Goal: Task Accomplishment & Management: Manage account settings

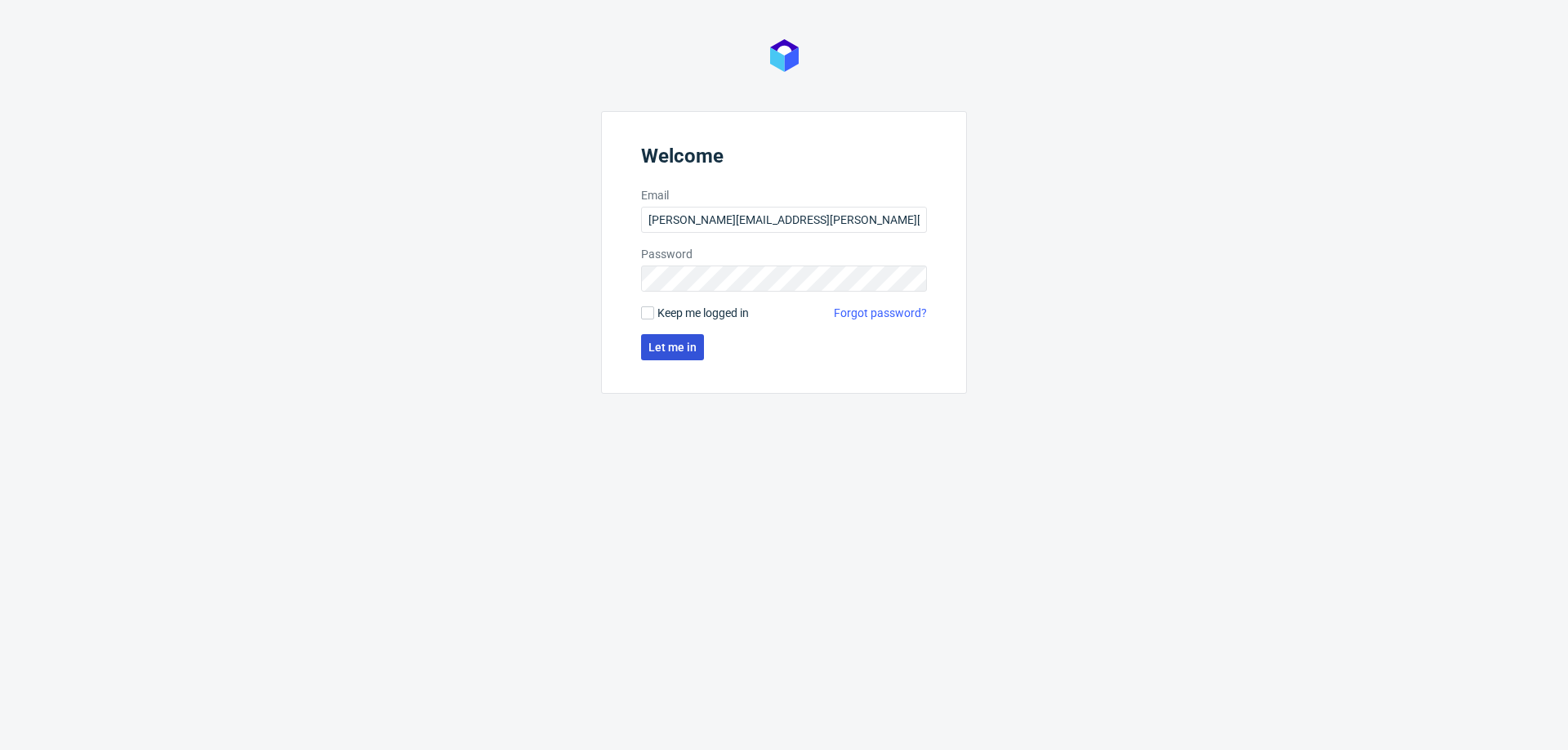
click at [668, 342] on span "Let me in" at bounding box center [672, 347] width 48 height 11
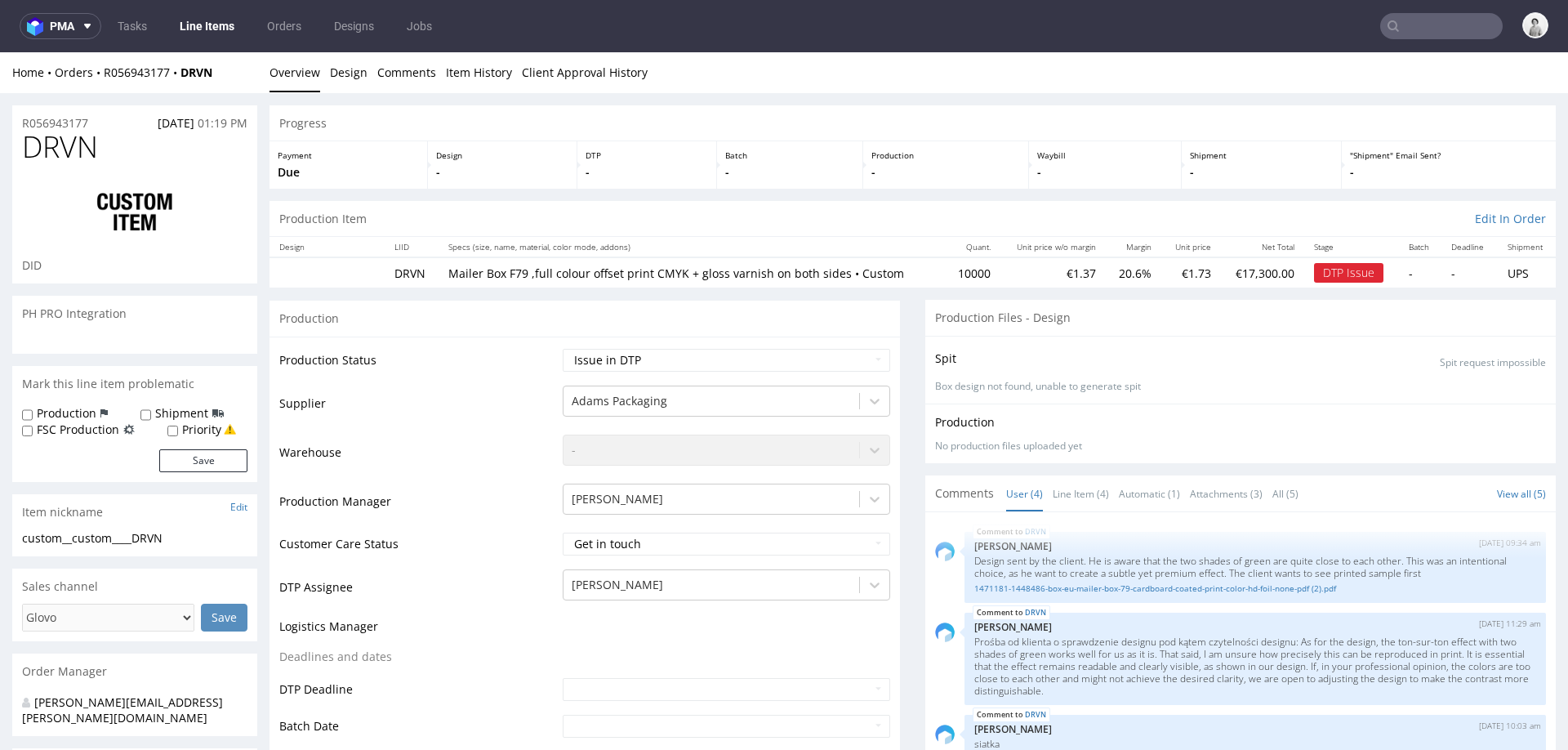
scroll to position [152, 0]
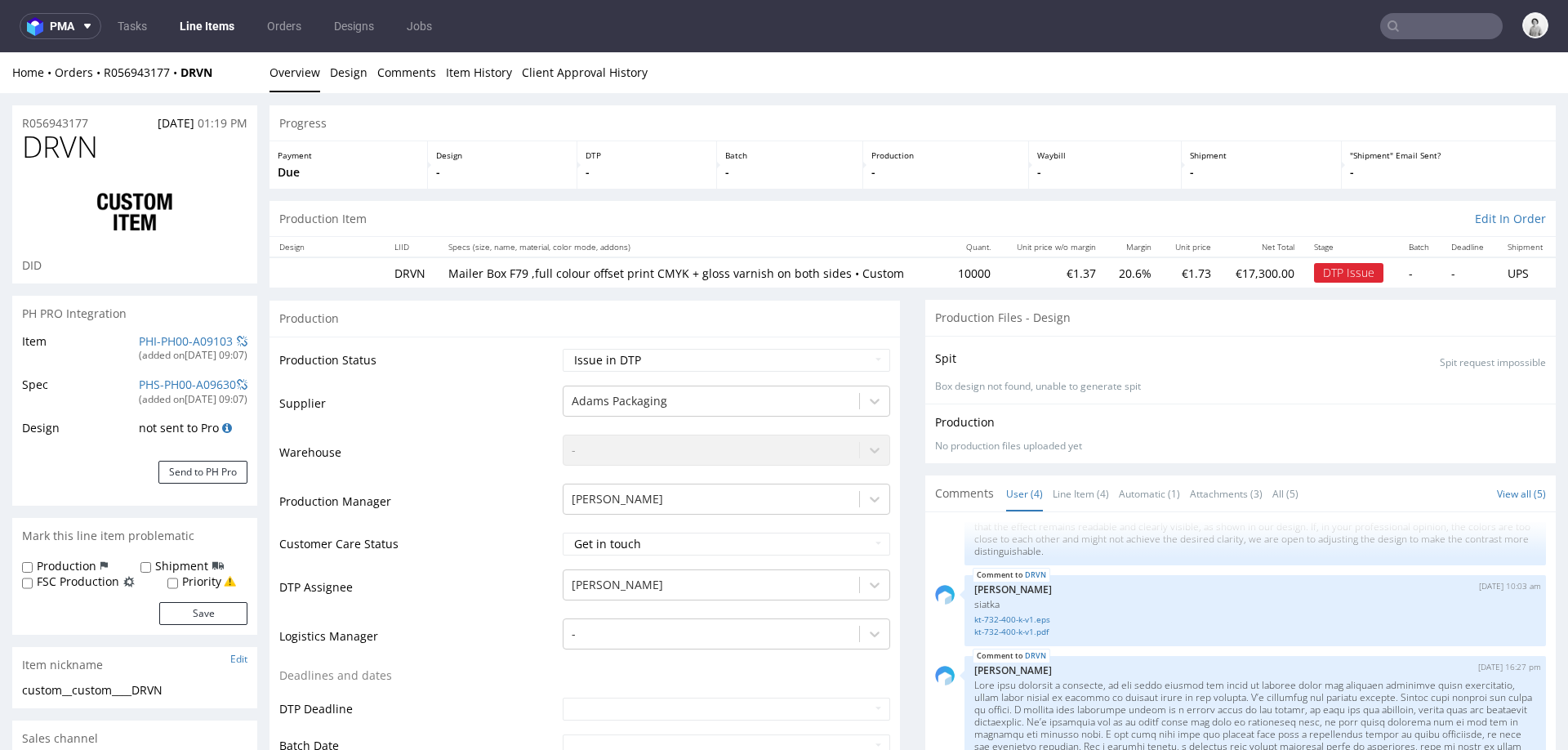
select select "in_progress"
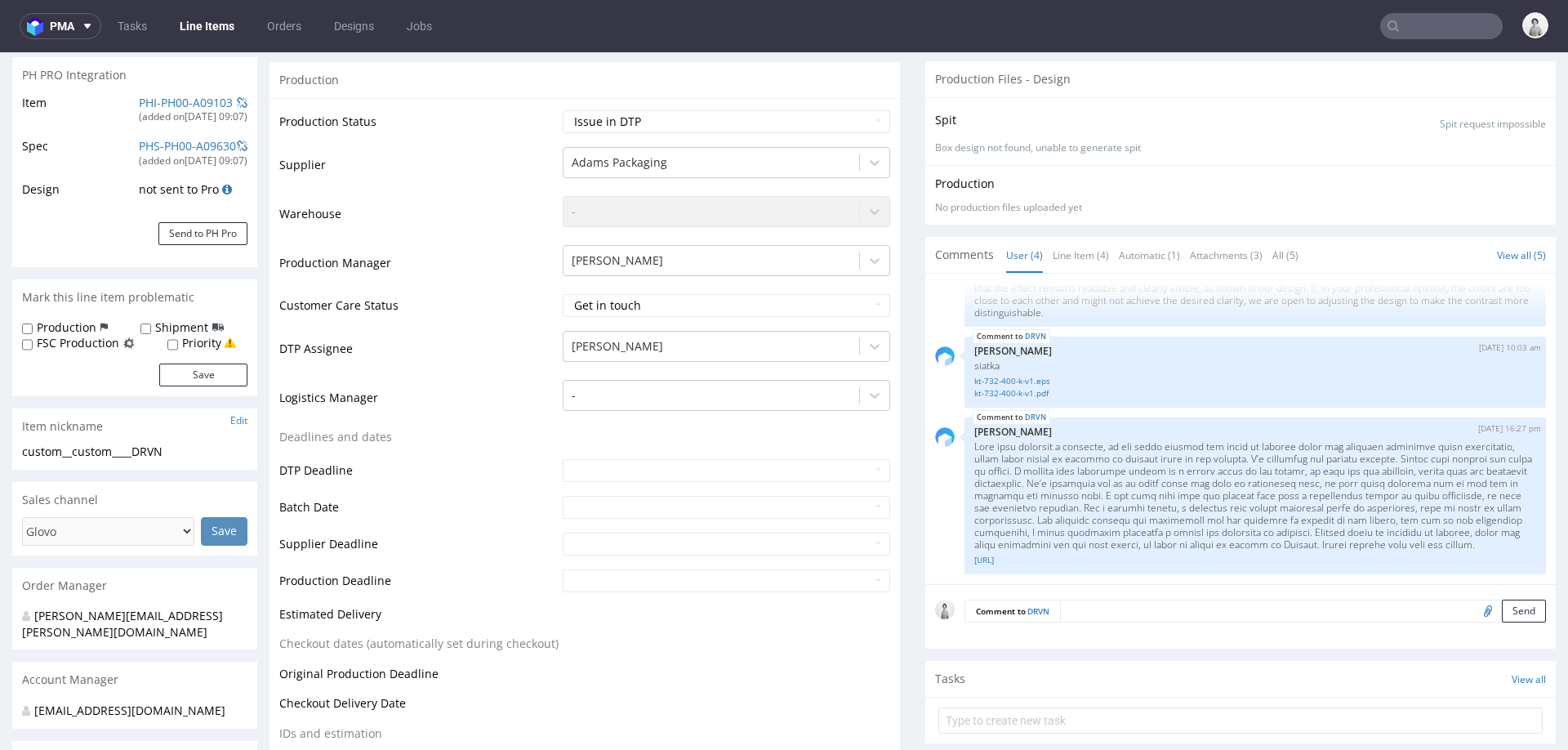
scroll to position [240, 0]
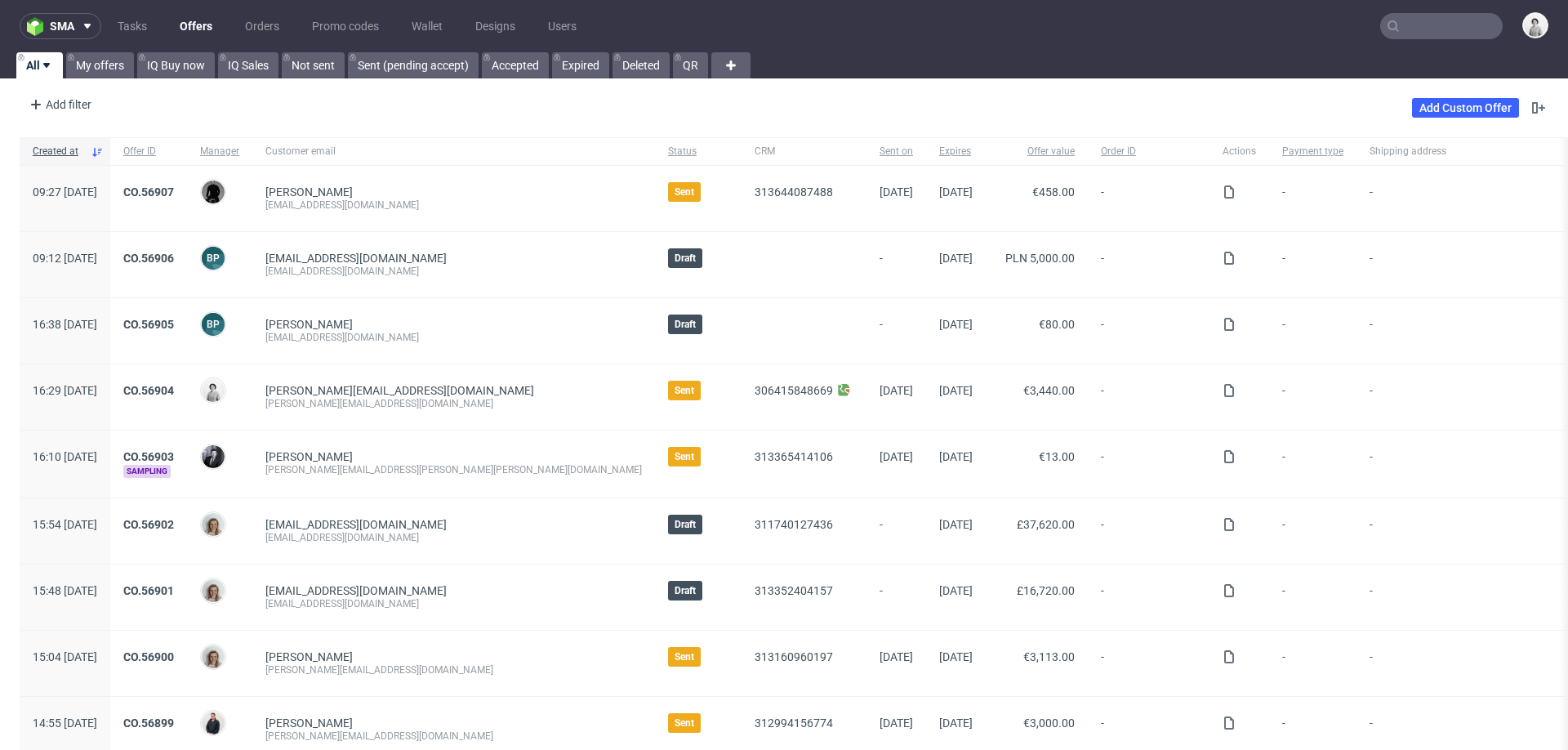
click at [1419, 37] on input "text" at bounding box center [1441, 26] width 123 height 26
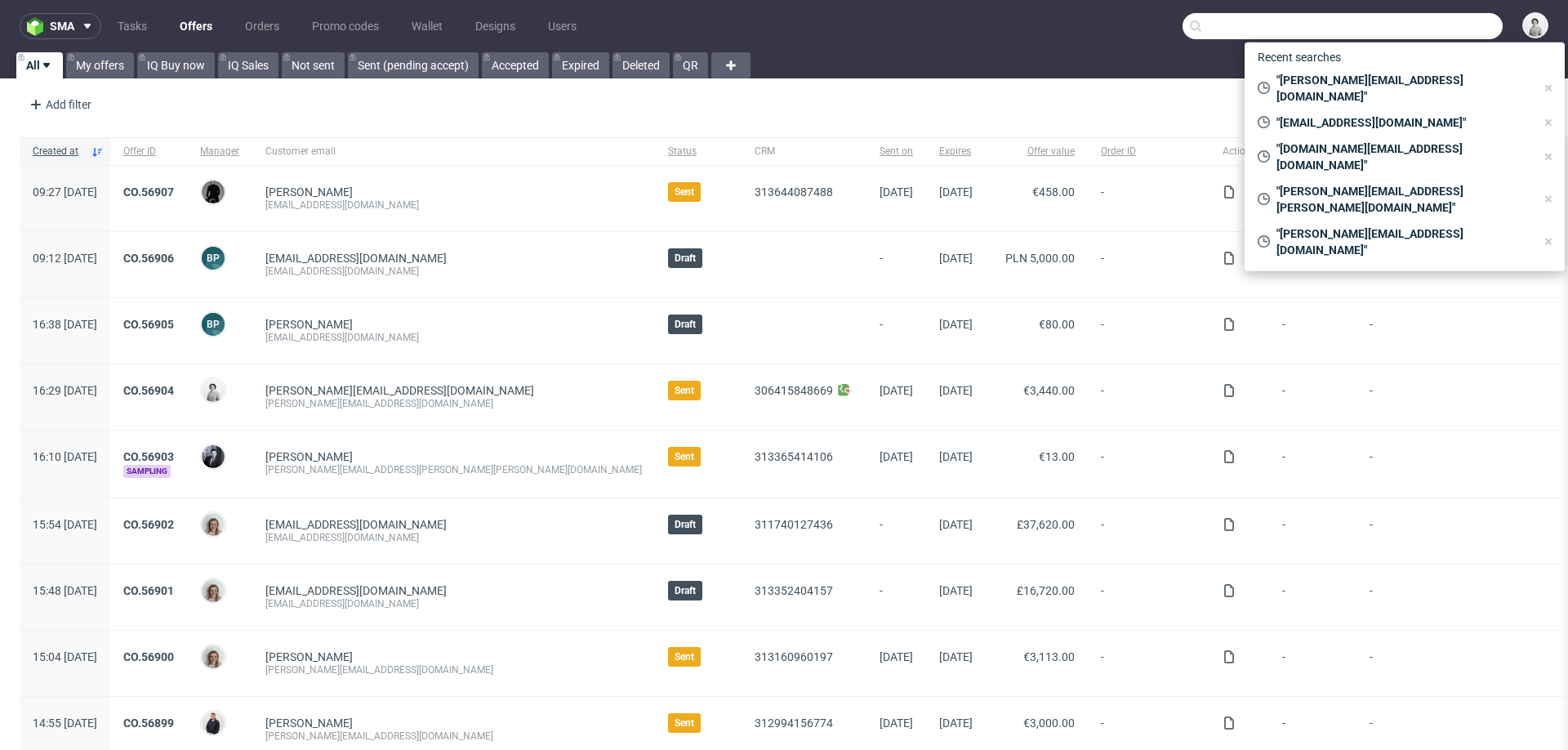
paste input "m.witkowska@sofiberi.pl"
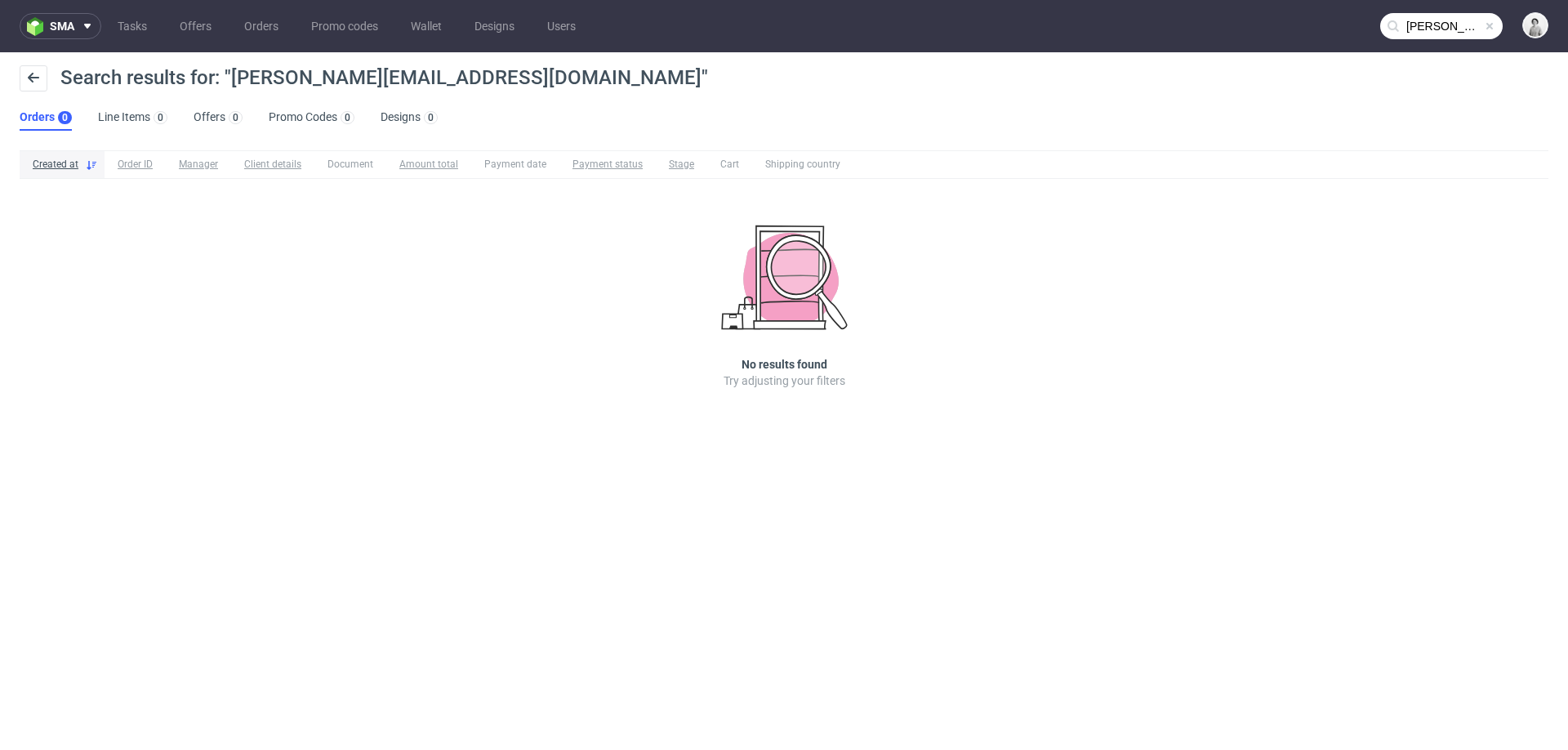
click at [1416, 10] on nav "sma Tasks Offers Orders Promo codes Wallet Designs Users m.witkowska@sofiberi.pl" at bounding box center [784, 26] width 1568 height 52
click at [1417, 27] on input "m.witkowska@sofiberi.pl" at bounding box center [1441, 26] width 123 height 26
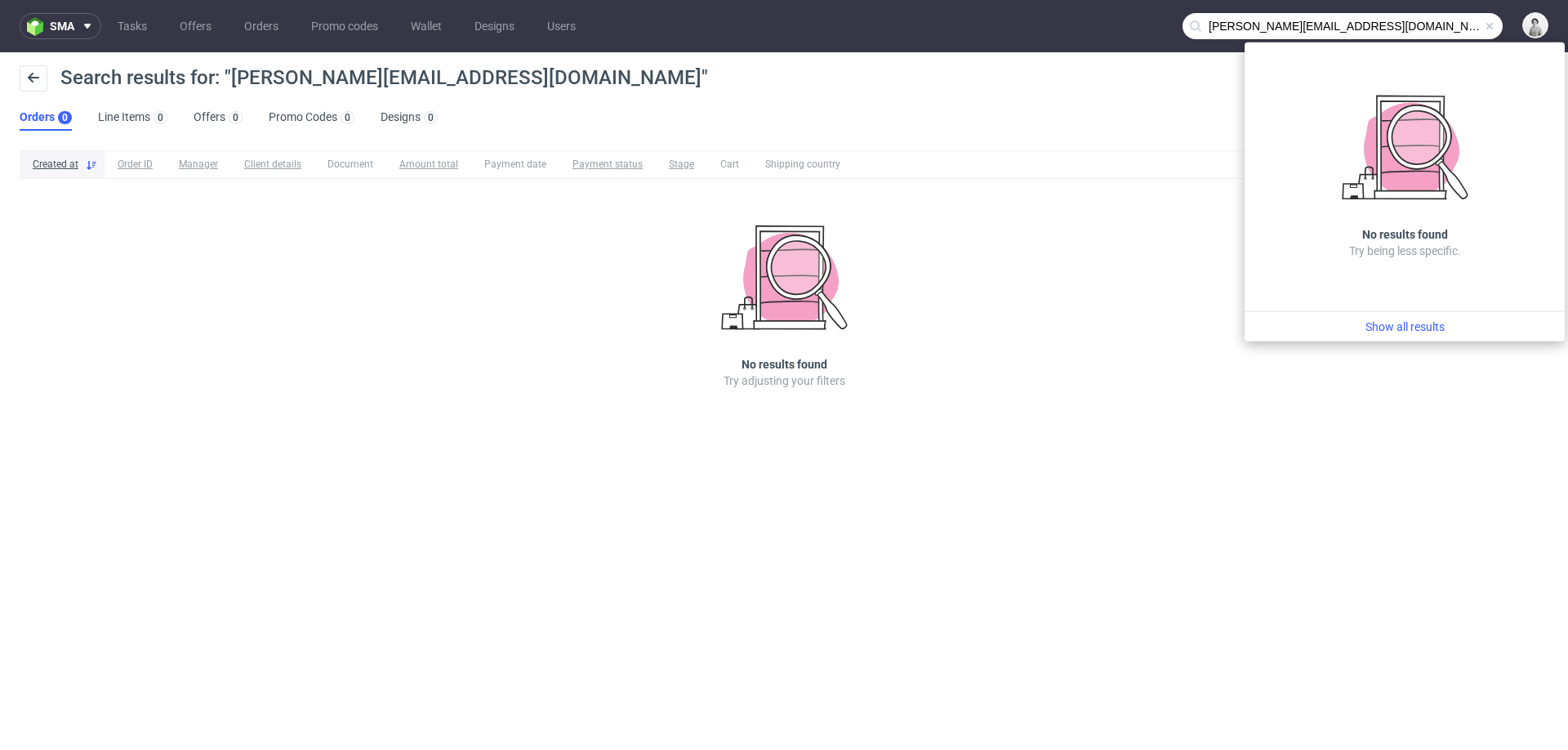
drag, startPoint x: 1276, startPoint y: 28, endPoint x: 1182, endPoint y: 30, distance: 94.0
click at [1182, 30] on div "m.witkowska@sofiberi.pl" at bounding box center [1343, 26] width 320 height 26
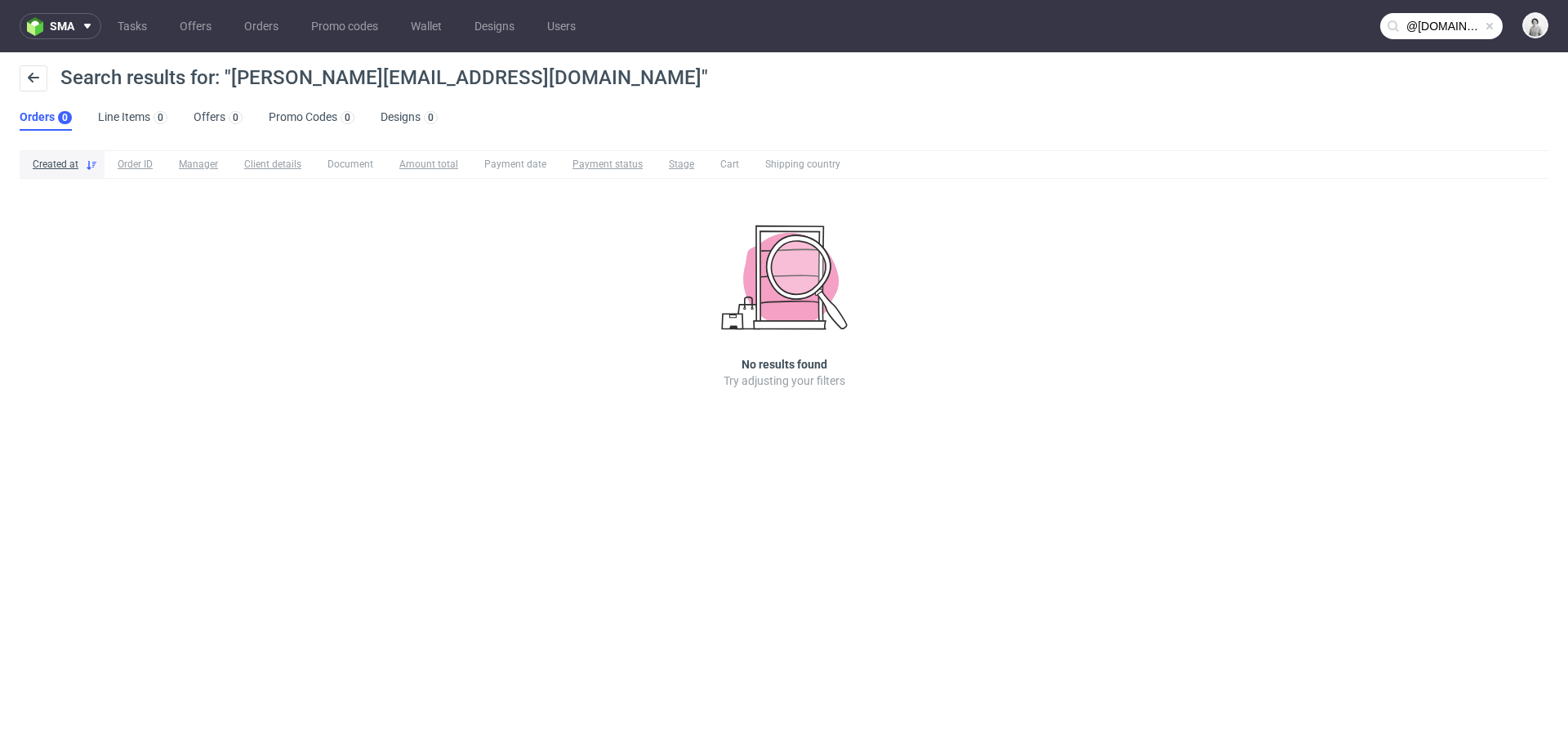
type input "@sofiberi.pl"
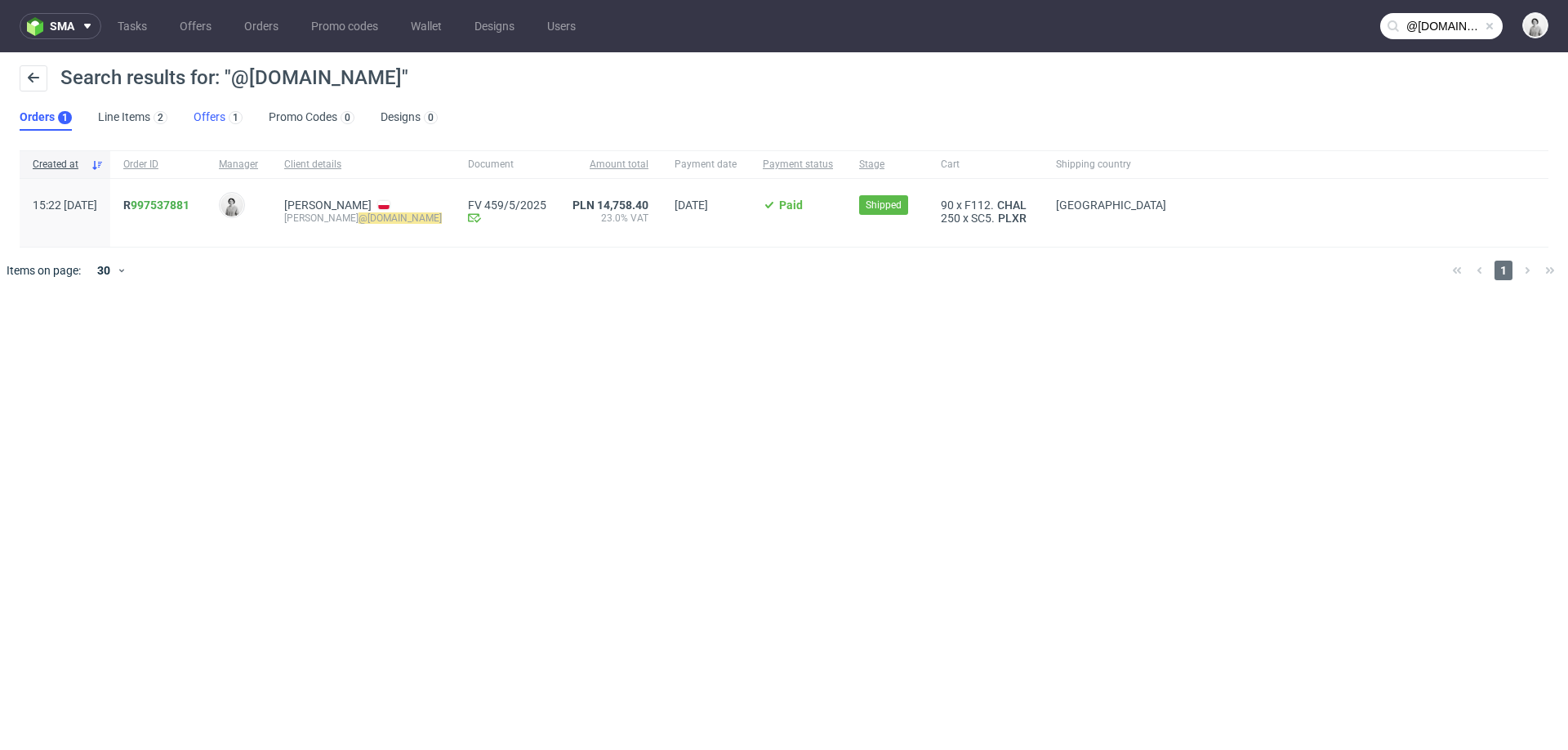
click at [213, 115] on link "Offers 1" at bounding box center [218, 118] width 49 height 26
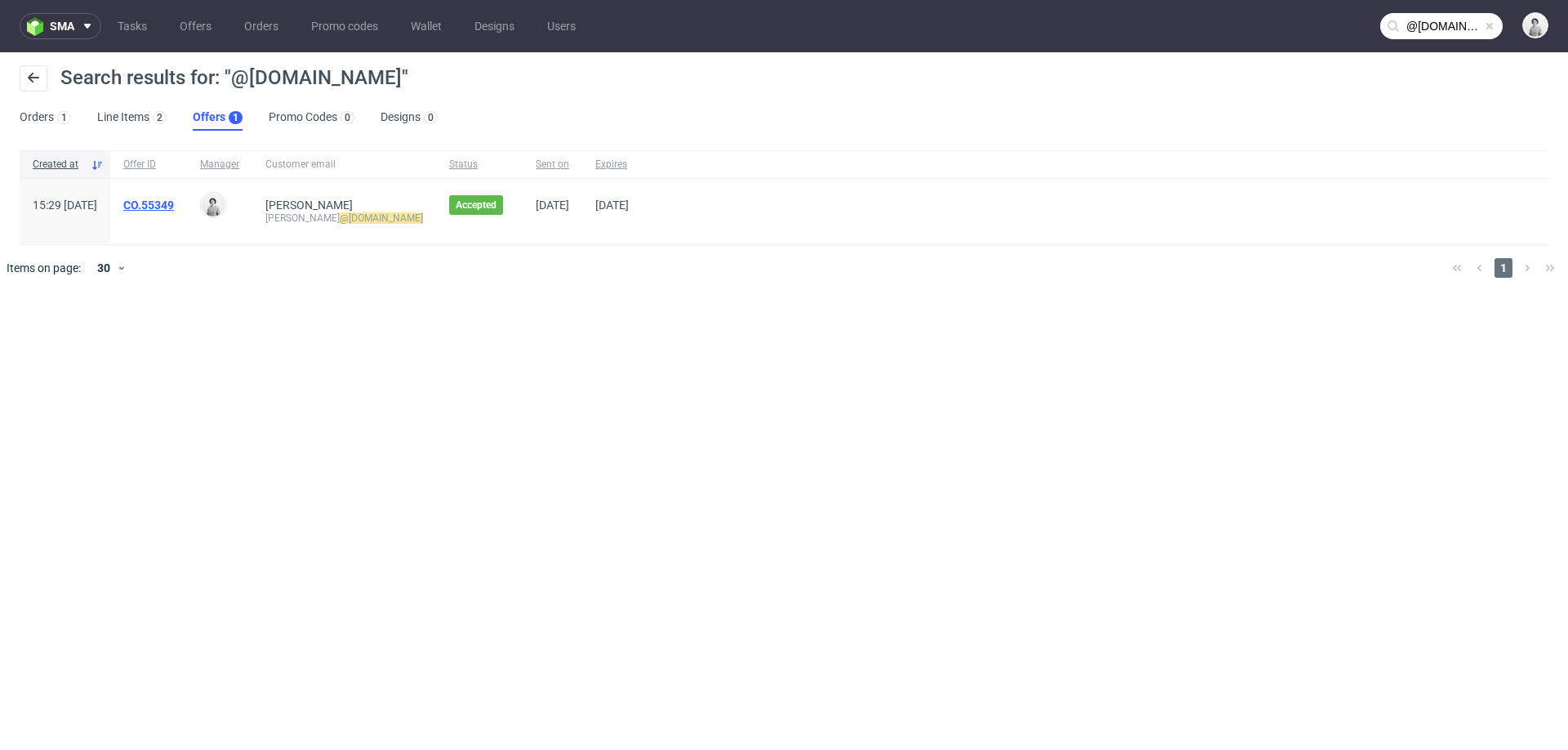
click at [174, 201] on link "CO.55349" at bounding box center [149, 205] width 50 height 13
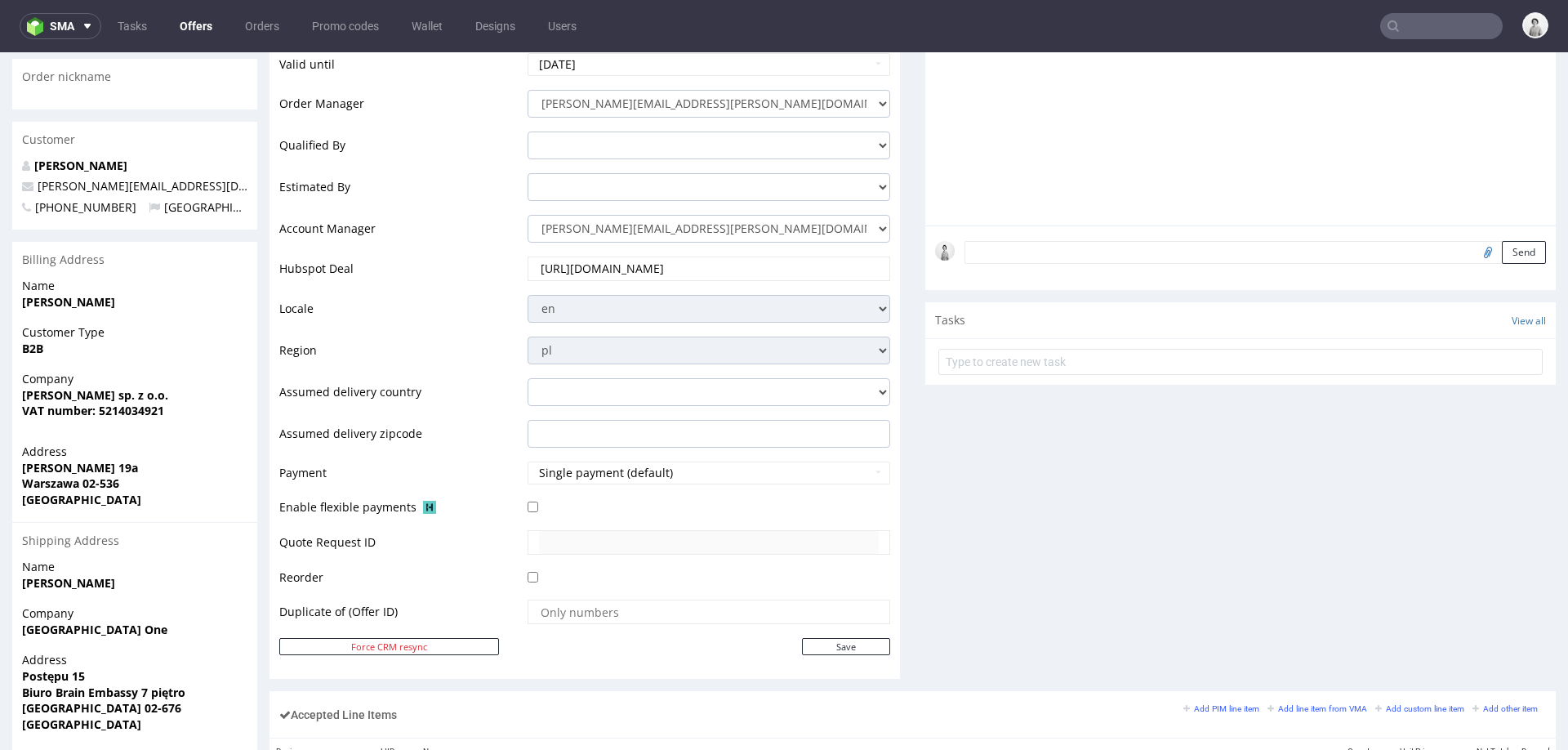
scroll to position [375, 0]
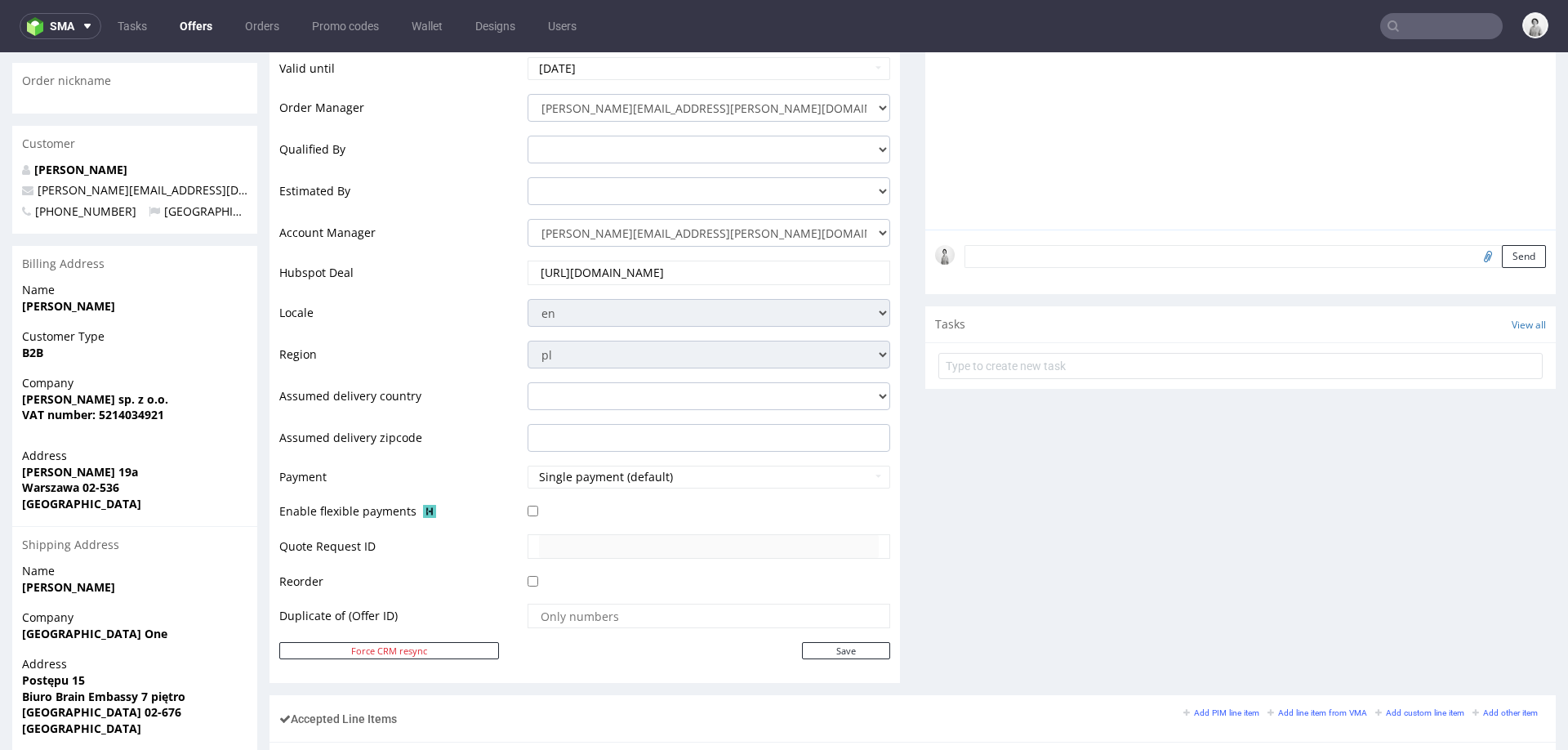
click at [24, 391] on strong "SOFi BERi sp. z o.o." at bounding box center [95, 399] width 146 height 16
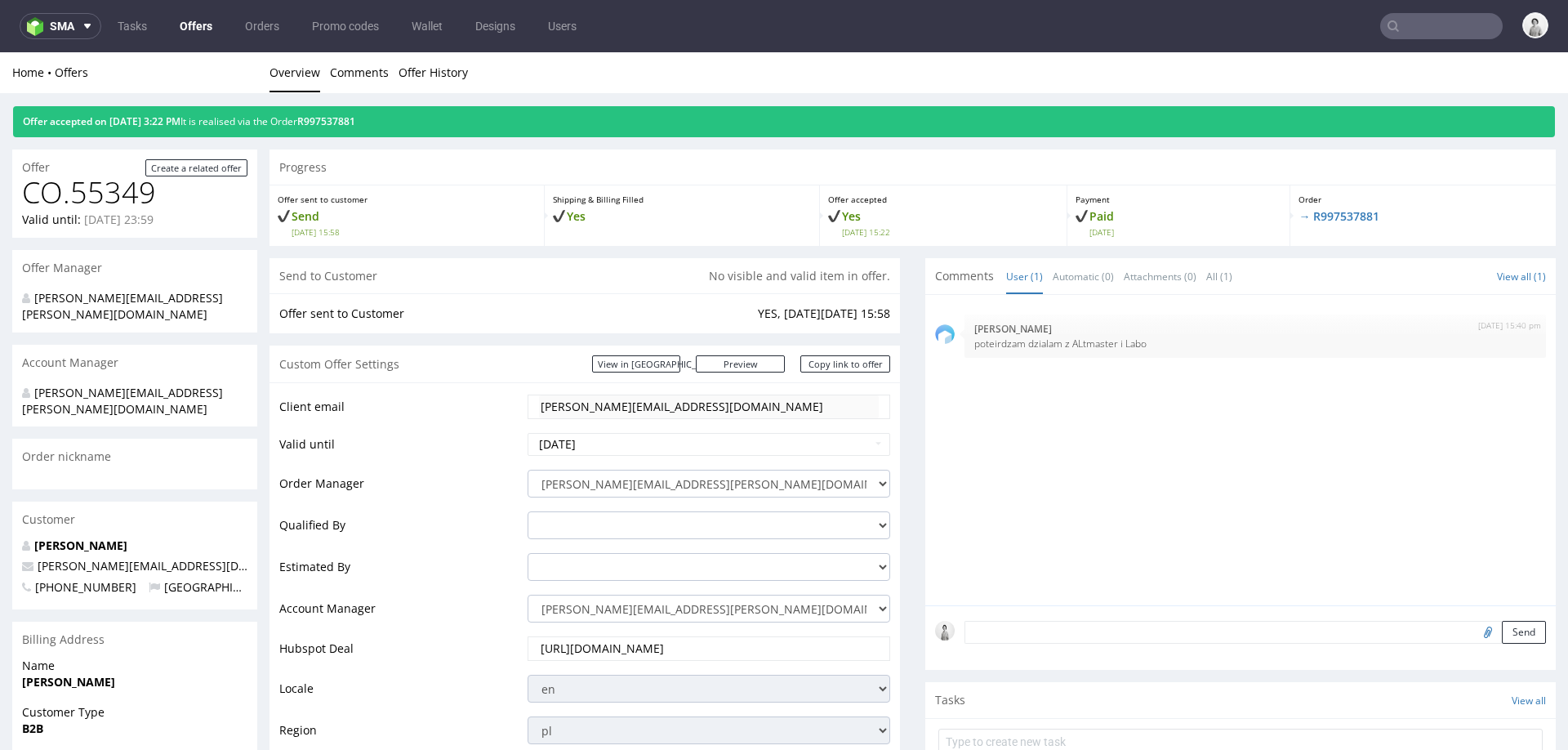
click at [1411, 17] on input "text" at bounding box center [1441, 26] width 123 height 26
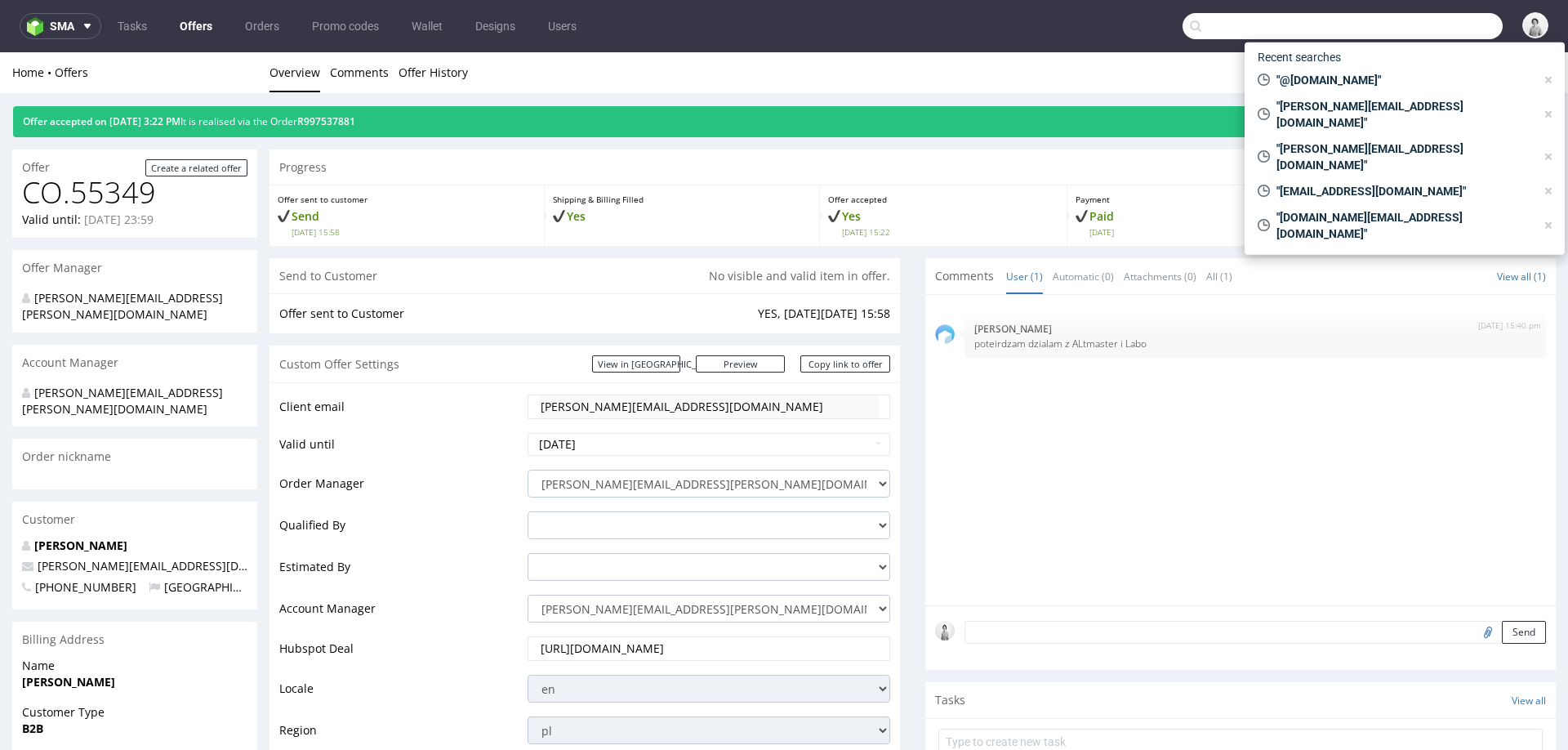
paste input "saida.limam@minimilkys.com"
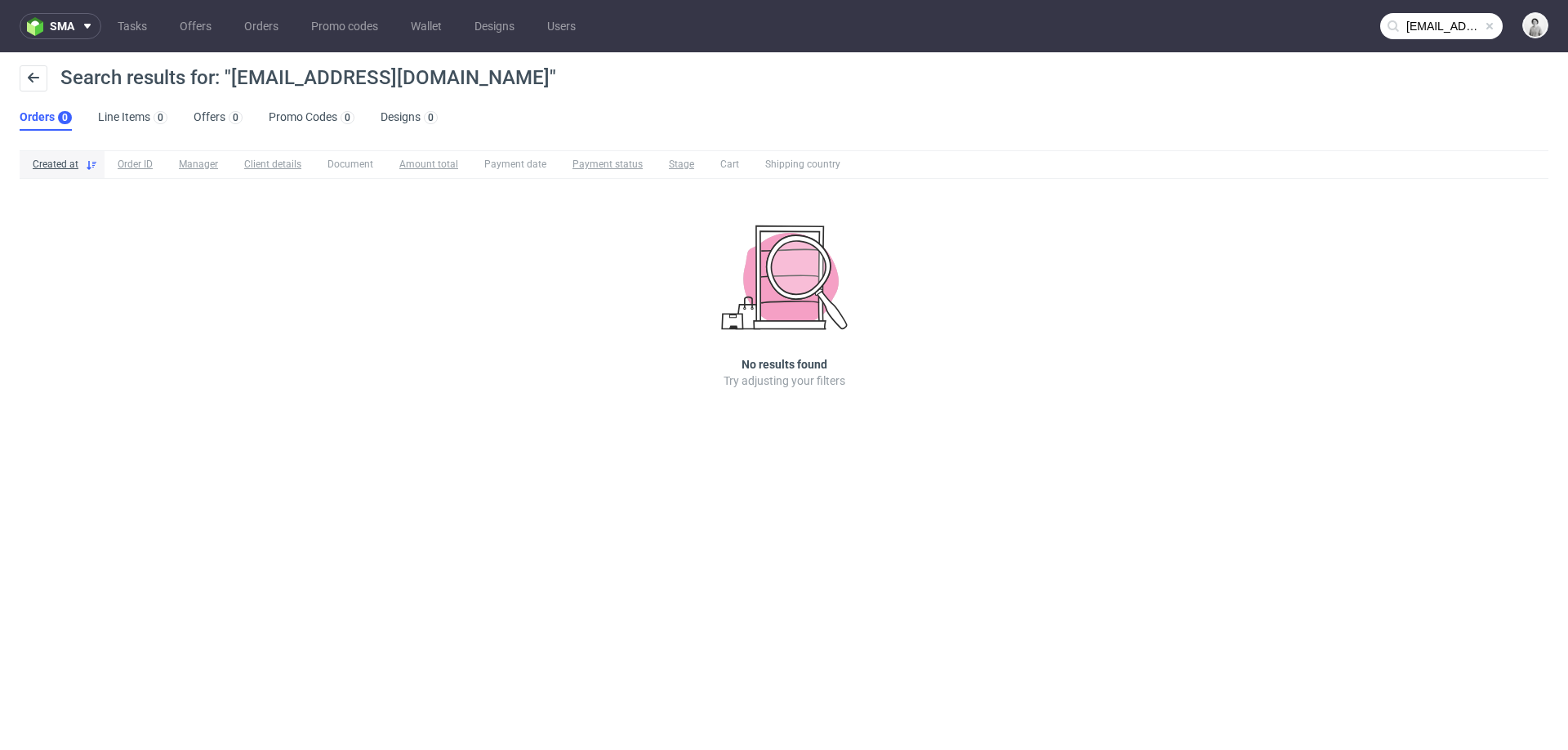
click at [1436, 30] on input "saida.limam@minimilkys.com" at bounding box center [1441, 26] width 123 height 26
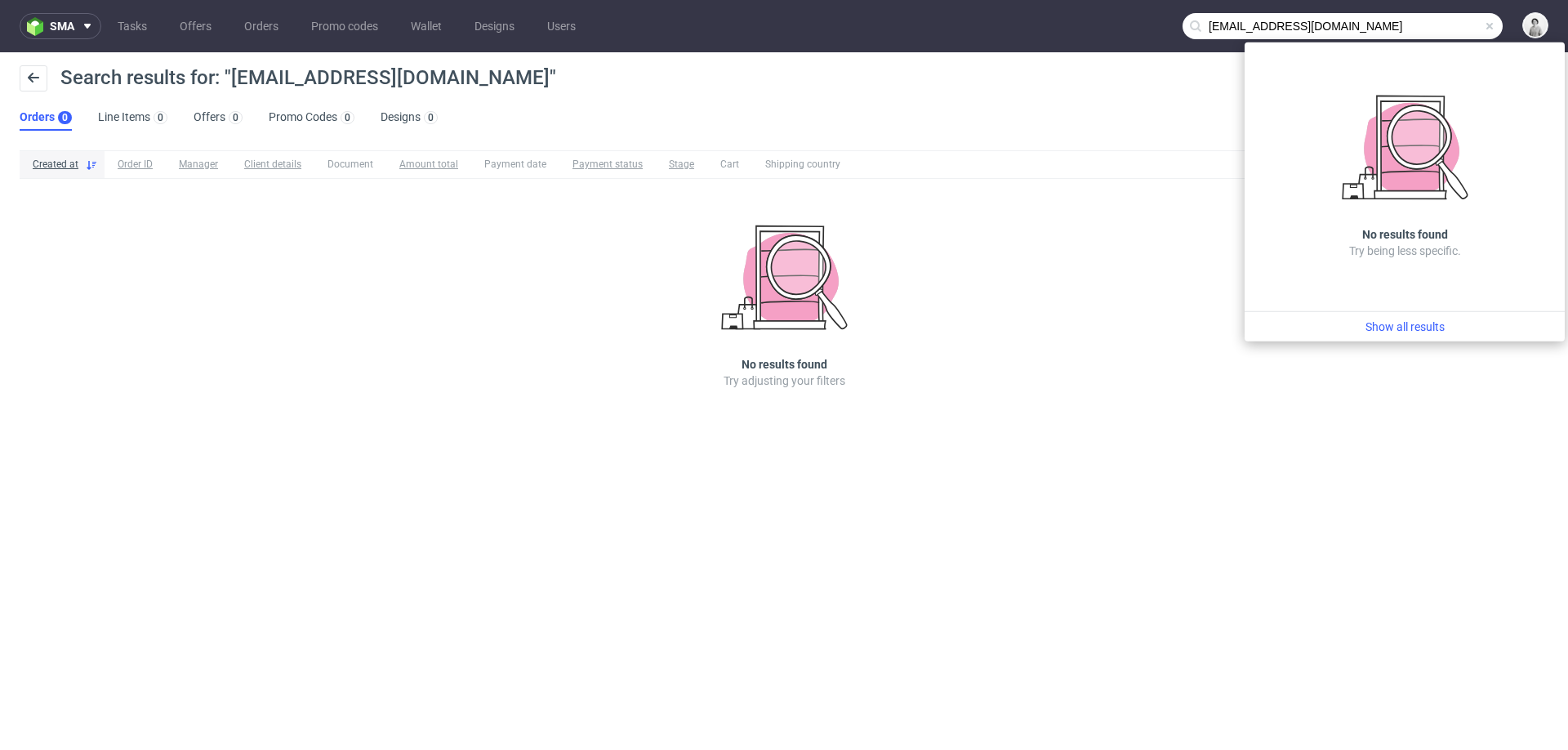
drag, startPoint x: 1270, startPoint y: 24, endPoint x: 1185, endPoint y: 26, distance: 85.0
click at [1187, 24] on input "saida.limam@minimilkys.com" at bounding box center [1343, 26] width 320 height 26
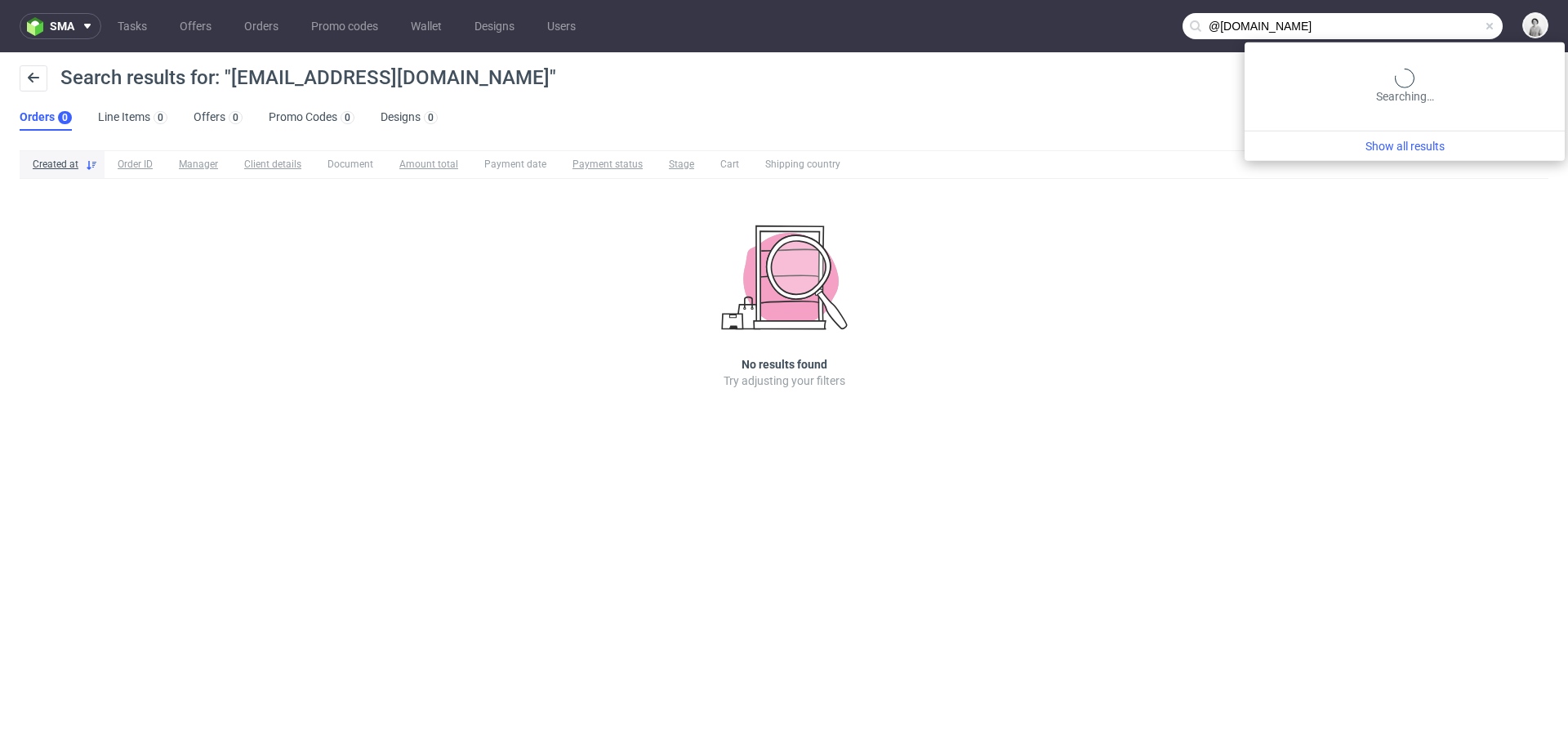
type input "@minimilkys.com"
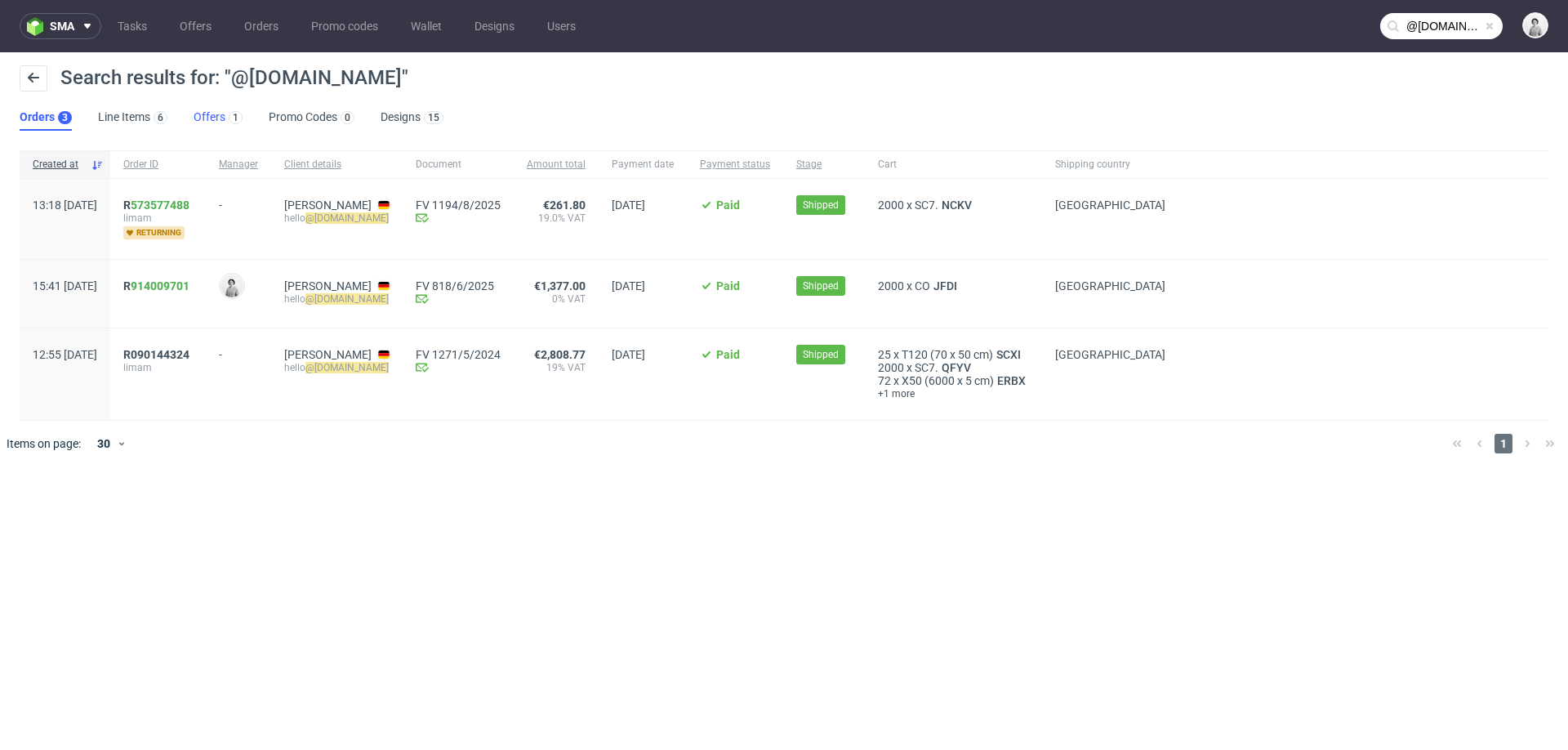
click at [204, 112] on link "Offers 1" at bounding box center [218, 118] width 49 height 26
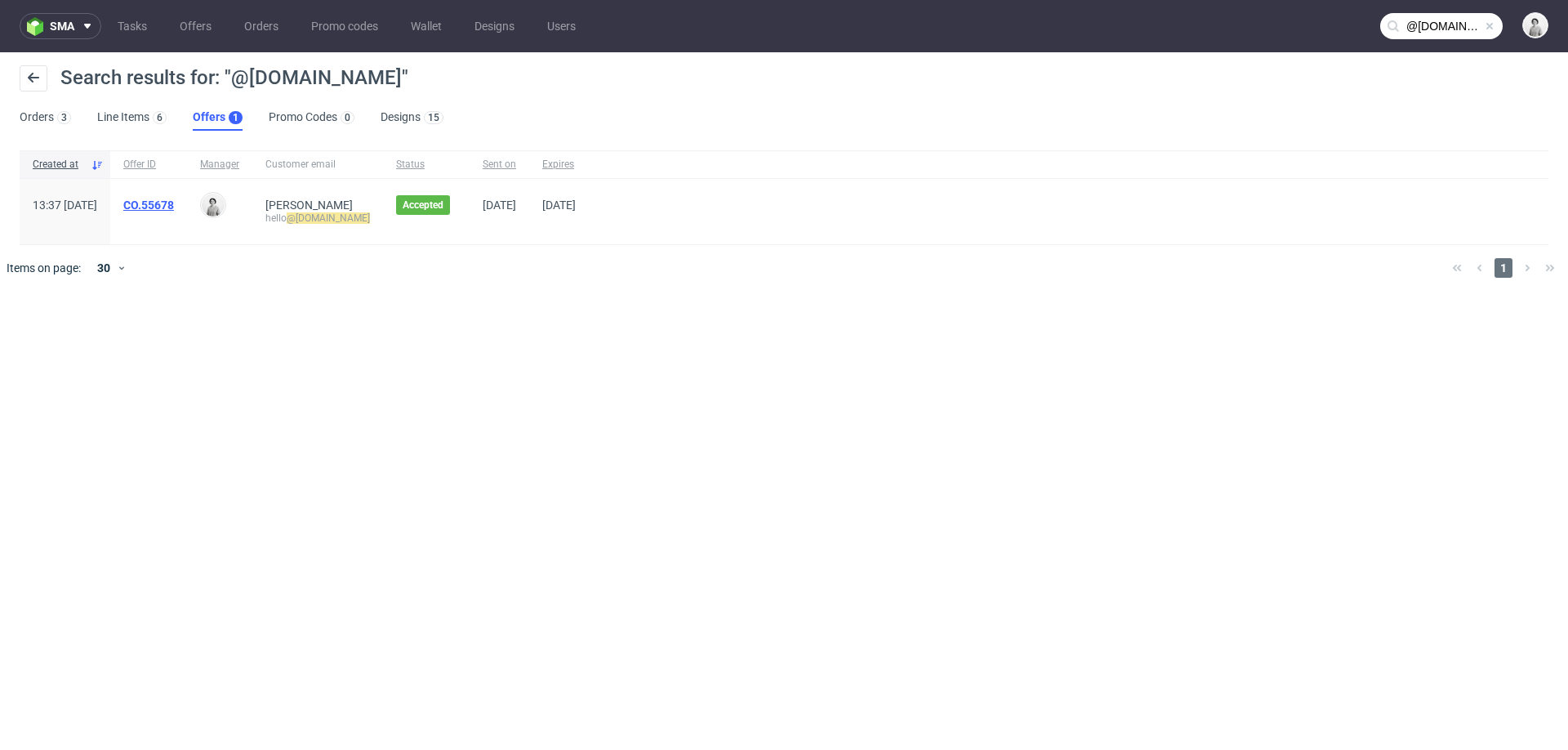
click at [174, 204] on link "CO.55678" at bounding box center [149, 205] width 50 height 13
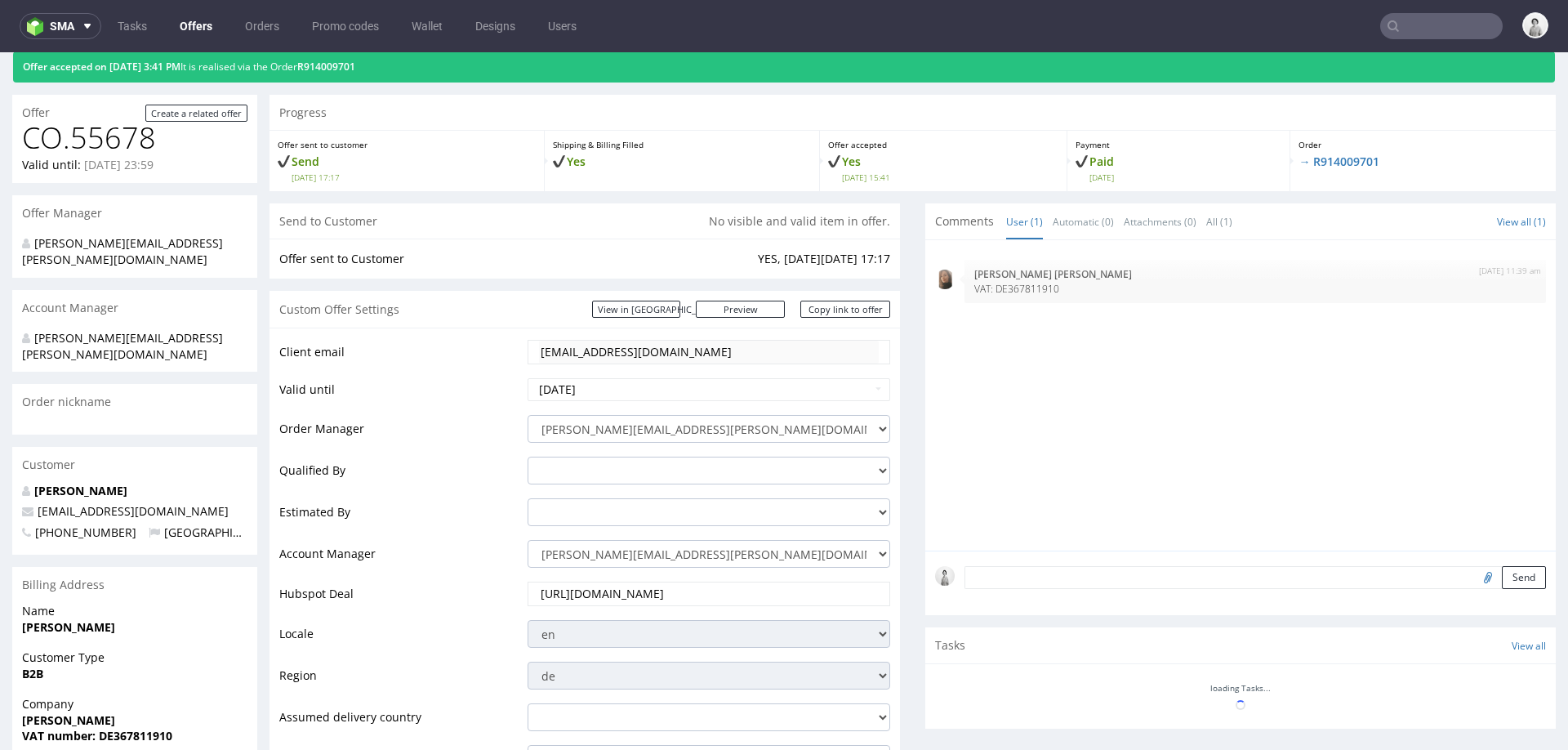
scroll to position [59, 0]
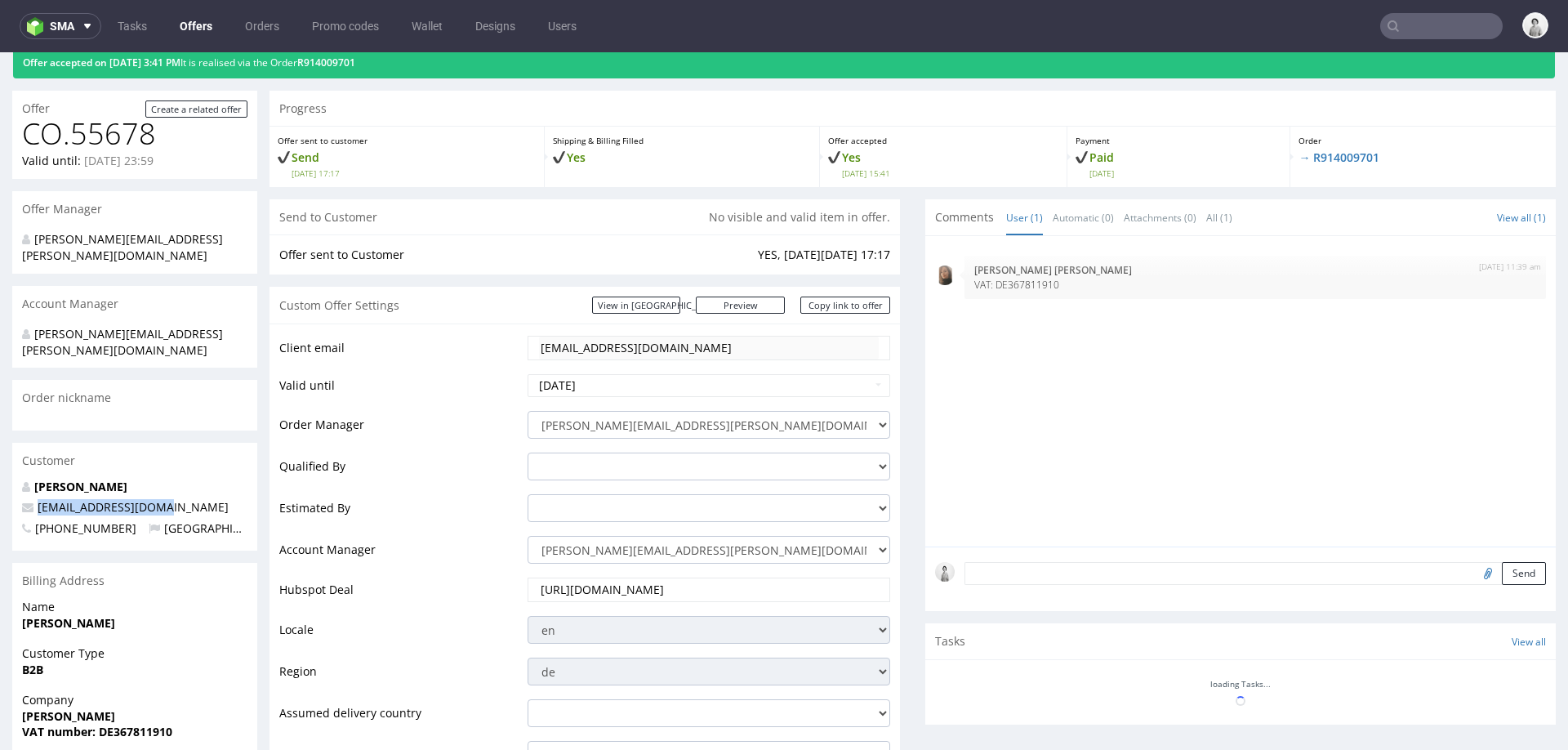
drag, startPoint x: 163, startPoint y: 476, endPoint x: 40, endPoint y: 477, distance: 123.0
click at [40, 499] on p "hello@minimilkys.com" at bounding box center [134, 507] width 225 height 17
copy span "hello@minimilkys.com"
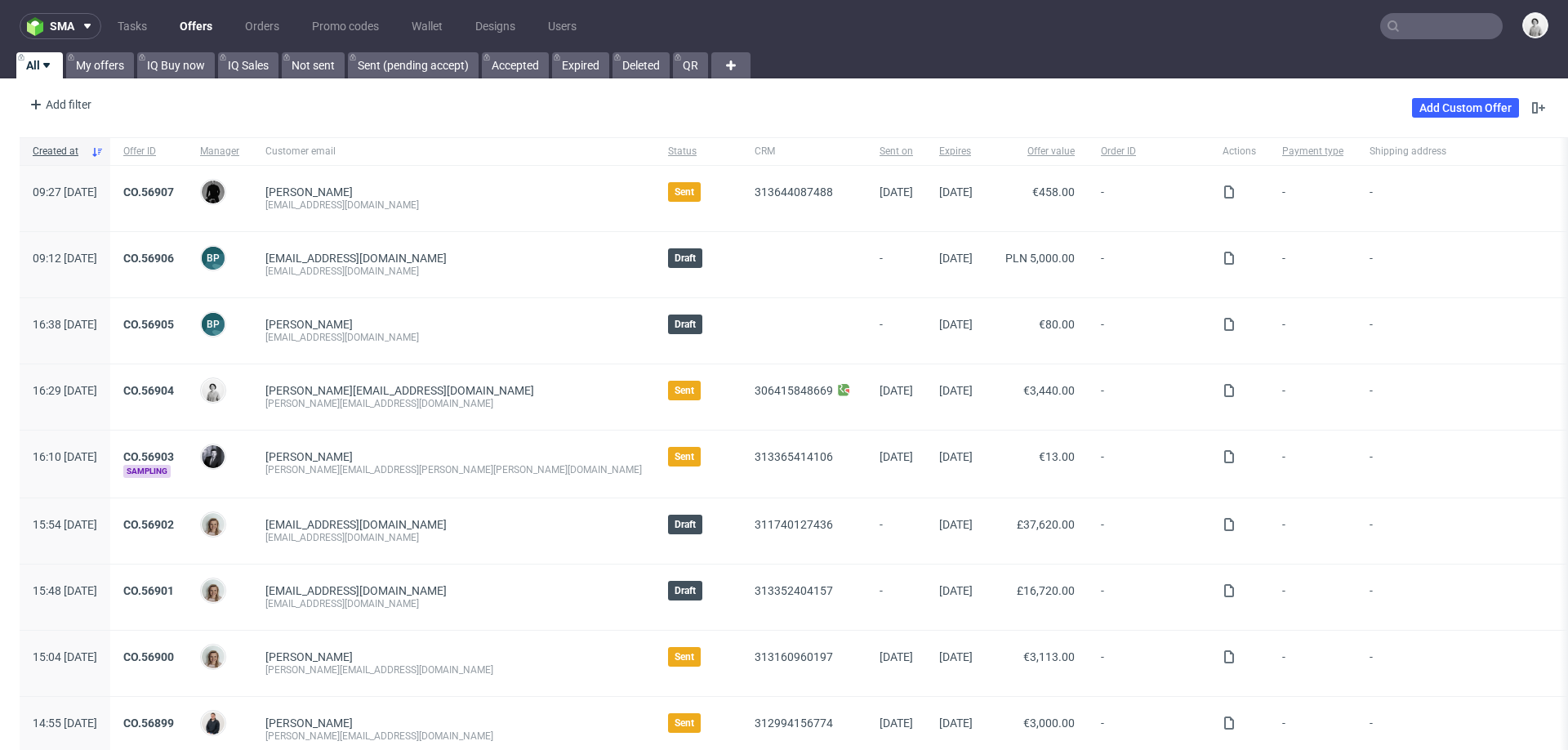
click at [1412, 36] on input "text" at bounding box center [1441, 26] width 123 height 26
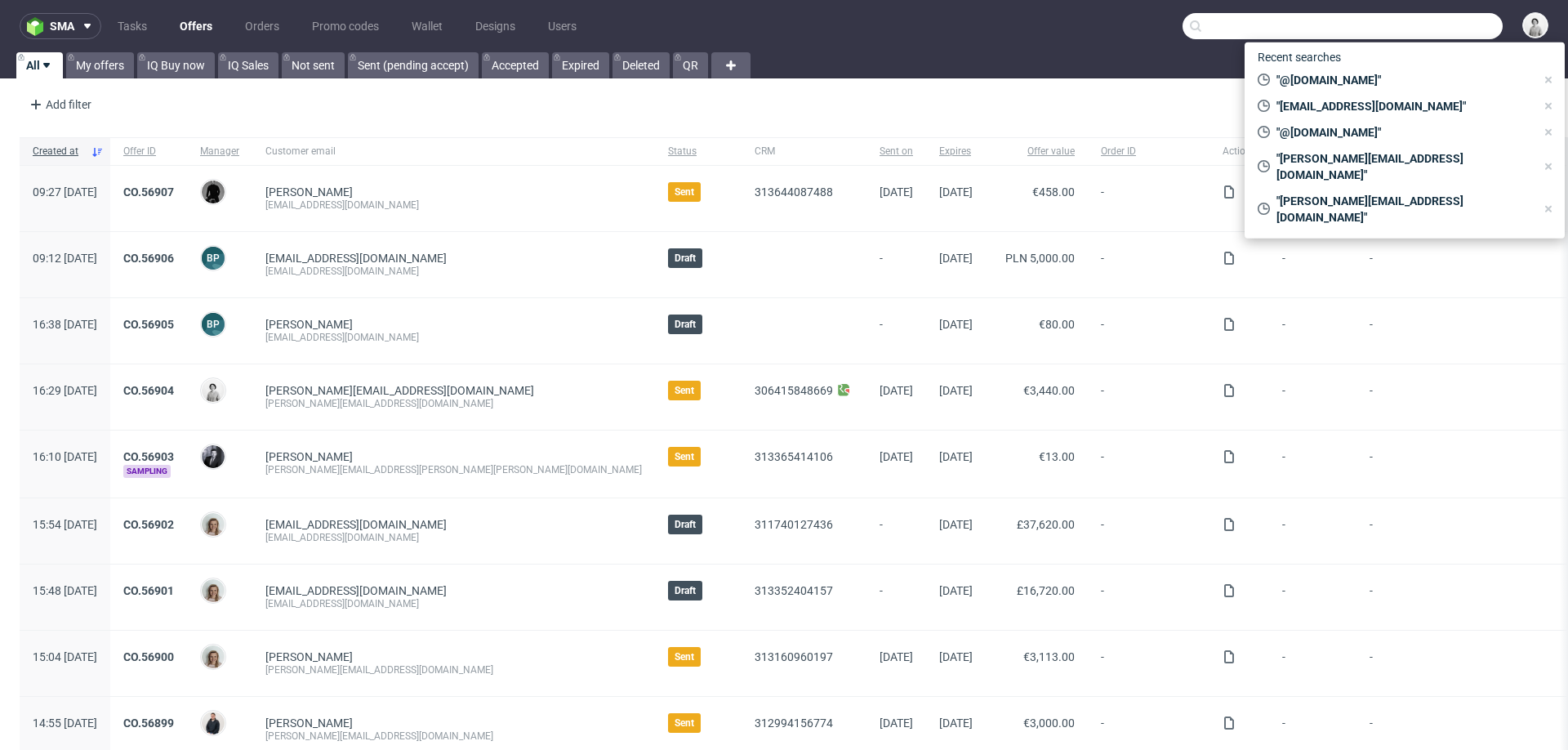
paste input "wesley@assemblycoffee.co.uk"
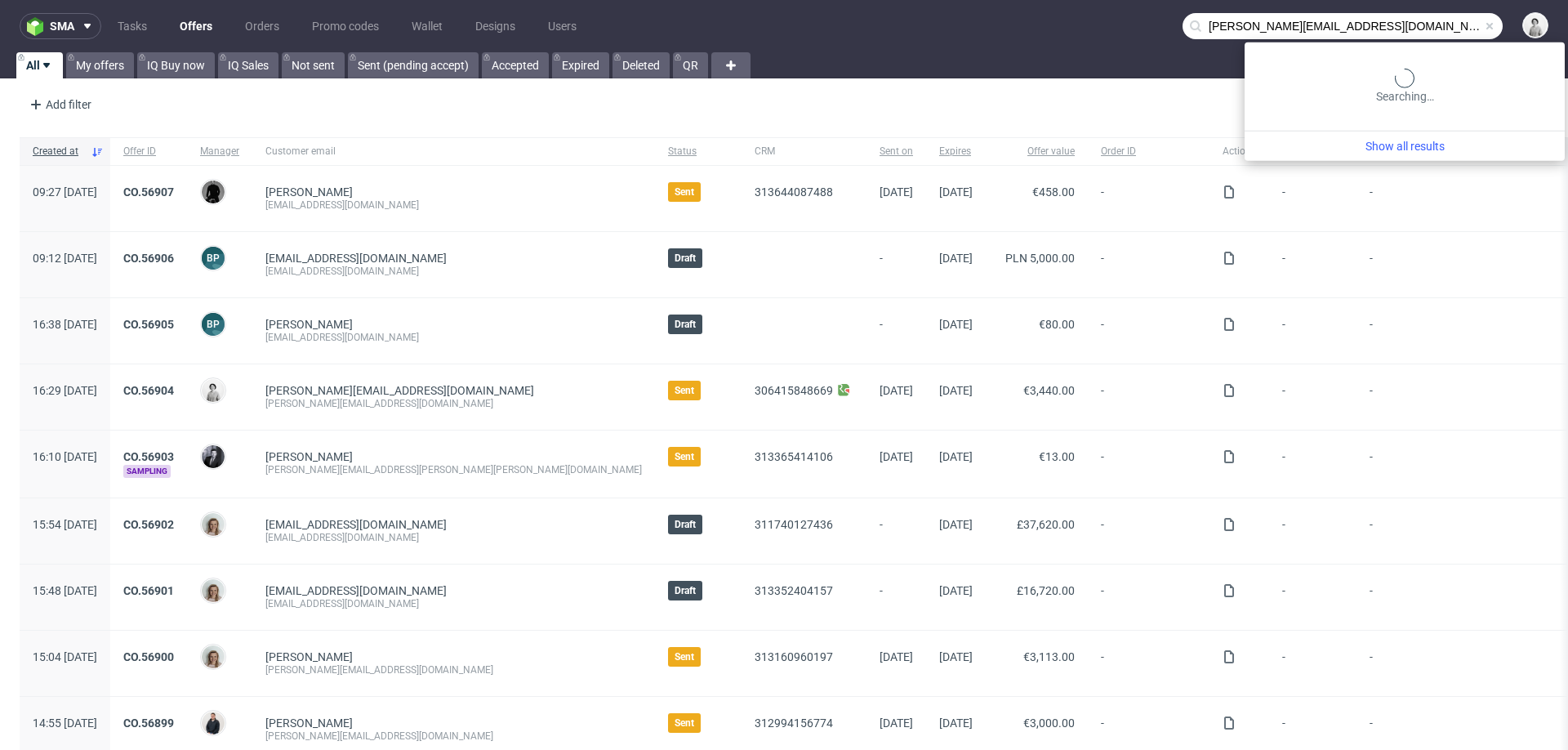
type input "wesley@assemblycoffee.co.uk"
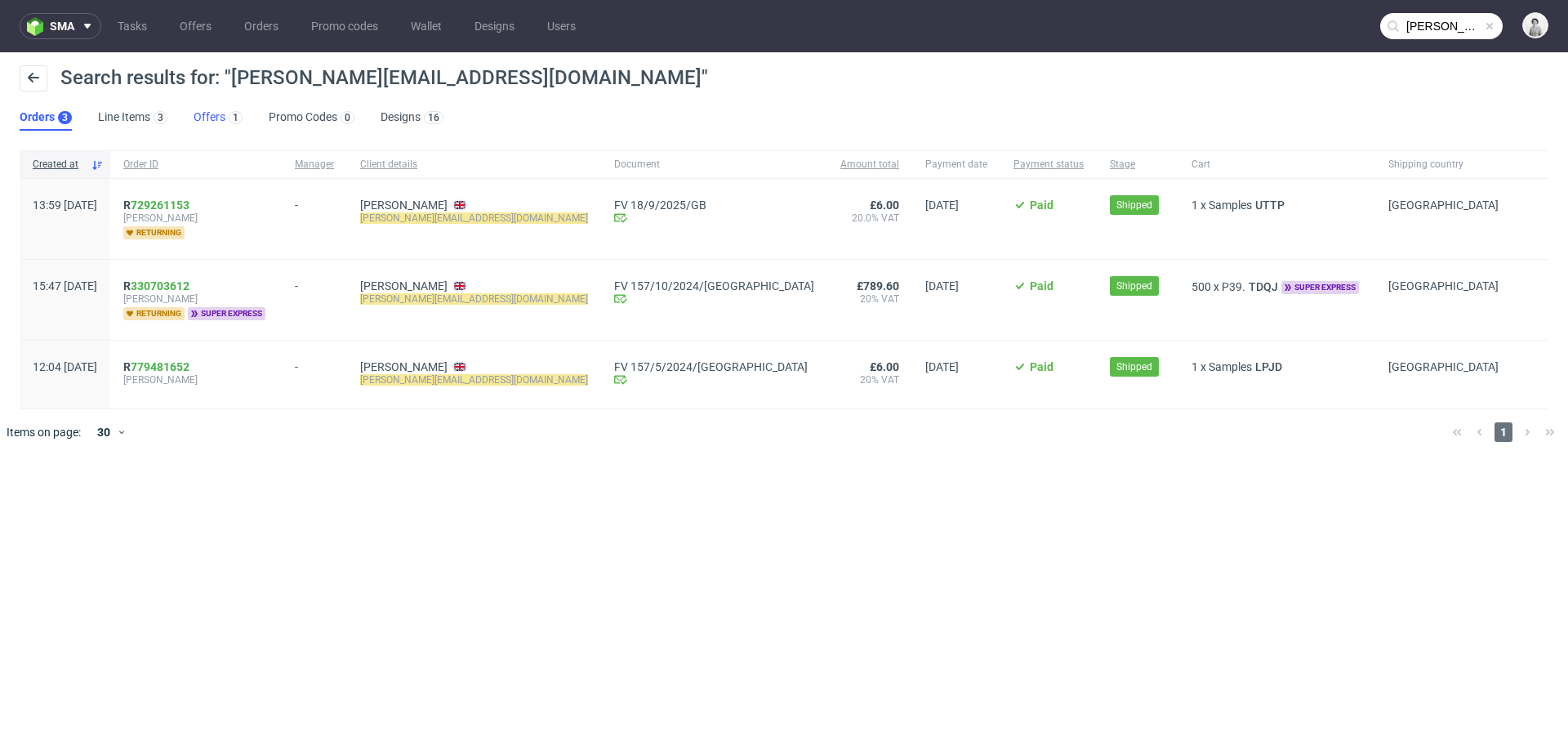
click at [209, 110] on link "Offers 1" at bounding box center [218, 118] width 49 height 26
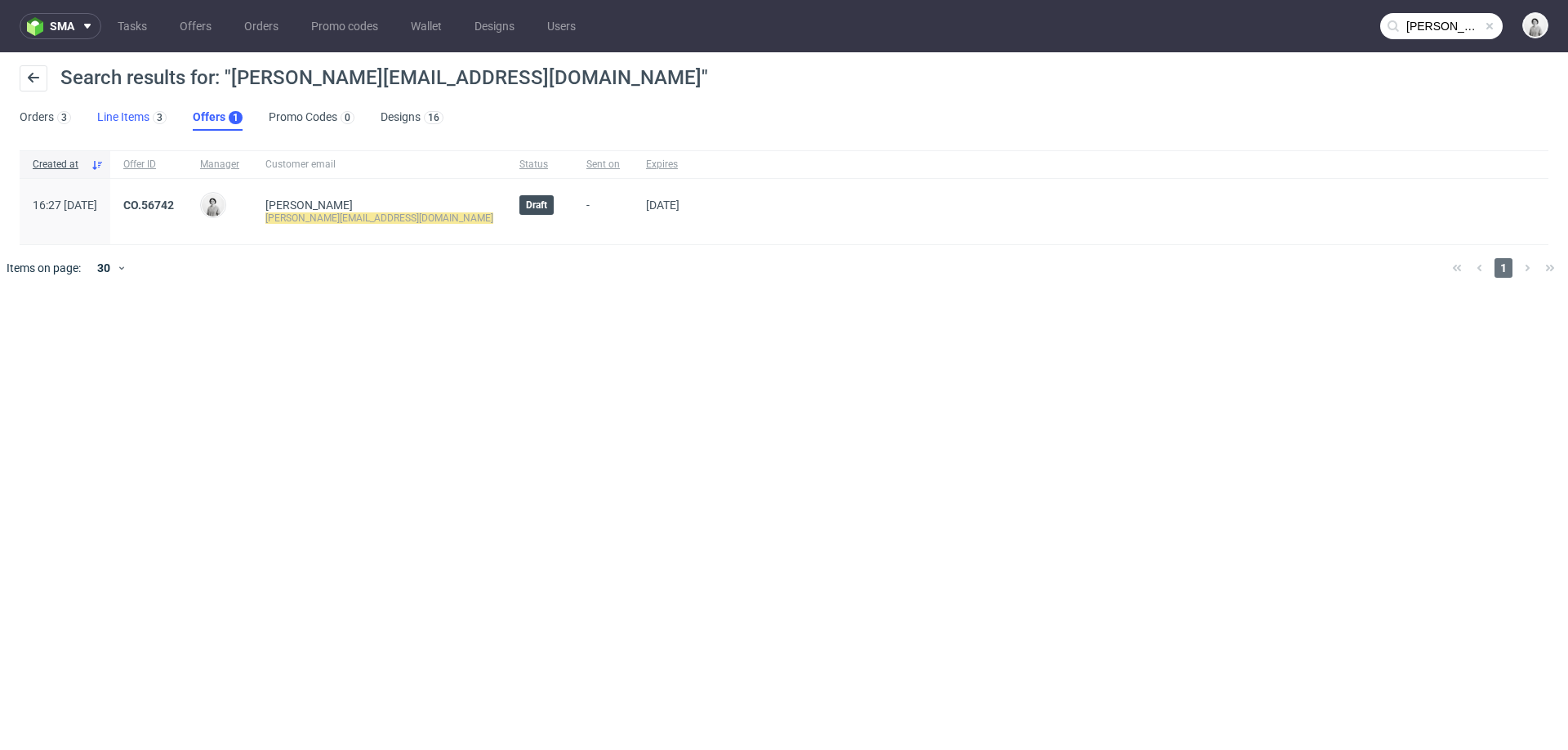
click at [132, 106] on link "Line Items 3" at bounding box center [132, 118] width 70 height 26
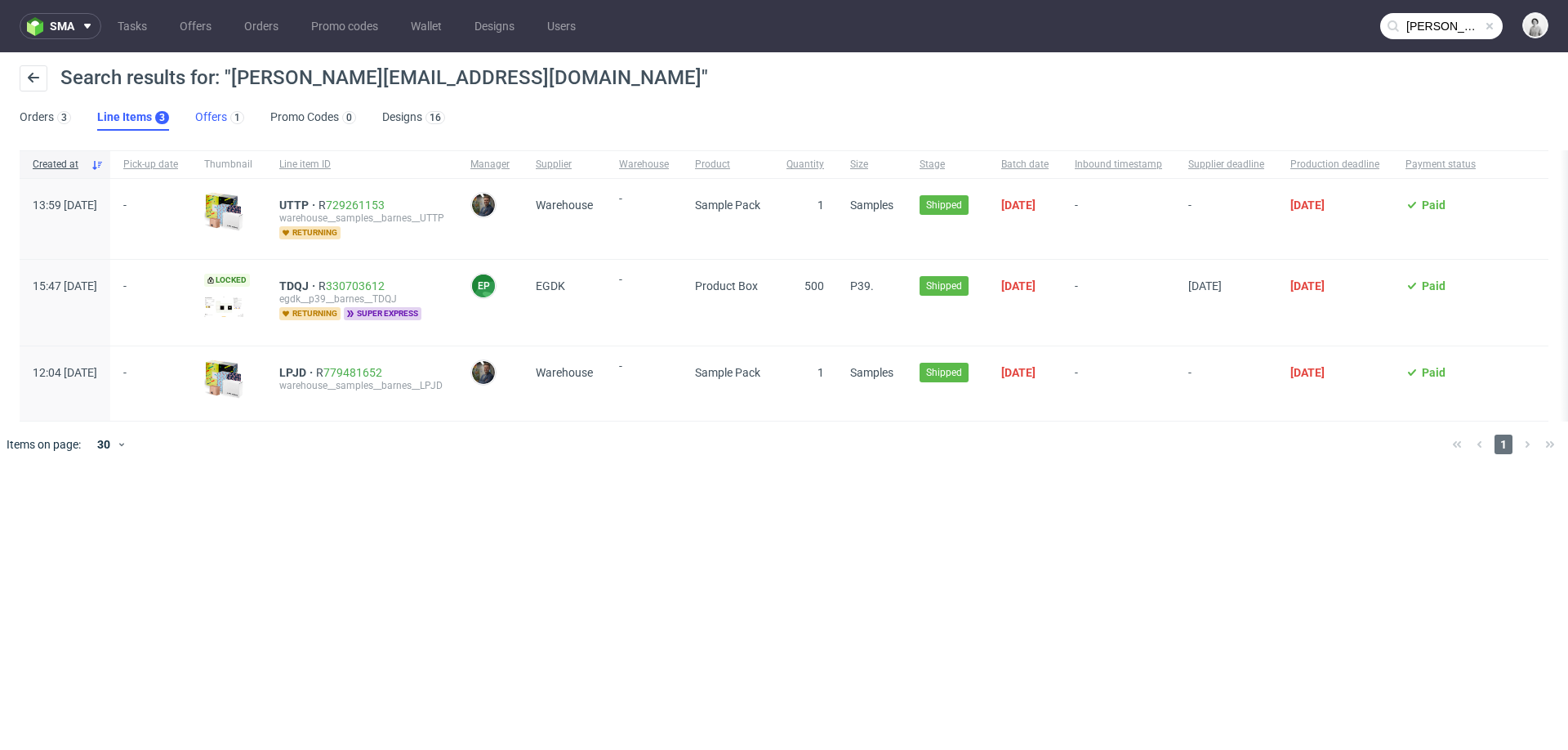
click at [209, 121] on link "Offers 1" at bounding box center [219, 118] width 49 height 26
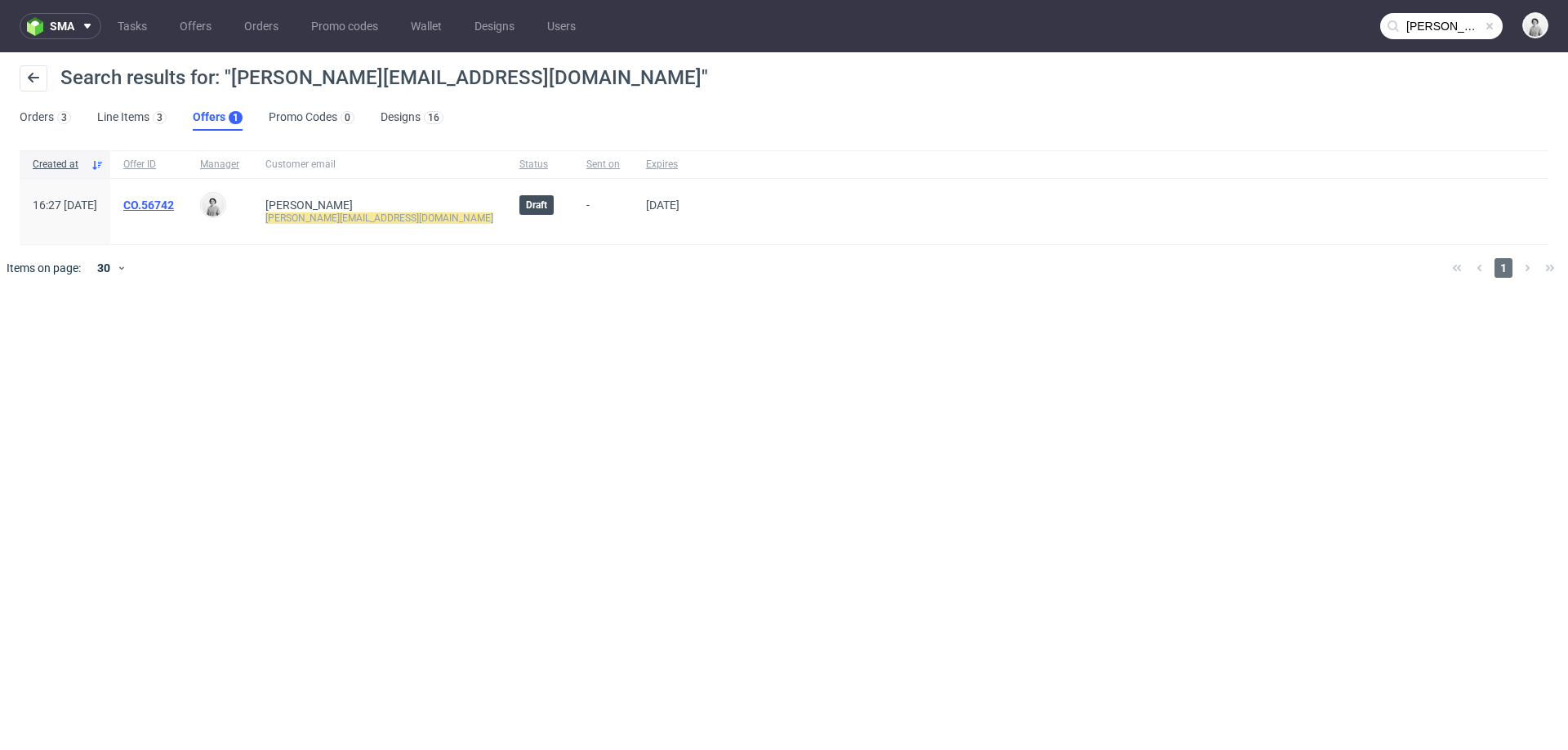
click at [174, 202] on link "CO.56742" at bounding box center [149, 205] width 50 height 13
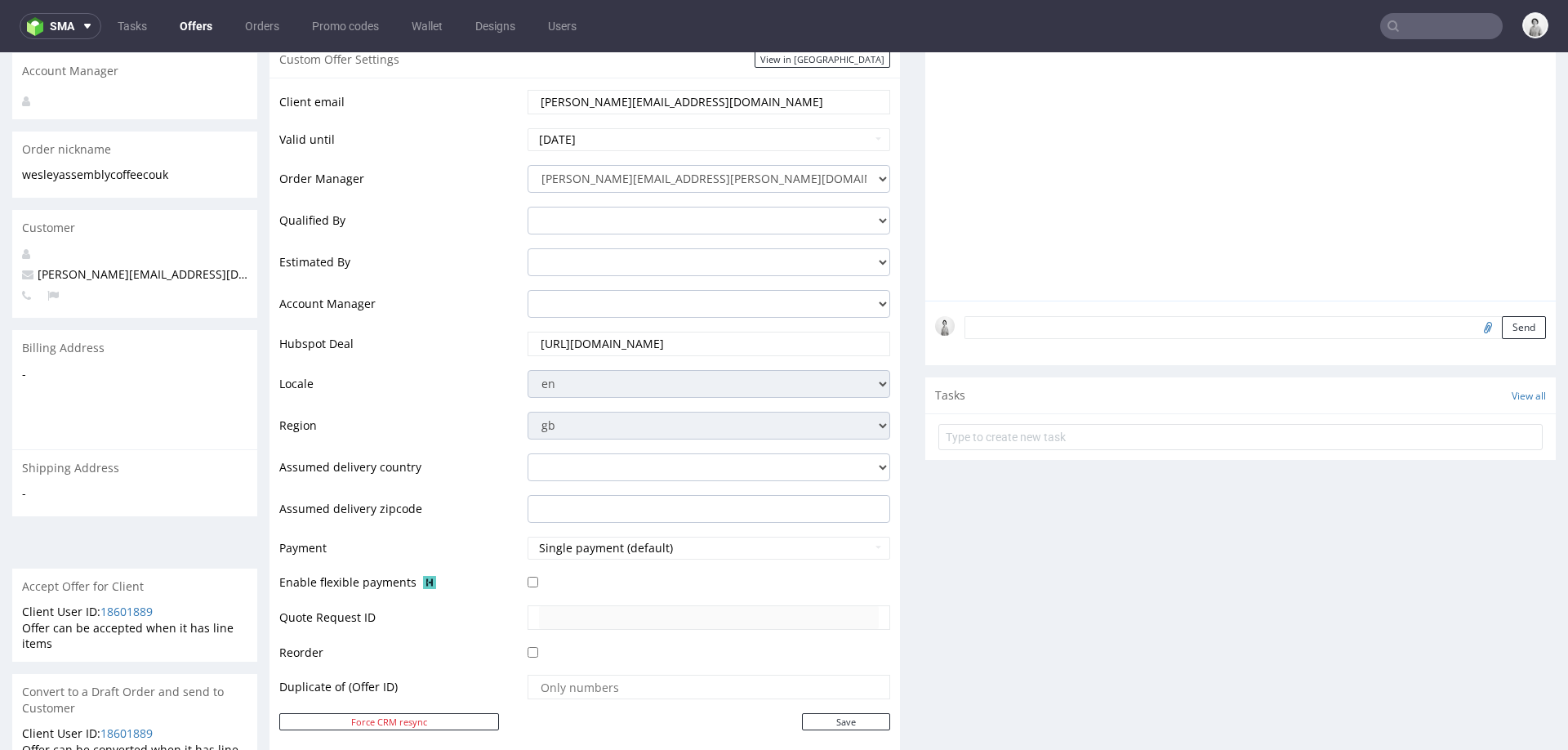
scroll to position [246, 0]
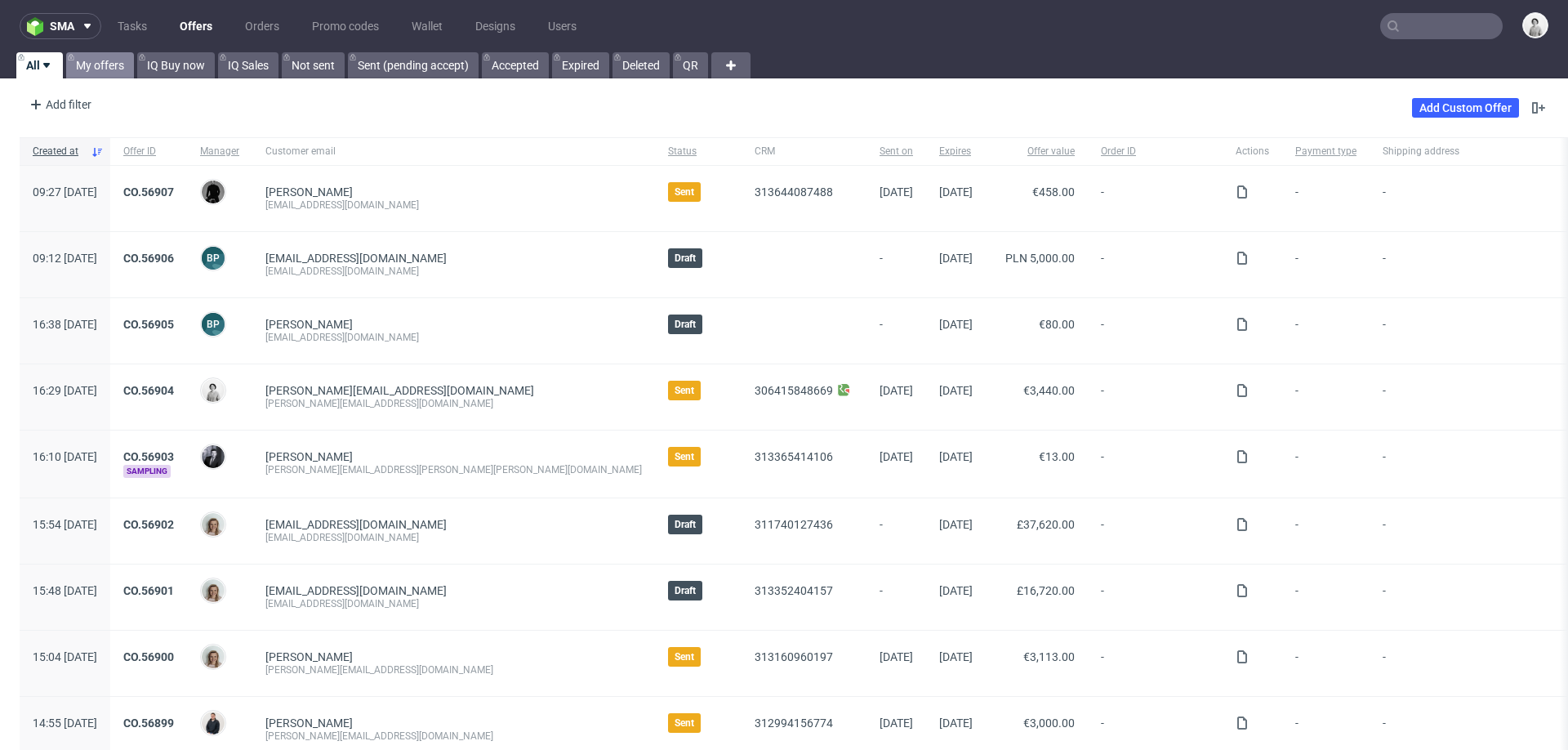
click at [116, 67] on link "My offers" at bounding box center [100, 65] width 68 height 26
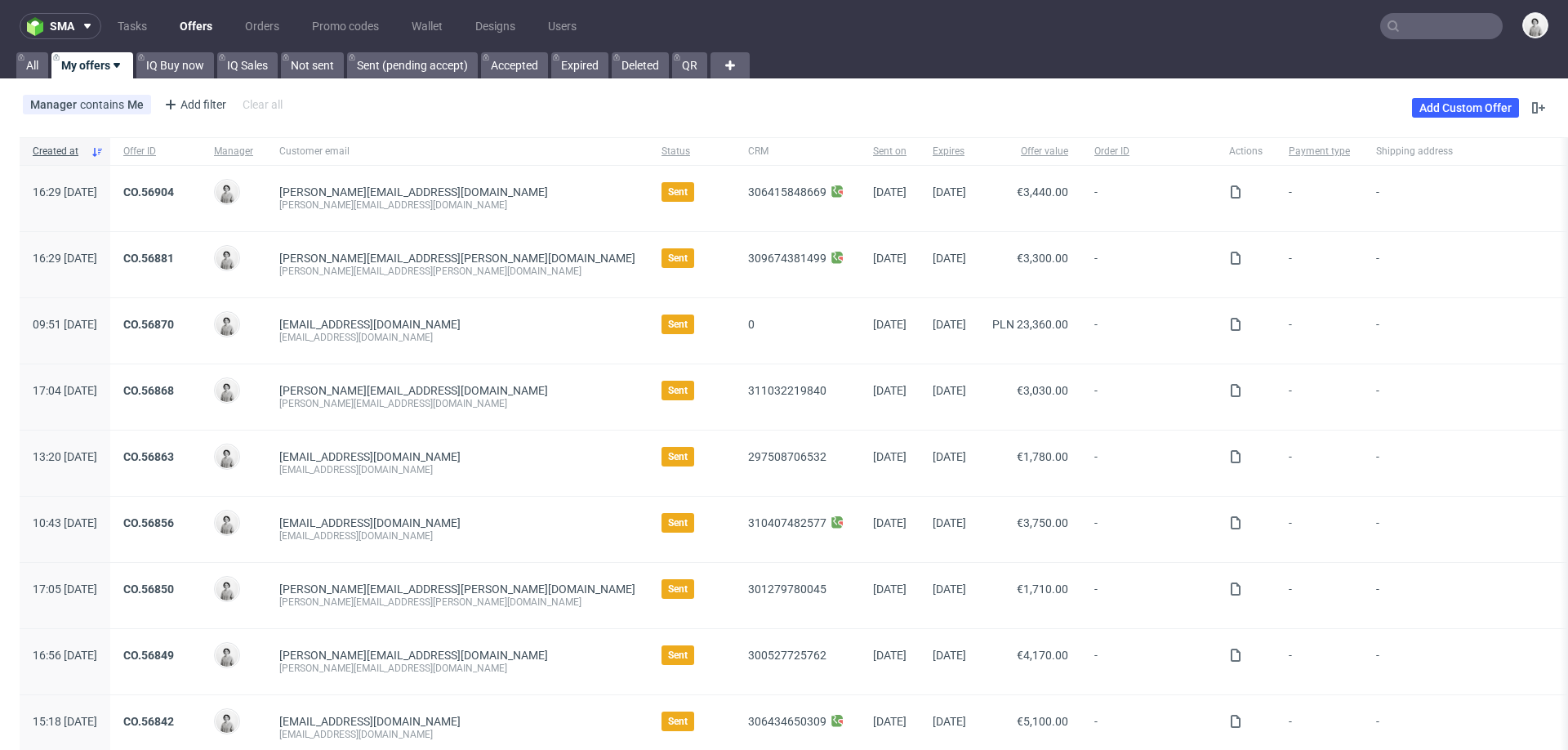
click at [1410, 33] on input "text" at bounding box center [1441, 26] width 123 height 26
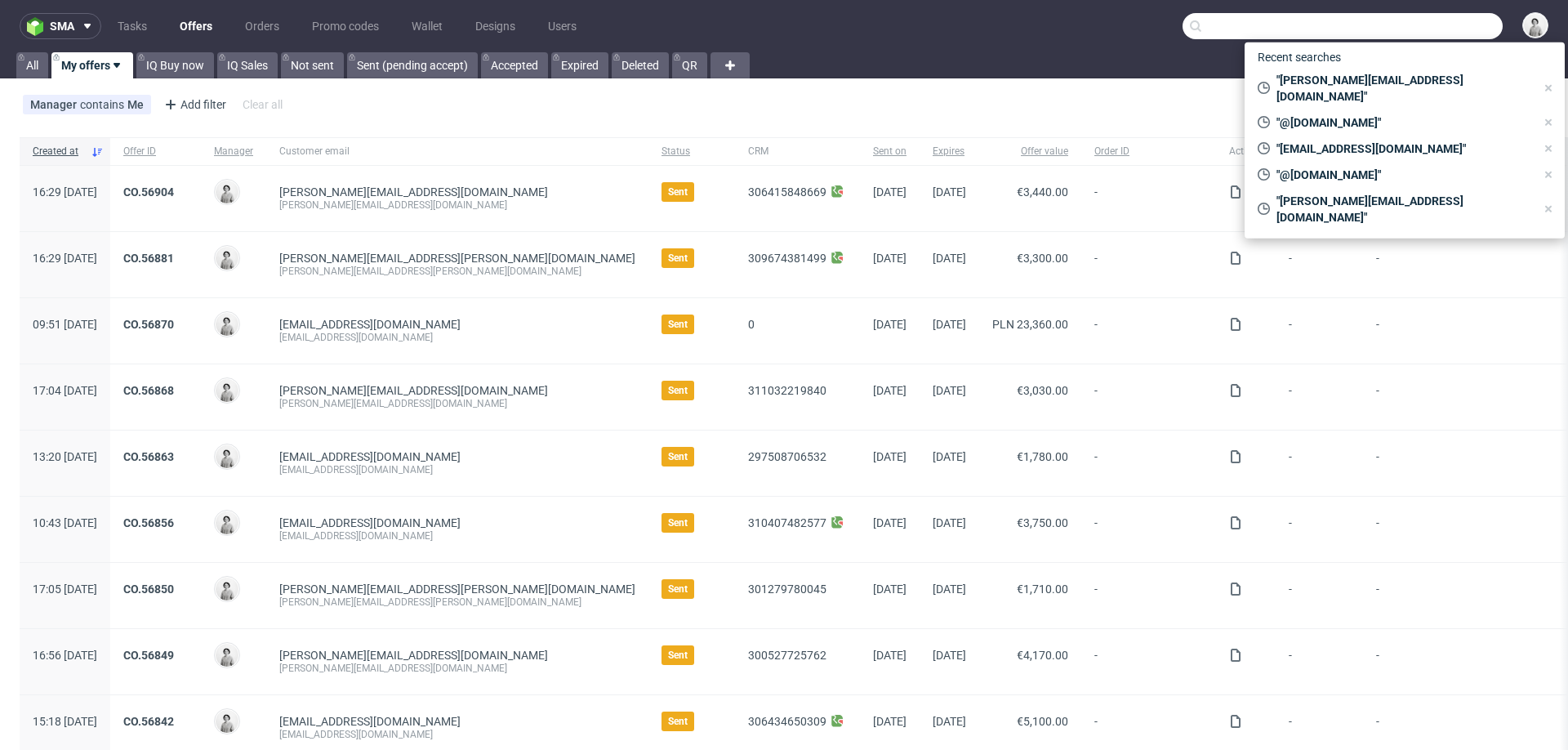
paste input "[EMAIL_ADDRESS][DOMAIN_NAME]"
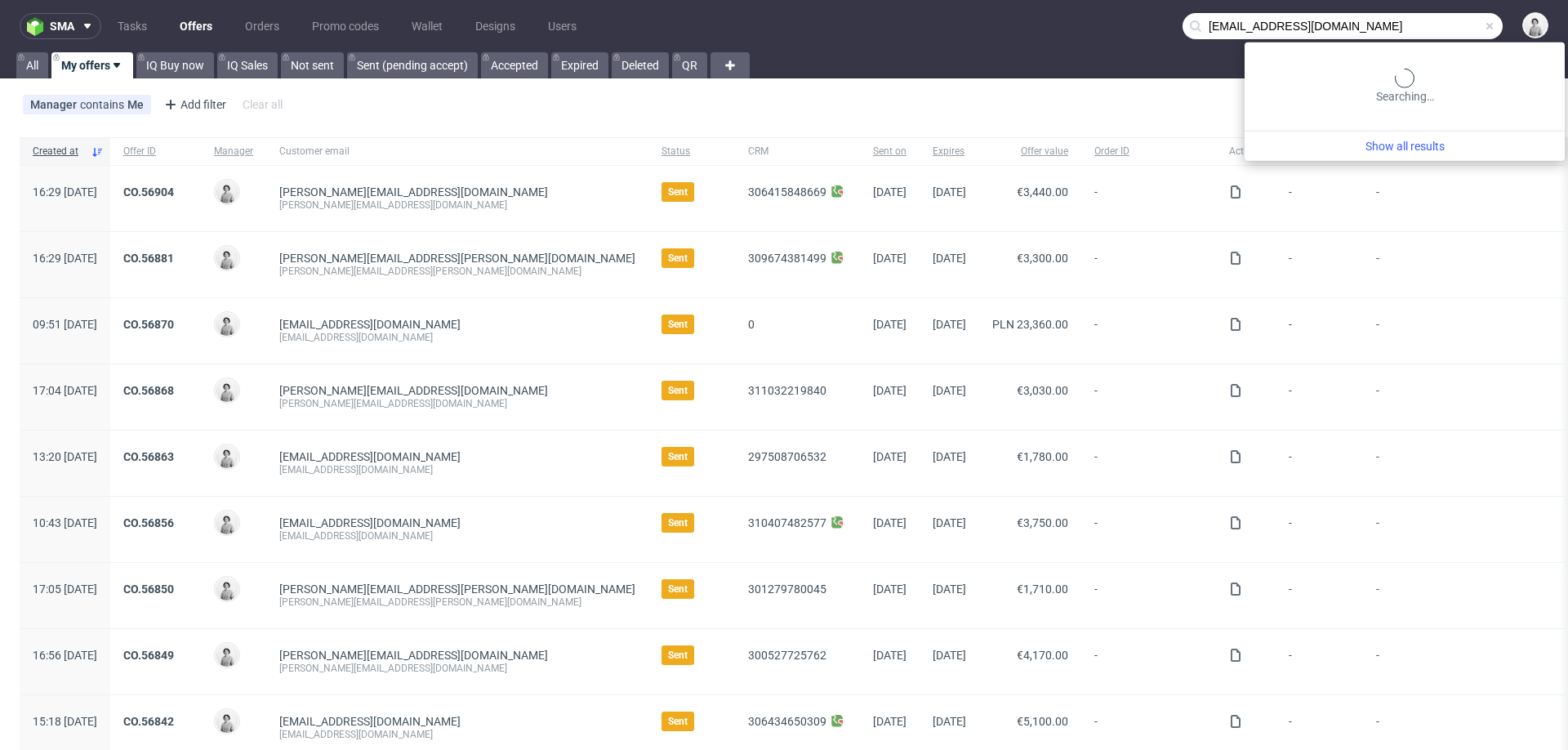
type input "[EMAIL_ADDRESS][DOMAIN_NAME]"
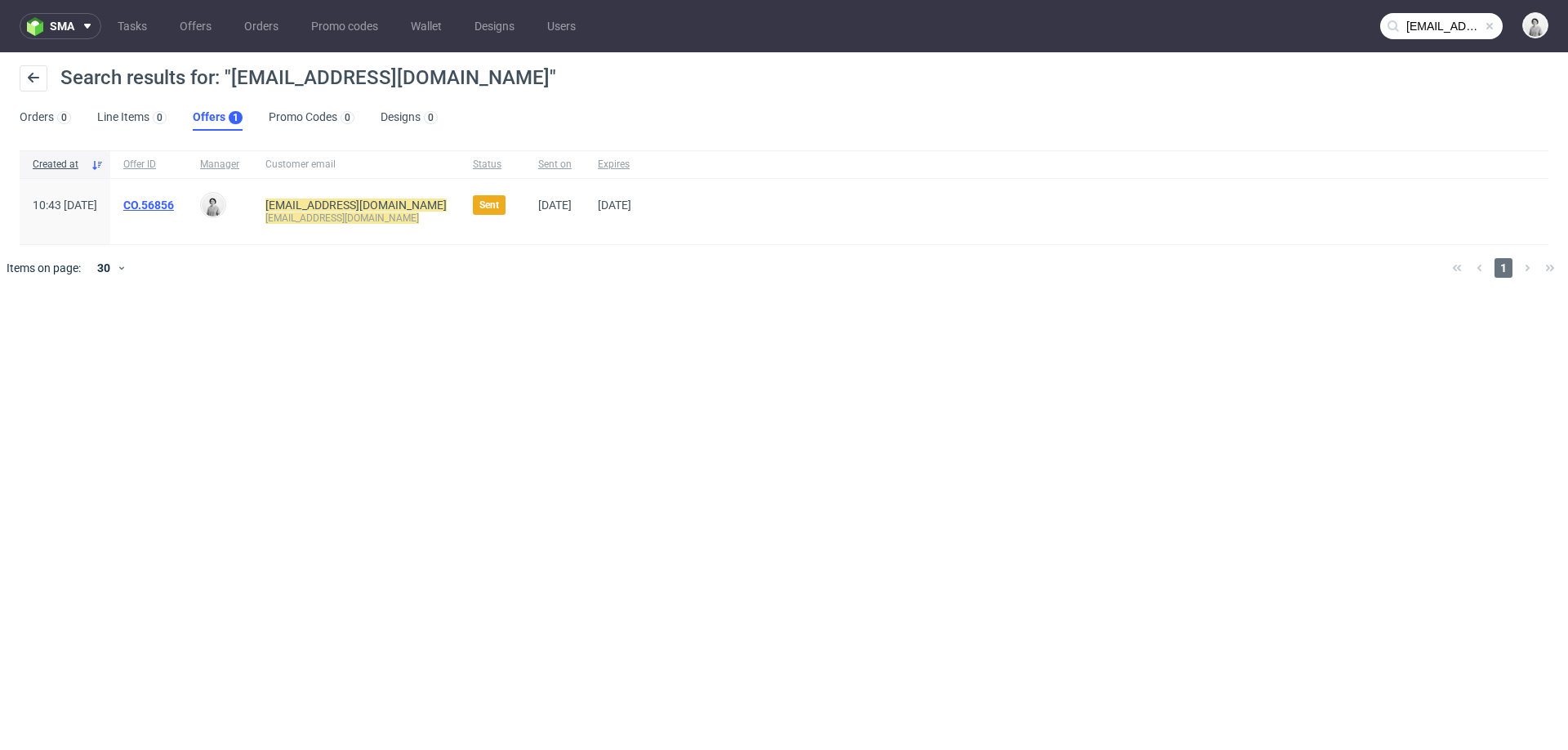
click at [174, 203] on link "CO.56856" at bounding box center [149, 205] width 50 height 13
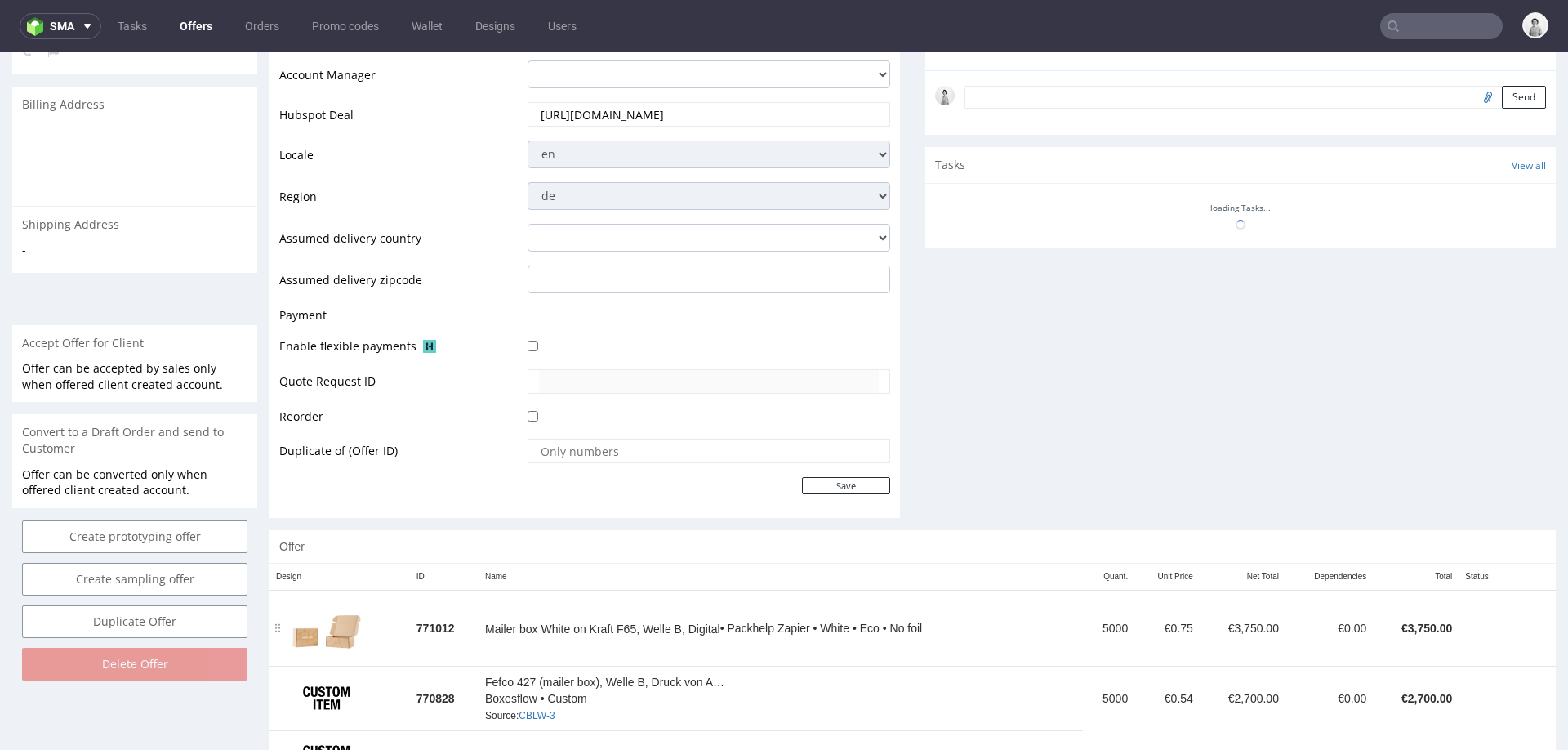
scroll to position [554, 0]
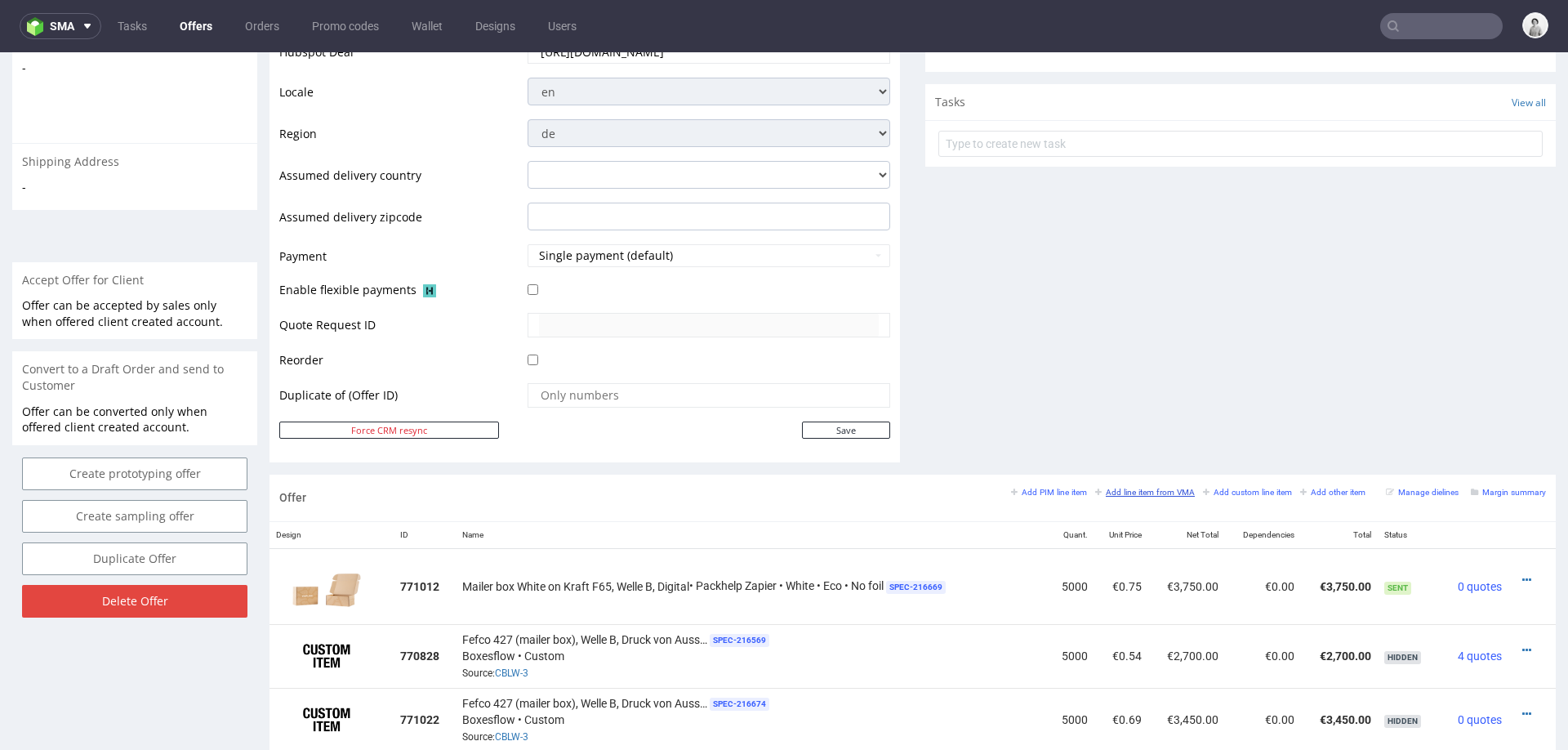
click at [1113, 488] on small "Add line item from VMA" at bounding box center [1145, 492] width 99 height 9
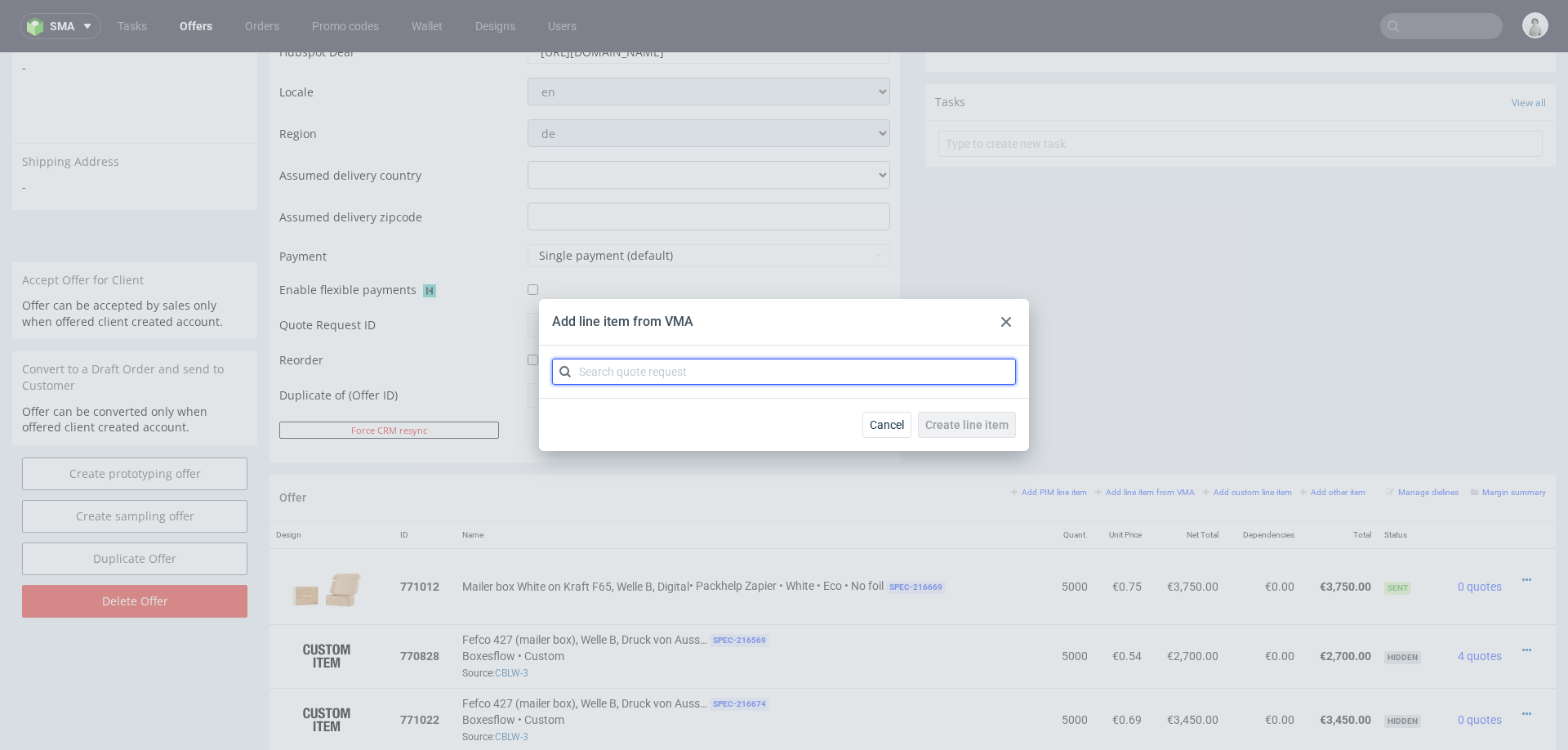
click at [886, 374] on input "text" at bounding box center [784, 372] width 464 height 26
type input "cblw"
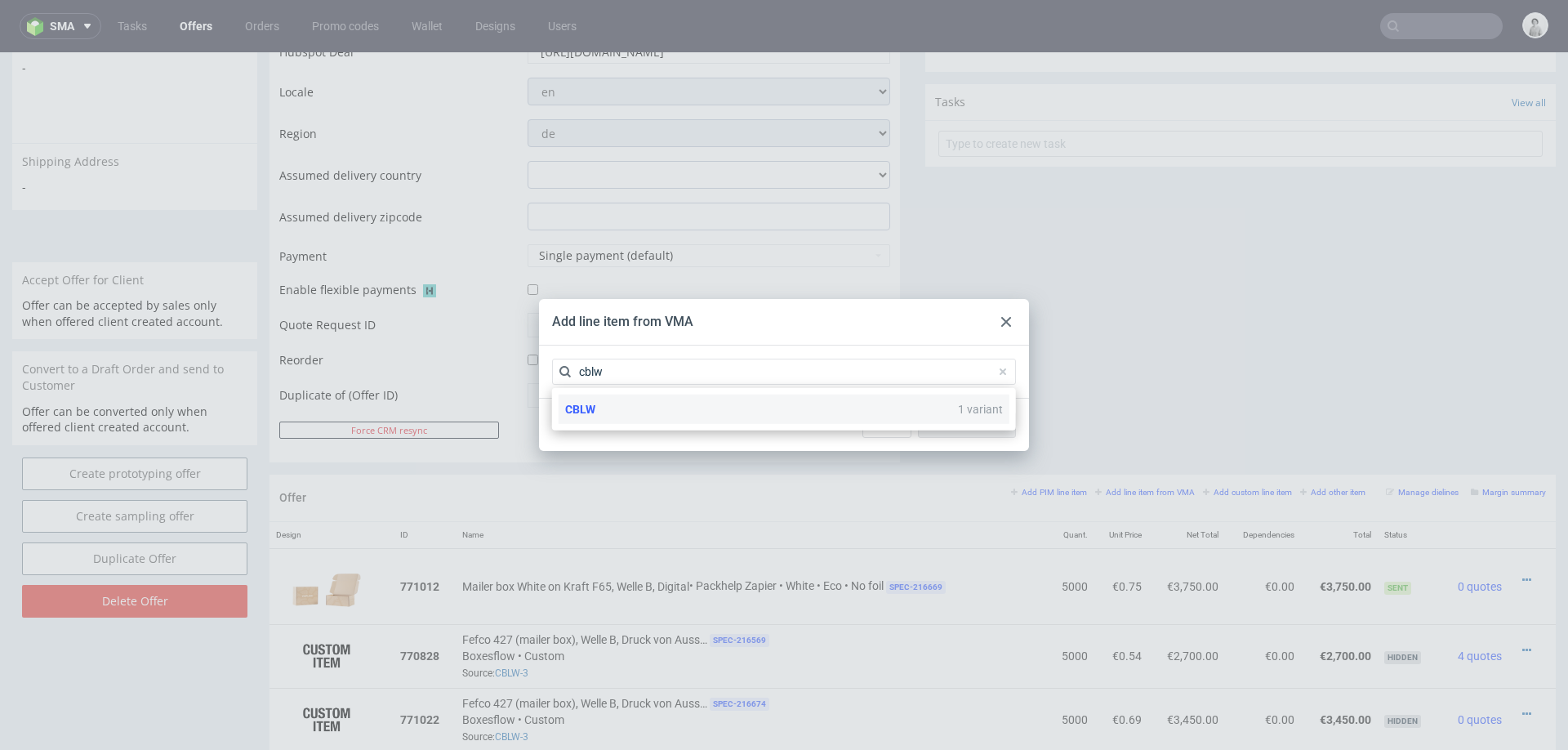
click at [683, 410] on div "CBLW 1 variant" at bounding box center [784, 409] width 451 height 30
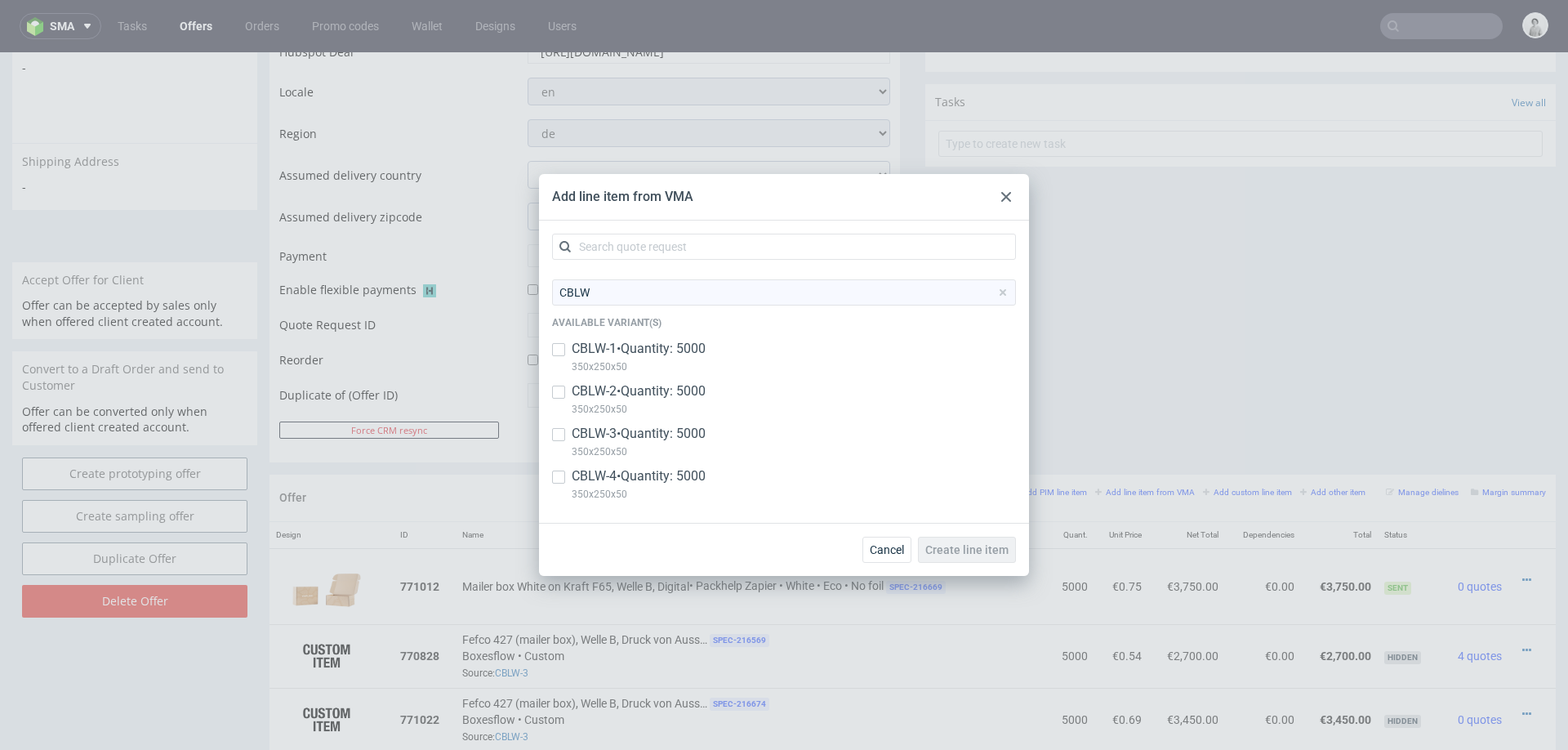
click at [626, 480] on p "CBLW-4 • Quantity: 5000" at bounding box center [638, 476] width 134 height 18
checkbox input "true"
click at [986, 545] on span "Create line item" at bounding box center [967, 550] width 84 height 11
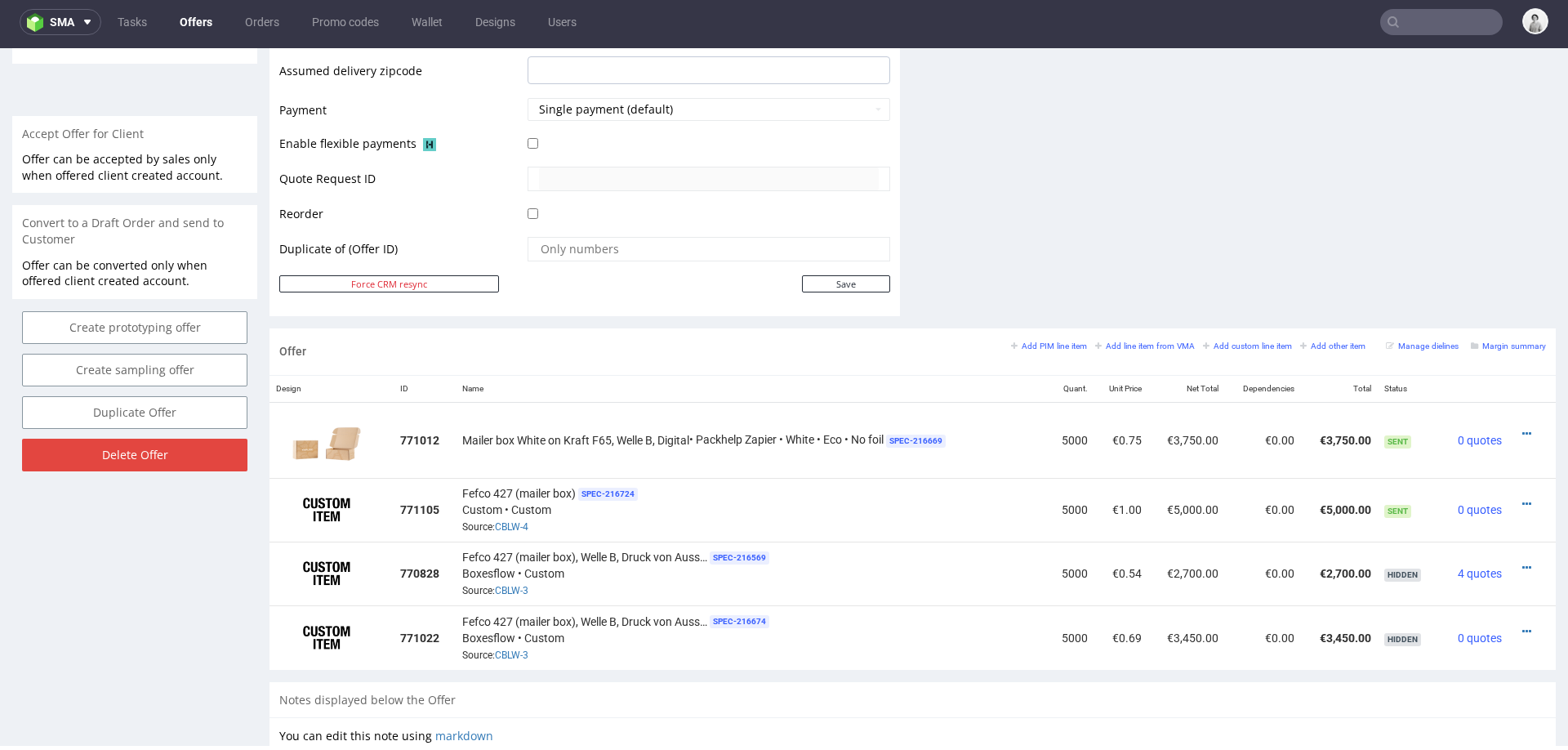
scroll to position [709, 0]
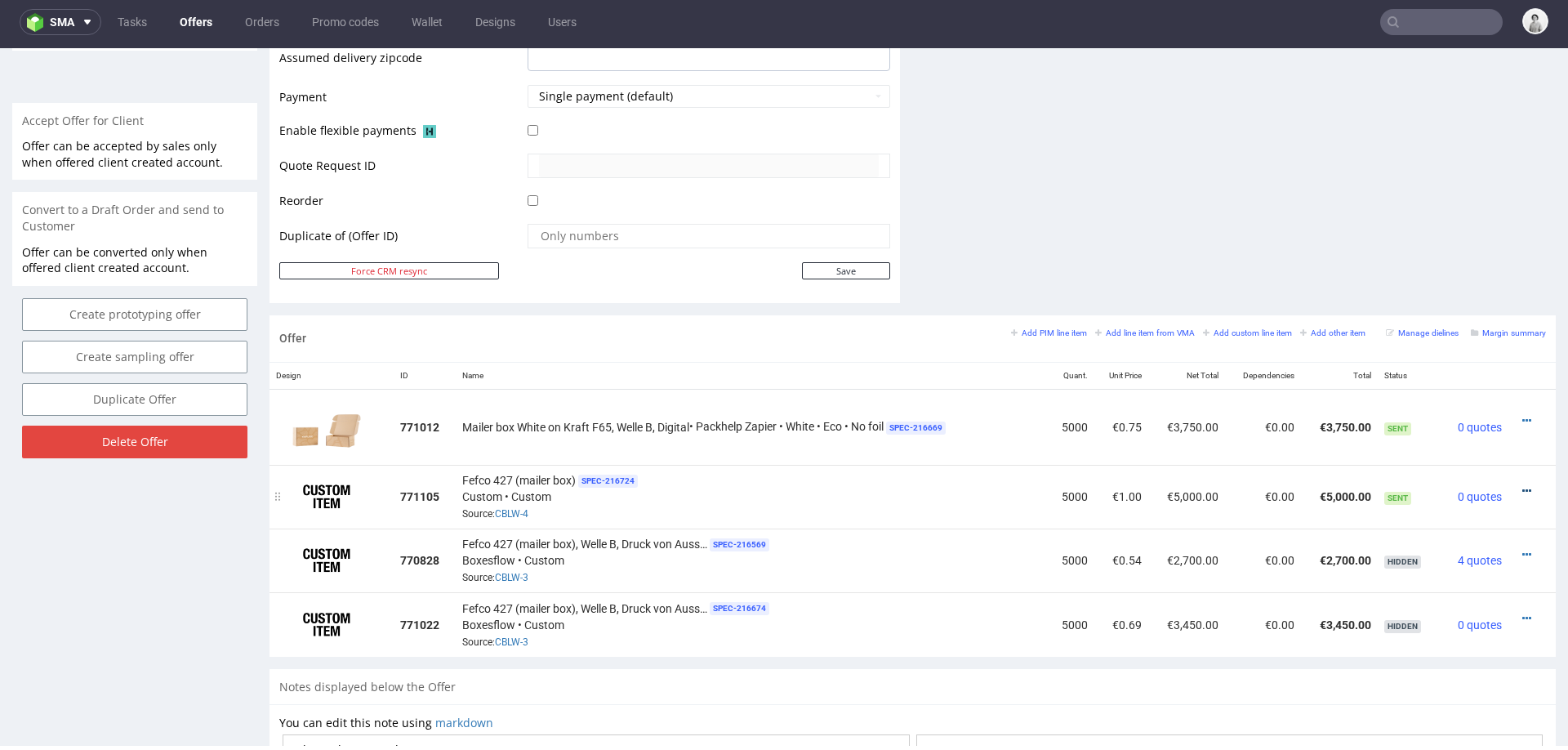
click at [1522, 485] on icon at bounding box center [1526, 490] width 9 height 11
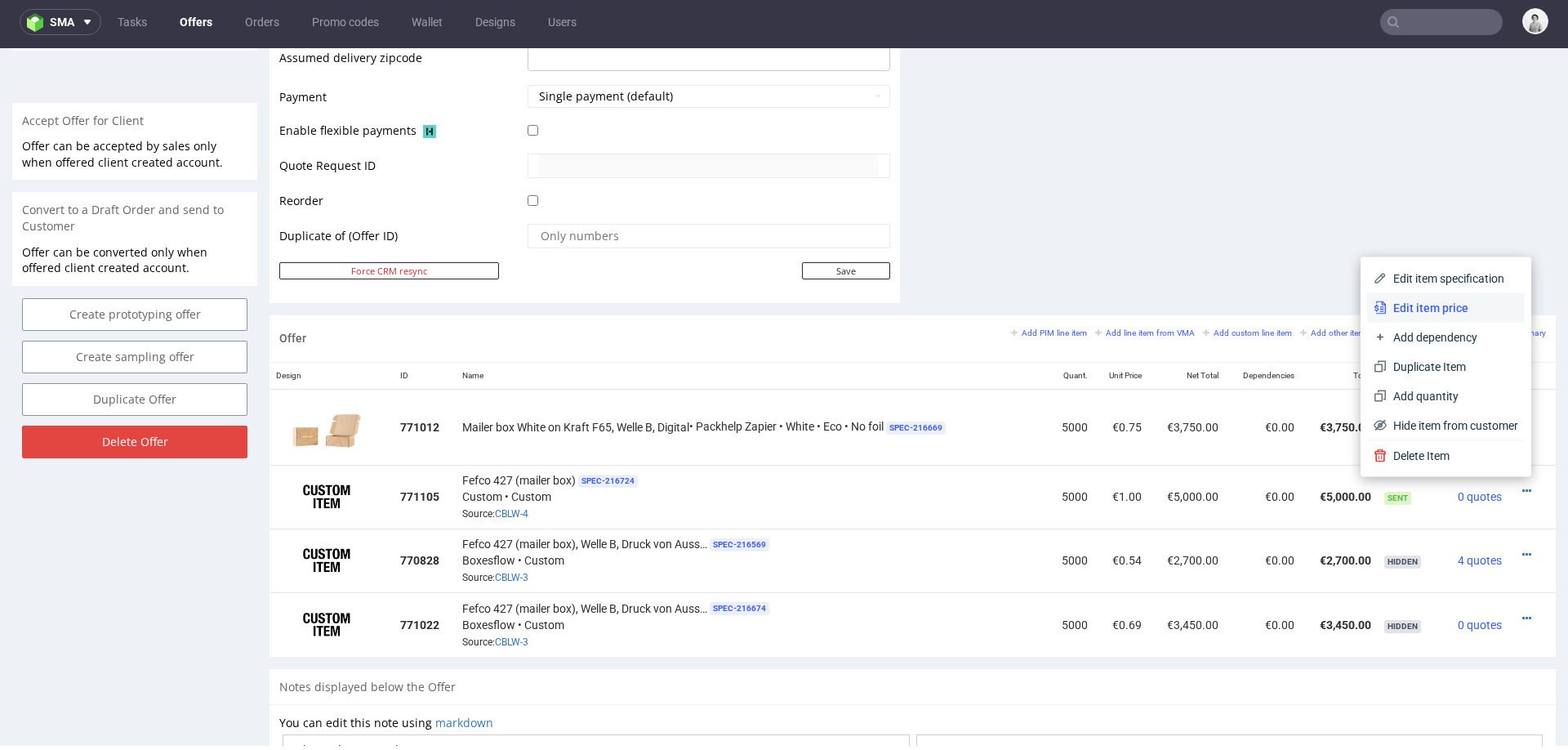
click at [1406, 306] on span "Edit item price" at bounding box center [1451, 307] width 131 height 17
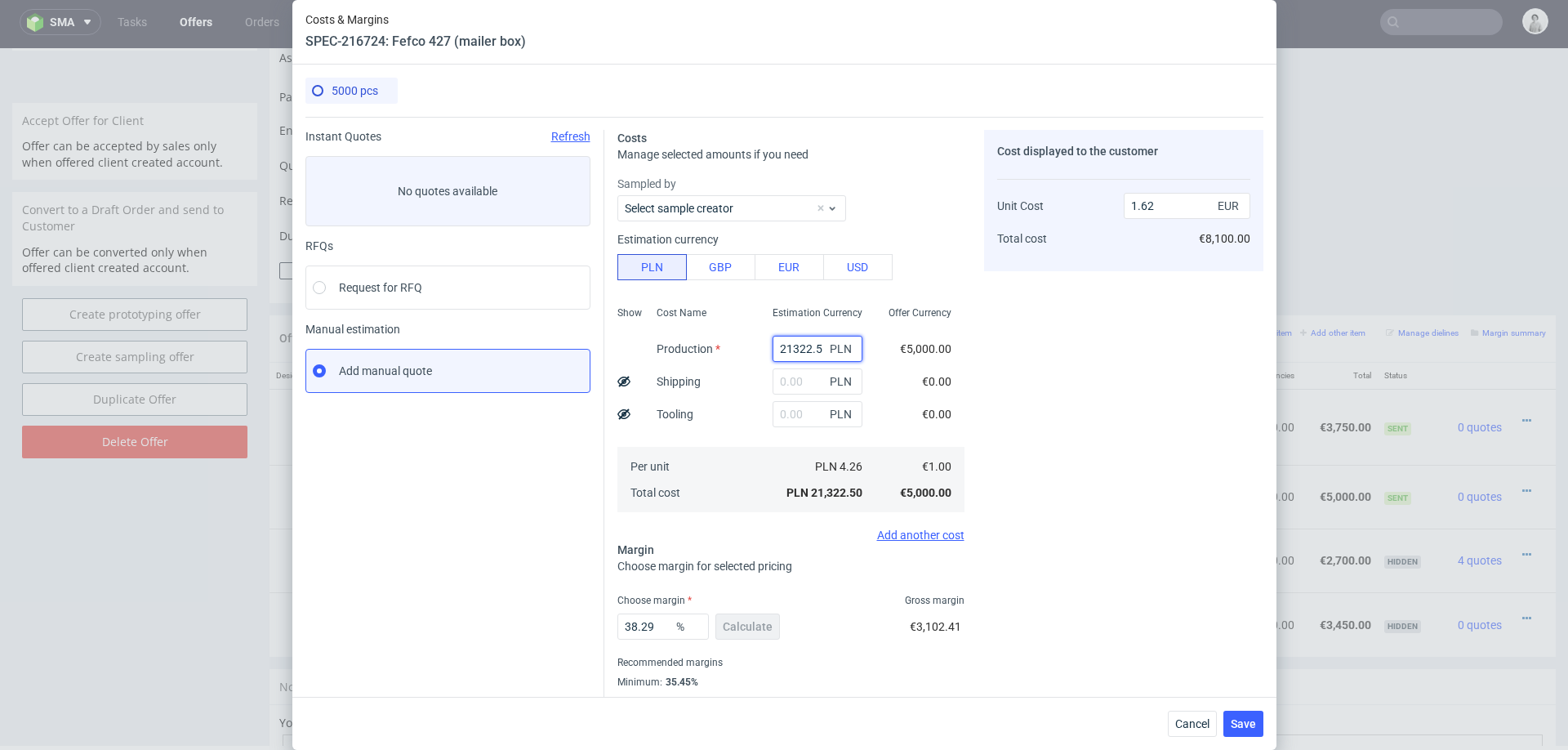
click at [796, 348] on input "21322.5" at bounding box center [817, 348] width 90 height 26
paste input "6050"
type input "26050"
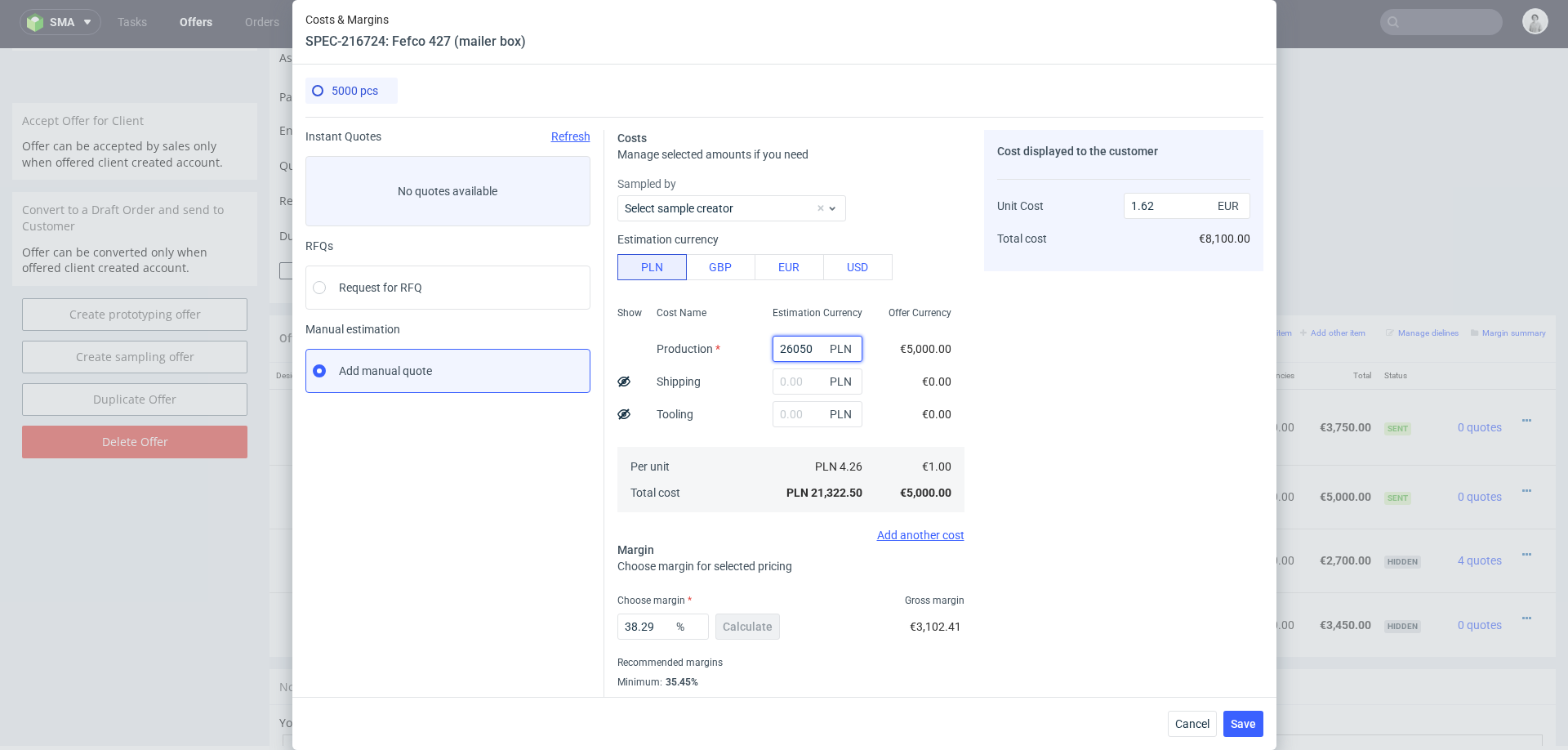
type input "1.98"
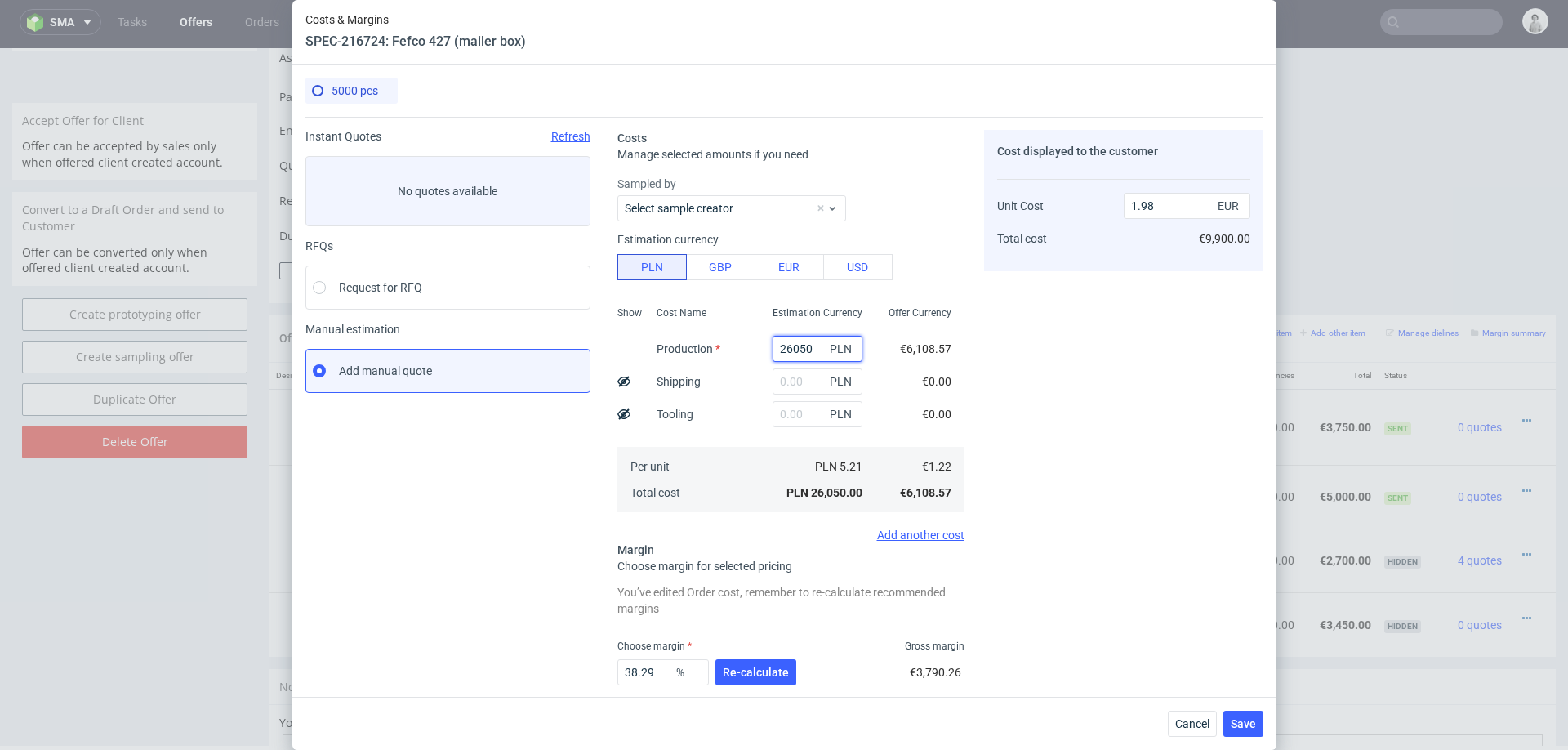
type input "26050"
click at [742, 367] on div "Cost Name Production Shipping Tooling Per unit Total cost" at bounding box center [701, 408] width 116 height 216
click at [799, 378] on input "text" at bounding box center [817, 382] width 90 height 26
type input "800"
type input "2.04"
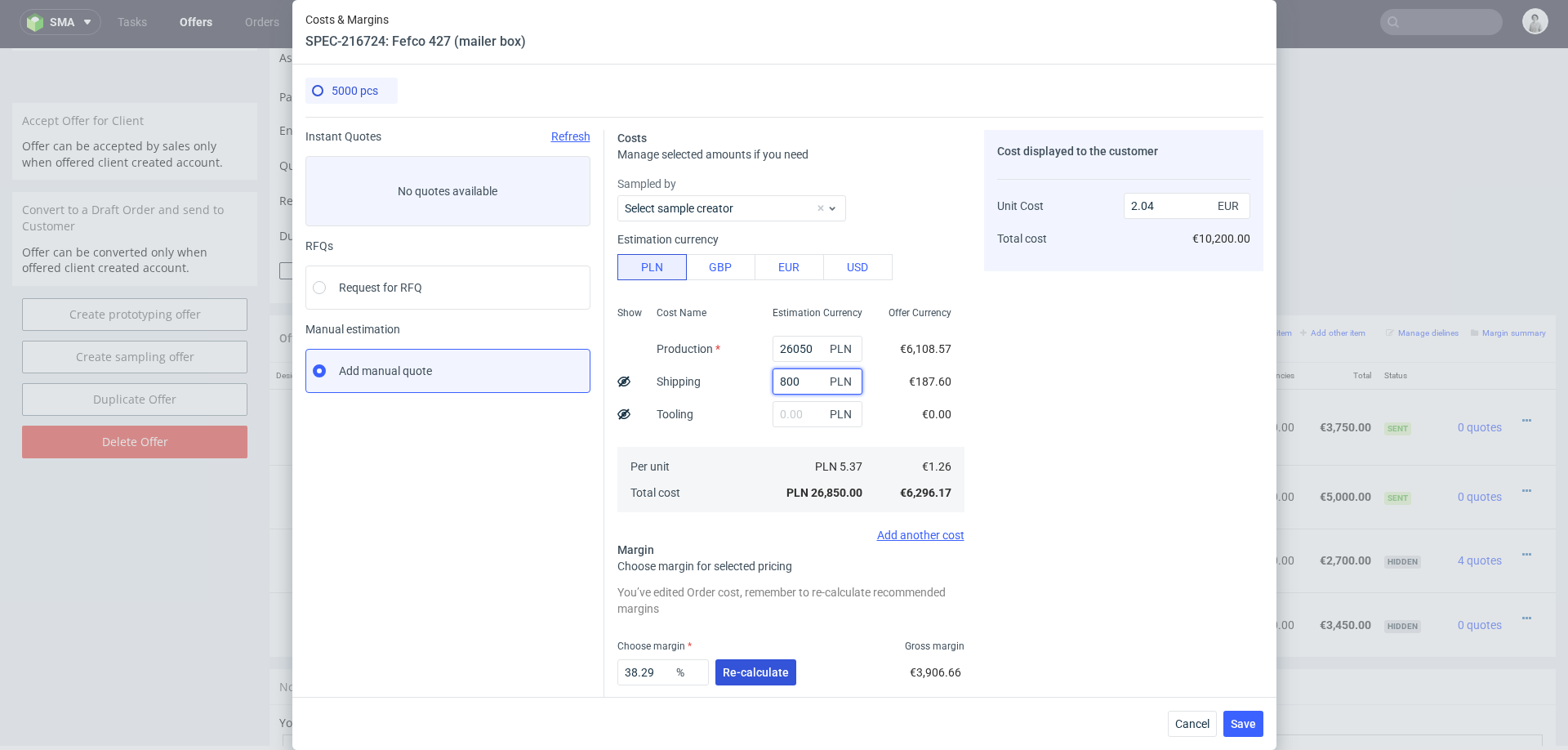
type input "800"
click at [737, 675] on span "Re-calculate" at bounding box center [756, 672] width 66 height 11
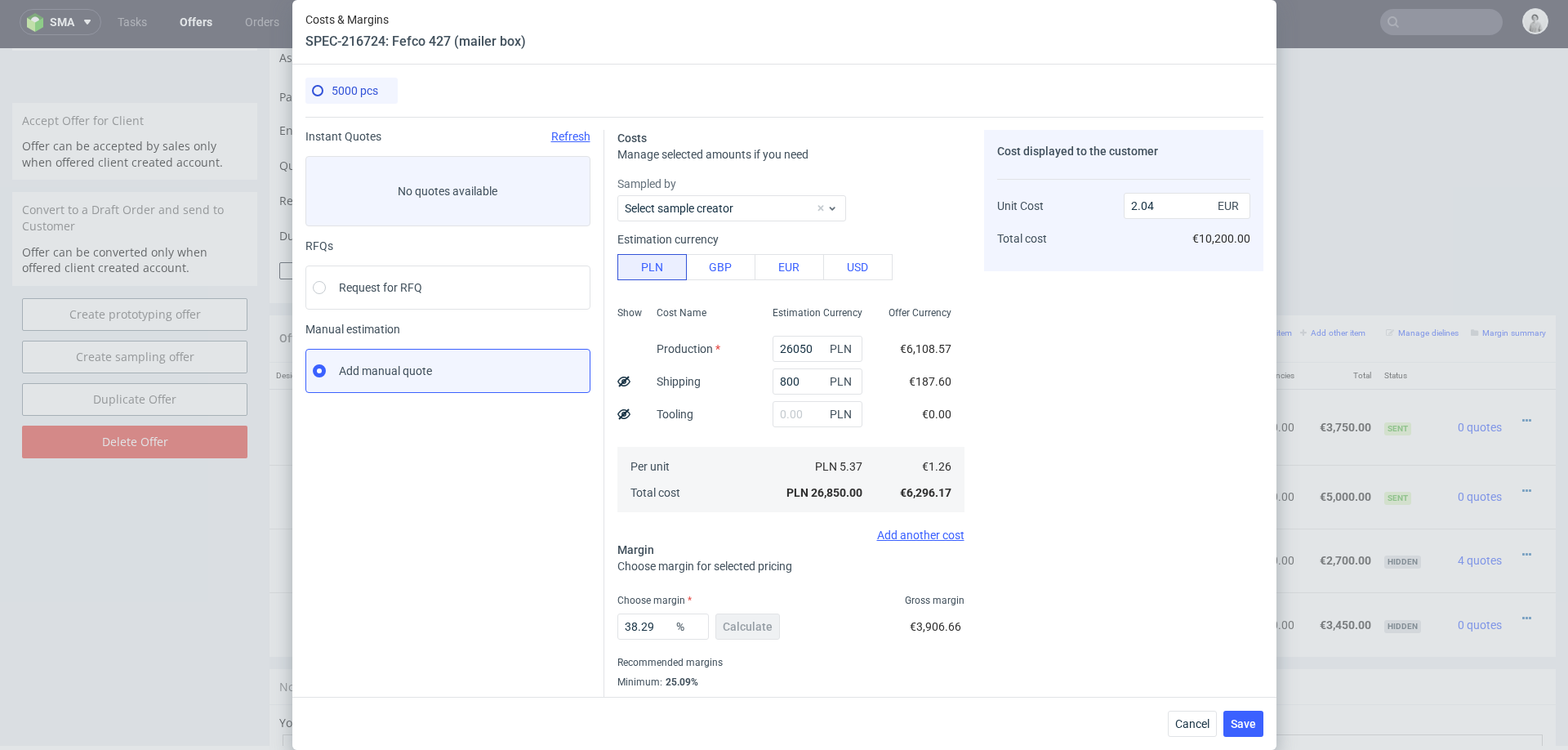
scroll to position [44, 0]
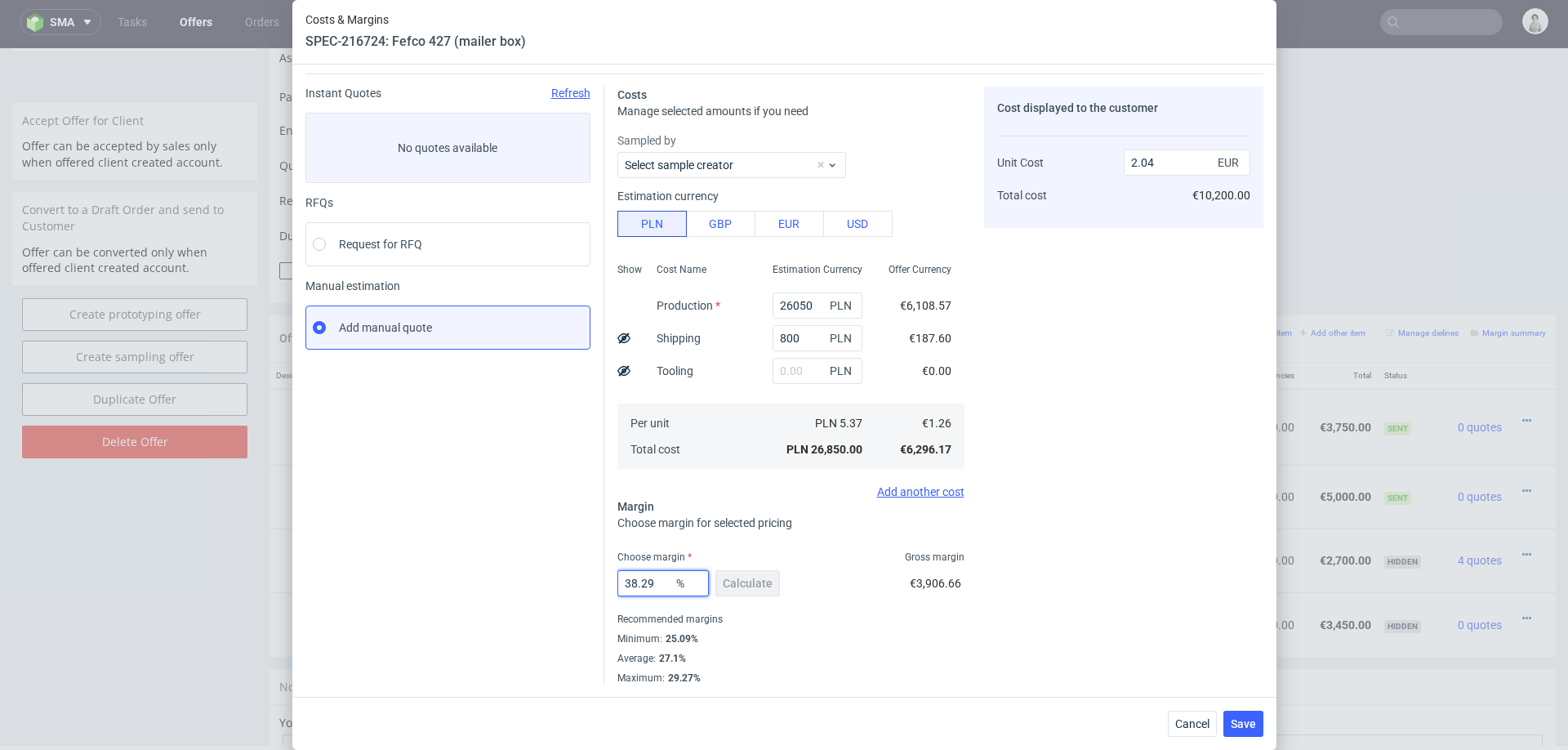
click at [649, 584] on input "38.29" at bounding box center [663, 584] width 91 height 26
type input "26"
type input "1.7"
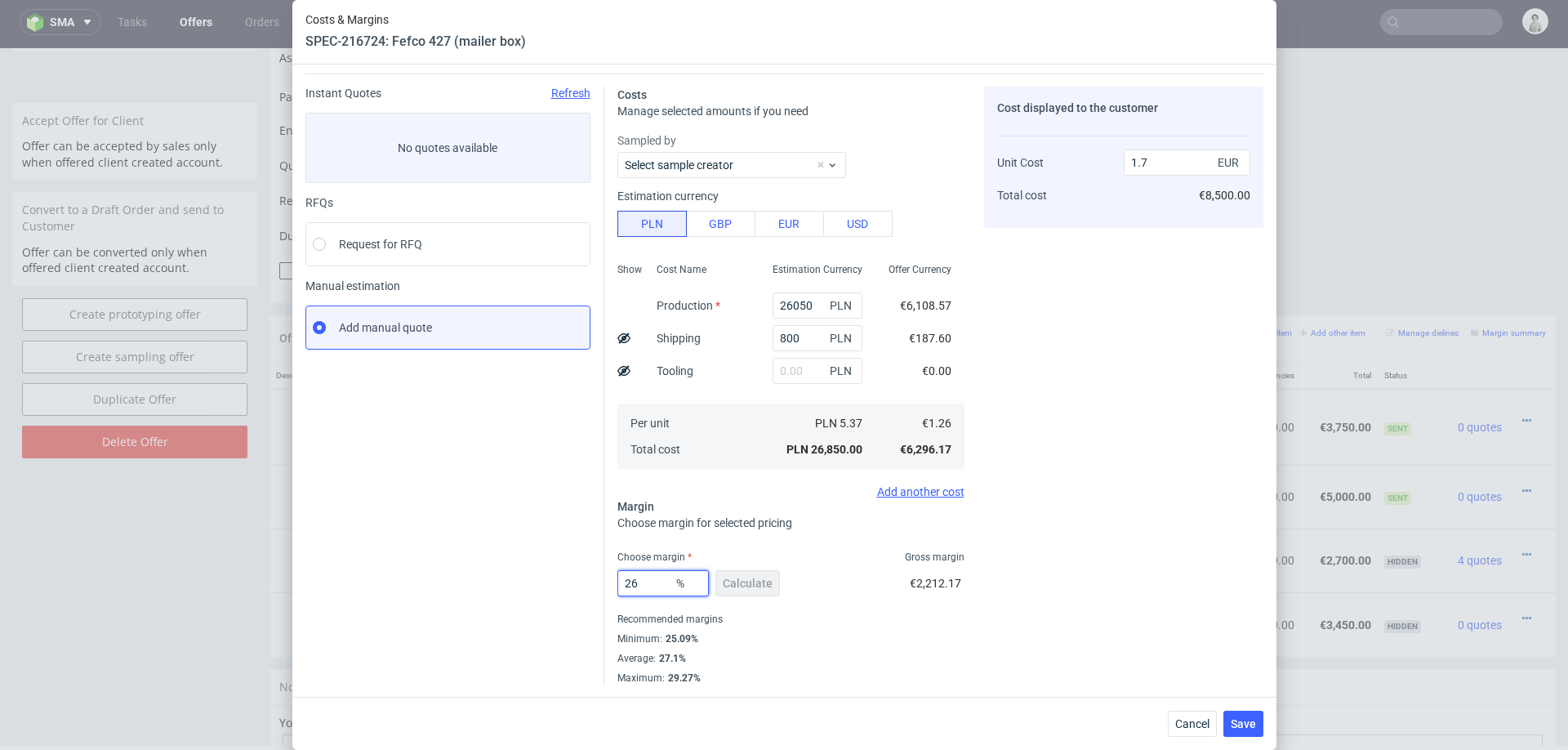
type input "26"
click at [1042, 567] on div "Cost displayed to the customer Unit Cost Total cost 1.7 EUR €8,500.00" at bounding box center [1123, 385] width 279 height 598
click at [1232, 722] on span "Save" at bounding box center [1242, 723] width 25 height 11
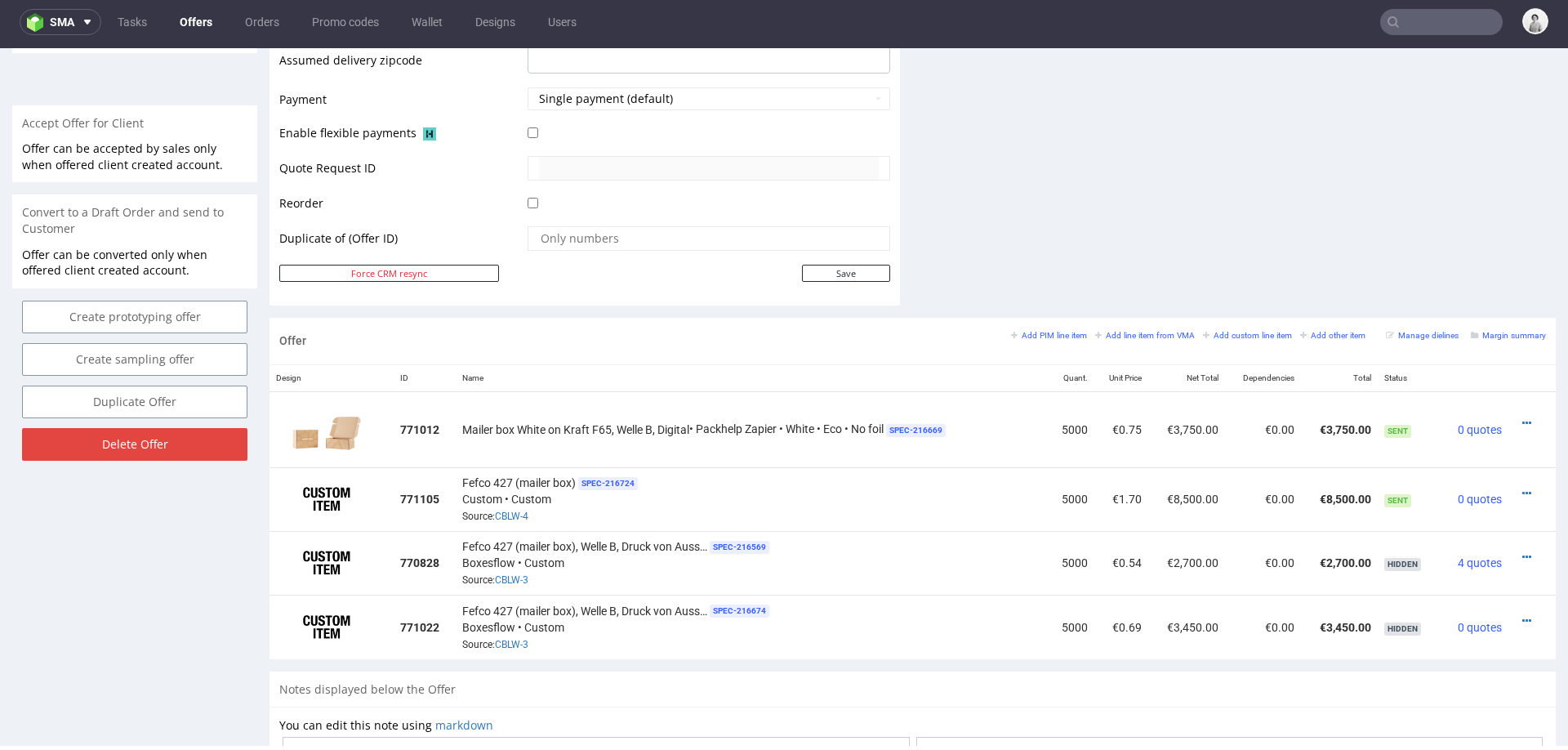
scroll to position [713, 0]
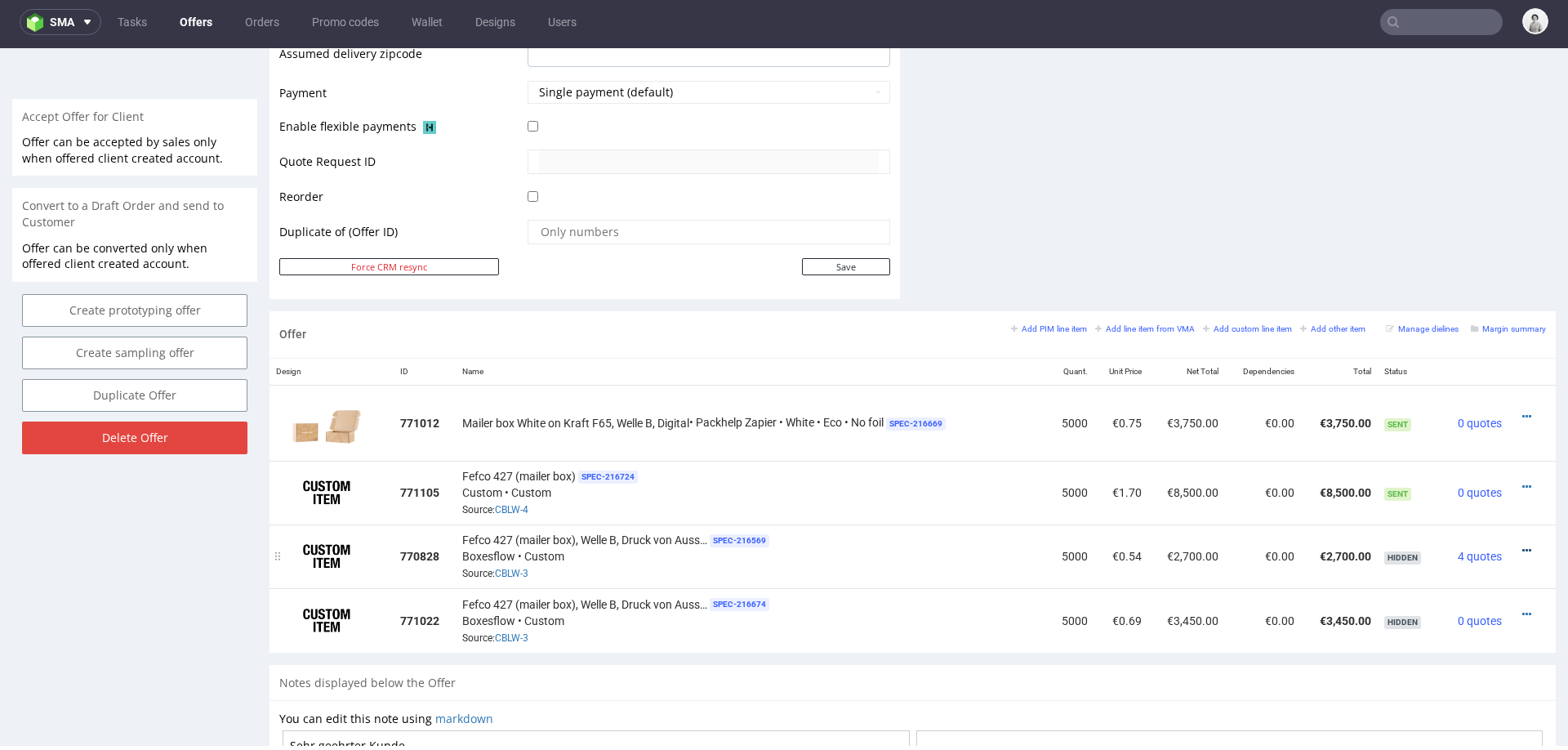
click at [1522, 545] on icon at bounding box center [1526, 551] width 9 height 11
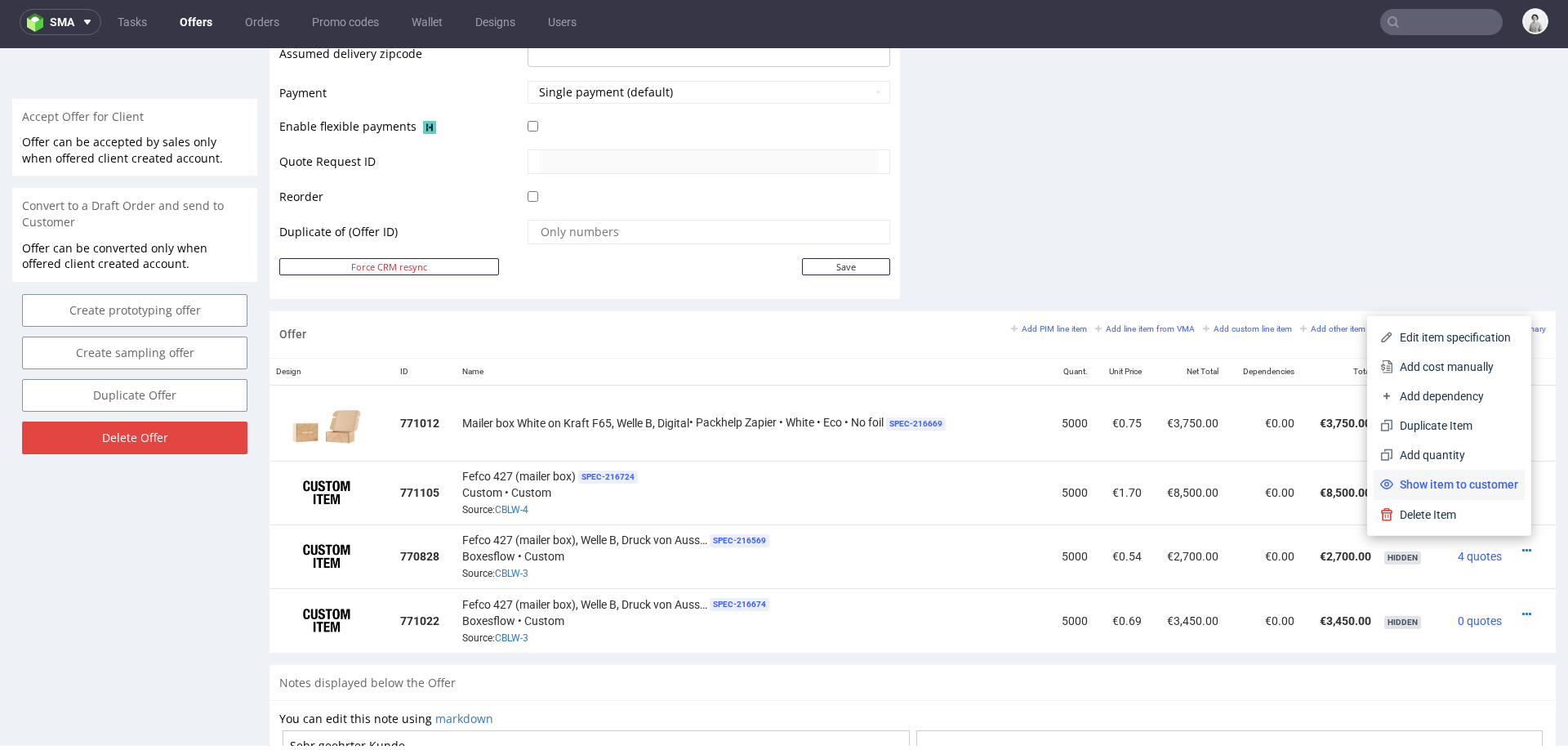
click at [1452, 475] on li "Show item to customer" at bounding box center [1449, 484] width 151 height 30
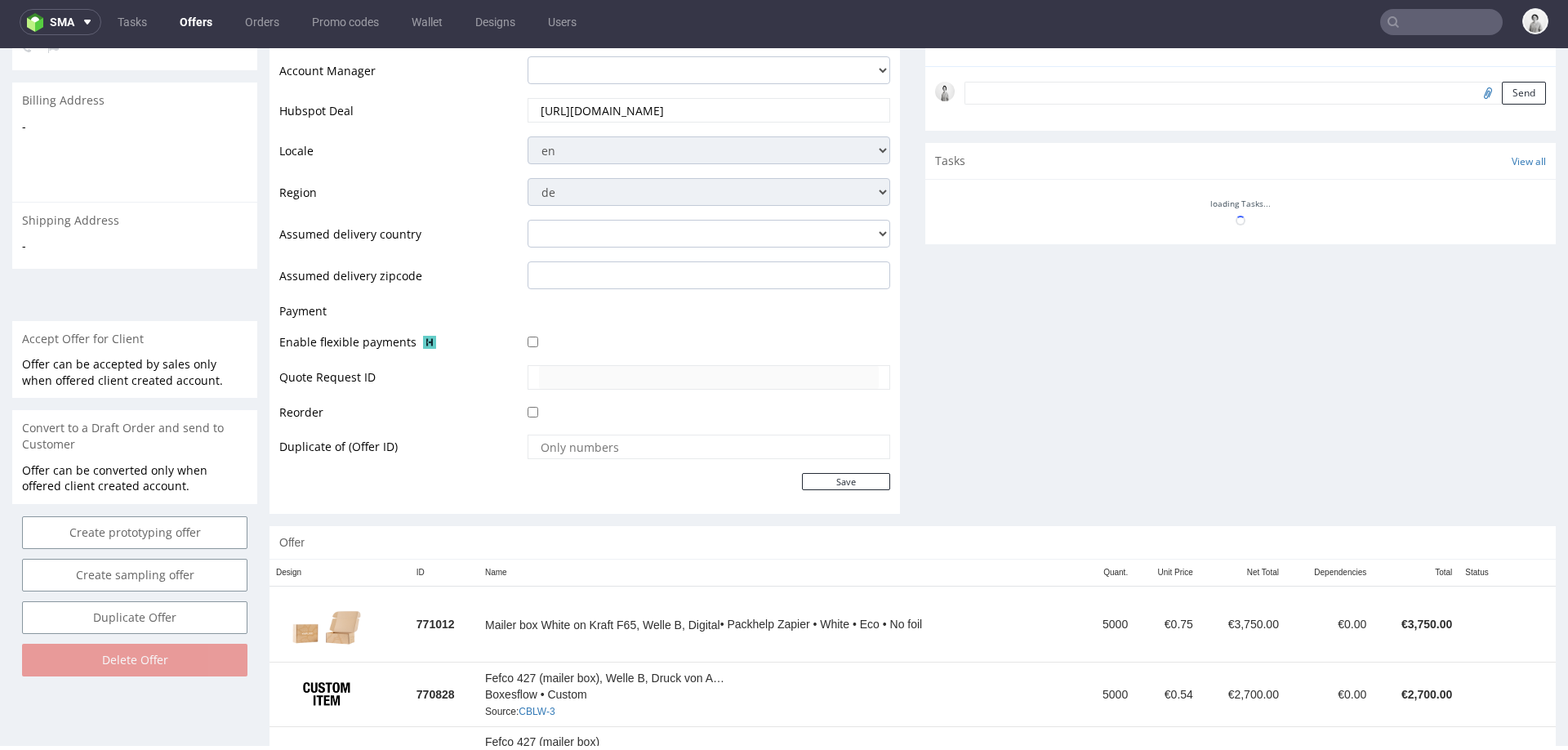
scroll to position [618, 0]
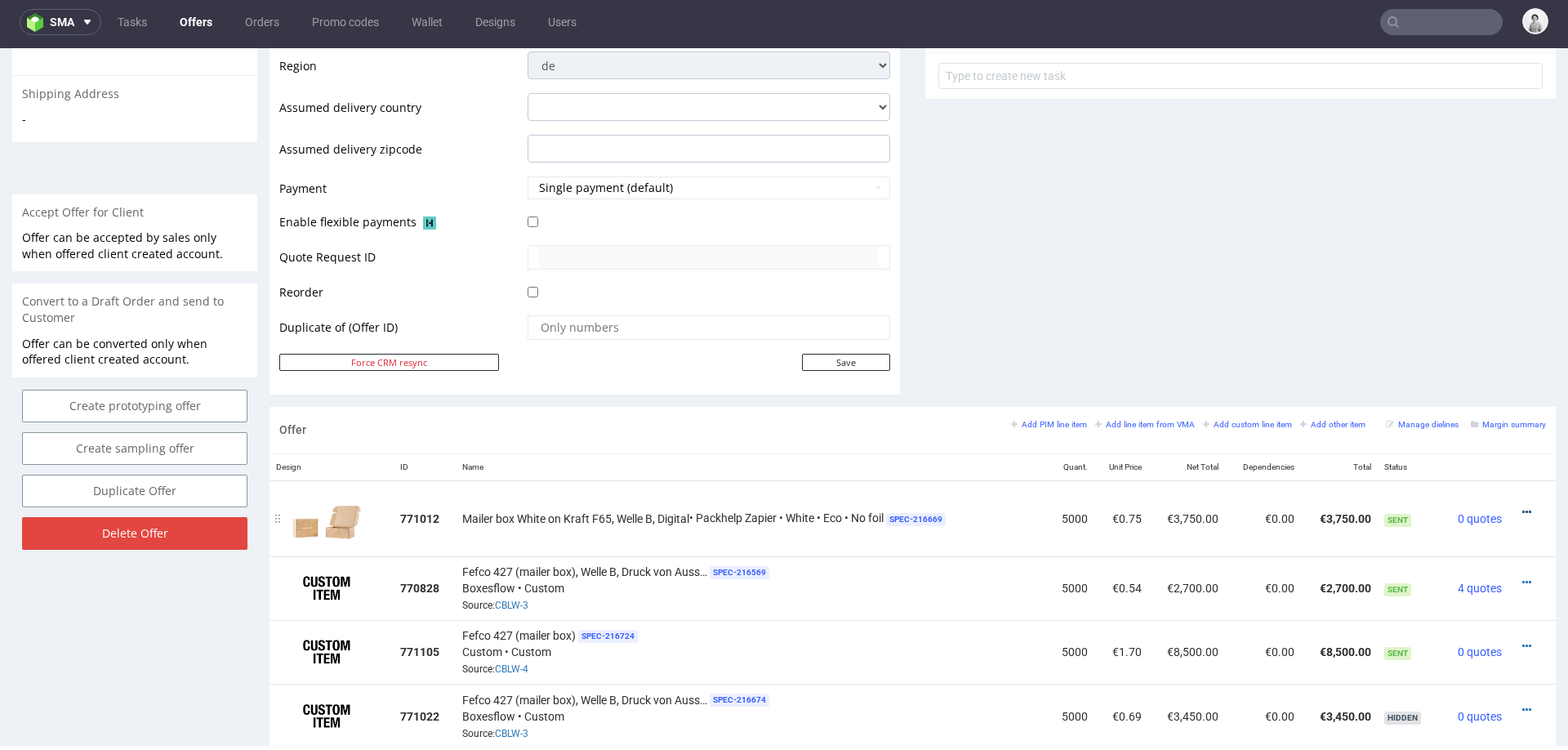
click at [1522, 506] on icon at bounding box center [1526, 511] width 9 height 11
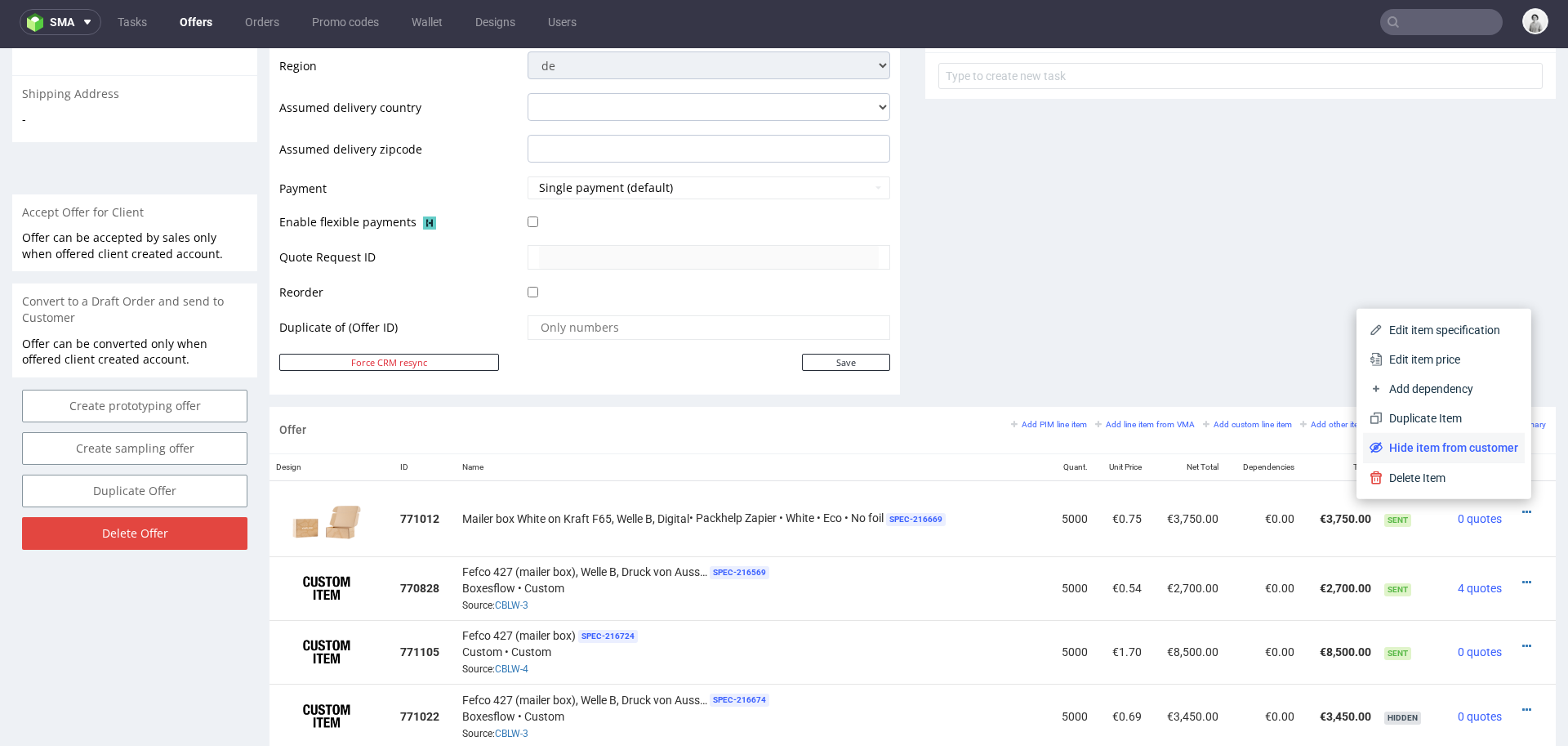
click at [1462, 454] on span "Hide item from customer" at bounding box center [1450, 448] width 136 height 17
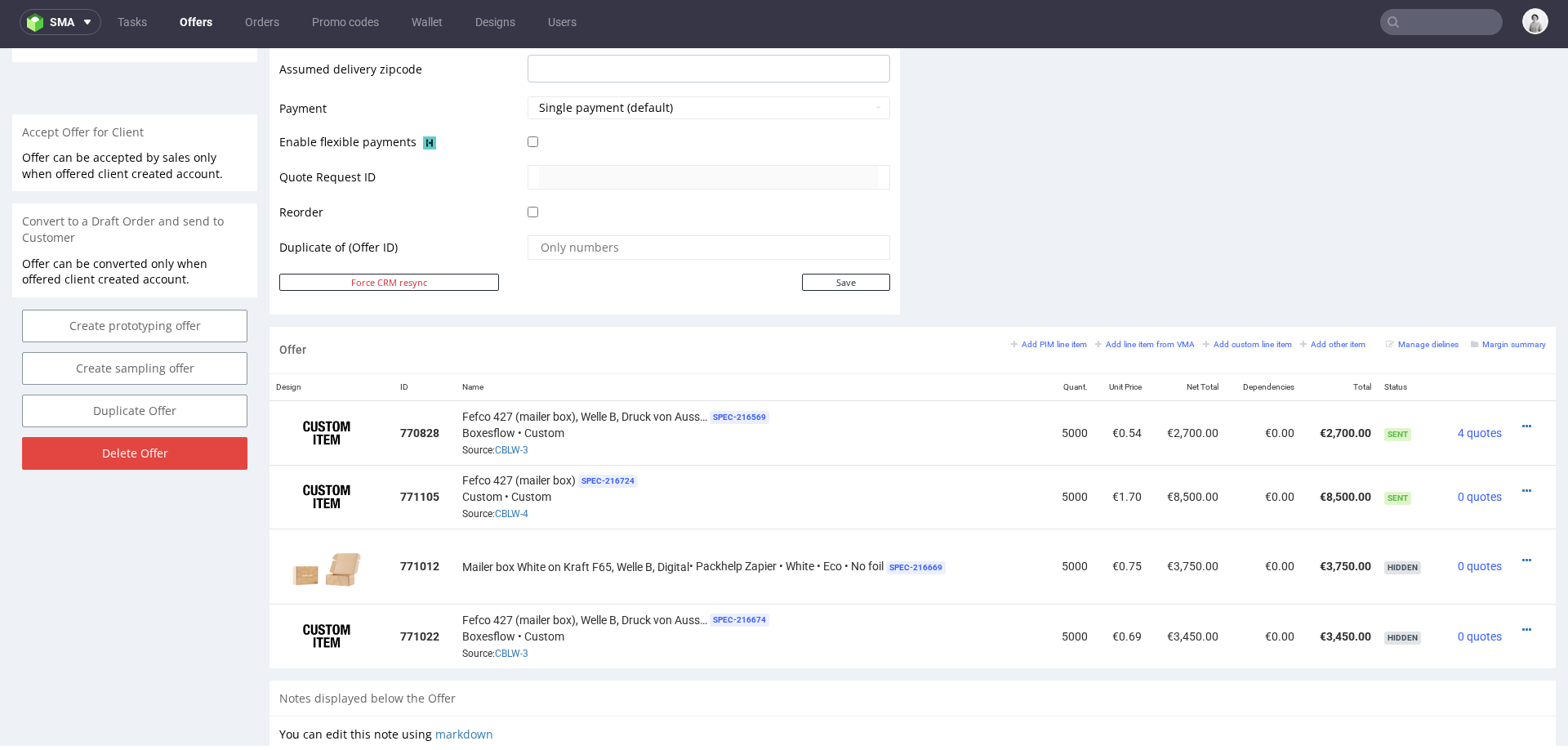
scroll to position [707, 0]
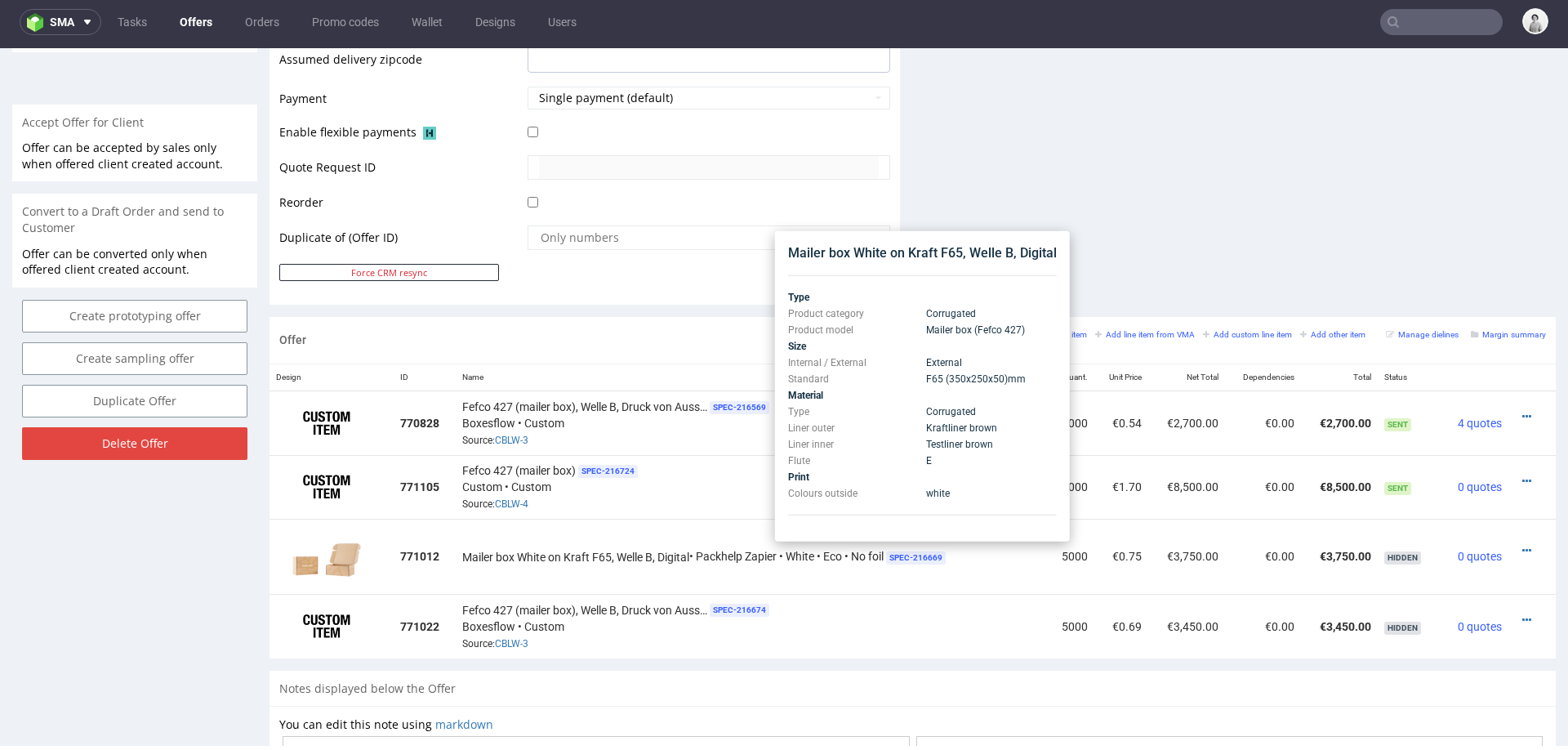
click at [849, 251] on div "Mailer box White on Kraft F65, Welle B, Digital" at bounding box center [922, 253] width 269 height 18
copy div "Mailer box White on Kraft F65, Welle B, Digital"
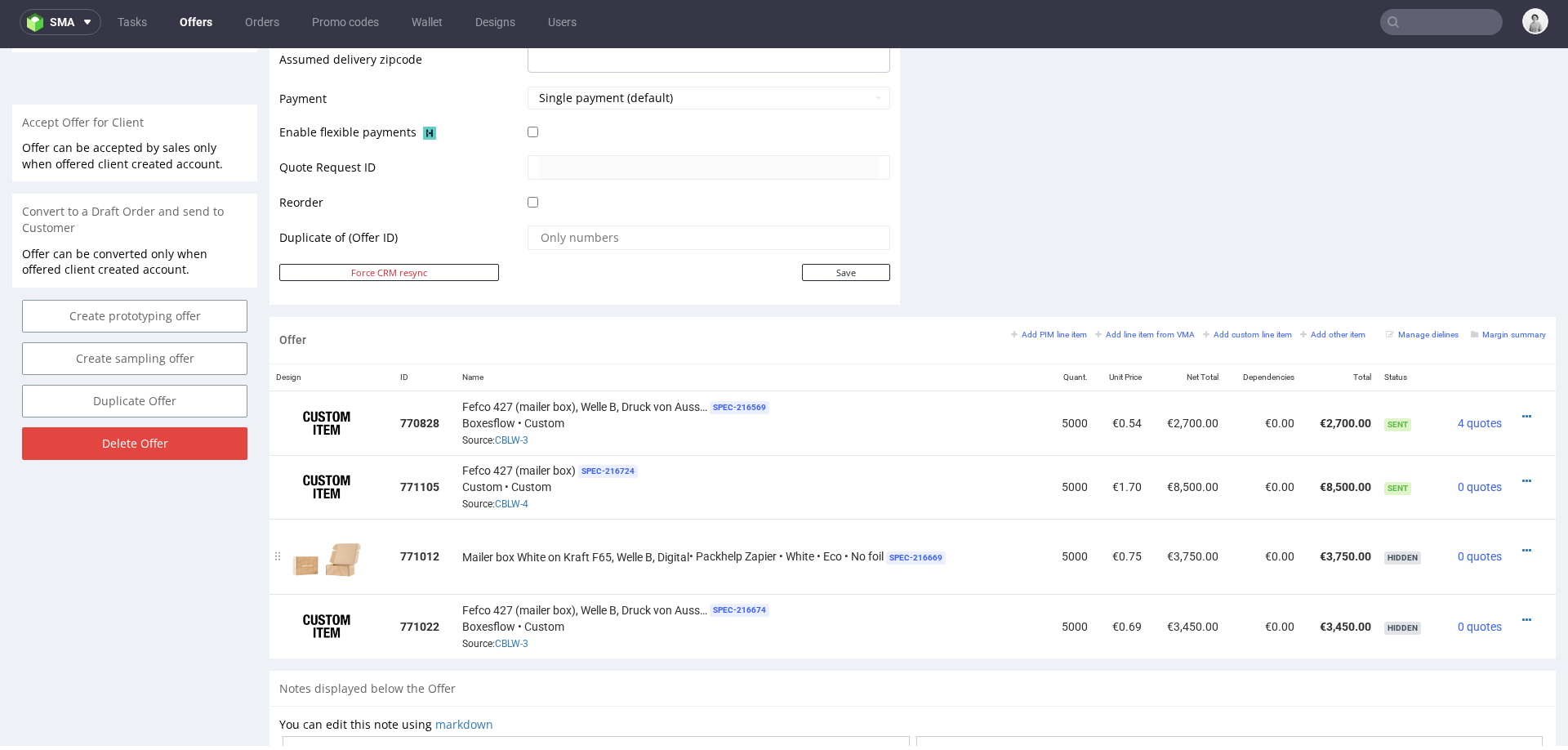
click at [1334, 519] on td "€3,750.00" at bounding box center [1339, 557] width 77 height 75
click at [1522, 476] on icon at bounding box center [1526, 481] width 9 height 11
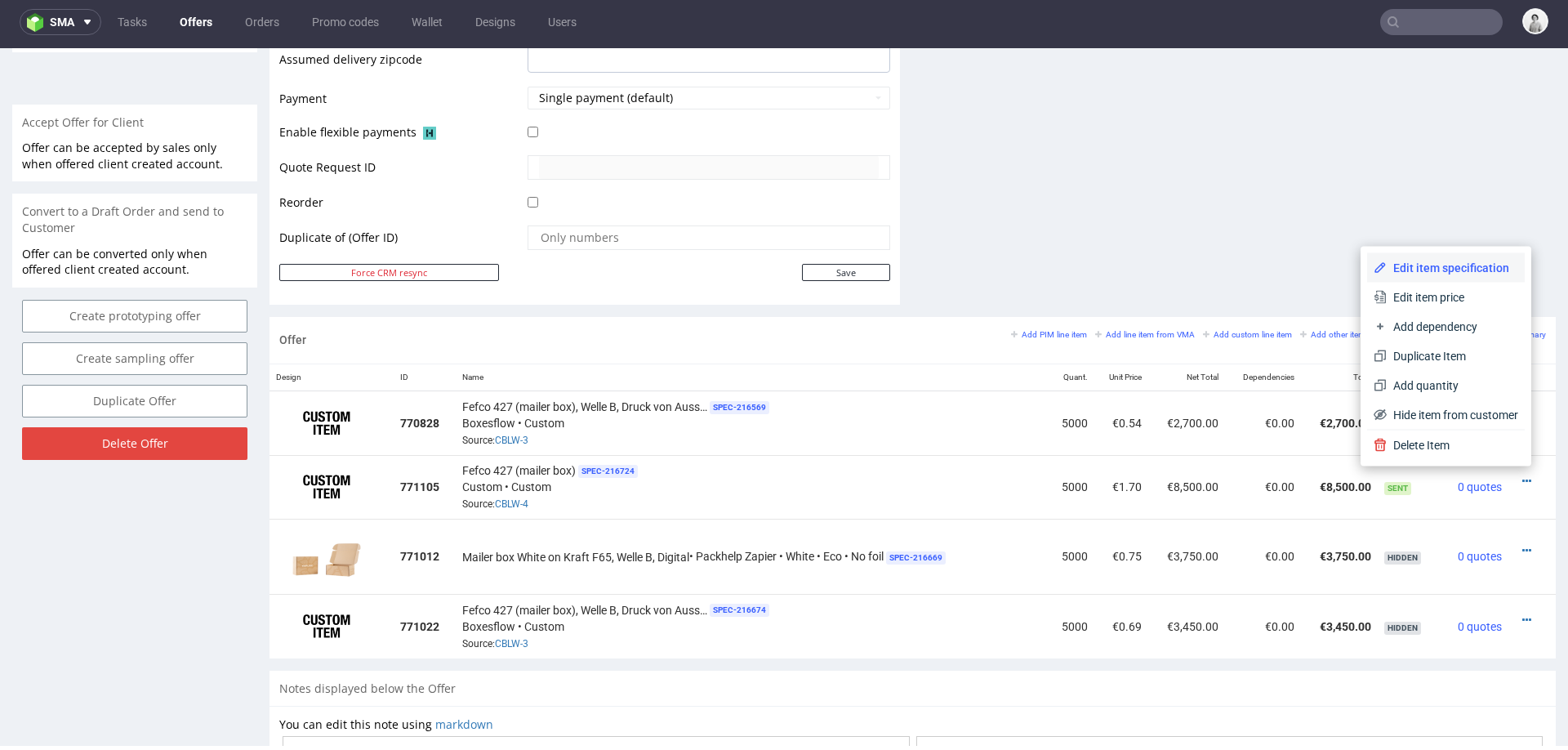
click at [1431, 267] on span "Edit item specification" at bounding box center [1451, 267] width 131 height 17
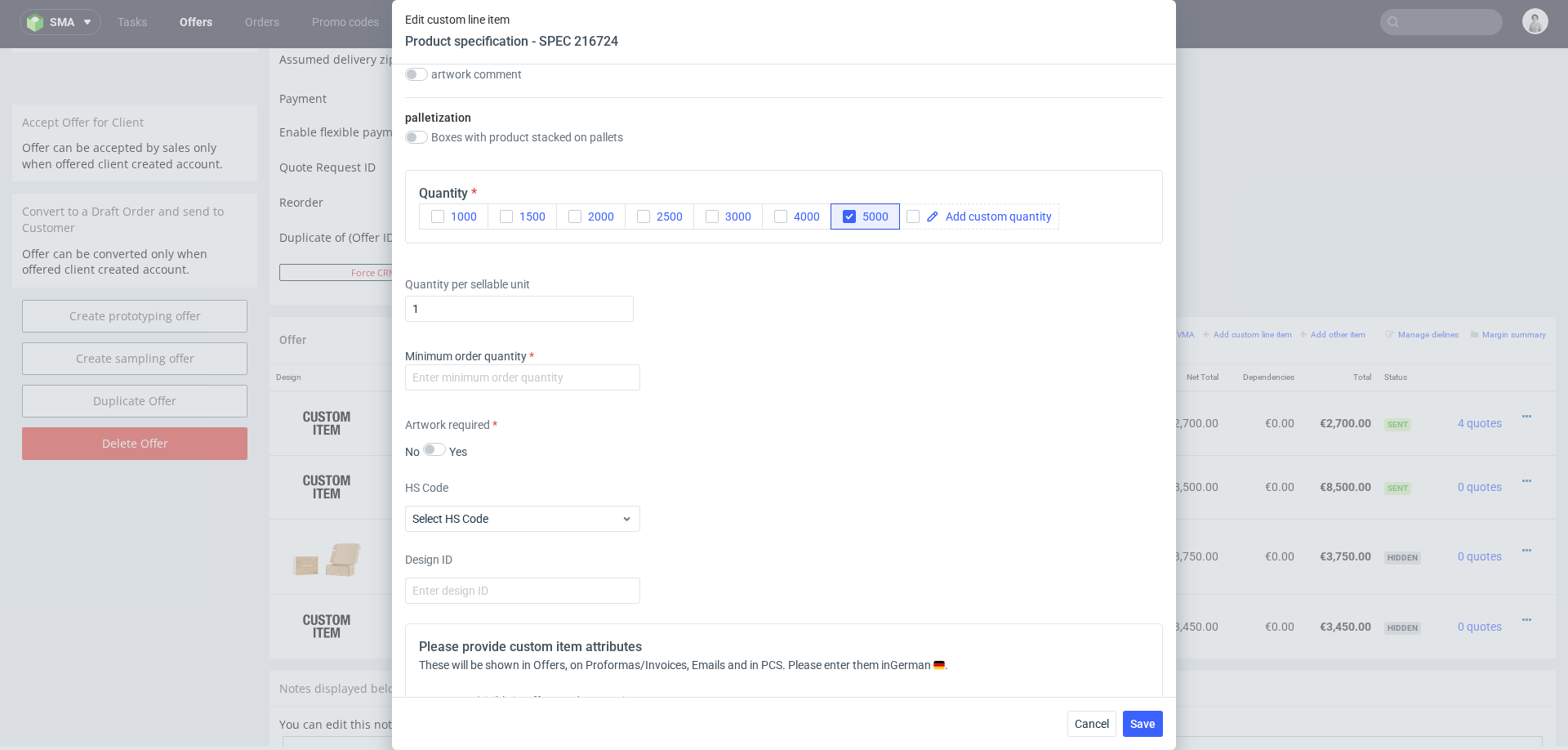
scroll to position [2370, 0]
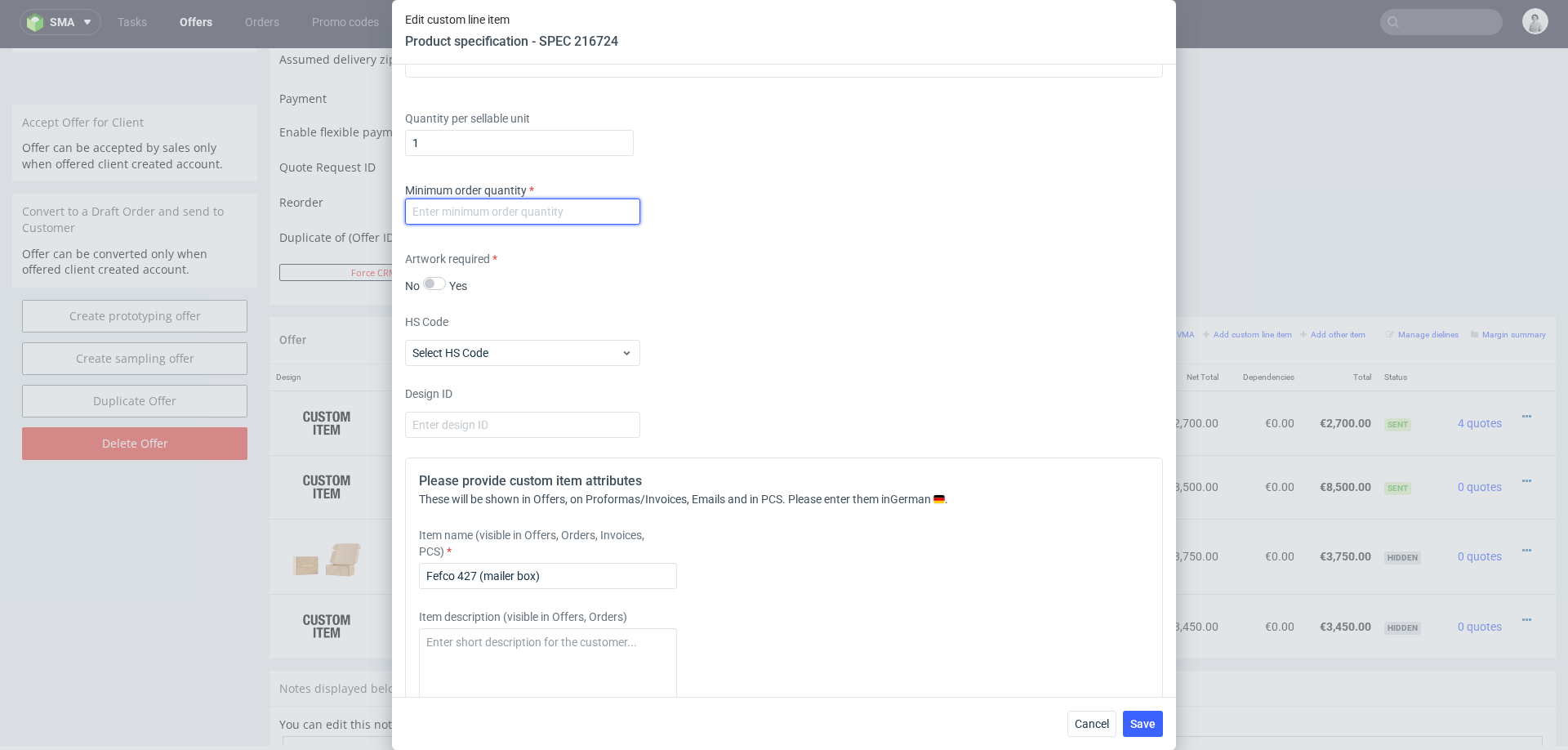
click at [522, 212] on input "number" at bounding box center [522, 212] width 235 height 26
type input "100"
click at [768, 289] on div "Artwork required No Yes" at bounding box center [784, 273] width 757 height 44
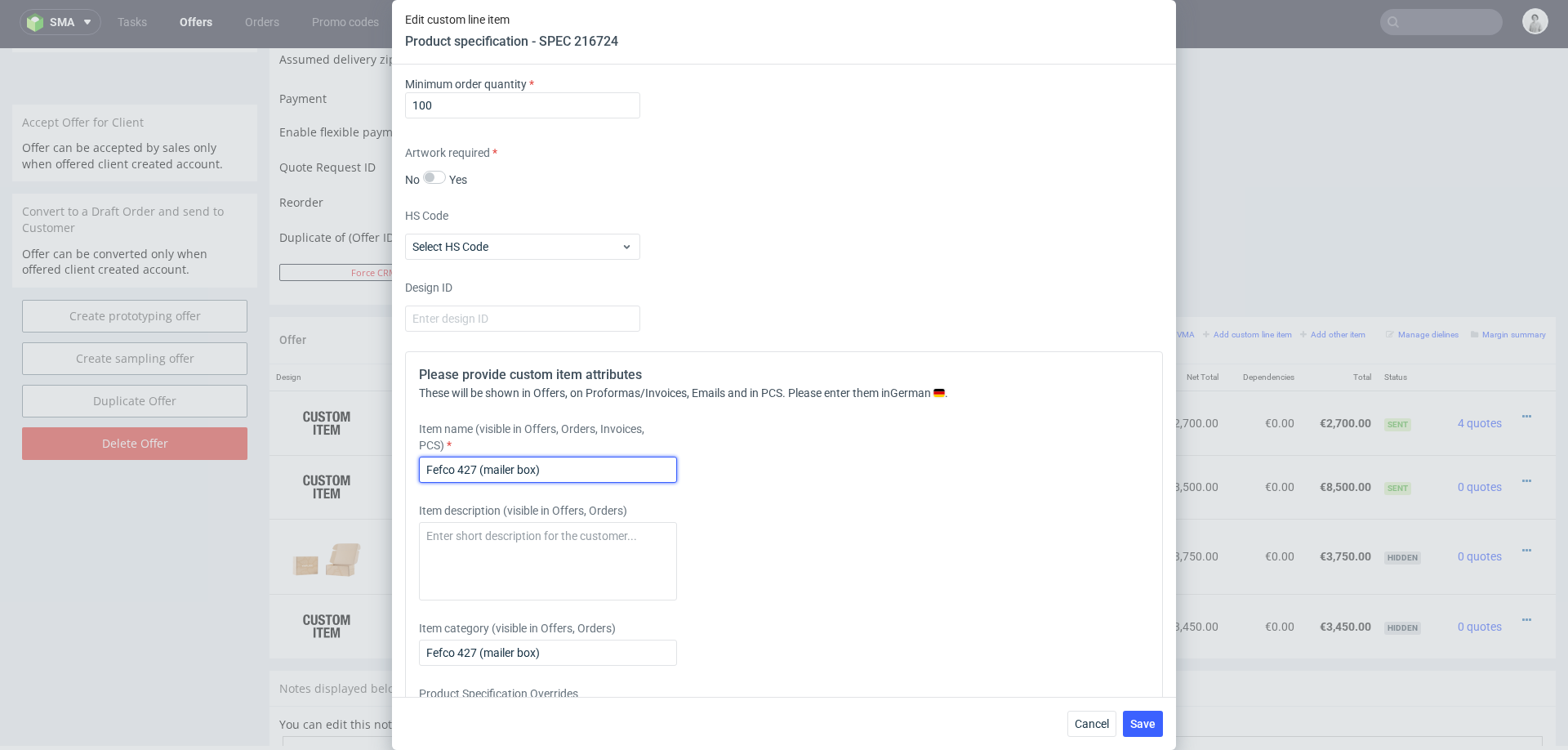
click at [555, 464] on input "Fefco 427 (mailer box)" at bounding box center [548, 470] width 258 height 26
paste input "Mailer box White on Kraft F65, Welle B, Digital"
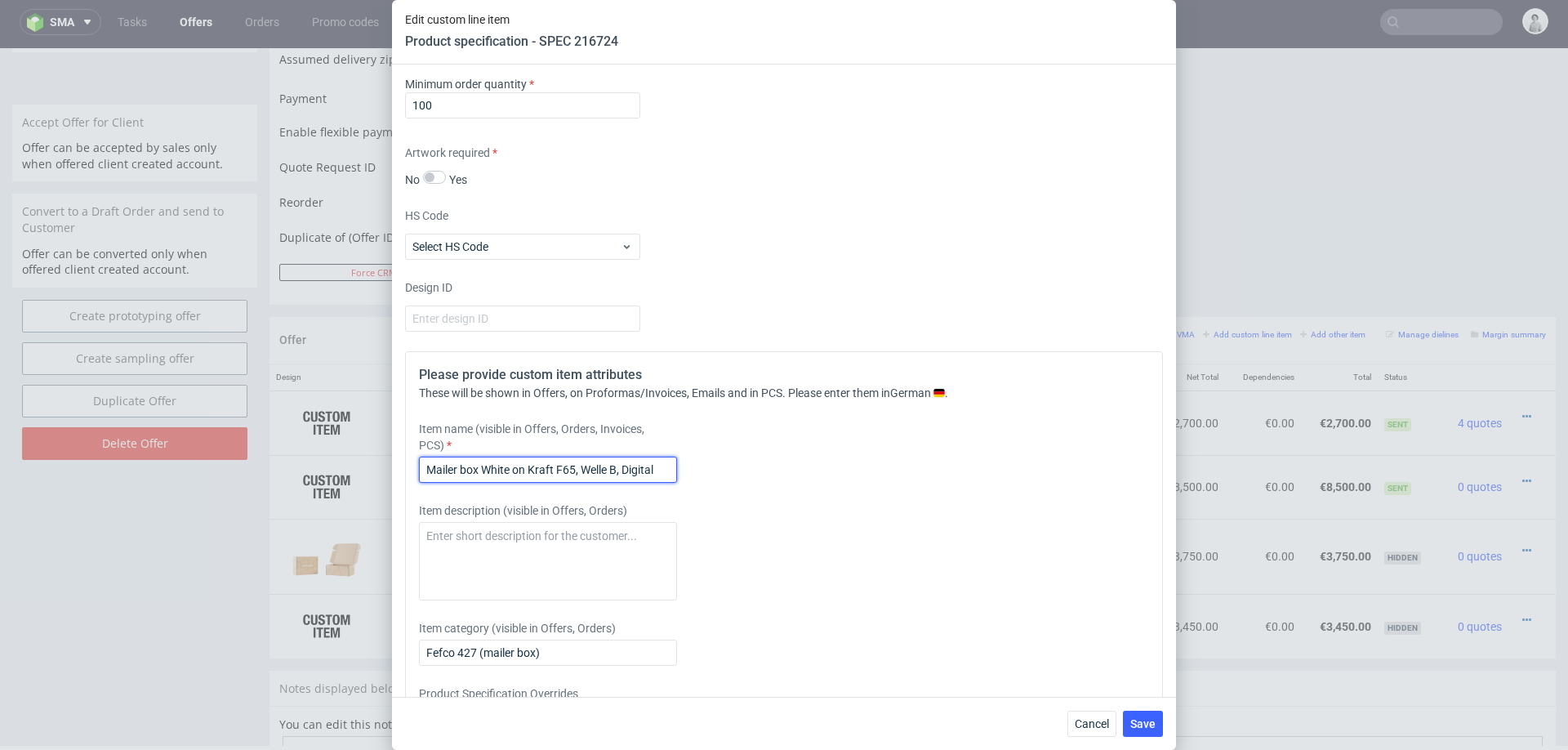
type input "Mailer box White on Kraft F65, Welle B, Digital"
click at [892, 532] on div "Item description (visible in Offers, Orders)" at bounding box center [690, 551] width 542 height 98
click at [1139, 716] on button "Save" at bounding box center [1143, 724] width 40 height 26
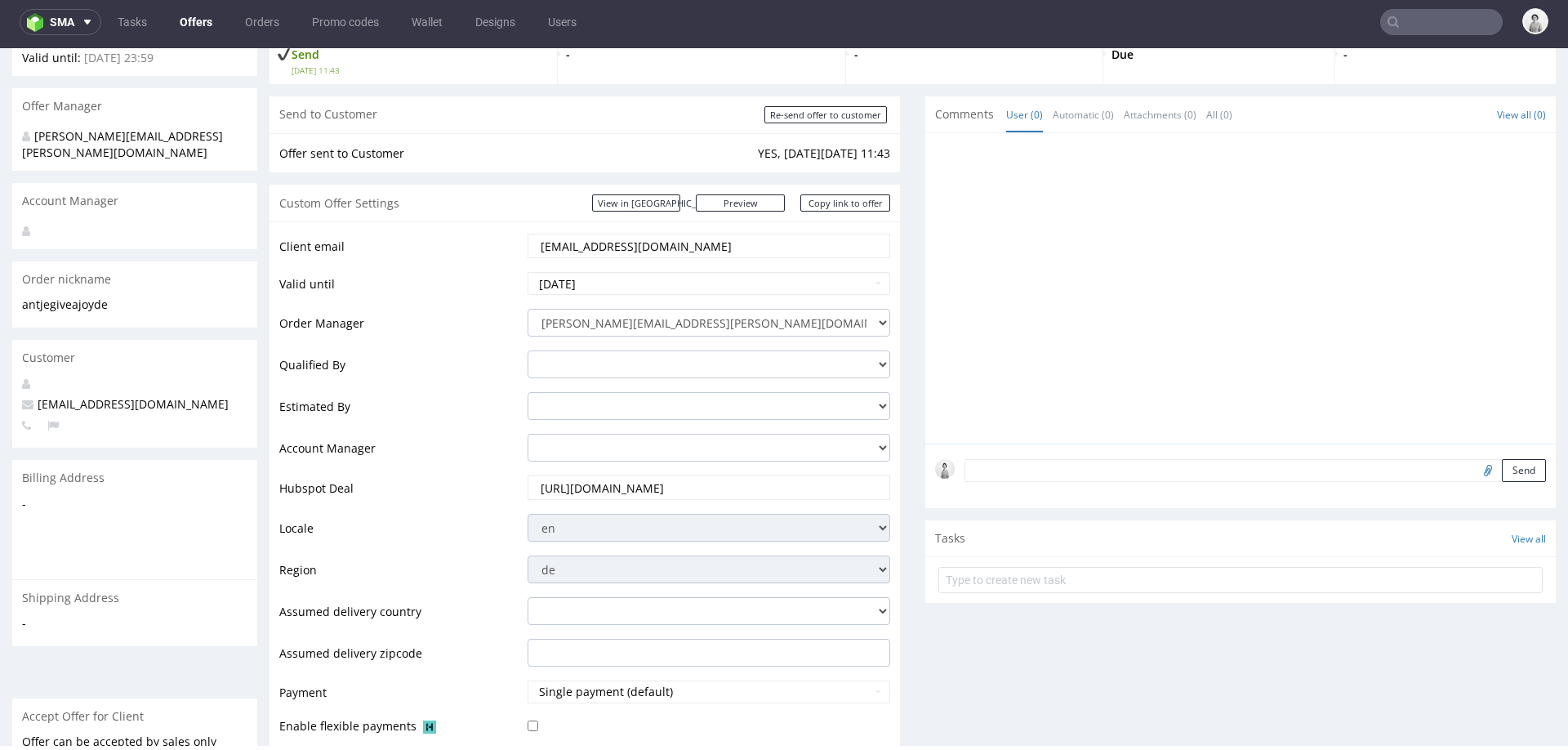
scroll to position [0, 0]
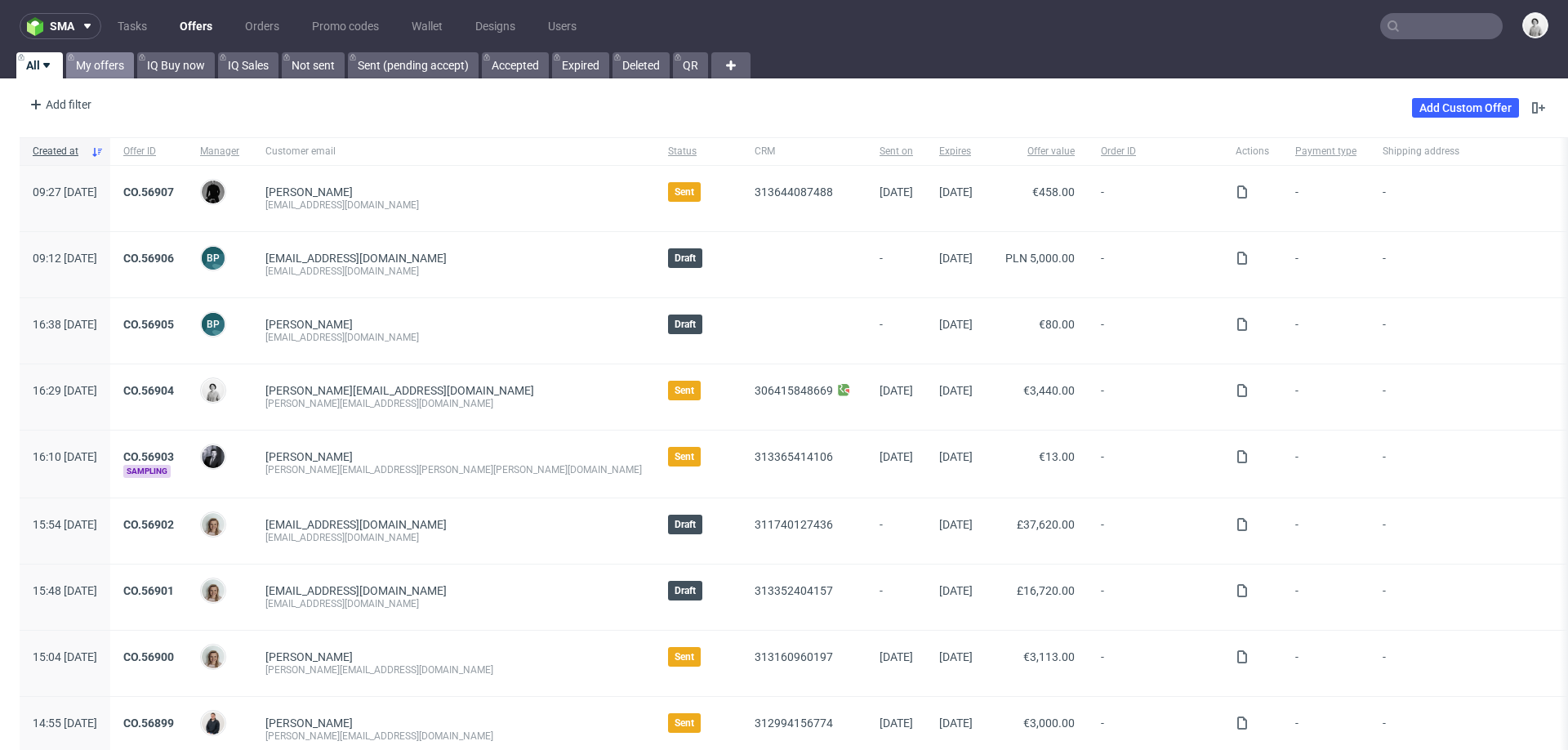
click at [100, 58] on link "My offers" at bounding box center [100, 65] width 68 height 26
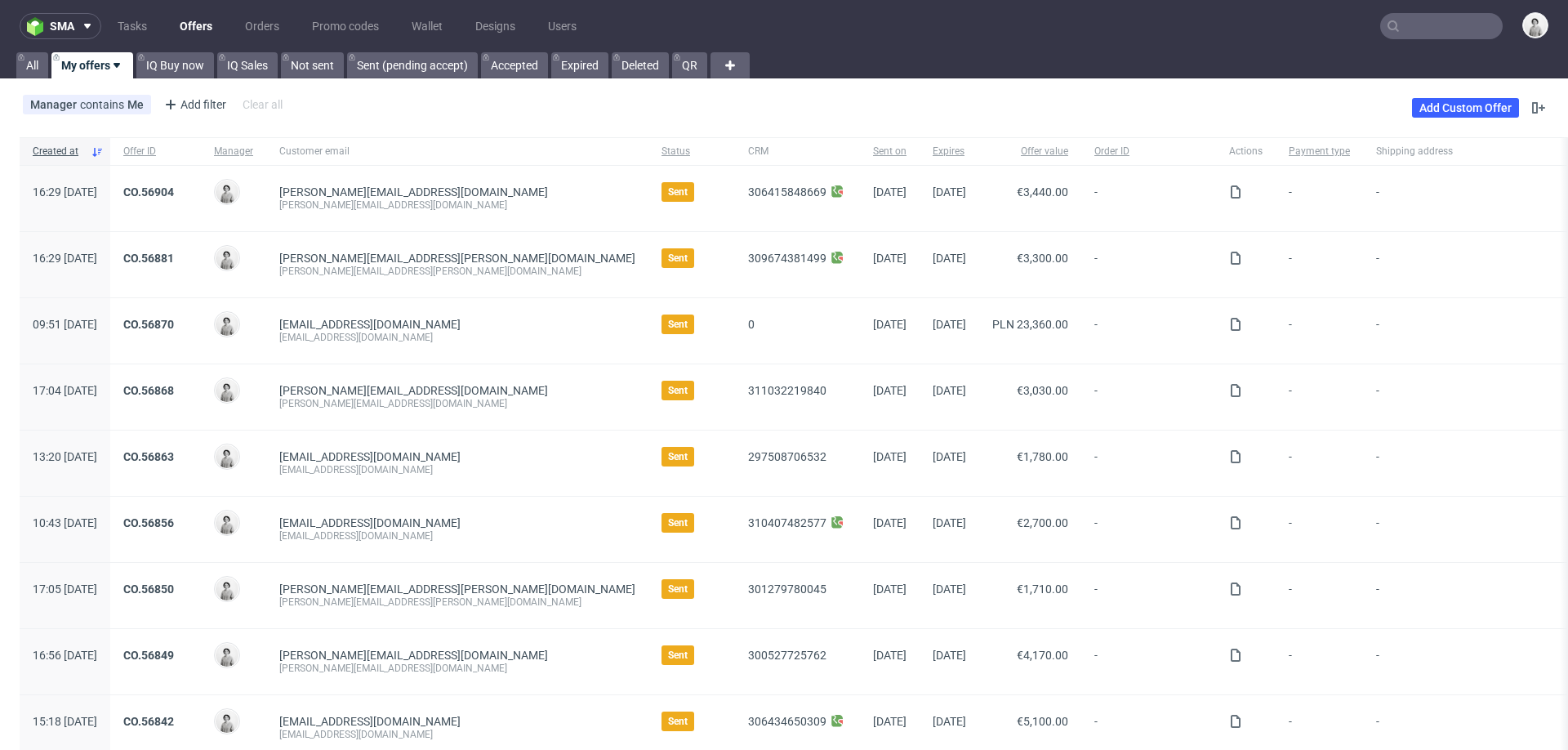
click at [1406, 26] on input "text" at bounding box center [1441, 26] width 123 height 26
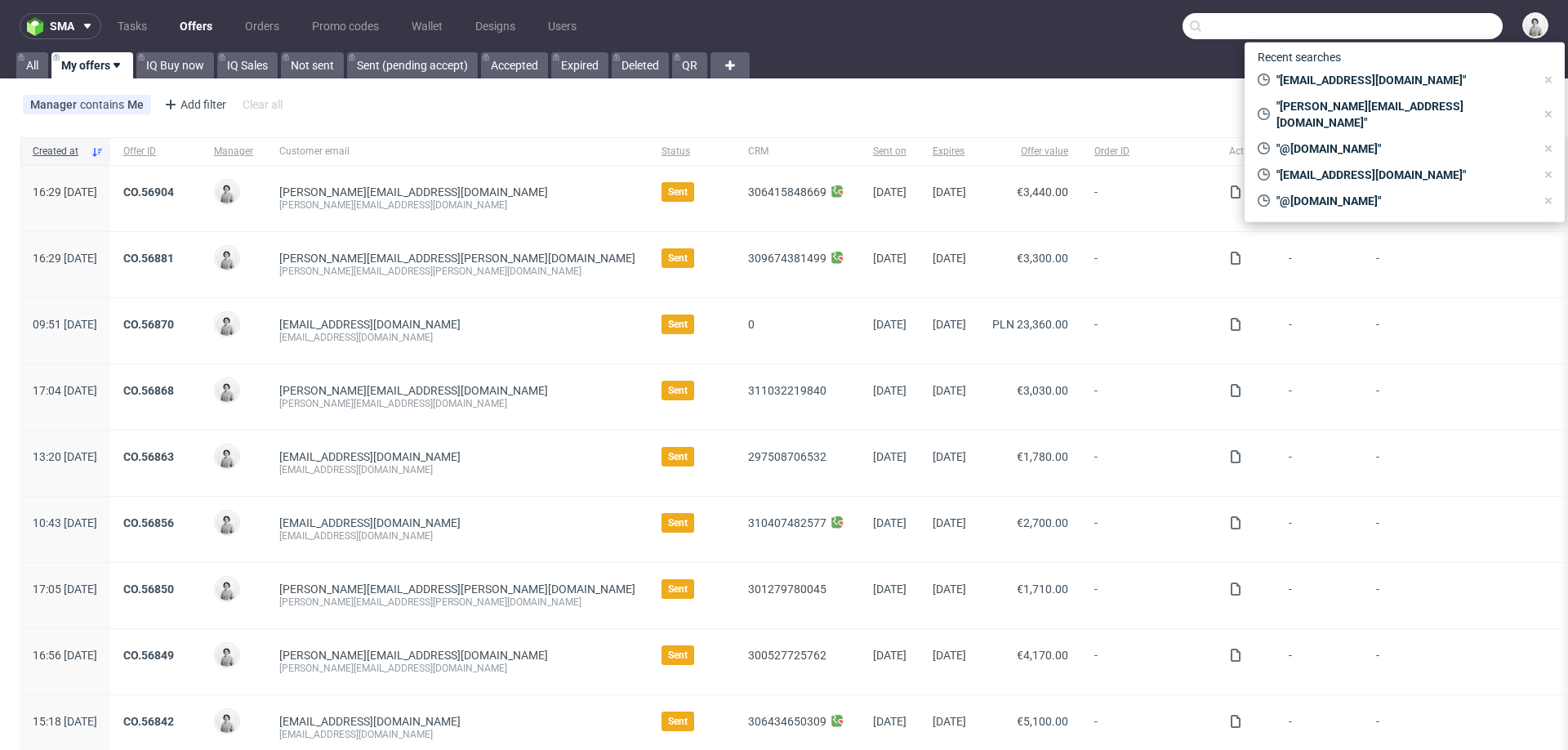
paste input "Antje@giveajoy.de"
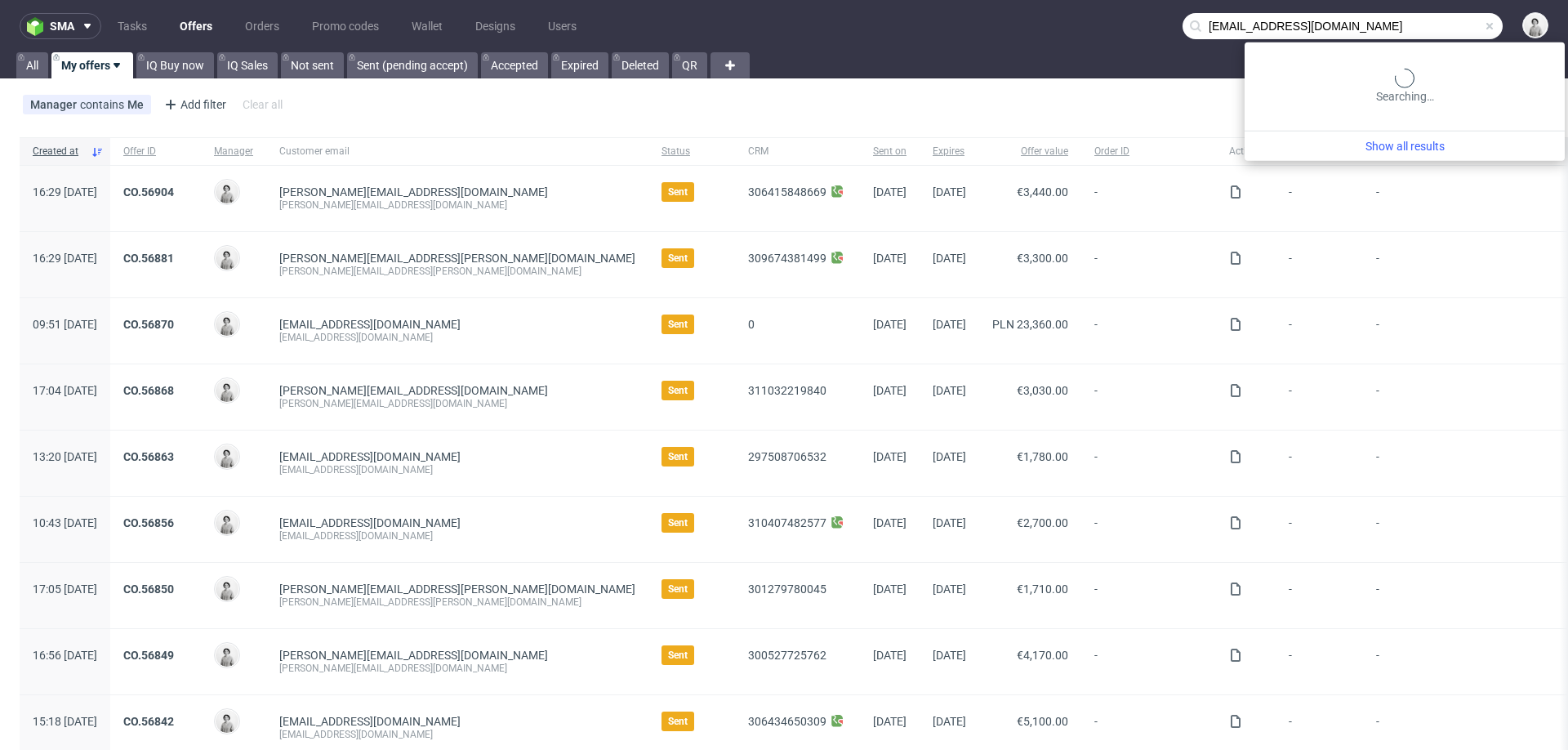
type input "Antje@giveajoy.de"
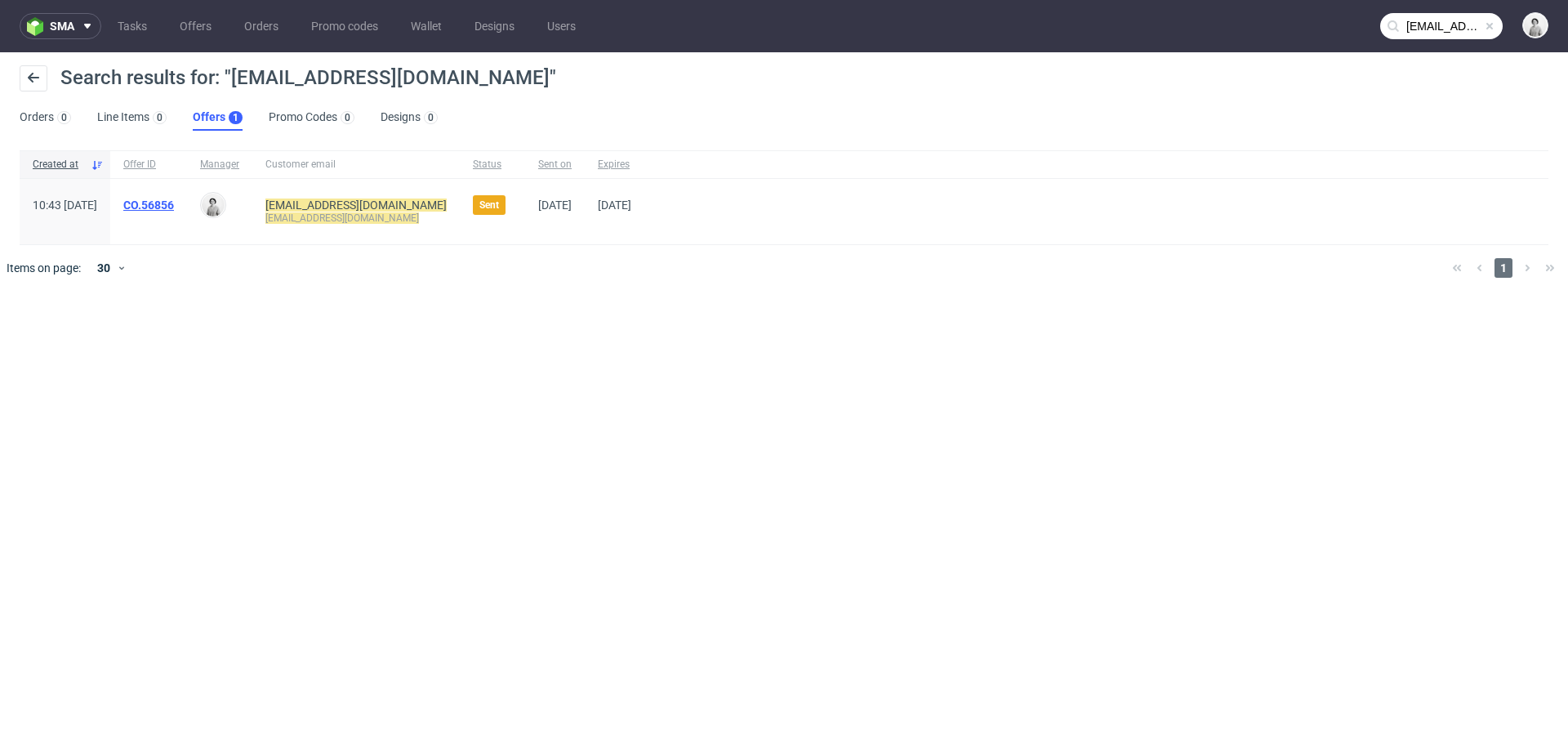
click at [174, 201] on link "CO.56856" at bounding box center [149, 205] width 50 height 13
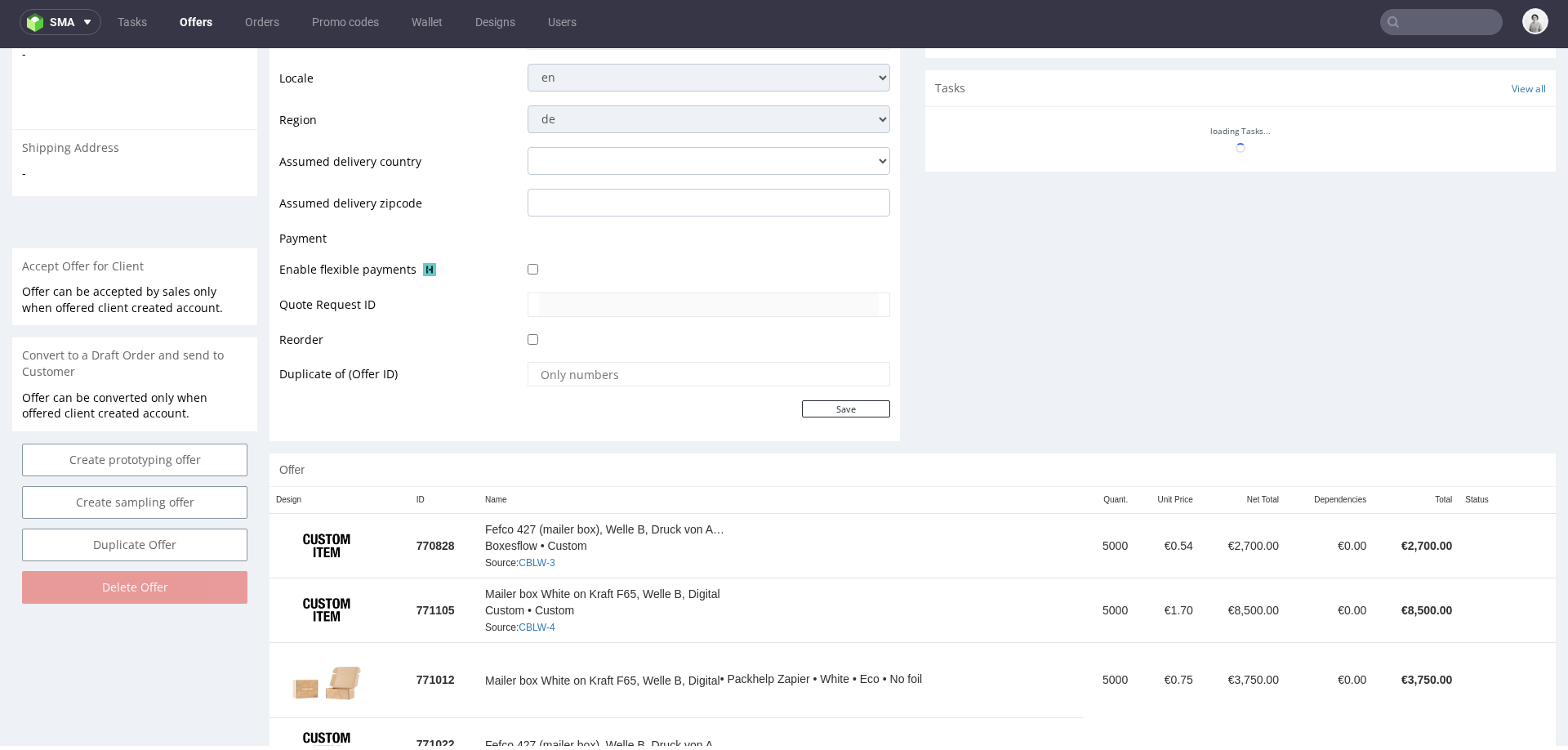
scroll to position [618, 0]
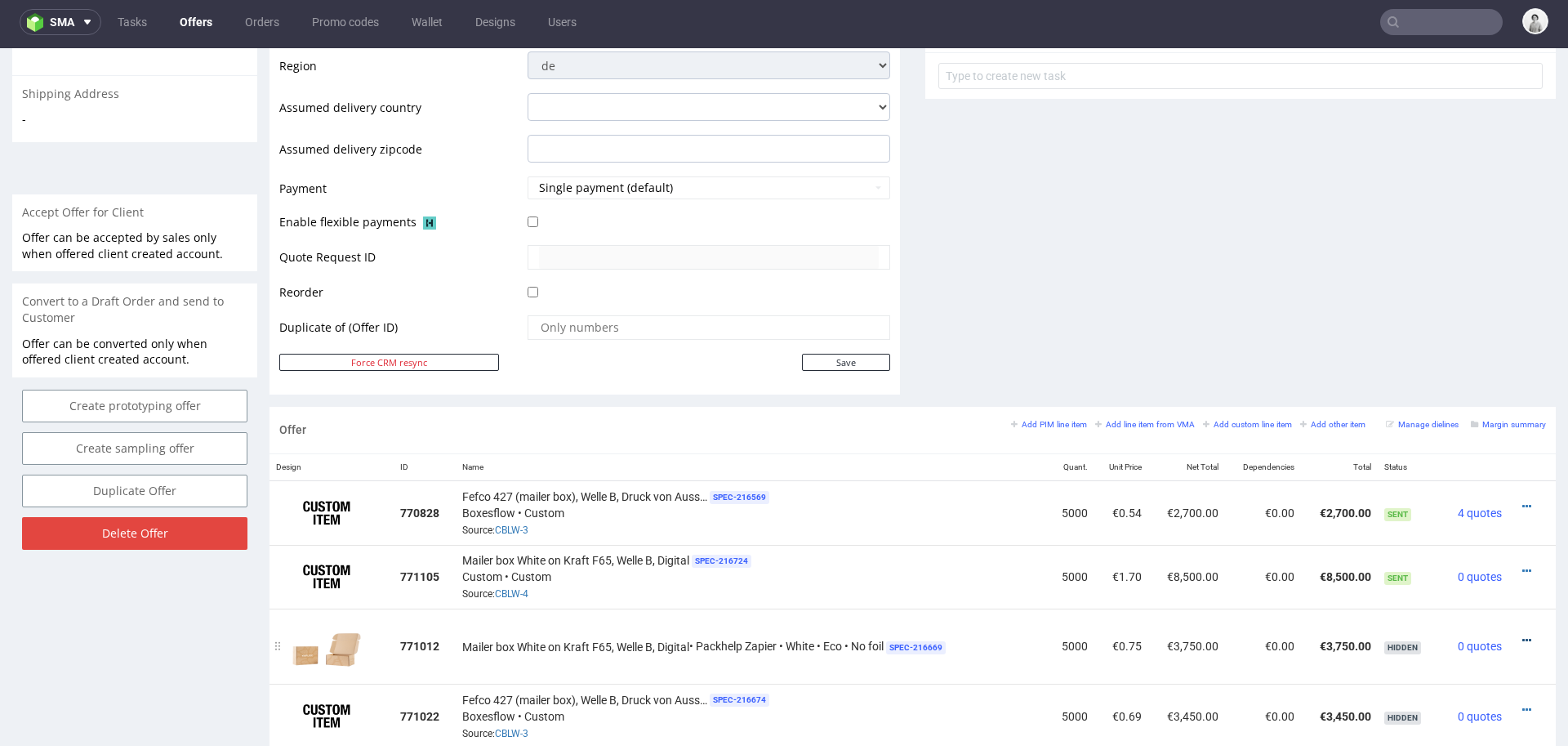
click at [1522, 637] on icon at bounding box center [1526, 640] width 9 height 11
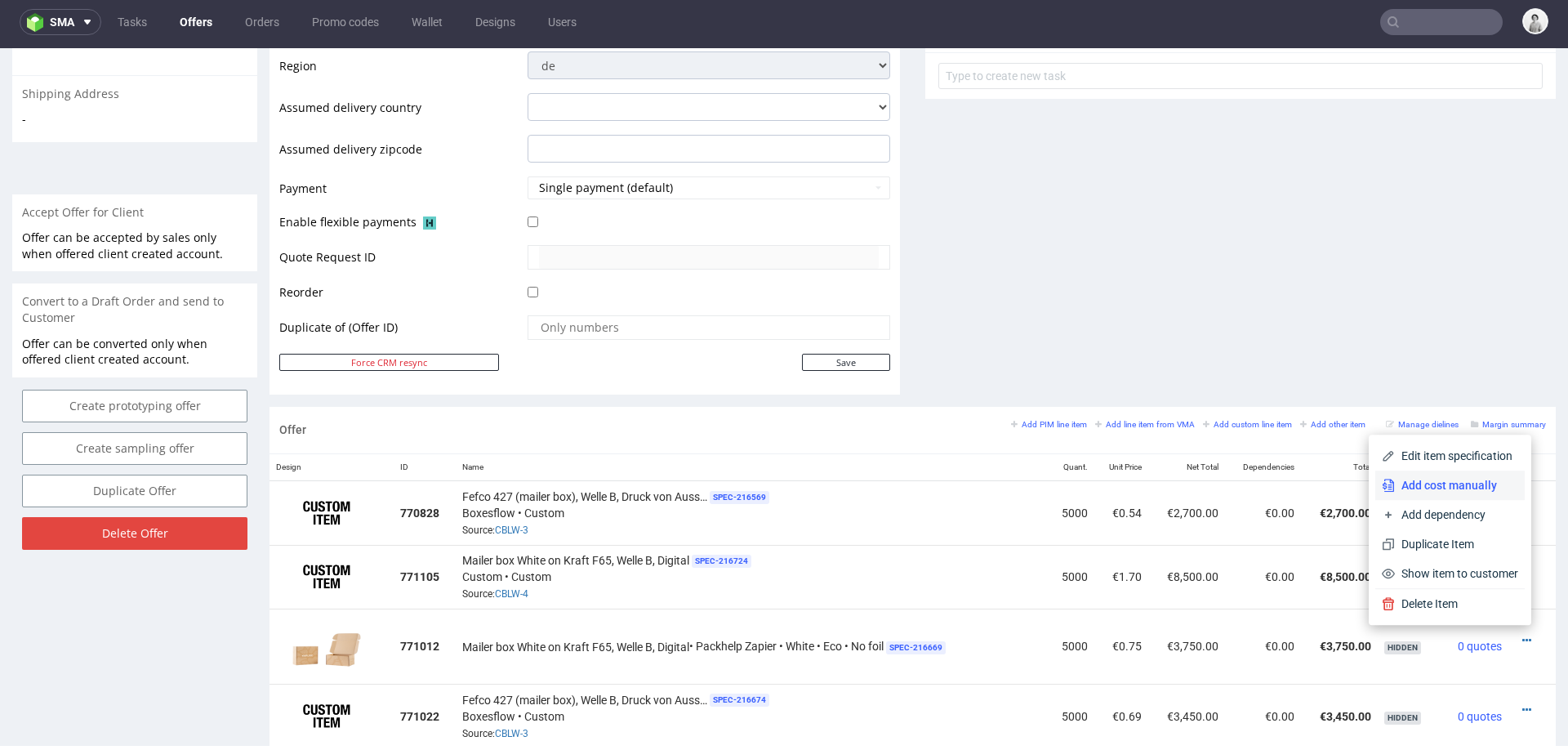
click at [1451, 476] on li "Add cost manually" at bounding box center [1450, 485] width 150 height 30
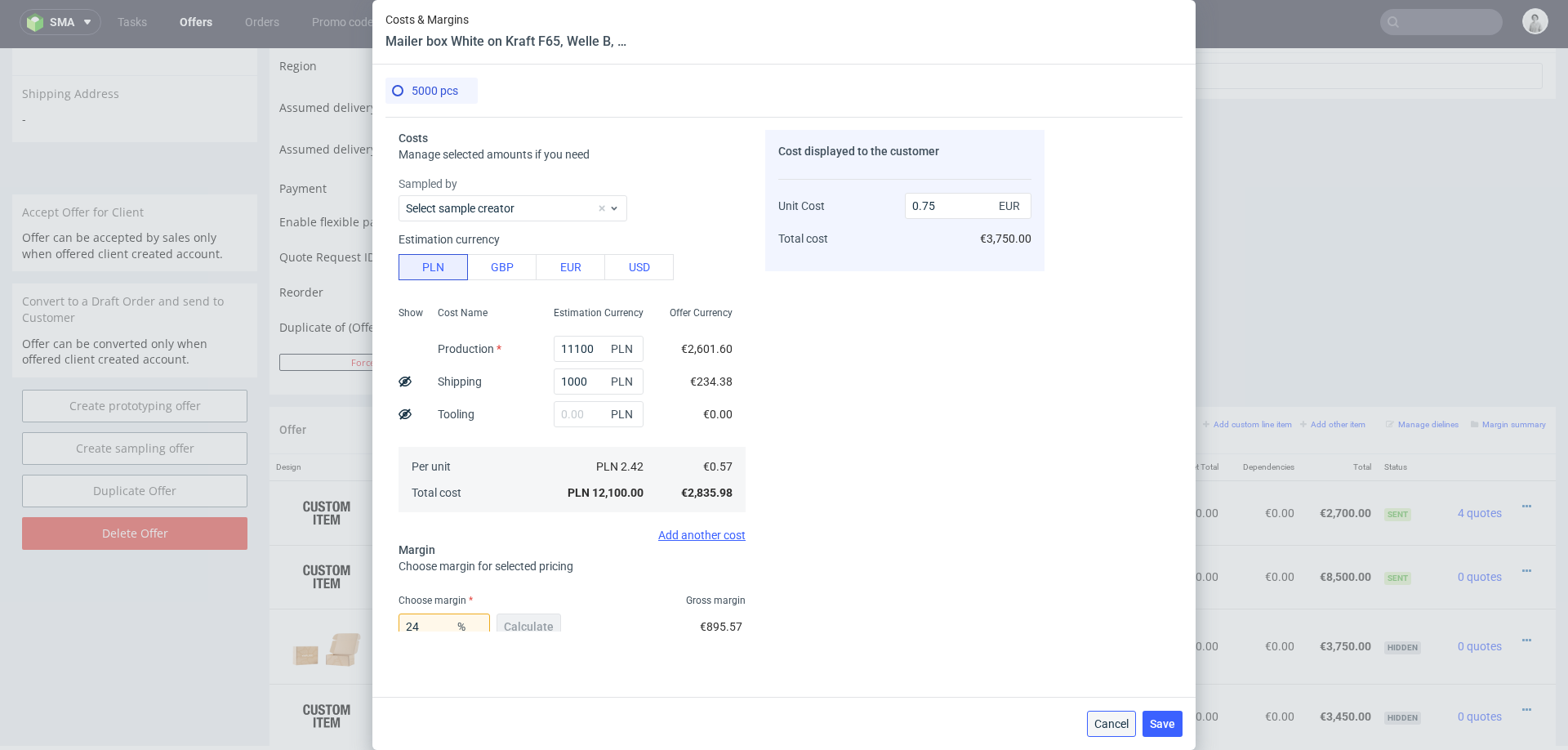
click at [1104, 723] on span "Cancel" at bounding box center [1111, 723] width 34 height 11
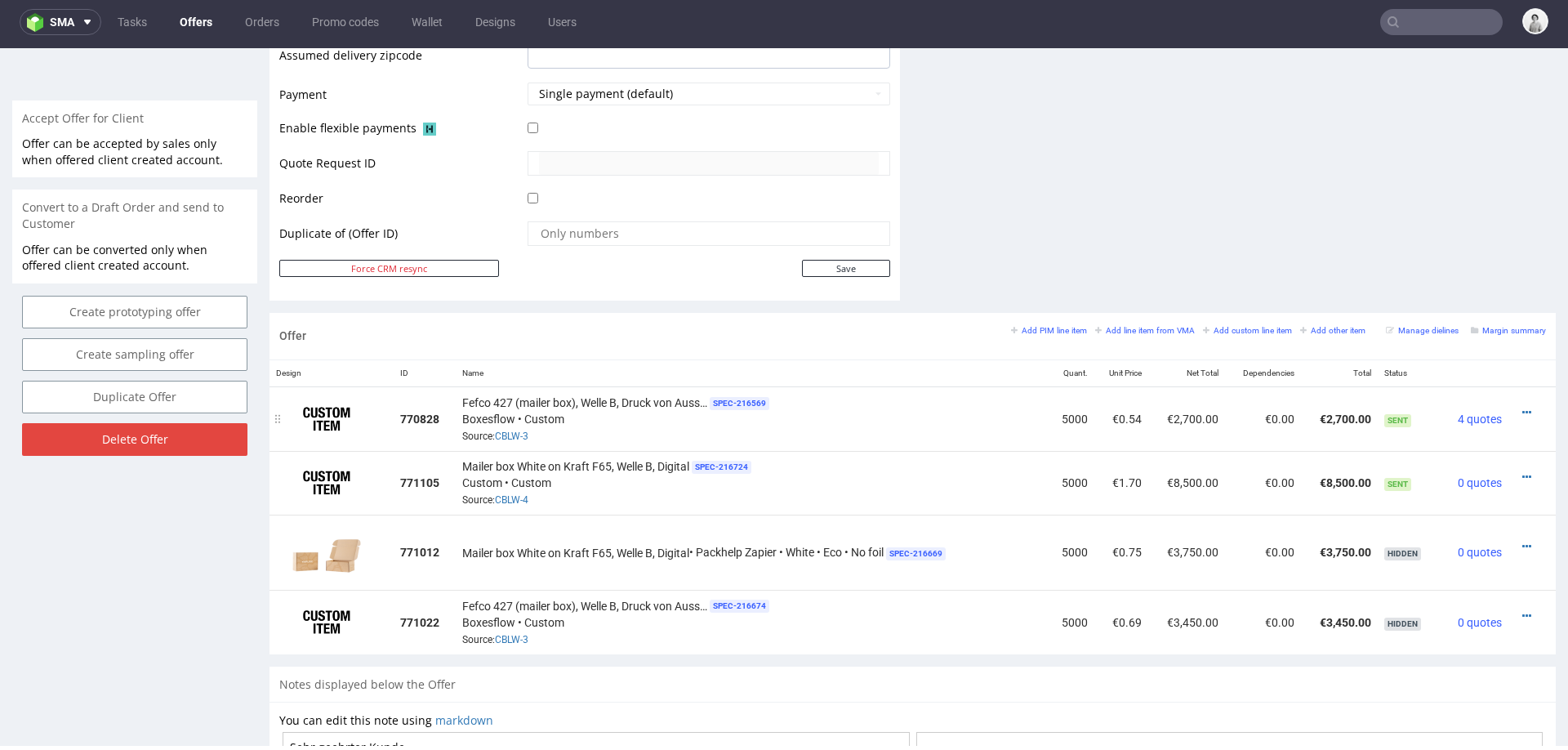
scroll to position [713, 0]
click at [1522, 539] on icon at bounding box center [1526, 544] width 9 height 11
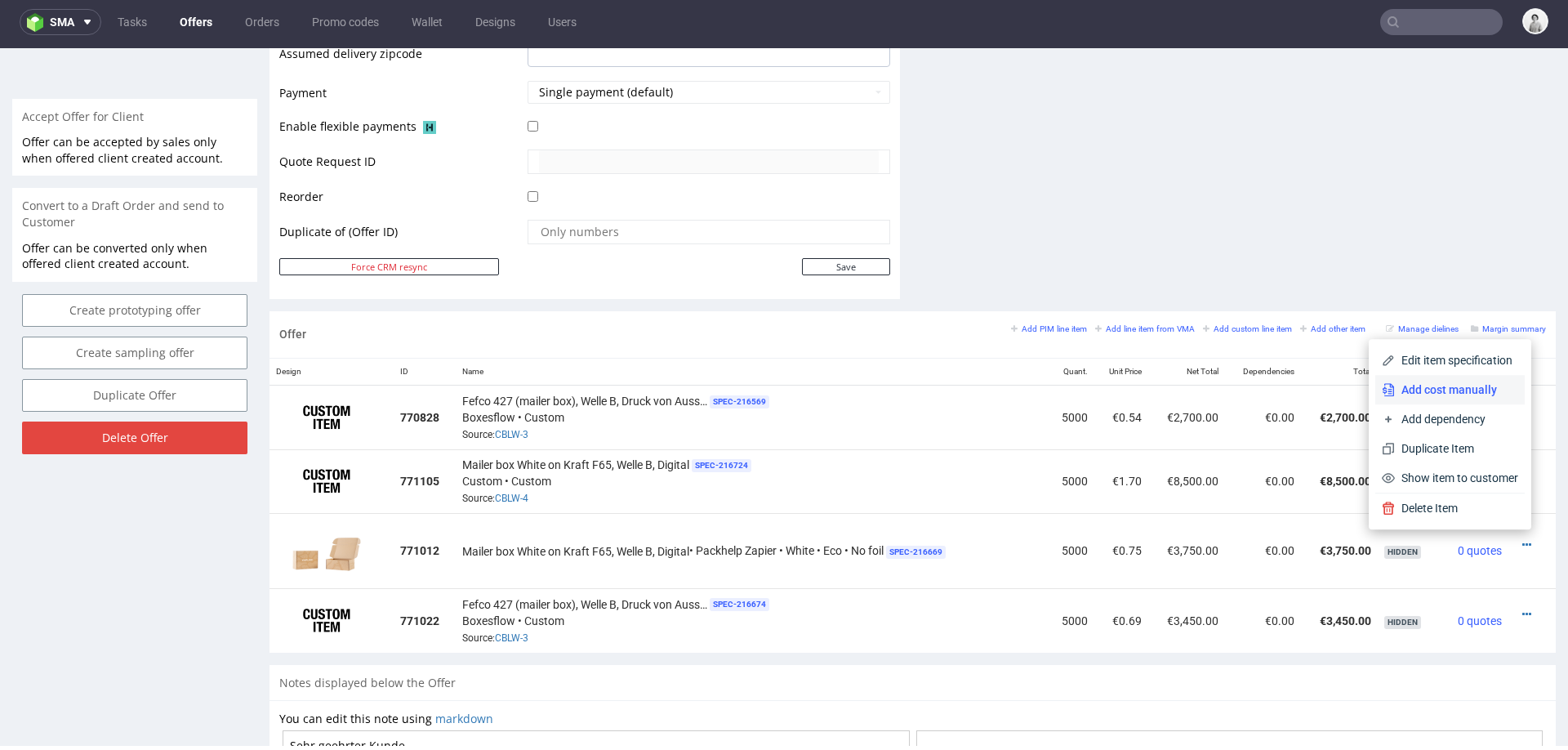
click at [1446, 392] on span "Add cost manually" at bounding box center [1457, 389] width 124 height 17
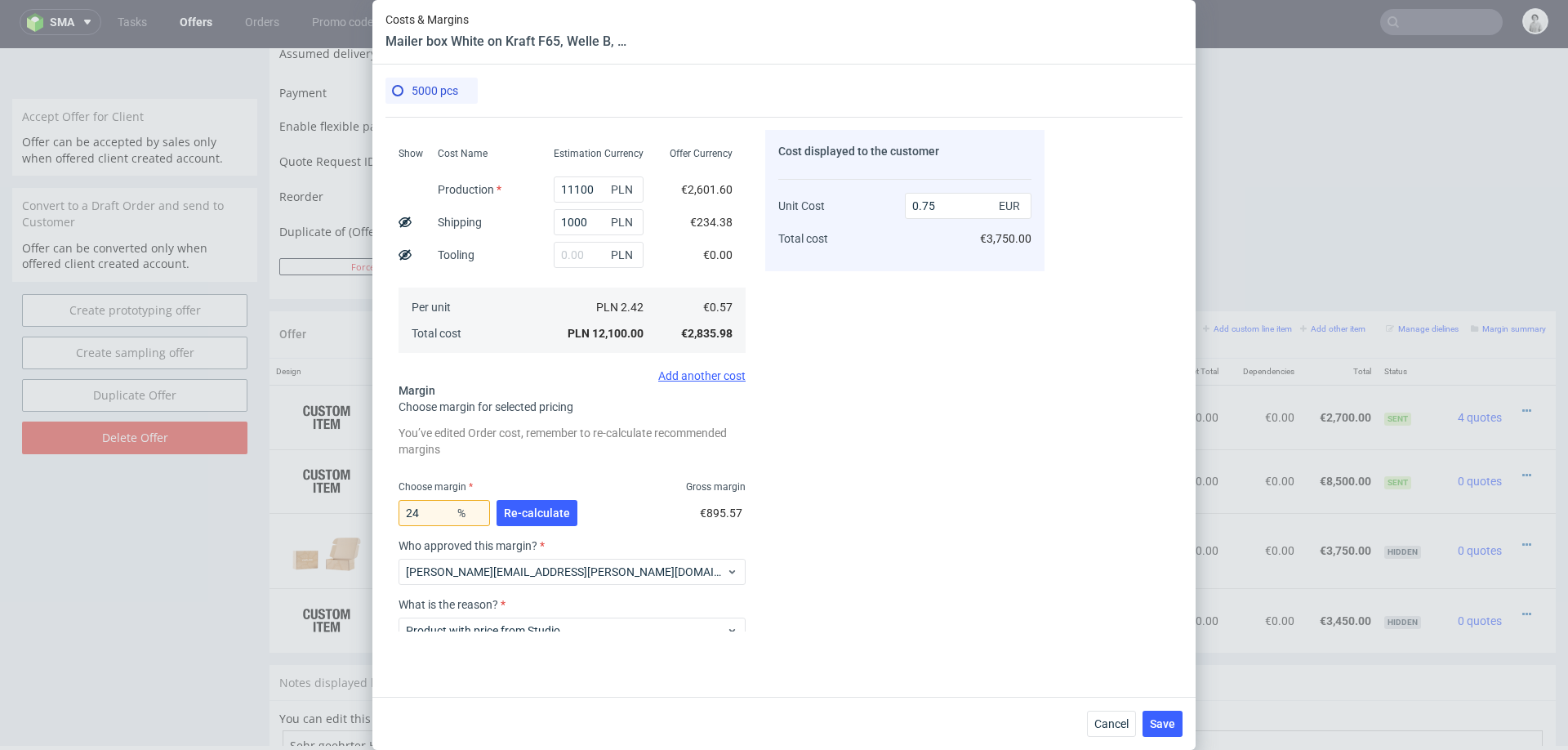
scroll to position [259, 0]
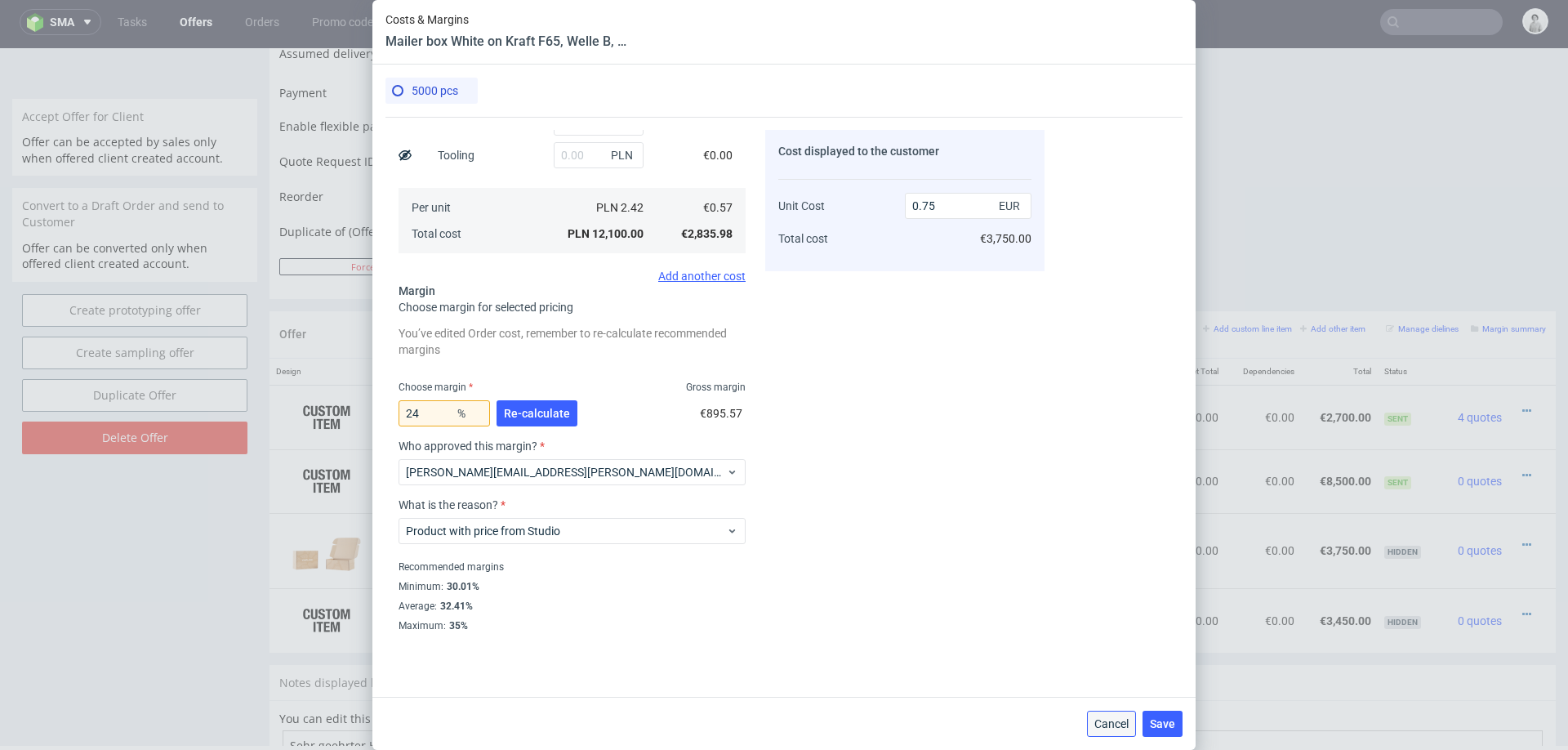
click at [1112, 713] on button "Cancel" at bounding box center [1111, 724] width 49 height 26
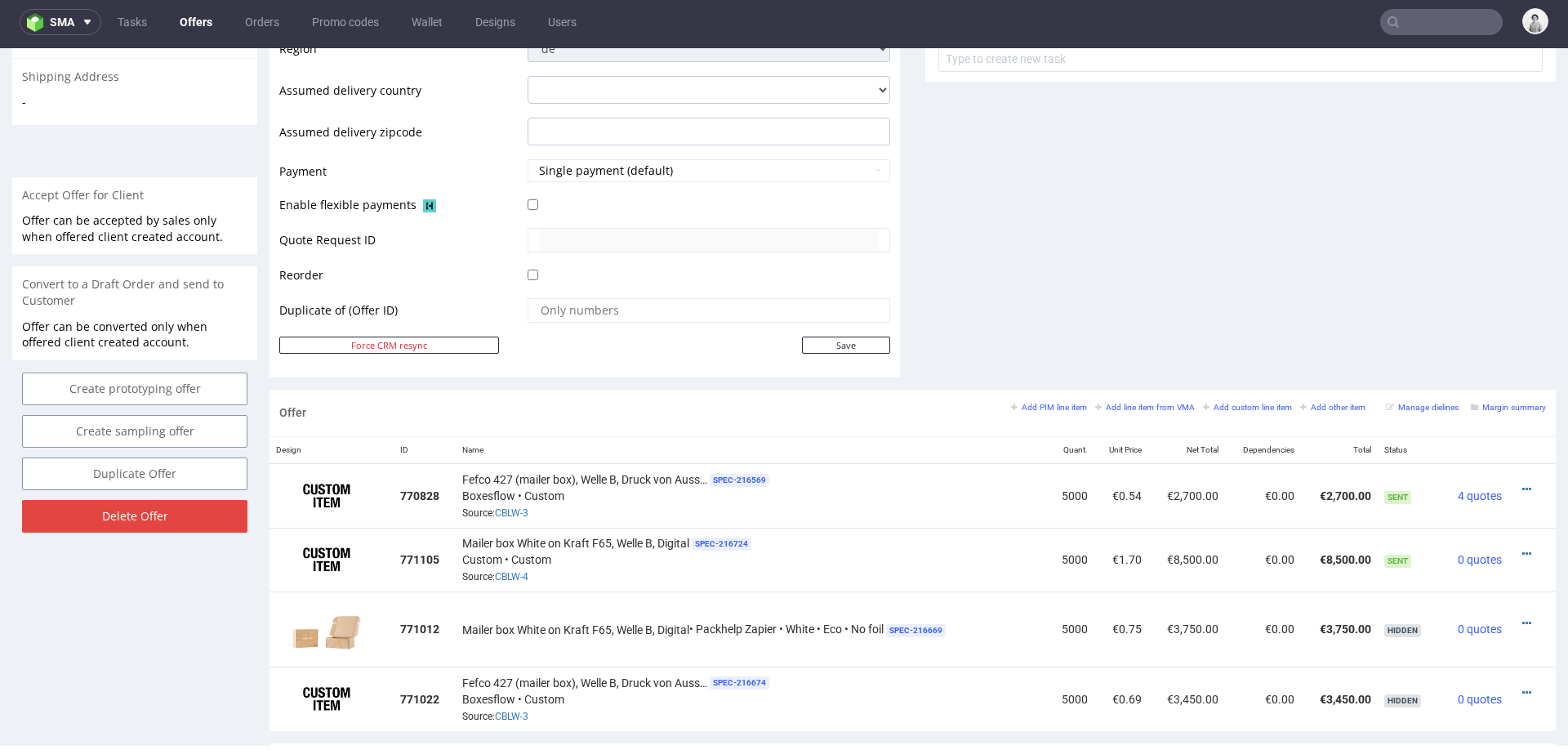
scroll to position [605, 0]
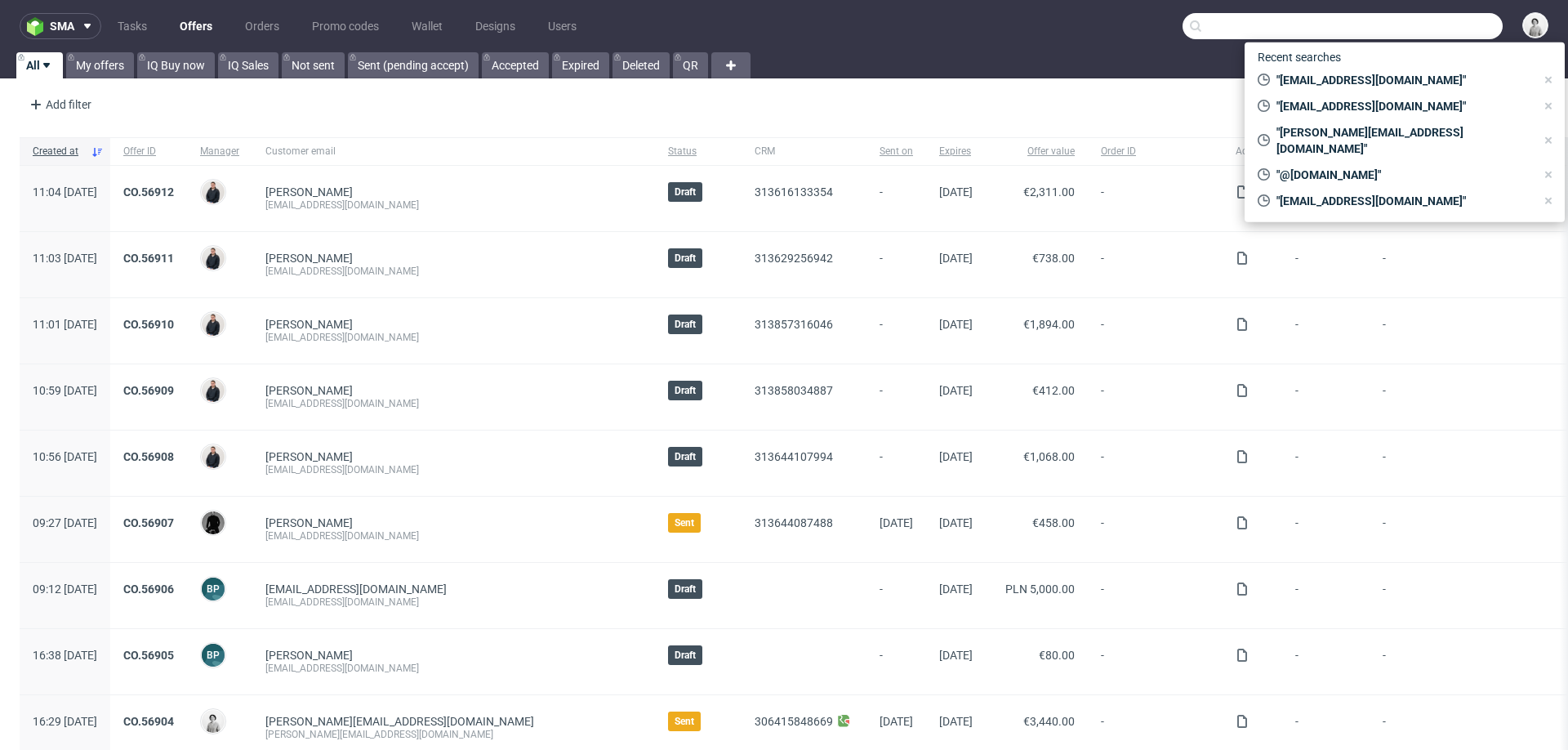
click at [1410, 33] on input "text" at bounding box center [1343, 26] width 320 height 26
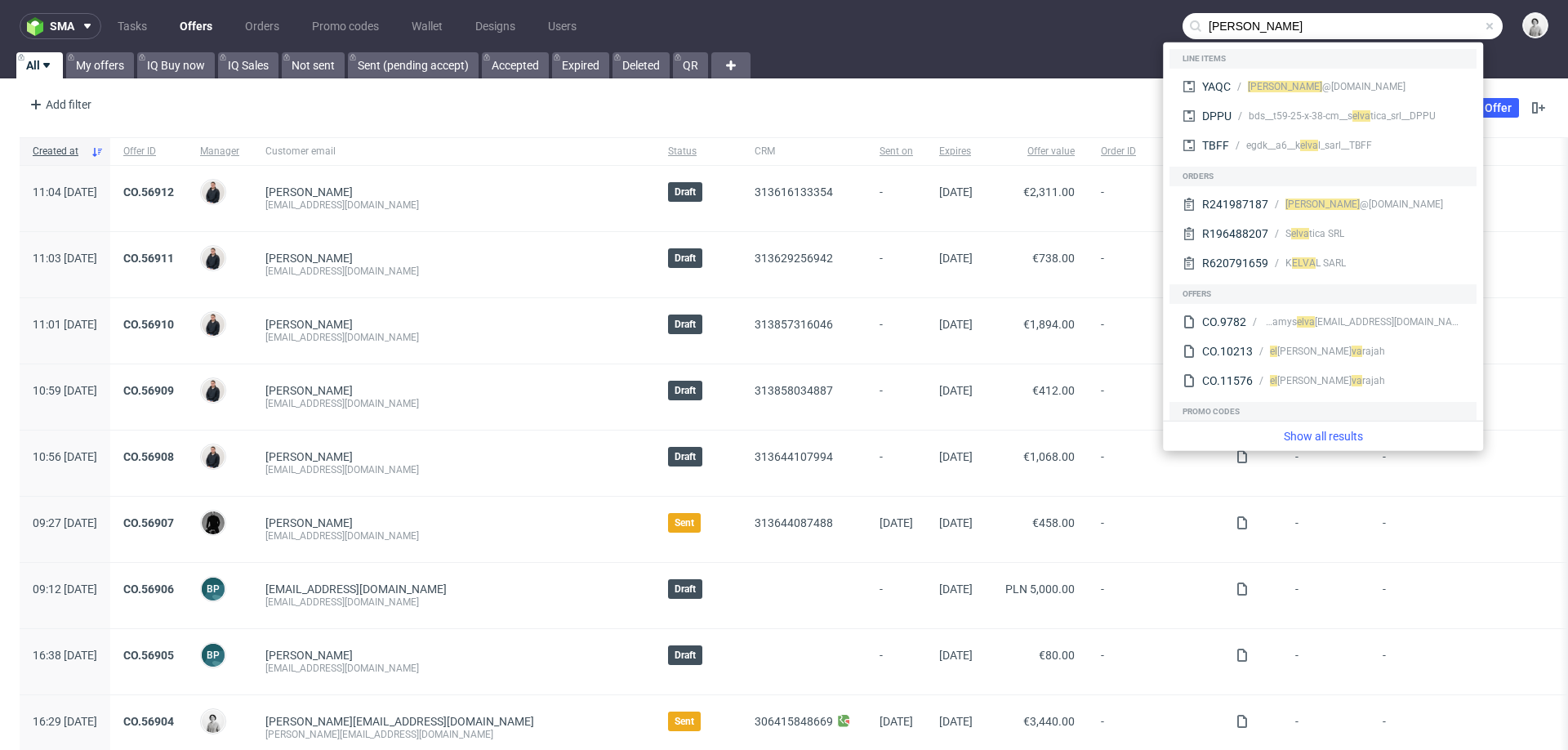
type input "[PERSON_NAME]"
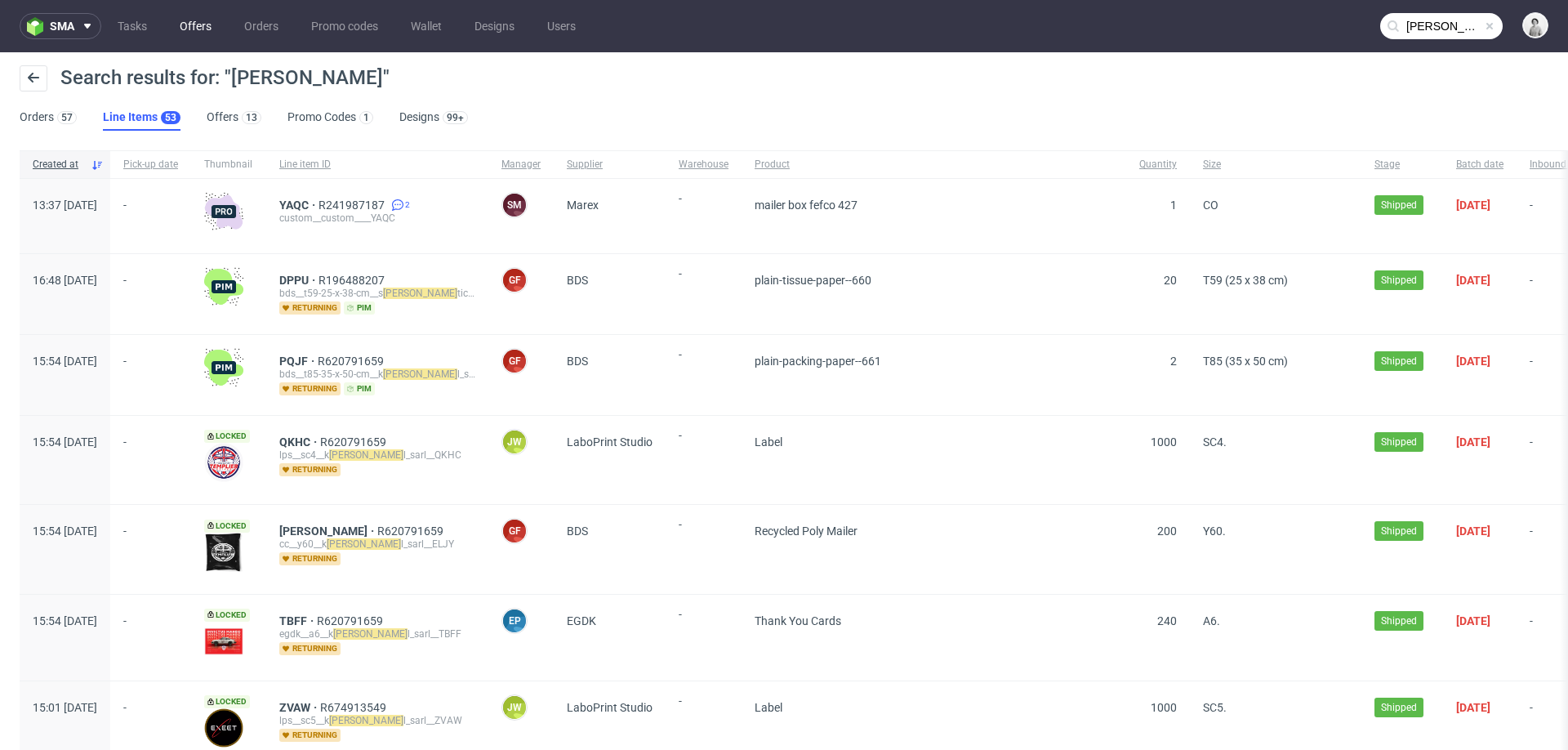
click at [197, 30] on link "Offers" at bounding box center [195, 26] width 51 height 26
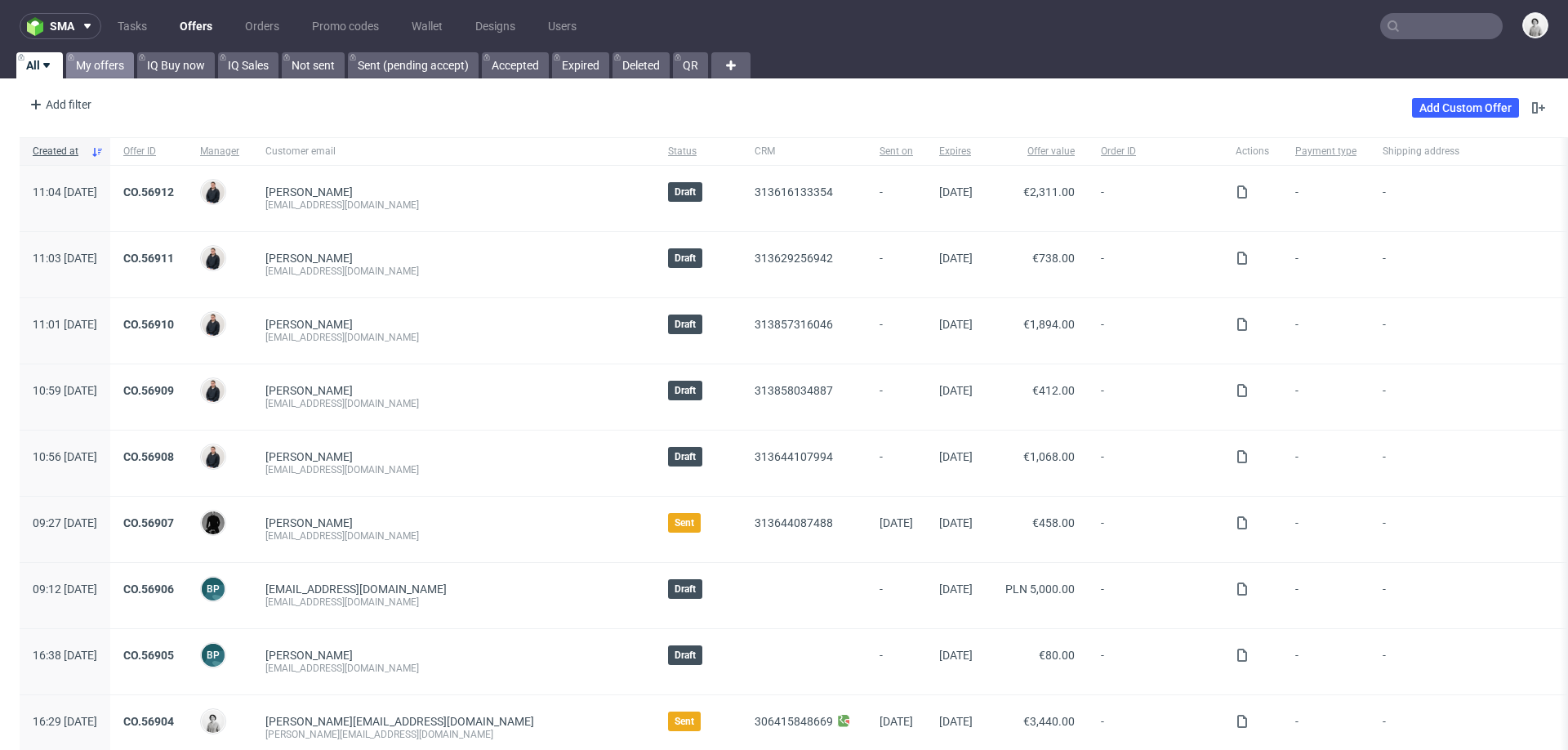
click at [86, 71] on link "My offers" at bounding box center [100, 65] width 68 height 26
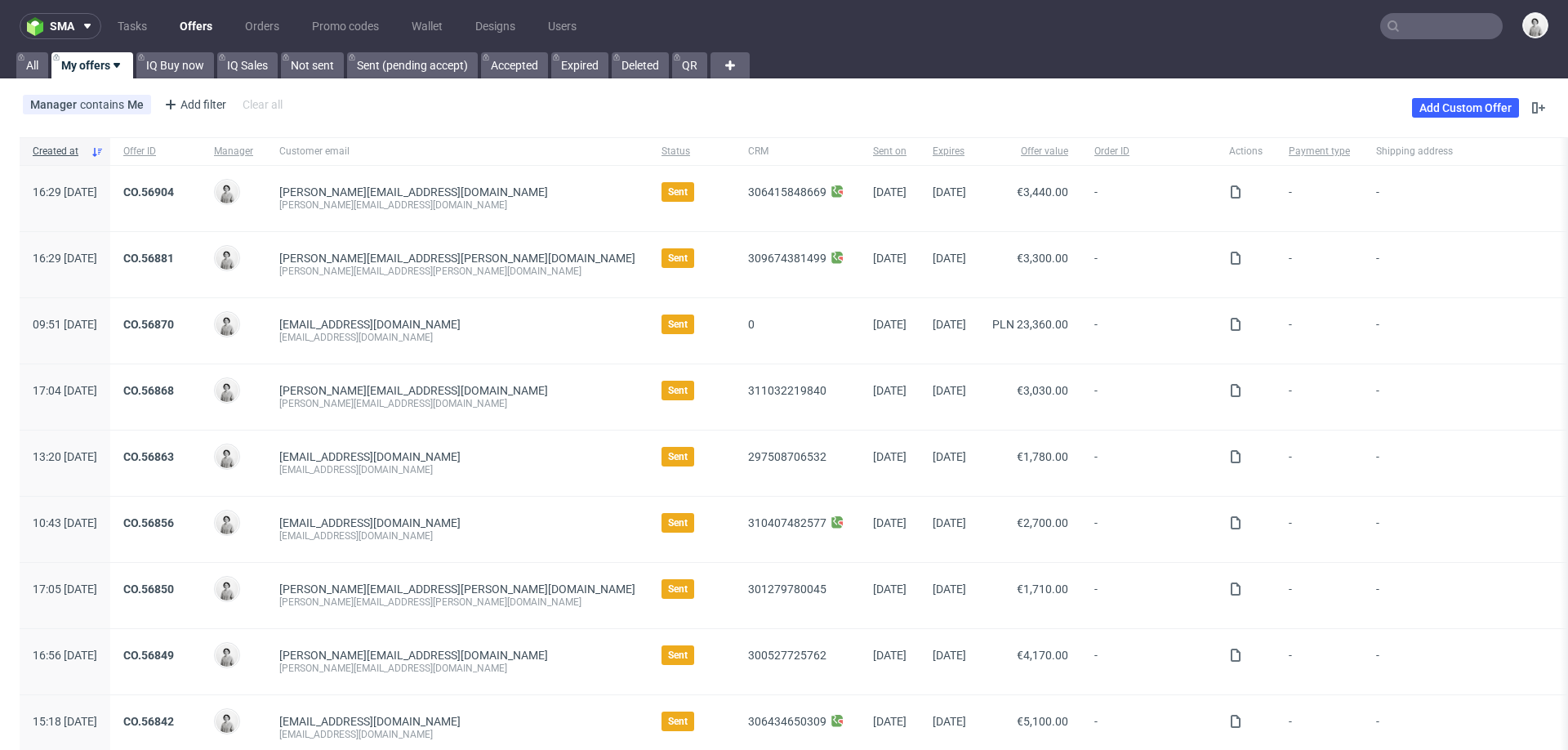
click at [1437, 18] on input "text" at bounding box center [1441, 26] width 123 height 26
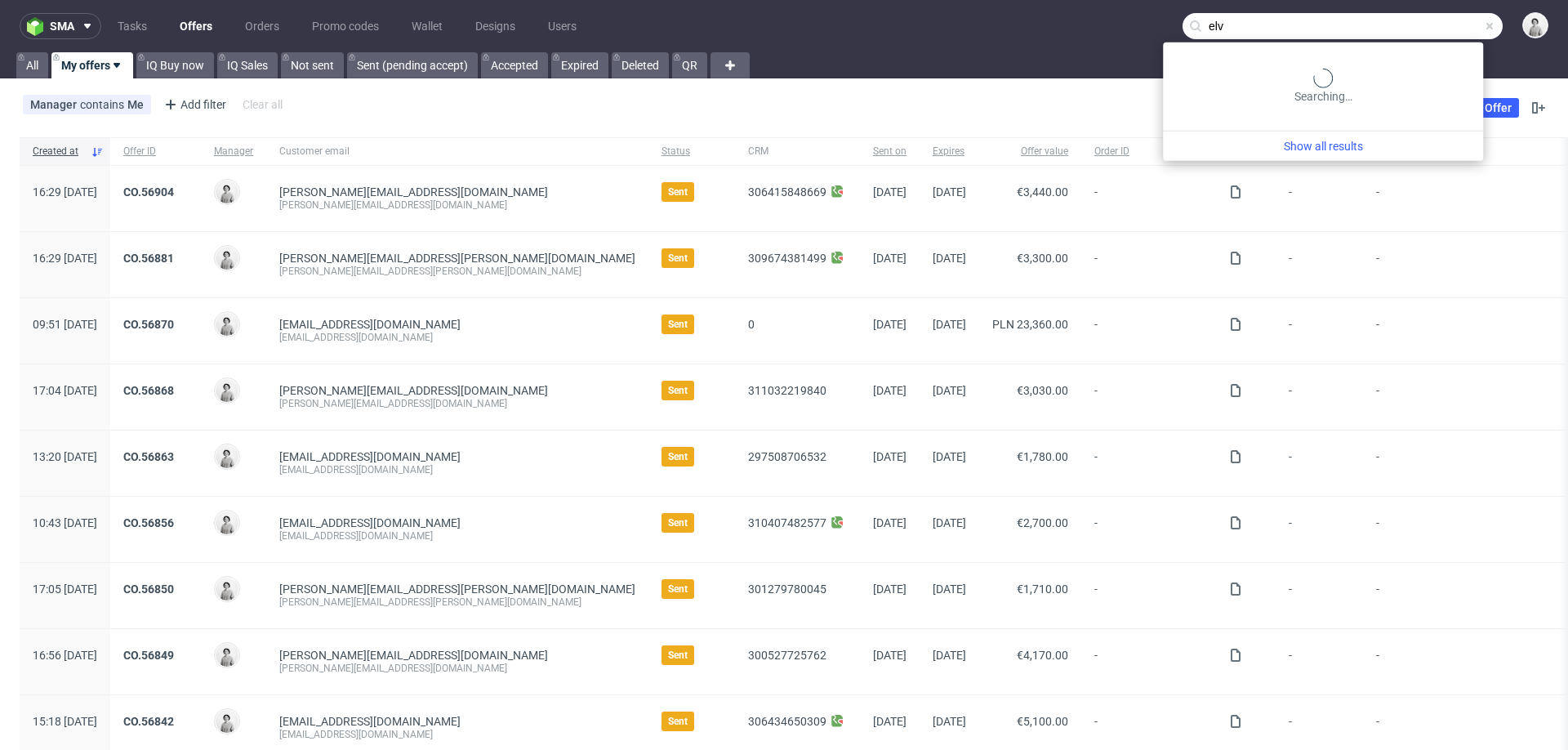
type input "elva"
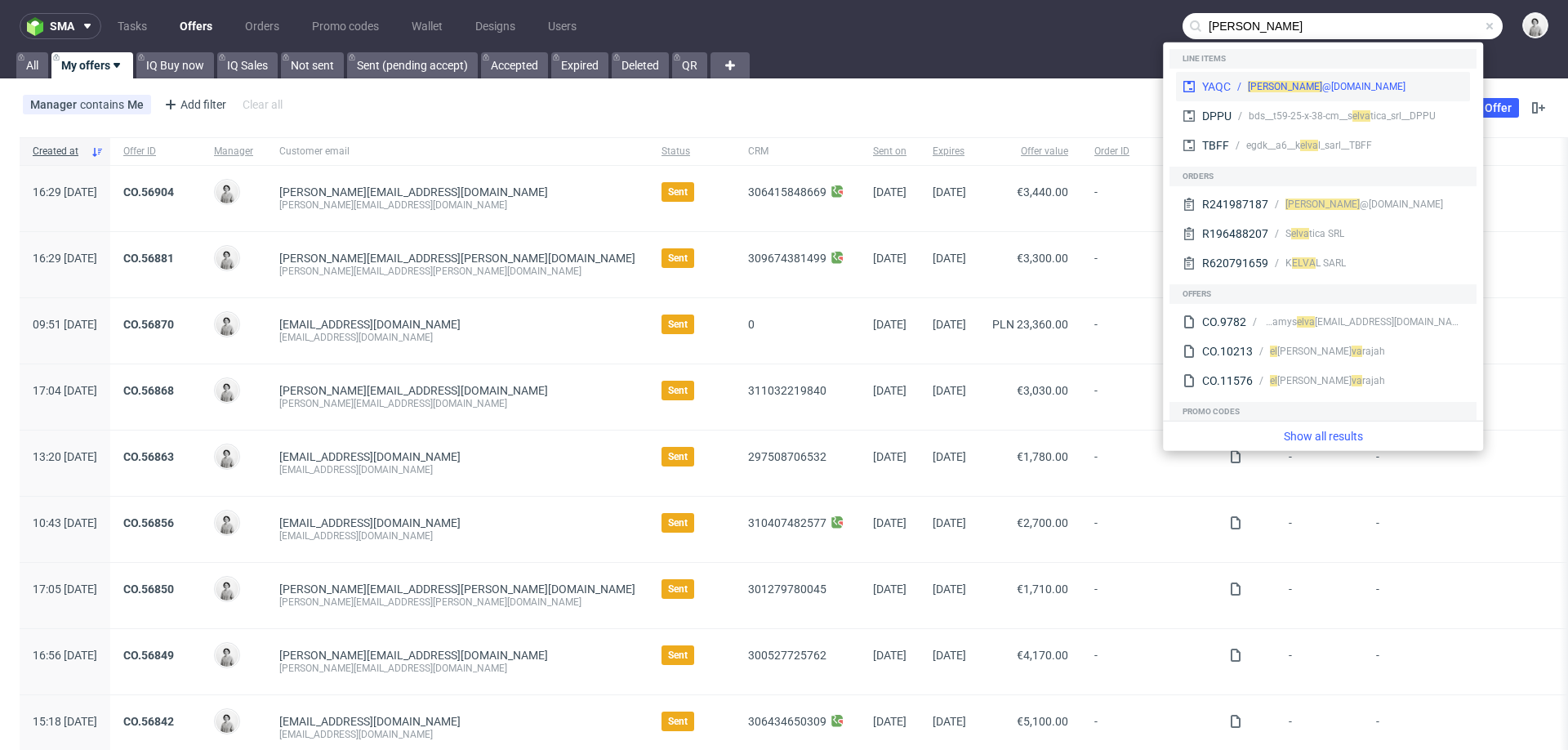
click at [1360, 79] on div "elva @akkuratstore.is" at bounding box center [1346, 86] width 232 height 15
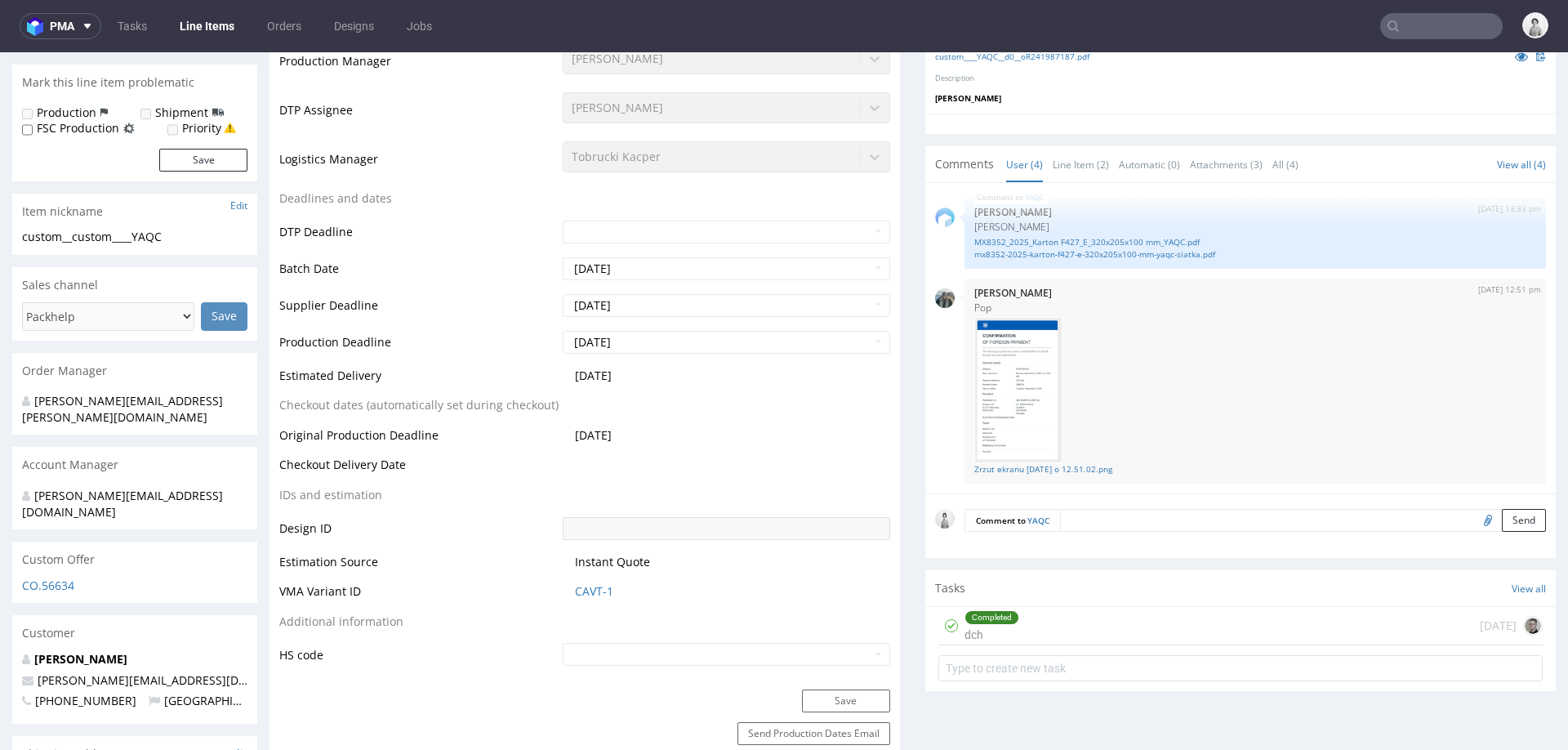
scroll to position [458, 0]
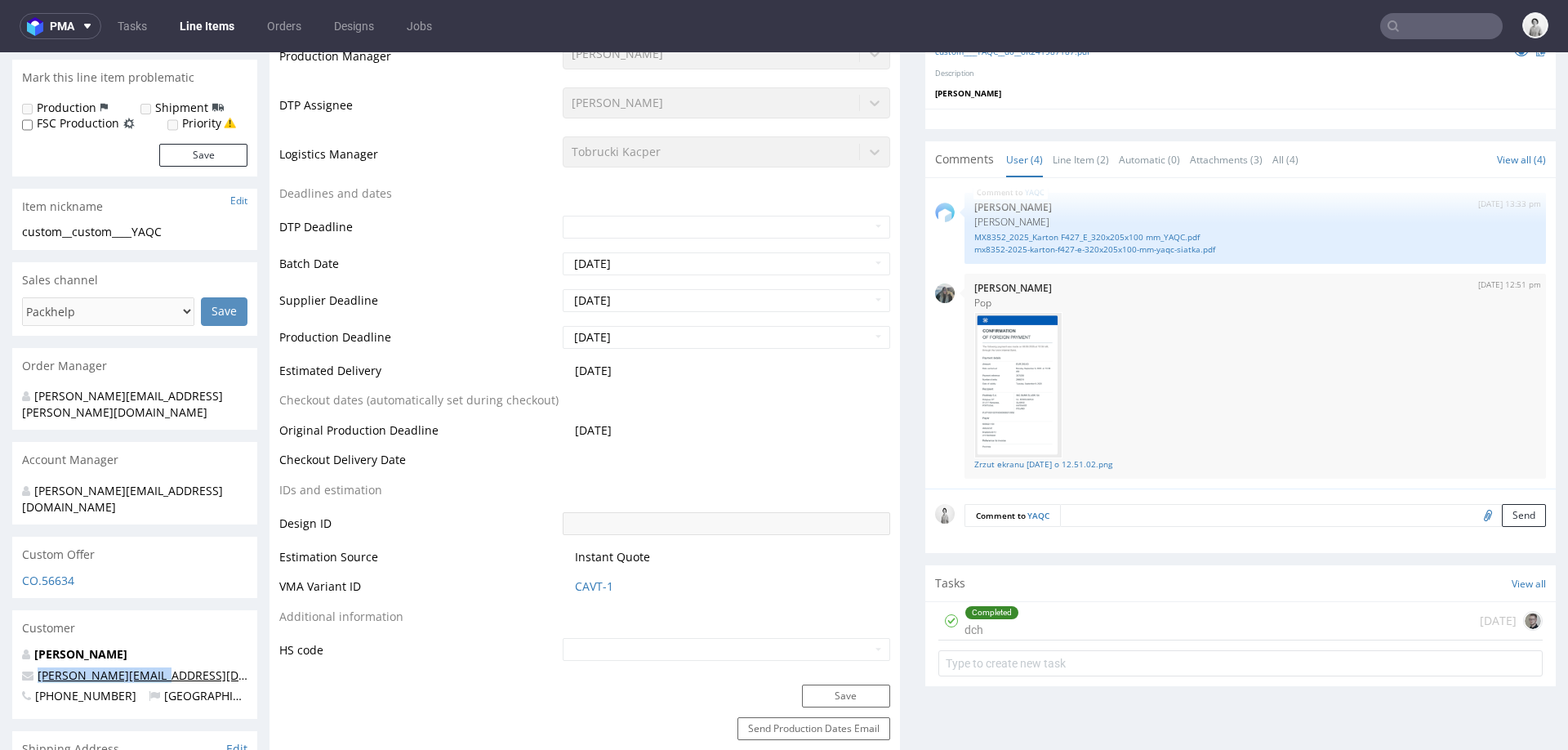
drag, startPoint x: 156, startPoint y: 638, endPoint x: 40, endPoint y: 646, distance: 116.3
click at [40, 667] on p "[PERSON_NAME][EMAIL_ADDRESS][DOMAIN_NAME]" at bounding box center [134, 675] width 225 height 17
copy link "elva@akkuratstore.is"
click at [1456, 37] on input "text" at bounding box center [1441, 26] width 123 height 26
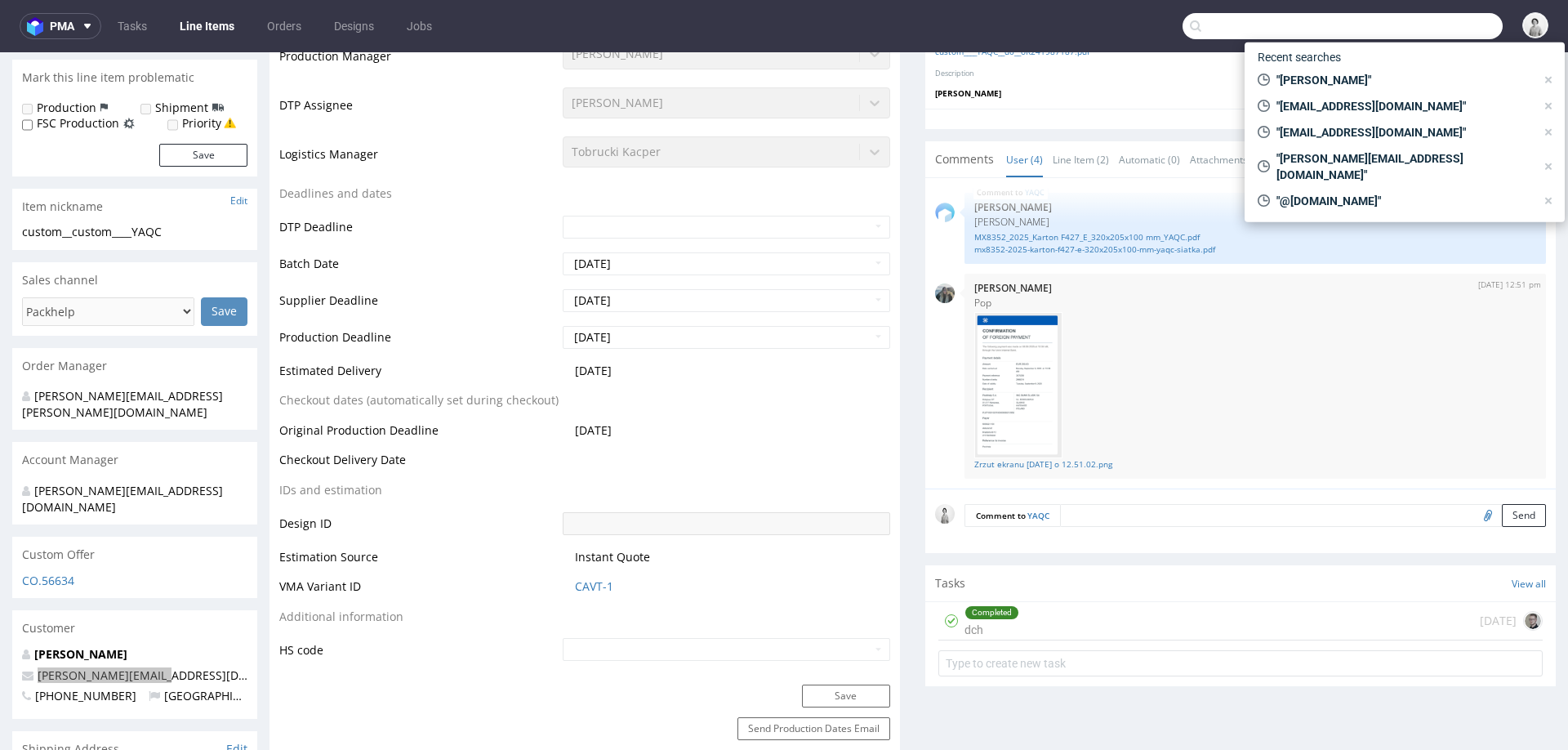
paste input "[PERSON_NAME][EMAIL_ADDRESS][DOMAIN_NAME]"
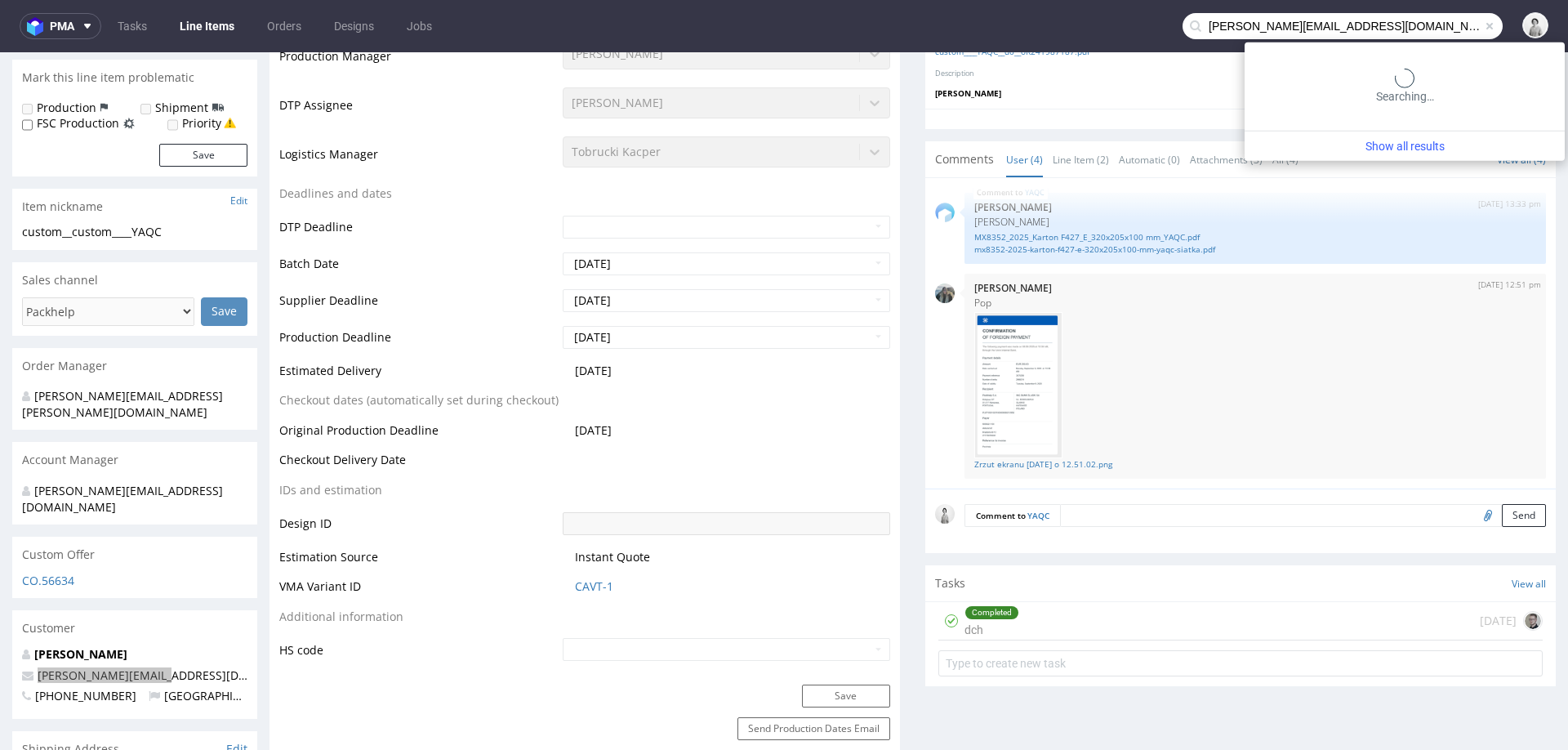
type input "[PERSON_NAME][EMAIL_ADDRESS][DOMAIN_NAME]"
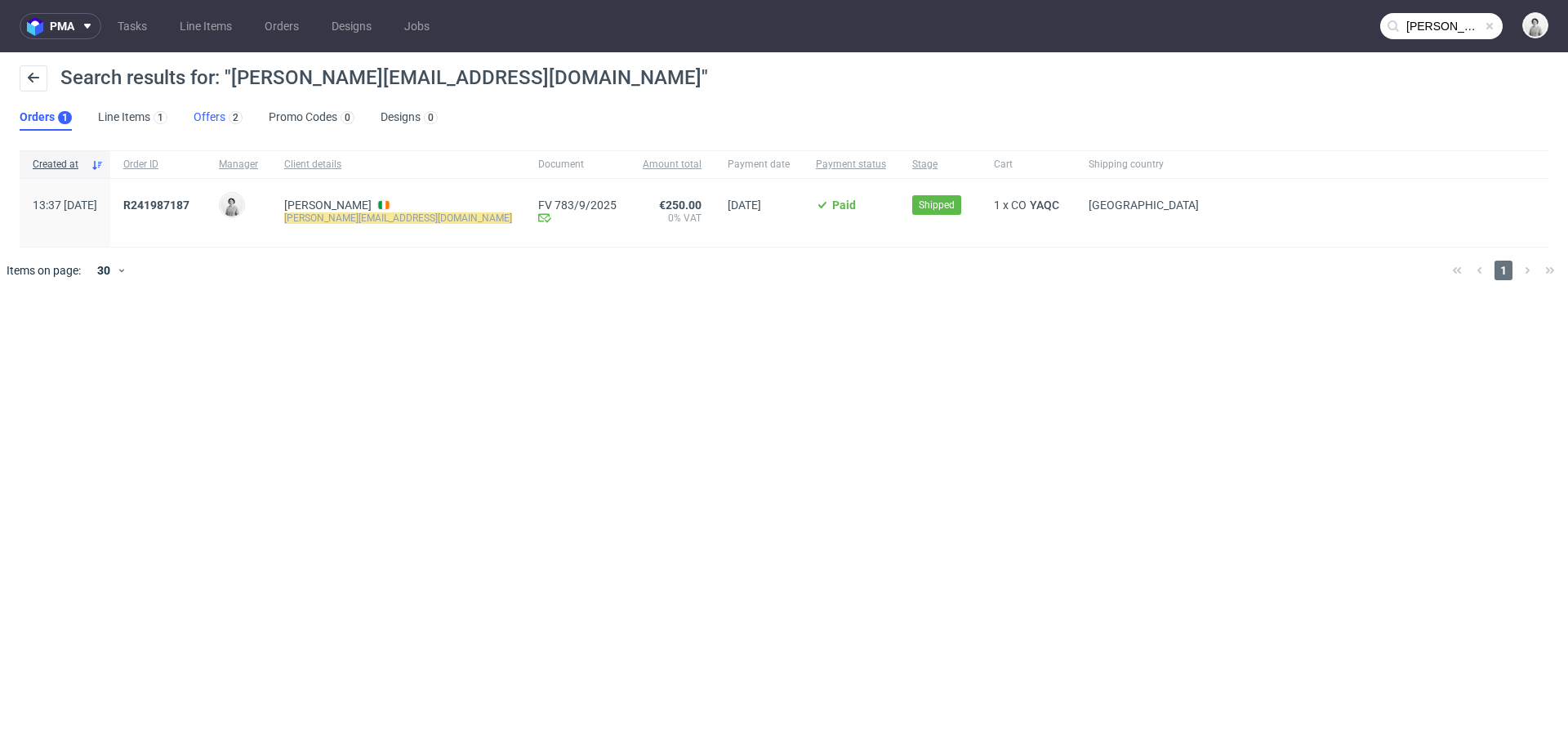
click at [200, 122] on link "Offers 2" at bounding box center [218, 118] width 49 height 26
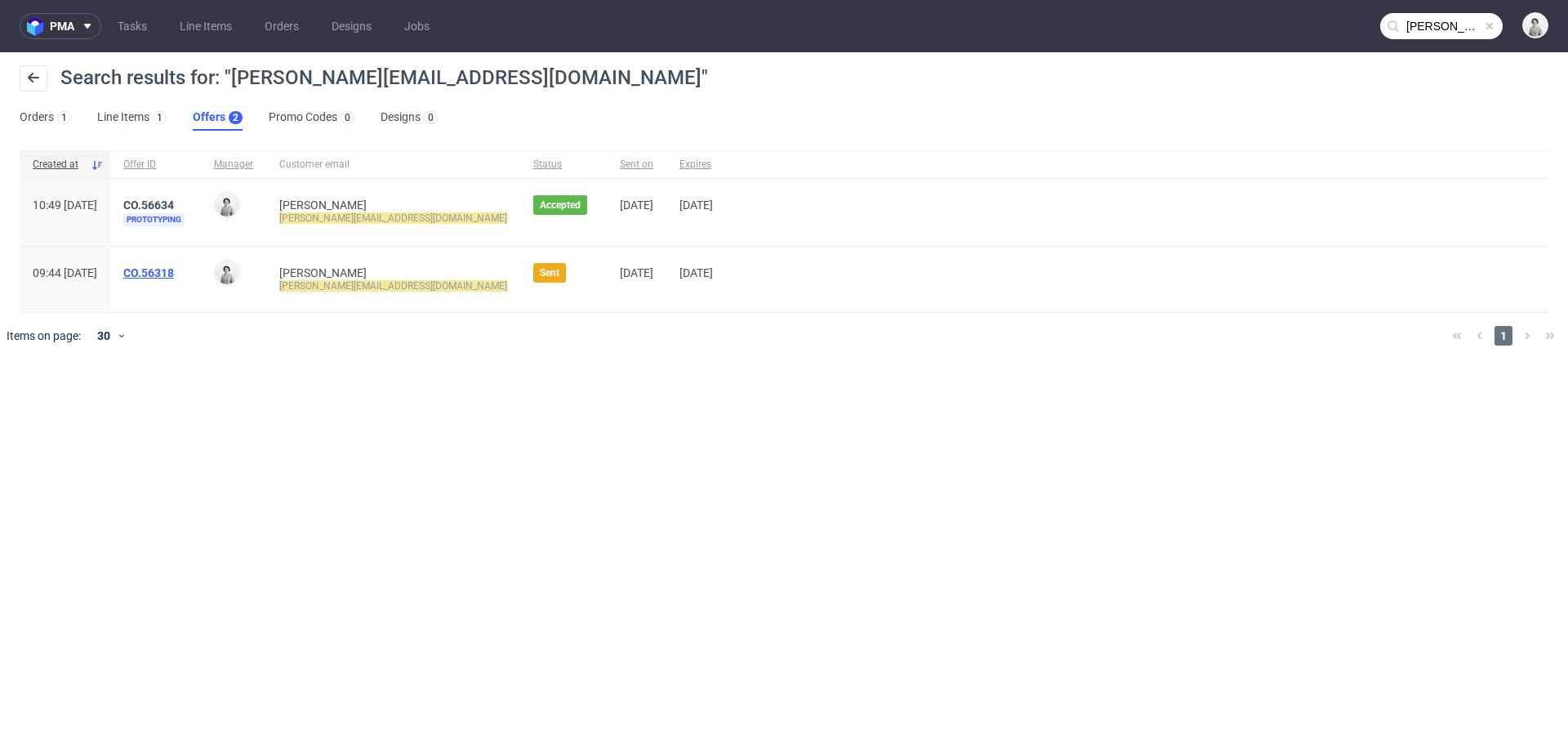
click at [174, 267] on link "CO.56318" at bounding box center [149, 273] width 50 height 13
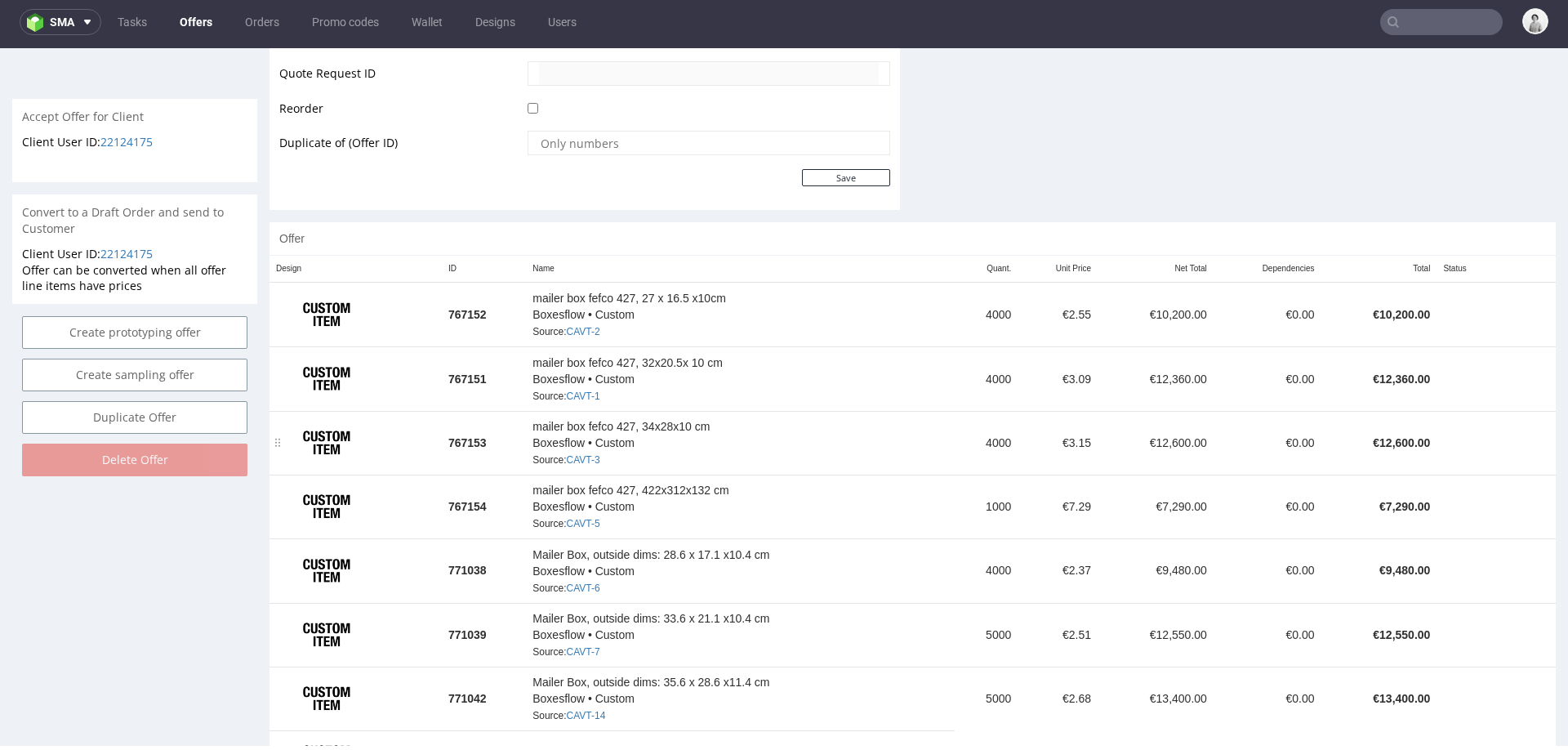
scroll to position [858, 0]
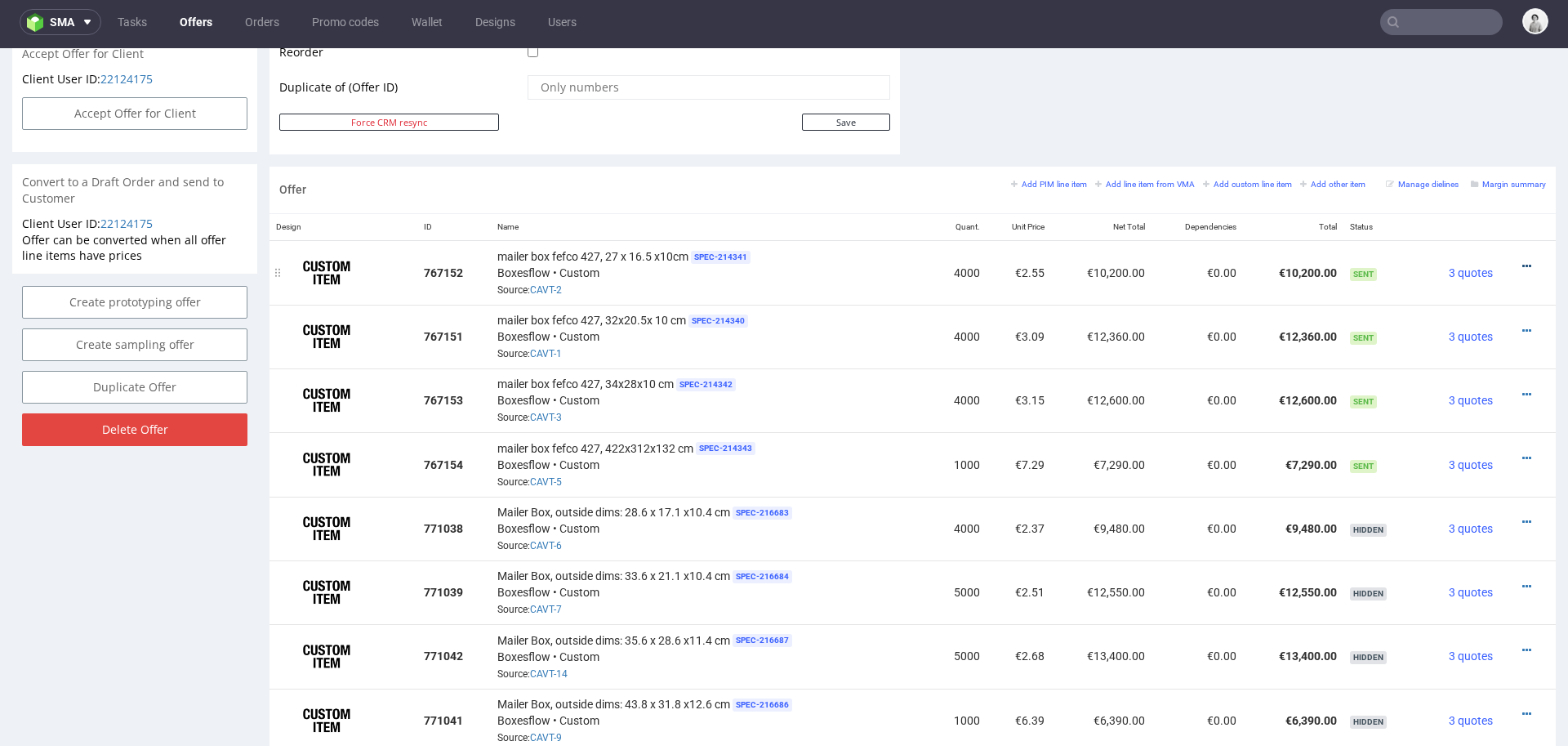
click at [1522, 260] on icon at bounding box center [1526, 266] width 9 height 11
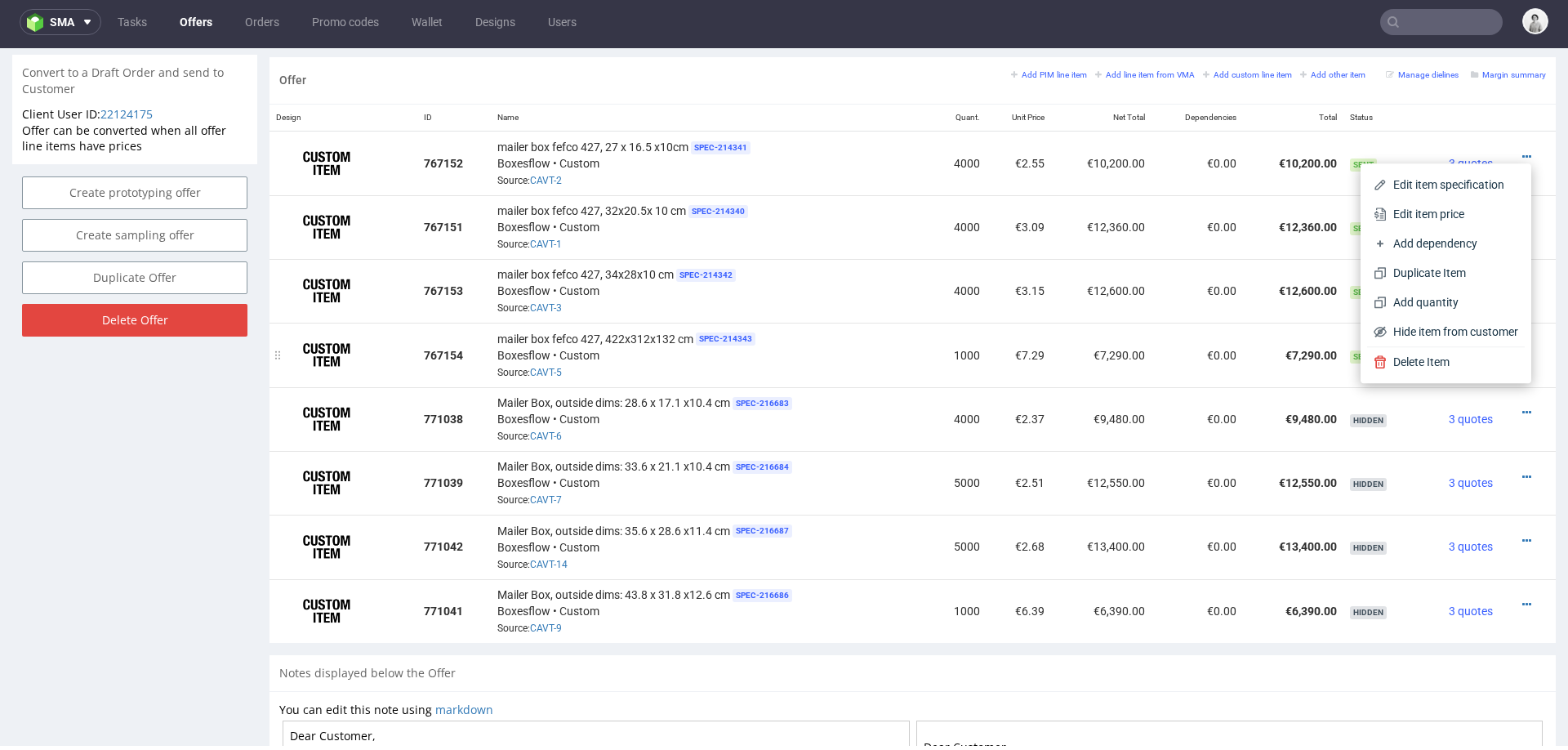
scroll to position [995, 0]
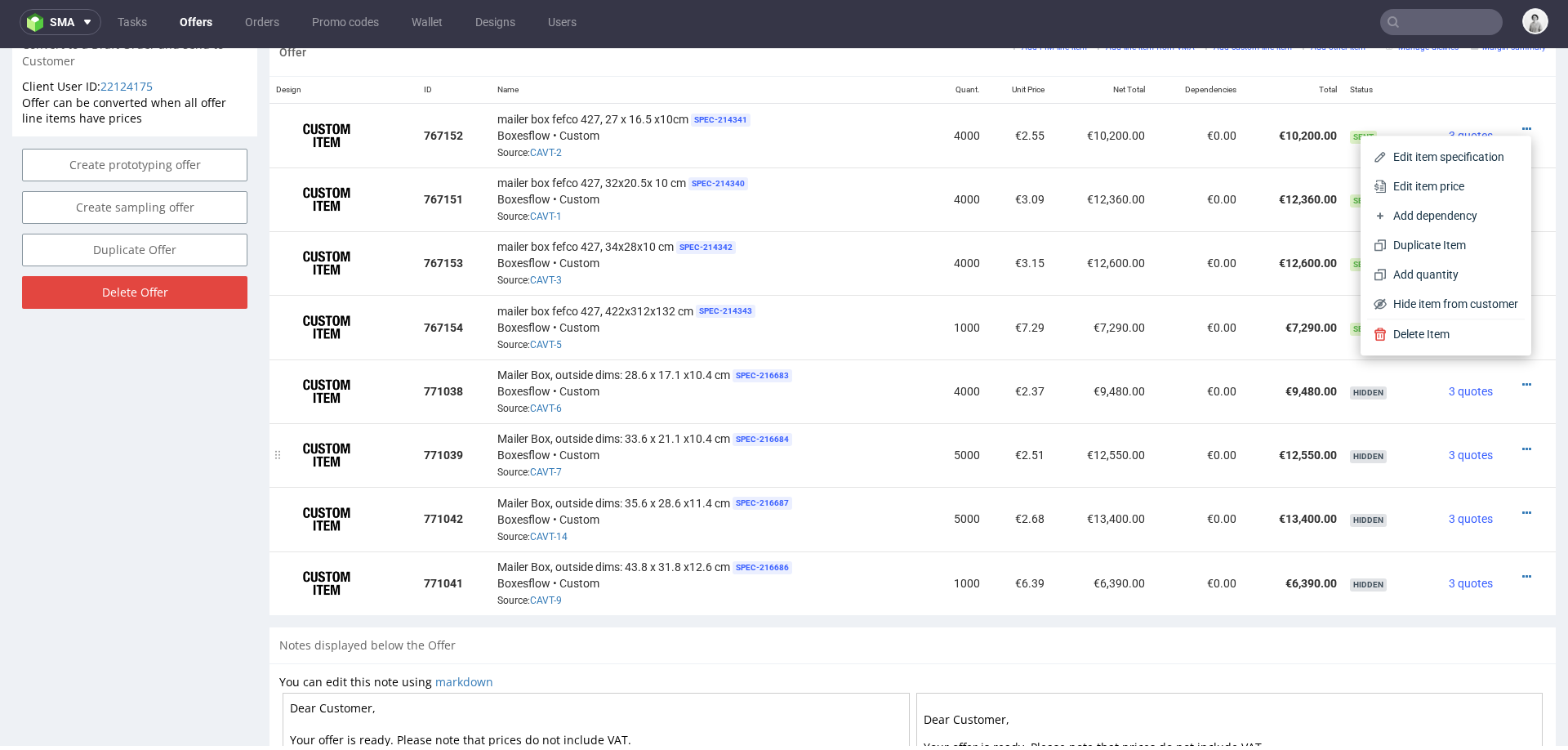
click at [993, 462] on td "€2.51" at bounding box center [1019, 455] width 64 height 64
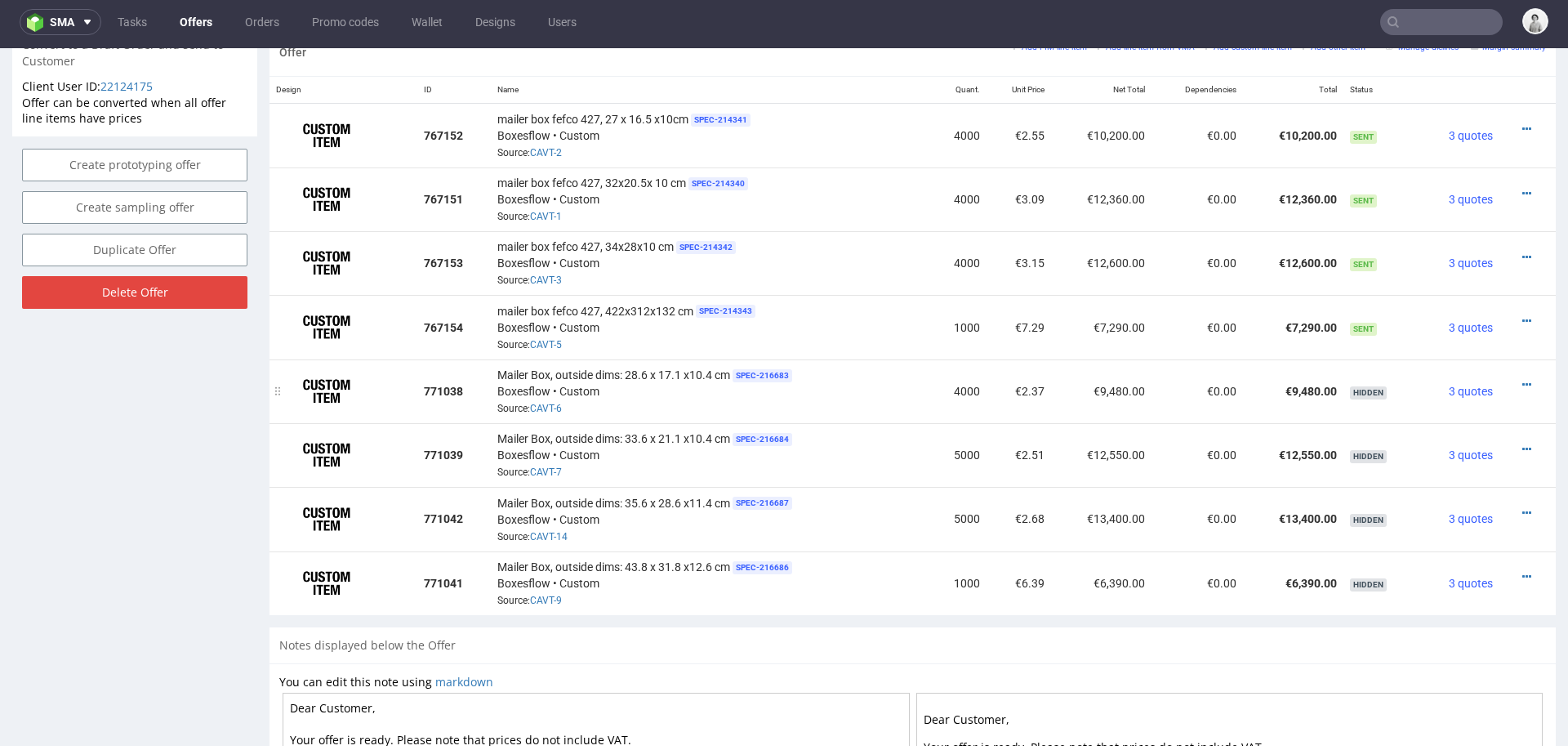
click at [966, 383] on td "4000" at bounding box center [959, 391] width 56 height 64
click at [1522, 379] on icon at bounding box center [1526, 384] width 9 height 11
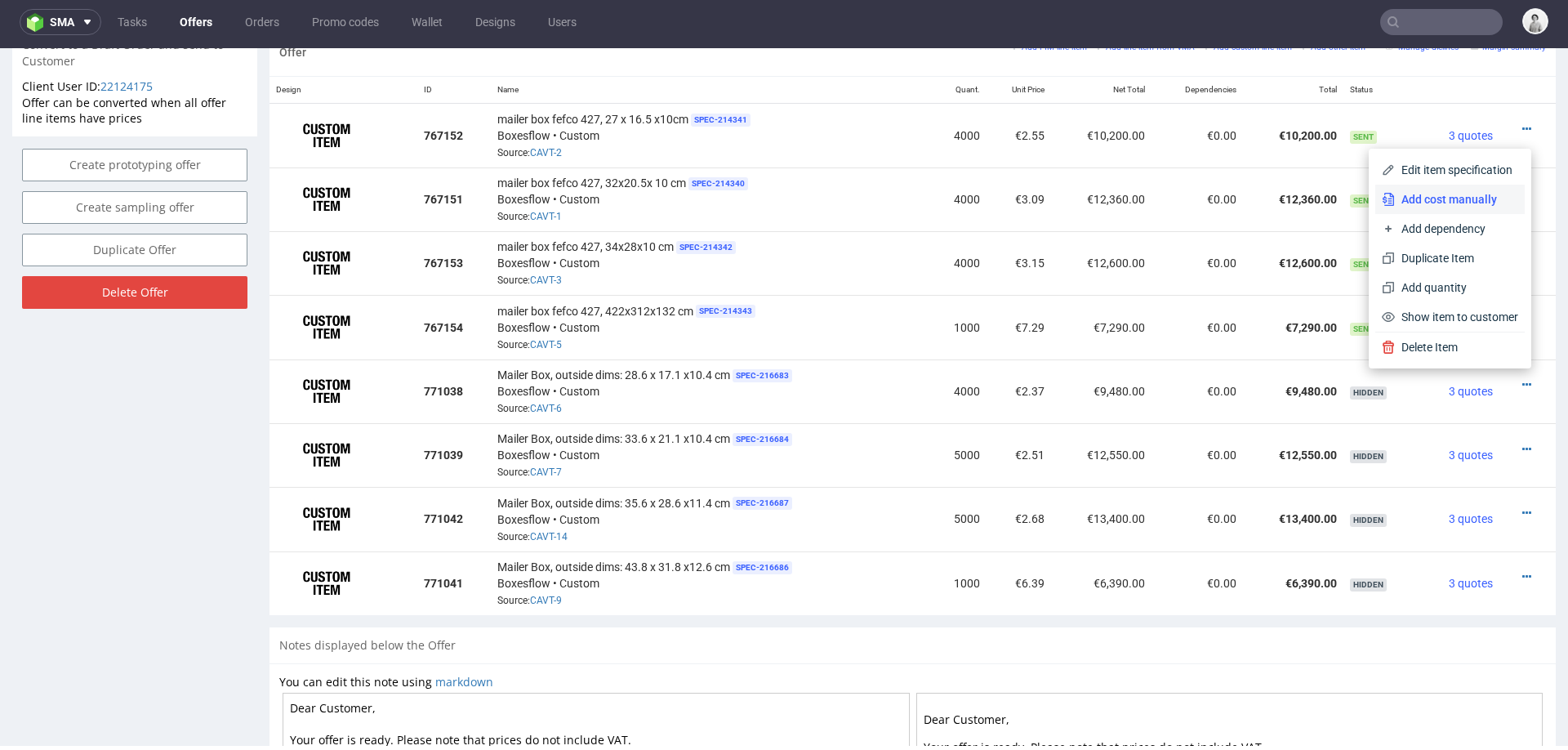
click at [1399, 202] on span "Add cost manually" at bounding box center [1457, 199] width 124 height 17
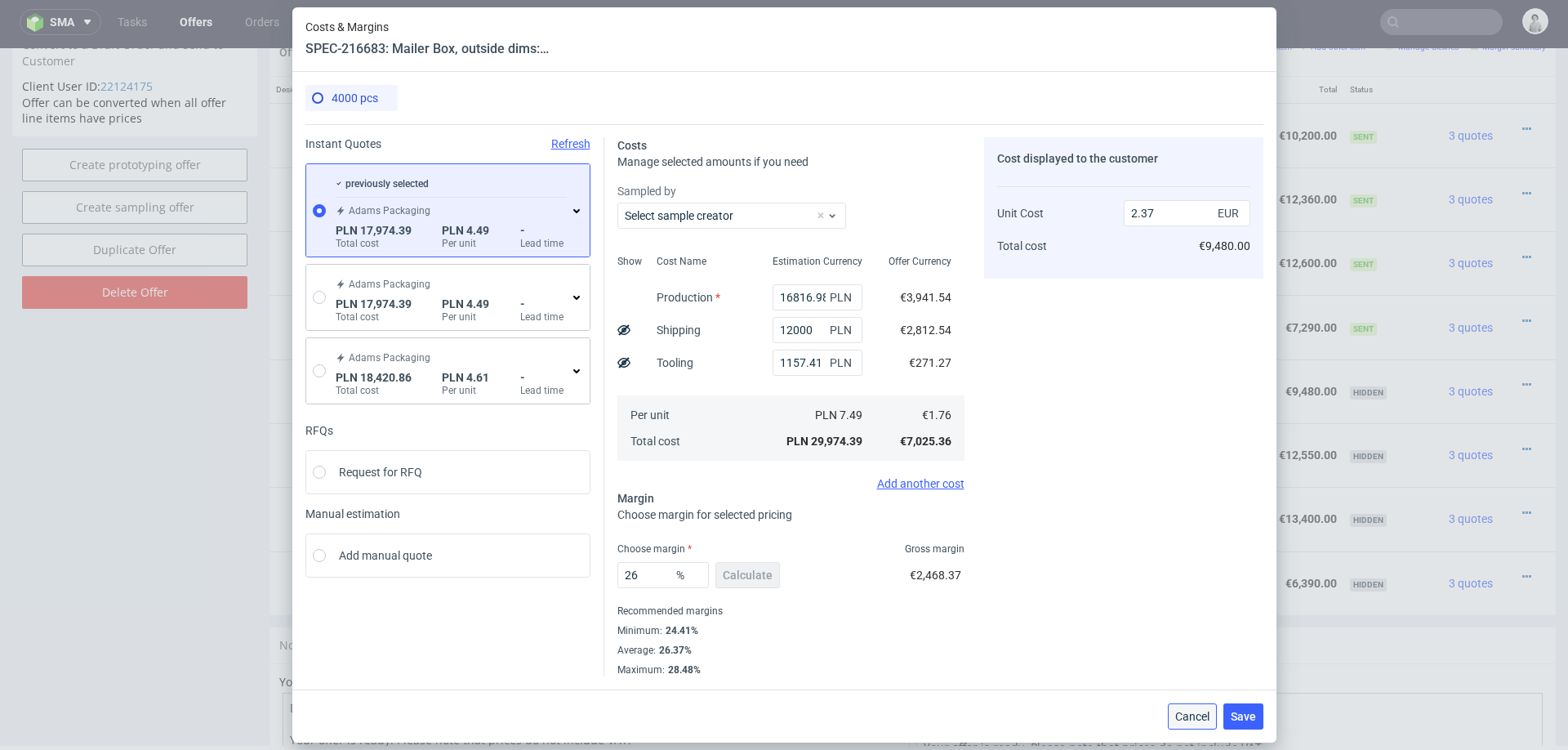
click at [1179, 706] on button "Cancel" at bounding box center [1192, 716] width 49 height 26
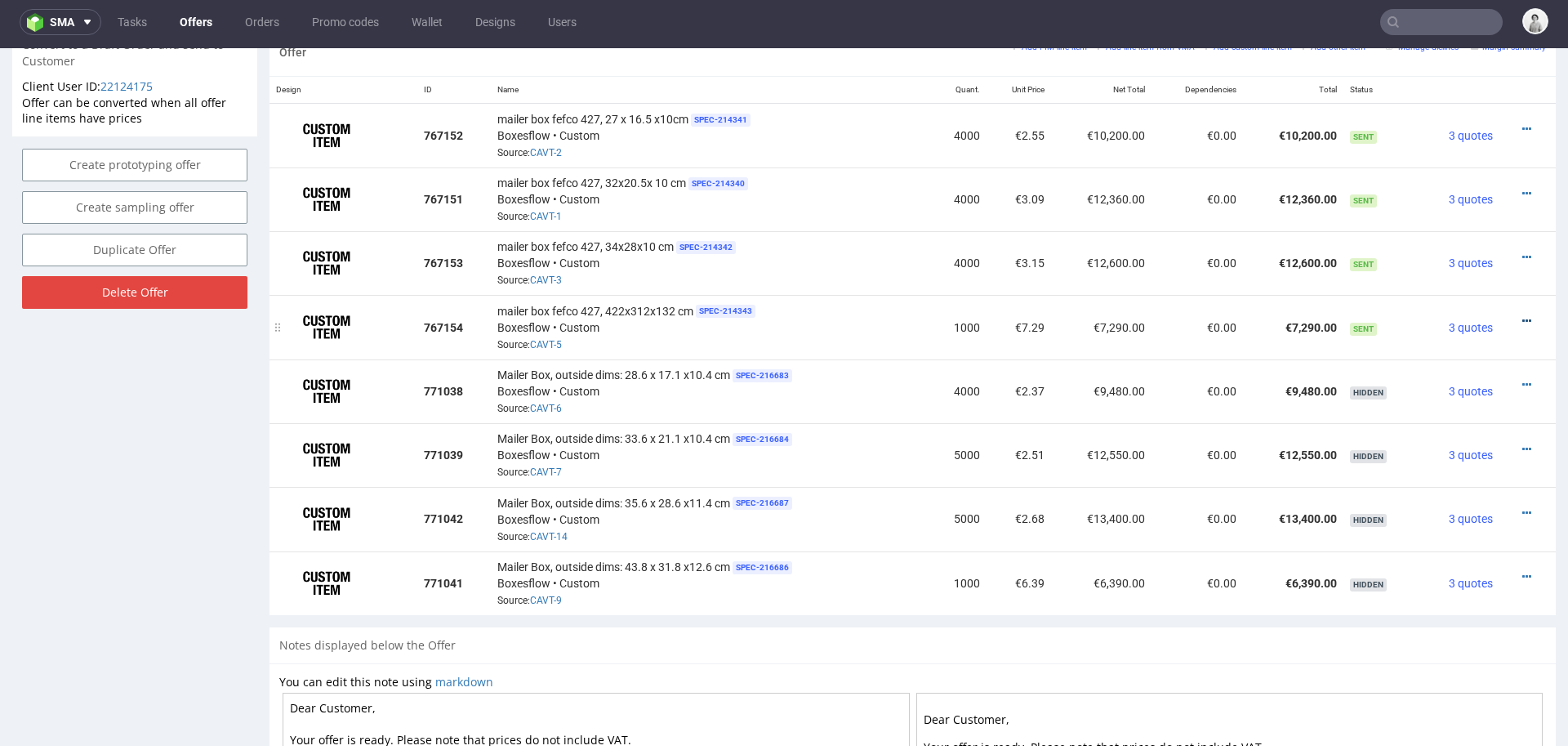
click at [1522, 315] on icon at bounding box center [1526, 321] width 9 height 11
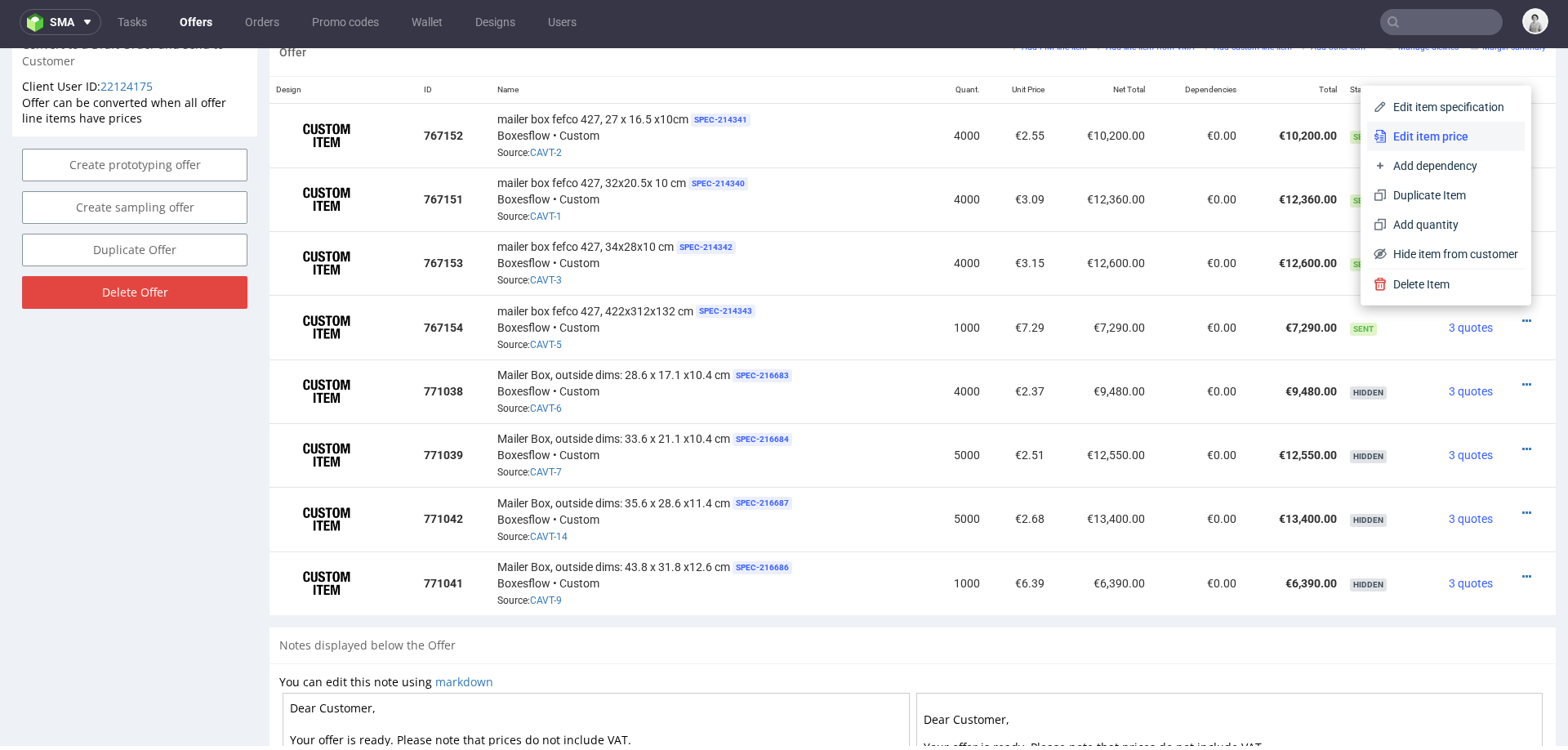
click at [1419, 133] on span "Edit item price" at bounding box center [1451, 136] width 131 height 17
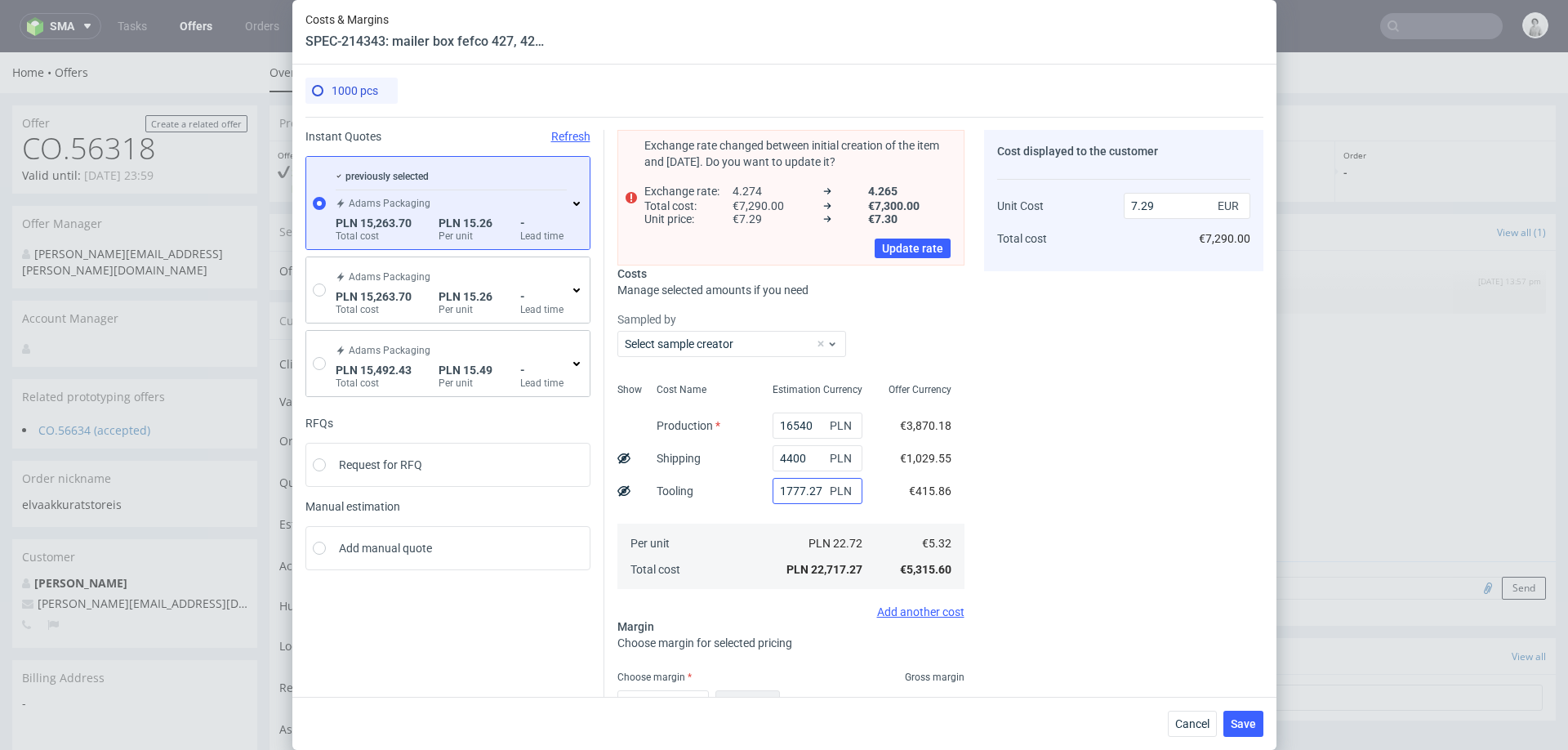
scroll to position [119, 0]
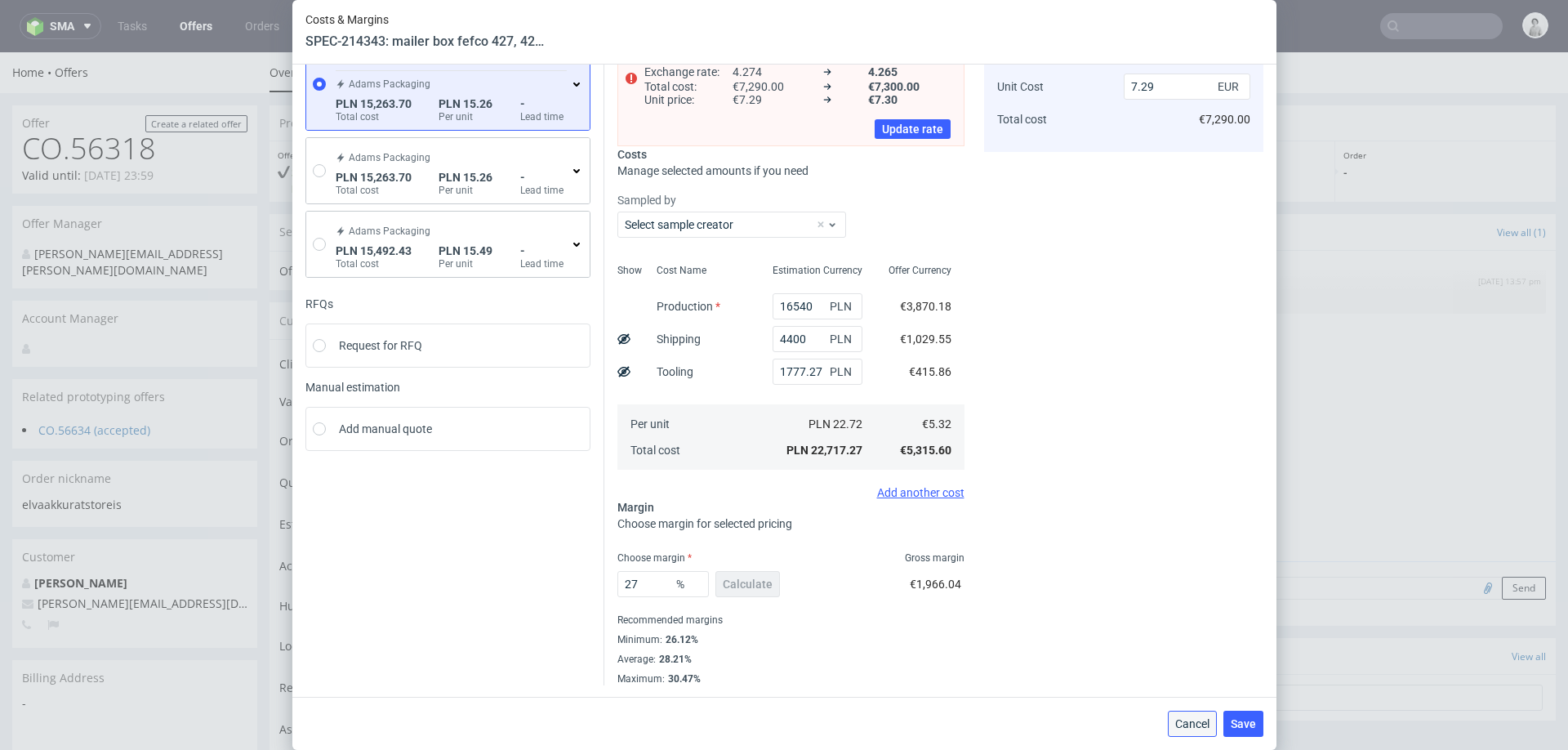
click at [1180, 707] on span "Cancel" at bounding box center [1192, 723] width 34 height 11
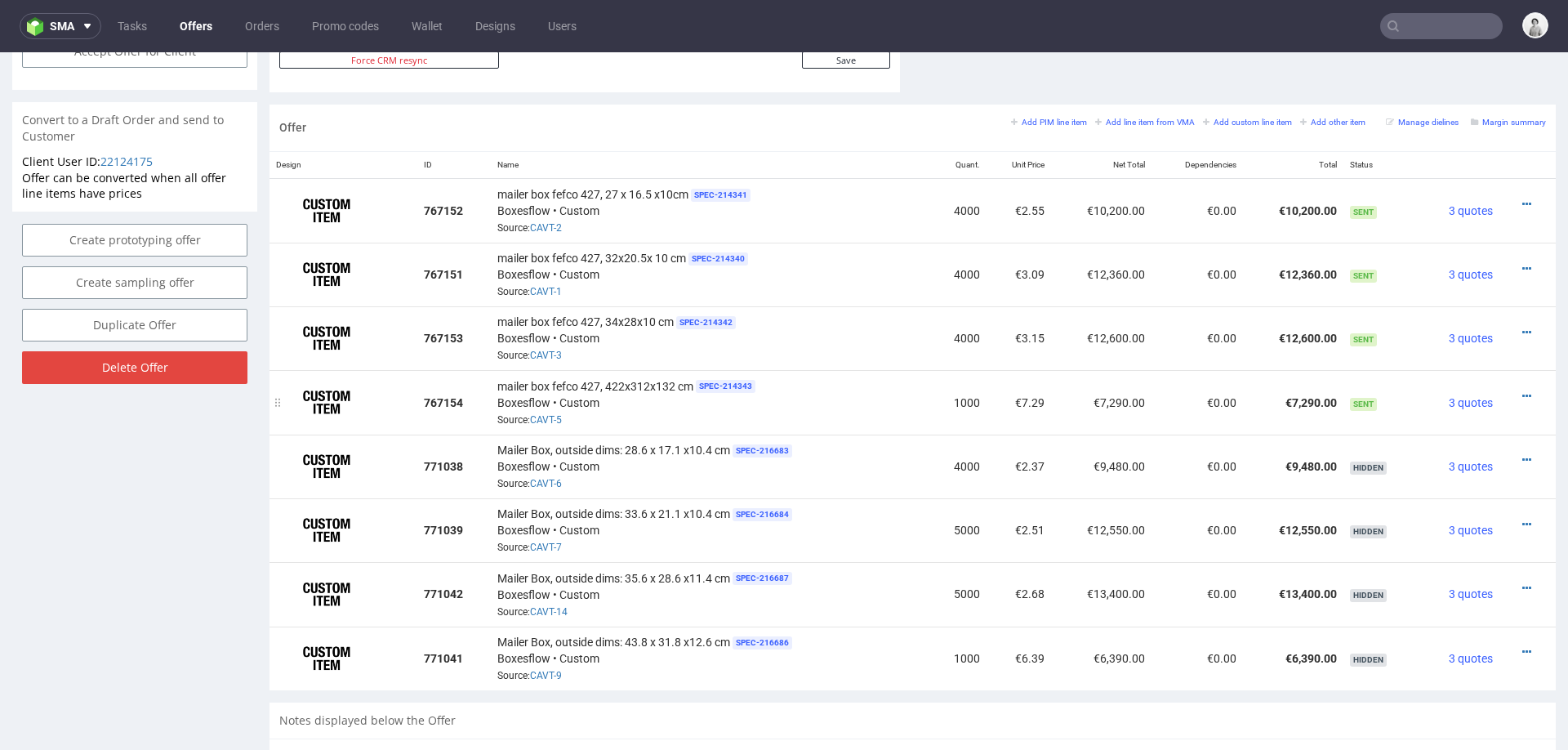
scroll to position [959, 0]
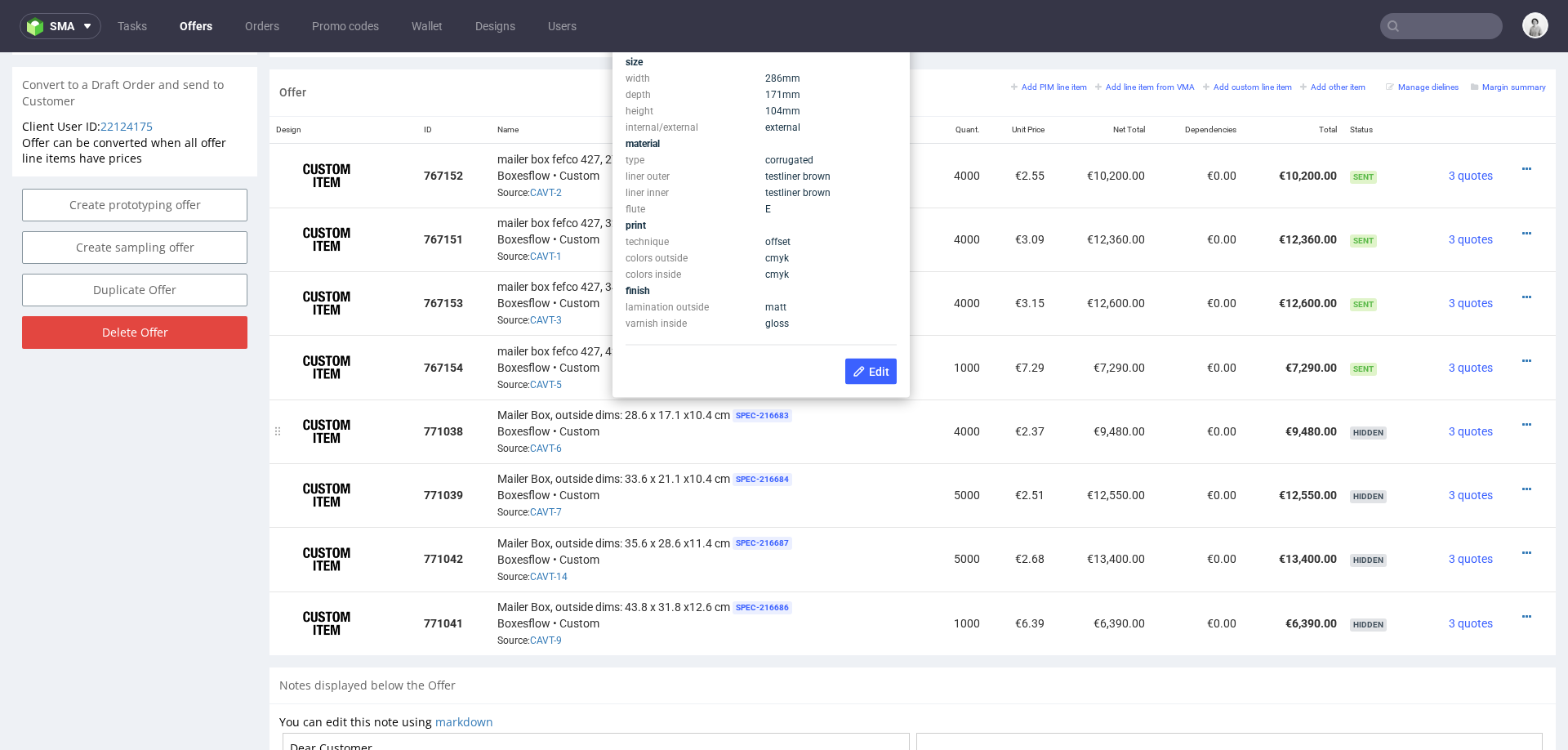
click at [848, 437] on div "Mailer Box, outside dims: 28.6 x 17.1 x10.4 cm SPEC- 216683 Boxesflow • Custom …" at bounding box center [710, 431] width 427 height 51
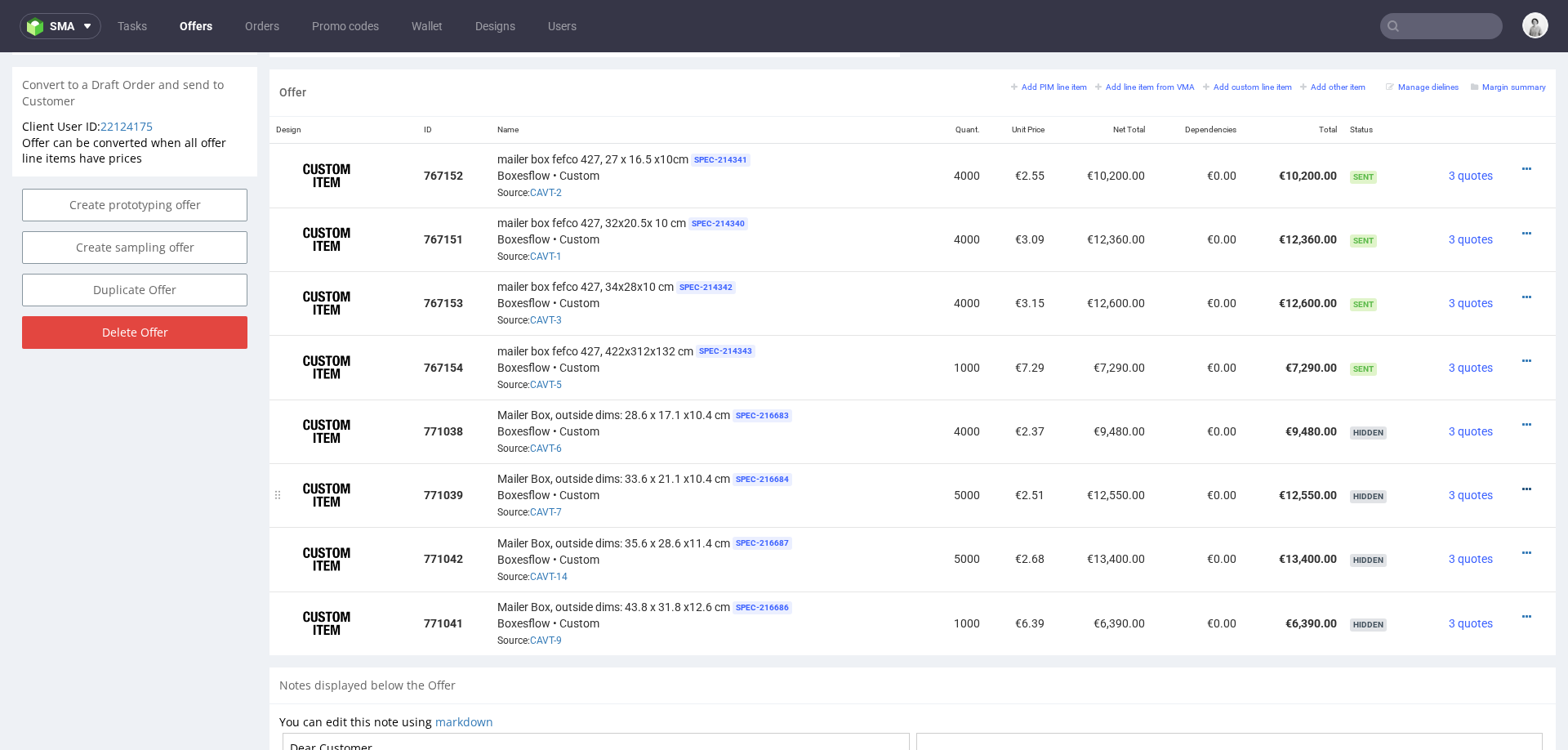
click at [1522, 483] on icon at bounding box center [1526, 489] width 9 height 11
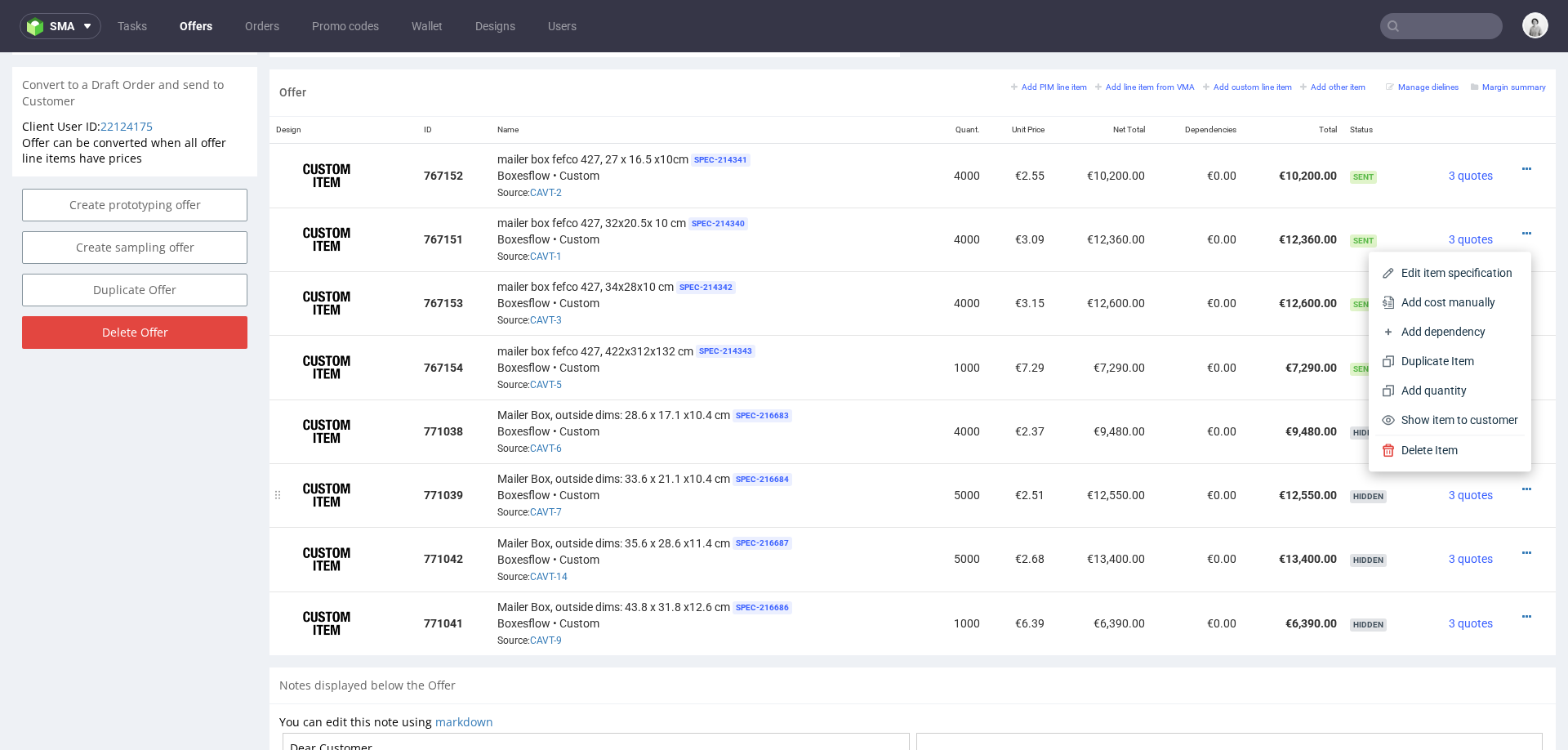
click at [1133, 486] on td "€12,550.00" at bounding box center [1100, 495] width 100 height 64
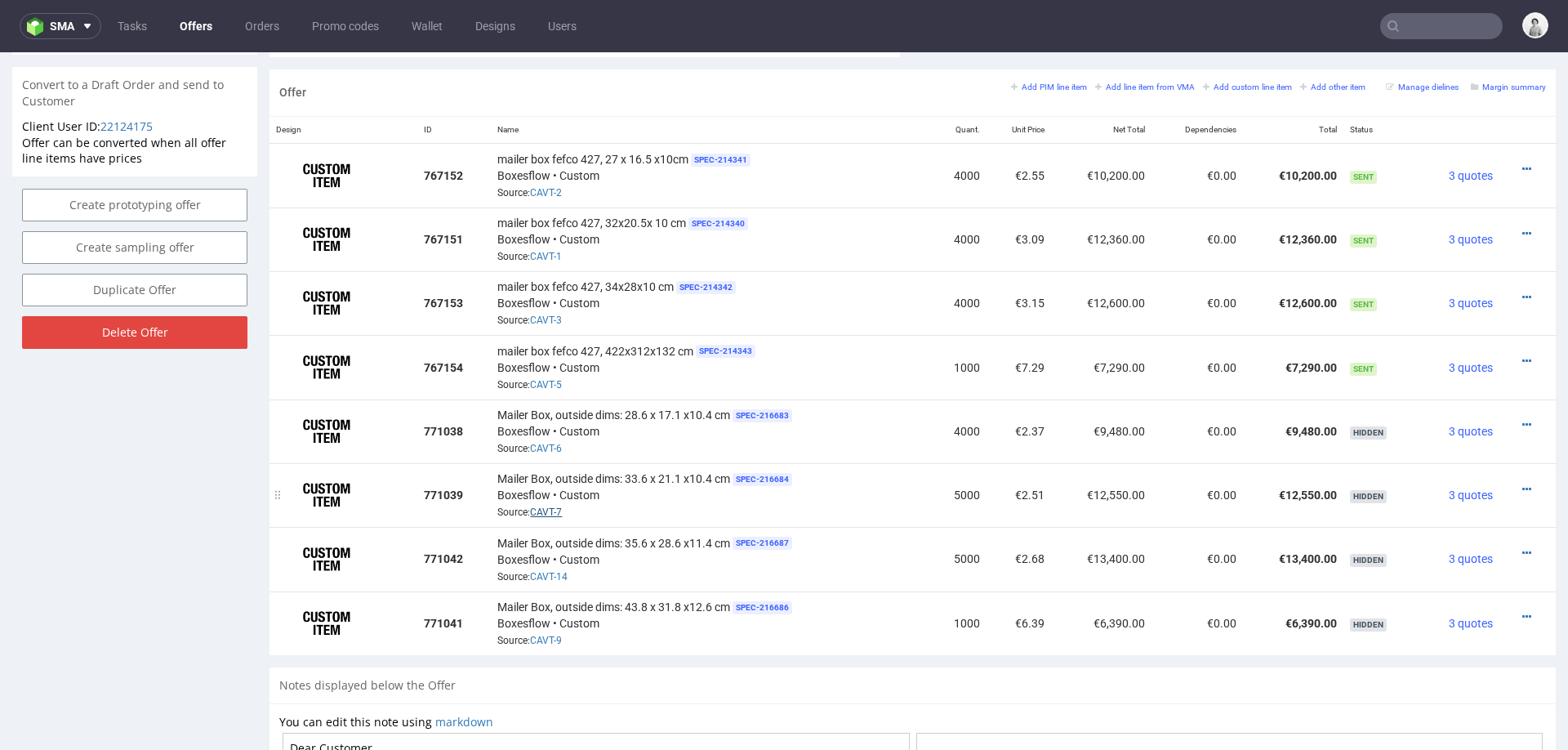
click at [553, 506] on link "CAVT-7" at bounding box center [546, 511] width 32 height 11
click at [1522, 483] on icon at bounding box center [1526, 489] width 9 height 11
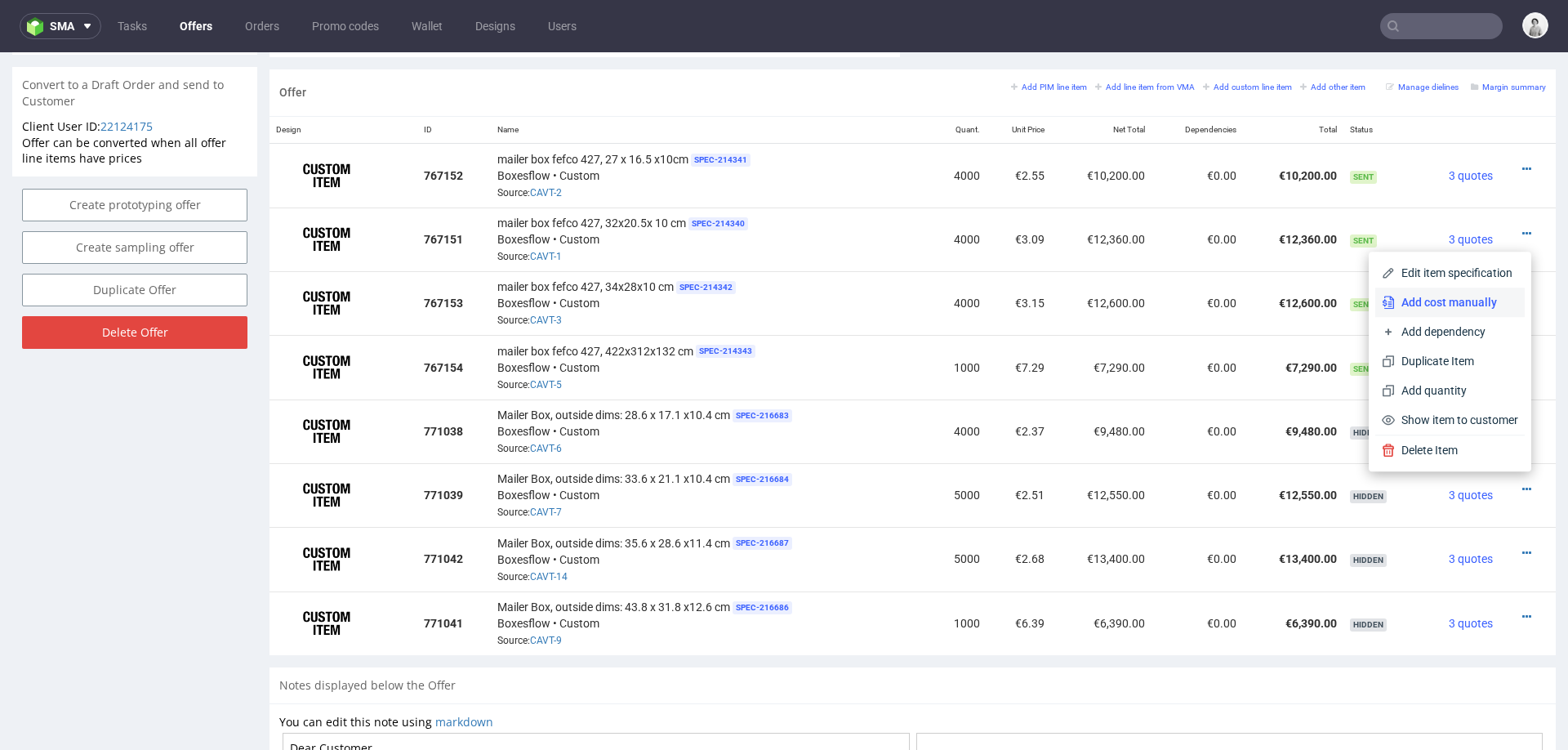
click at [1434, 300] on span "Add cost manually" at bounding box center [1457, 302] width 124 height 17
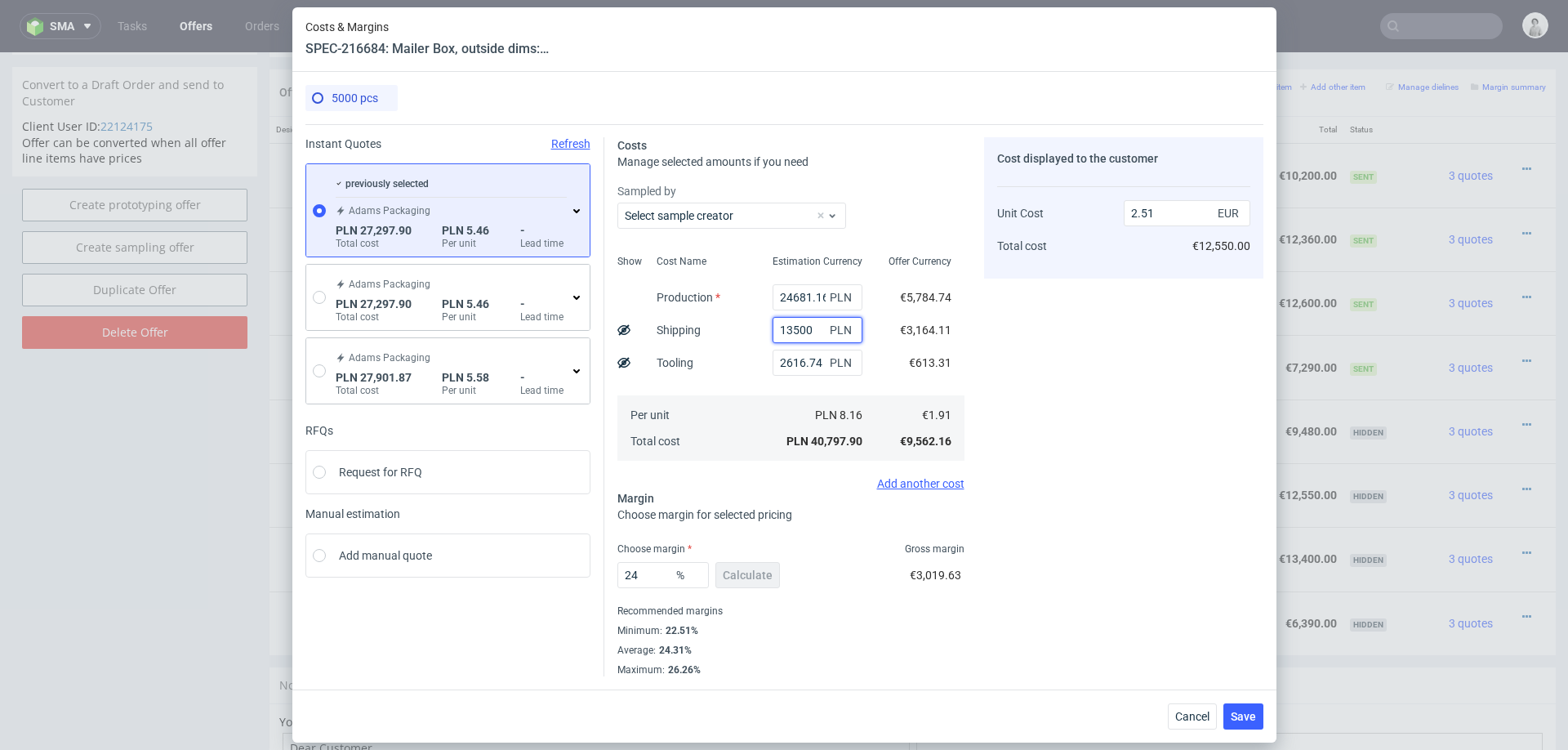
click at [811, 323] on input "13500" at bounding box center [817, 330] width 90 height 26
type input "20"
type input "1.68"
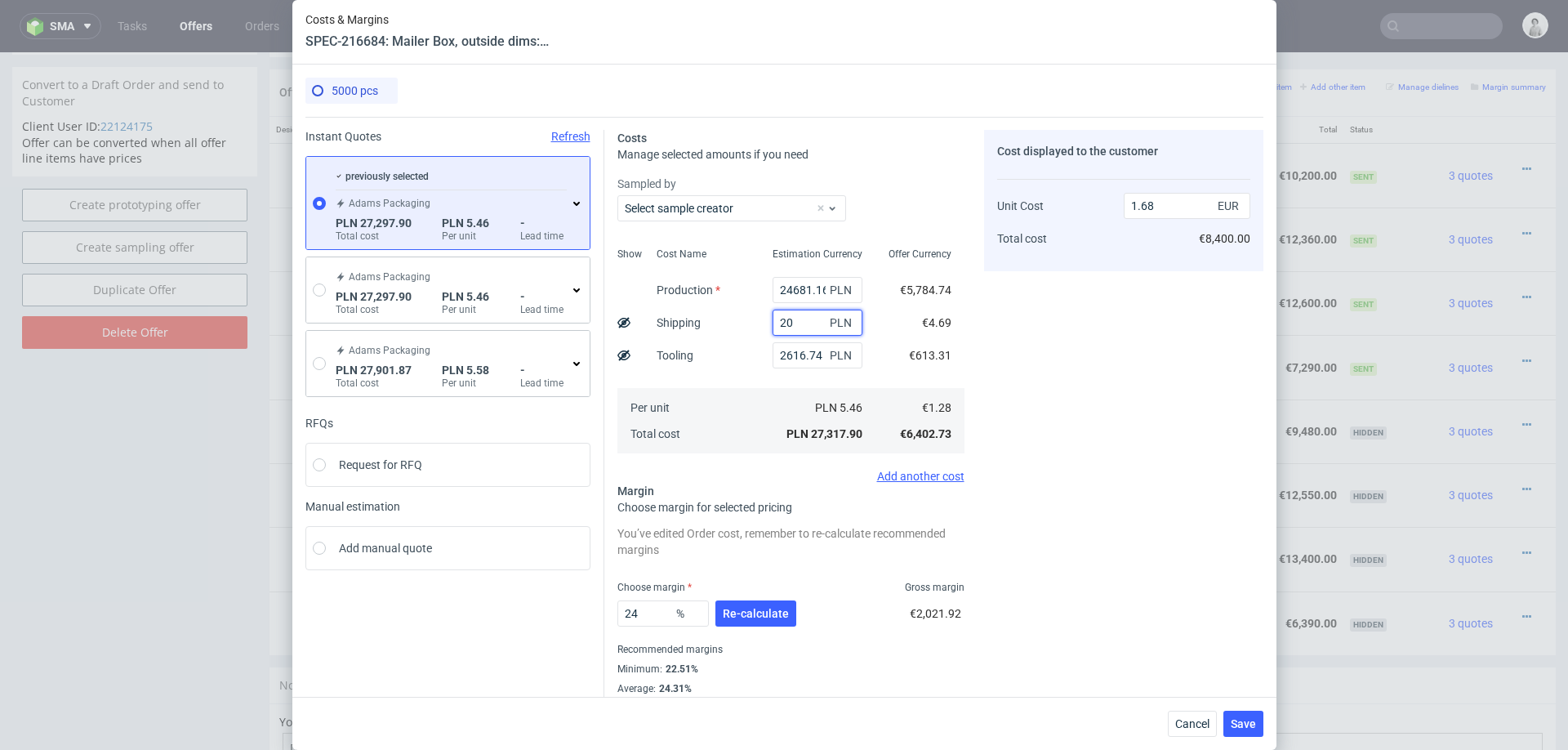
type input "200"
type input "1.69"
type input "2000"
type input "1.8"
type input "20000"
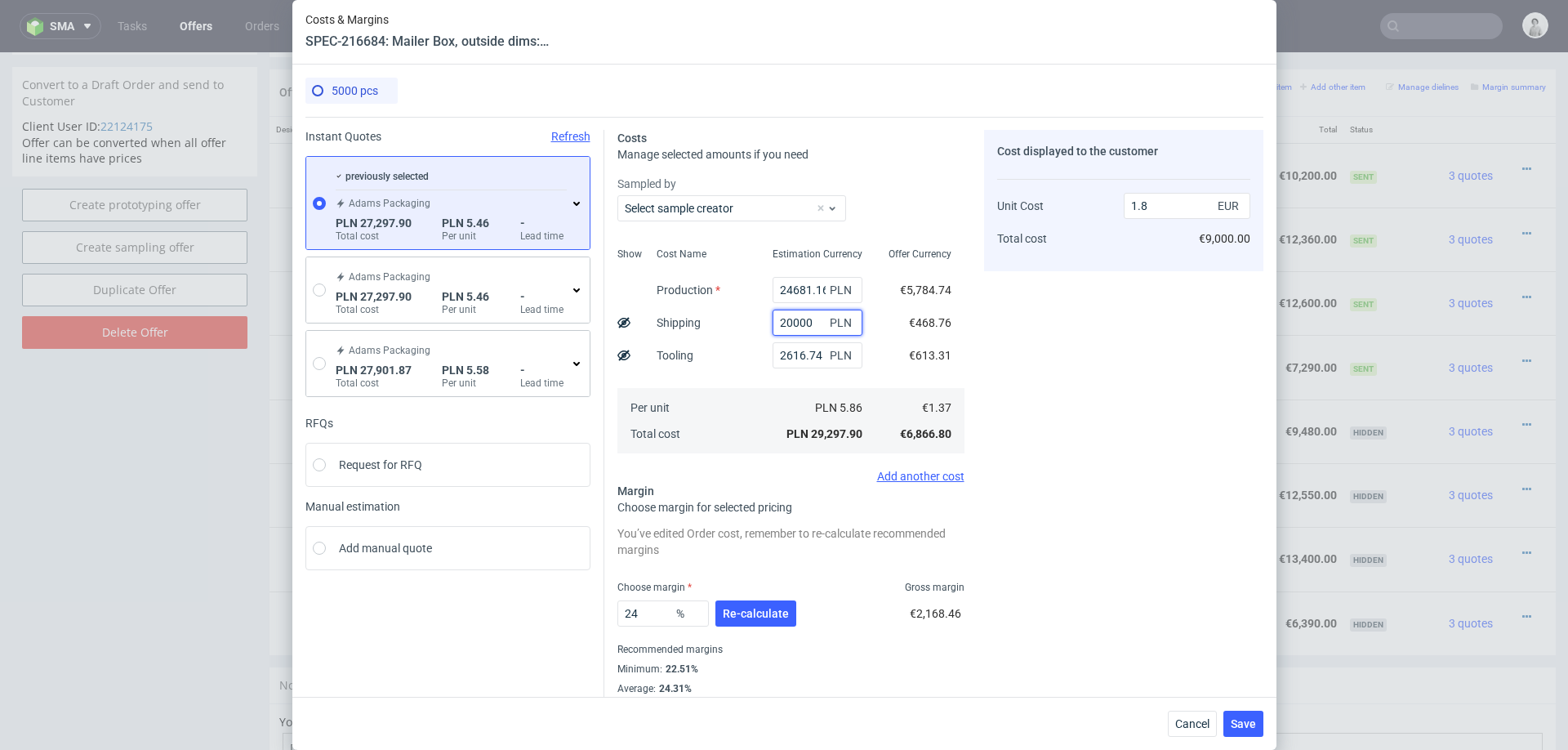
type input "2.92"
type input "20000"
click at [738, 375] on div "Cost Name Production Shipping Tooling Per unit Total cost" at bounding box center [701, 349] width 116 height 216
click at [740, 611] on span "Re-calculate" at bounding box center [756, 613] width 66 height 11
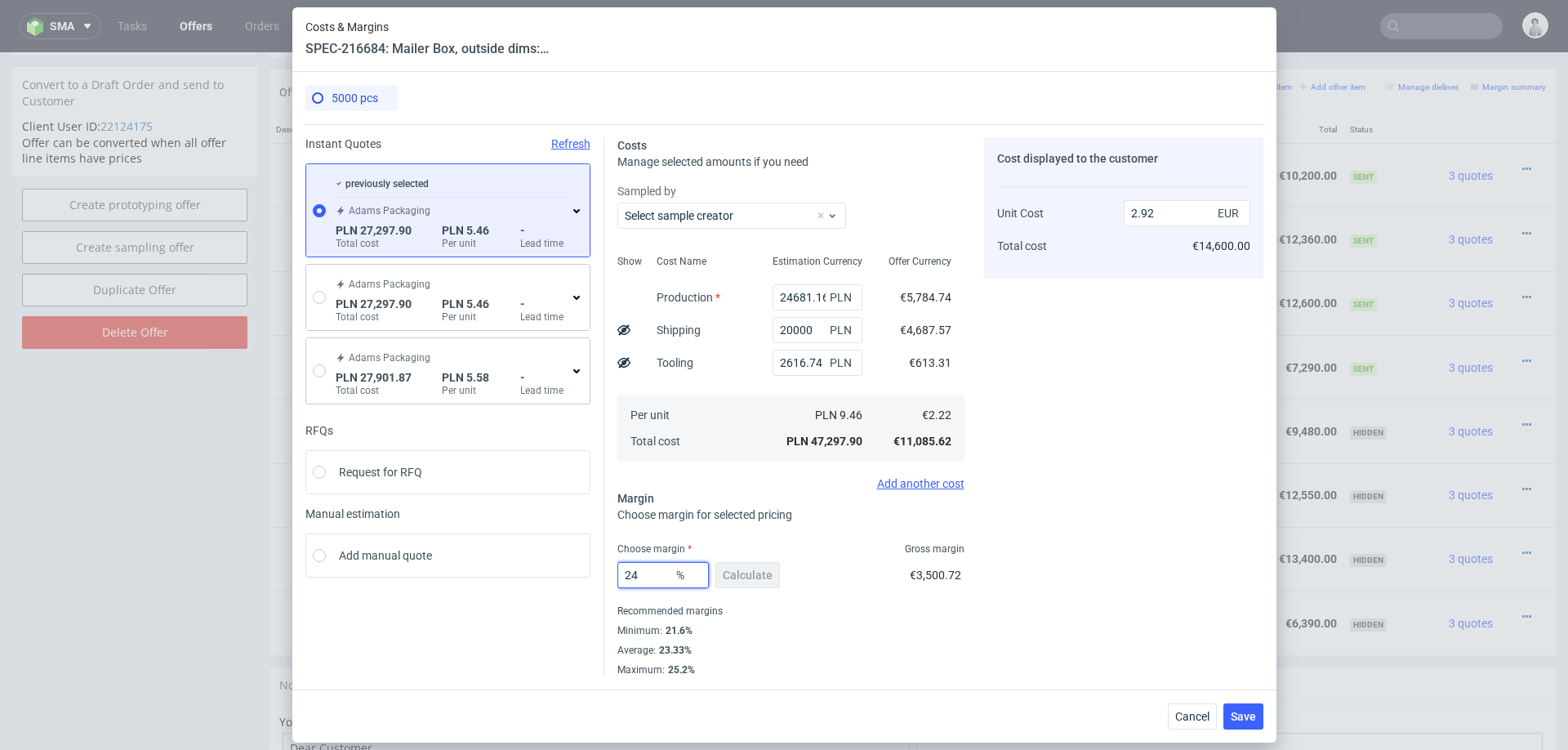
click at [657, 571] on input "24" at bounding box center [663, 575] width 91 height 26
type input "22"
type input "2.84"
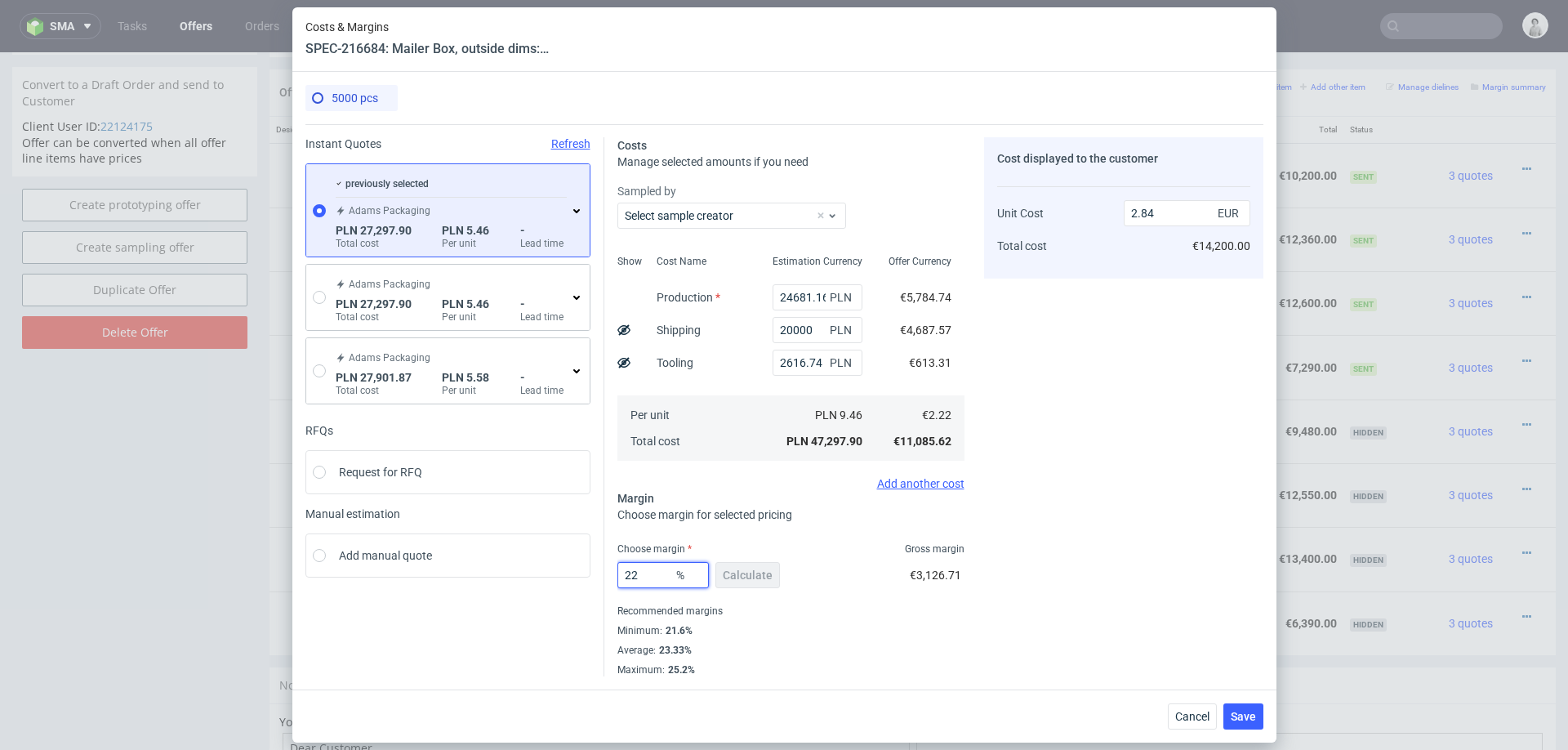
type input "22"
click at [1018, 549] on div "Cost displayed to the customer Unit Cost Total cost 2.84 EUR €14,200.00" at bounding box center [1123, 407] width 279 height 539
click at [1194, 707] on button "Cancel" at bounding box center [1192, 716] width 49 height 26
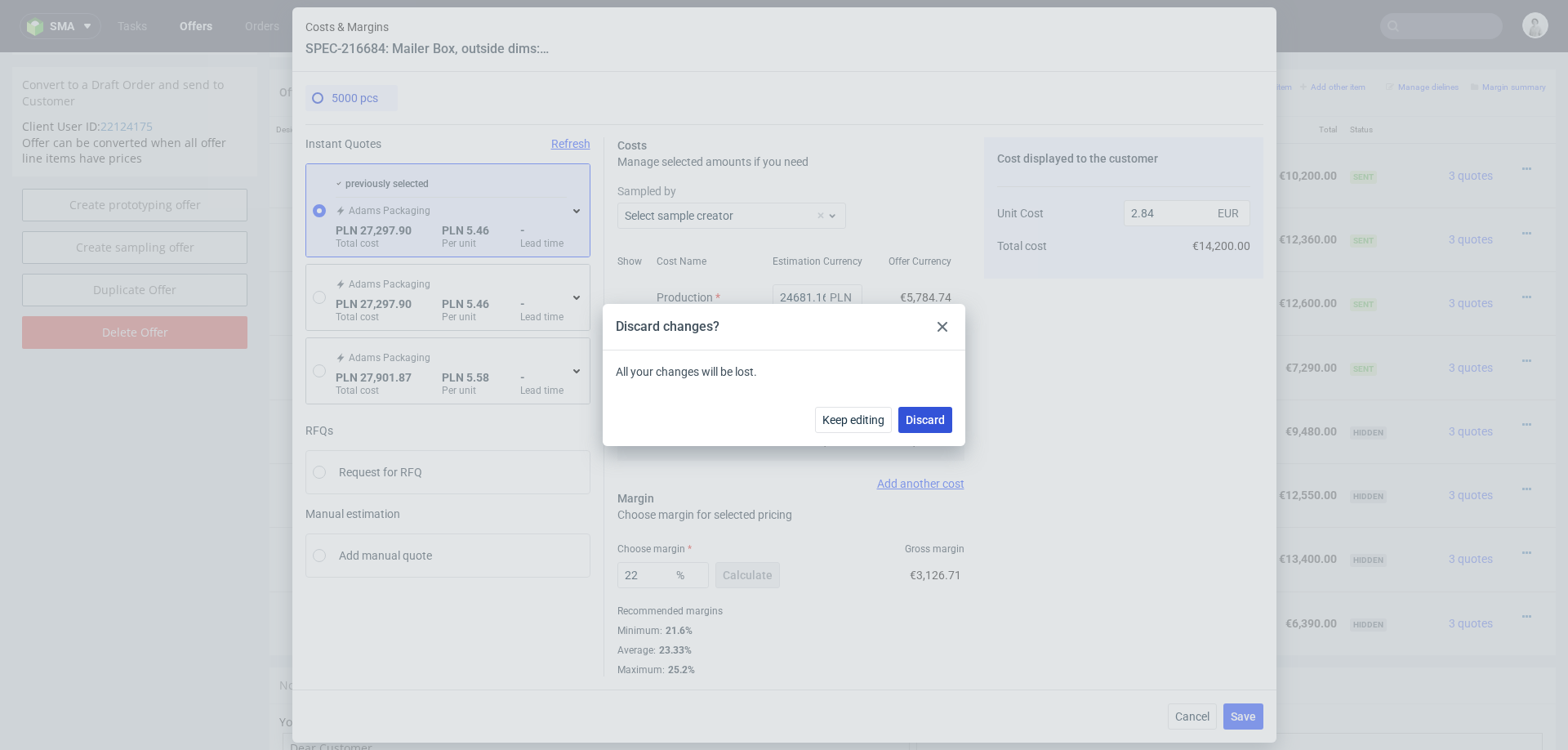
click at [921, 414] on span "Discard" at bounding box center [925, 419] width 39 height 11
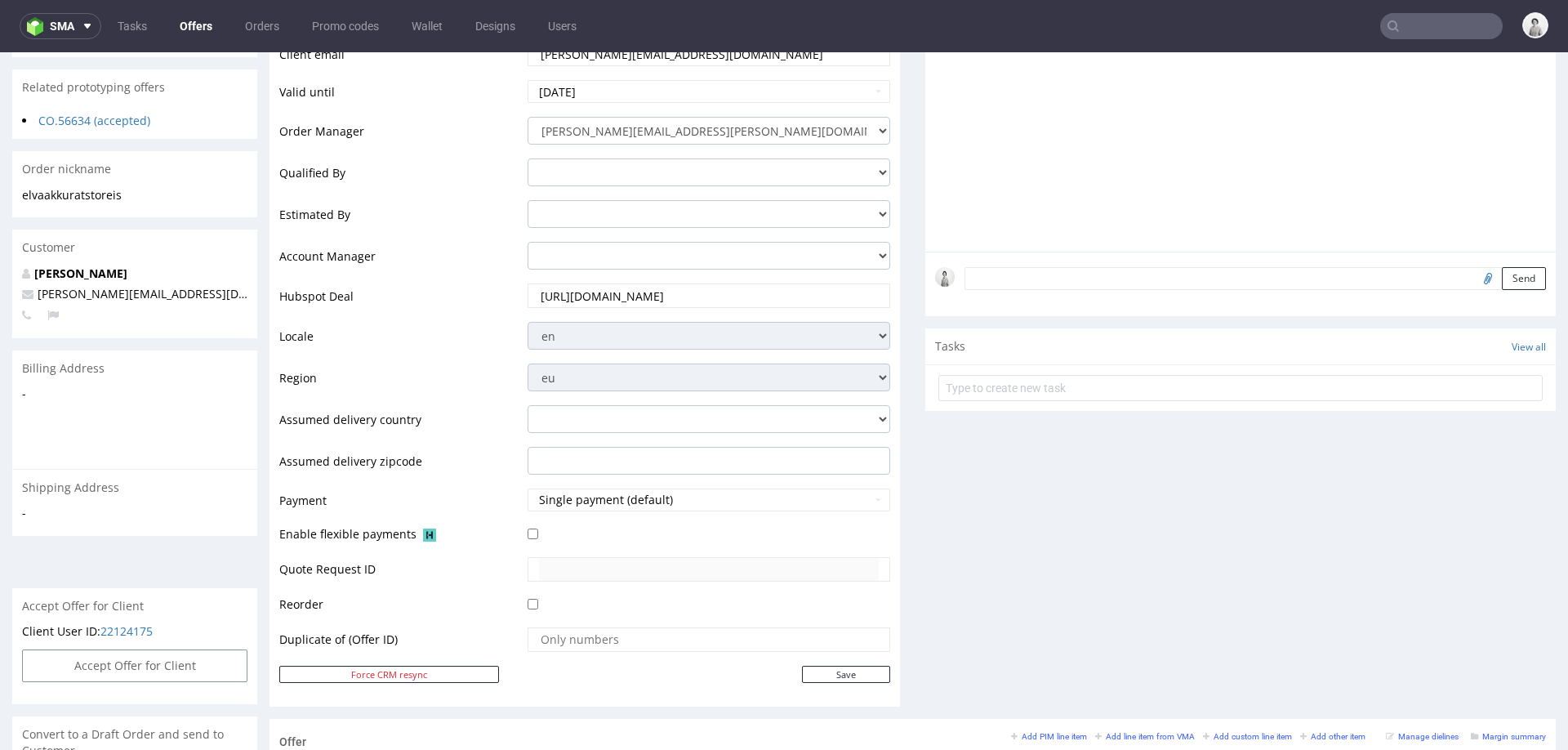
scroll to position [109, 0]
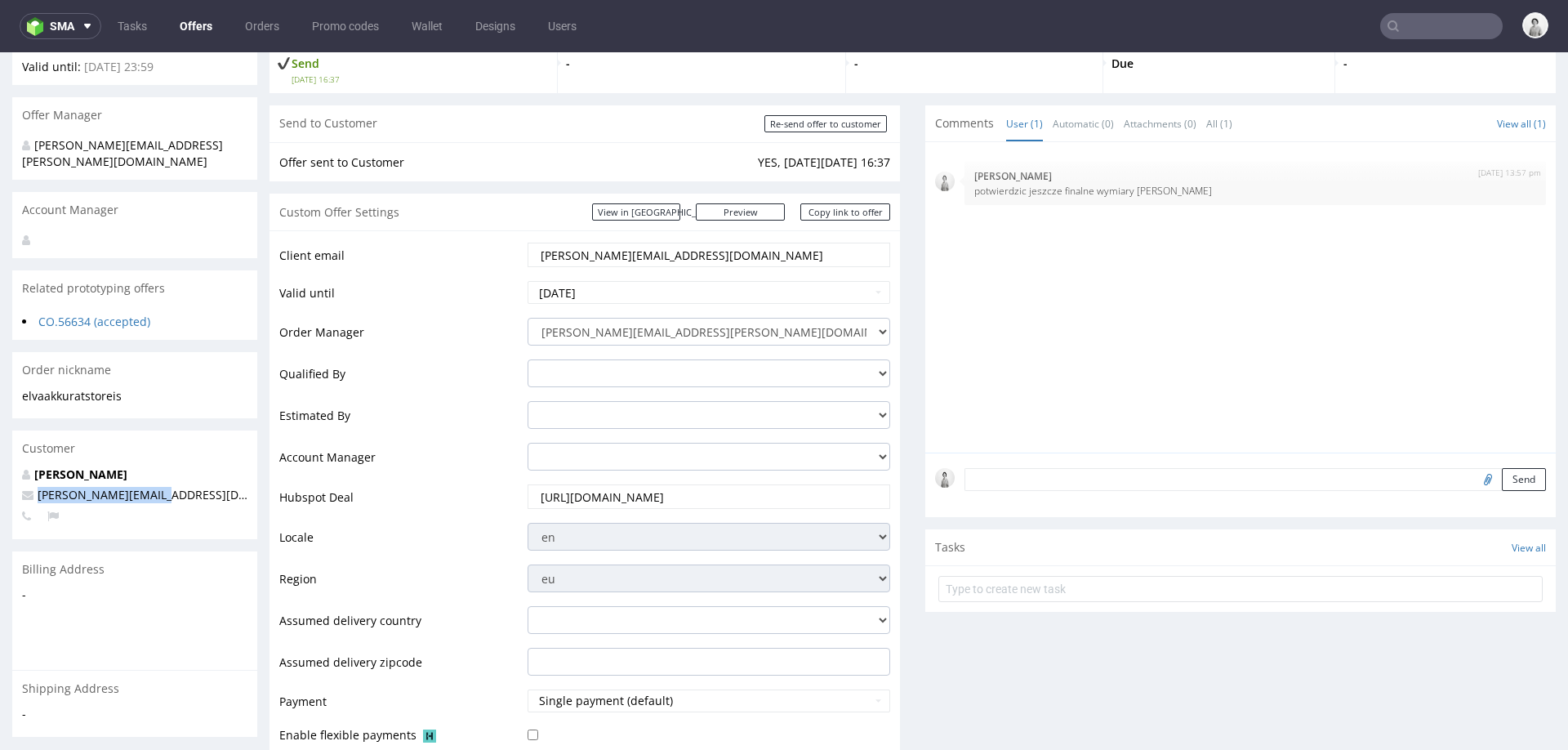
drag, startPoint x: 159, startPoint y: 480, endPoint x: 33, endPoint y: 479, distance: 126.0
click at [33, 487] on p "elva@akkuratstore.is" at bounding box center [134, 495] width 225 height 17
copy span "elva@akkuratstore.is"
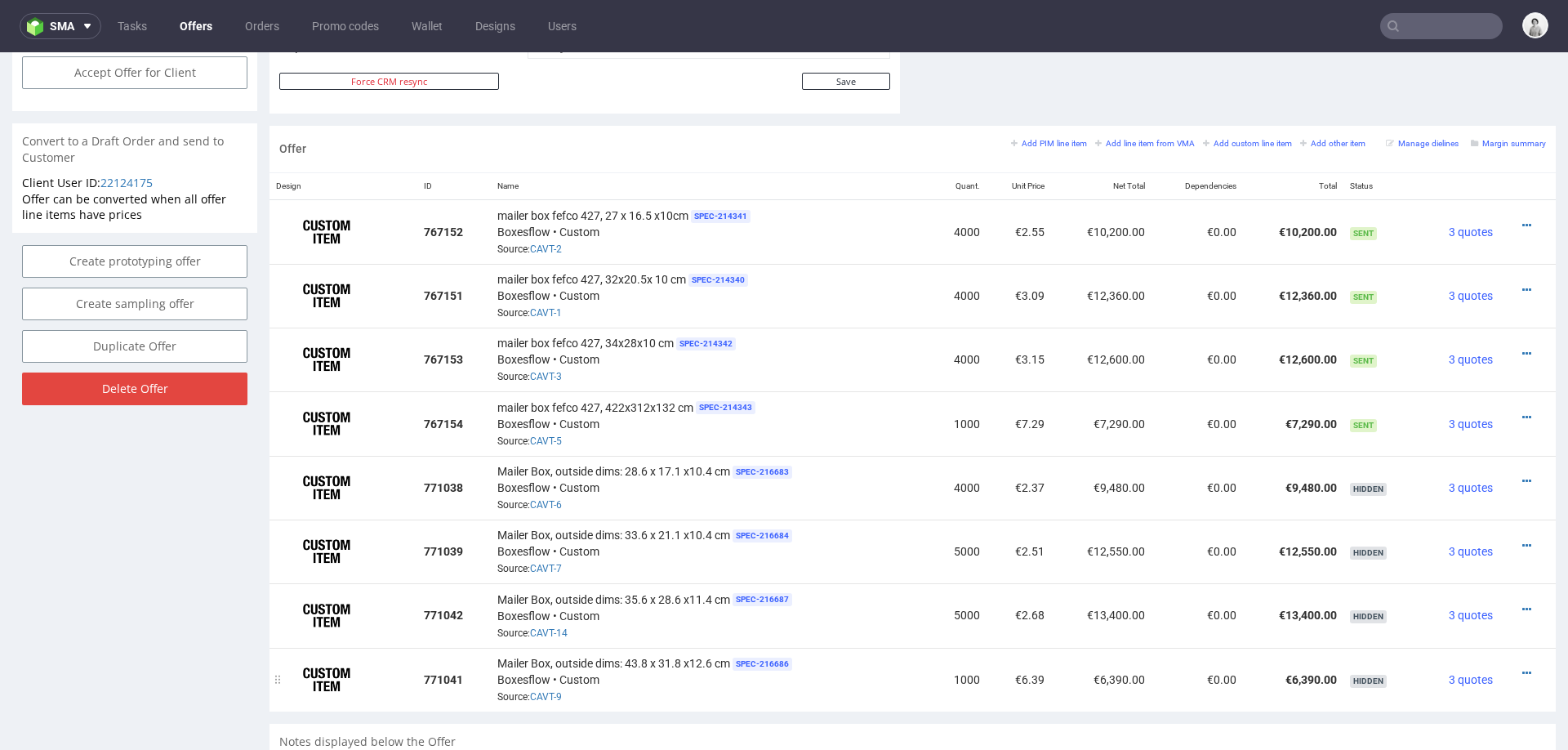
scroll to position [897, 0]
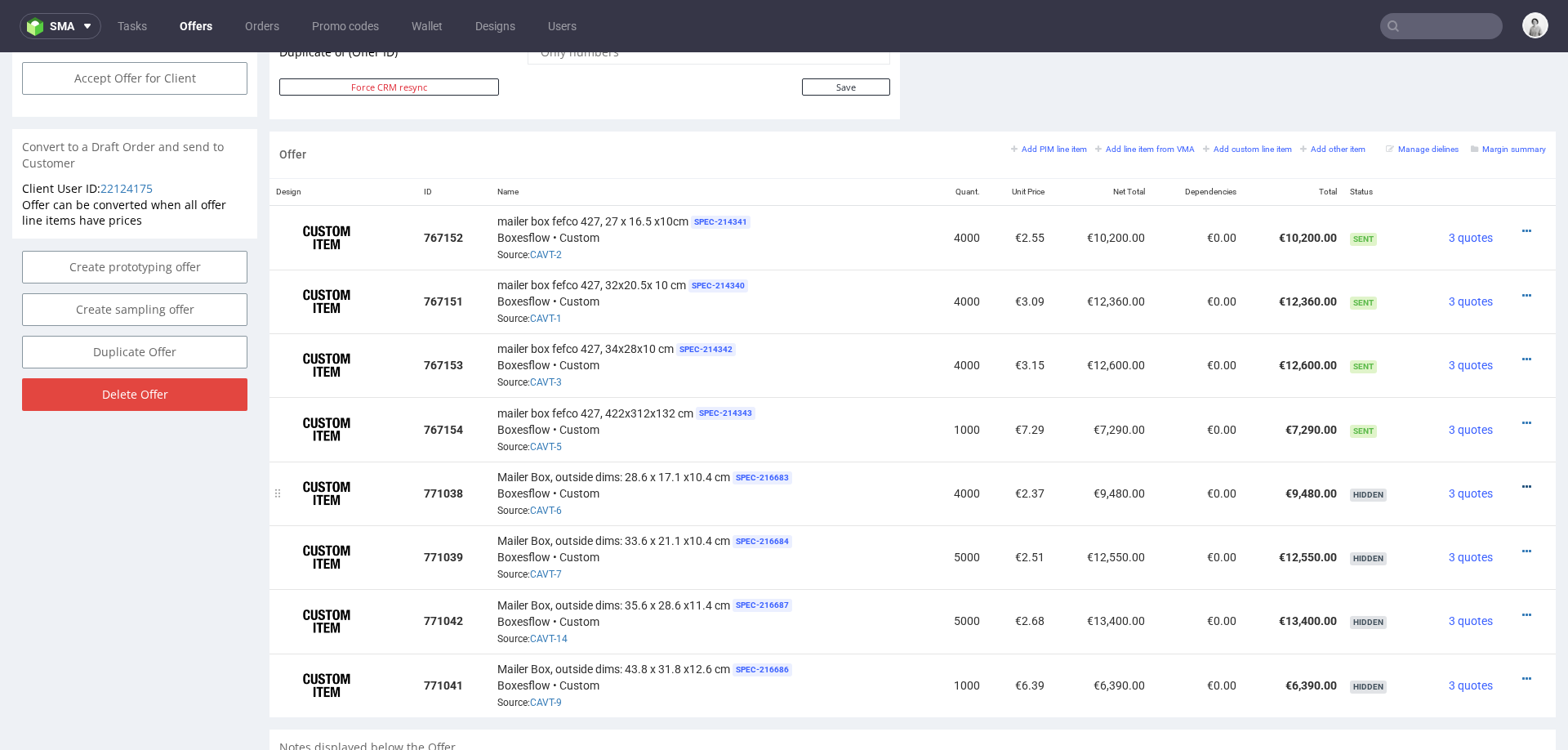
click at [1522, 481] on icon at bounding box center [1526, 486] width 9 height 11
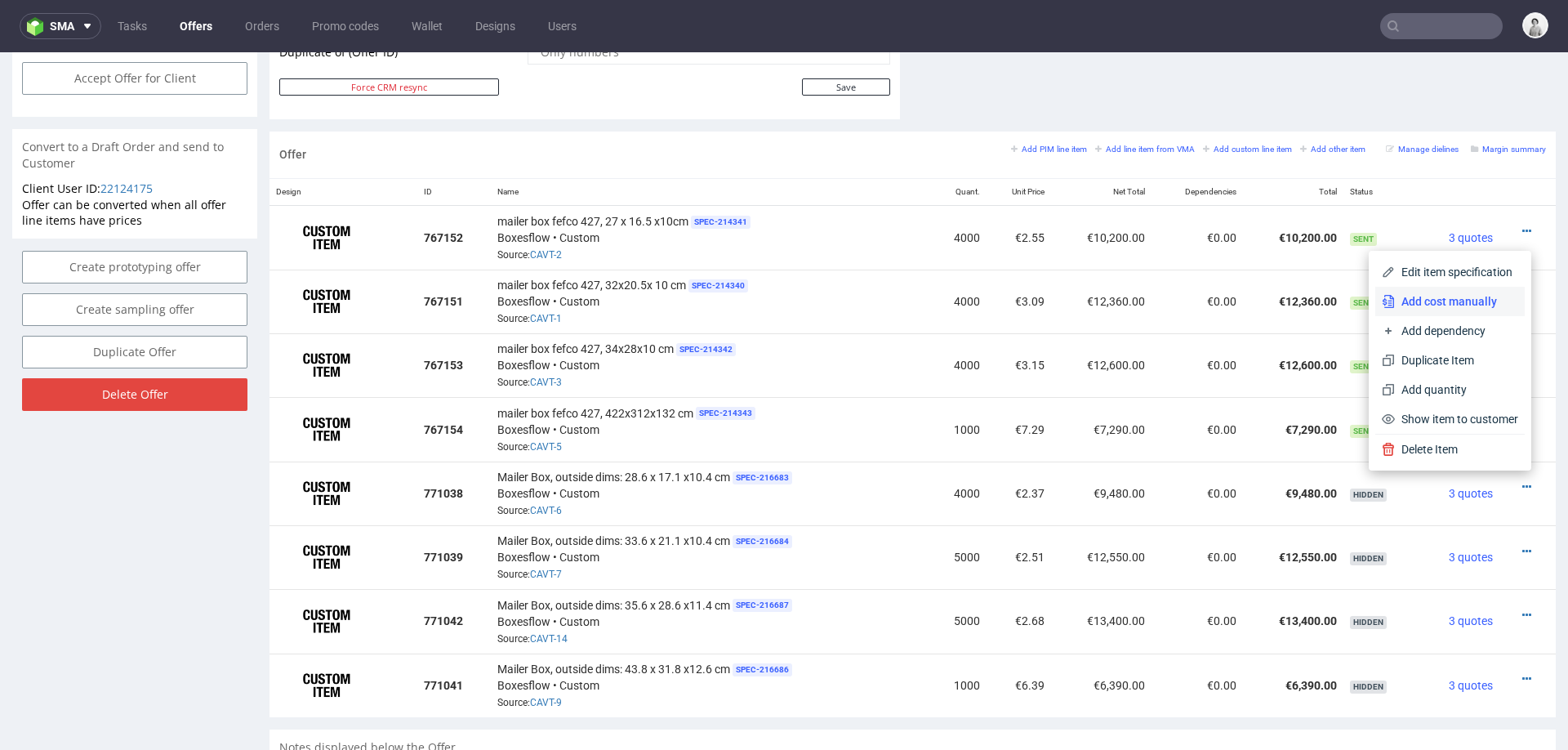
click at [1447, 302] on span "Add cost manually" at bounding box center [1457, 301] width 124 height 17
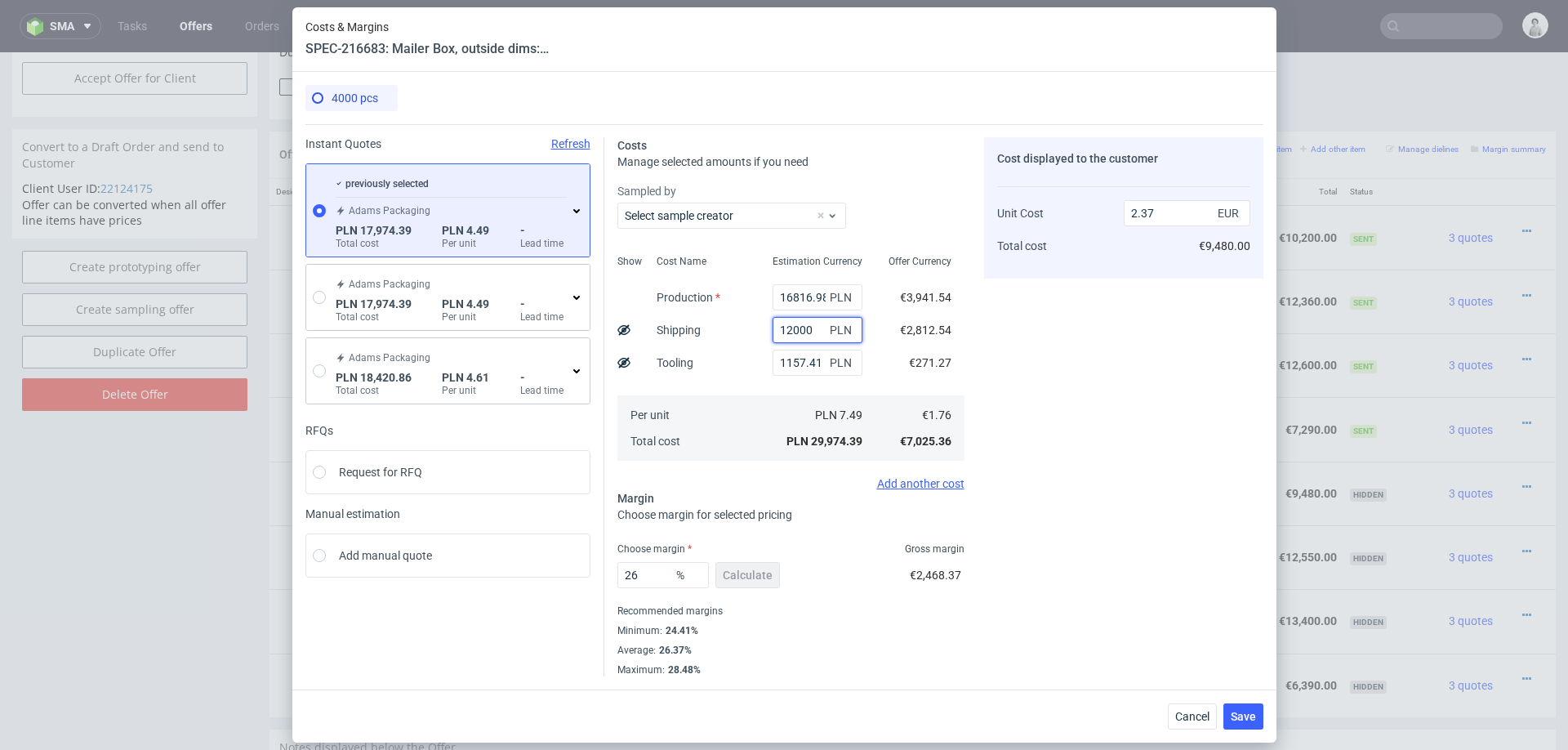
click at [806, 326] on input "12000" at bounding box center [817, 330] width 90 height 26
type input "1.43"
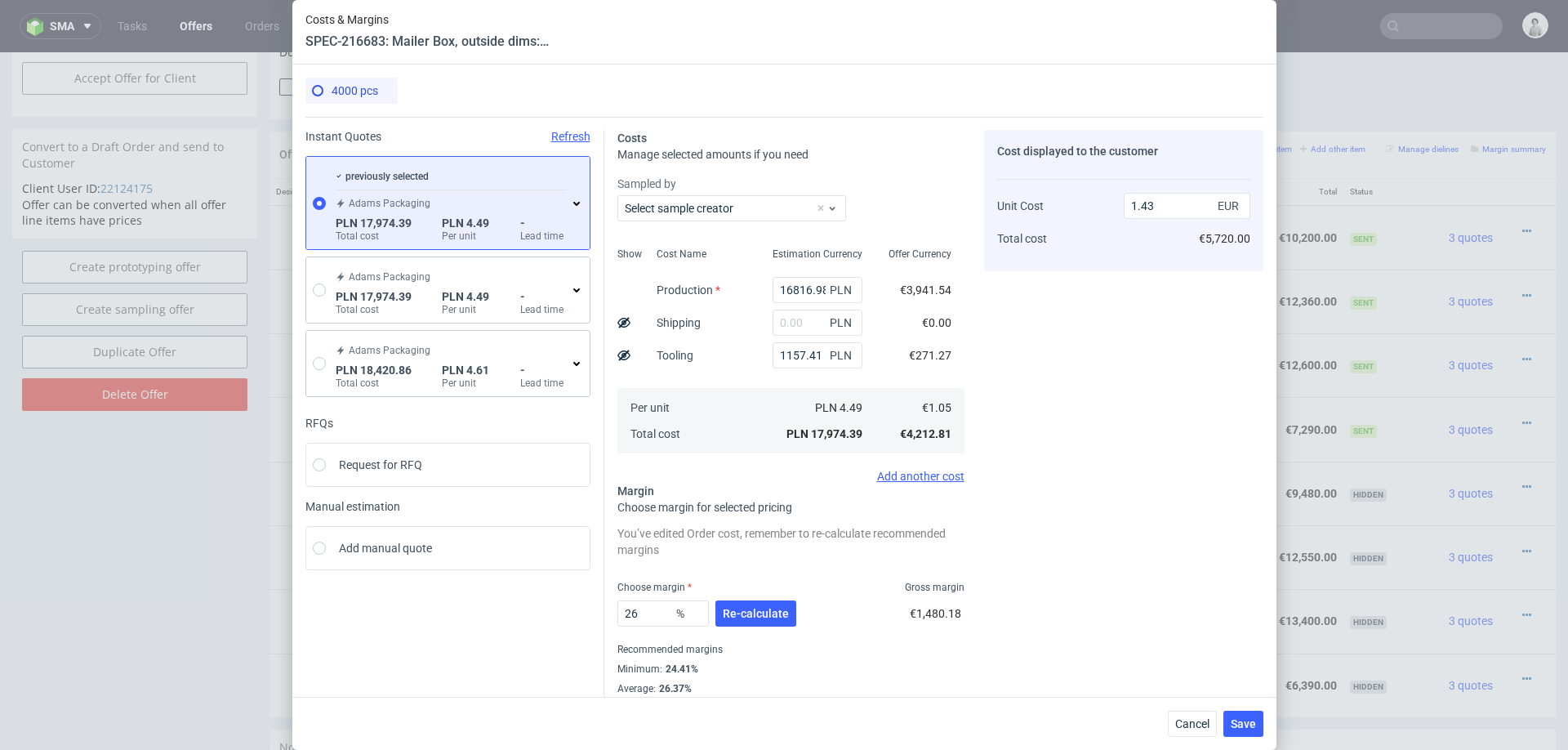
click at [742, 330] on div "Cost Name Production Shipping Tooling Per unit Total cost" at bounding box center [701, 349] width 116 height 216
click at [739, 611] on span "Re-calculate" at bounding box center [756, 613] width 66 height 11
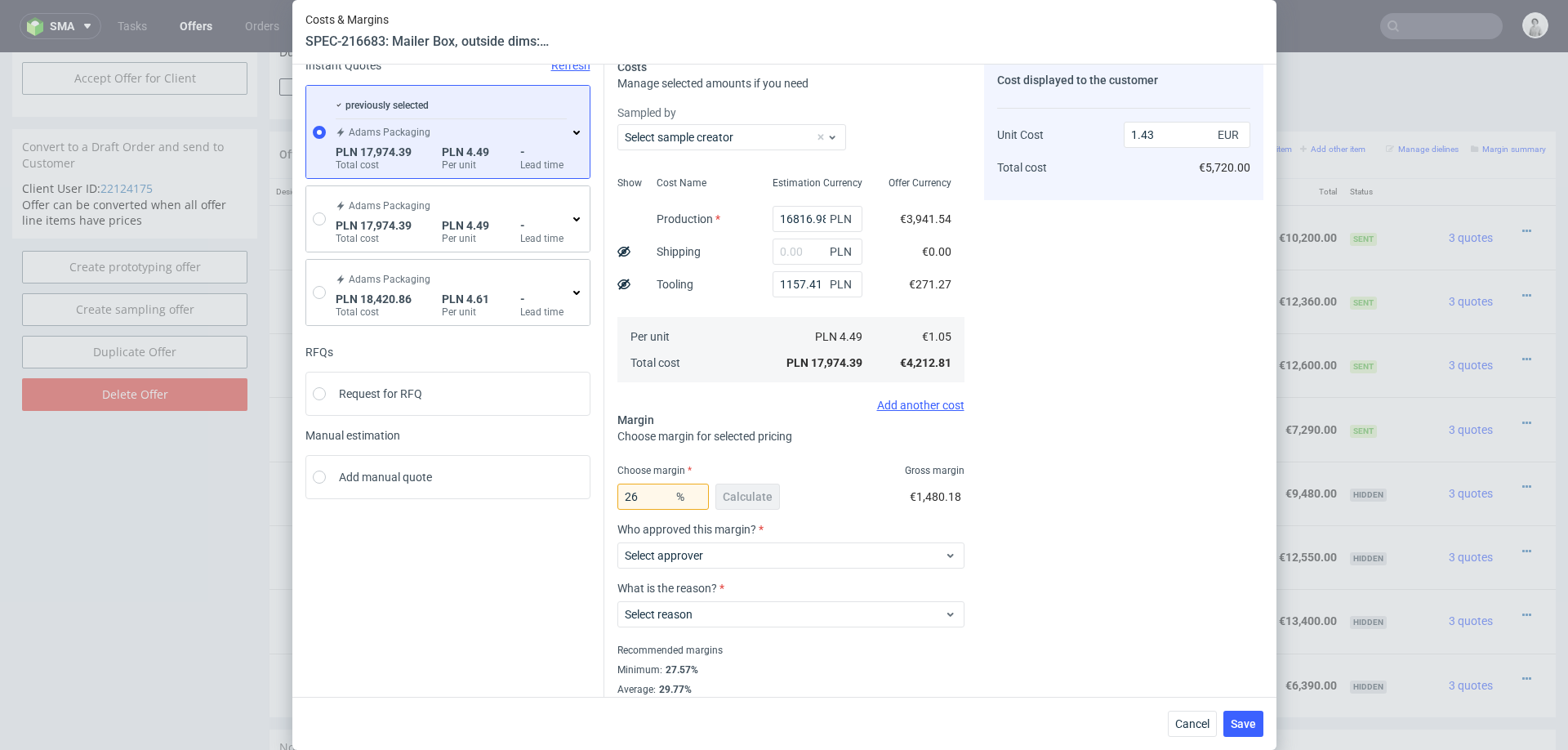
scroll to position [72, 0]
click at [659, 489] on input "26" at bounding box center [663, 496] width 91 height 26
type input "30"
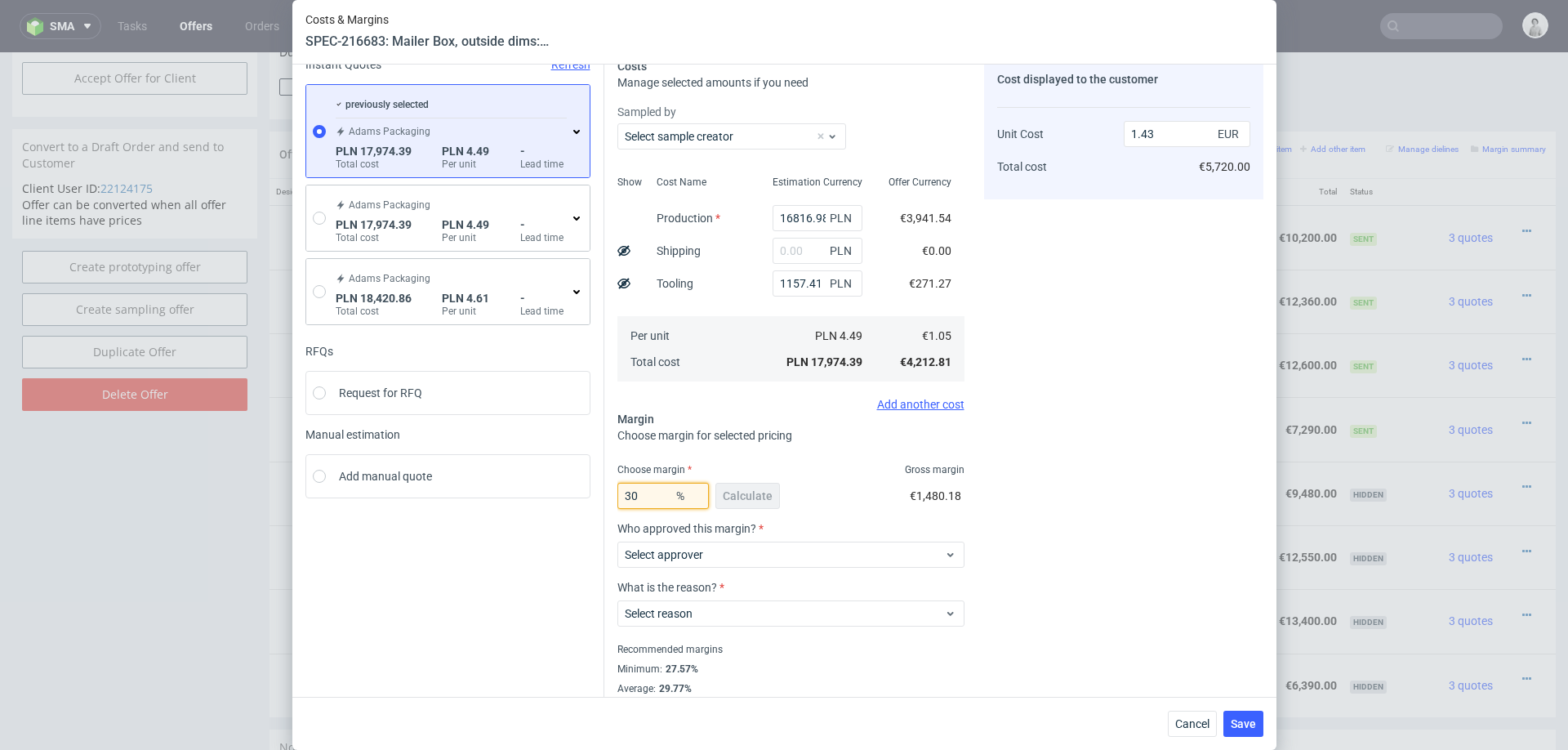
type input "1.51"
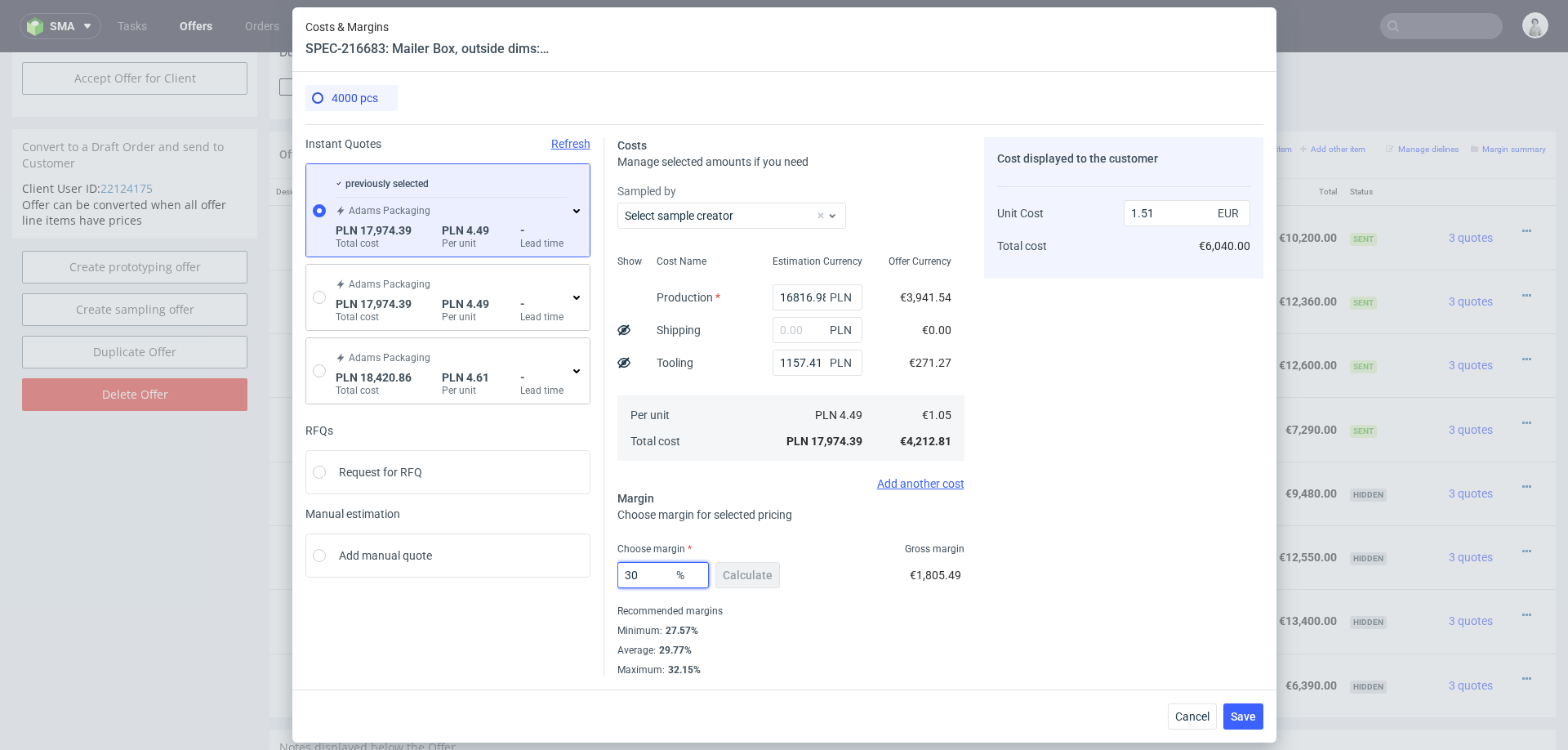
scroll to position [0, 0]
type input "3"
type input "28"
type input "1.46"
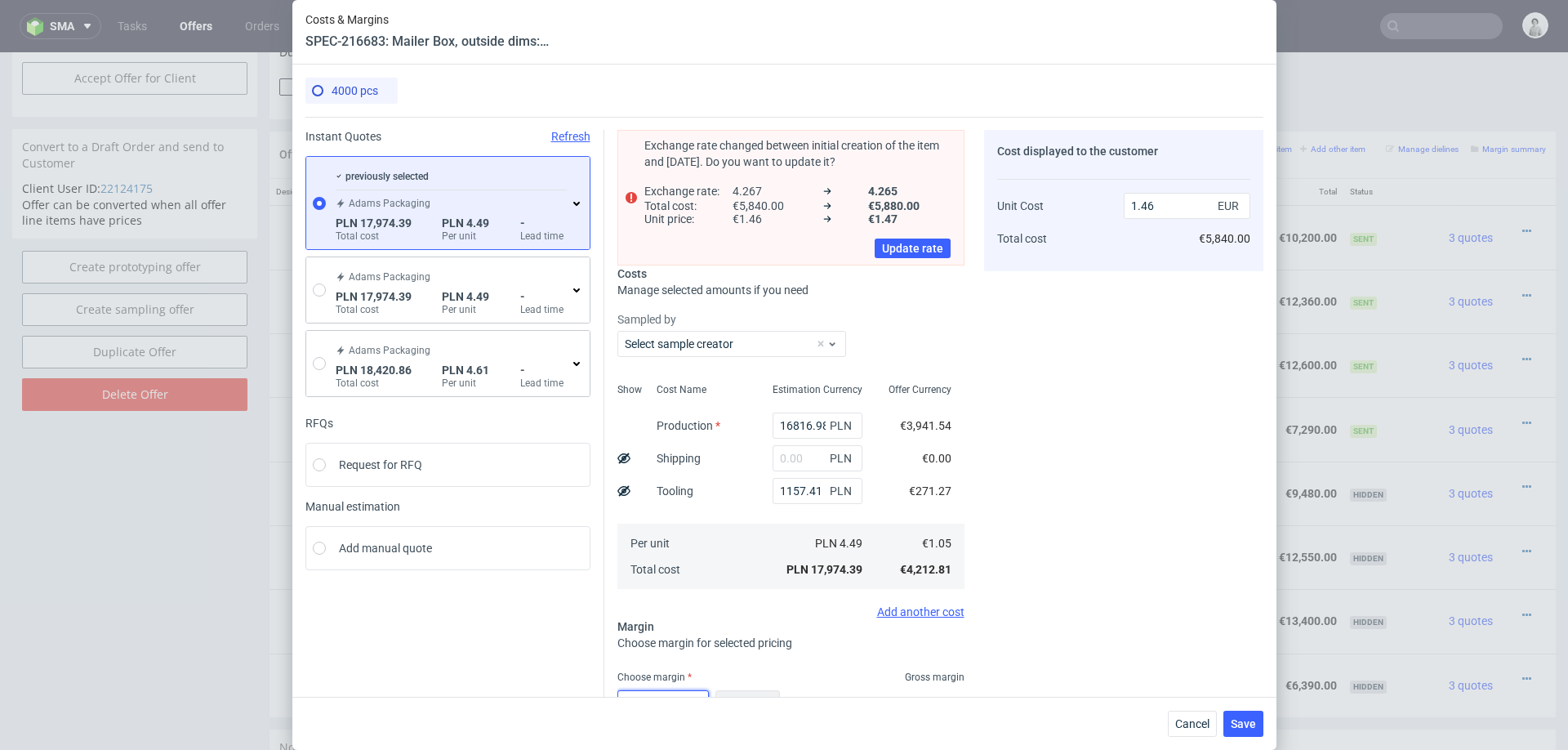
type input "28"
click at [1107, 458] on div "Cost displayed to the customer Unit Cost Total cost 1.46 EUR €5,840.00" at bounding box center [1123, 467] width 279 height 675
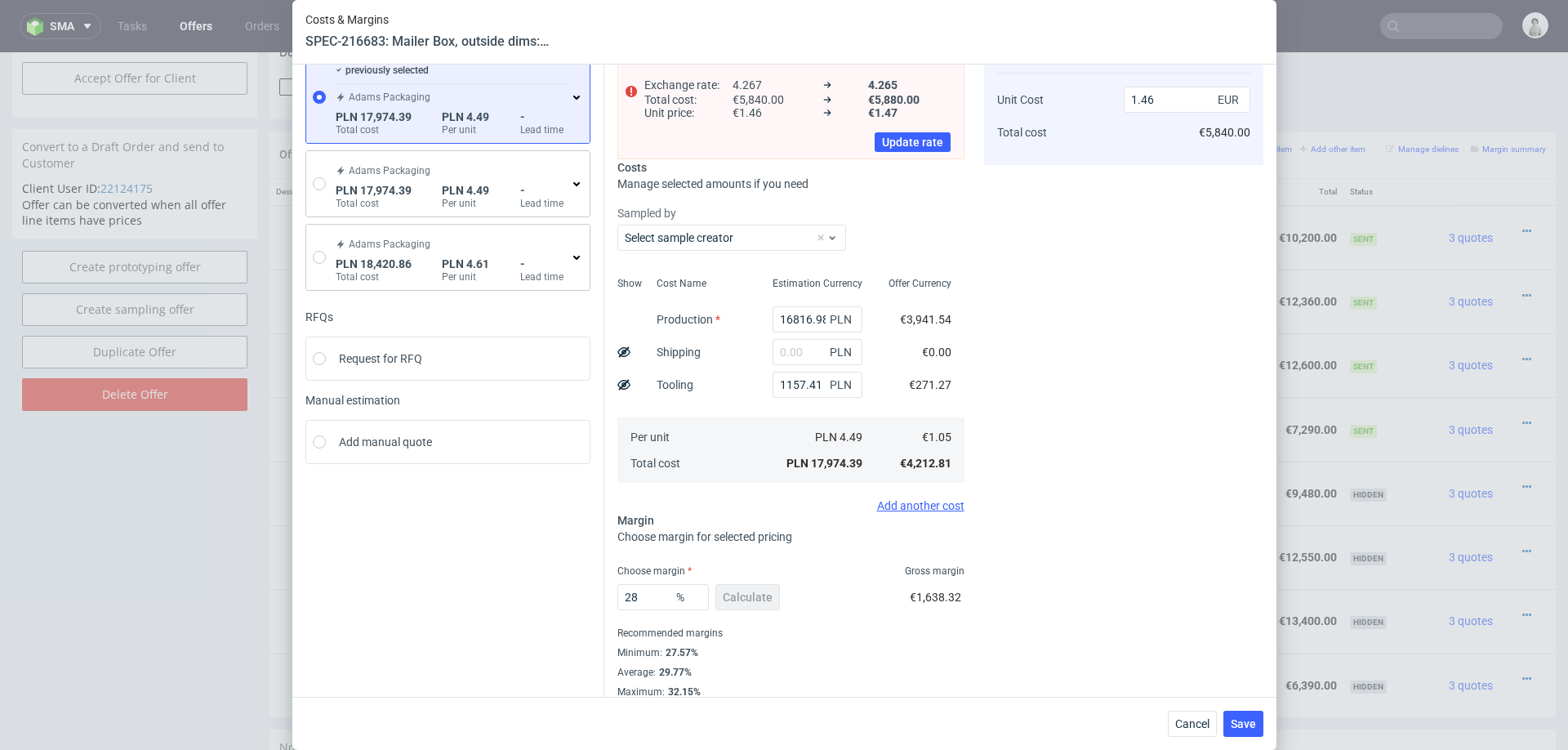
scroll to position [111, 0]
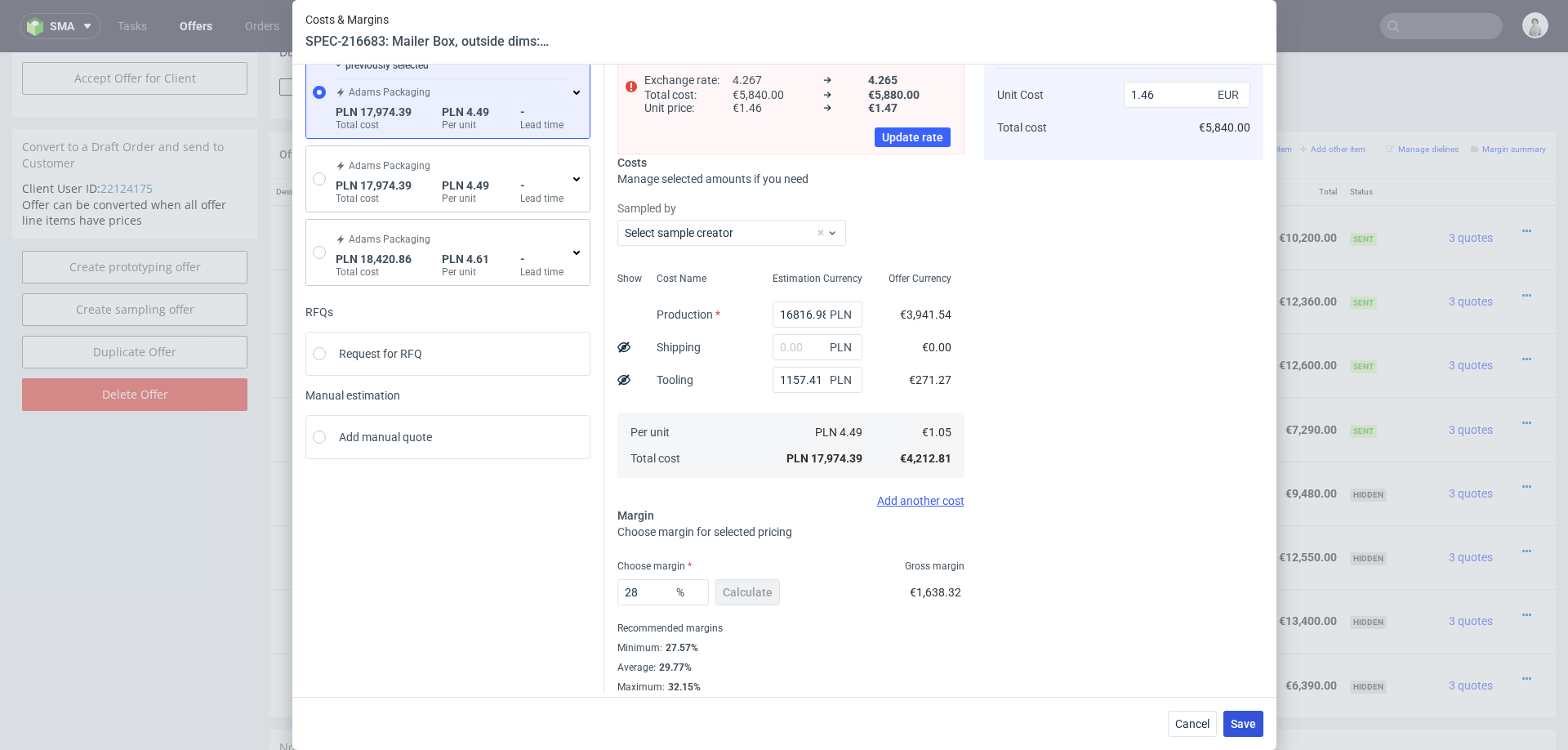
click at [1250, 707] on span "Save" at bounding box center [1242, 723] width 25 height 11
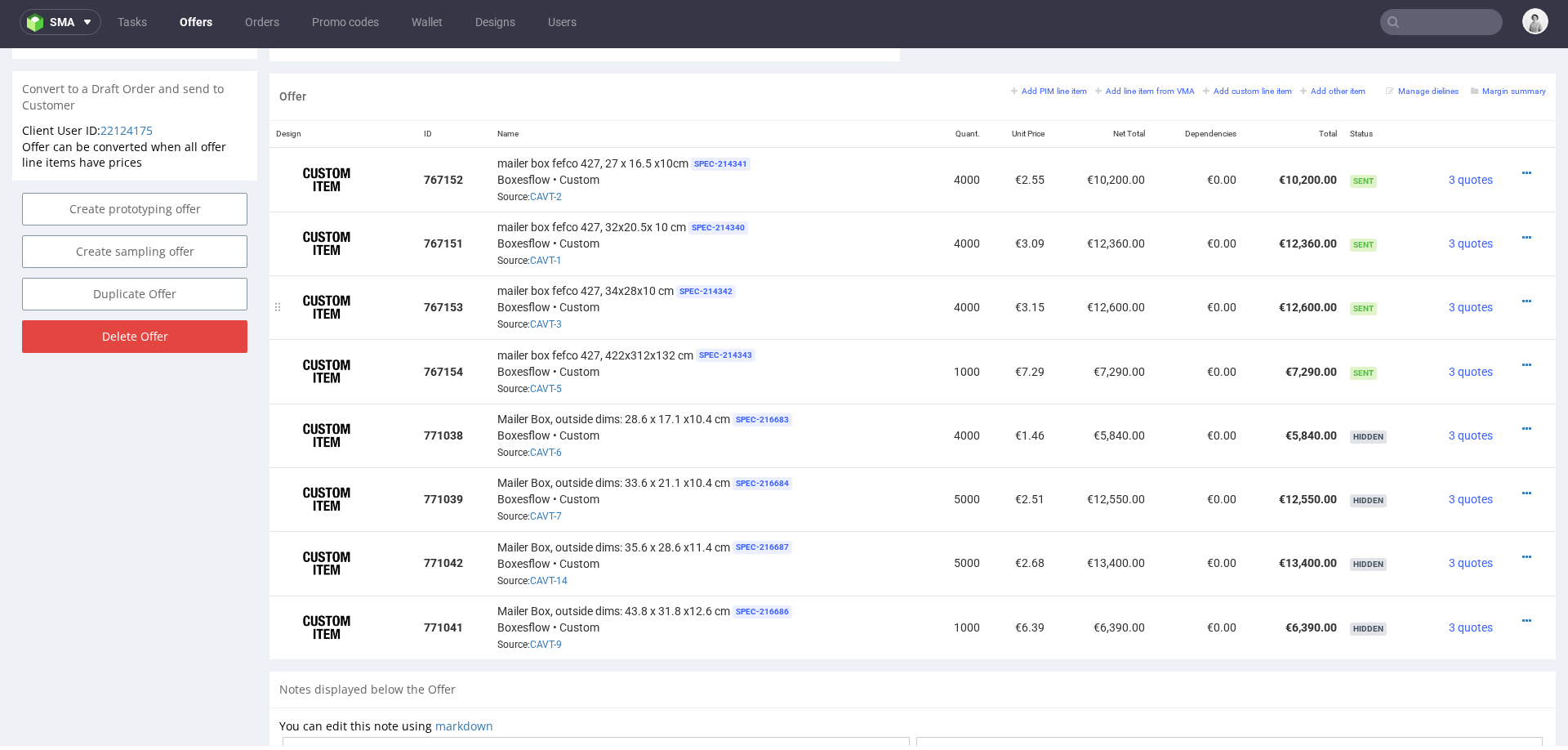
scroll to position [961, 0]
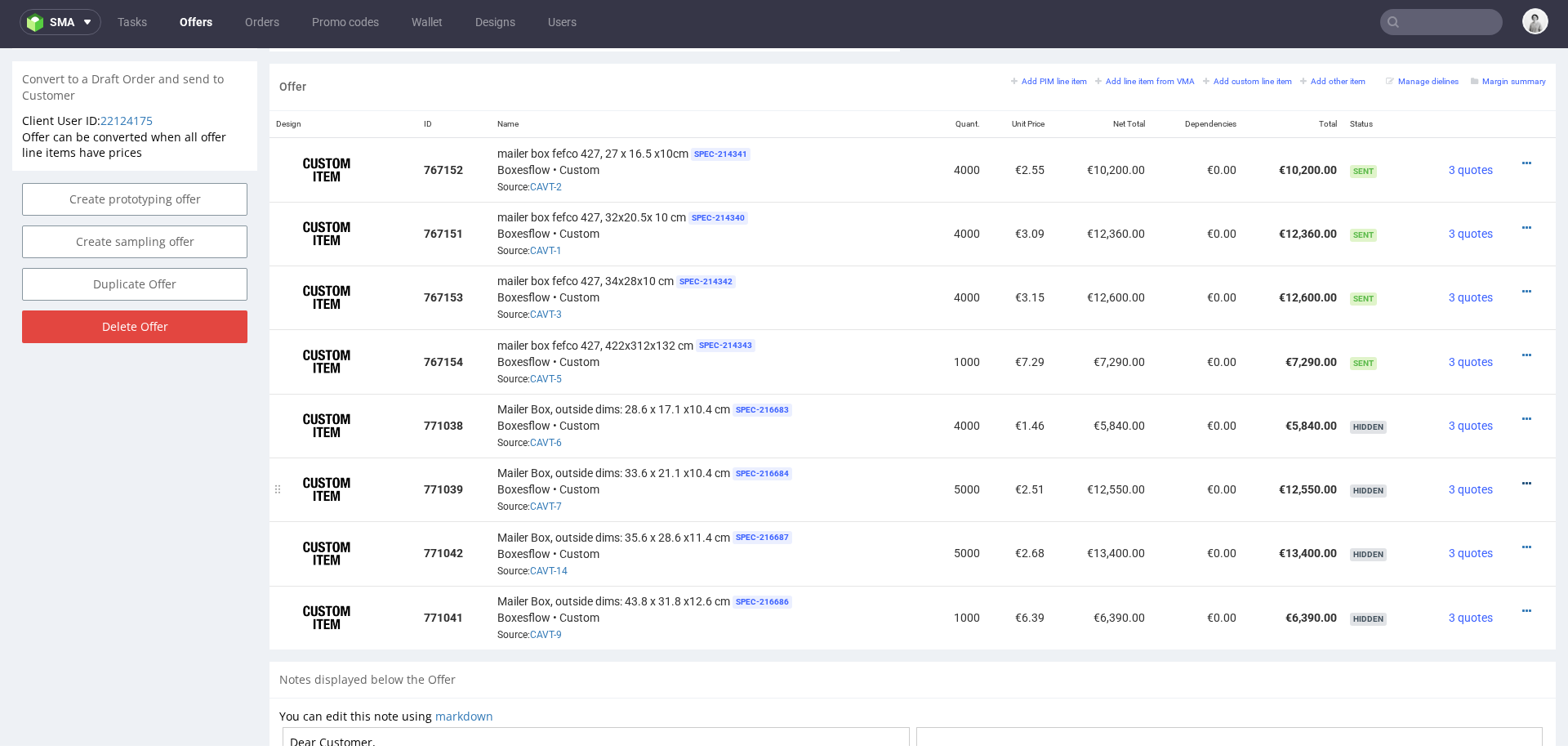
click at [1522, 478] on icon at bounding box center [1526, 483] width 9 height 11
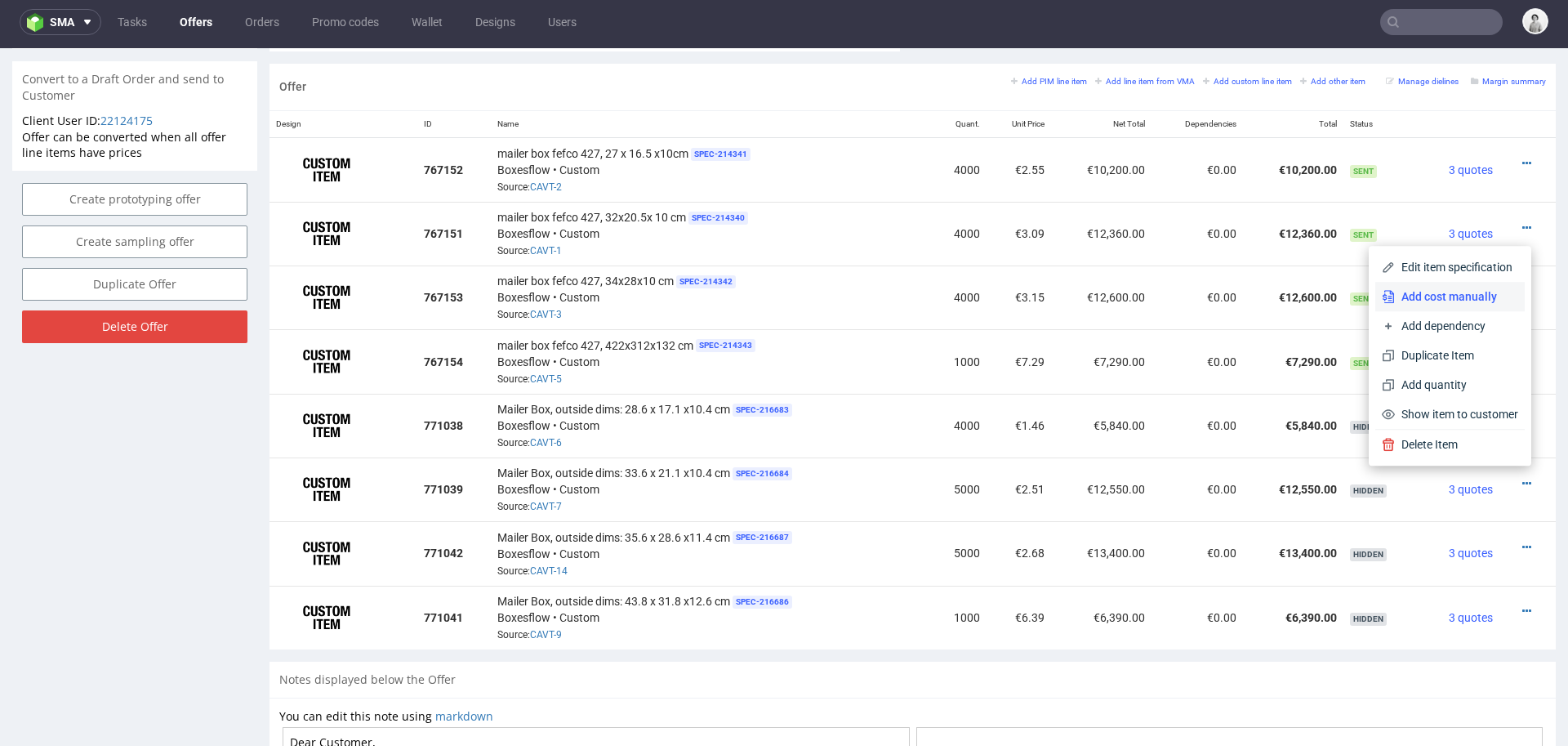
click at [1431, 298] on span "Add cost manually" at bounding box center [1457, 296] width 124 height 17
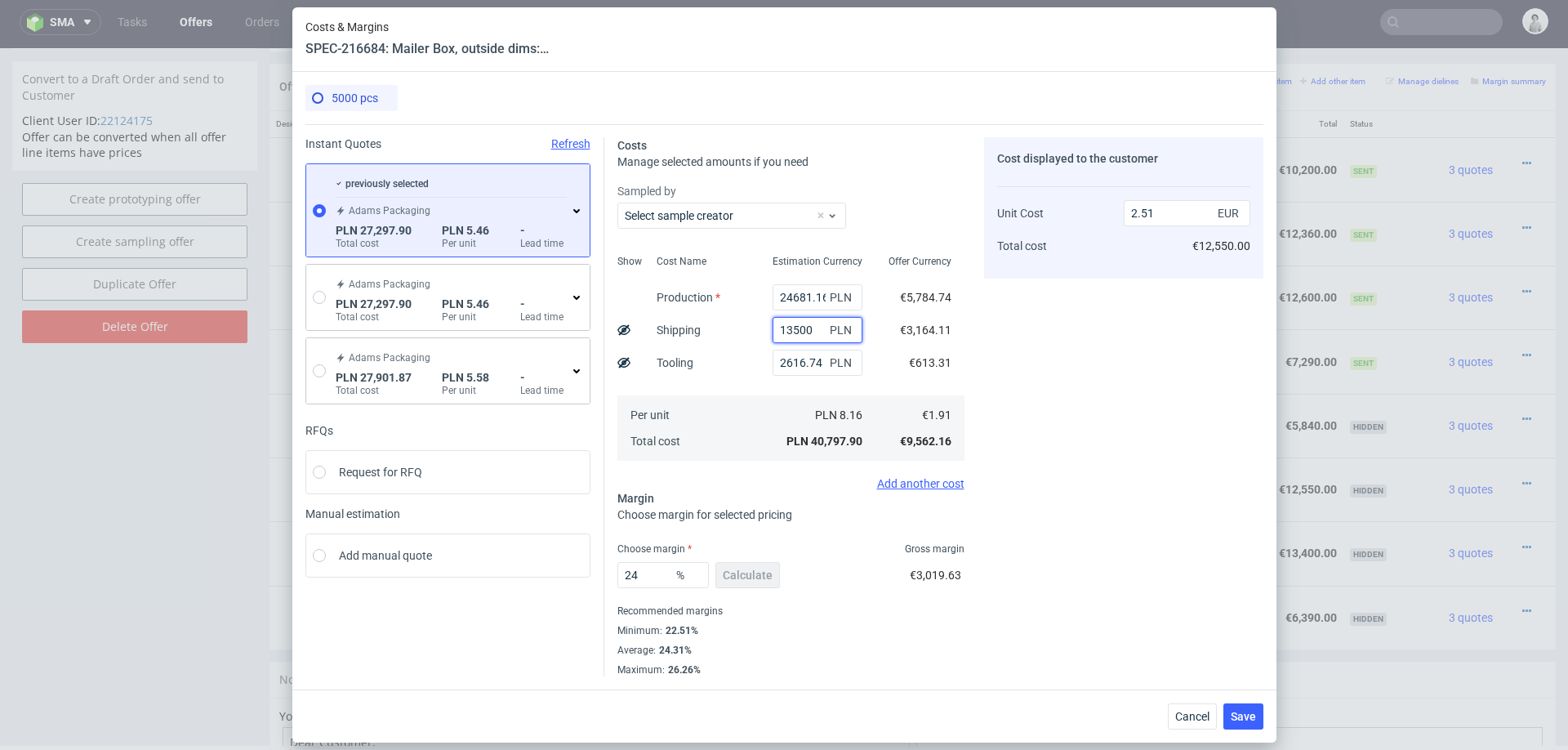
click at [802, 330] on input "13500" at bounding box center [817, 330] width 90 height 26
type input "1.68"
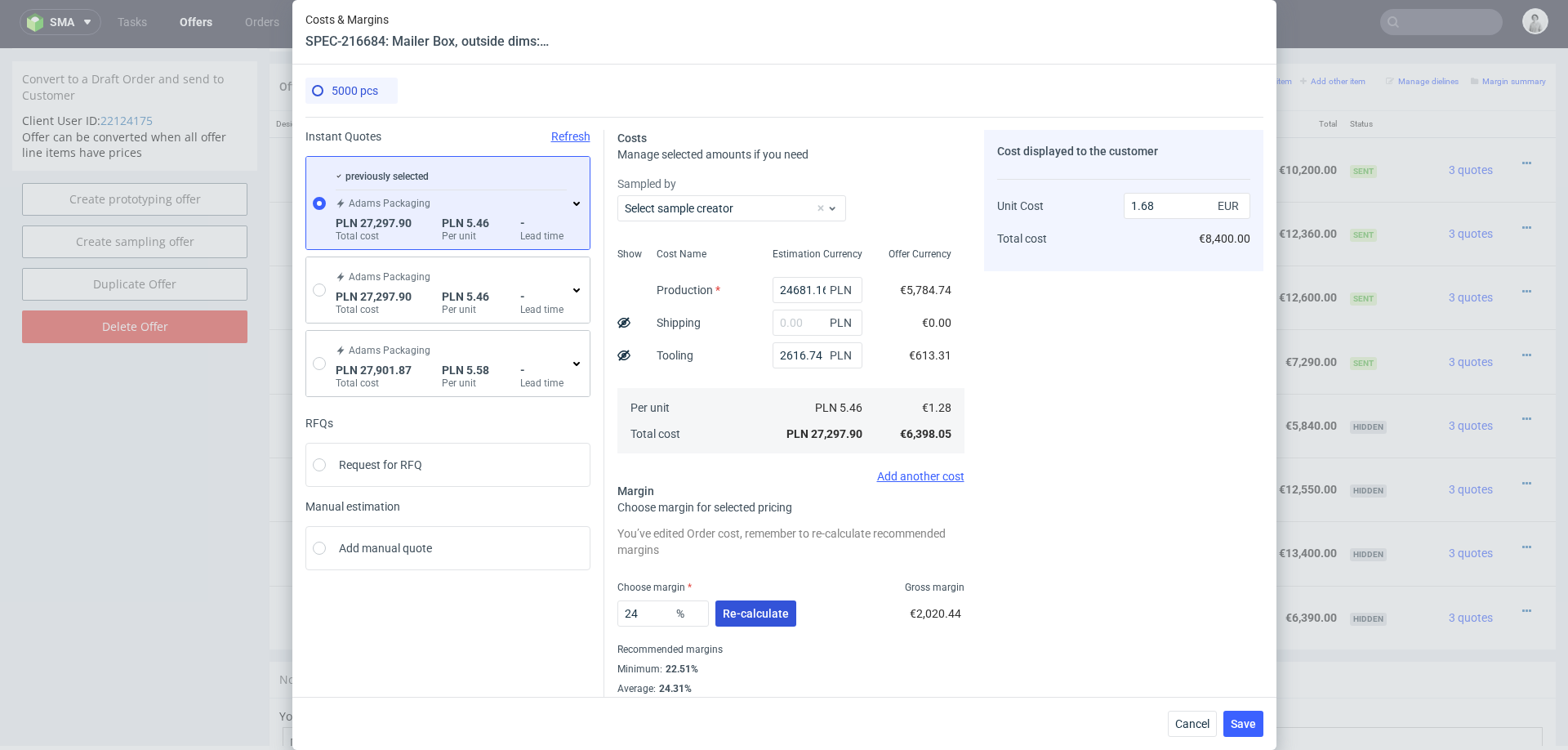
click at [735, 615] on span "Re-calculate" at bounding box center [756, 613] width 66 height 11
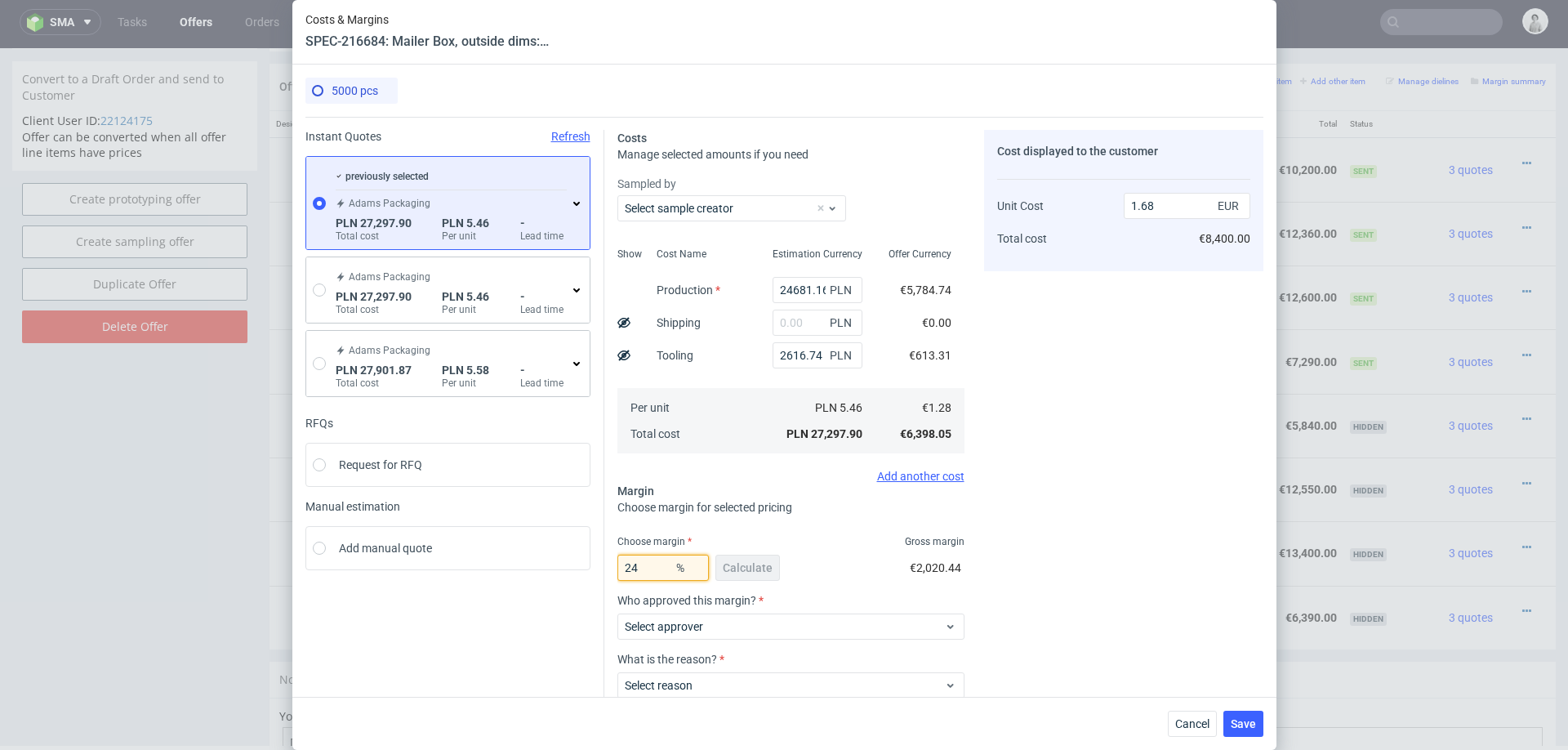
click at [656, 564] on input "24" at bounding box center [663, 568] width 91 height 26
type input "26"
type input "1.73"
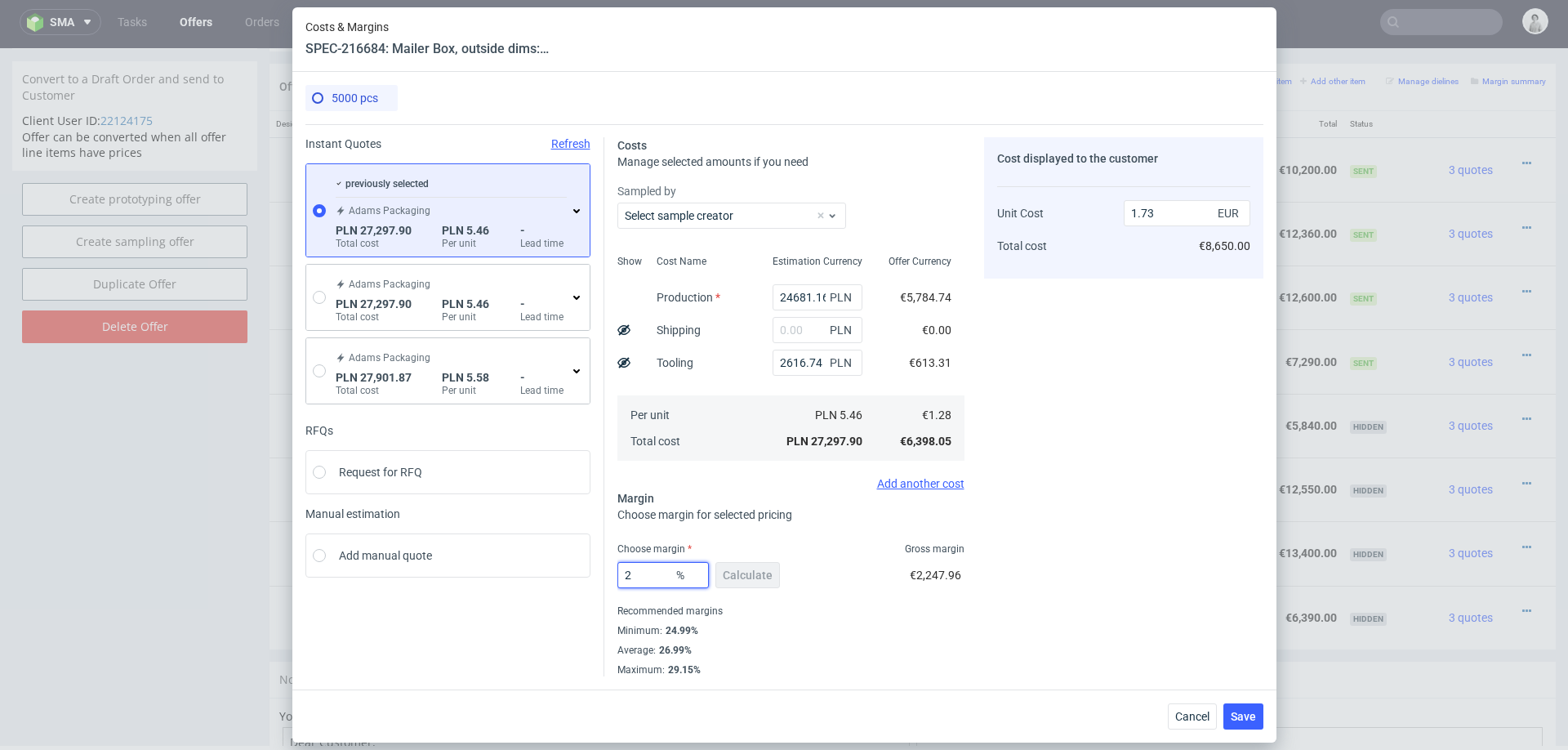
type input "25"
type input "1.7"
type input "25"
click at [1068, 605] on div "Cost displayed to the customer Unit Cost Total cost 1.7 EUR €8,500.00" at bounding box center [1123, 407] width 279 height 539
click at [1242, 707] on span "Save" at bounding box center [1242, 716] width 25 height 11
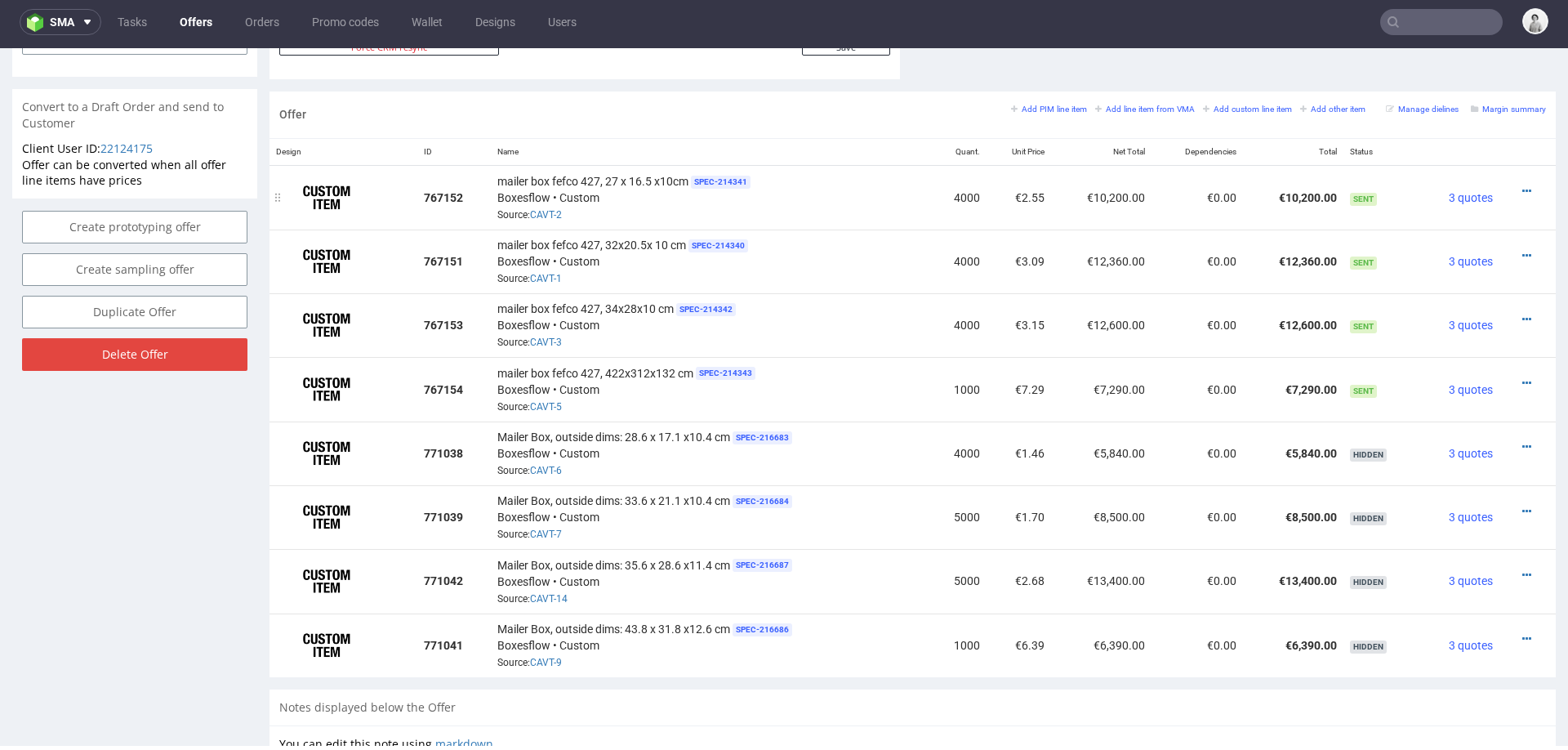
scroll to position [930, 0]
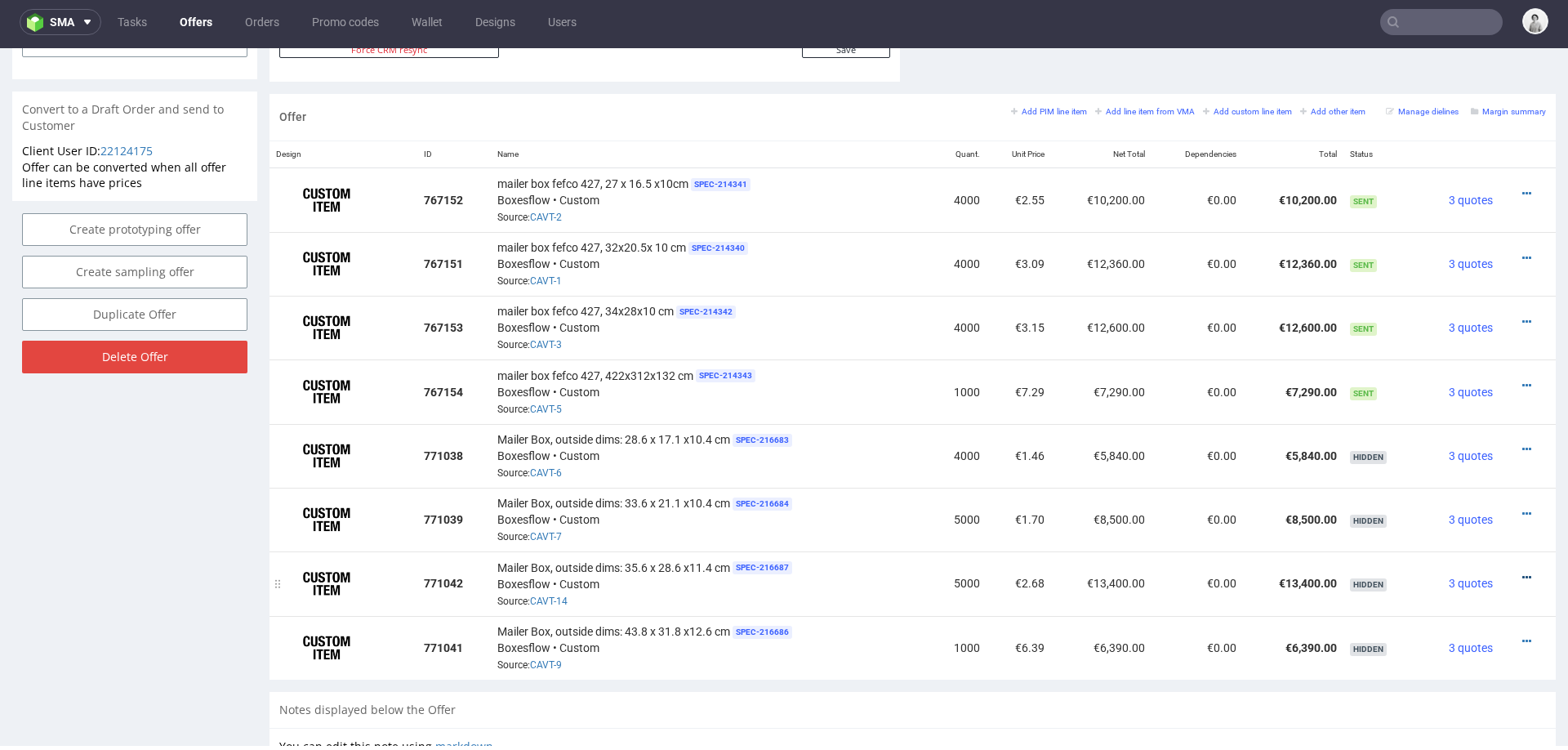
click at [1522, 571] on icon at bounding box center [1526, 577] width 9 height 11
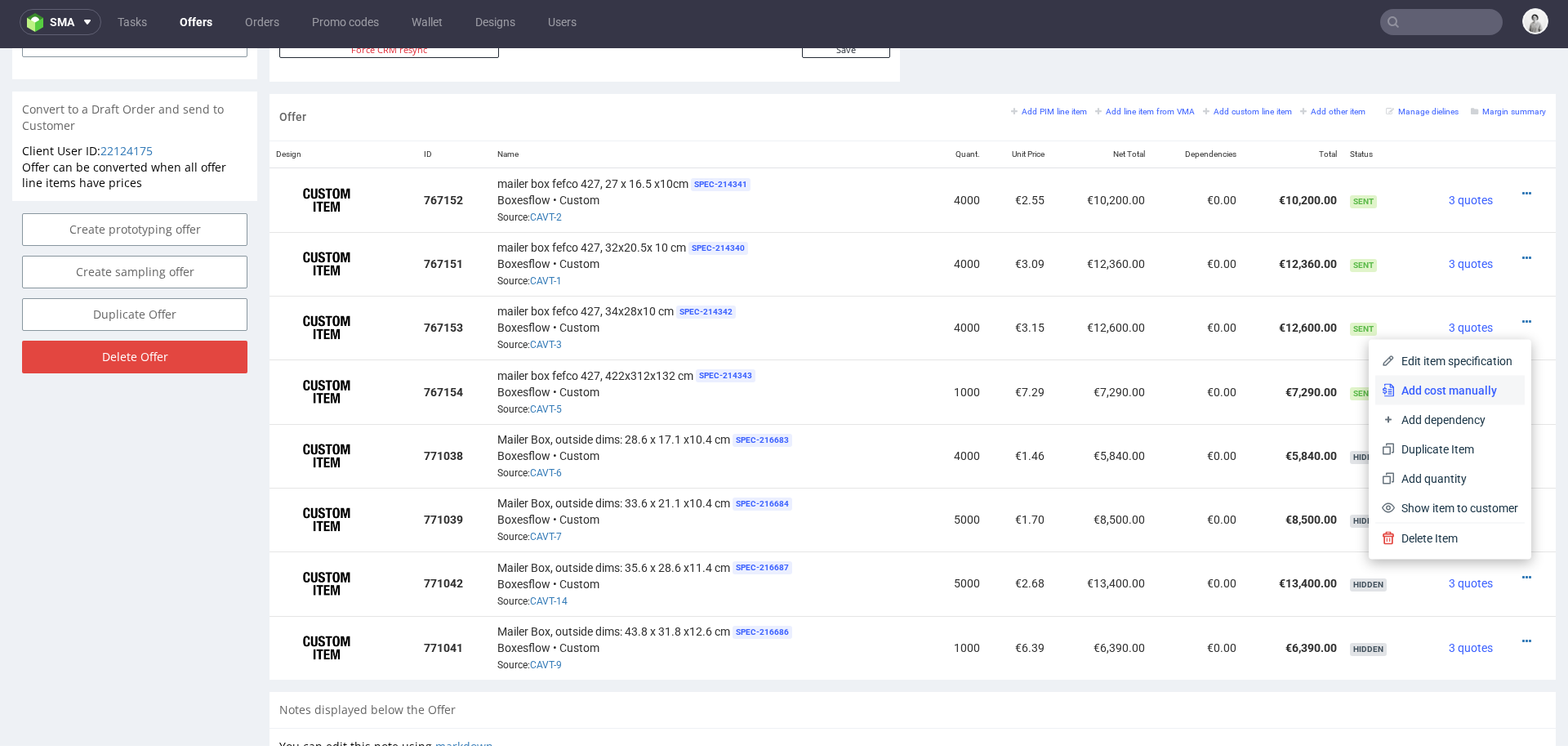
click at [1442, 395] on span "Add cost manually" at bounding box center [1457, 390] width 124 height 17
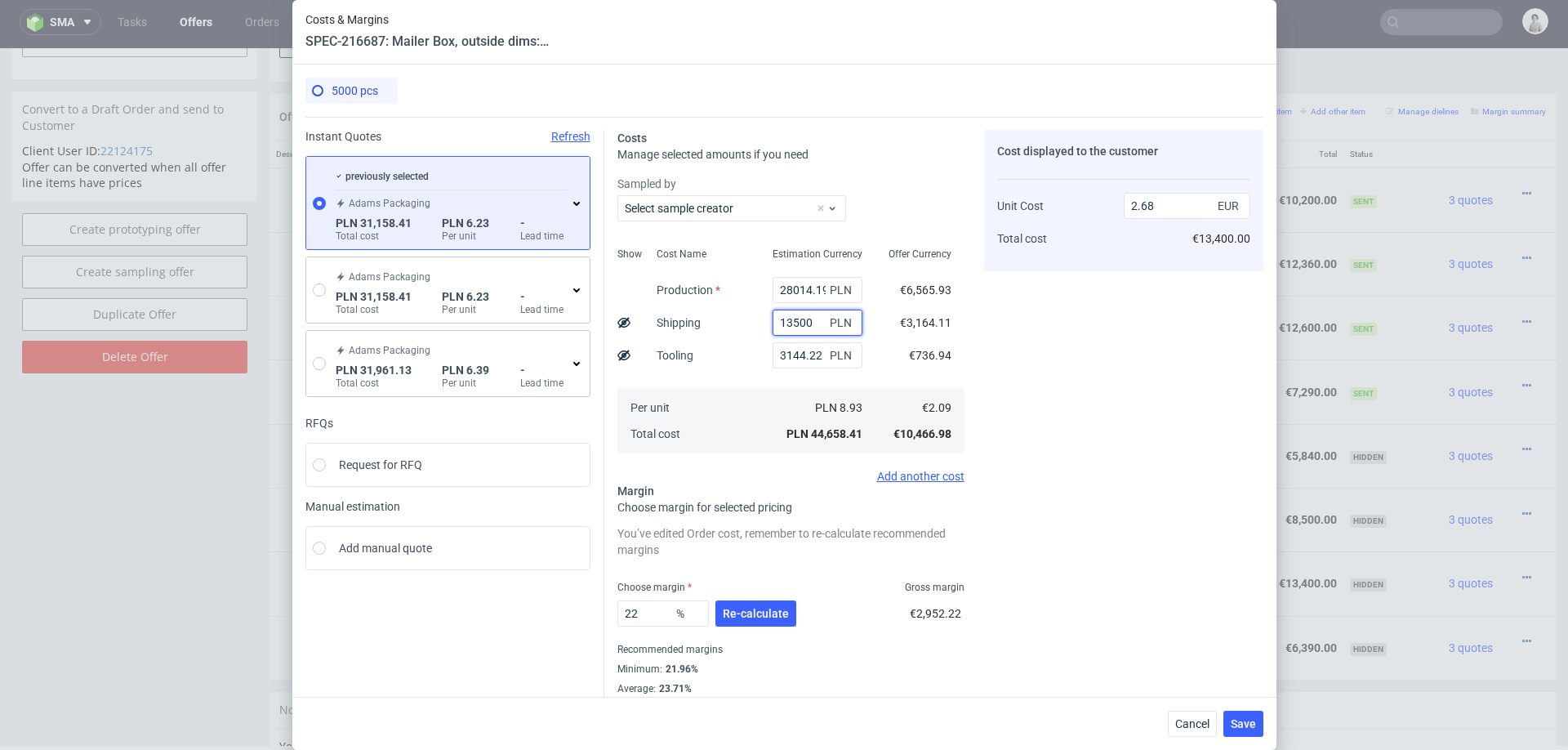
click at [791, 325] on input "13500" at bounding box center [817, 322] width 90 height 26
type input "1.88"
click at [764, 359] on div "3144.22 PLN" at bounding box center [817, 355] width 116 height 33
click at [743, 608] on span "Re-calculate" at bounding box center [756, 613] width 66 height 11
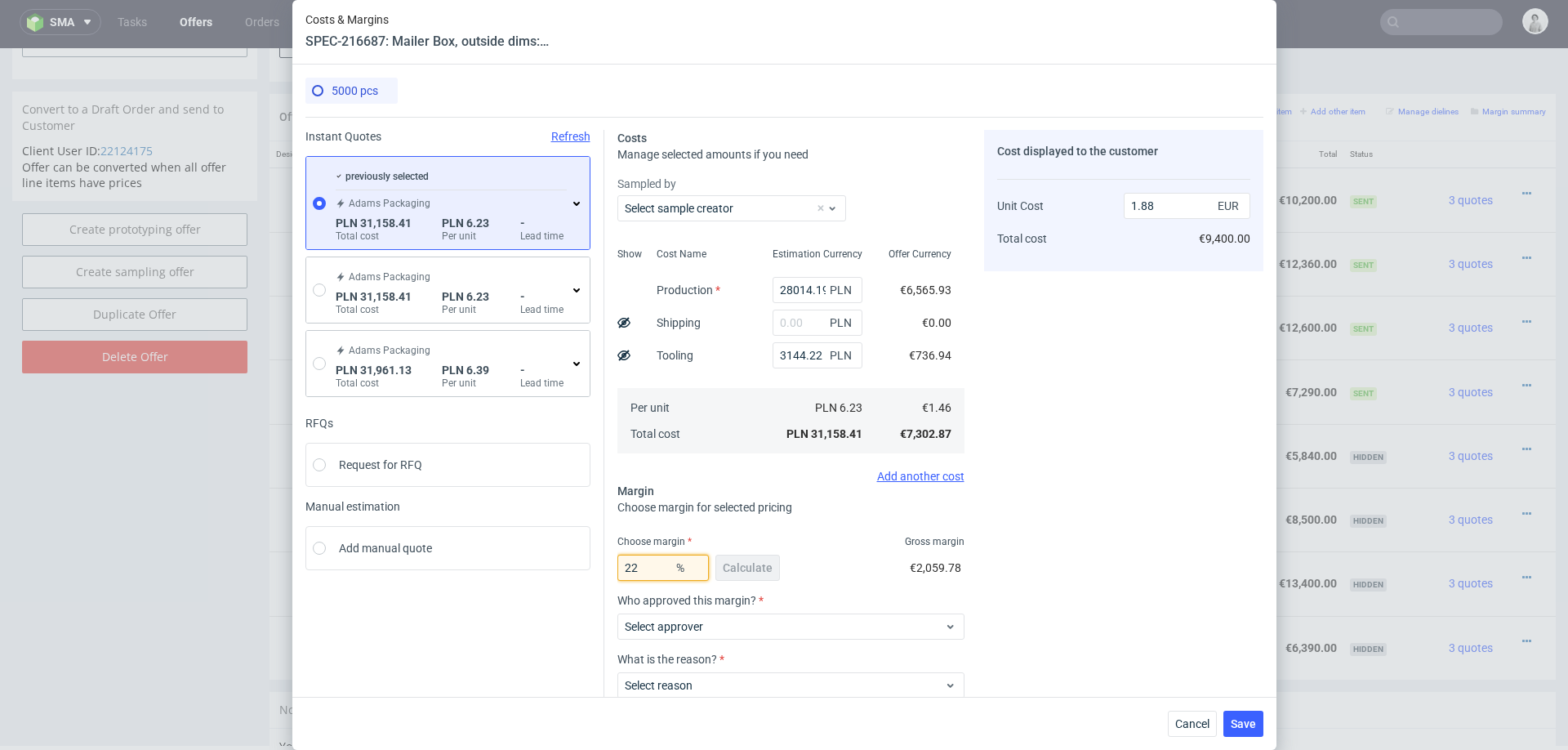
click at [661, 571] on input "22" at bounding box center [663, 568] width 91 height 26
type input "26"
type input "1.98"
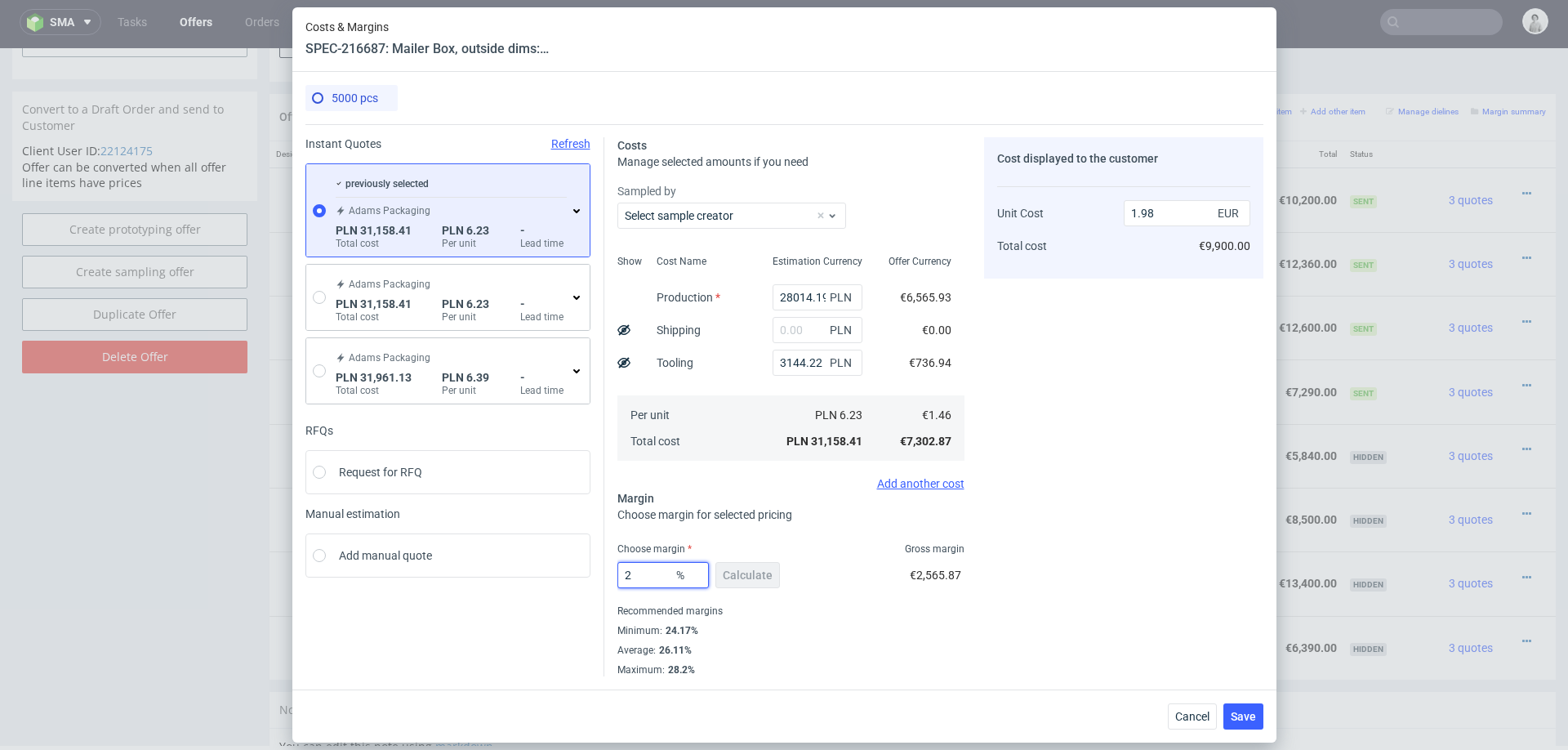
type input "25"
type input "1.95"
type input "25"
click at [996, 634] on div "Cost displayed to the customer Unit Cost Total cost 1.95 EUR €9,750.00" at bounding box center [1123, 407] width 279 height 539
click at [1247, 707] on button "Save" at bounding box center [1243, 716] width 40 height 26
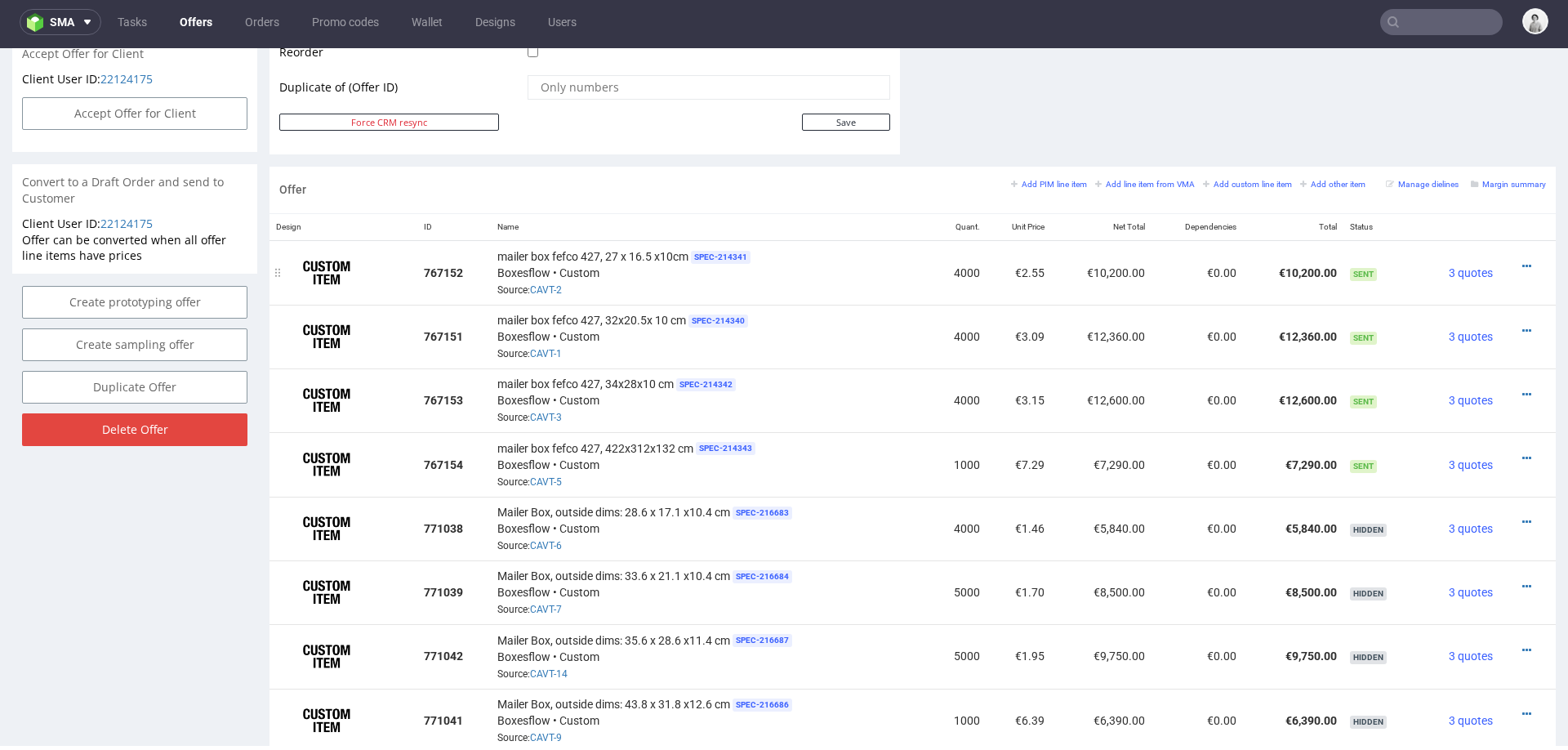
scroll to position [927, 0]
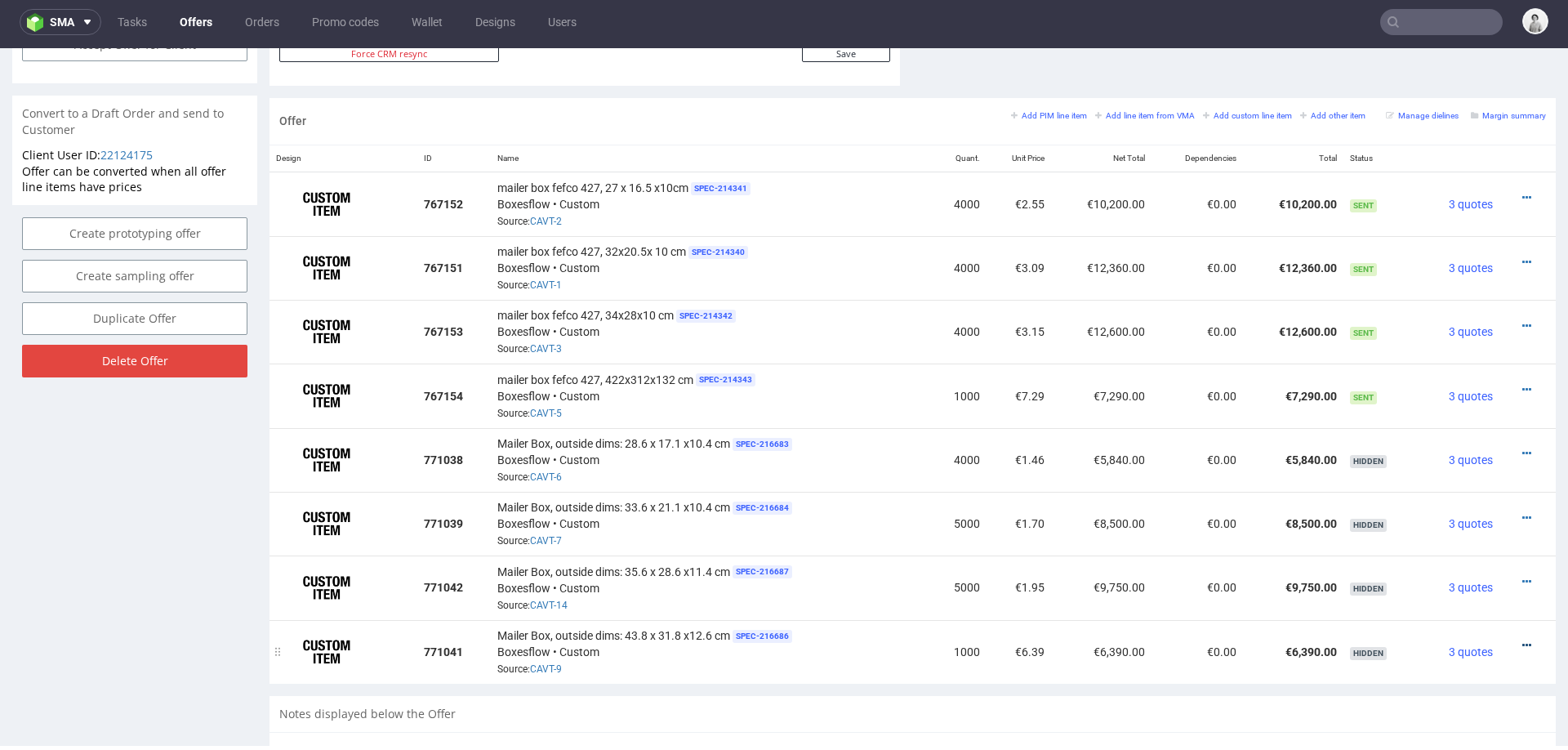
click at [1522, 639] on icon at bounding box center [1526, 645] width 9 height 11
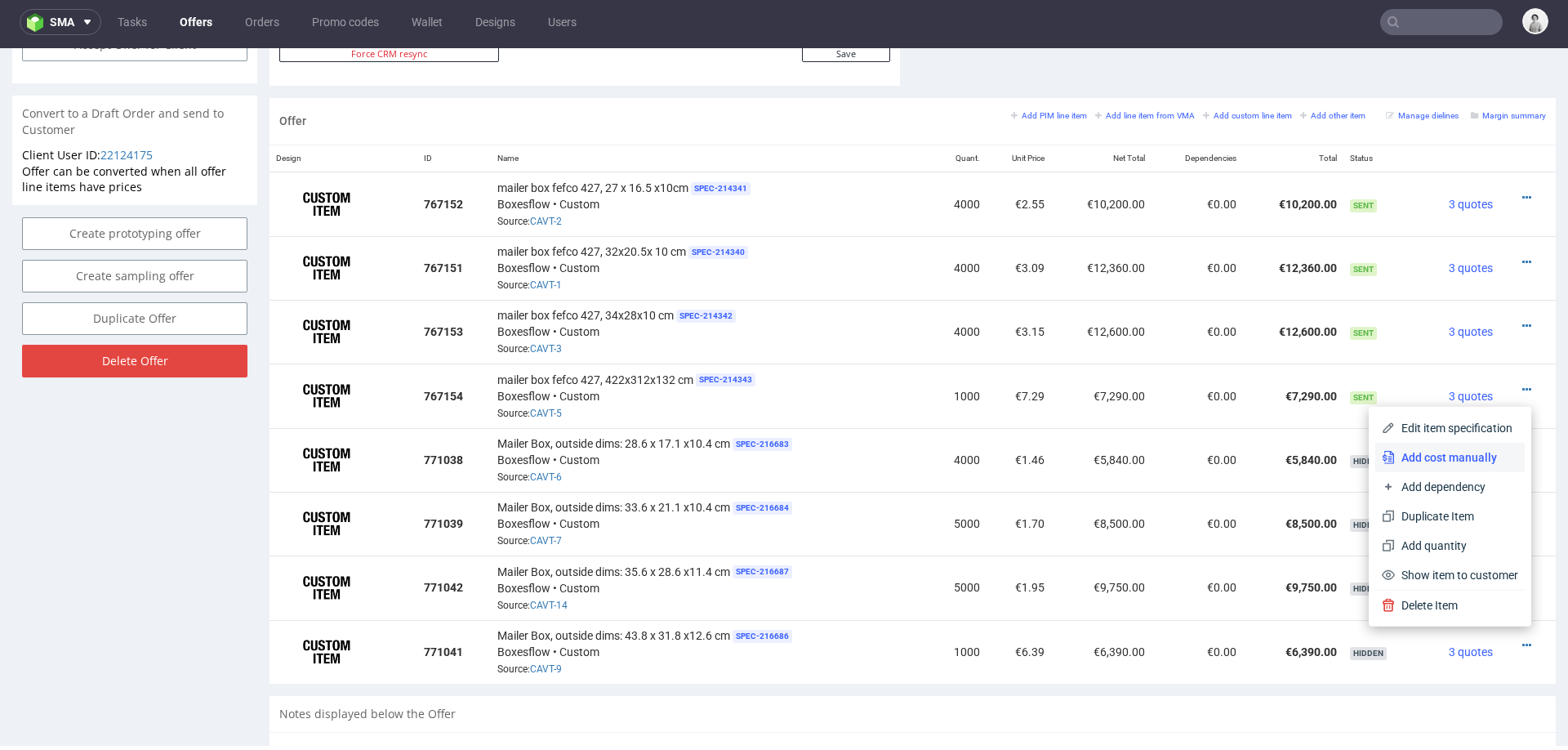
click at [1423, 456] on span "Add cost manually" at bounding box center [1457, 457] width 124 height 17
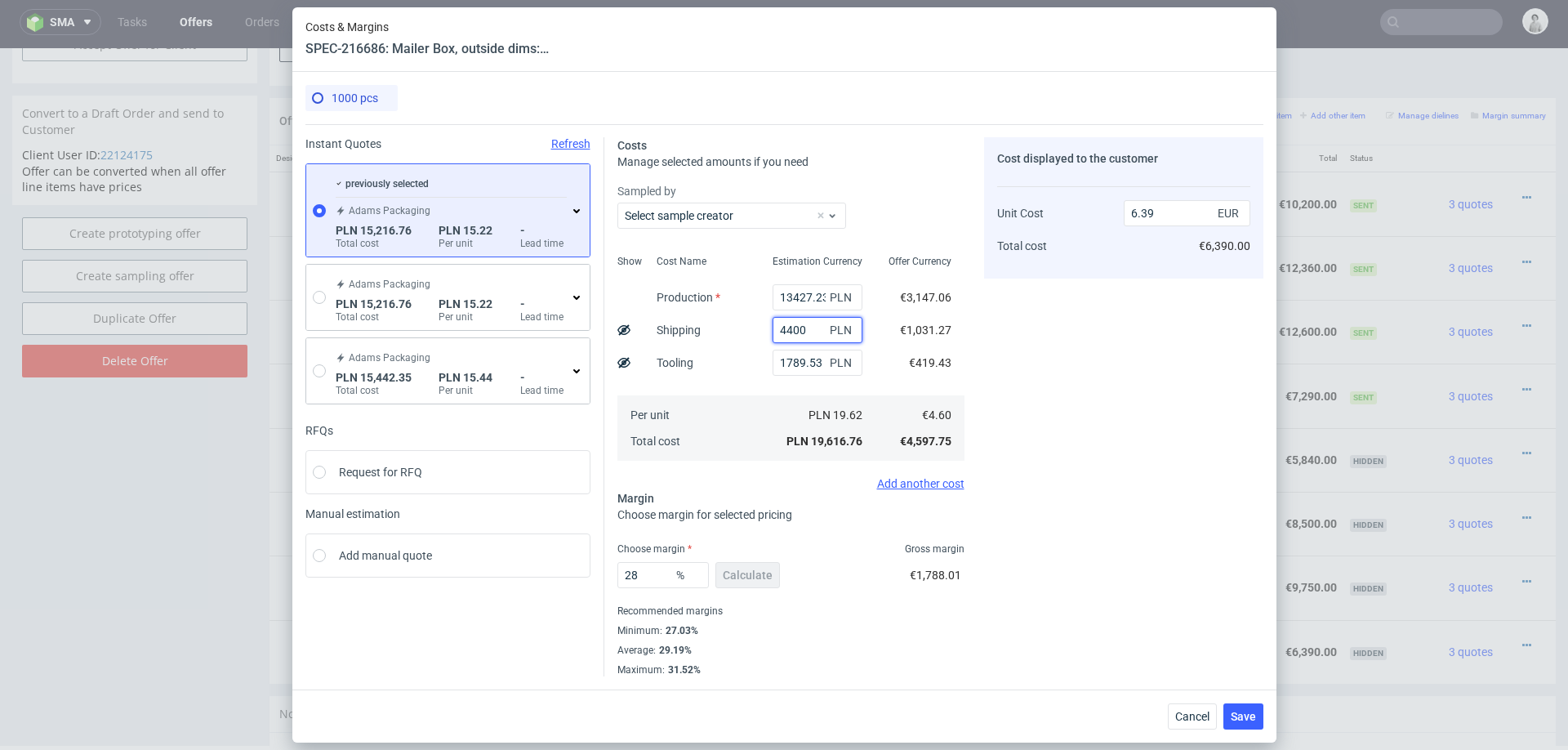
click at [811, 333] on input "4400" at bounding box center [817, 330] width 90 height 26
type input "4.95"
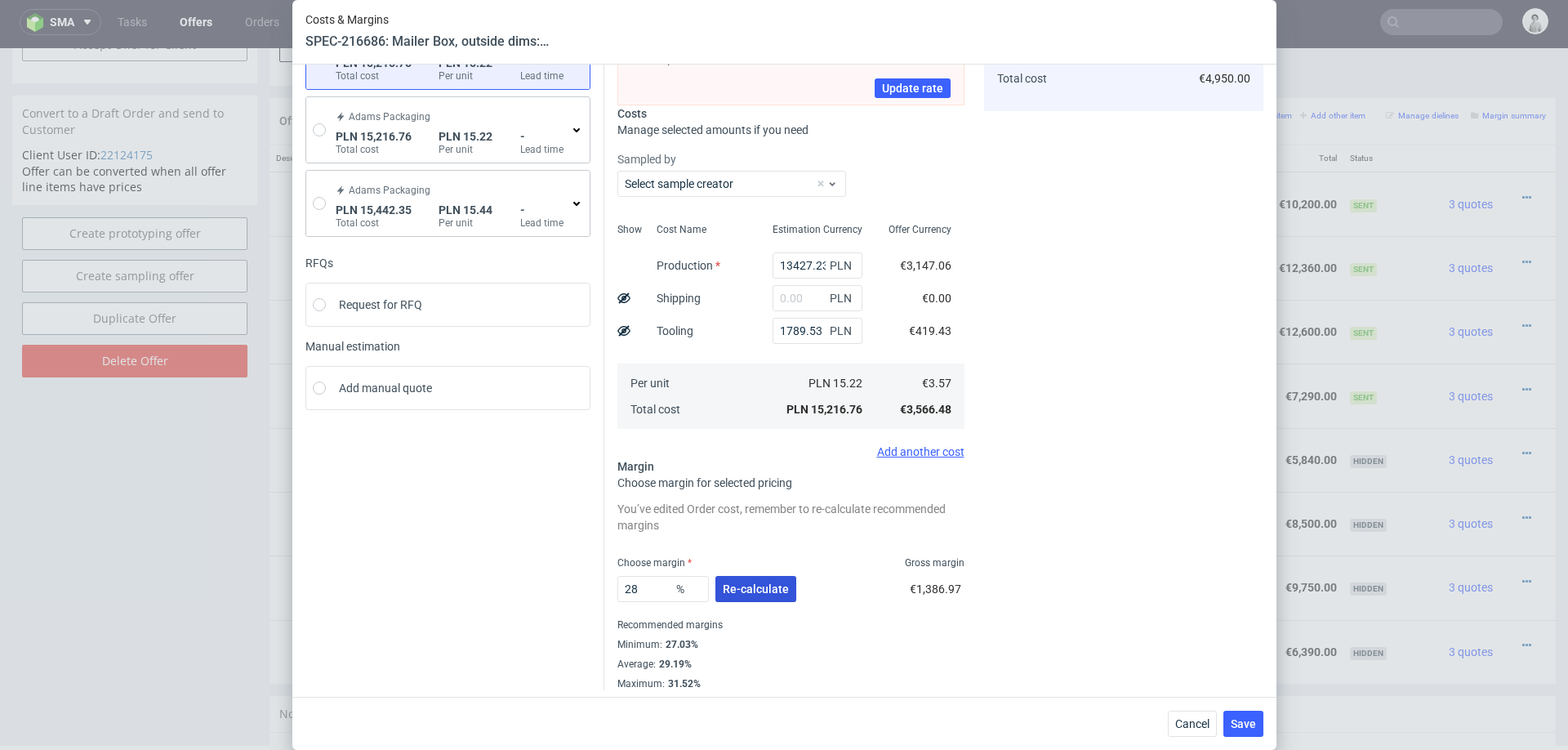
click at [724, 584] on span "Re-calculate" at bounding box center [756, 589] width 66 height 11
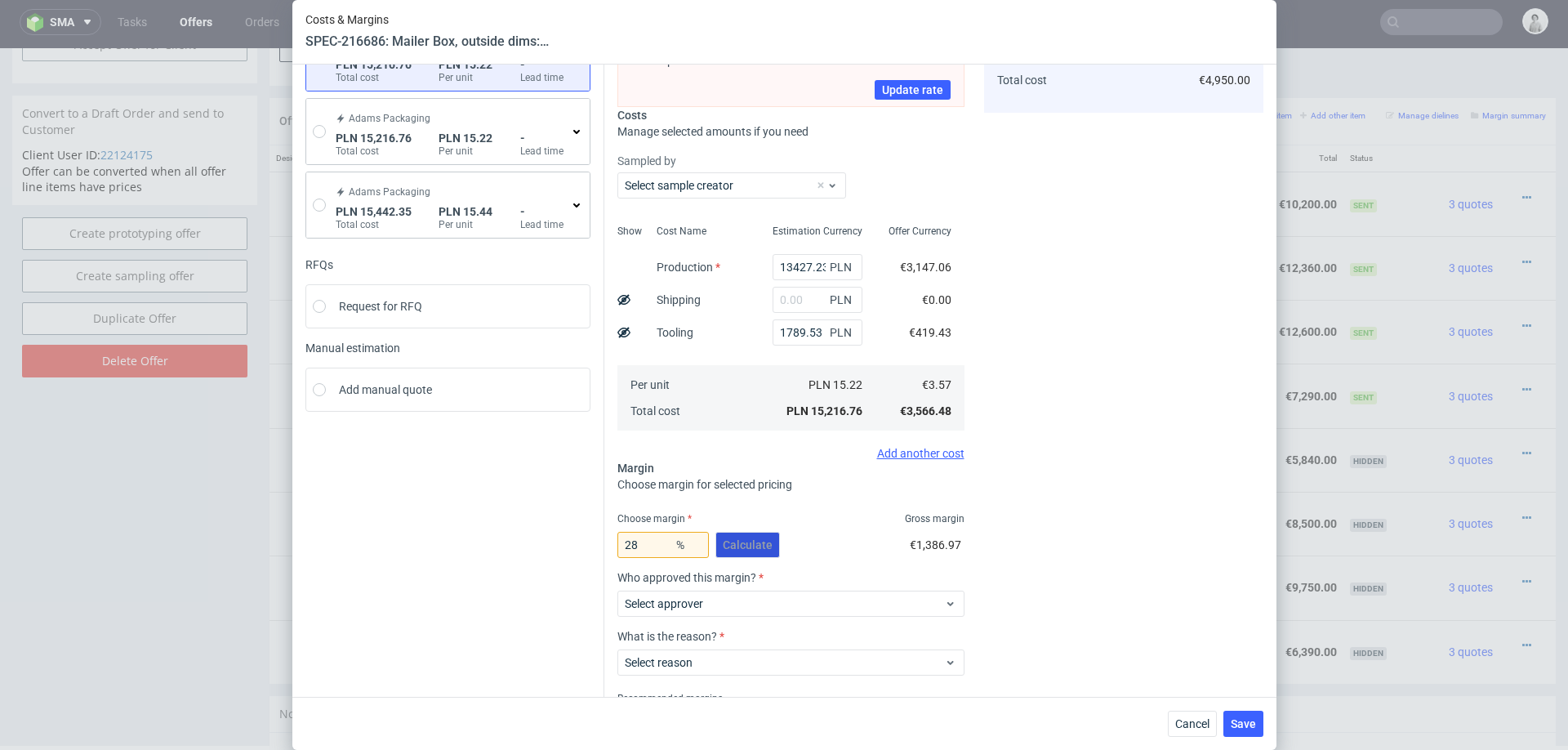
scroll to position [160, 0]
click at [652, 543] on input "28" at bounding box center [663, 544] width 91 height 26
type input "2"
type input "30"
type input "5.1"
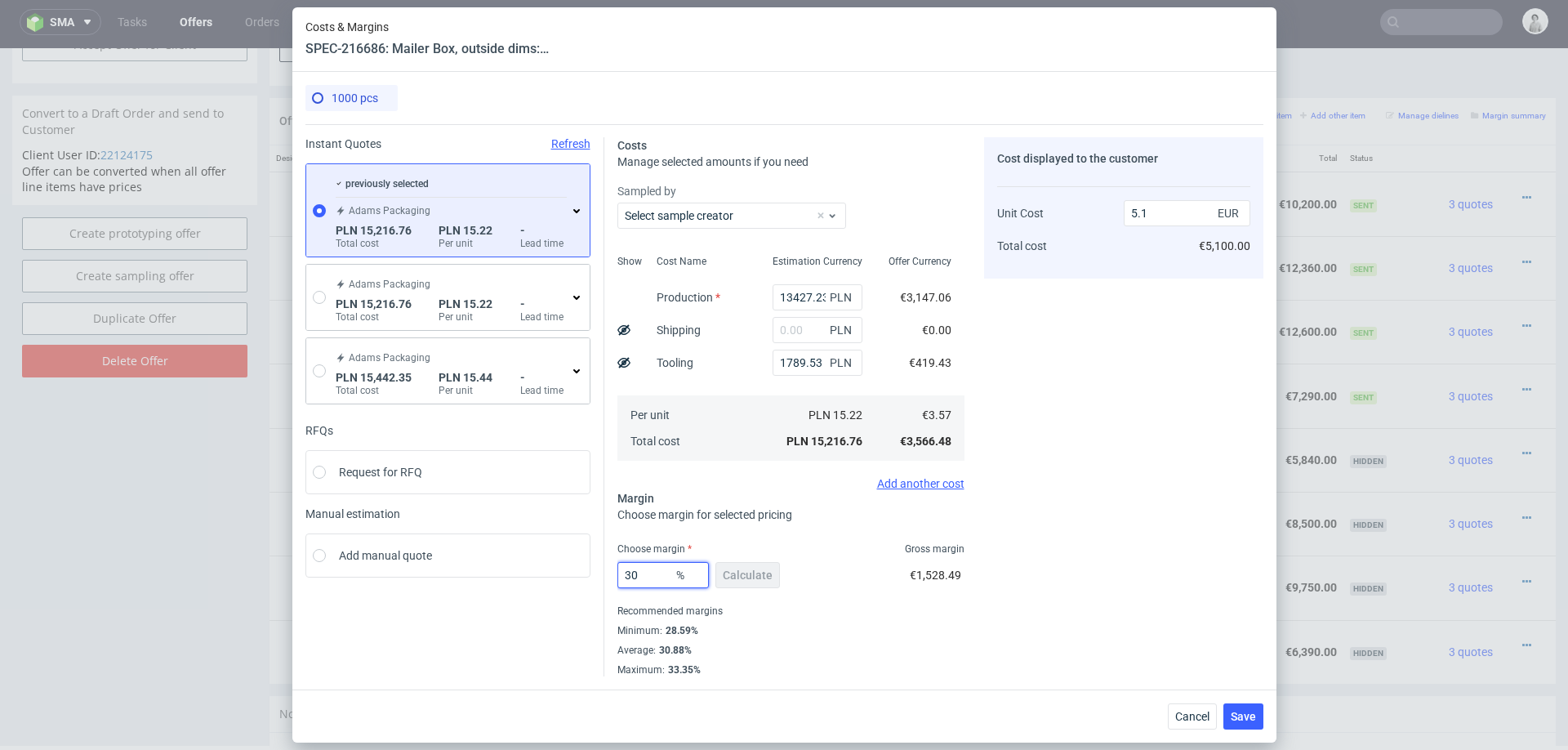
scroll to position [0, 0]
type input "3"
type input "29"
type input "5.02"
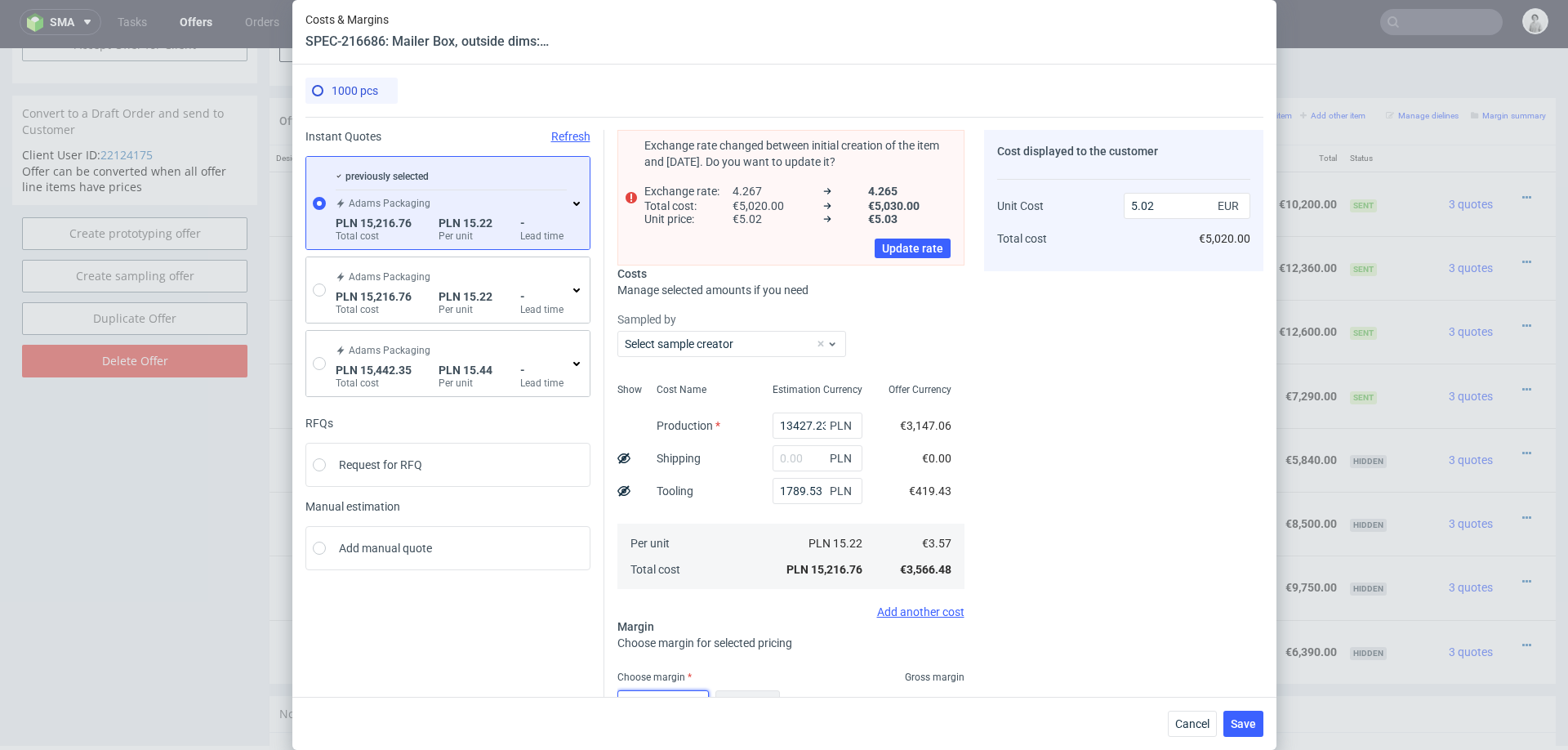
type input "29"
click at [1080, 553] on div "Cost displayed to the customer Unit Cost Total cost 5.02 EUR €5,020.00" at bounding box center [1123, 467] width 279 height 675
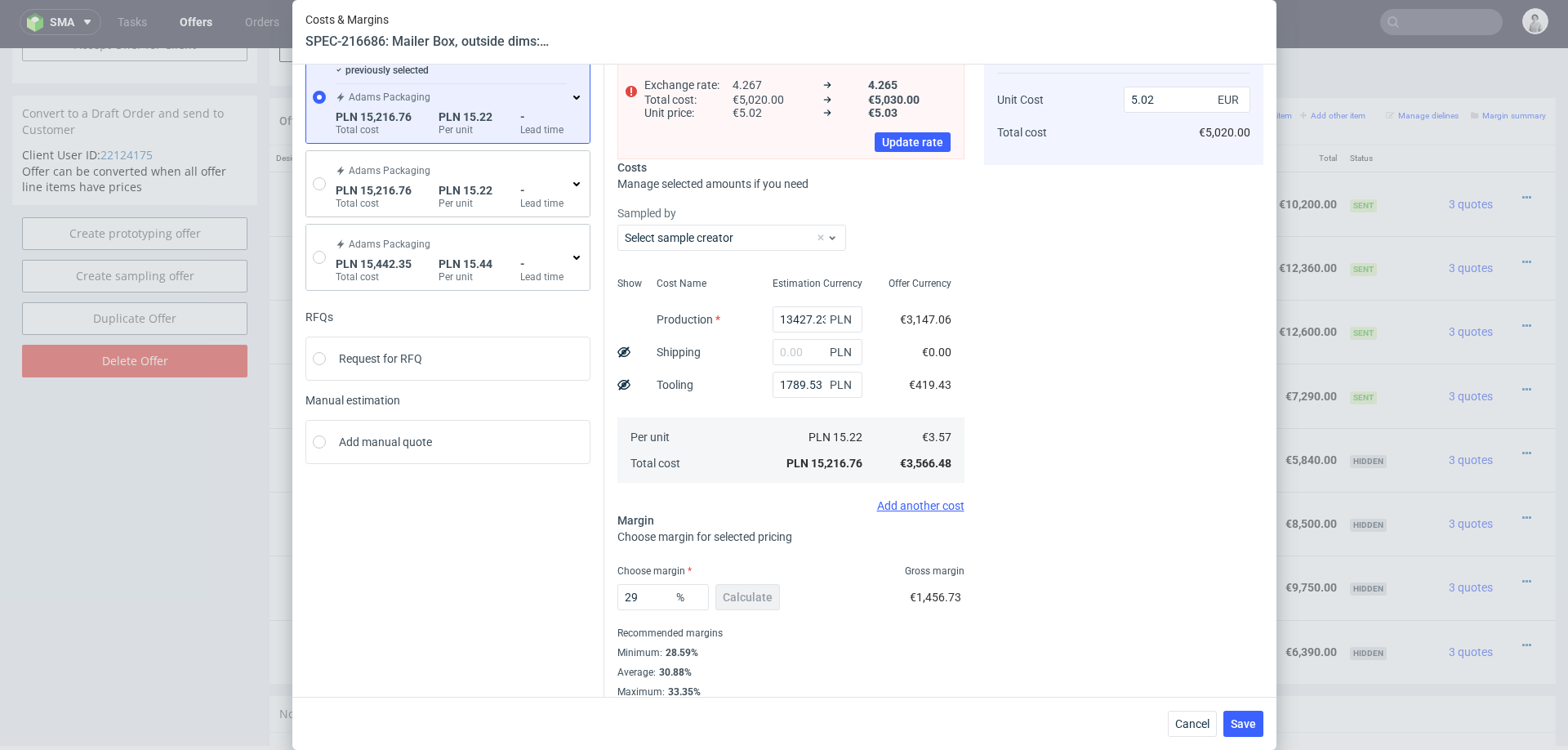
scroll to position [119, 0]
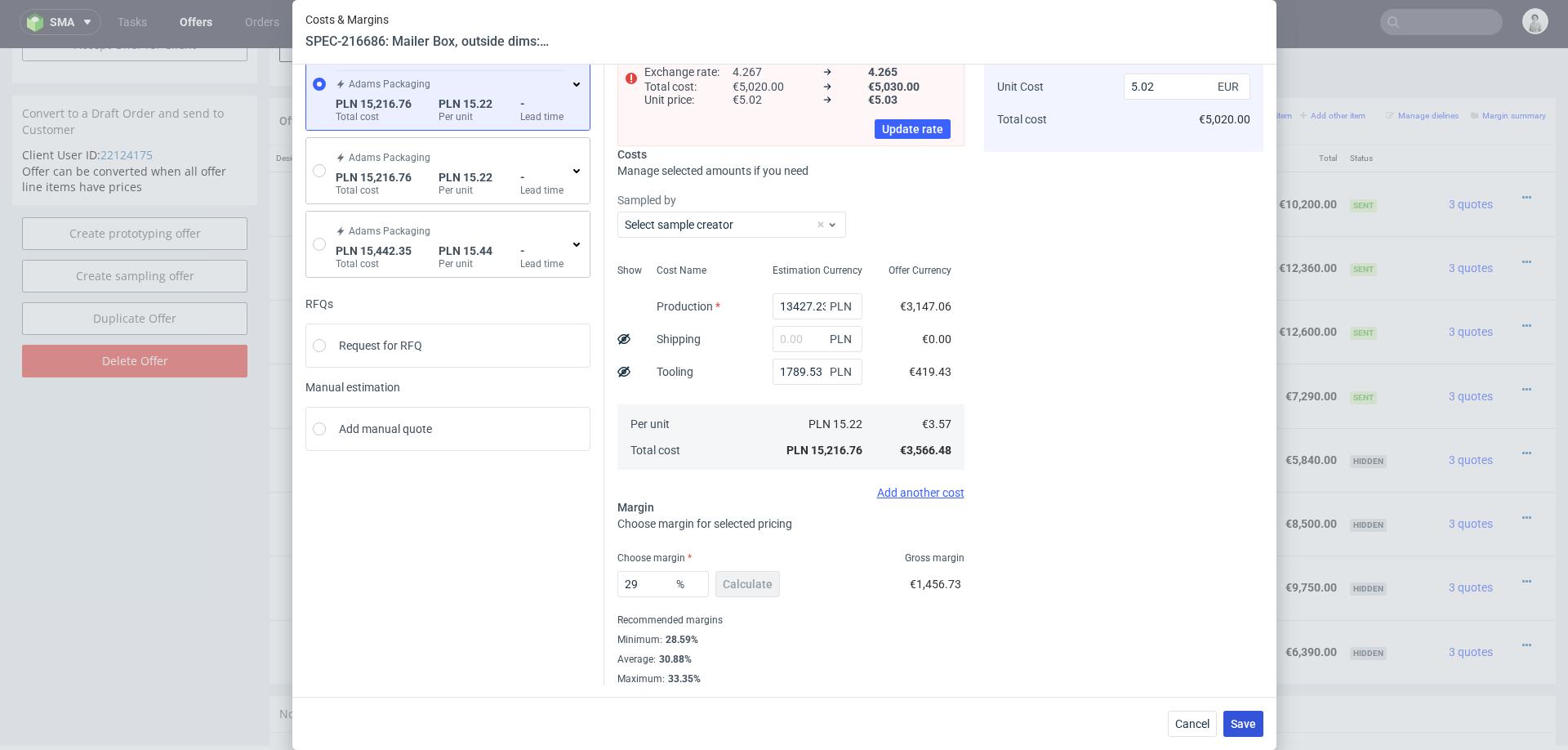
click at [1251, 707] on span "Save" at bounding box center [1242, 723] width 25 height 11
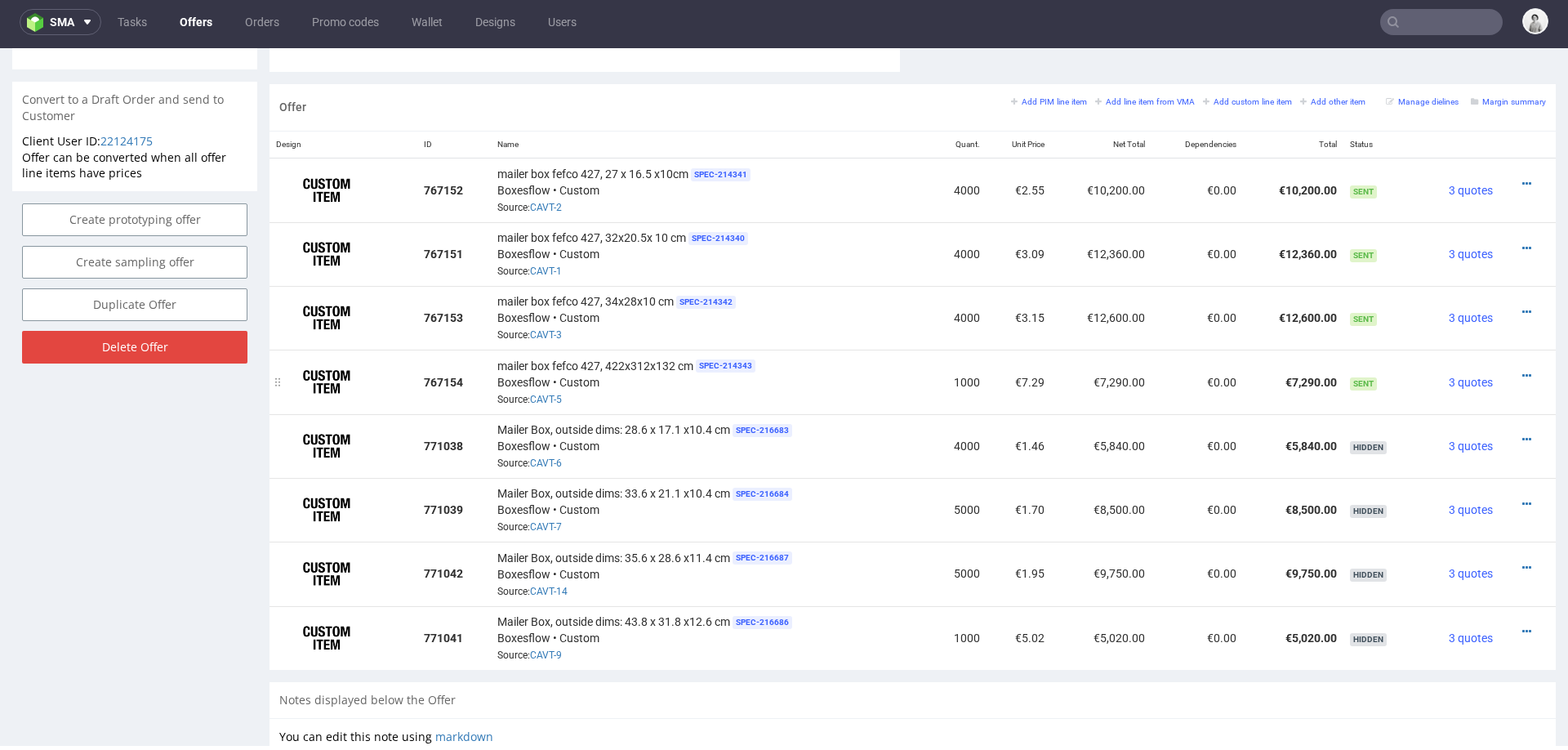
scroll to position [934, 0]
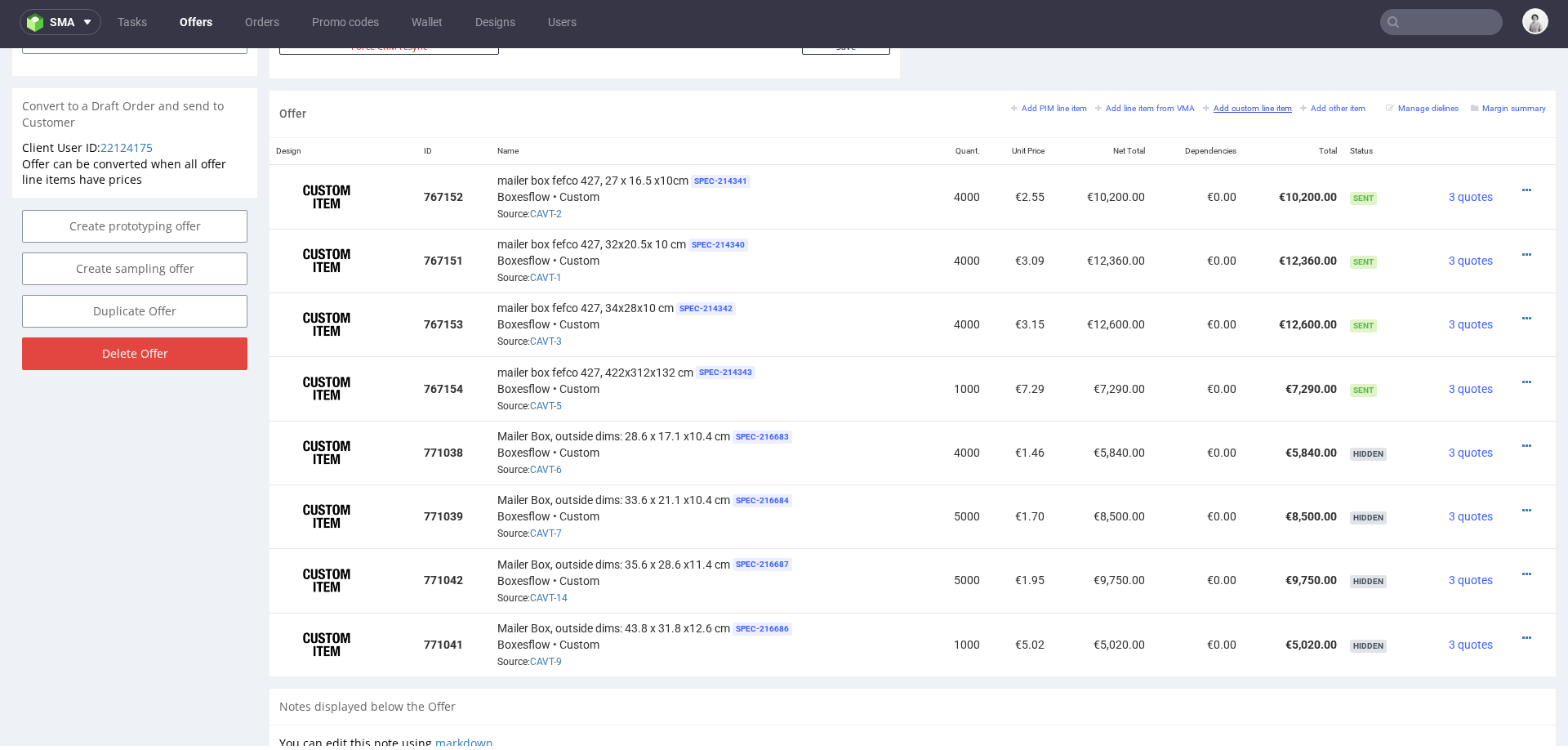
click at [1245, 108] on small "Add custom line item" at bounding box center [1247, 108] width 89 height 9
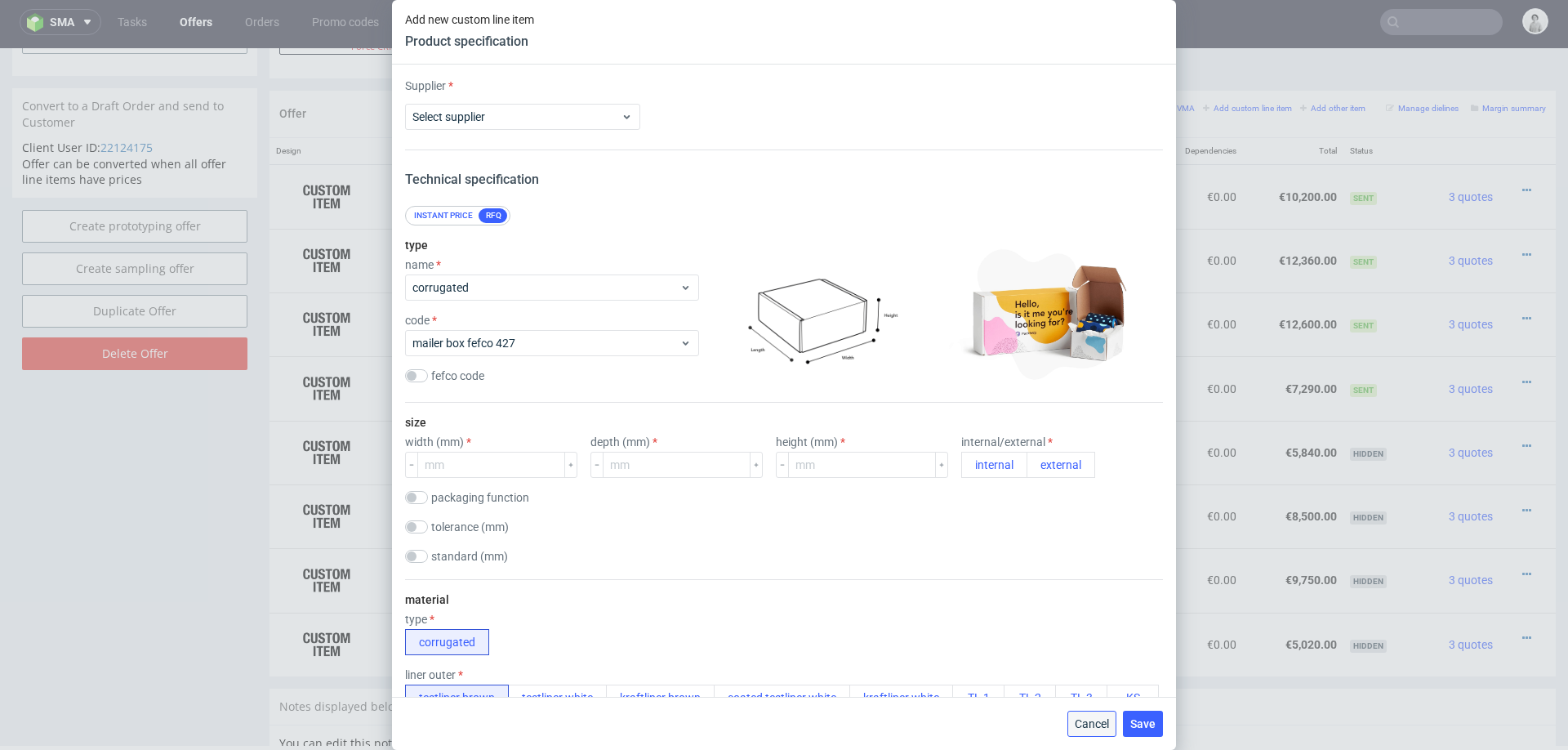
click at [1080, 707] on button "Cancel" at bounding box center [1092, 724] width 49 height 26
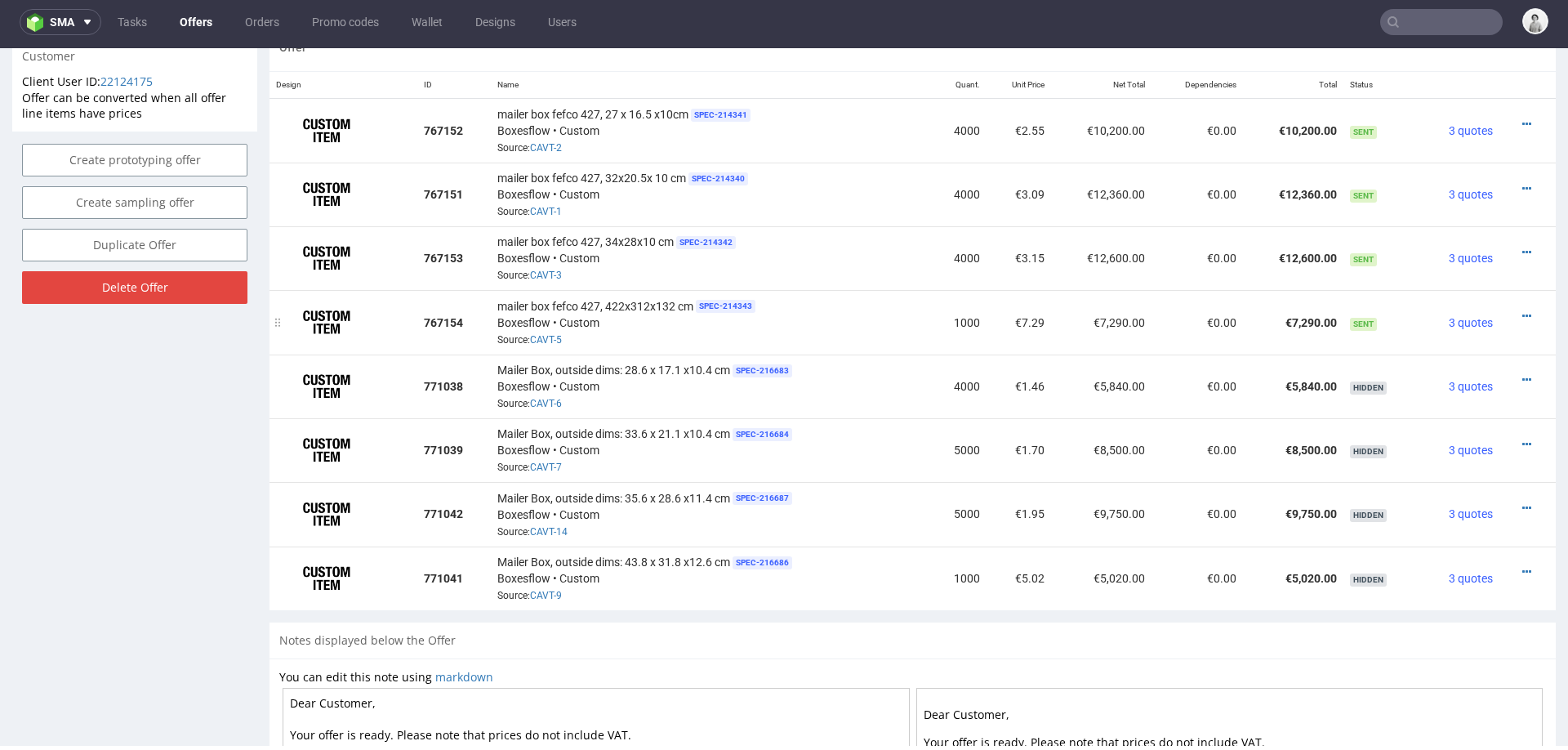
scroll to position [1012, 0]
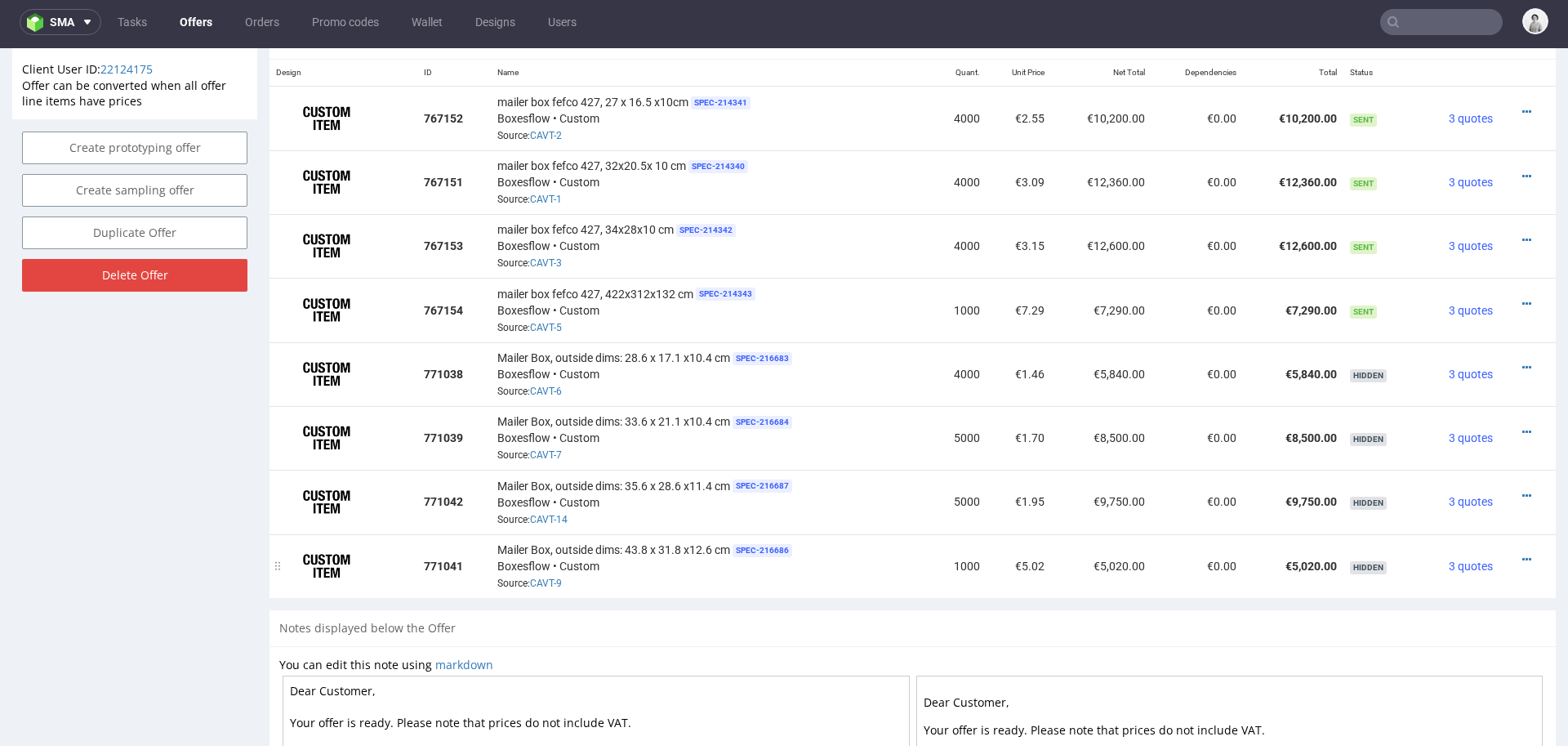
click at [1505, 551] on div at bounding box center [1522, 559] width 33 height 17
click at [1522, 554] on icon at bounding box center [1526, 559] width 9 height 11
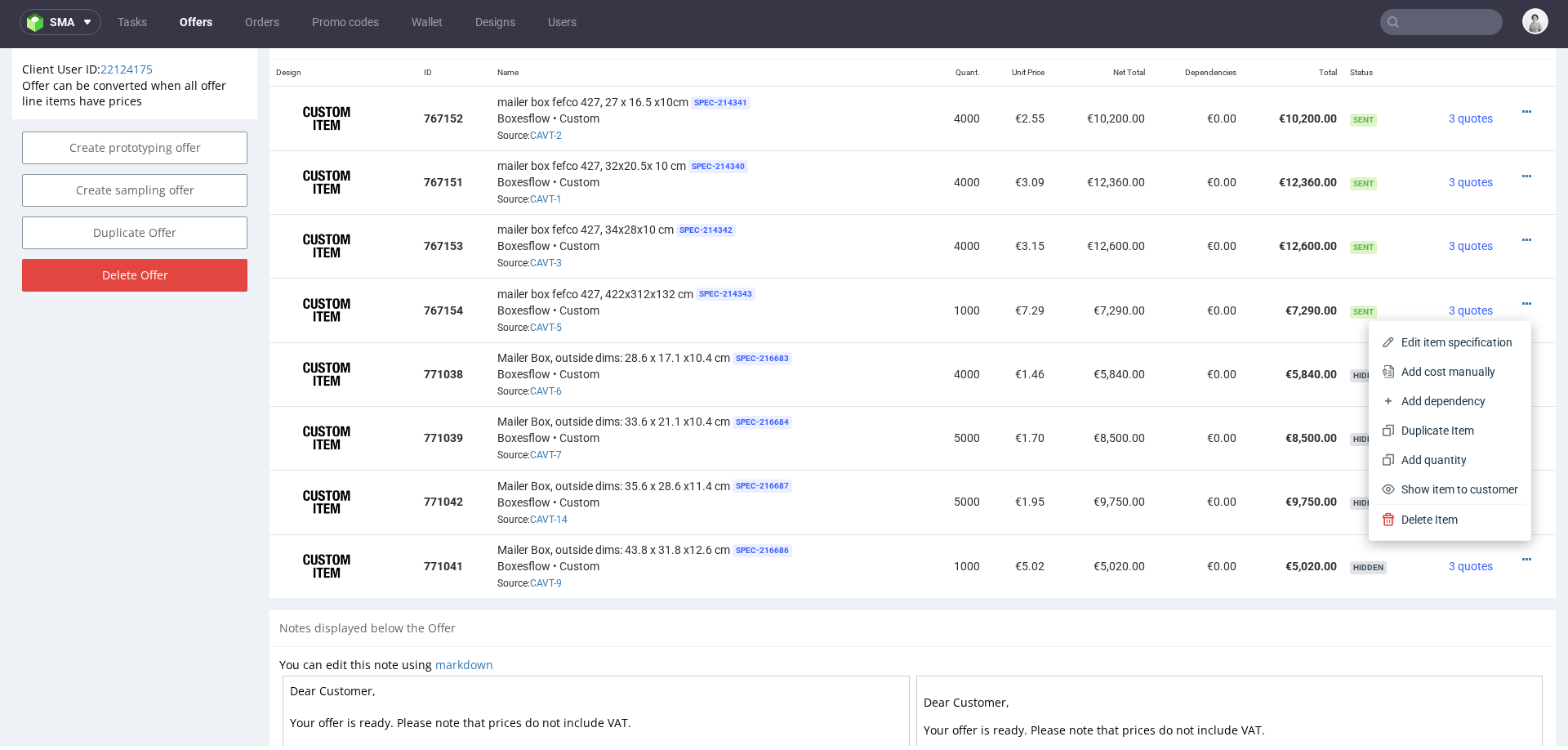
click at [1285, 593] on div "Offer Add PIM line item Add line item from VMA Add custom line item Add other i…" at bounding box center [912, 311] width 1286 height 598
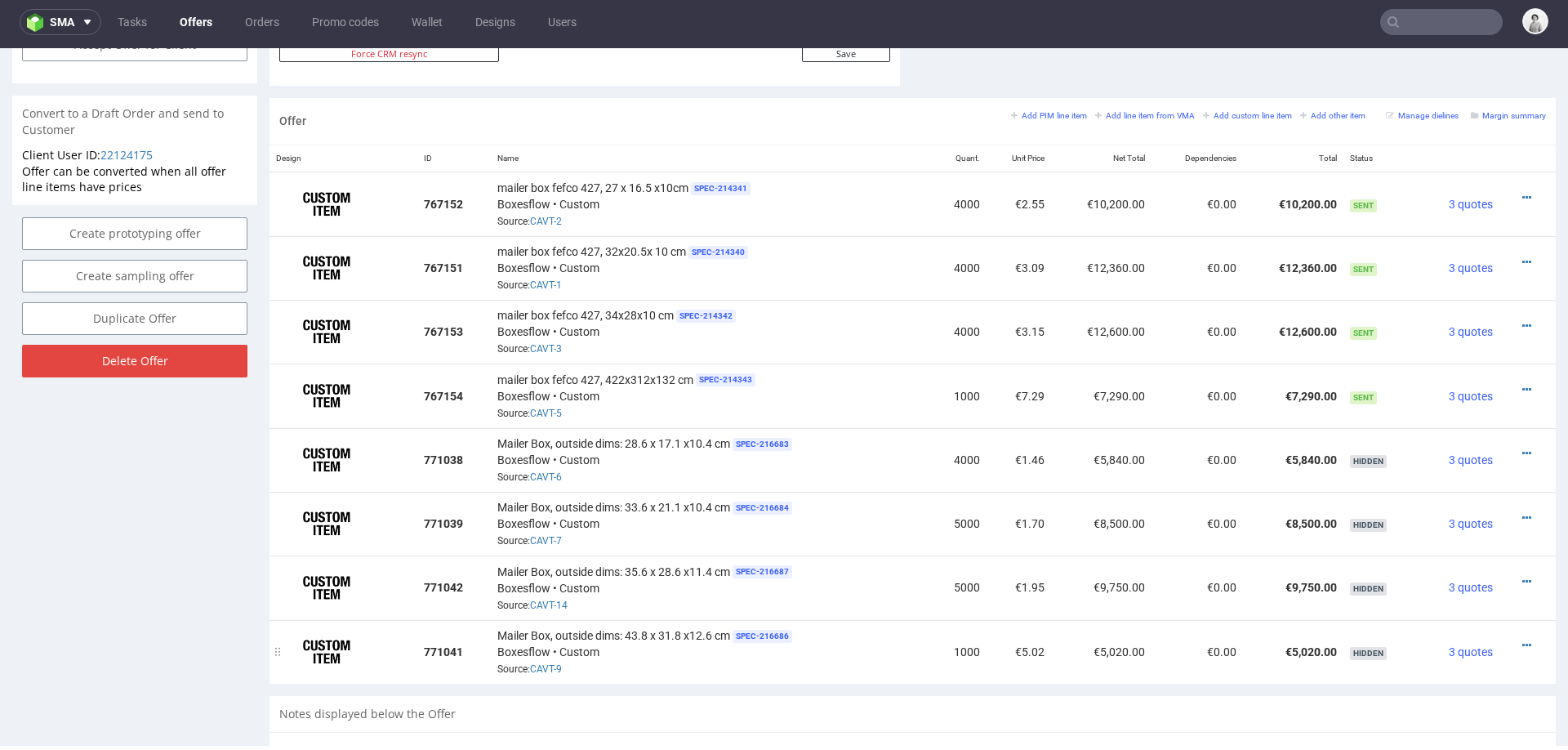
scroll to position [921, 0]
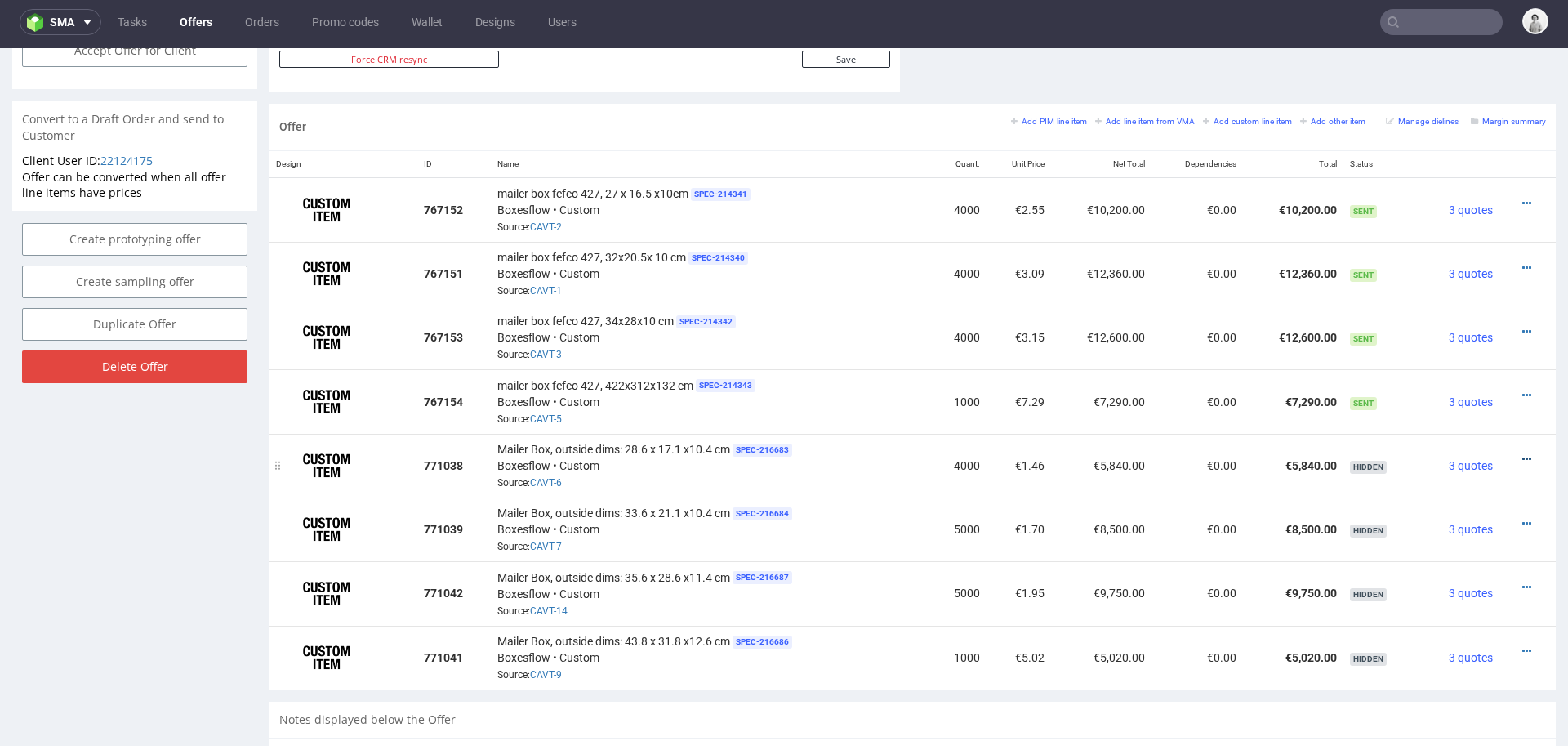
click at [1522, 454] on icon at bounding box center [1526, 459] width 9 height 11
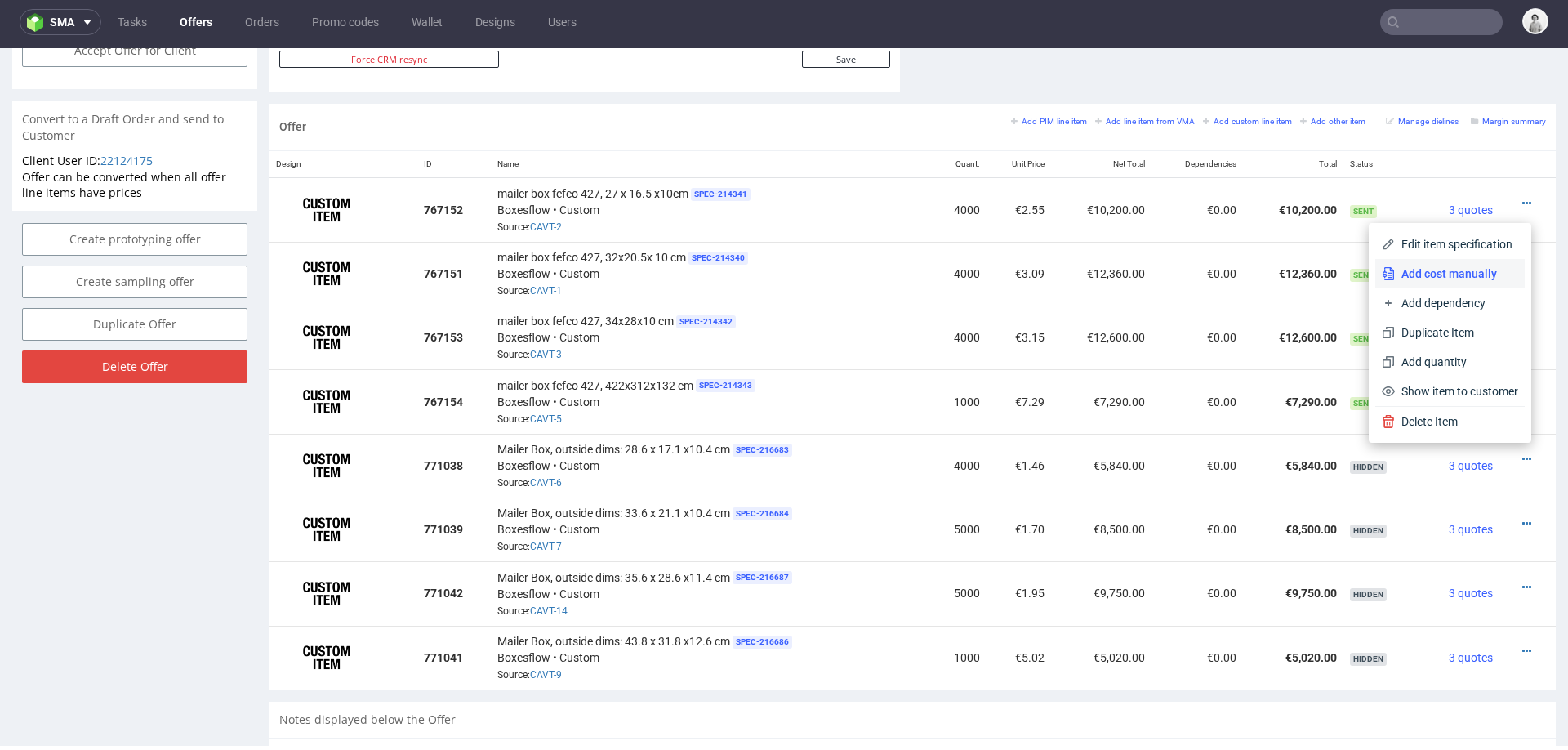
click at [1448, 276] on span "Add cost manually" at bounding box center [1457, 274] width 124 height 17
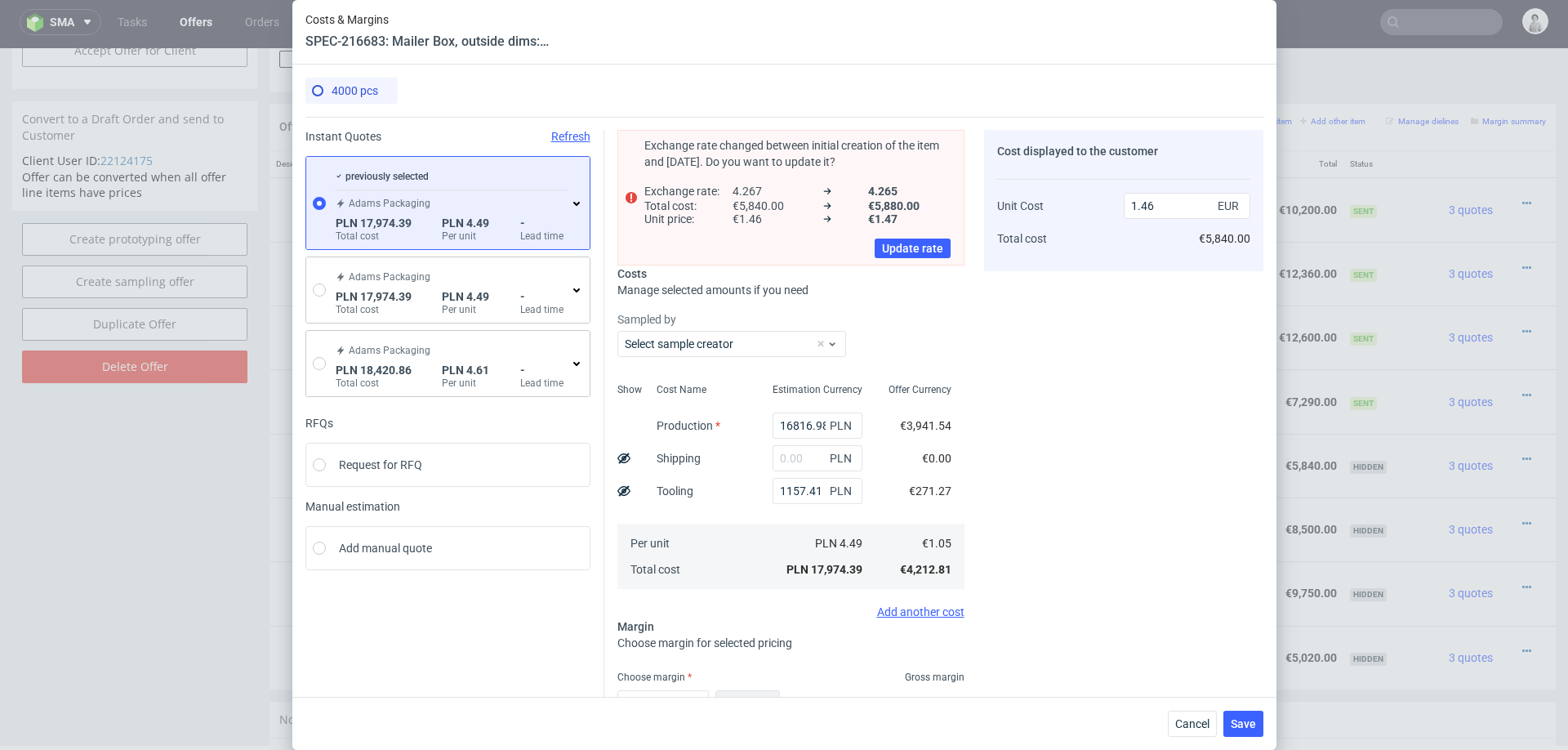
scroll to position [119, 0]
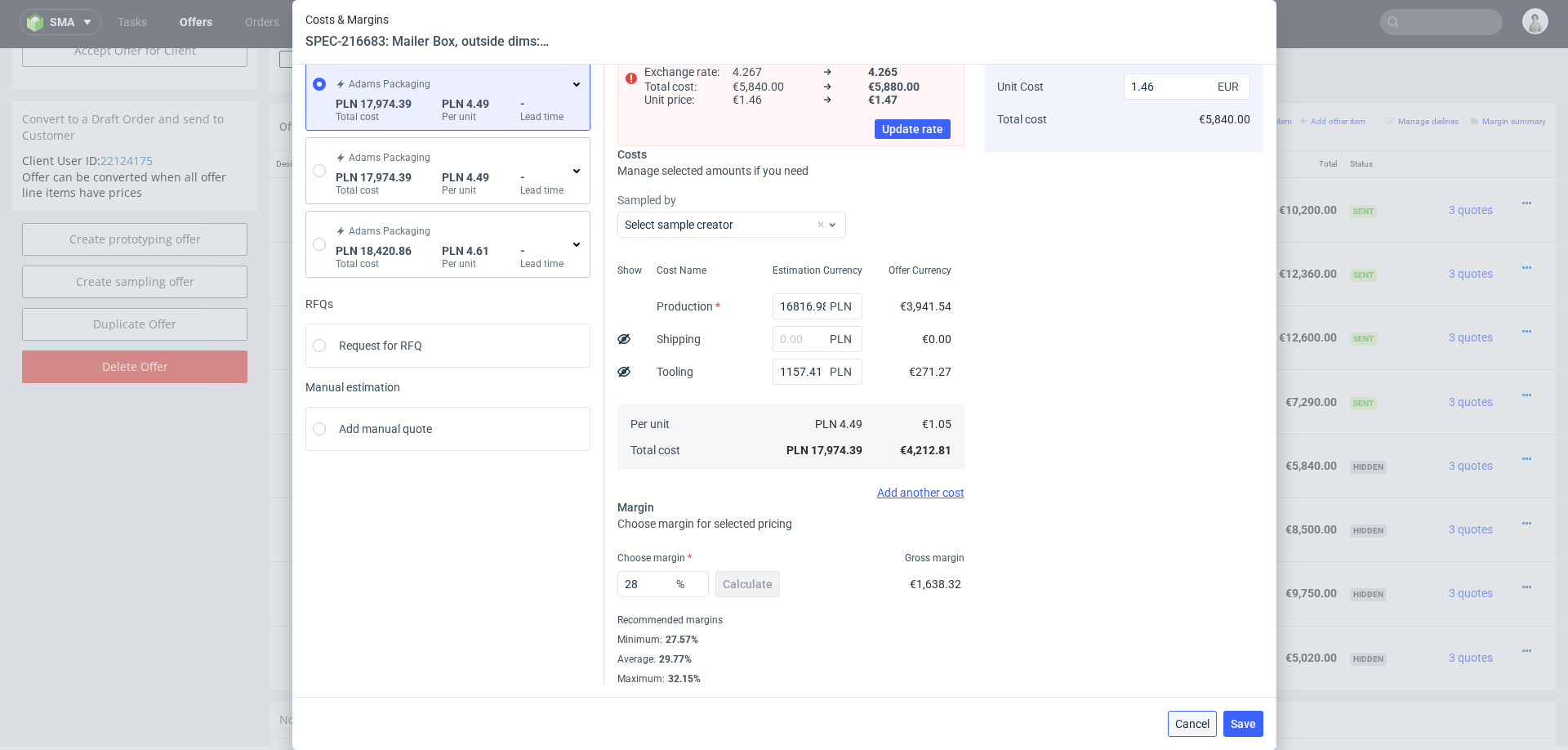
click at [1186, 707] on span "Cancel" at bounding box center [1192, 723] width 34 height 11
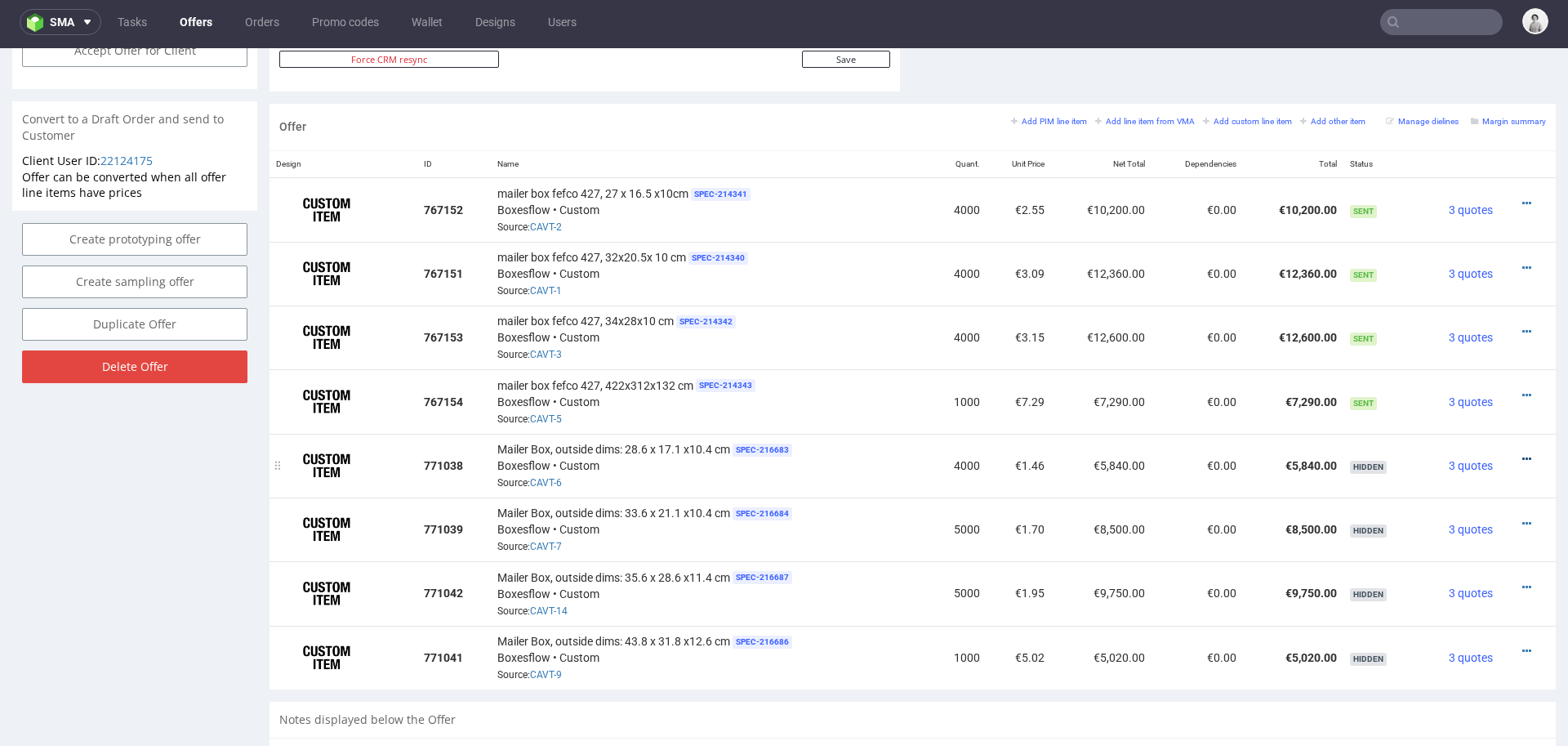
click at [1522, 454] on icon at bounding box center [1526, 459] width 9 height 11
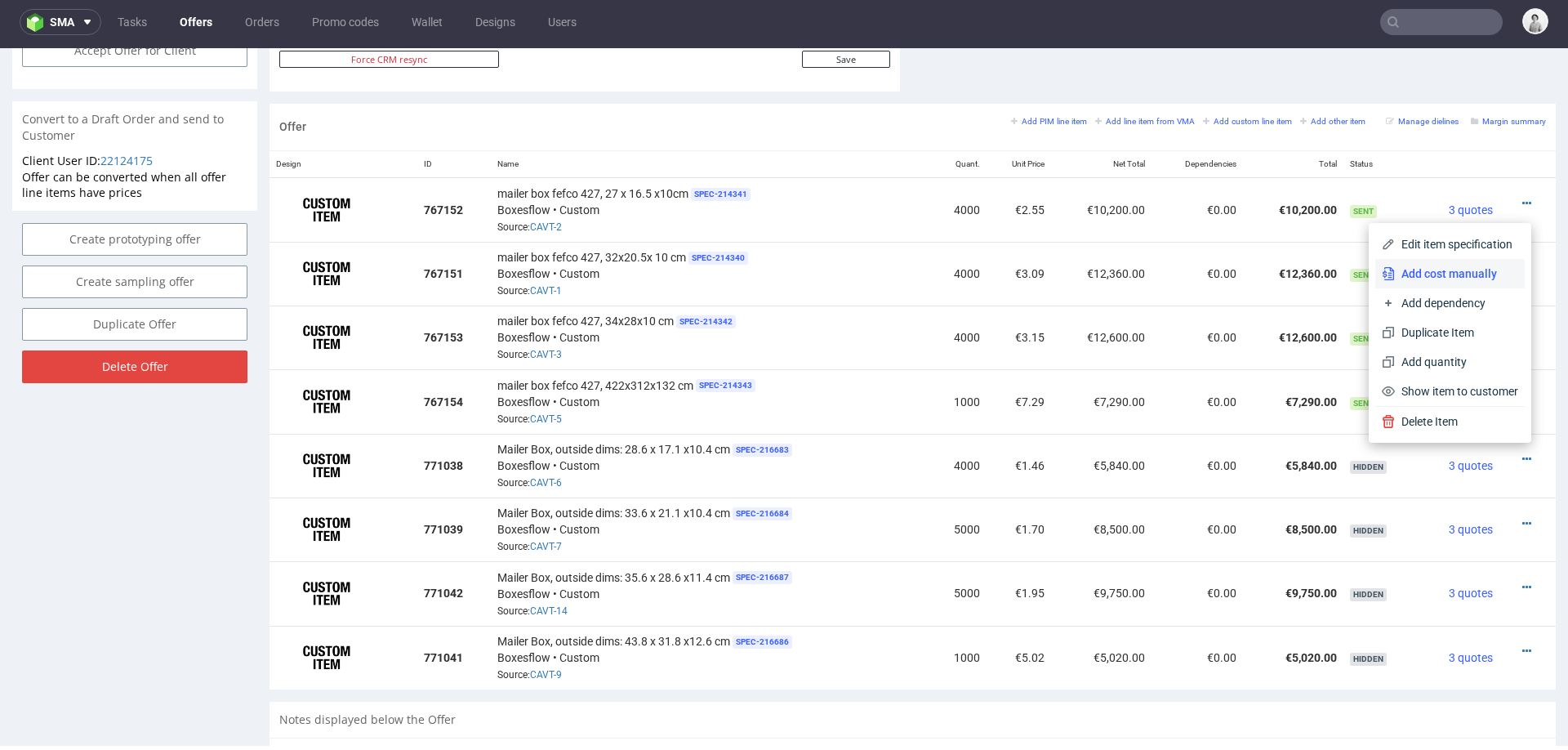
click at [1434, 276] on span "Add cost manually" at bounding box center [1457, 274] width 124 height 17
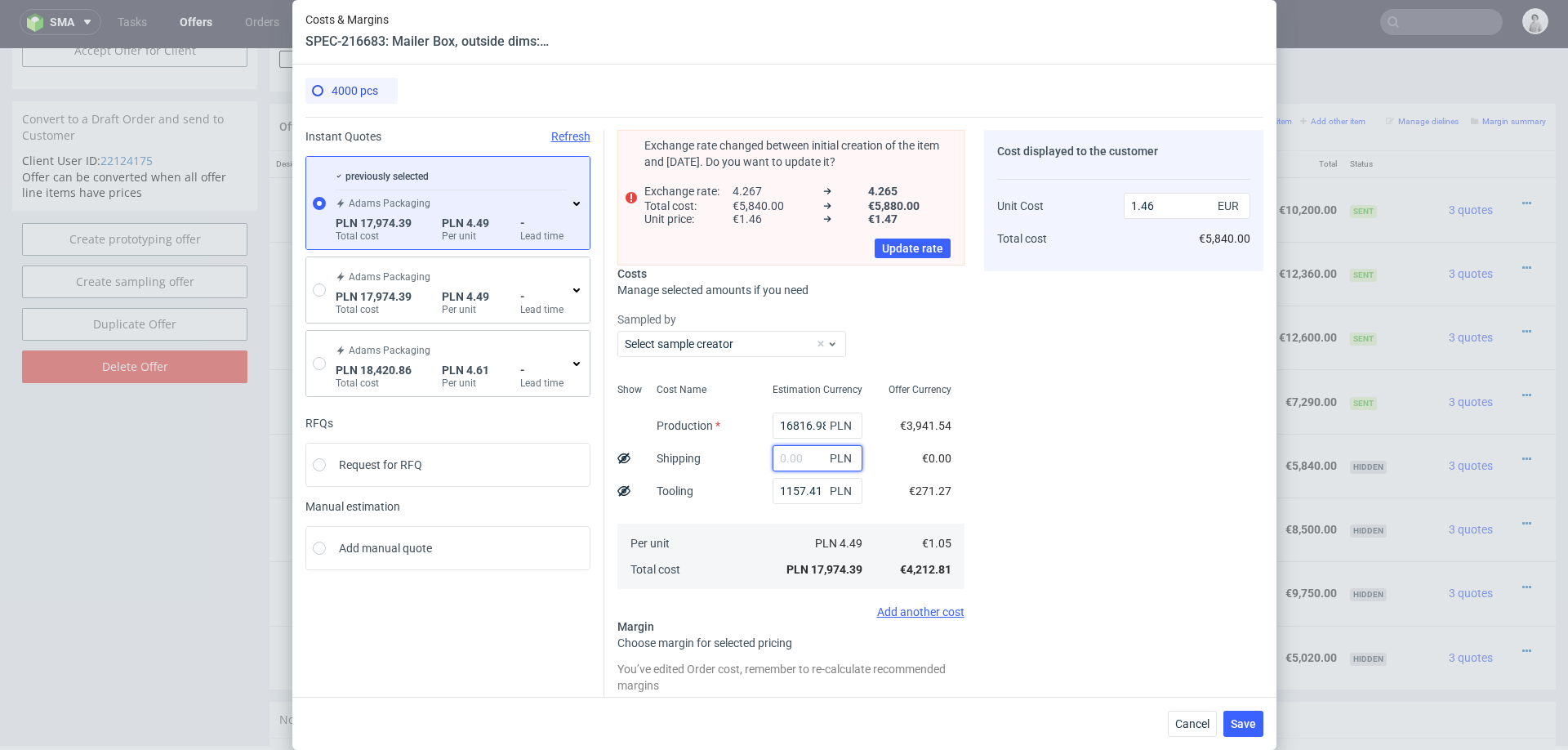
click at [797, 454] on input "text" at bounding box center [817, 458] width 90 height 26
type input "14"
type input "1.47"
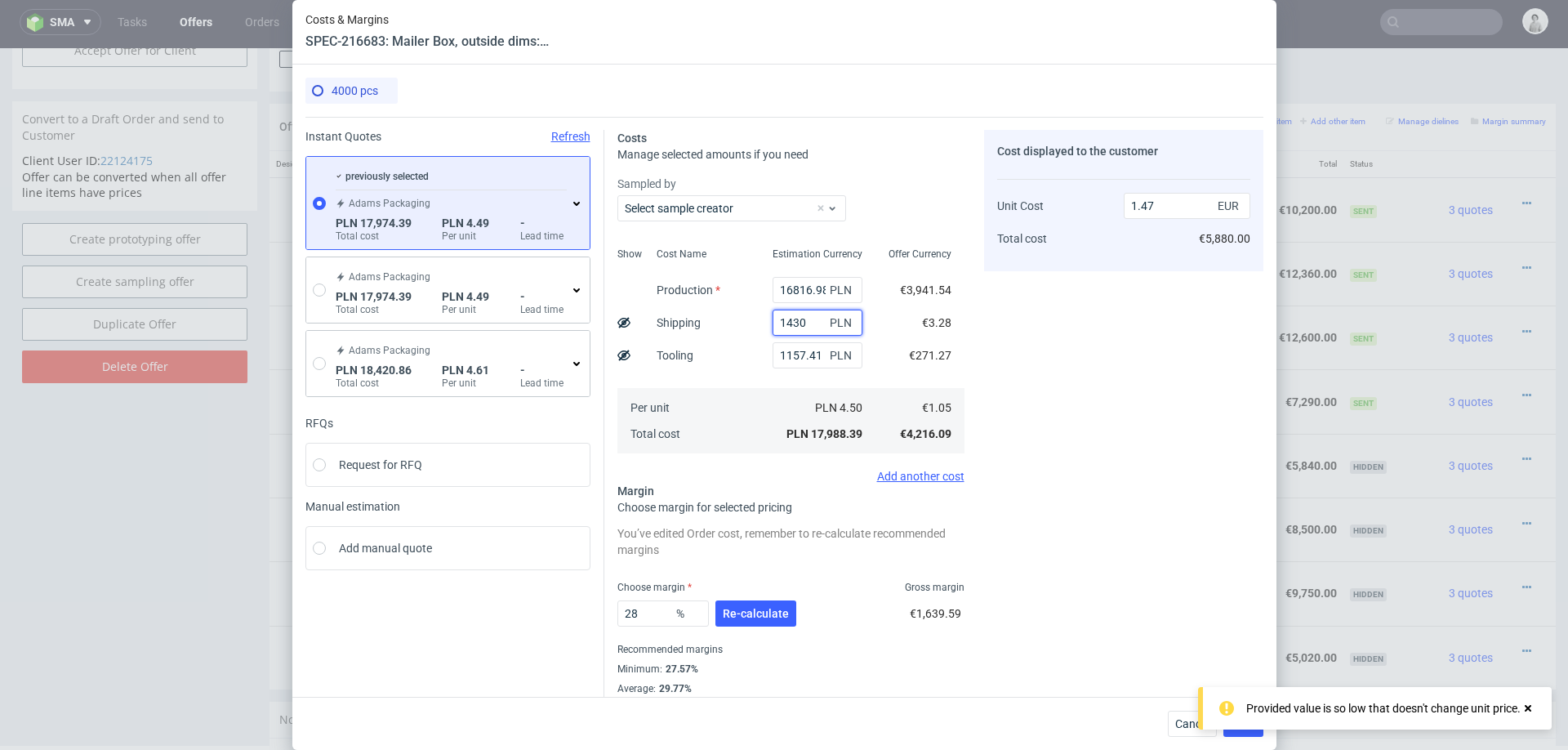
type input "14300"
type input "2.63"
type input "14300"
click at [769, 600] on button "Re-calculate" at bounding box center [756, 613] width 81 height 26
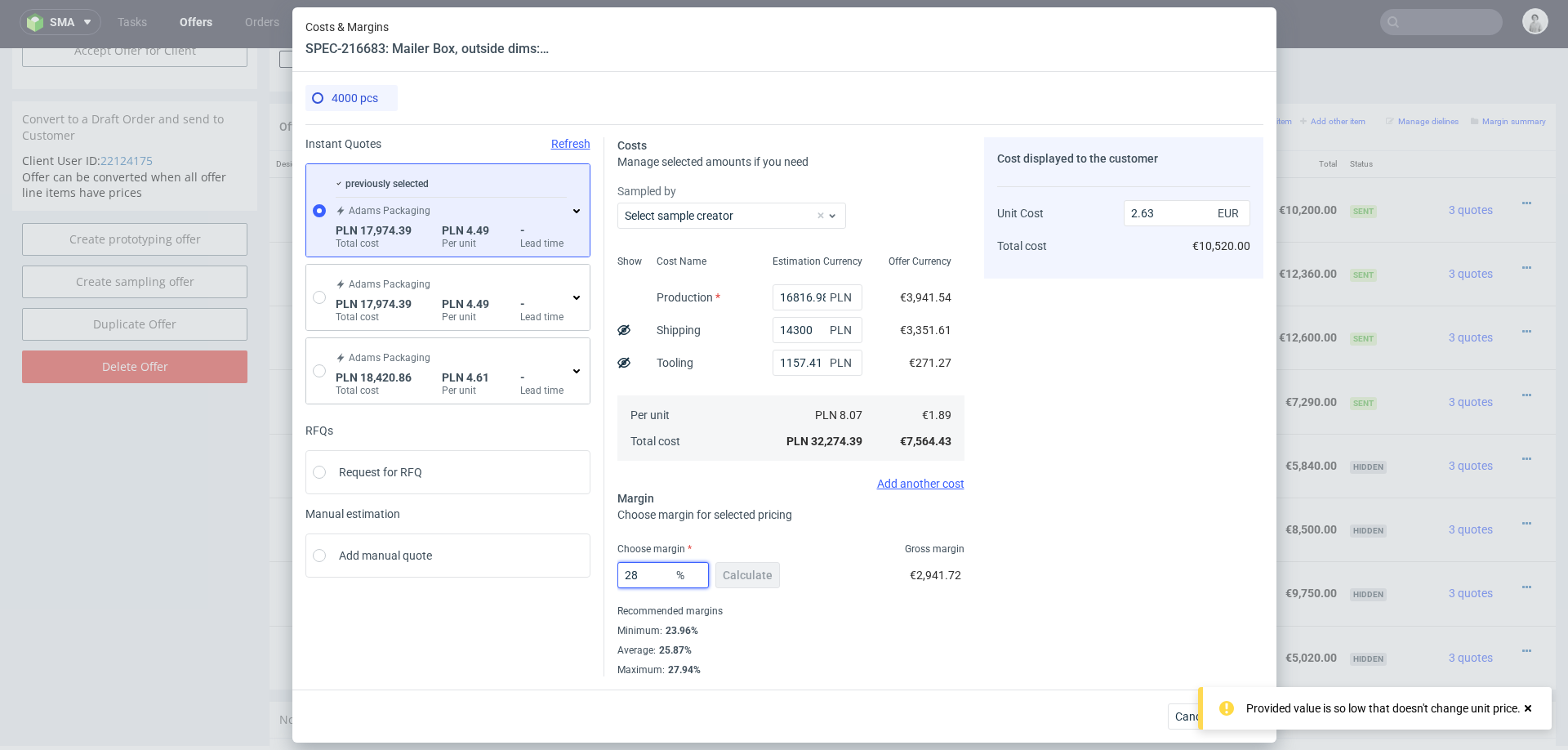
click at [659, 578] on input "28" at bounding box center [663, 575] width 91 height 26
type input "24"
type input "2.49"
type input "24"
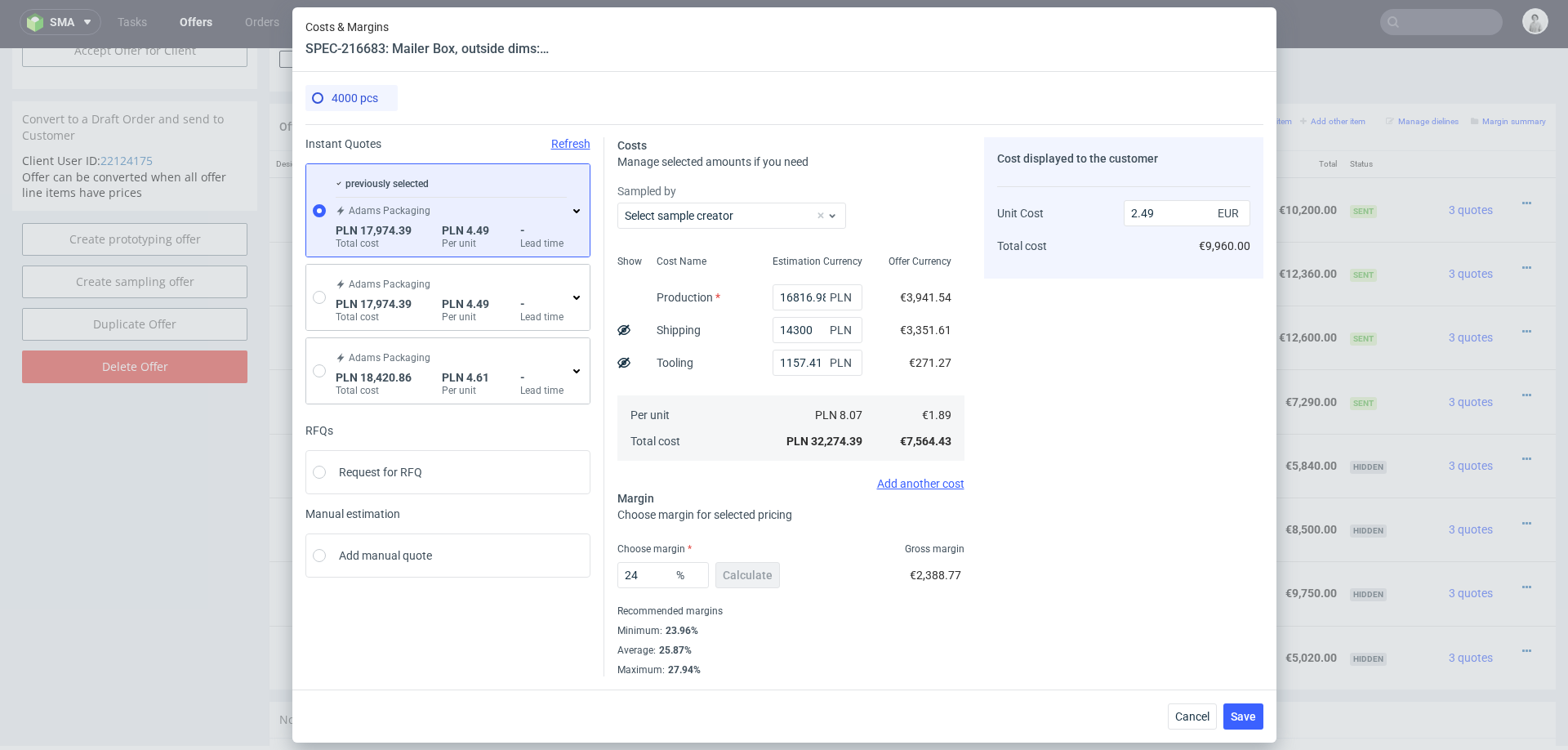
click at [939, 642] on div "Average : 25.87%" at bounding box center [791, 650] width 347 height 20
click at [1237, 707] on span "Save" at bounding box center [1242, 716] width 25 height 11
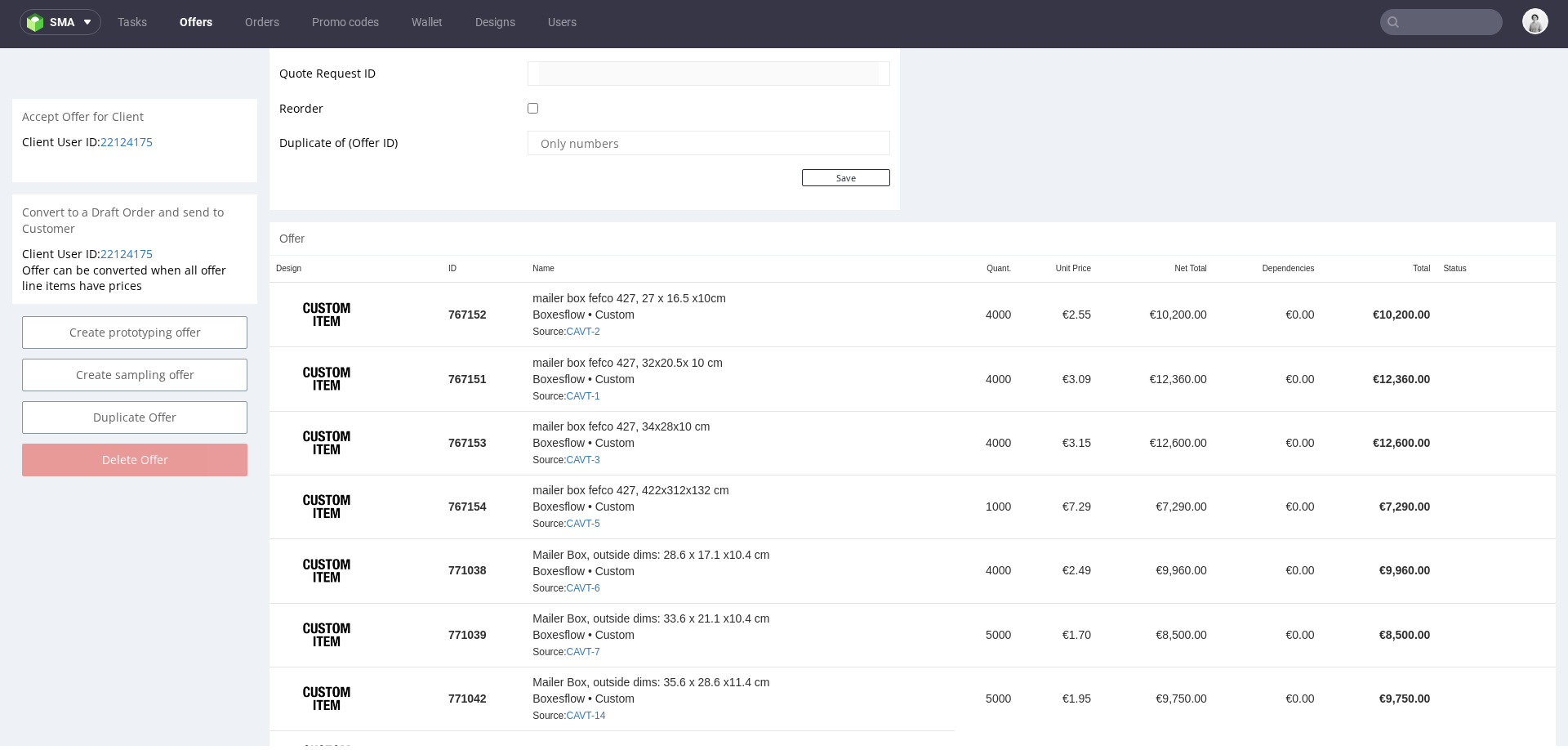
scroll to position [858, 0]
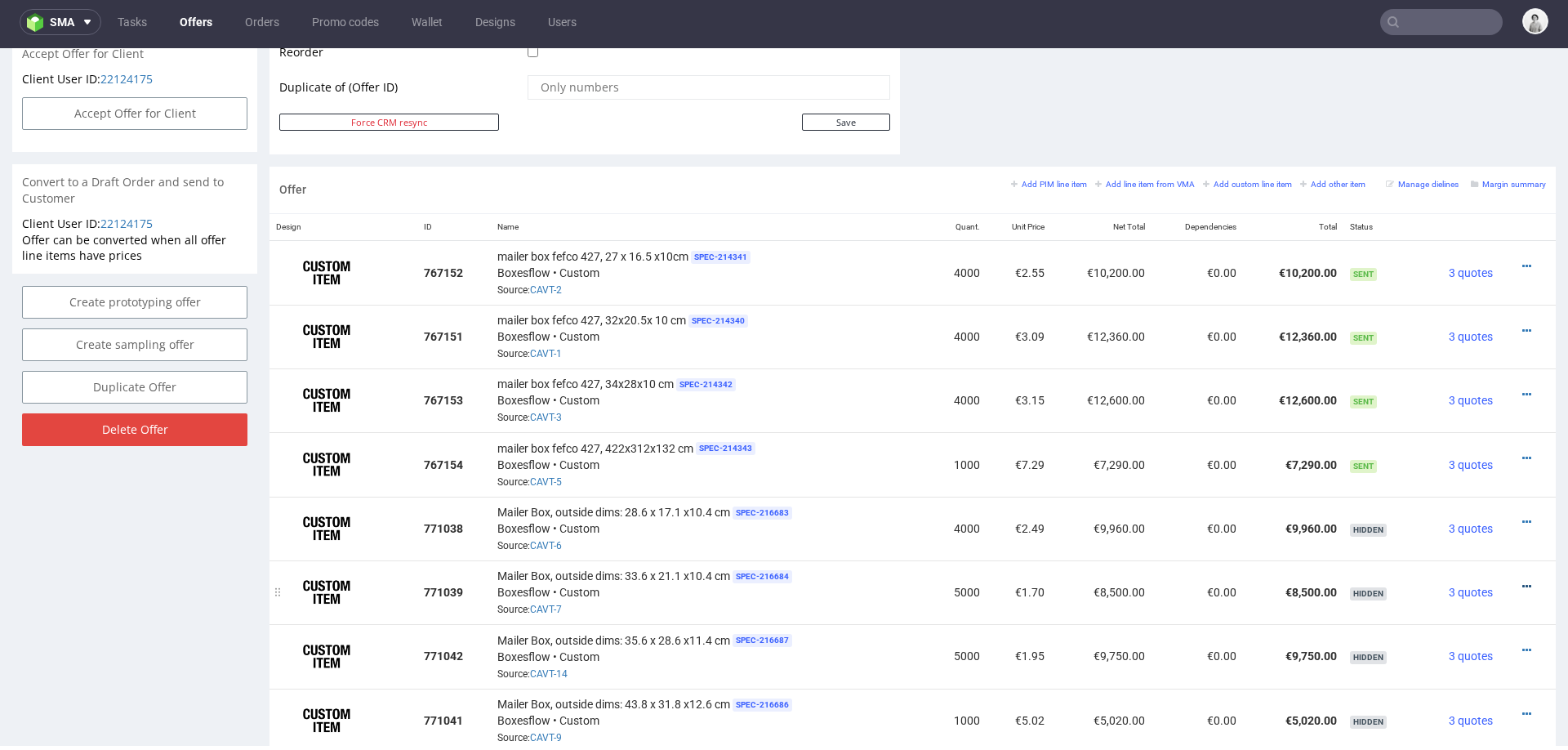
click at [1522, 581] on icon at bounding box center [1526, 586] width 9 height 11
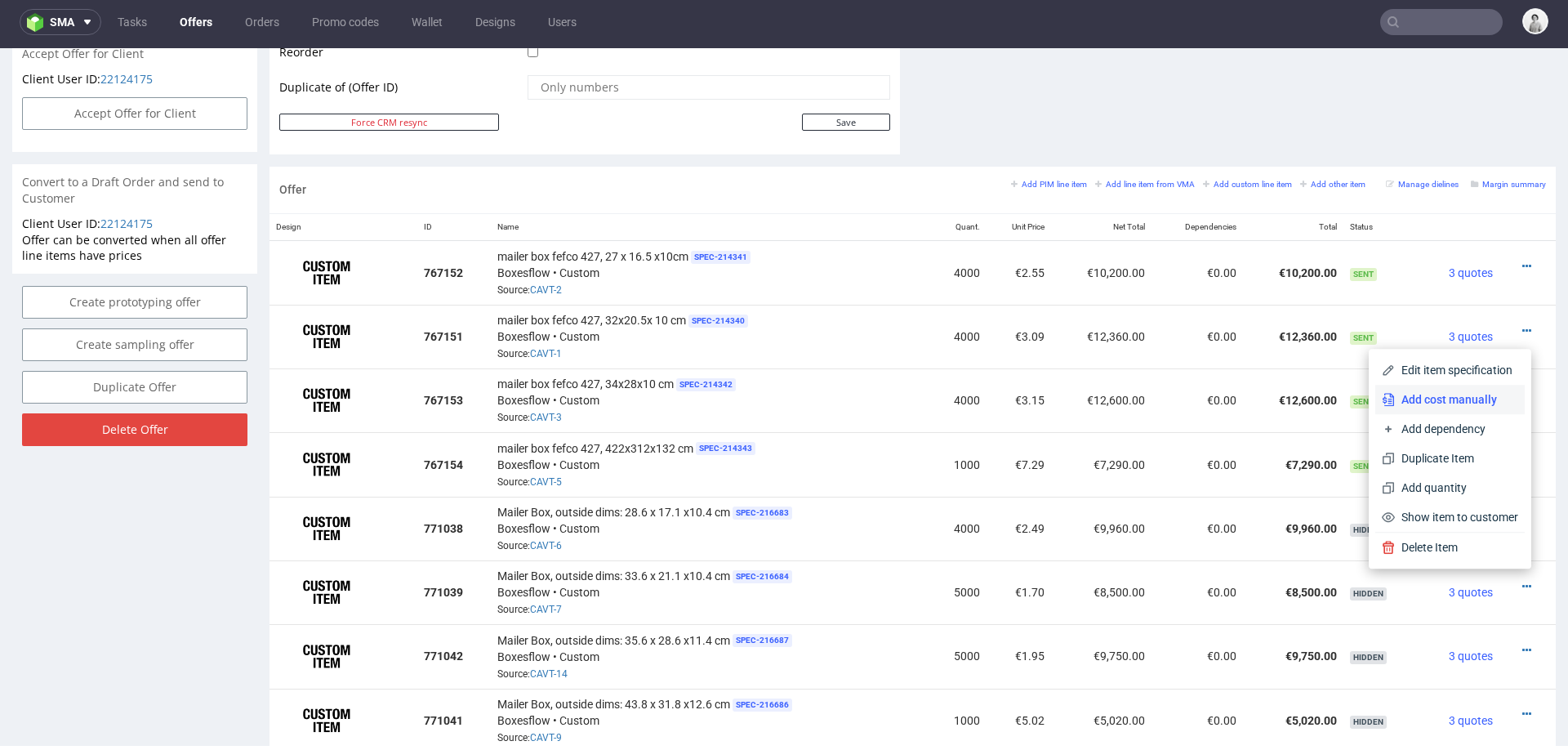
click at [1451, 401] on span "Add cost manually" at bounding box center [1457, 399] width 124 height 17
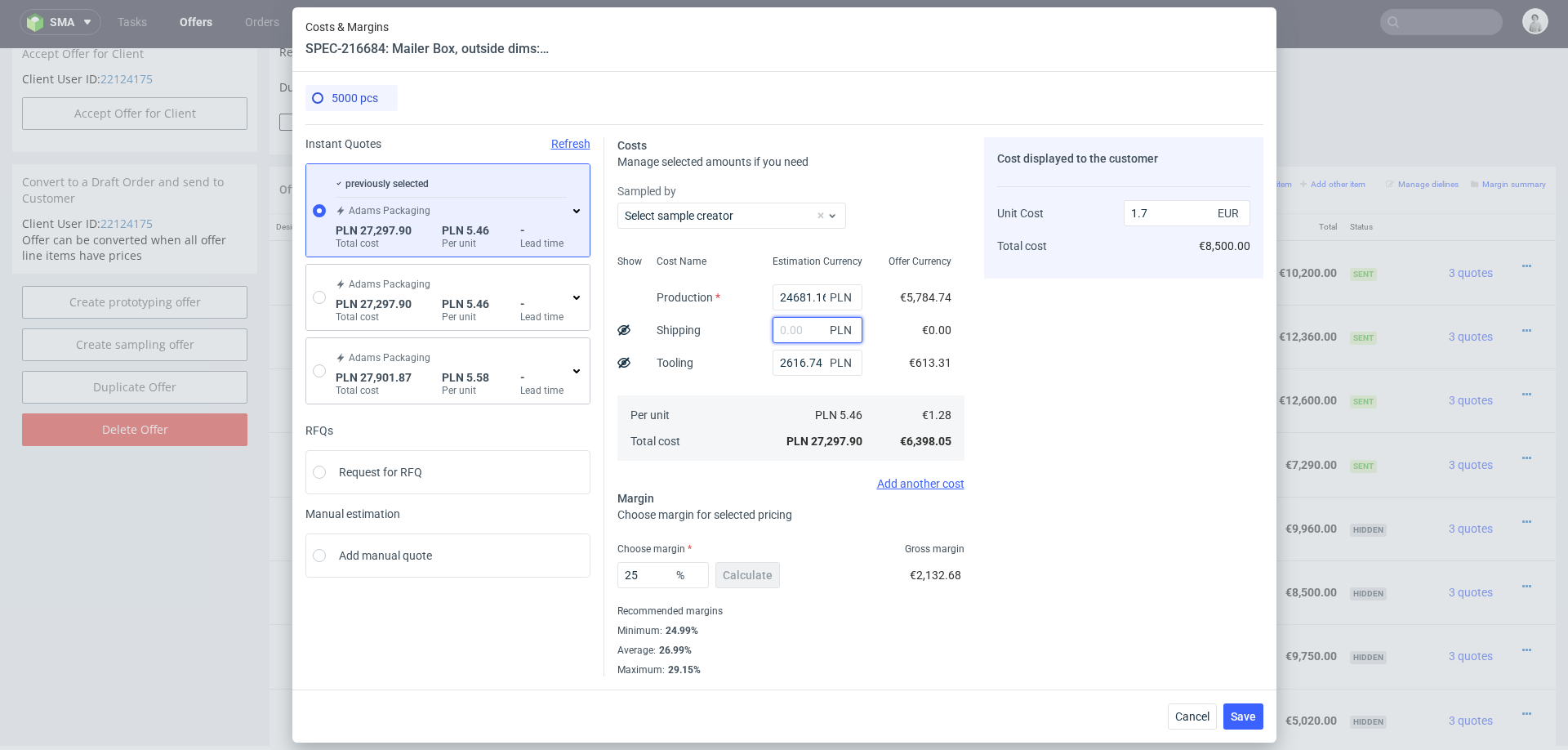
click at [792, 328] on input "text" at bounding box center [817, 330] width 90 height 26
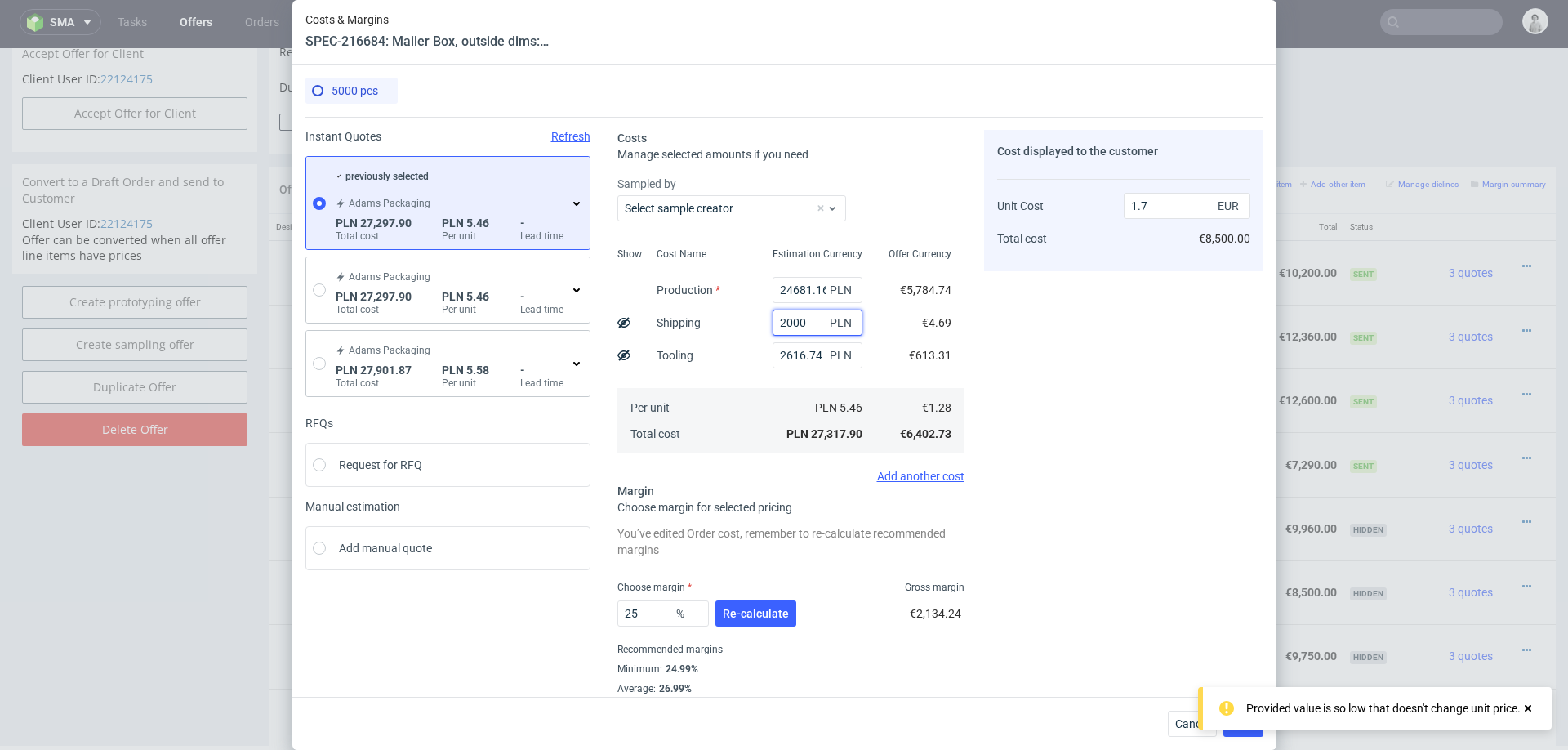
type input "20000"
type input "2.96"
type input "20000"
click at [750, 618] on span "Re-calculate" at bounding box center [756, 613] width 66 height 11
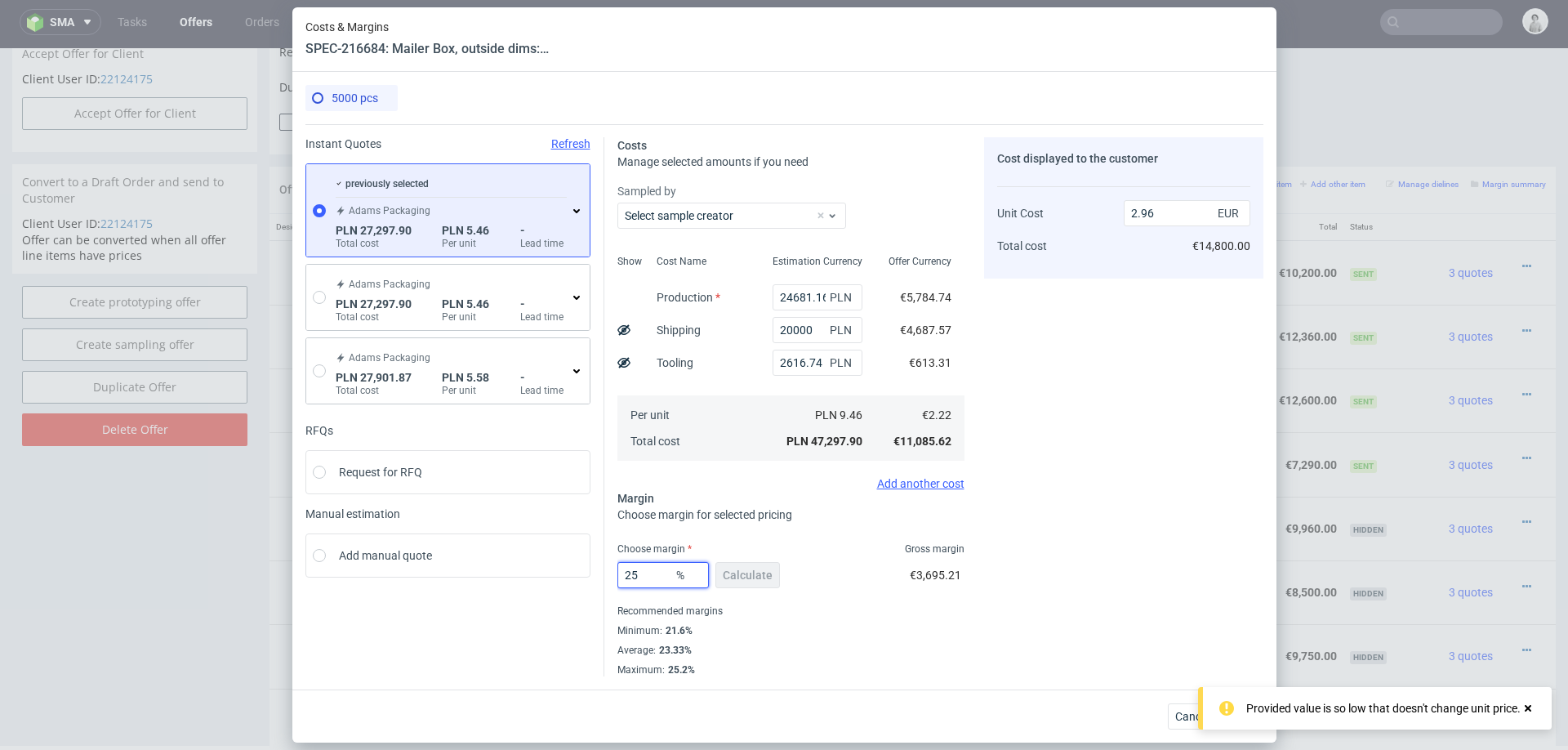
click at [650, 582] on input "25" at bounding box center [663, 575] width 91 height 26
type input "22"
type input "2.84"
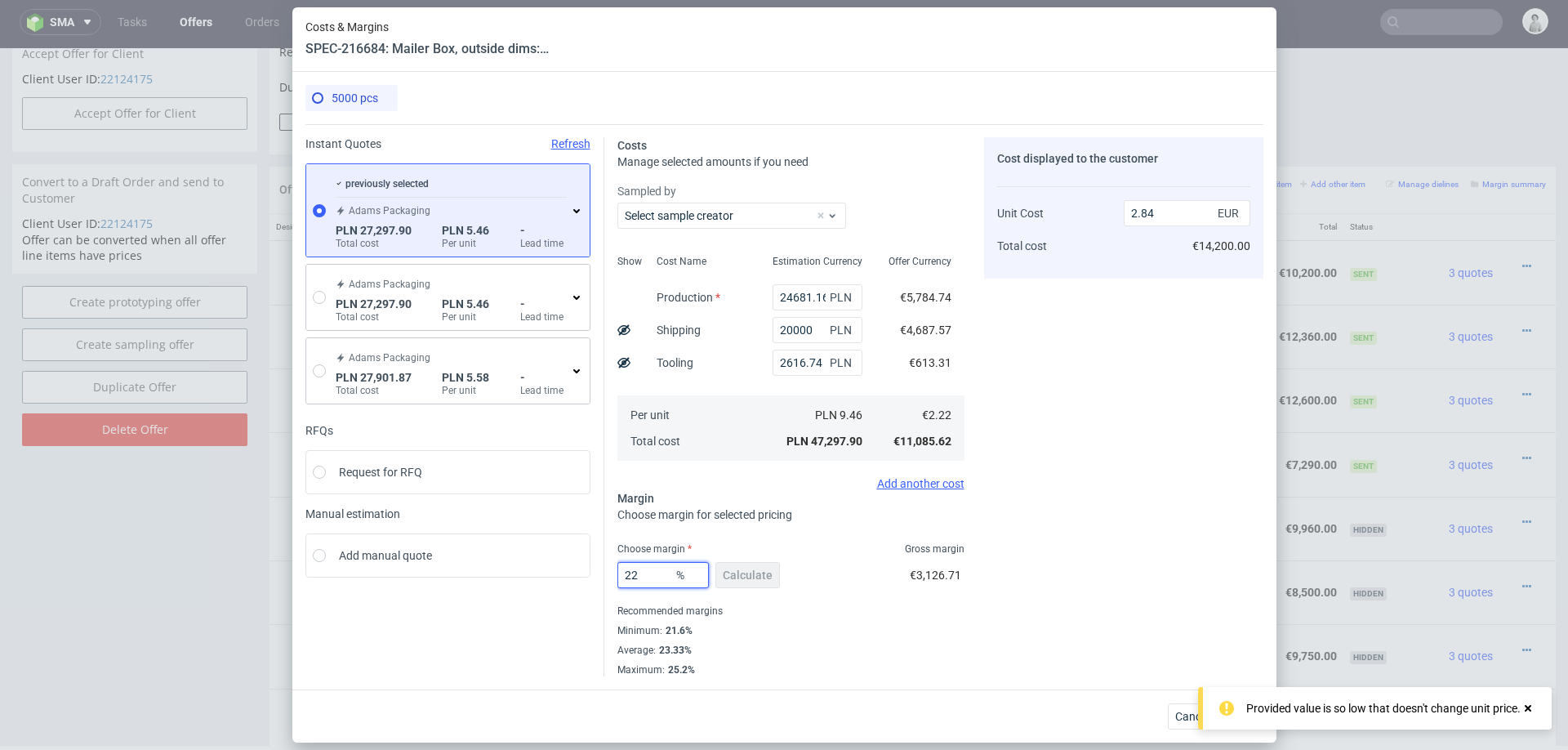
type input "22"
click at [952, 667] on div "Maximum : 25.2%" at bounding box center [791, 668] width 347 height 17
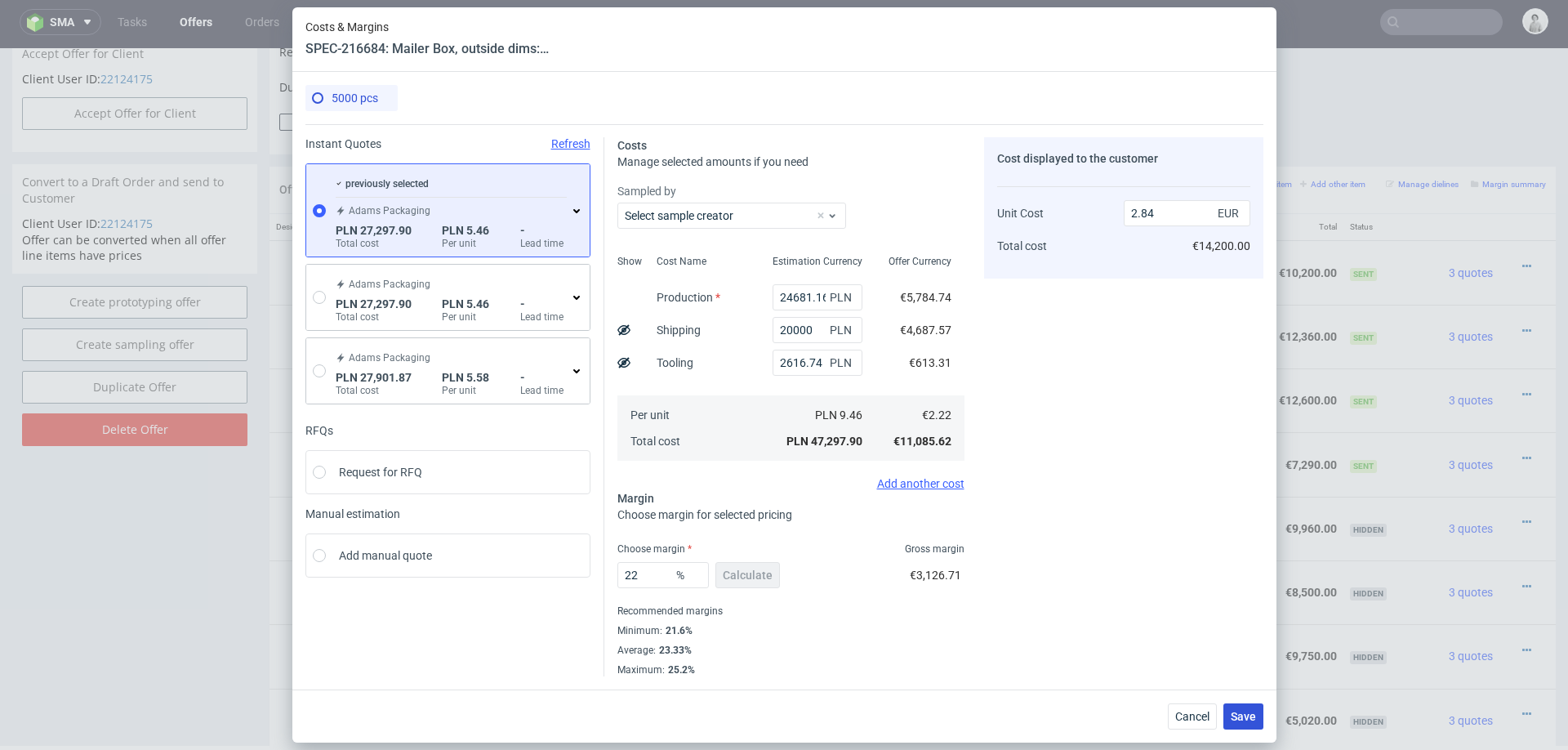
click at [1260, 707] on button "Save" at bounding box center [1243, 716] width 40 height 26
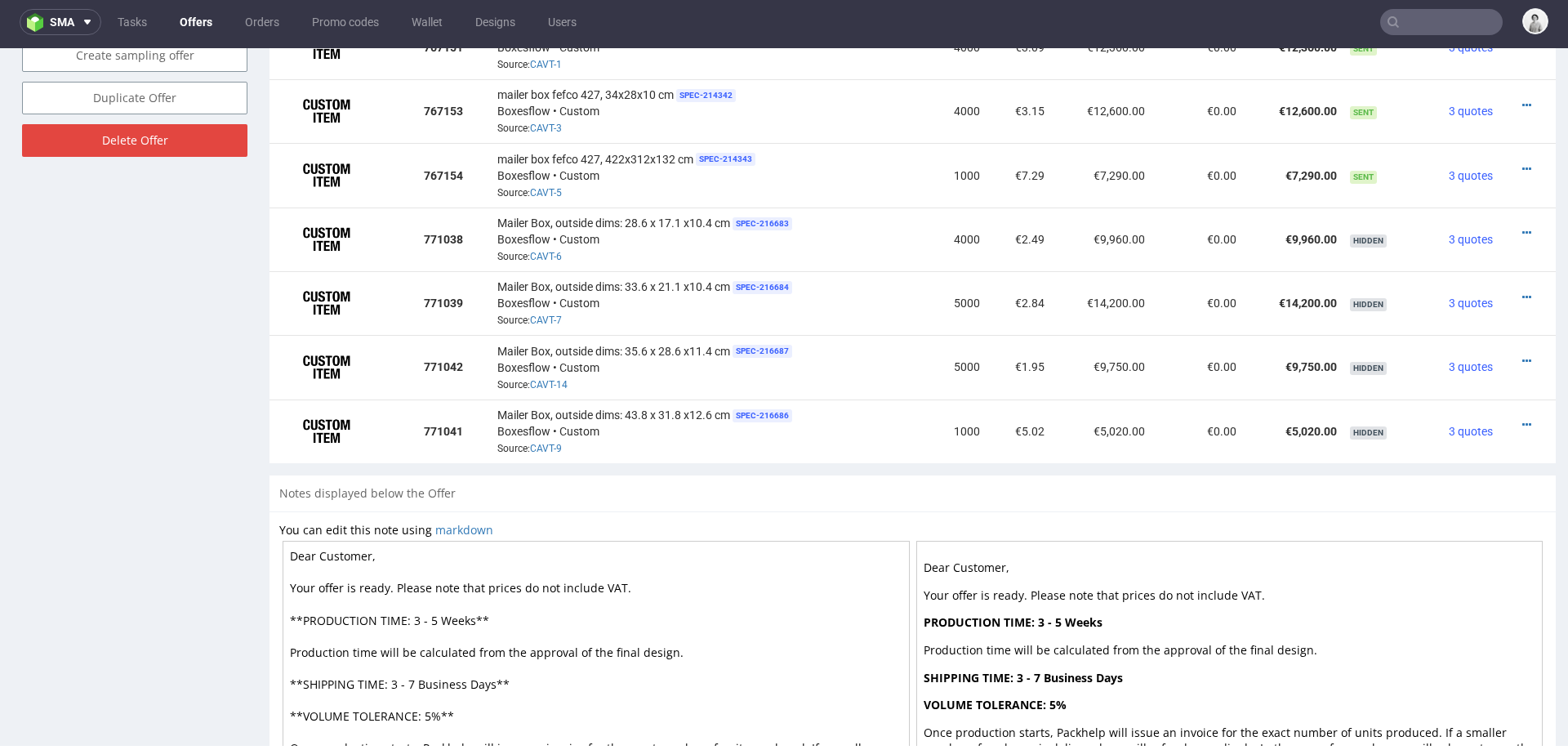
scroll to position [1087, 0]
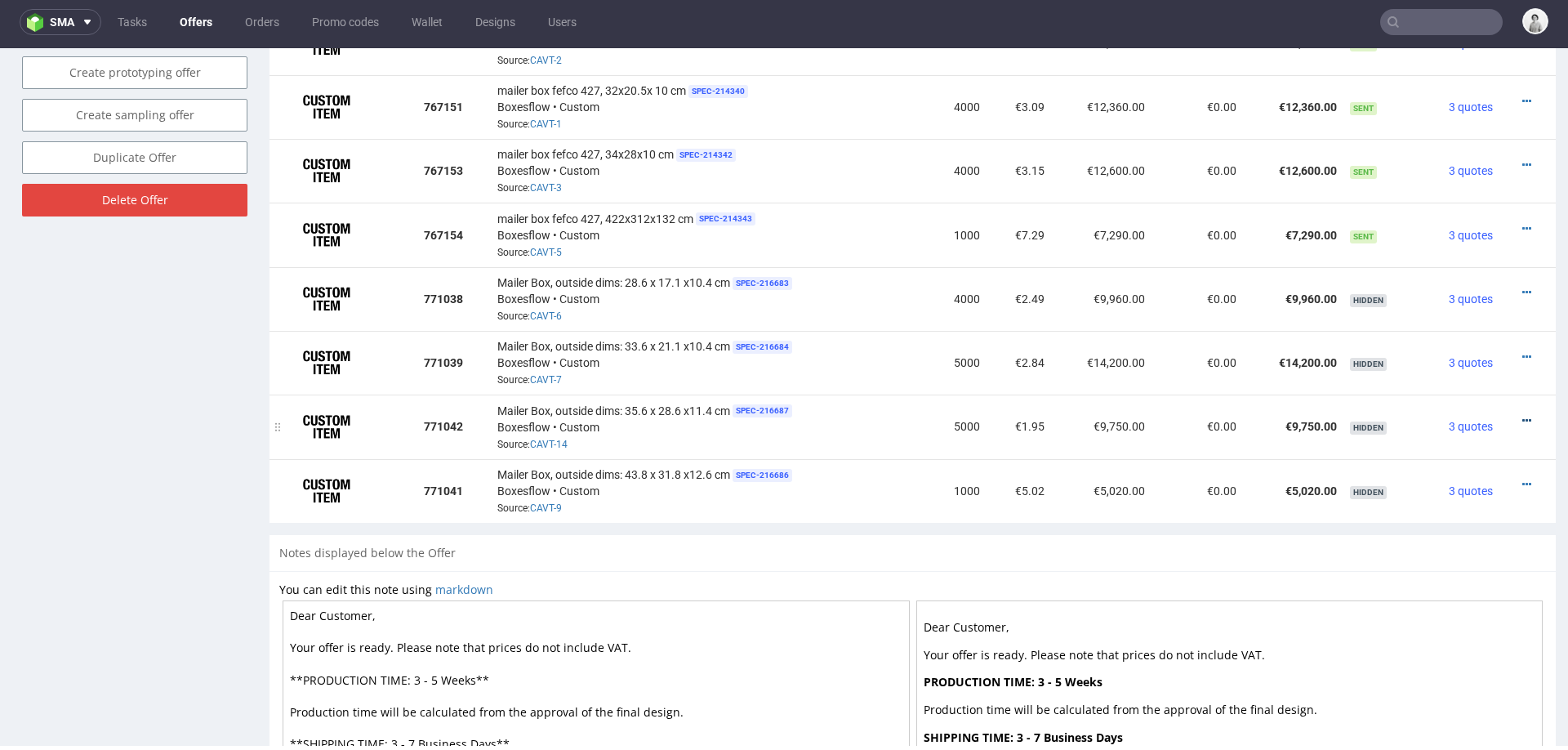
click at [1522, 415] on icon at bounding box center [1526, 420] width 9 height 11
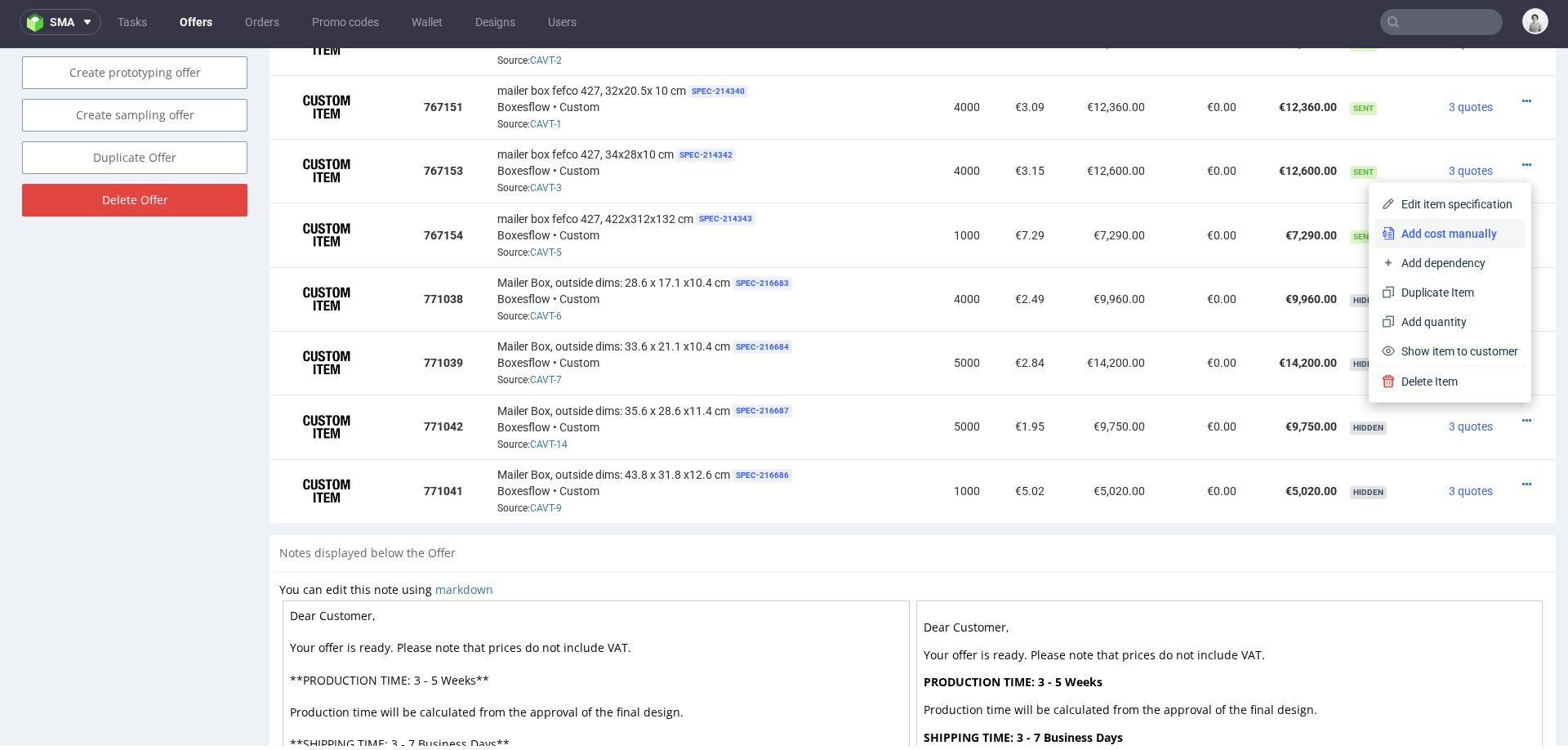
click at [1444, 233] on span "Add cost manually" at bounding box center [1457, 233] width 124 height 17
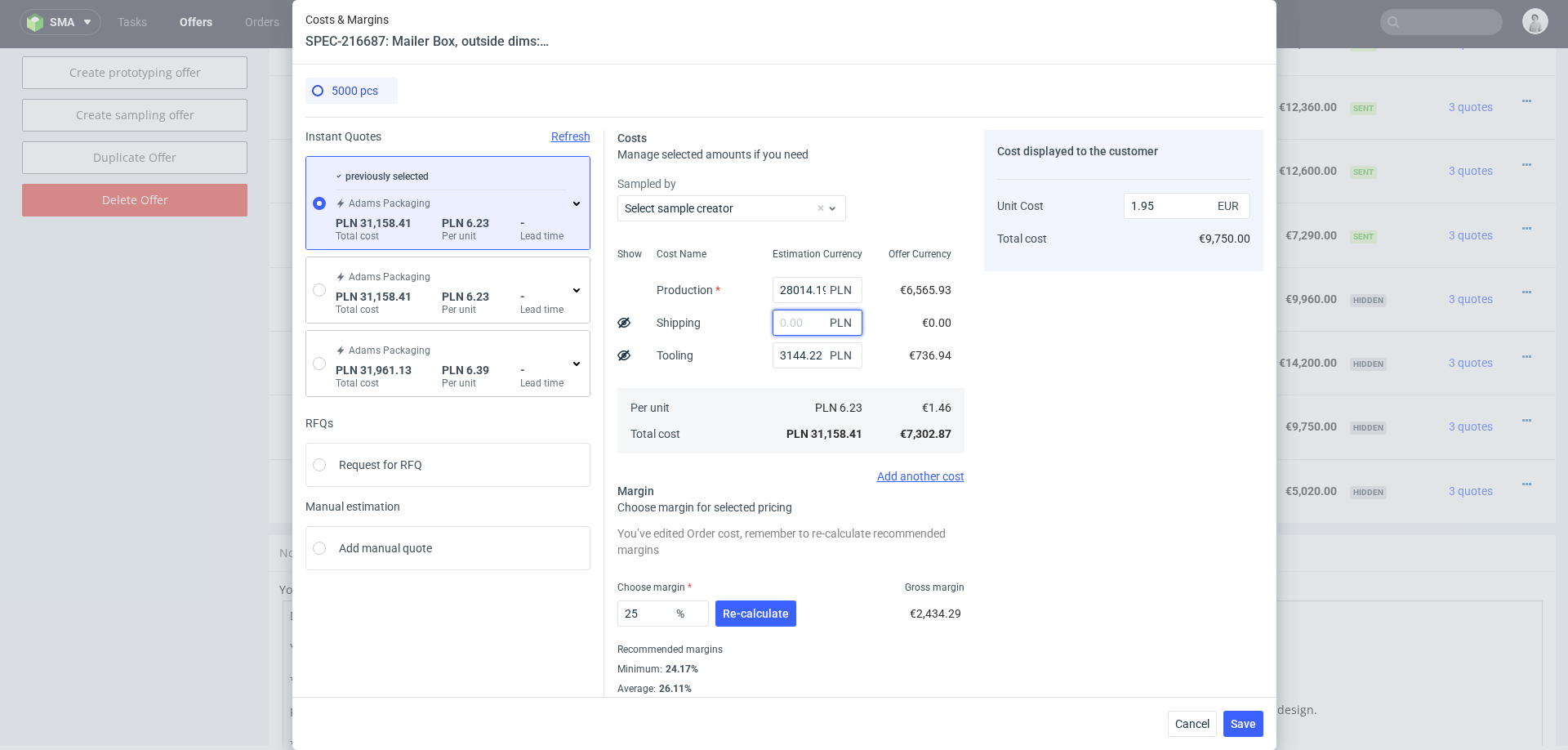
click at [797, 322] on input "text" at bounding box center [817, 322] width 90 height 26
type input "20000"
type input "3.2"
type input "20000"
click at [719, 405] on div "Per unit Total cost" at bounding box center [701, 420] width 116 height 65
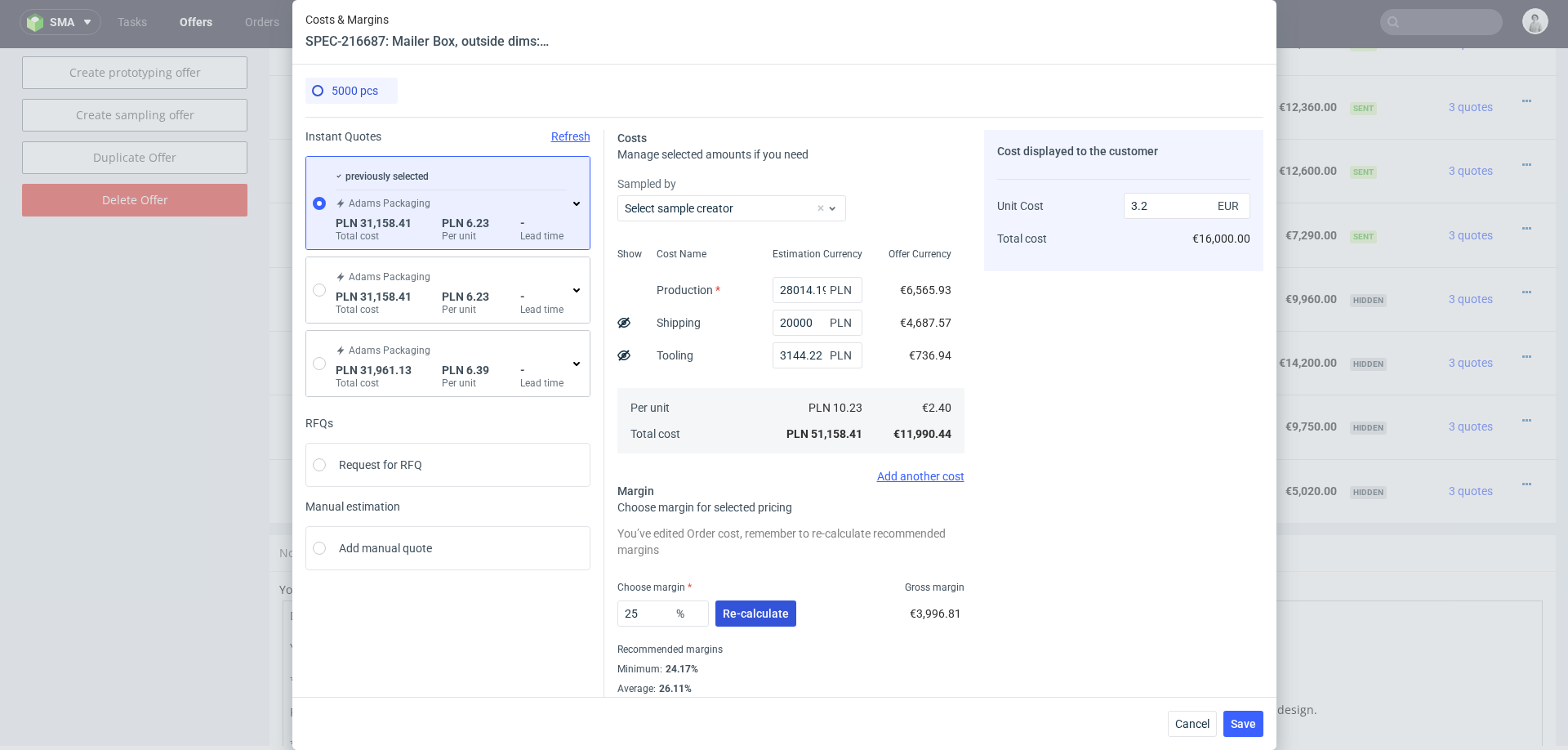
click at [759, 613] on span "Re-calculate" at bounding box center [756, 613] width 66 height 11
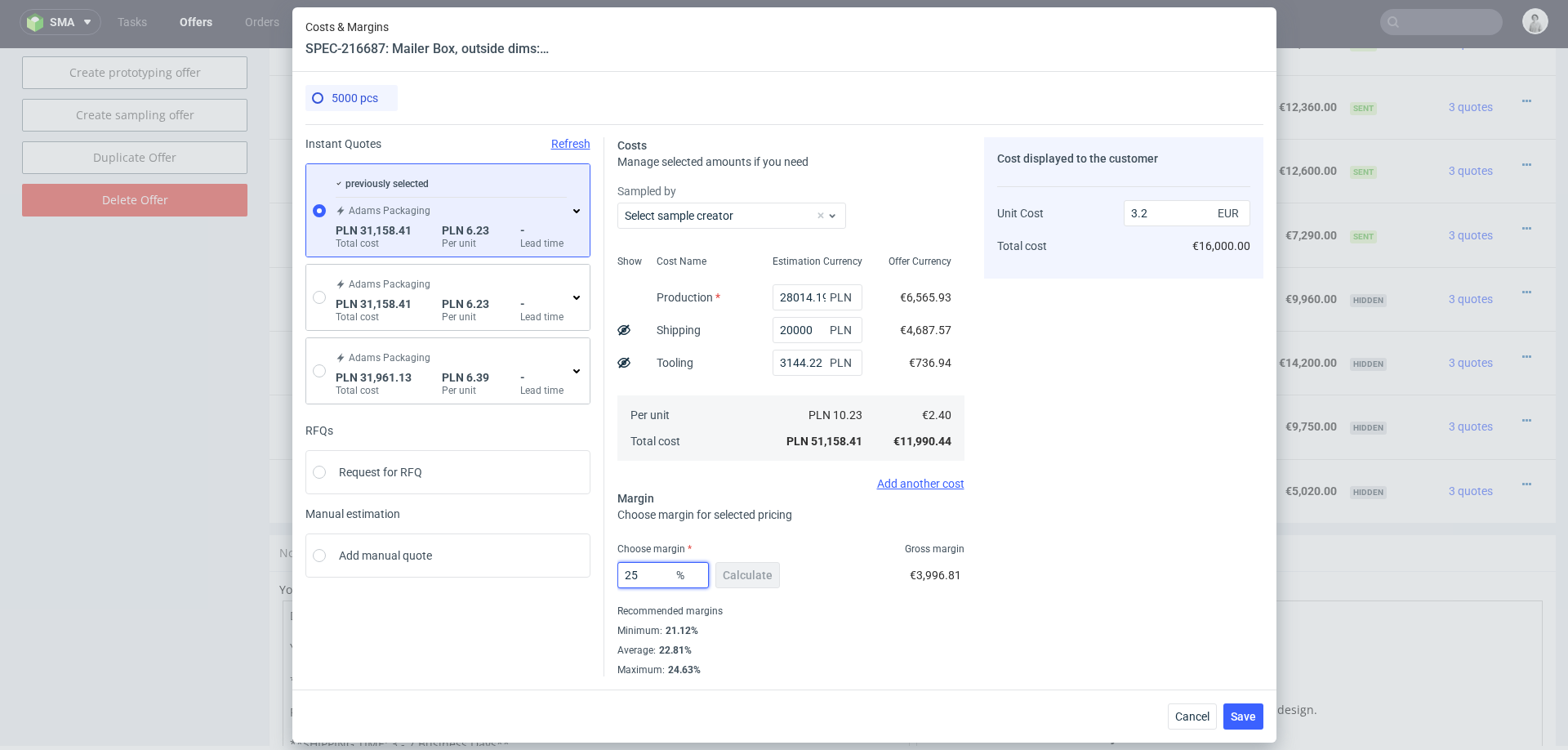
click at [648, 571] on input "25" at bounding box center [663, 575] width 91 height 26
type input "22"
type input "3.08"
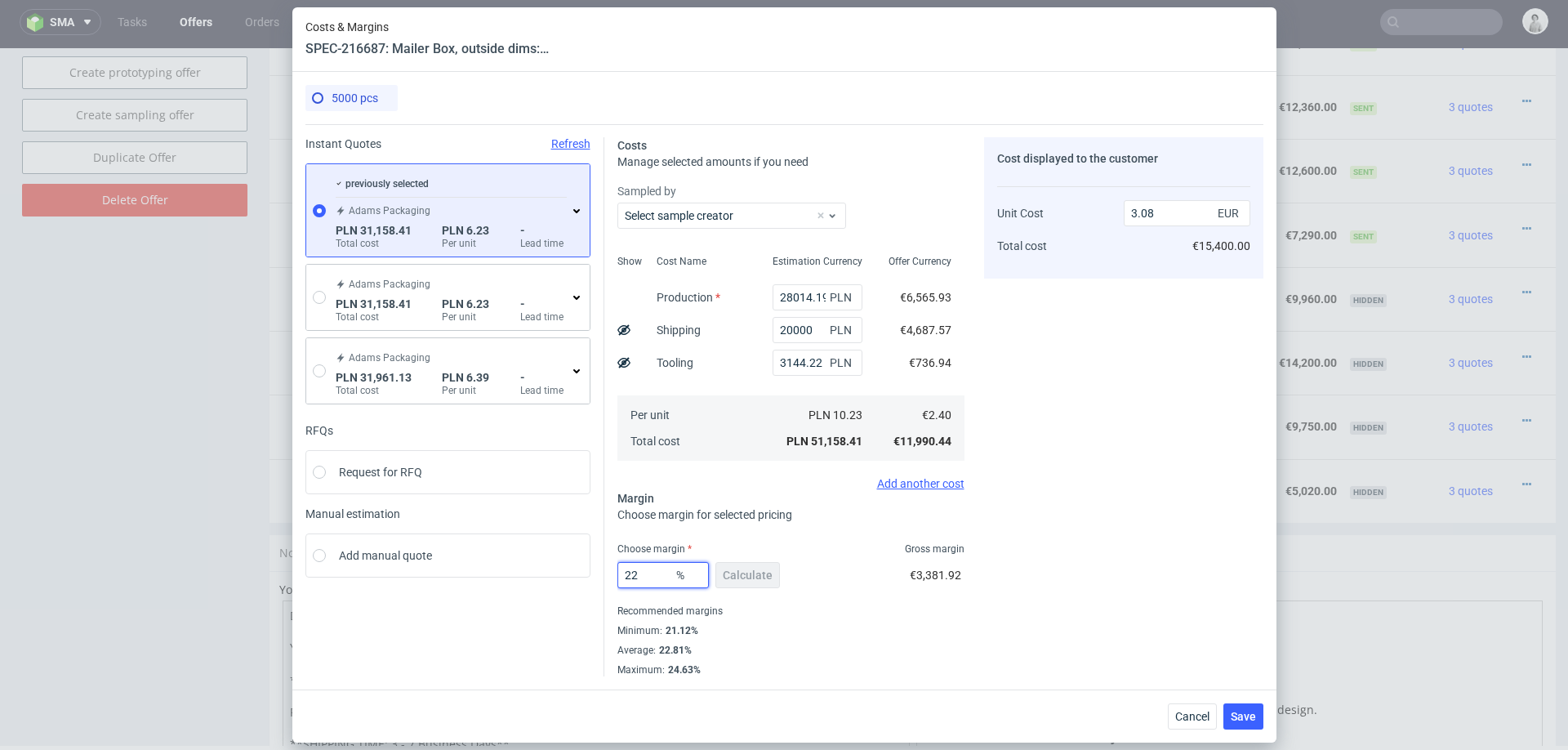
type input "22"
click at [1131, 652] on div "Cost displayed to the customer Unit Cost Total cost 3.08 EUR €15,400.00" at bounding box center [1123, 407] width 279 height 539
click at [1235, 707] on button "Save" at bounding box center [1243, 716] width 40 height 26
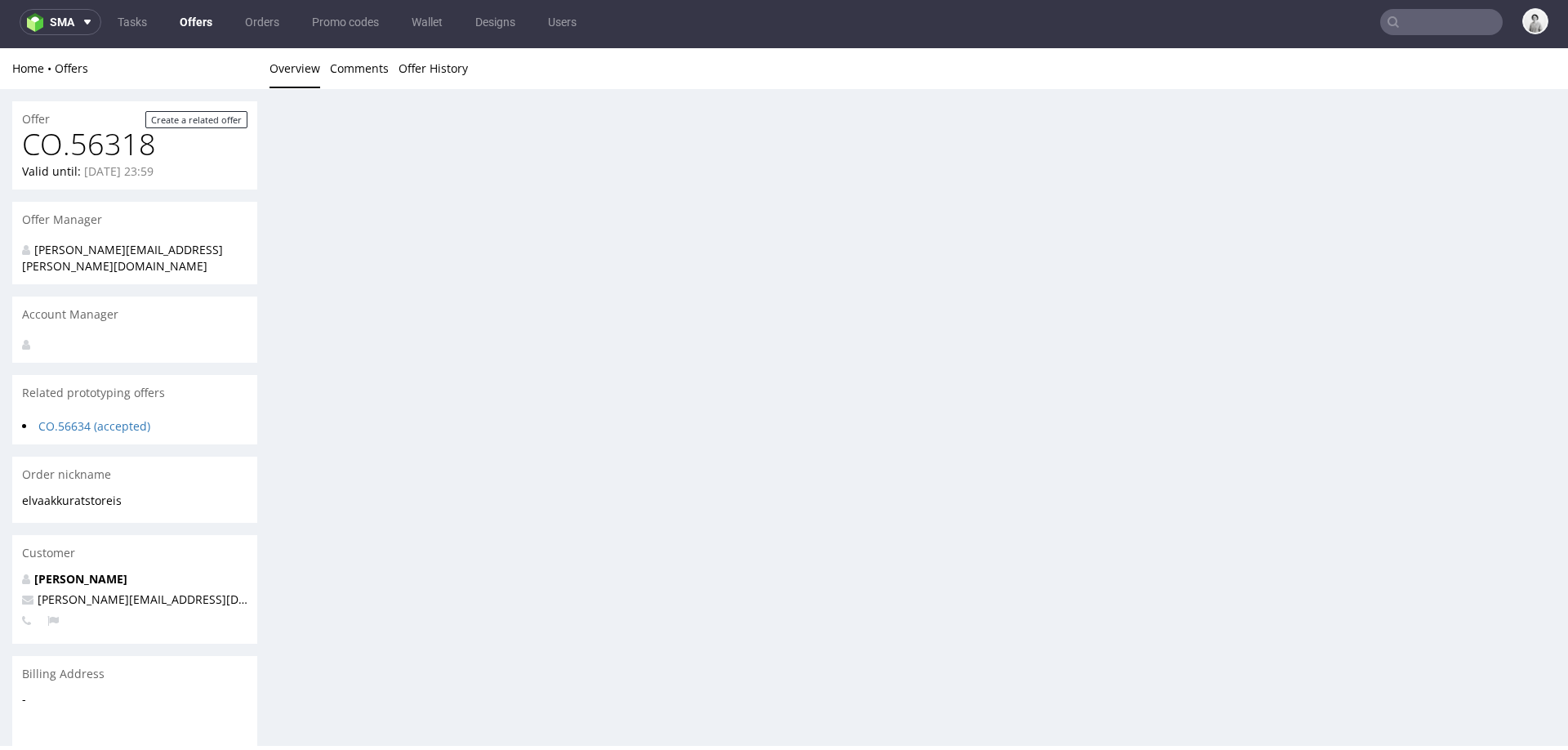
scroll to position [0, 0]
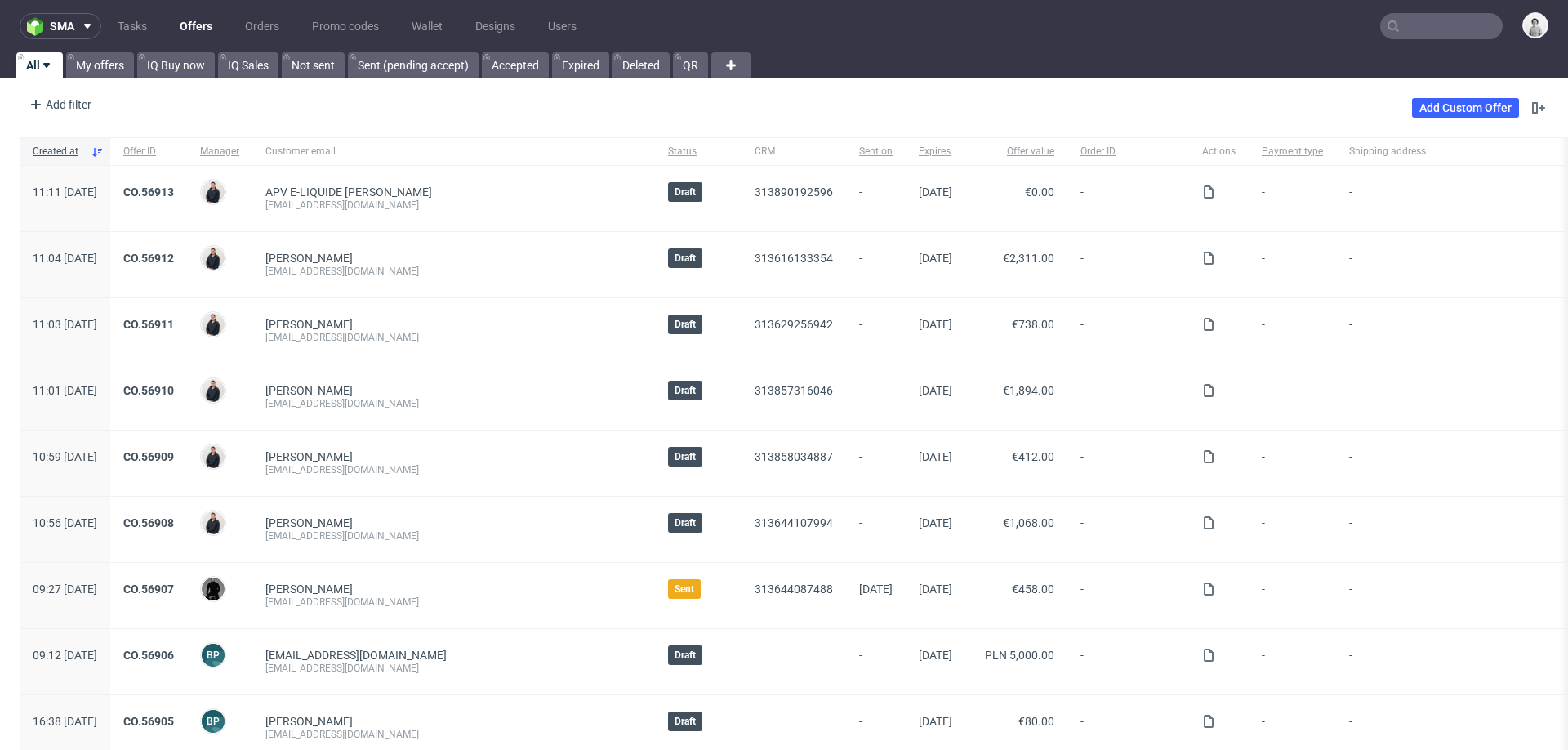
click at [1399, 24] on input "text" at bounding box center [1441, 26] width 123 height 26
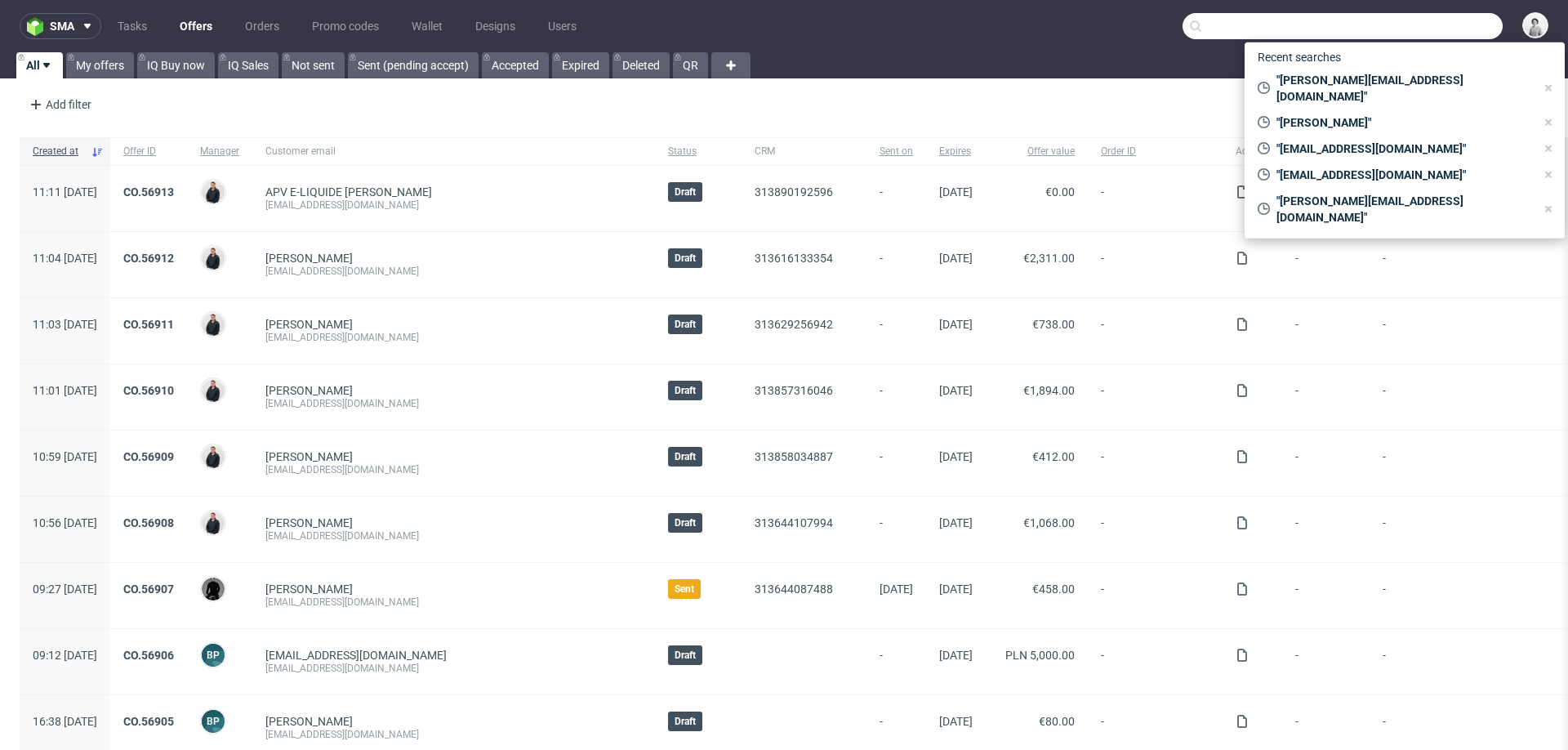
paste input "[PERSON_NAME][EMAIL_ADDRESS][DOMAIN_NAME]"
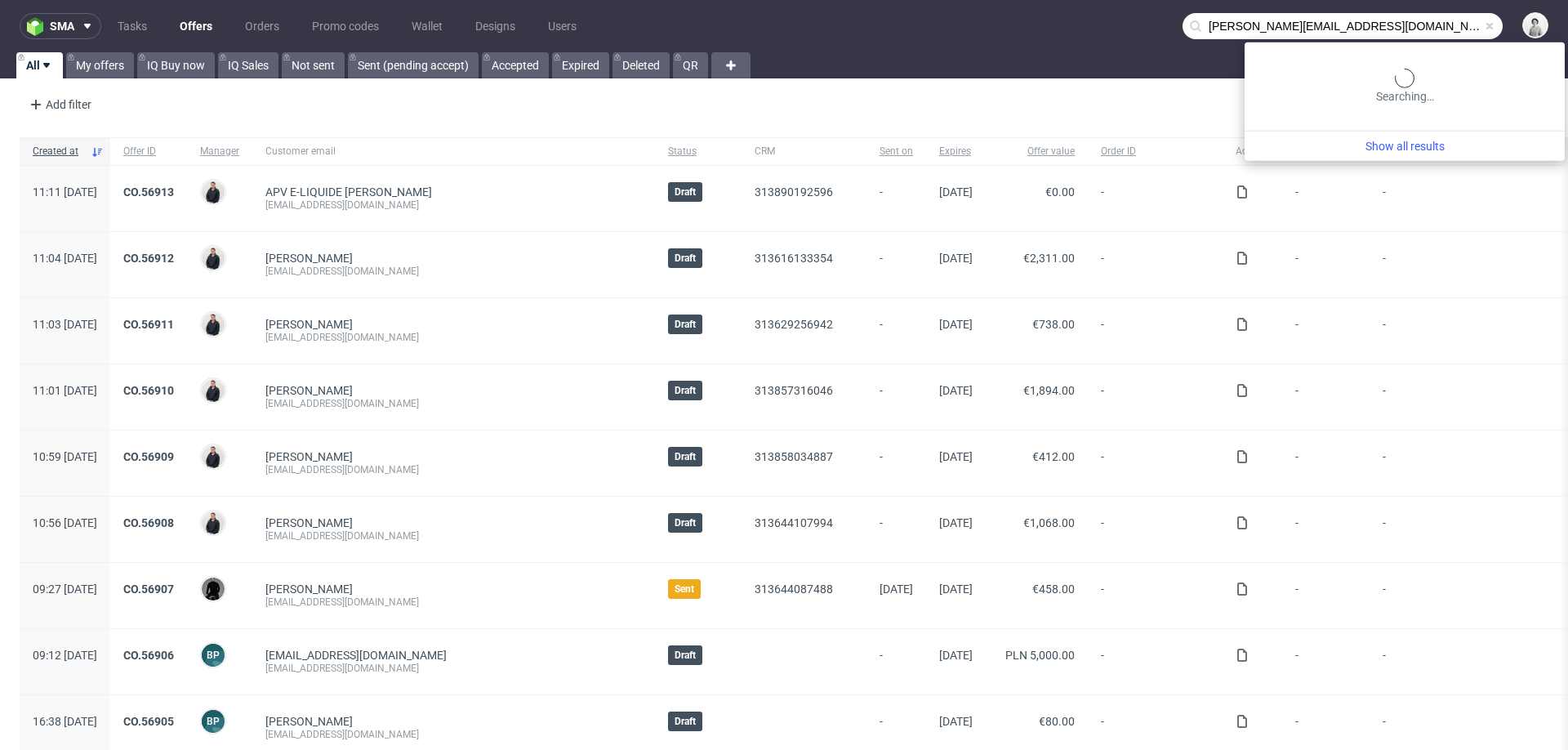
type input "[PERSON_NAME][EMAIL_ADDRESS][DOMAIN_NAME]"
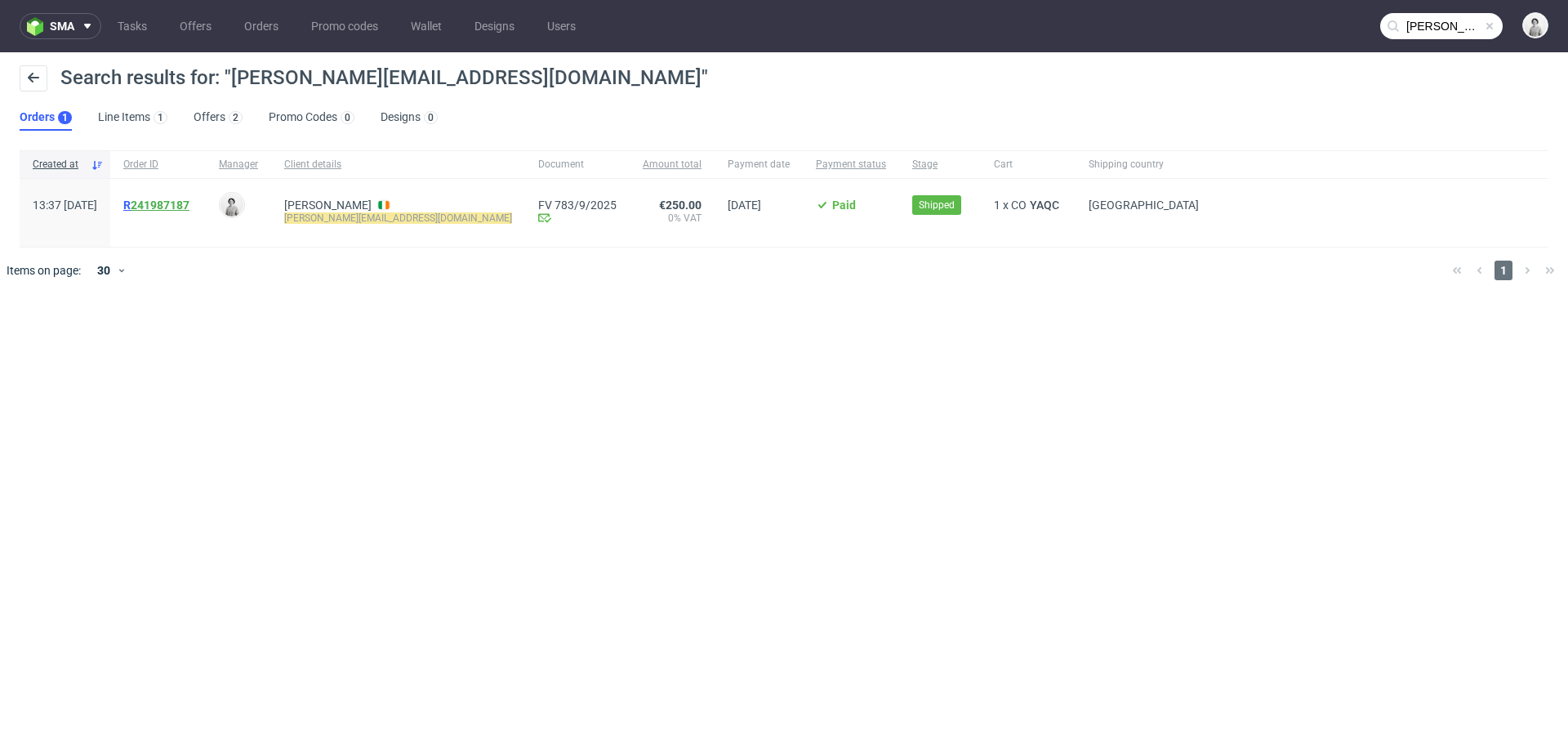
click at [190, 211] on link "241987187" at bounding box center [160, 205] width 59 height 13
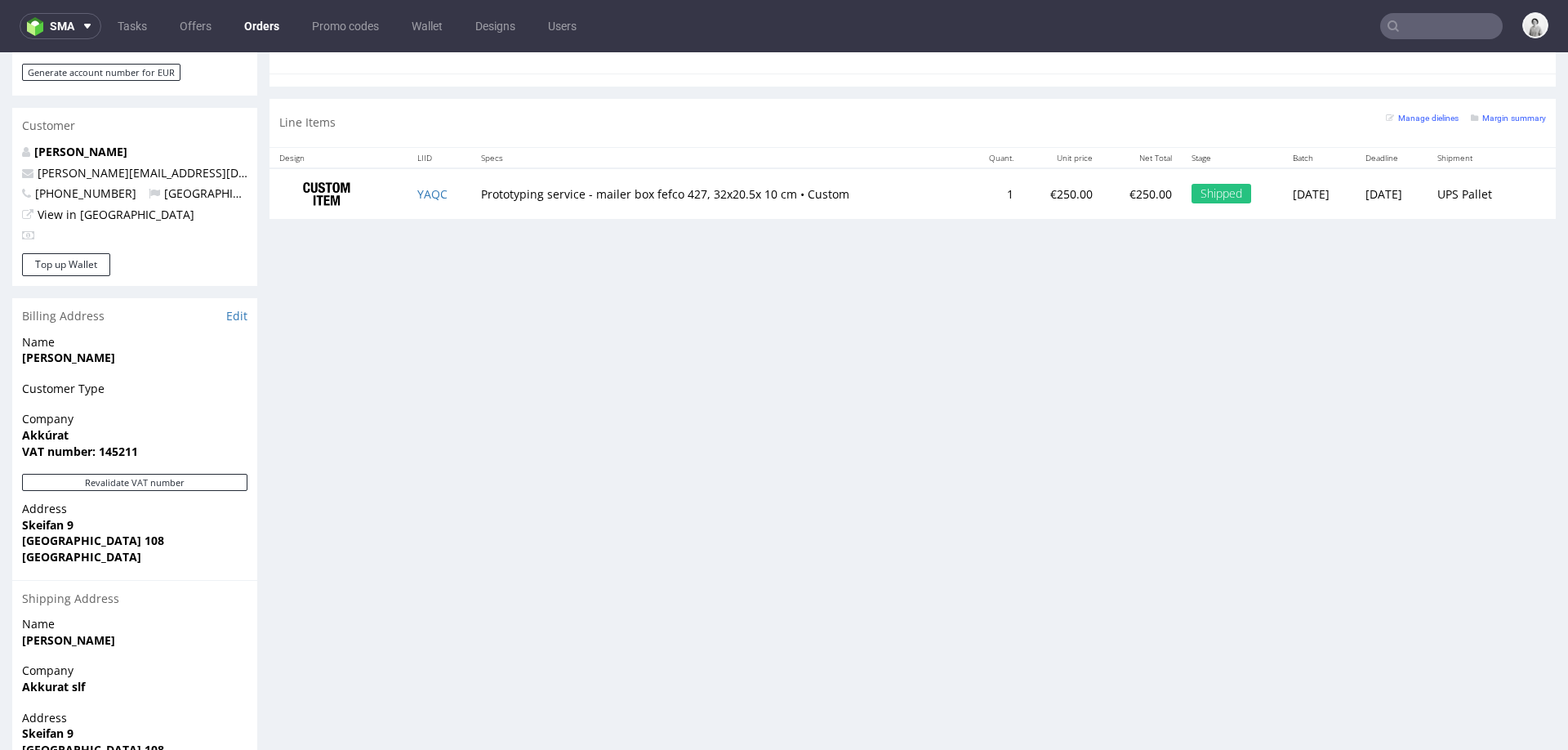
scroll to position [868, 0]
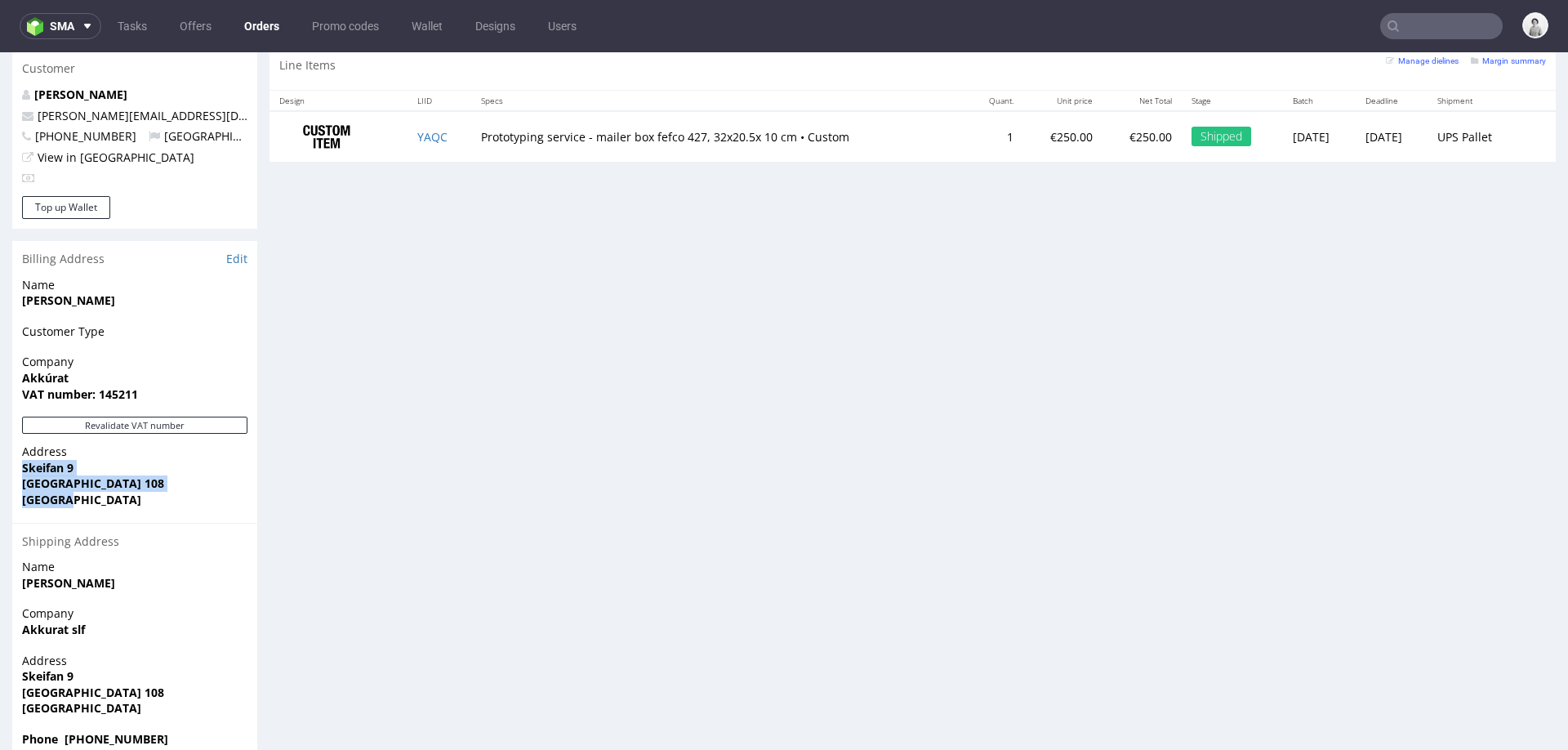
drag, startPoint x: 21, startPoint y: 433, endPoint x: 91, endPoint y: 473, distance: 80.6
click at [91, 473] on div "Address [STREET_ADDRESS]" at bounding box center [134, 483] width 245 height 78
copy p "Skeifan 9 [GEOGRAPHIC_DATA] 108 [GEOGRAPHIC_DATA]"
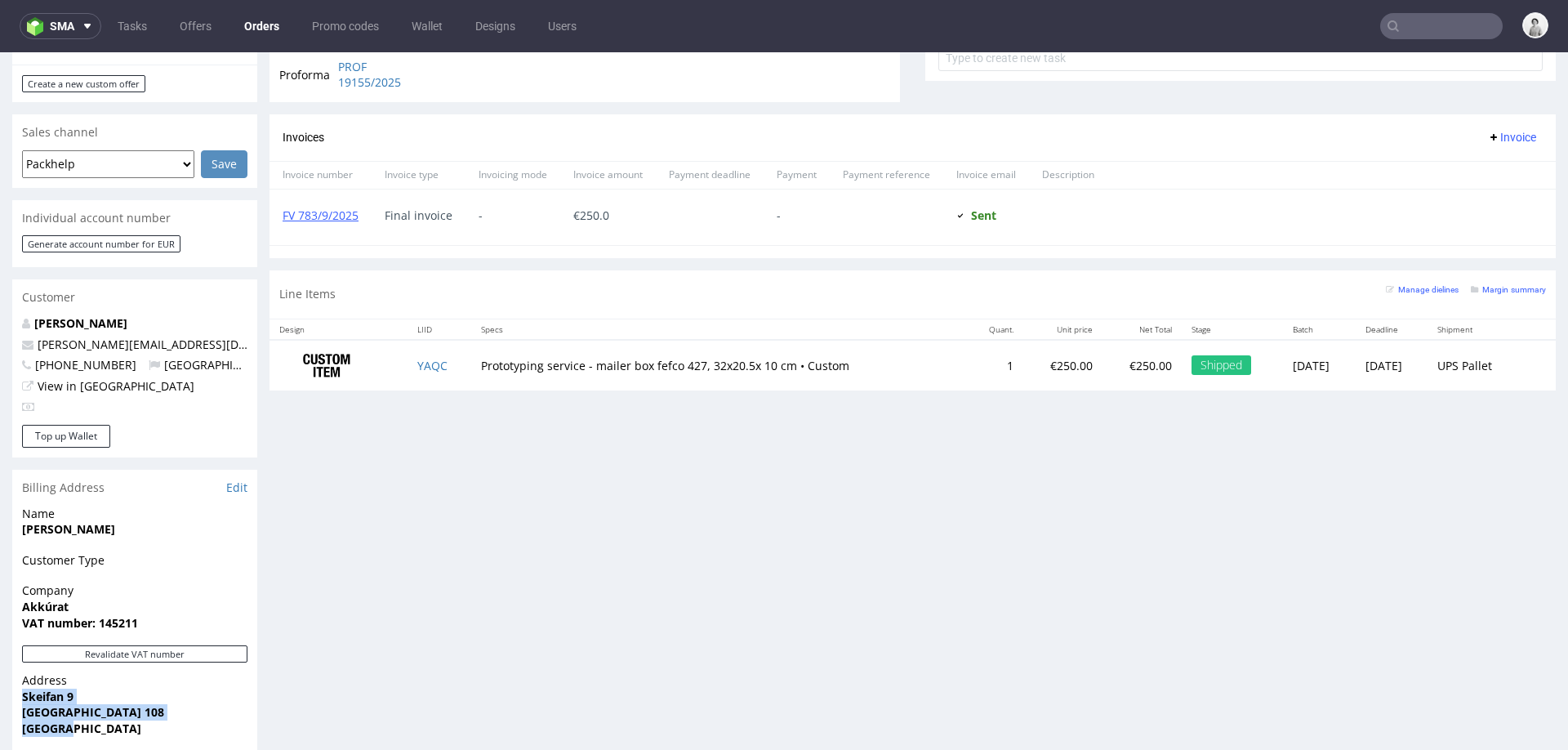
scroll to position [636, 0]
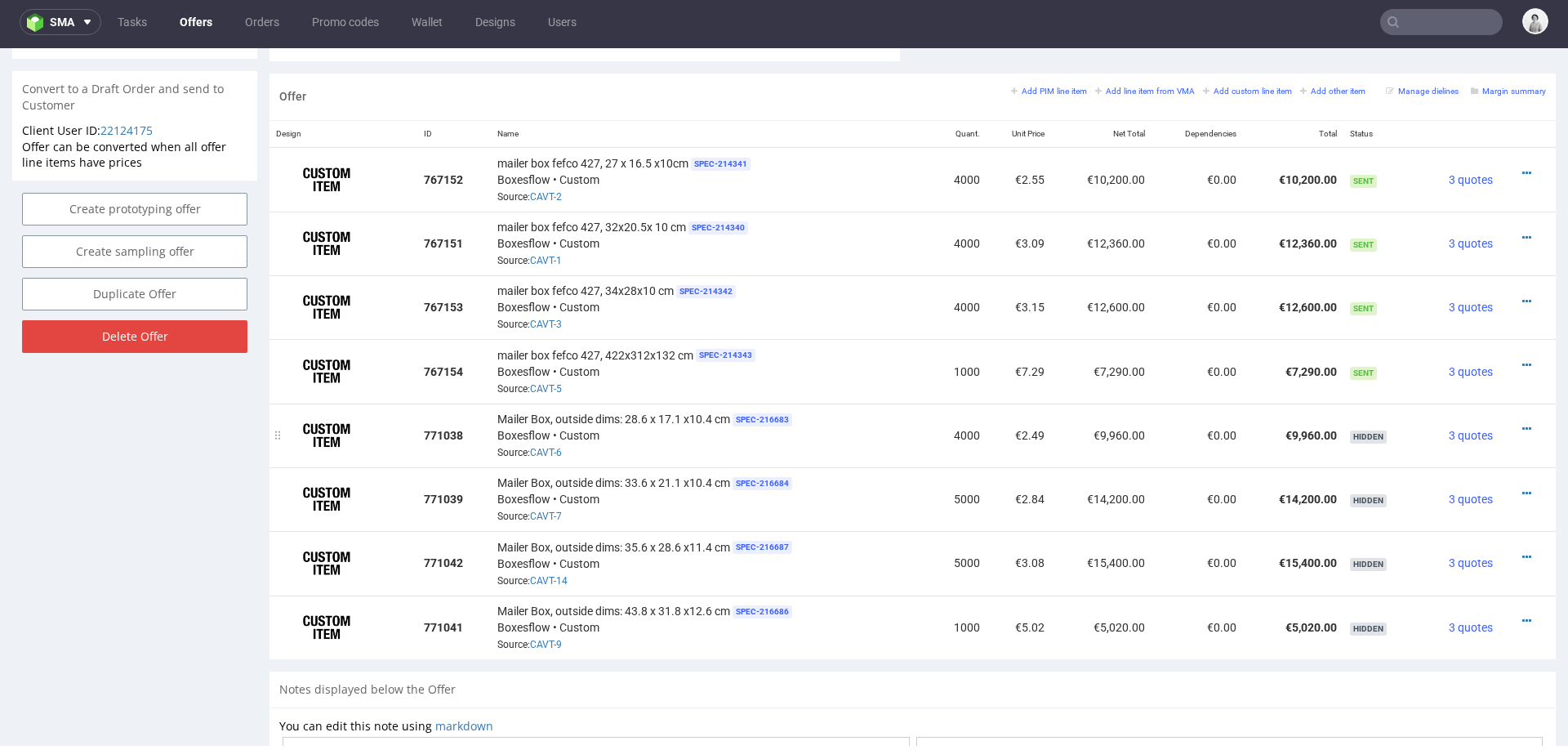
scroll to position [979, 0]
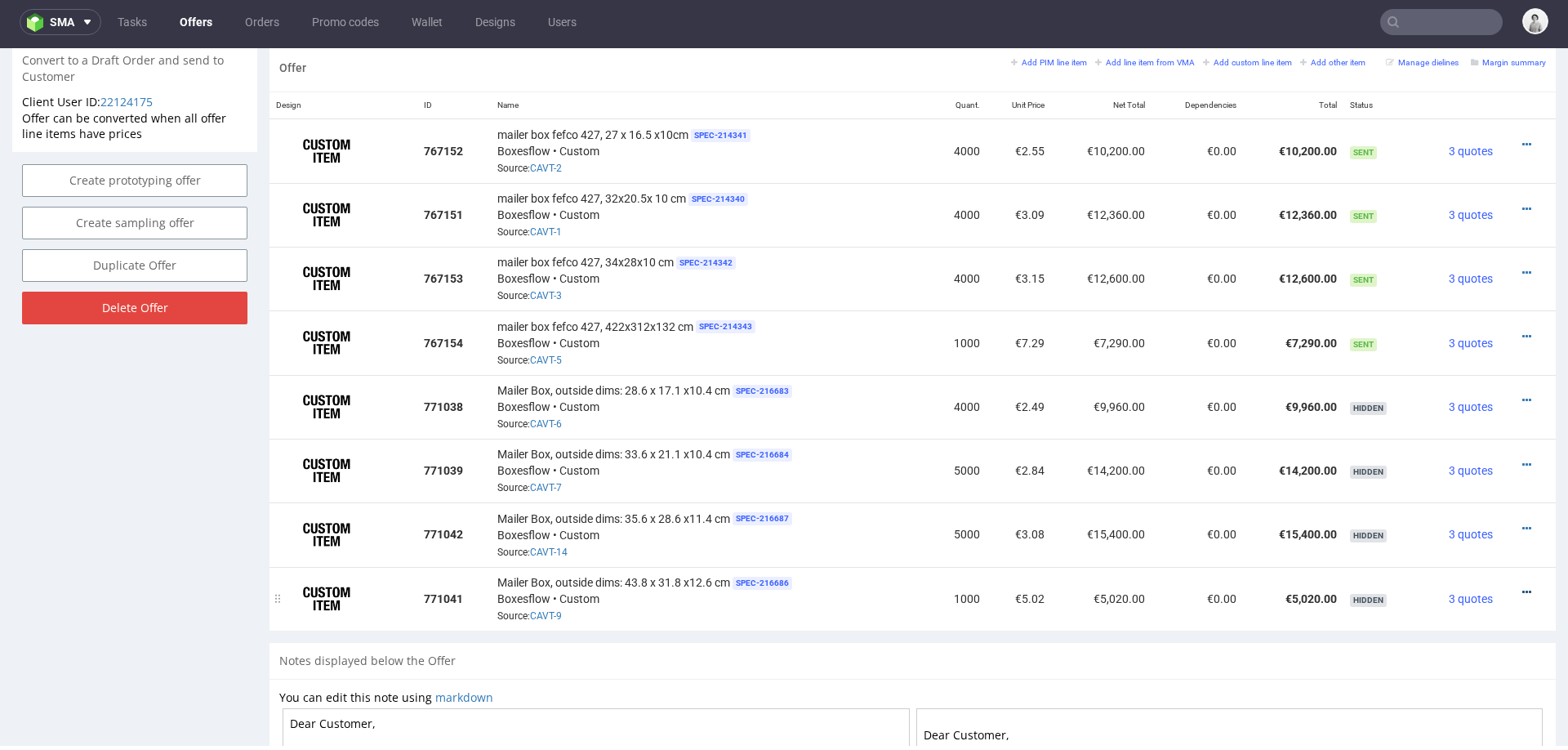
click at [1522, 586] on icon at bounding box center [1526, 591] width 9 height 11
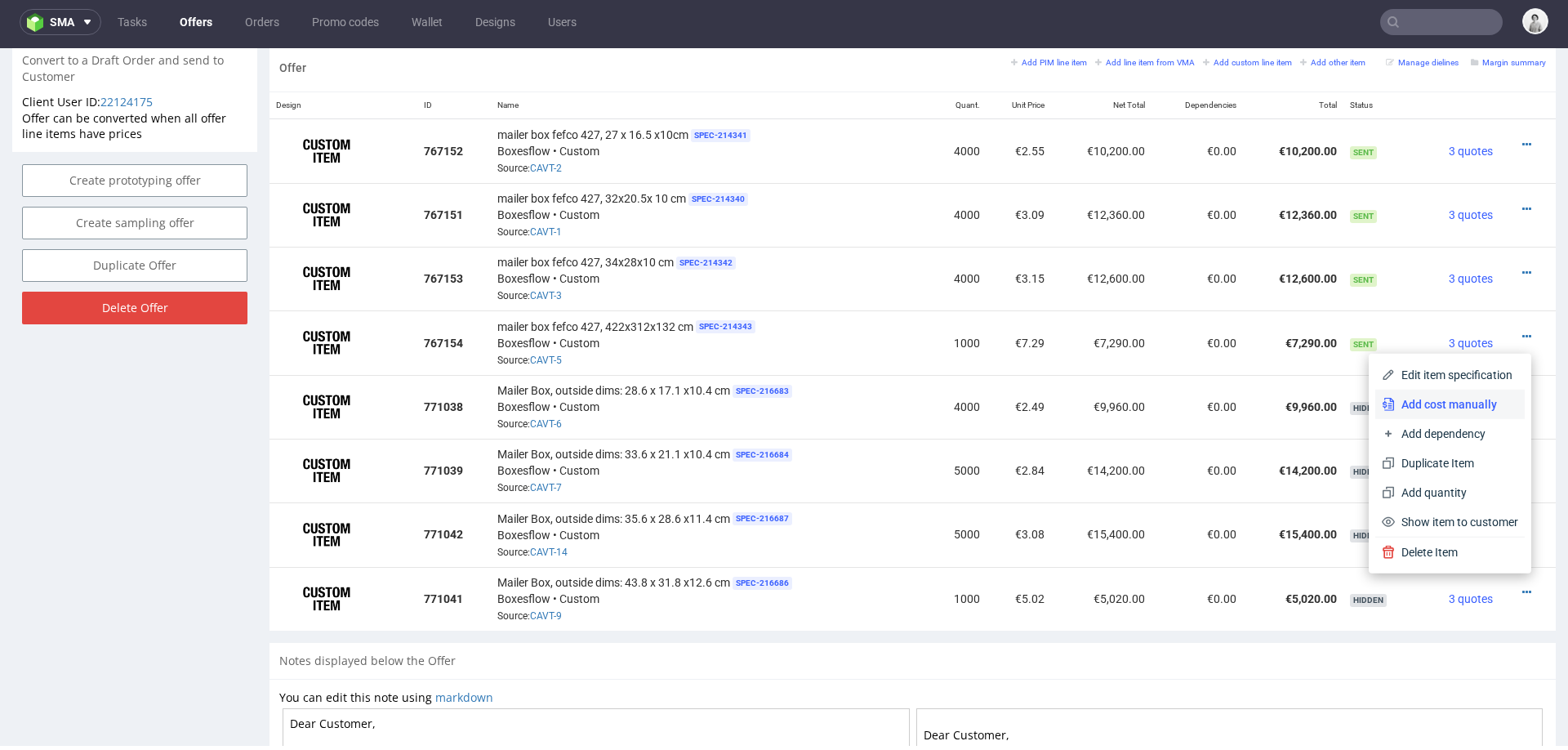
click at [1445, 404] on span "Add cost manually" at bounding box center [1457, 404] width 124 height 17
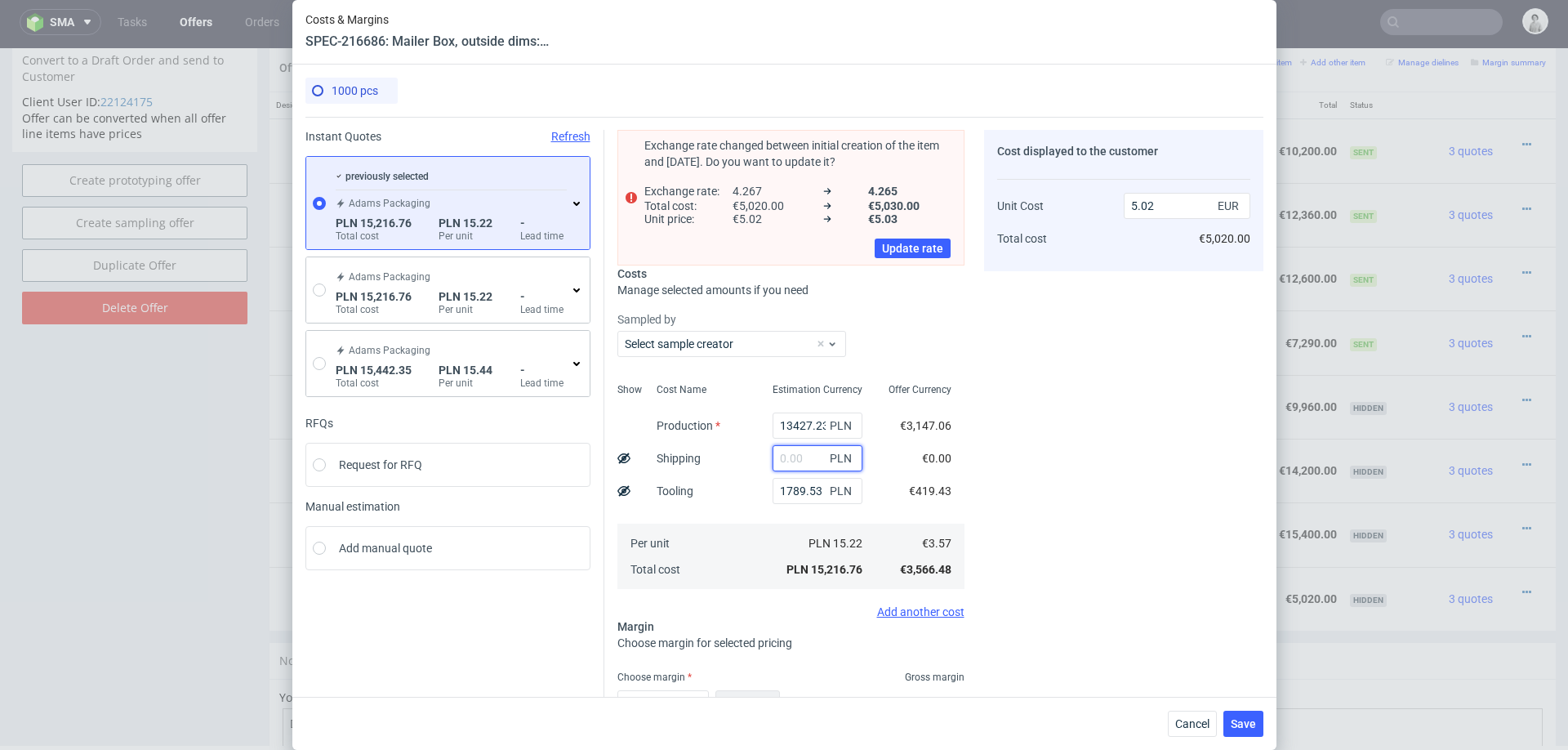
click at [797, 463] on input "text" at bounding box center [817, 458] width 90 height 26
type input "5700"
type input "6.91"
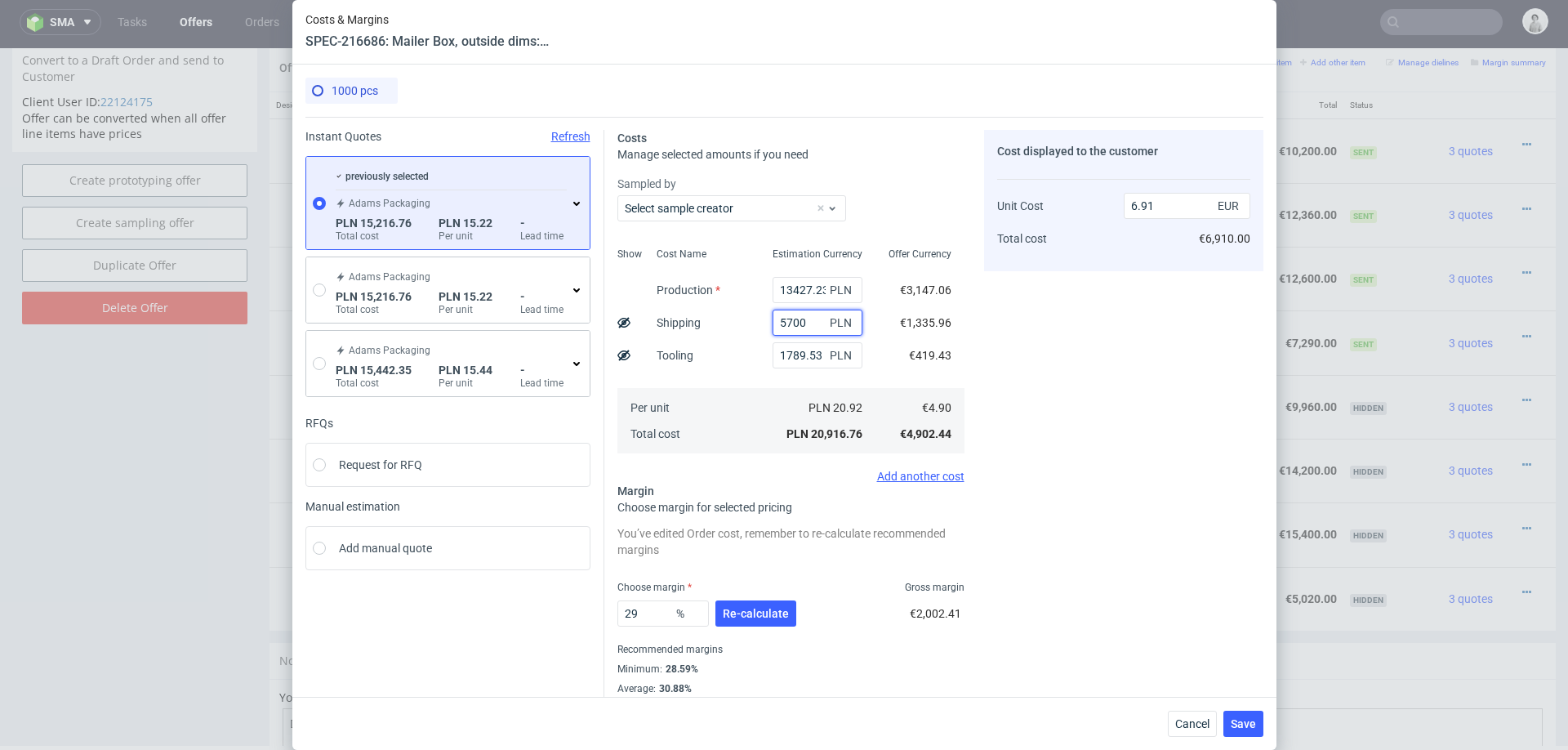
scroll to position [30, 0]
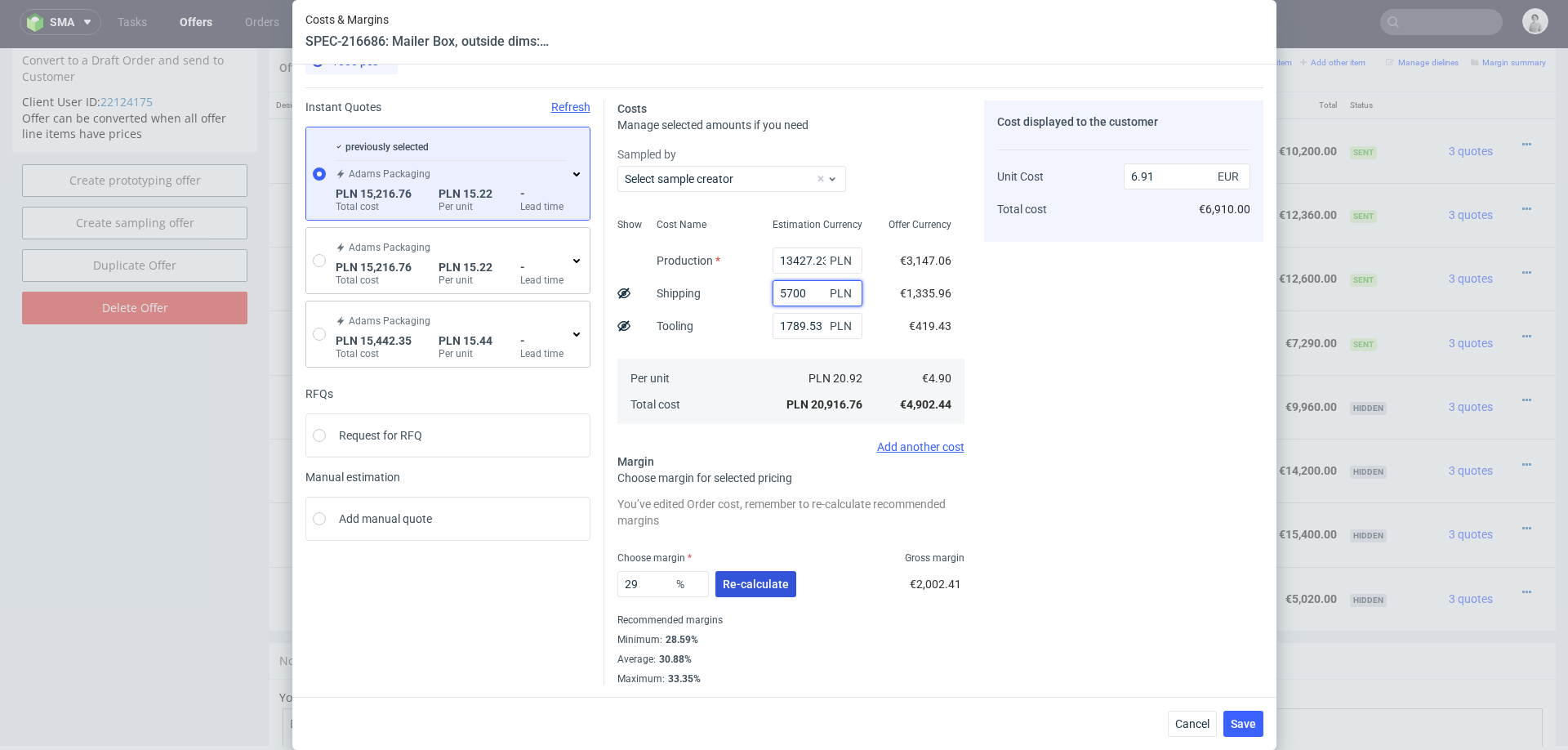
type input "5700"
click at [727, 574] on button "Re-calculate" at bounding box center [756, 584] width 81 height 26
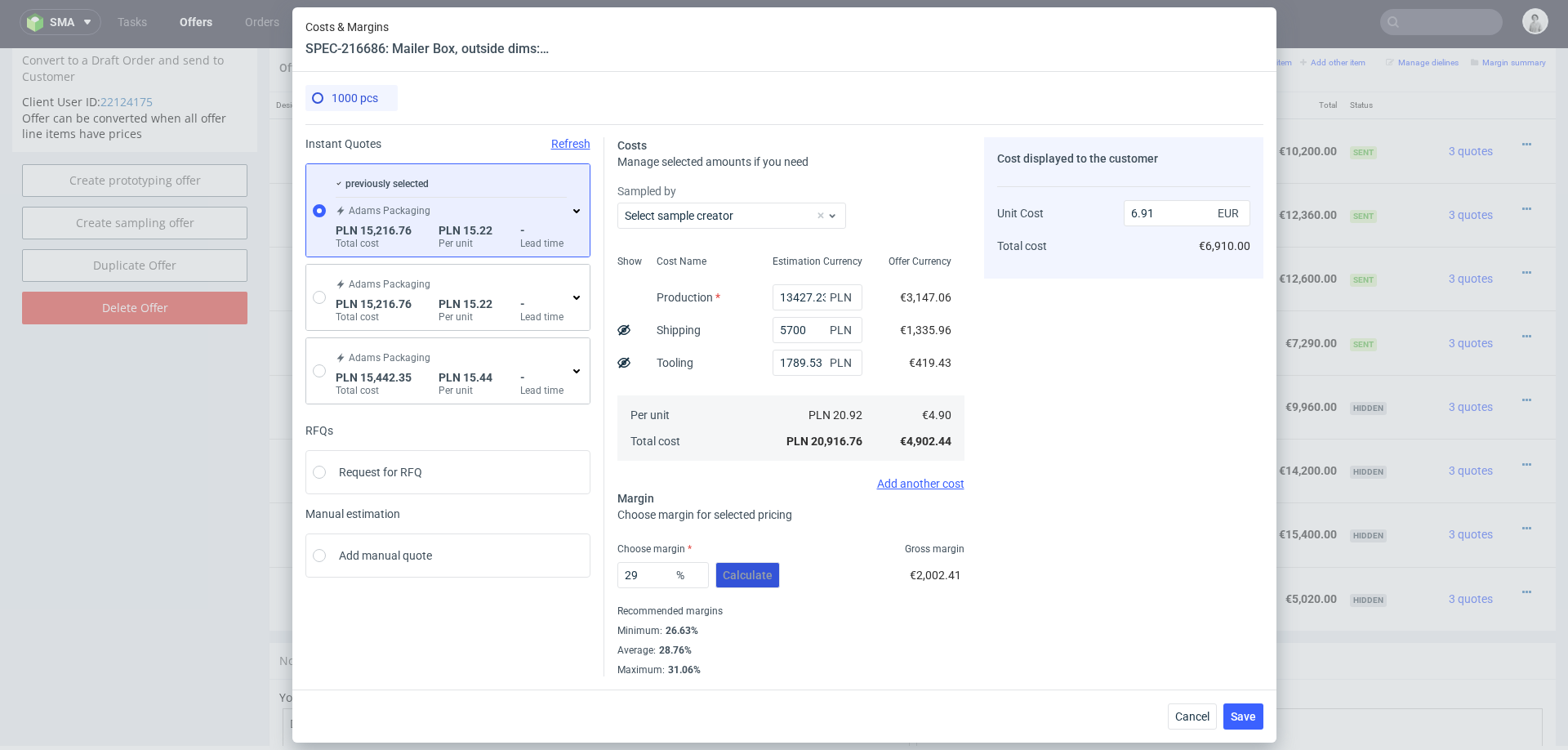
scroll to position [0, 0]
click at [636, 571] on input "29" at bounding box center [663, 575] width 91 height 26
type input "27"
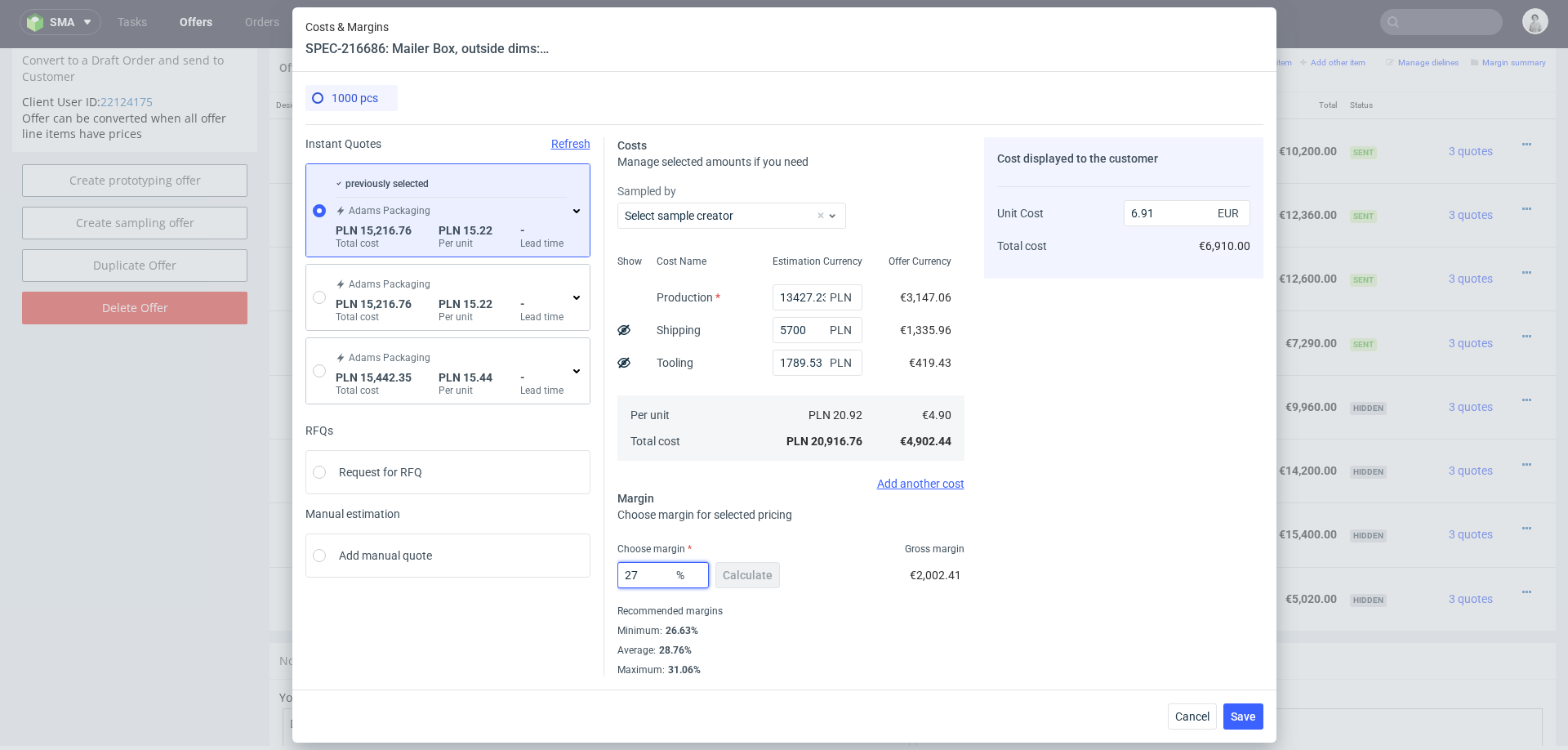
type input "6.72"
type input "27"
click at [973, 571] on div "Costs Manage selected amounts if you need Sampled by Select sample creator Show…" at bounding box center [933, 401] width 659 height 552
click at [1229, 716] on button "Save" at bounding box center [1243, 716] width 40 height 26
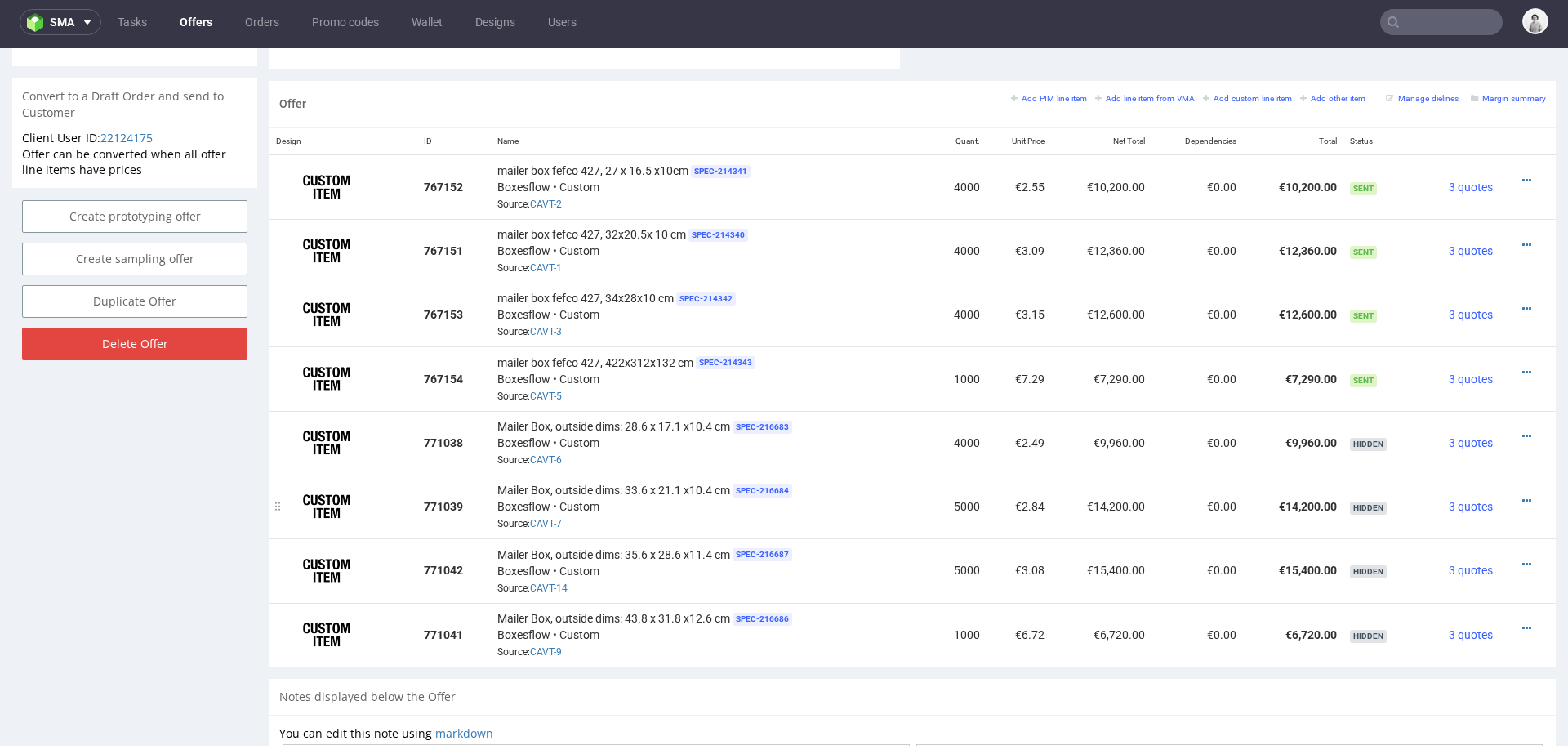
scroll to position [917, 0]
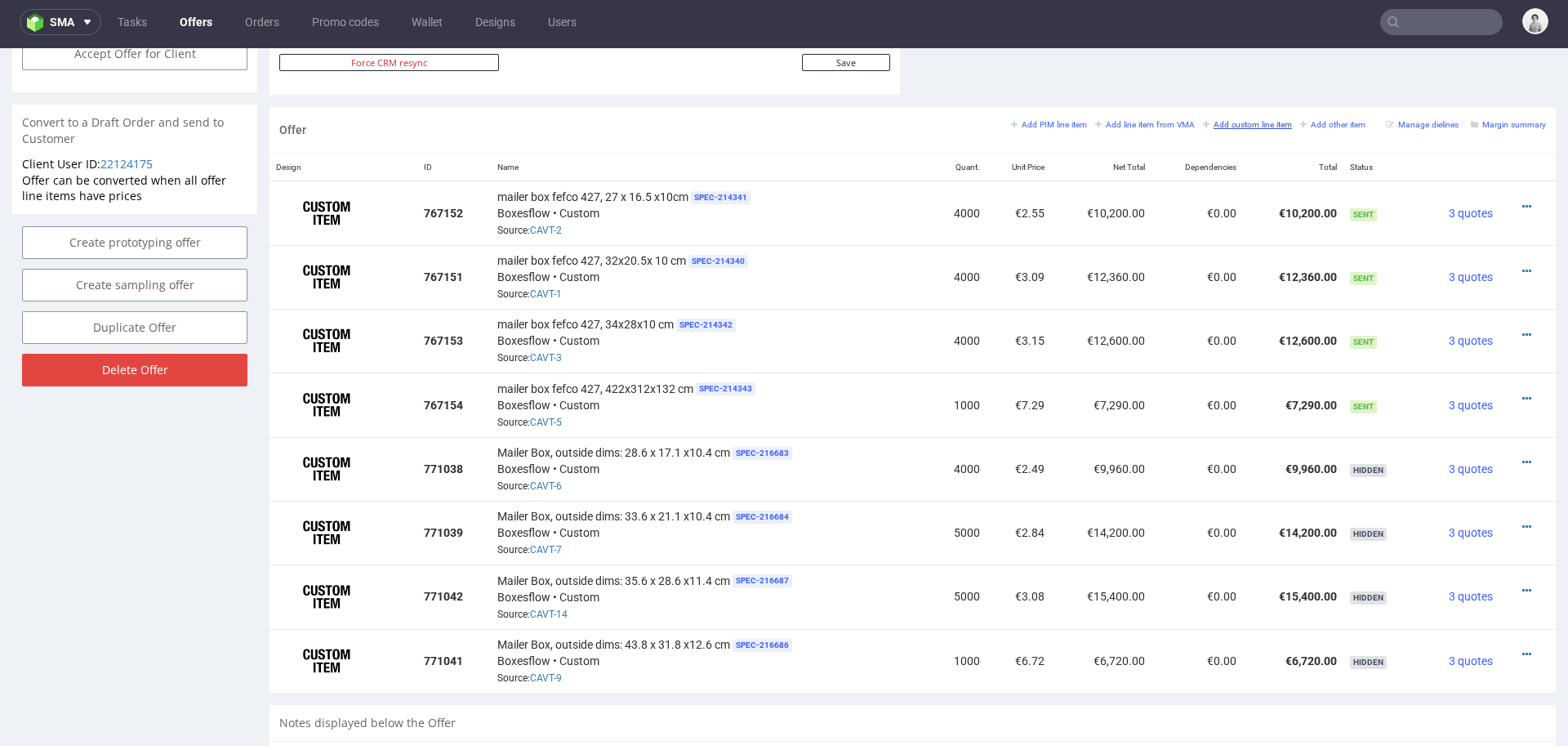
click at [1224, 122] on small "Add custom line item" at bounding box center [1247, 125] width 89 height 9
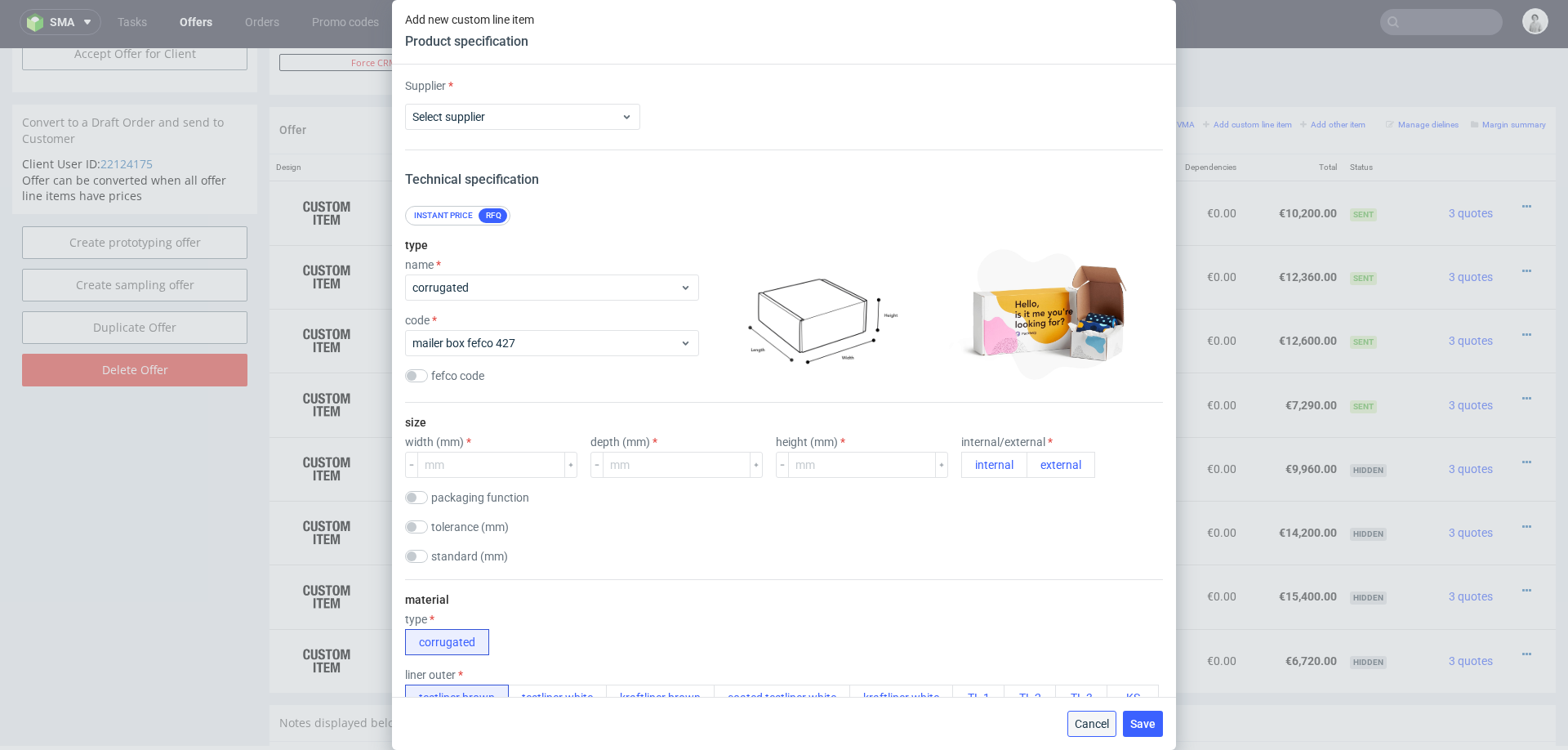
click at [1094, 721] on span "Cancel" at bounding box center [1091, 723] width 34 height 11
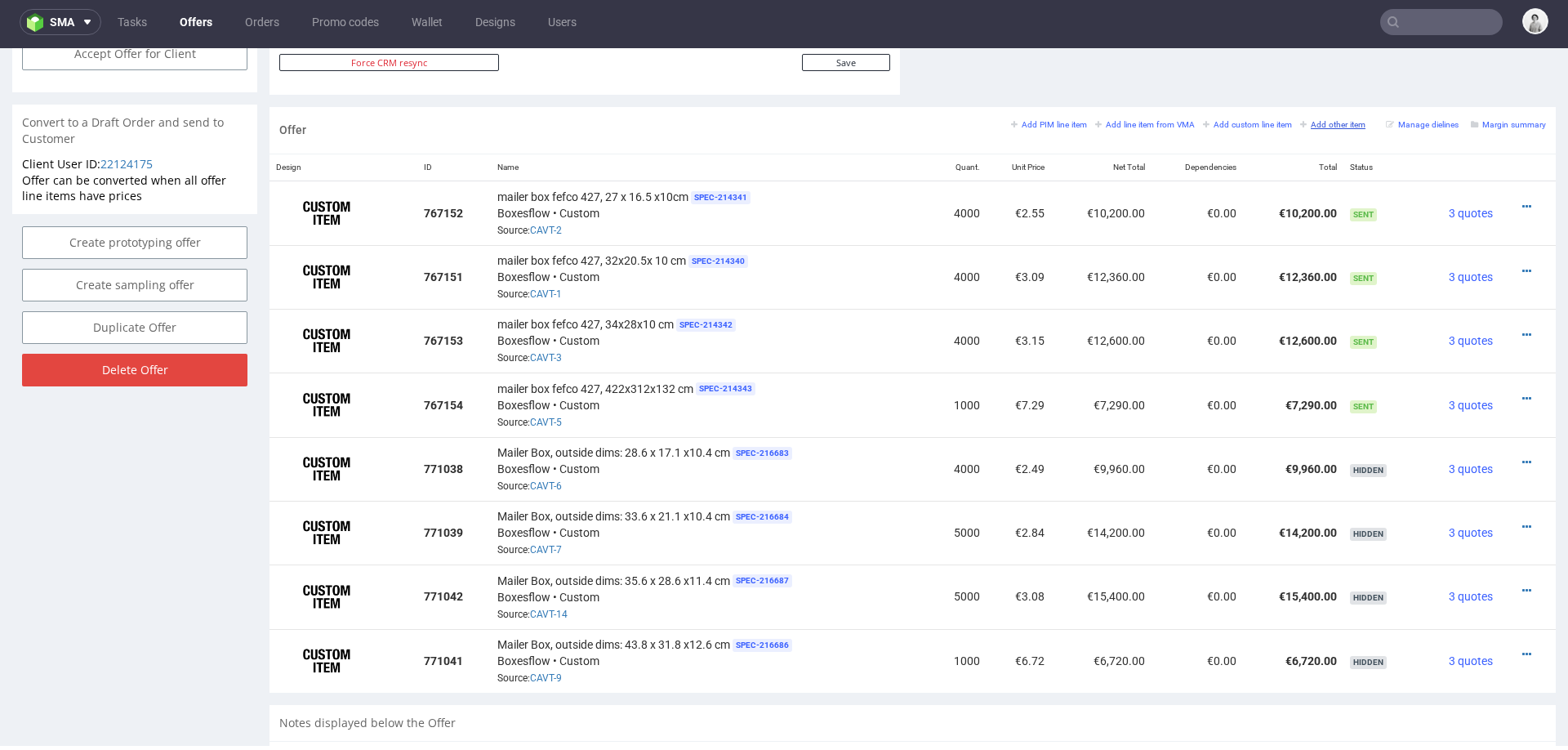
click at [1305, 120] on small "Add other item" at bounding box center [1332, 125] width 65 height 9
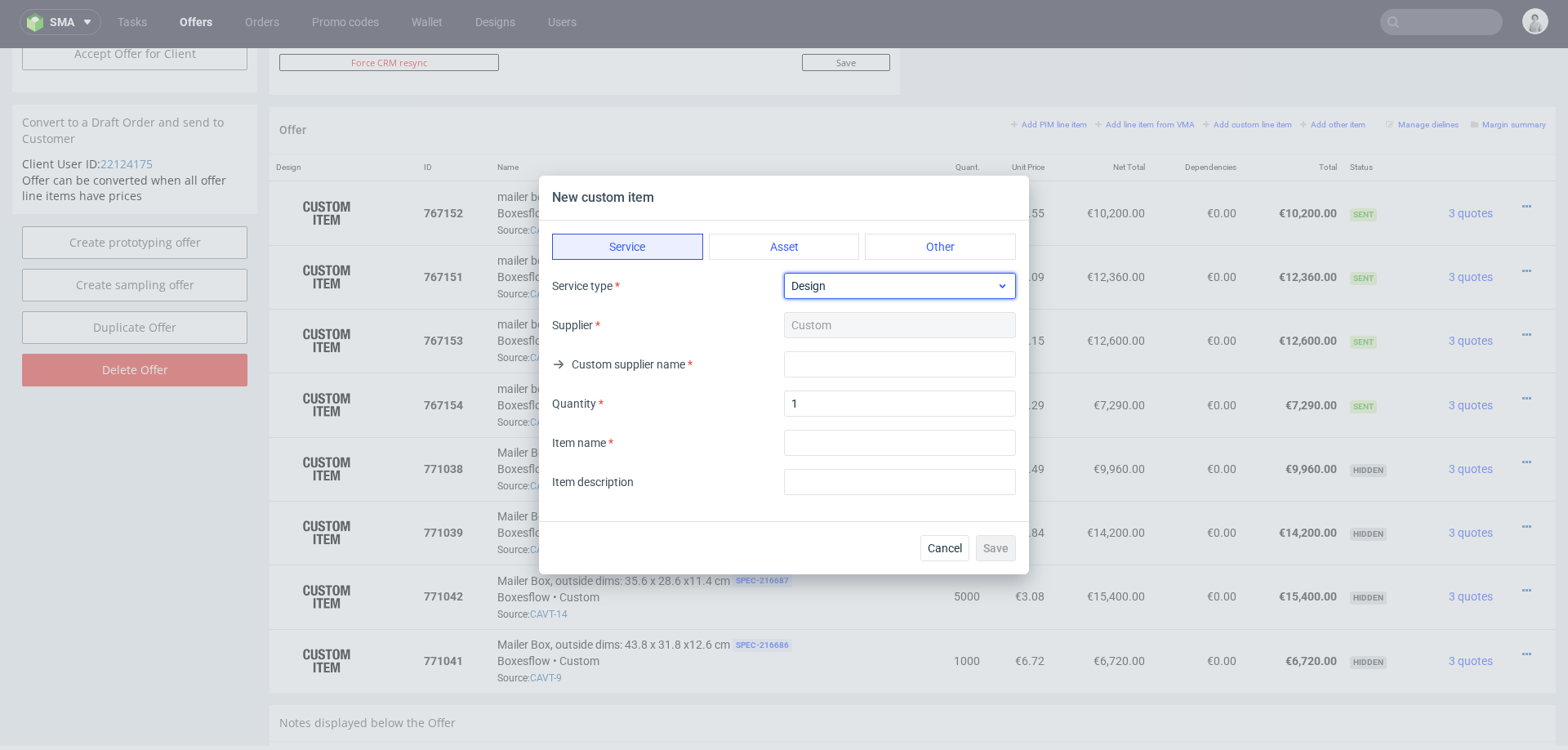
click at [828, 288] on span "Design" at bounding box center [893, 286] width 205 height 17
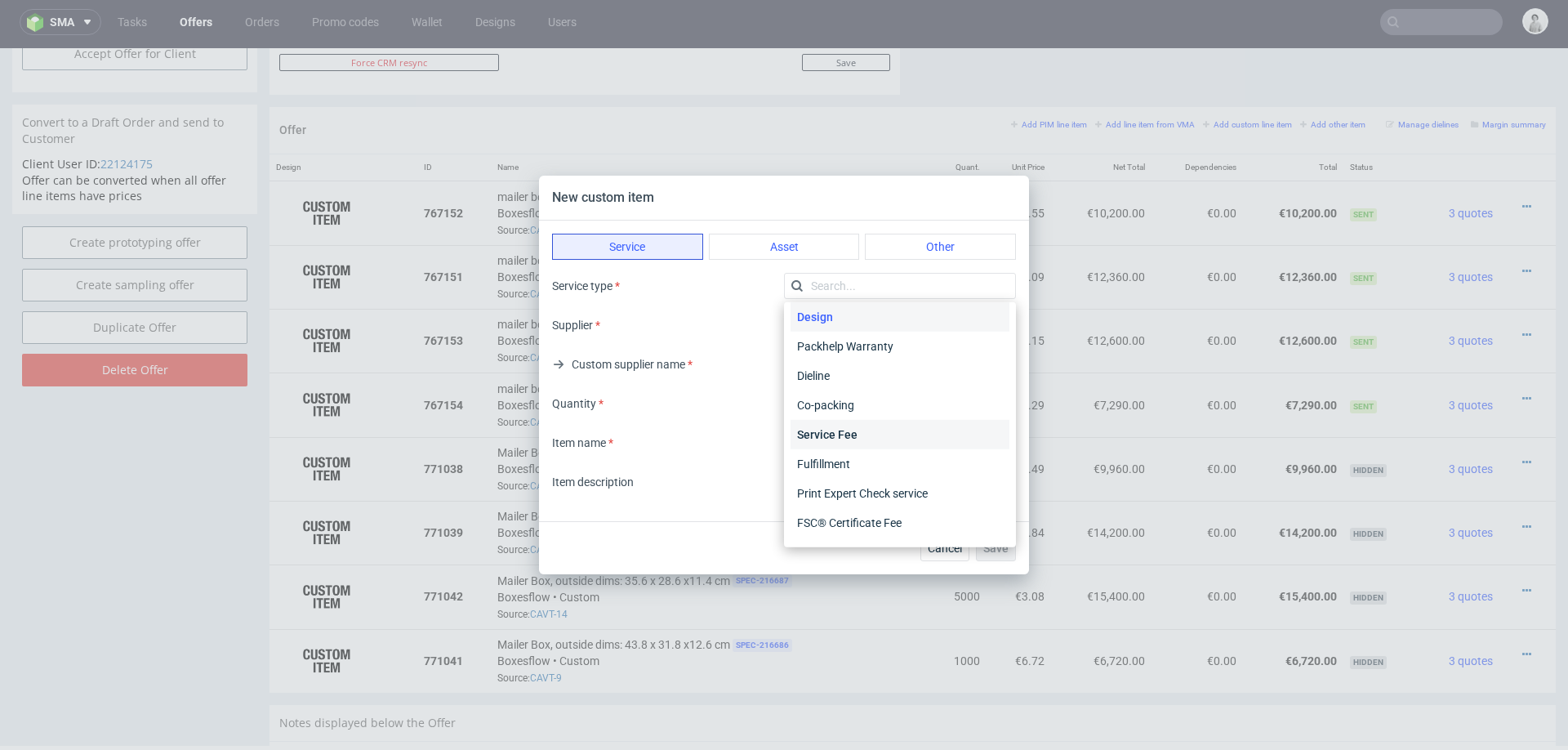
scroll to position [0, 0]
click at [927, 251] on button "Other" at bounding box center [940, 247] width 151 height 26
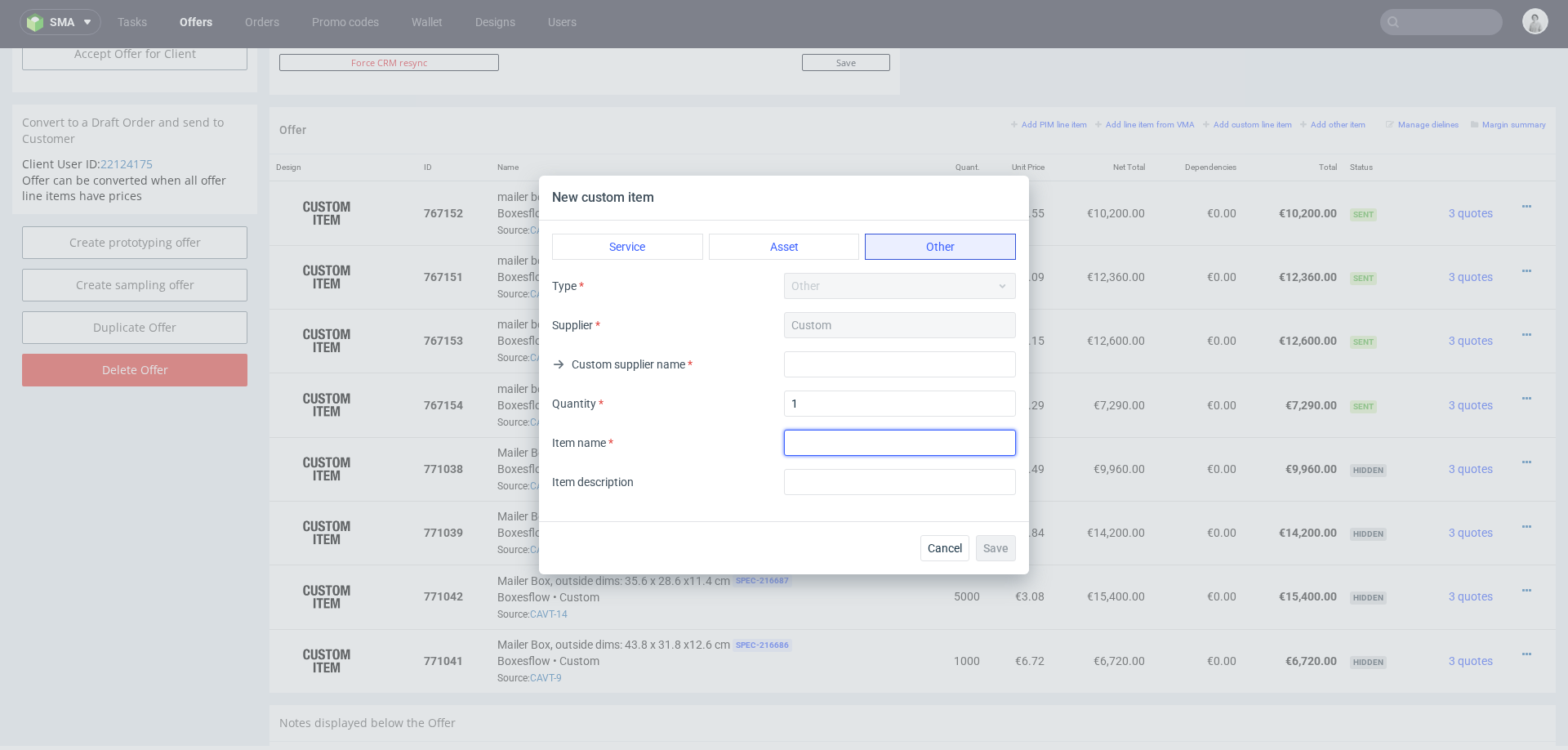
click at [880, 440] on input "textarea" at bounding box center [899, 443] width 232 height 26
click at [1111, 168] on div "New custom item Service Asset Other Type Other Supplier Custom Custom supplier …" at bounding box center [784, 375] width 1568 height 750
click at [929, 547] on span "Cancel" at bounding box center [944, 548] width 34 height 11
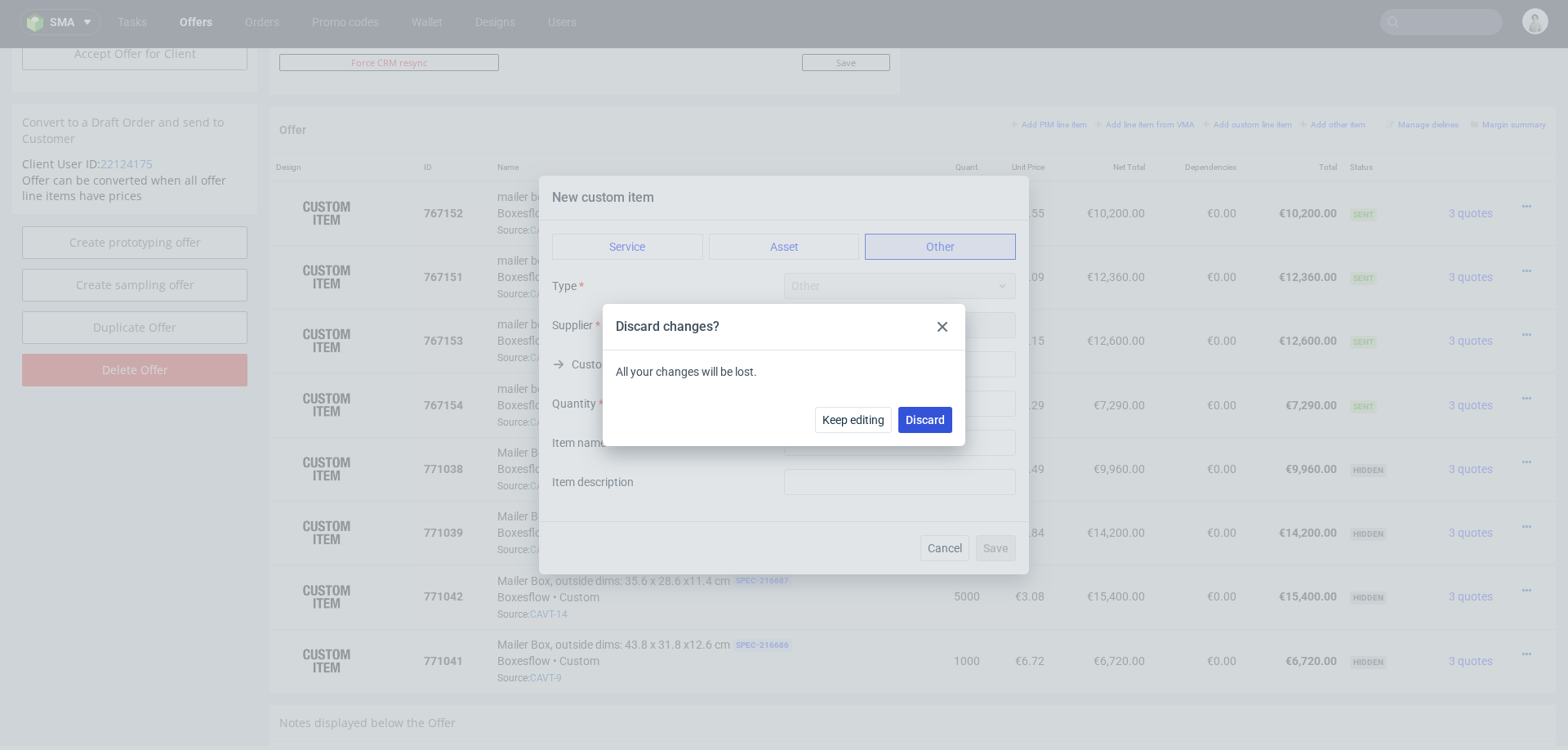
click at [934, 429] on button "Discard" at bounding box center [925, 420] width 54 height 26
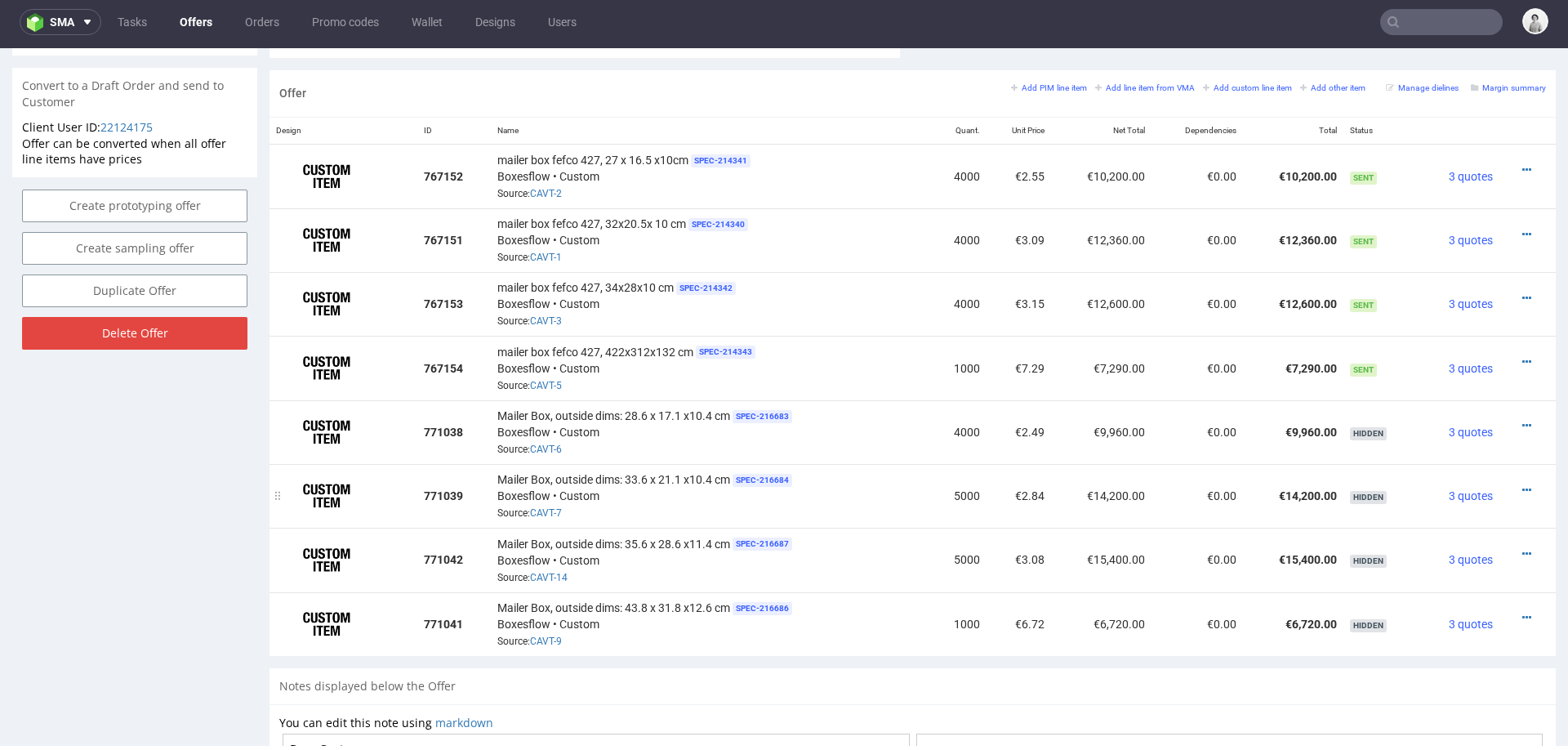
scroll to position [986, 0]
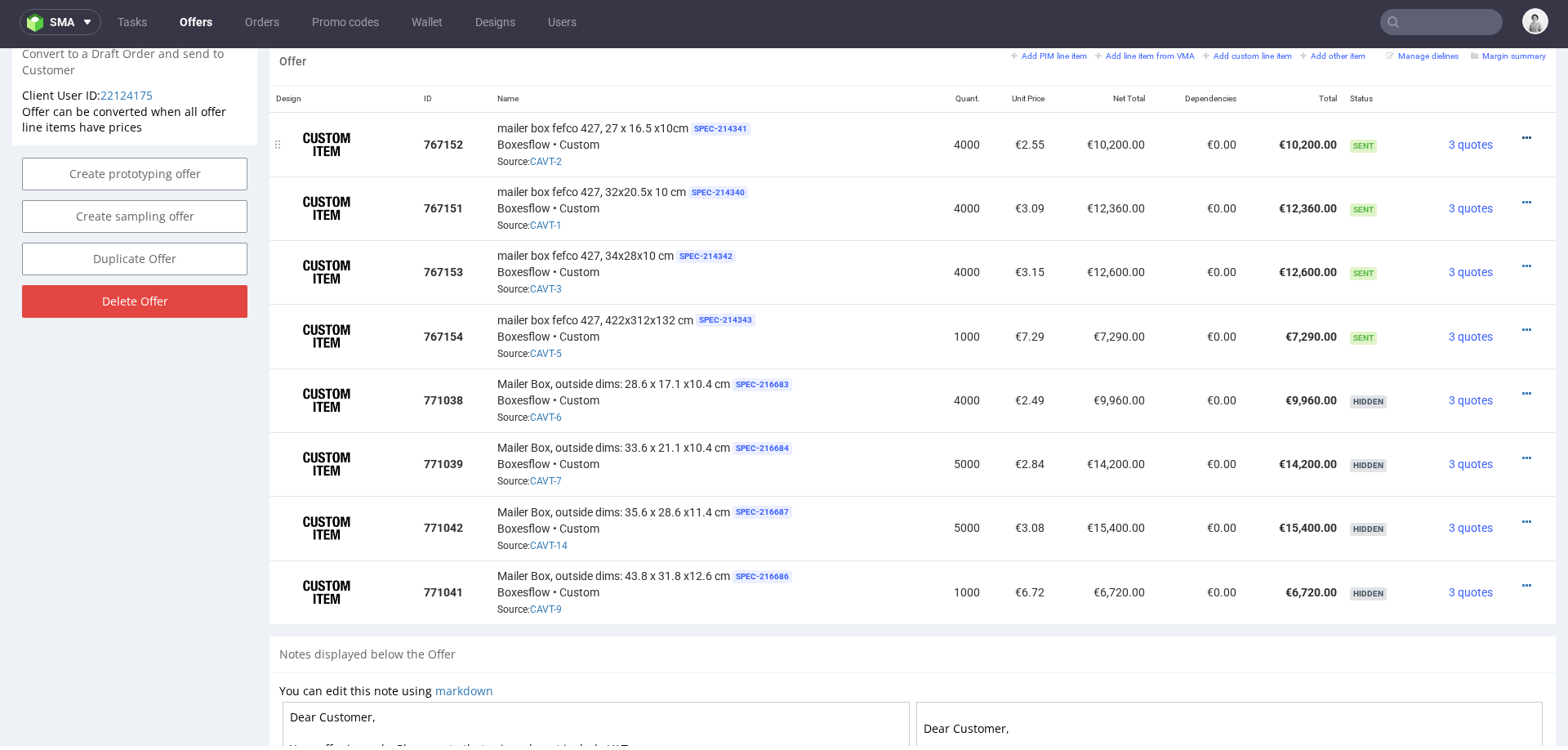
click at [1522, 132] on link at bounding box center [1526, 138] width 9 height 13
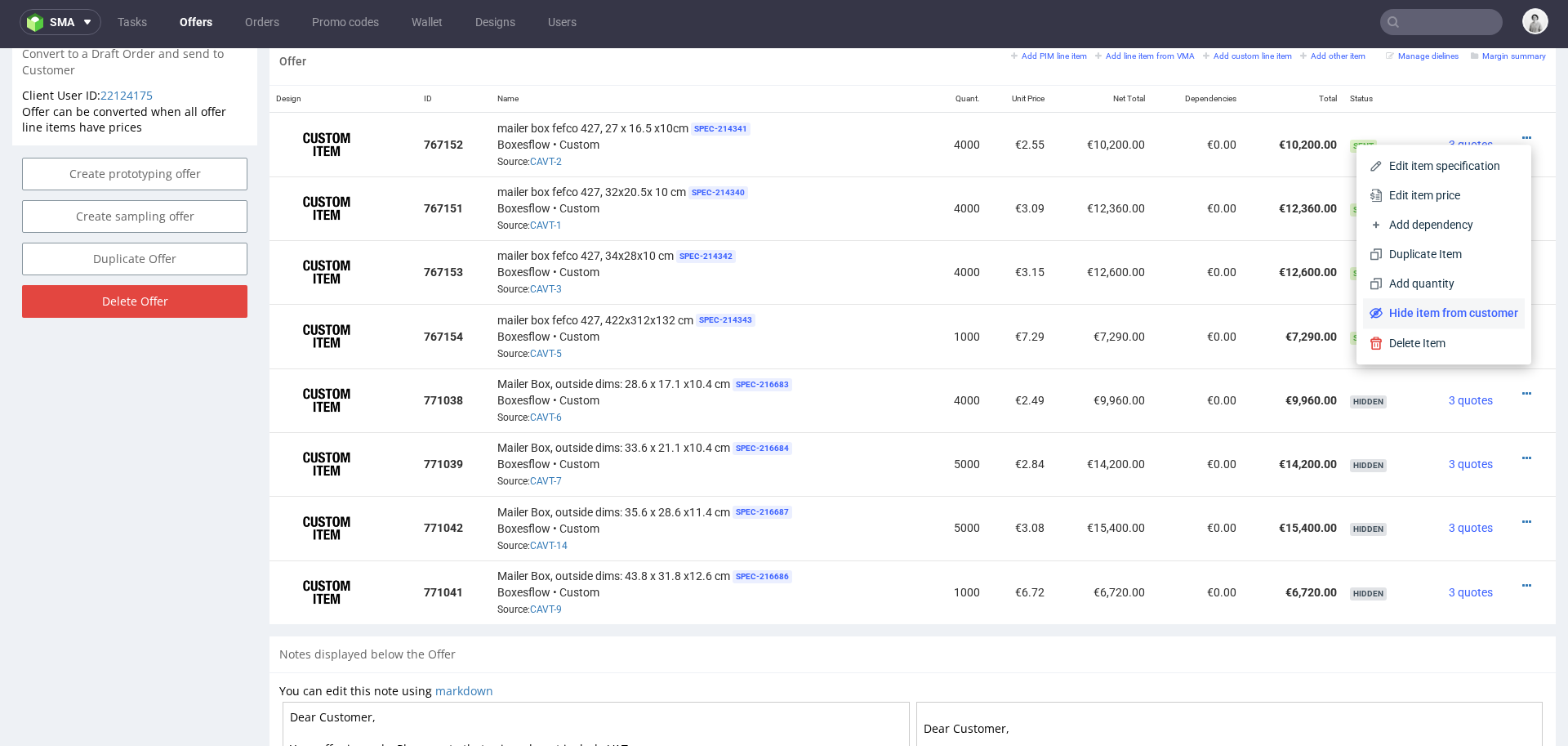
click at [1409, 307] on span "Hide item from customer" at bounding box center [1450, 313] width 136 height 17
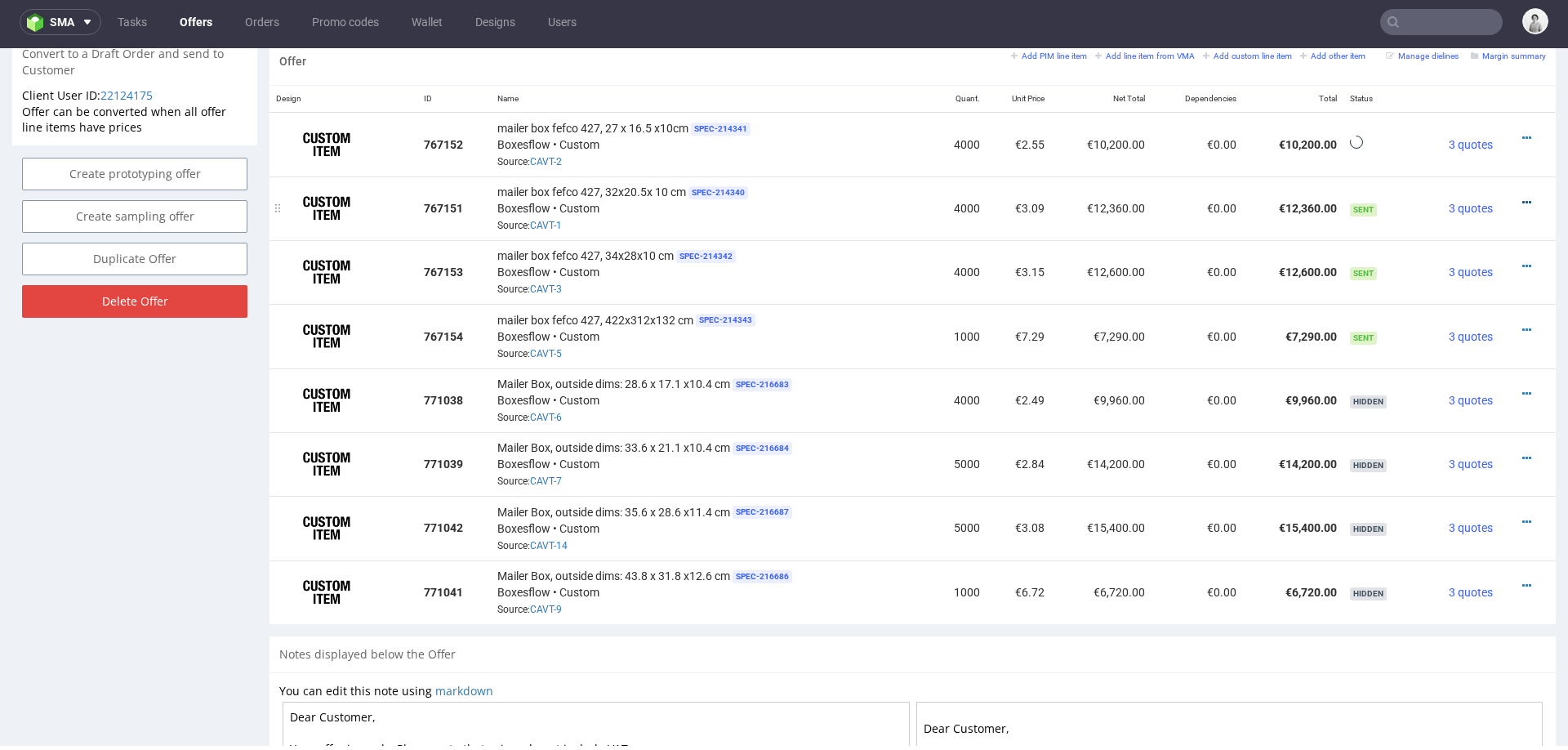
click at [1522, 199] on icon at bounding box center [1526, 202] width 9 height 11
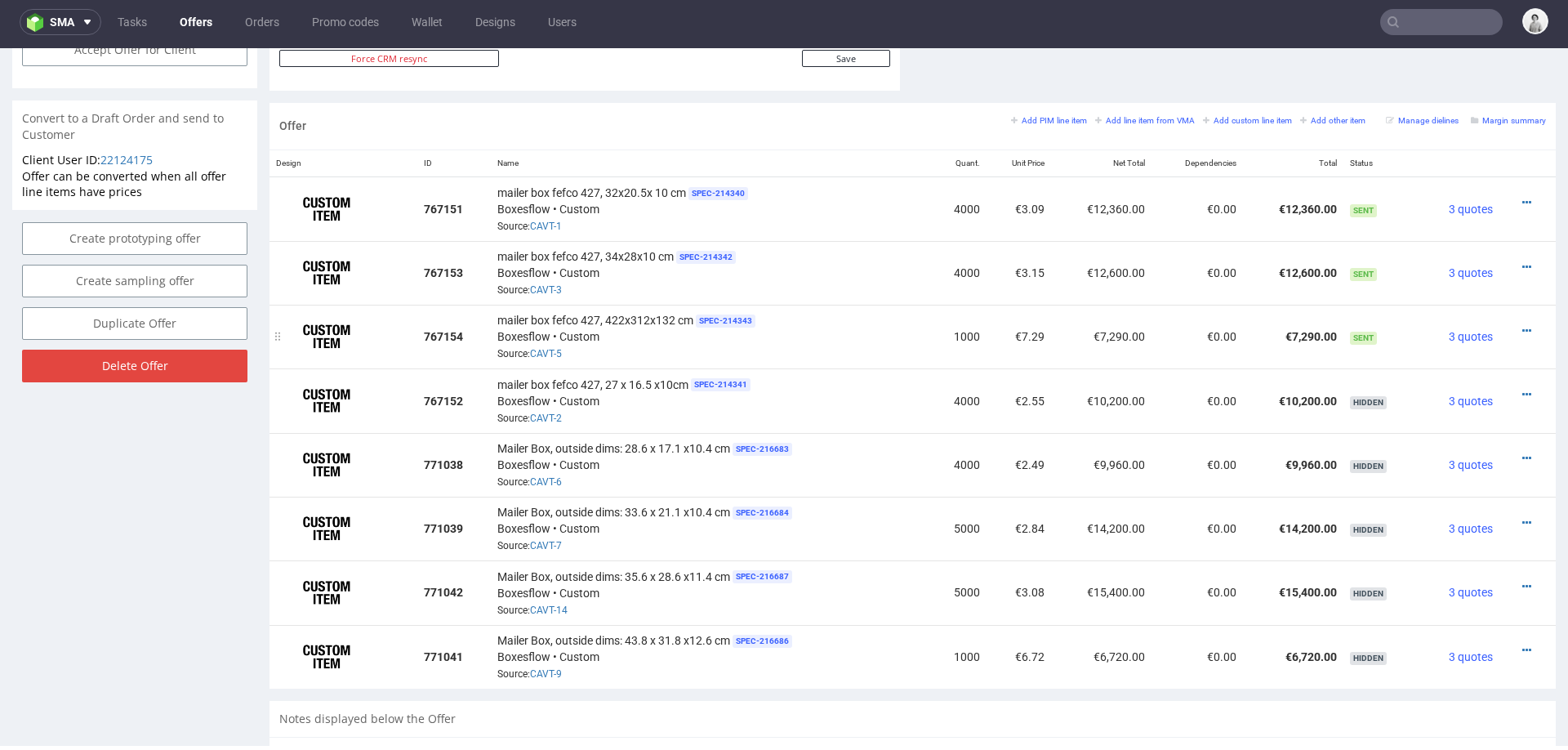
scroll to position [923, 0]
click at [1522, 323] on icon at bounding box center [1526, 328] width 9 height 11
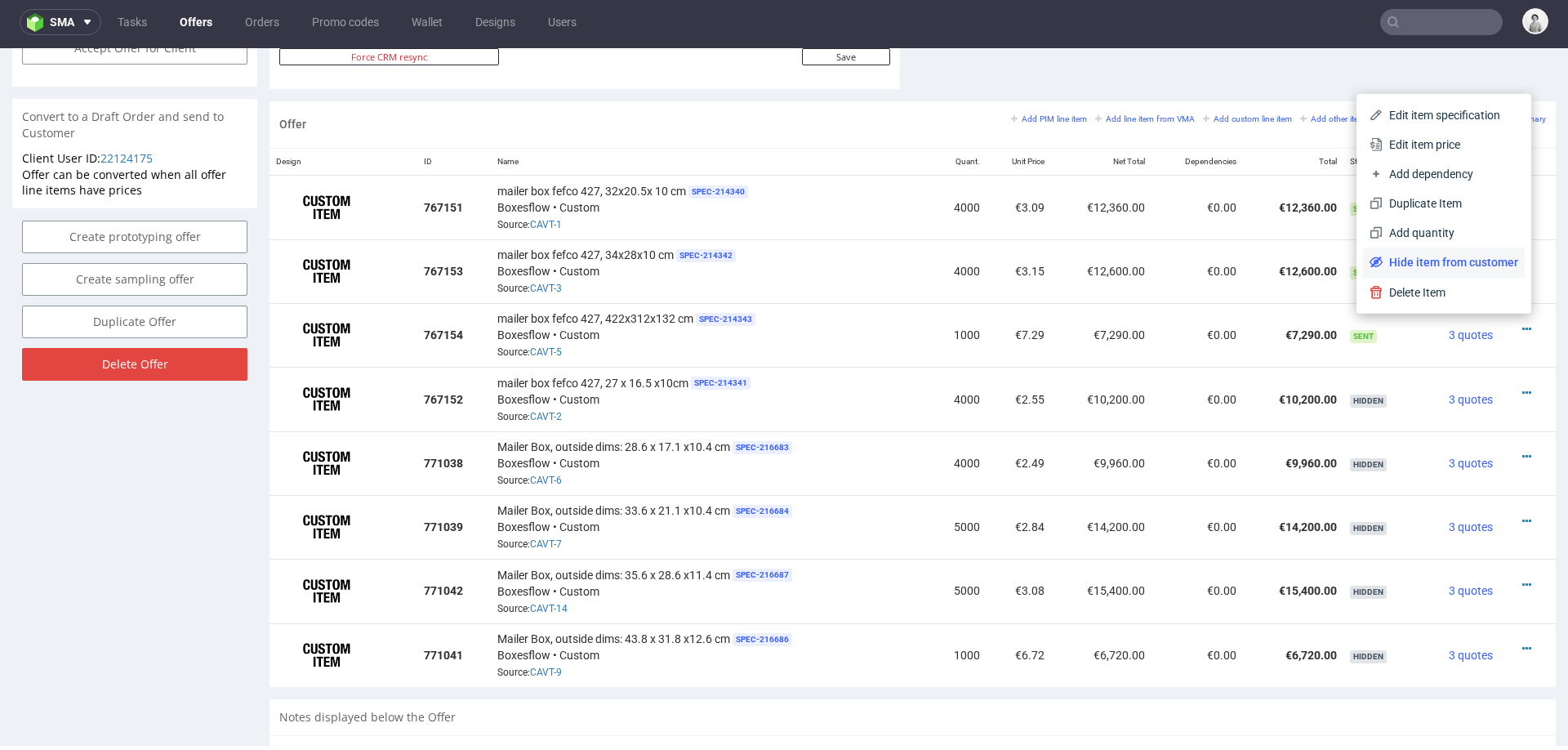
click at [1467, 269] on span "Hide item from customer" at bounding box center [1450, 262] width 136 height 17
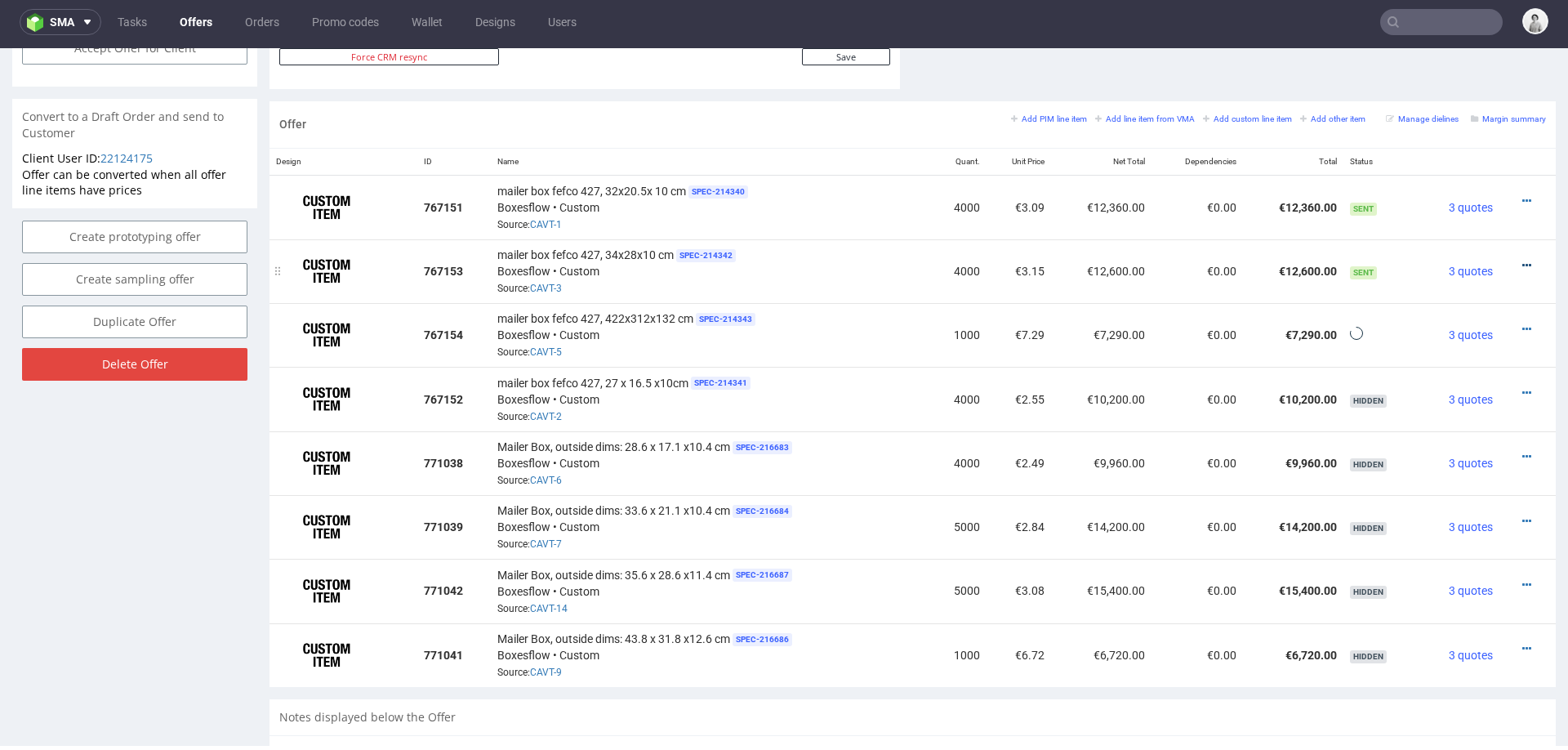
click at [1522, 260] on icon at bounding box center [1526, 265] width 9 height 11
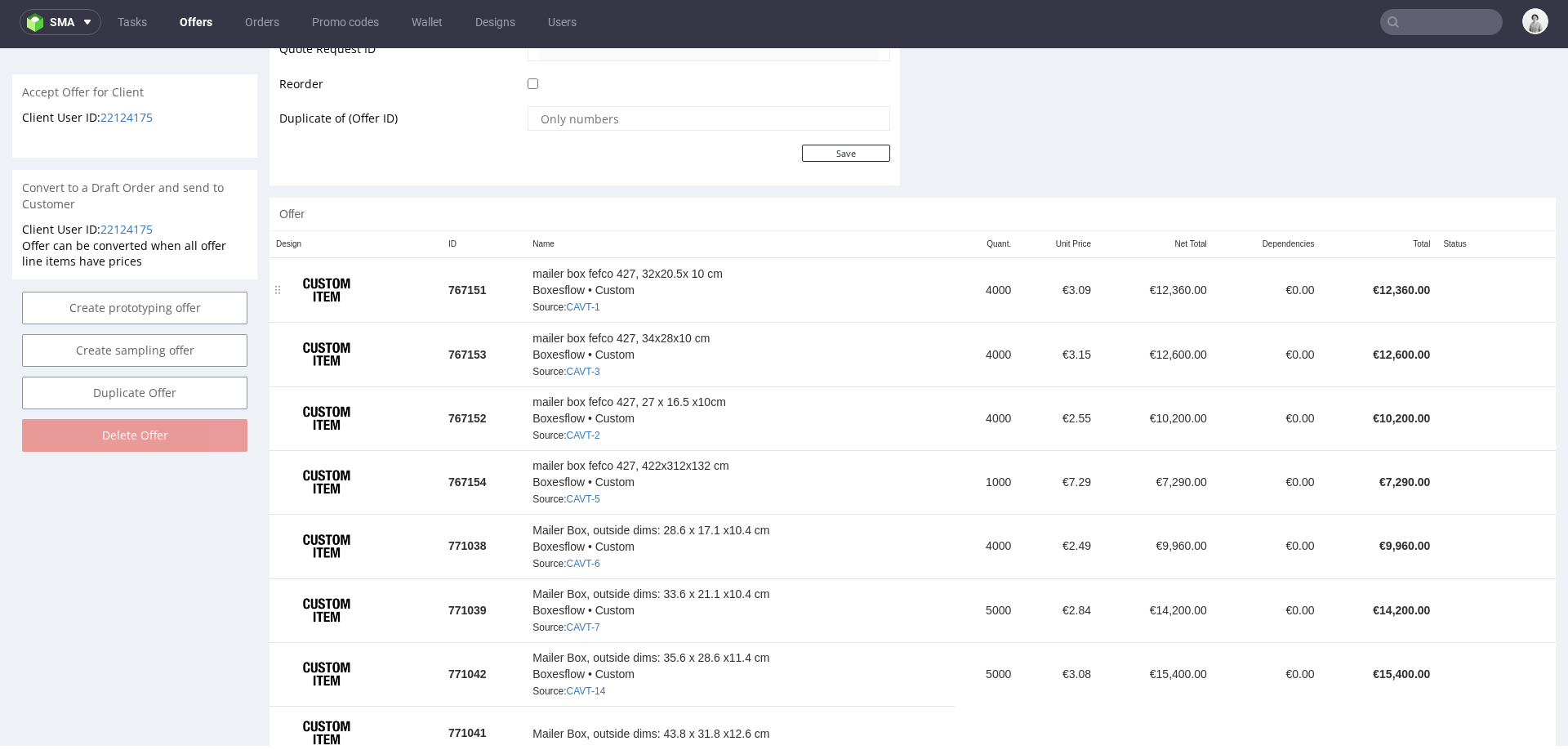
scroll to position [821, 0]
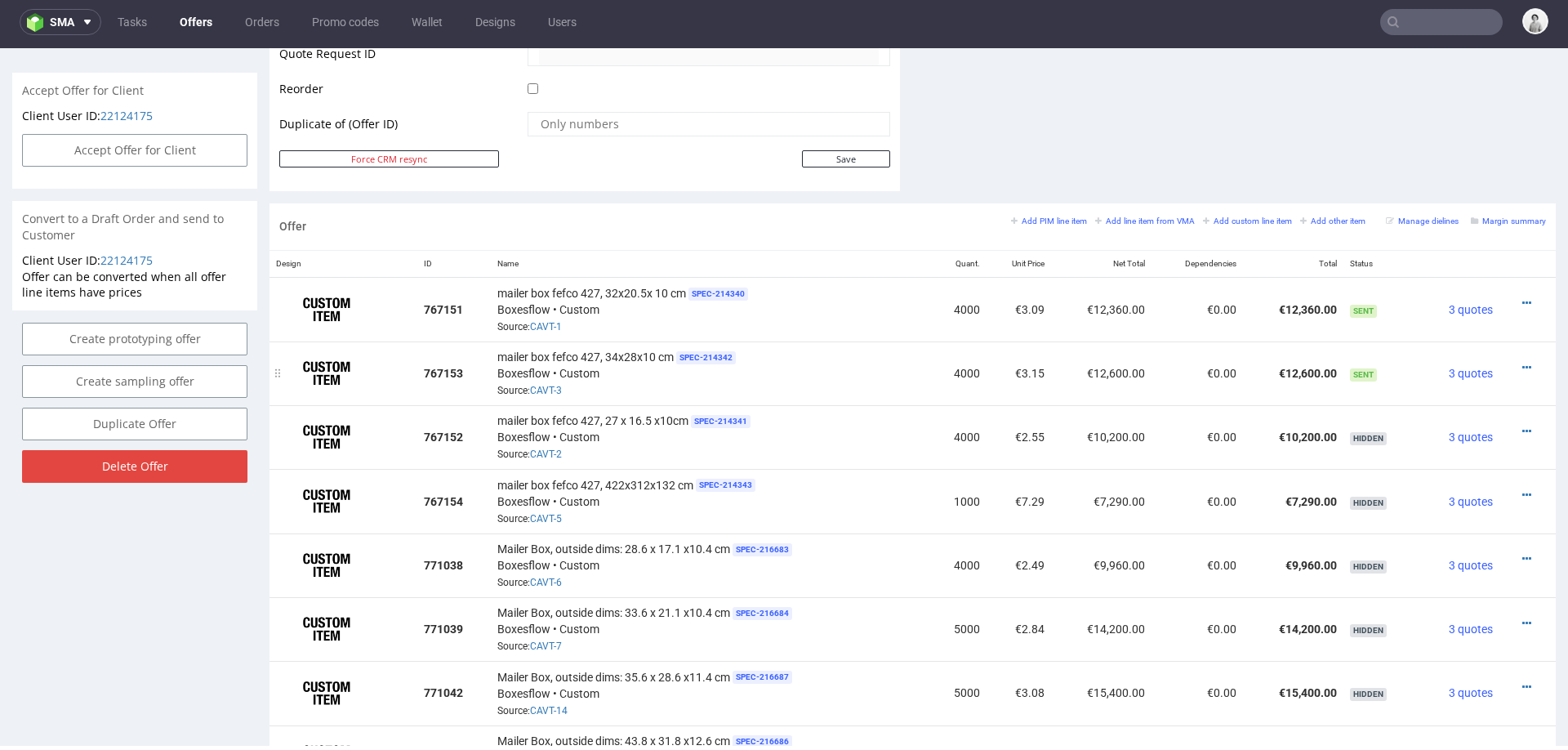
click at [1512, 360] on div at bounding box center [1522, 368] width 33 height 17
click at [1522, 361] on icon at bounding box center [1526, 367] width 9 height 11
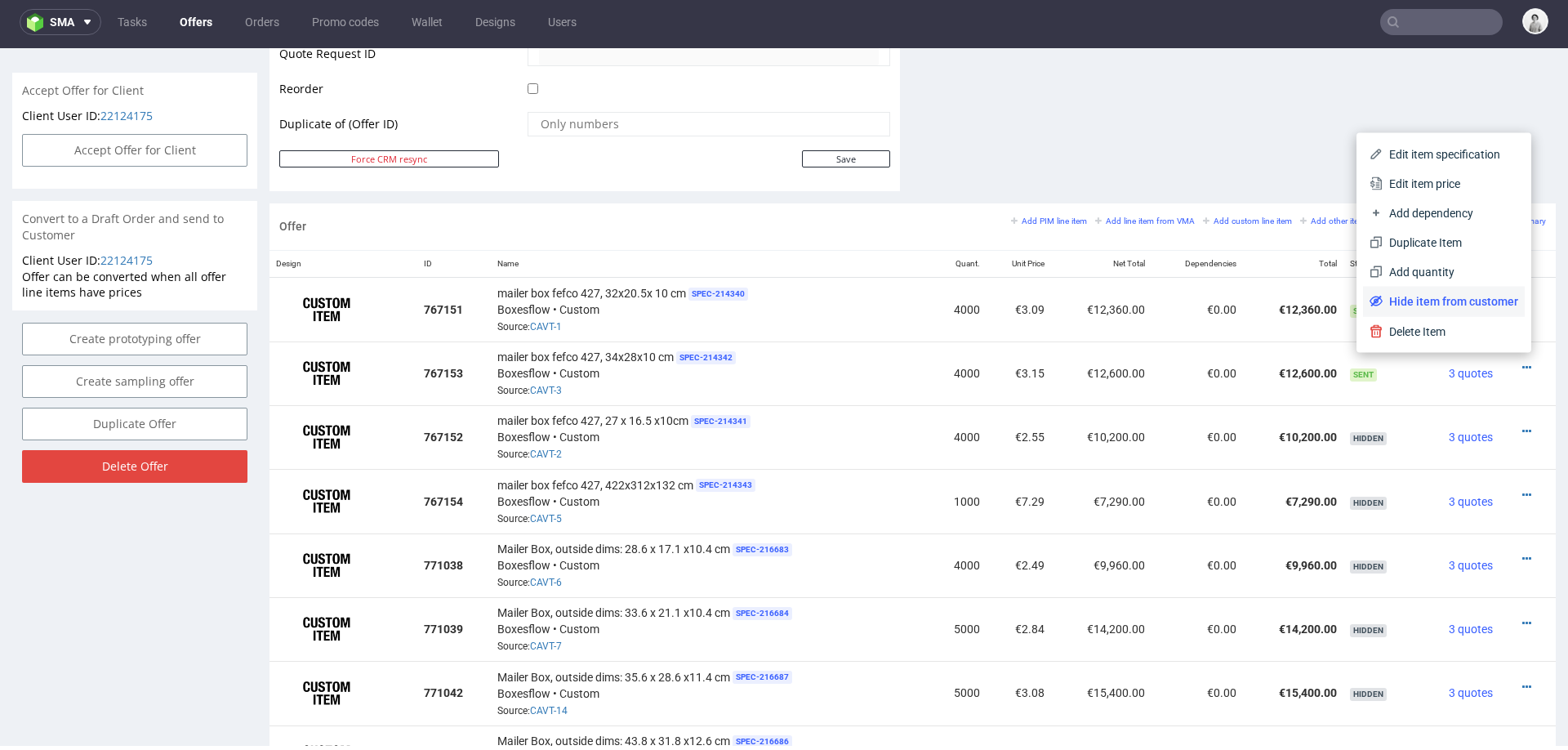
click at [1449, 299] on span "Hide item from customer" at bounding box center [1450, 301] width 136 height 17
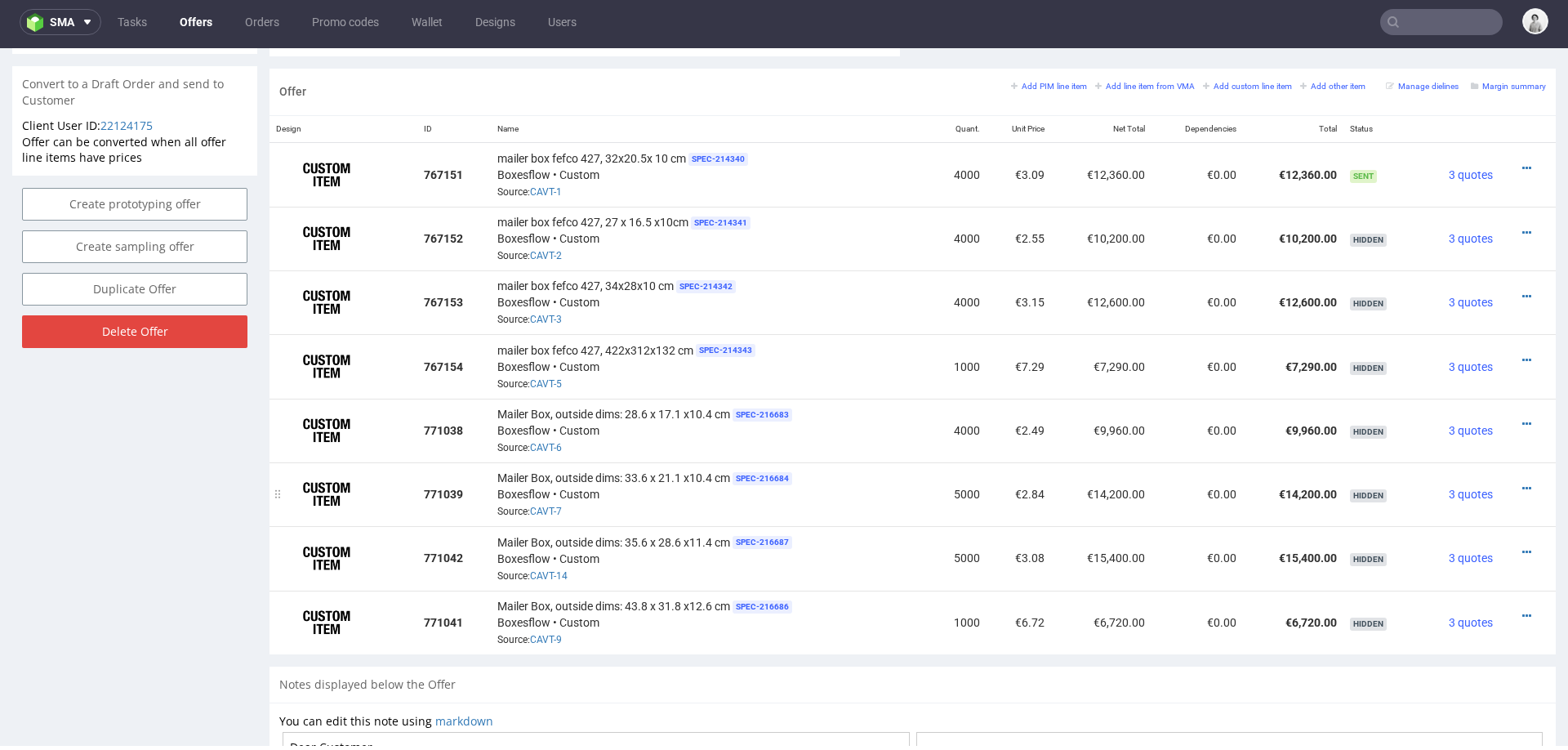
scroll to position [949, 0]
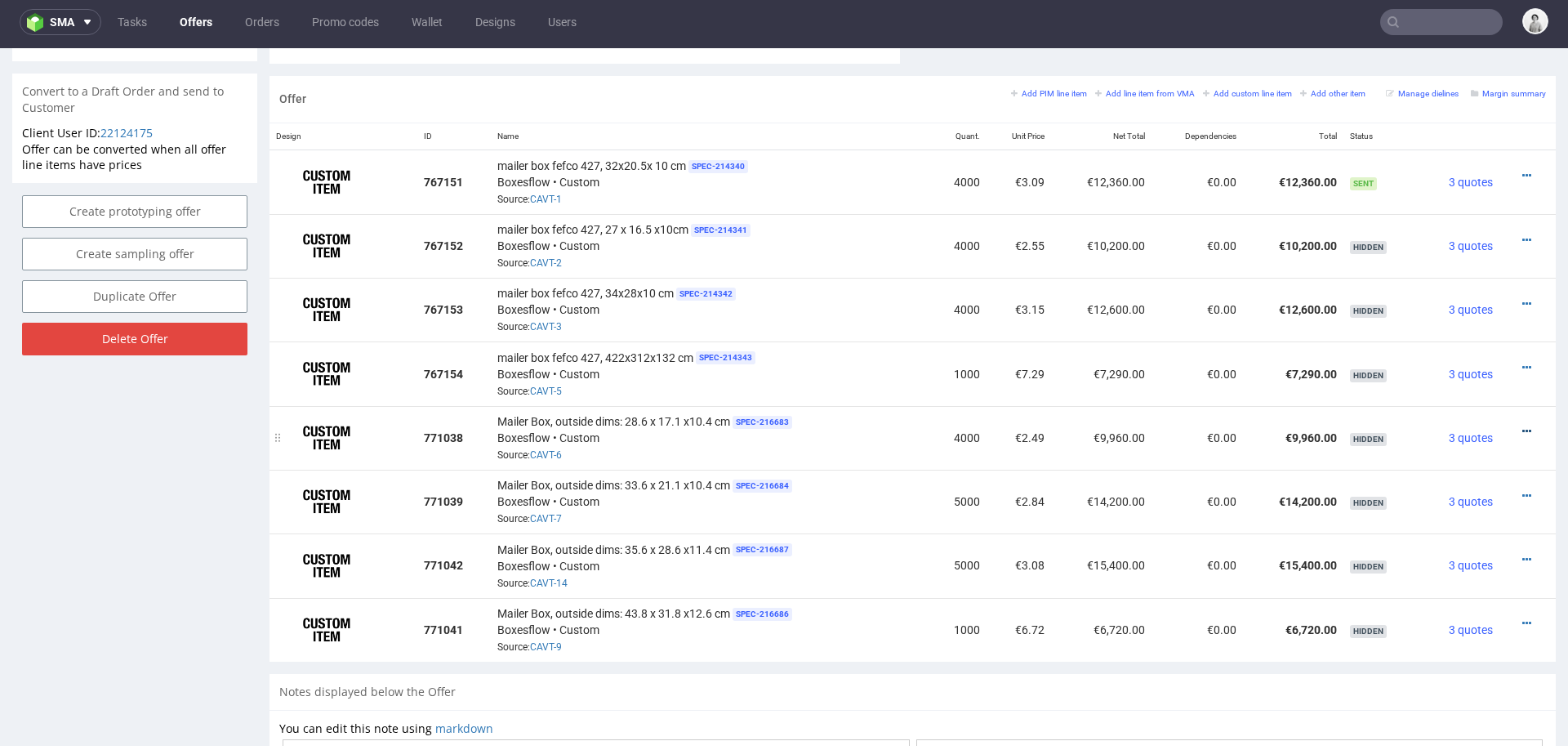
click at [1522, 426] on icon at bounding box center [1526, 431] width 9 height 11
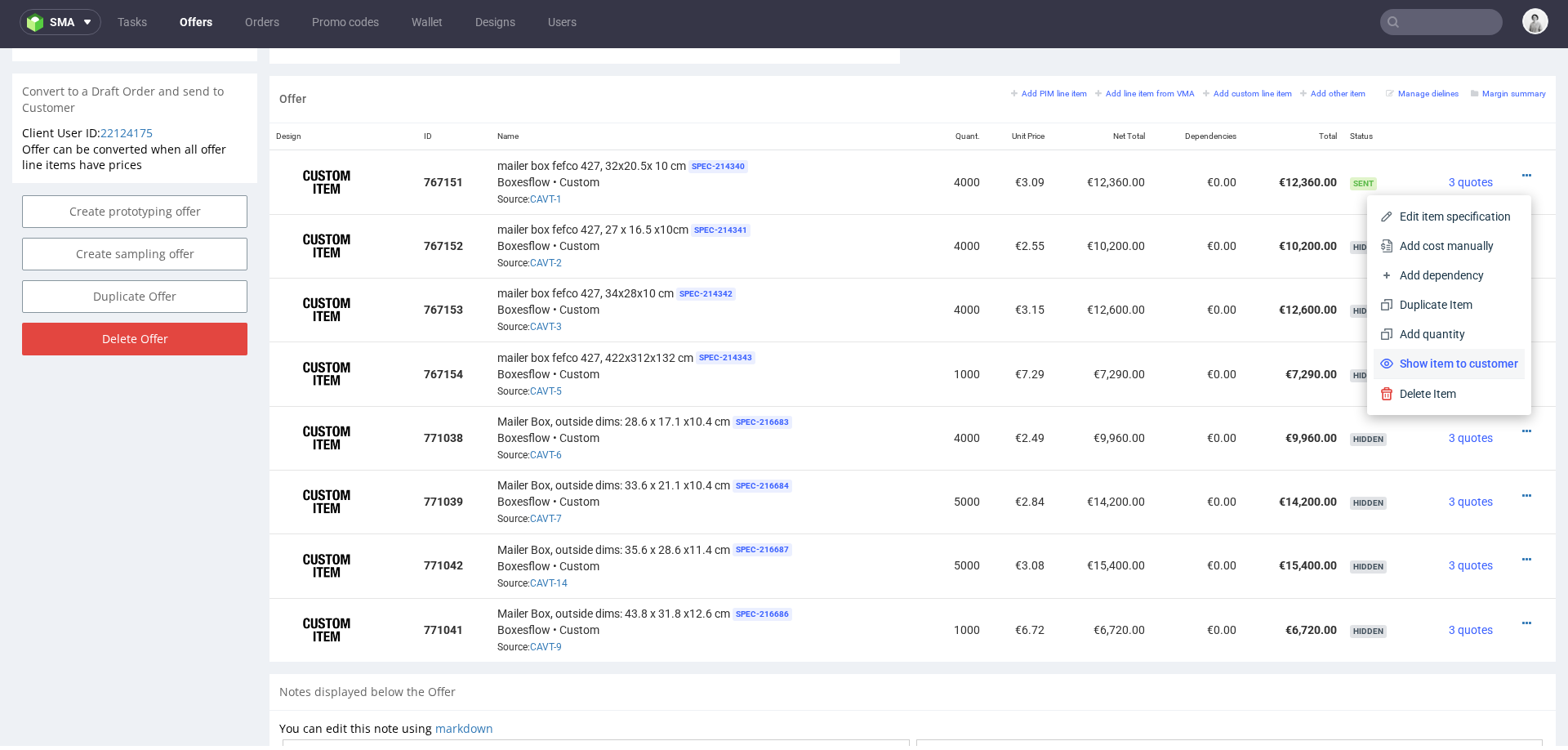
click at [1466, 355] on span "Show item to customer" at bounding box center [1455, 363] width 124 height 17
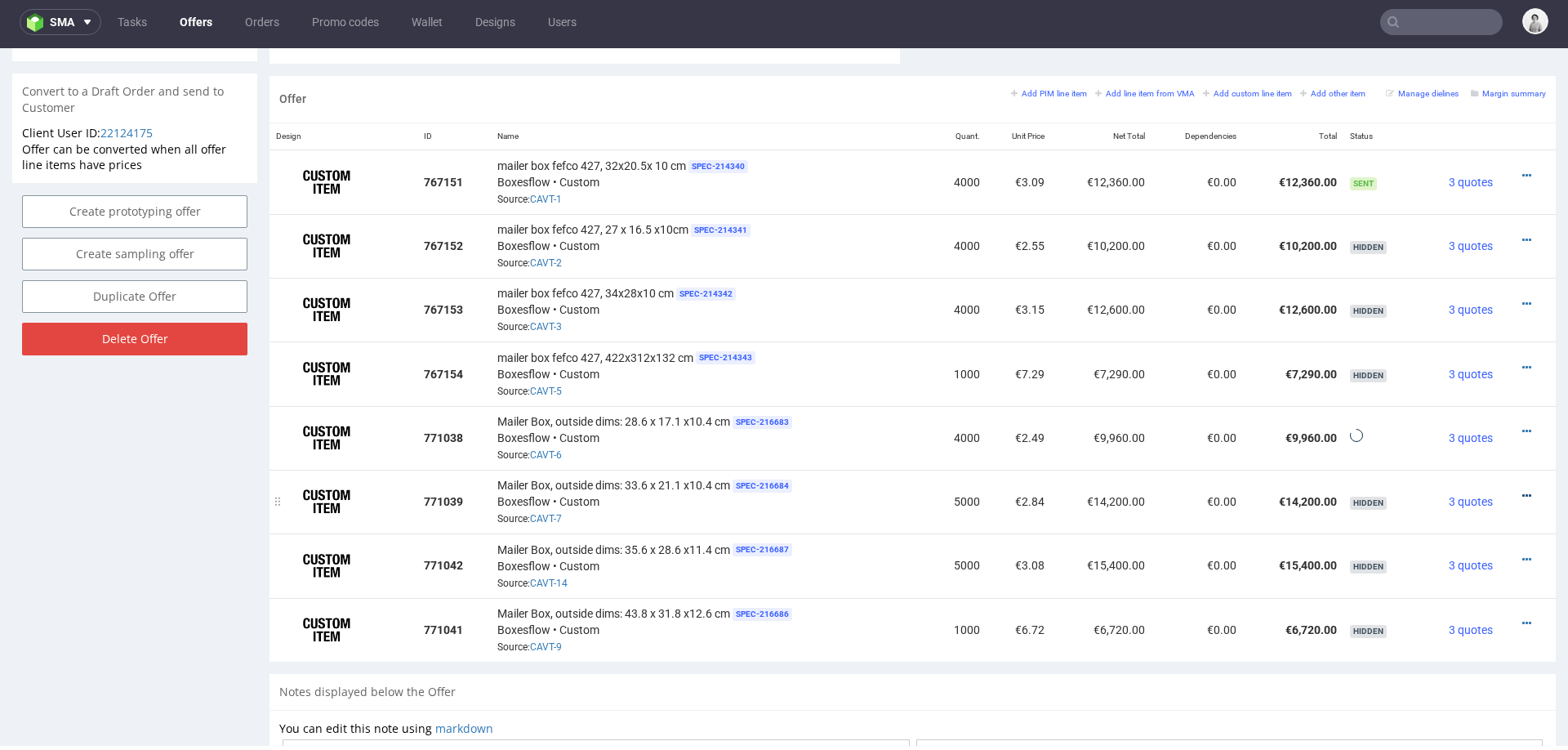
click at [1522, 490] on icon at bounding box center [1526, 496] width 9 height 11
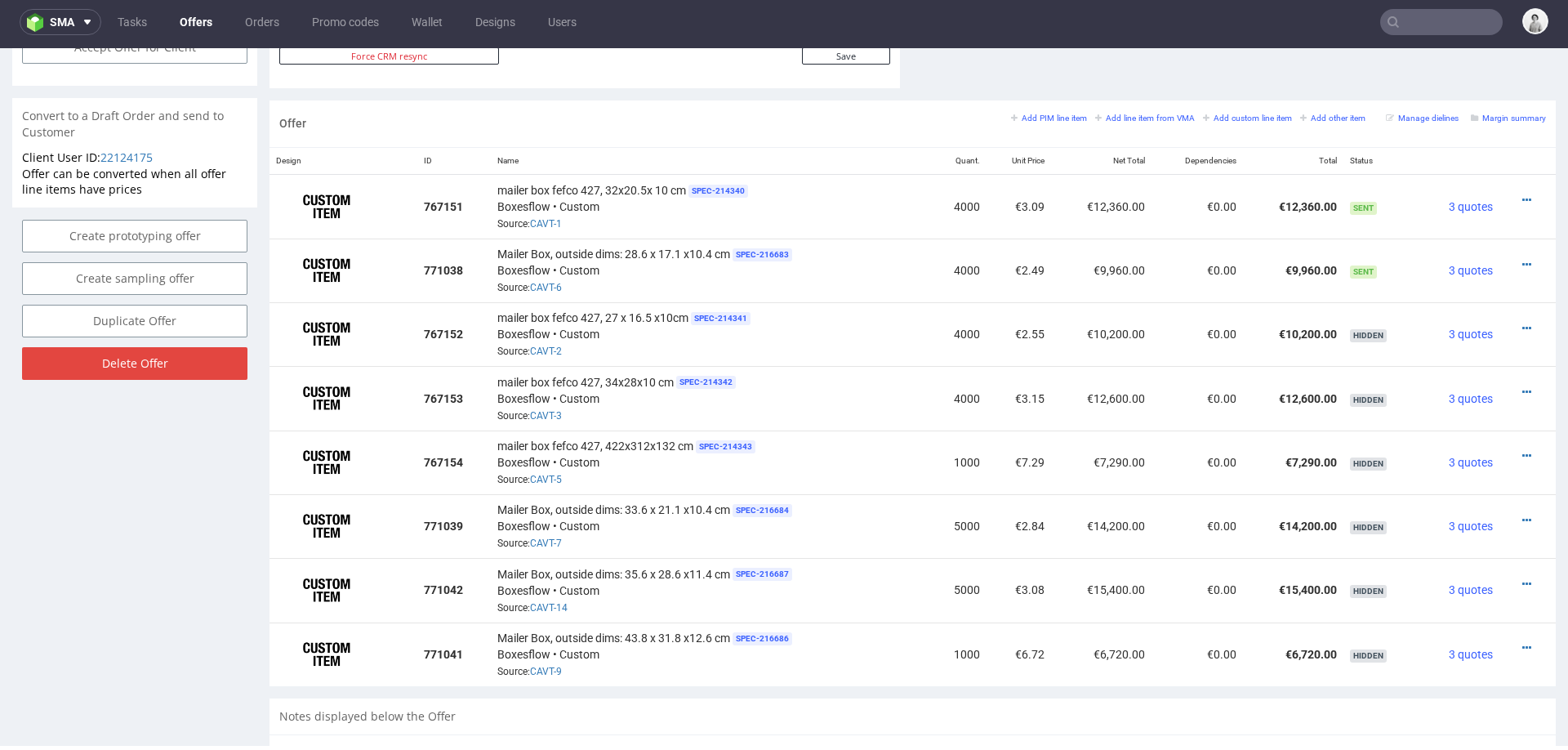
scroll to position [922, 0]
click at [1522, 197] on icon at bounding box center [1526, 202] width 9 height 11
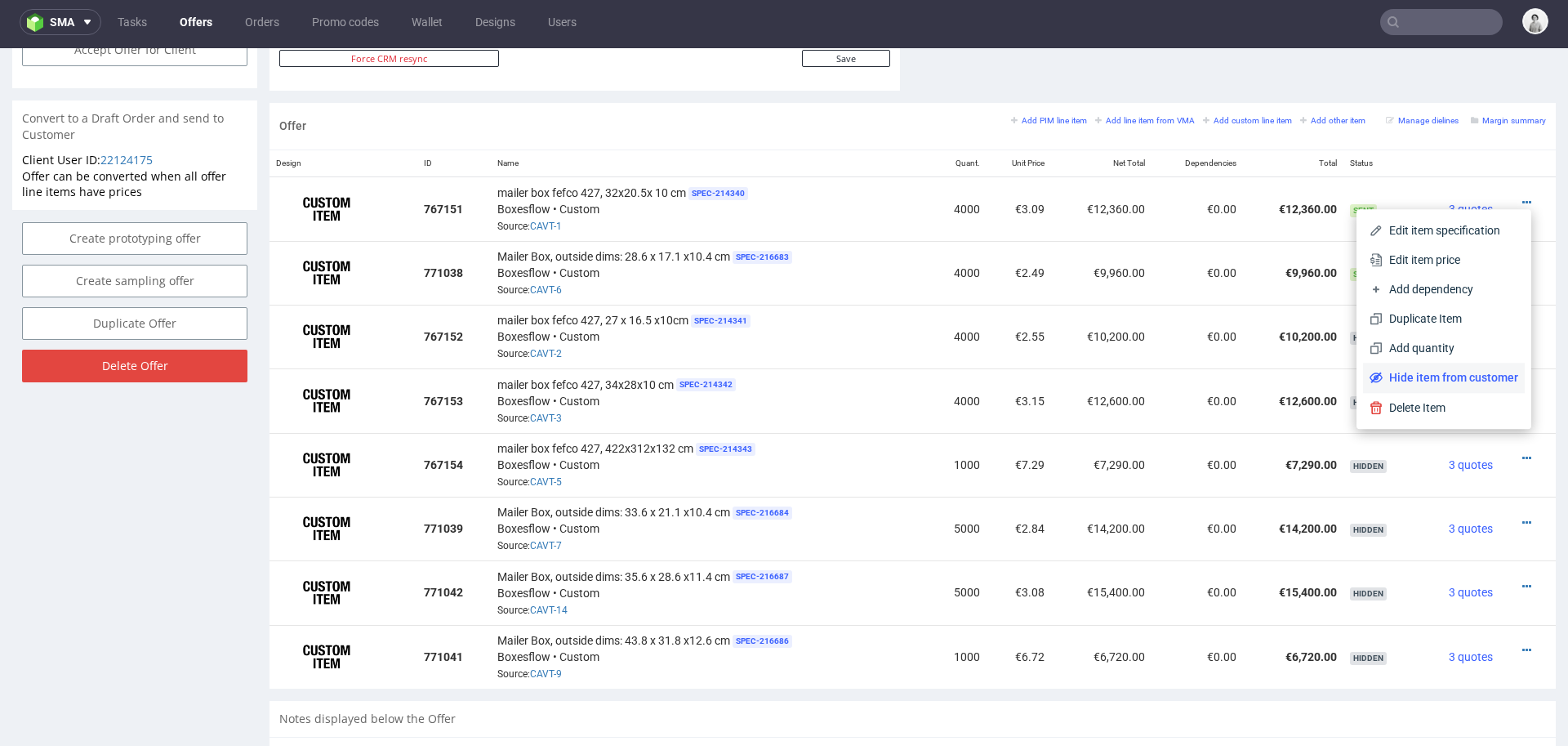
click at [1438, 375] on span "Hide item from customer" at bounding box center [1450, 377] width 136 height 17
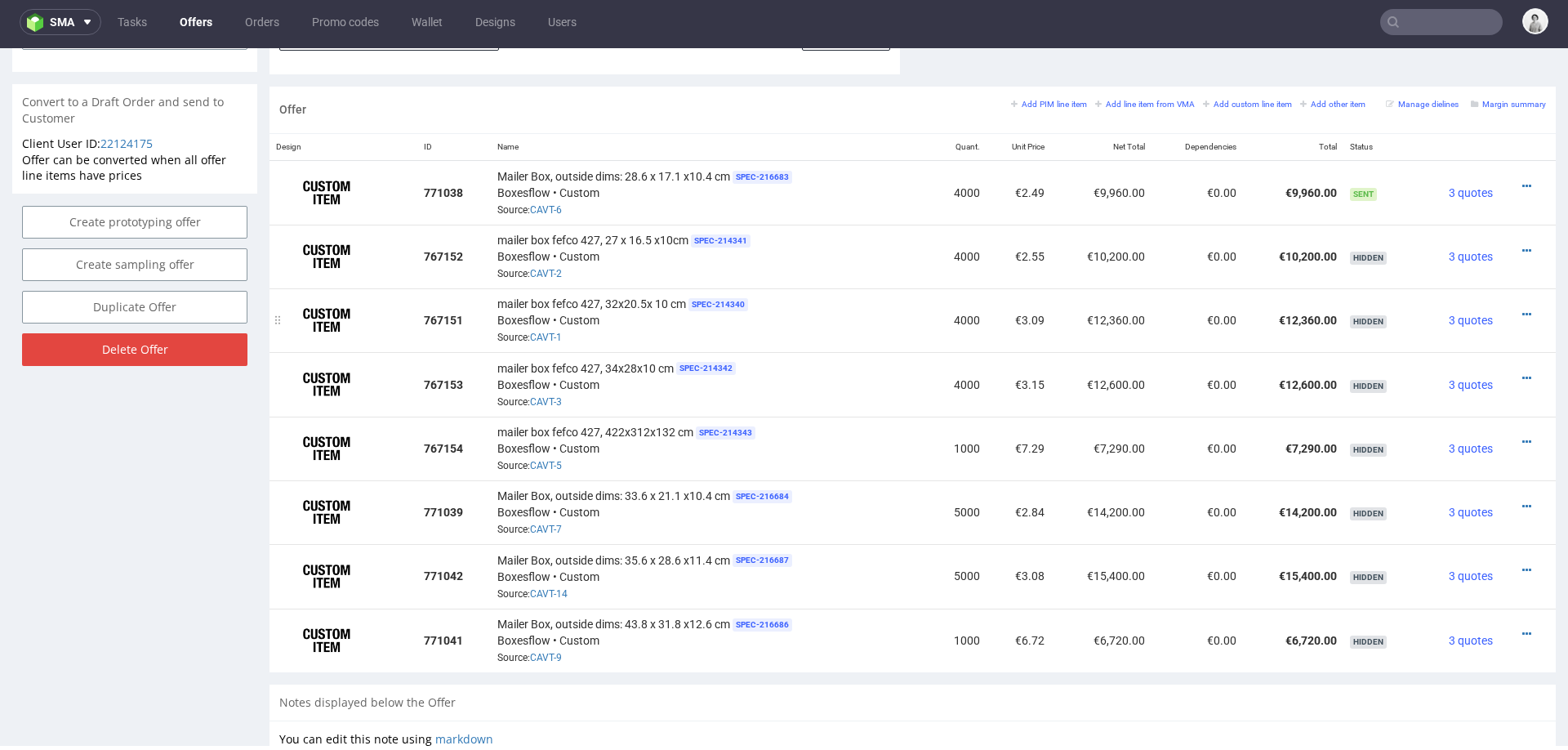
scroll to position [940, 0]
click at [1522, 498] on icon at bounding box center [1526, 503] width 9 height 11
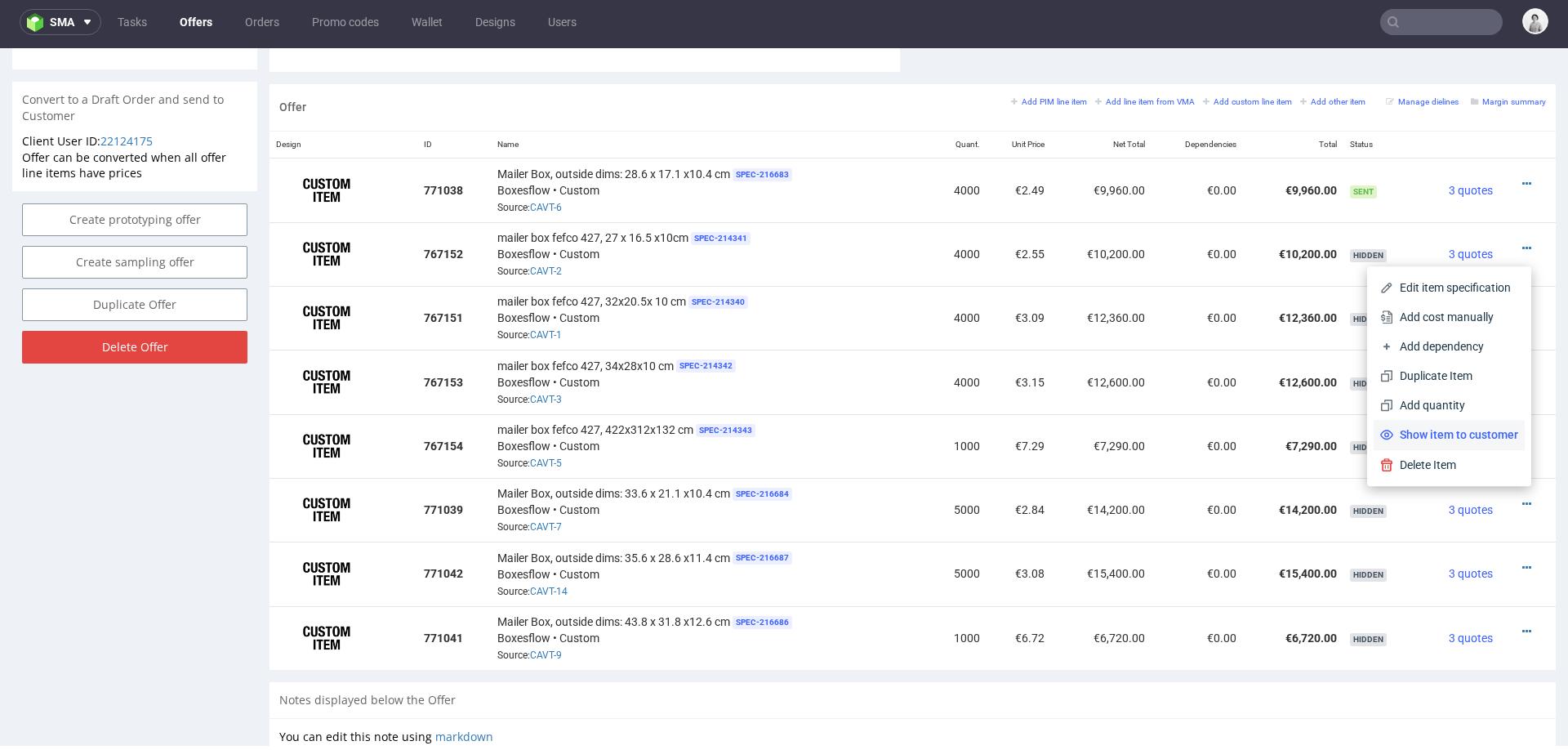
click at [1467, 426] on li "Show item to customer" at bounding box center [1449, 435] width 151 height 30
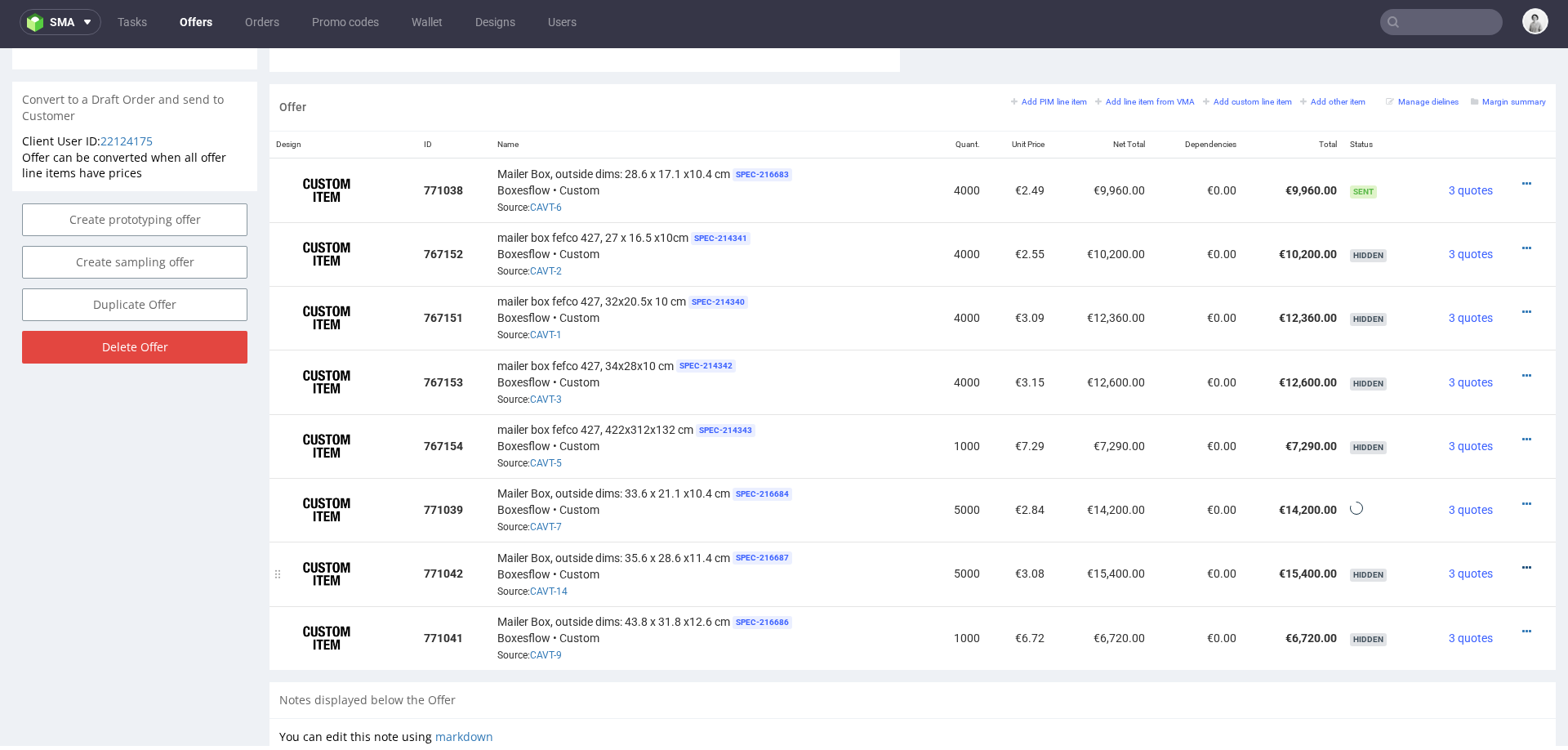
click at [1522, 562] on icon at bounding box center [1526, 567] width 9 height 11
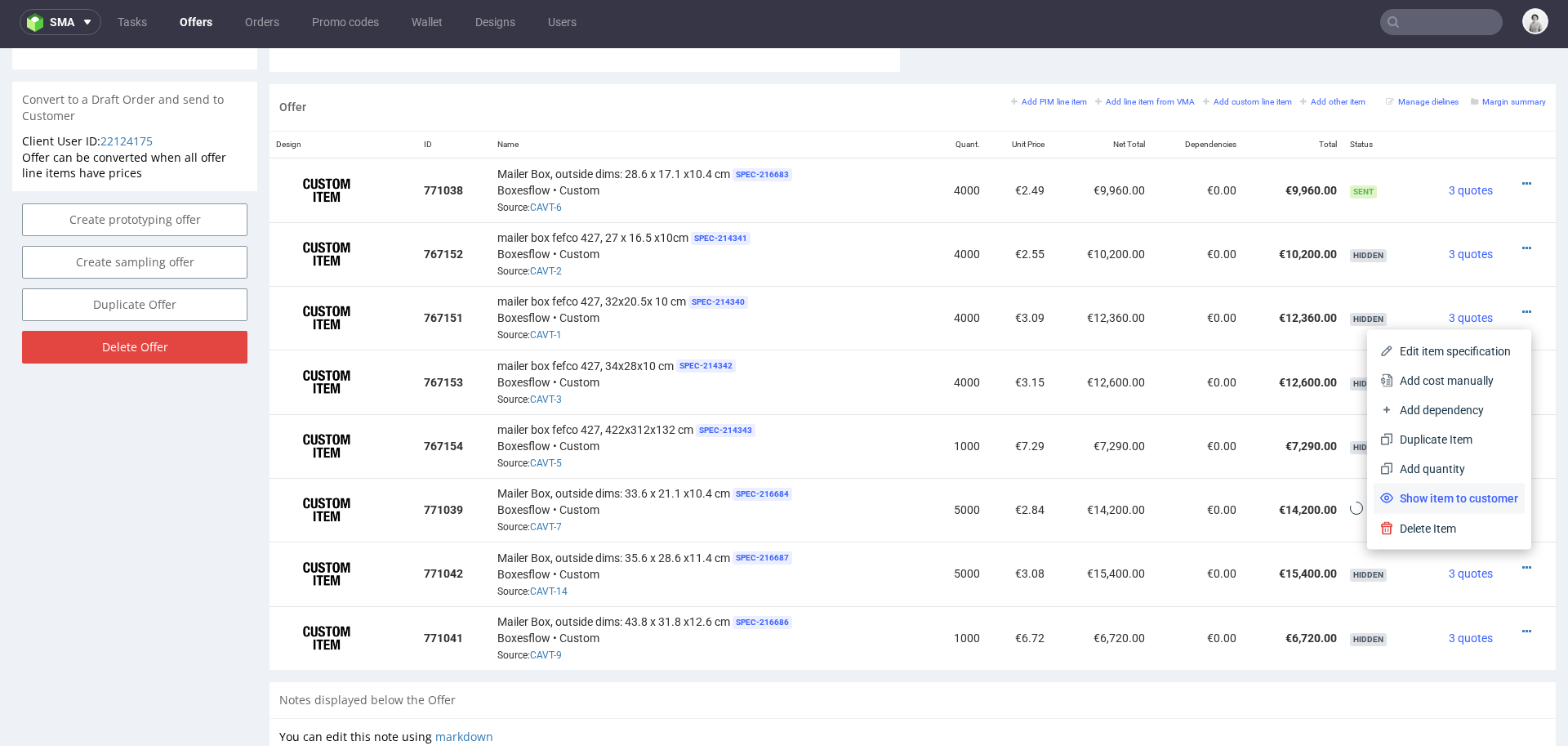
click at [1479, 496] on span "Show item to customer" at bounding box center [1455, 498] width 124 height 17
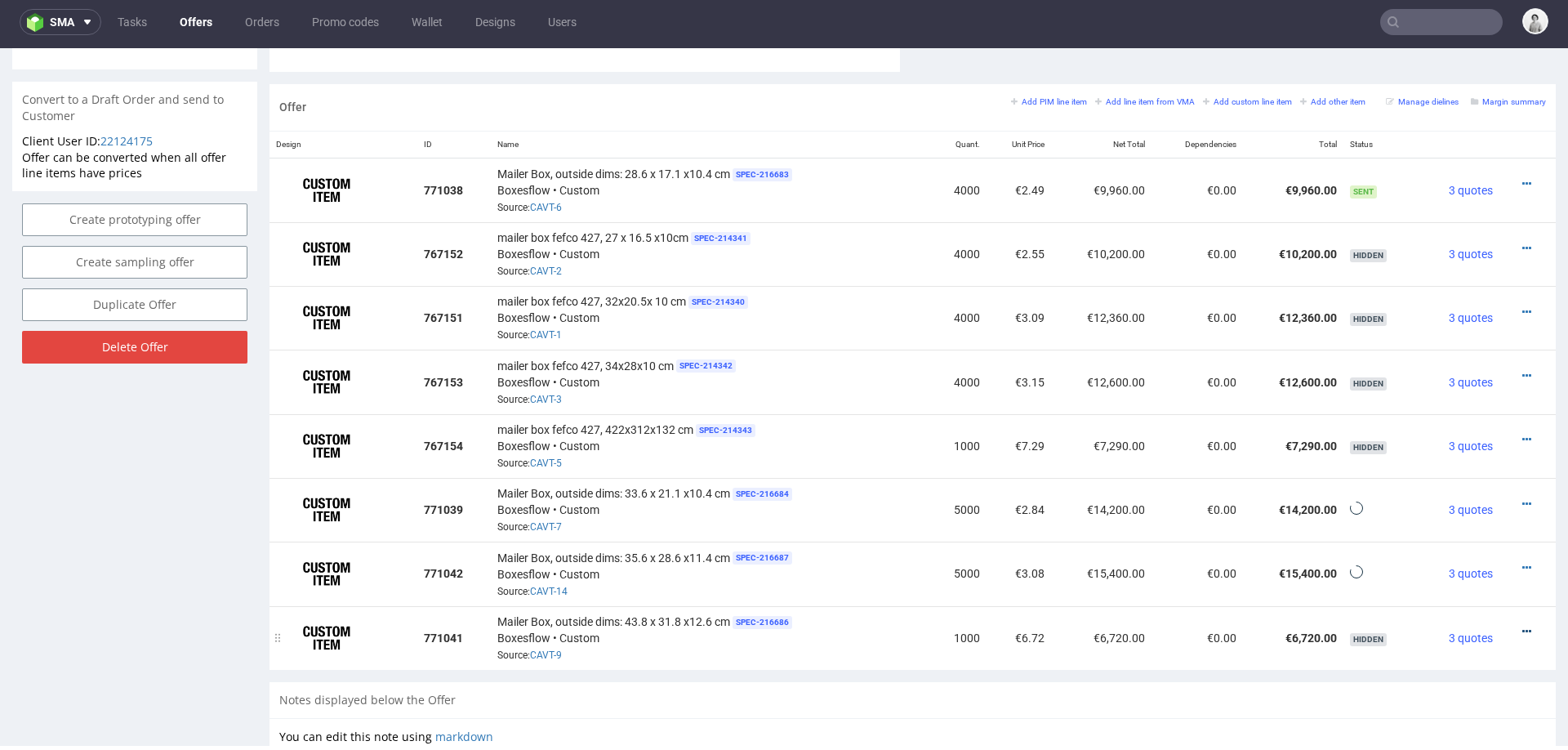
click at [1522, 625] on icon at bounding box center [1526, 631] width 9 height 11
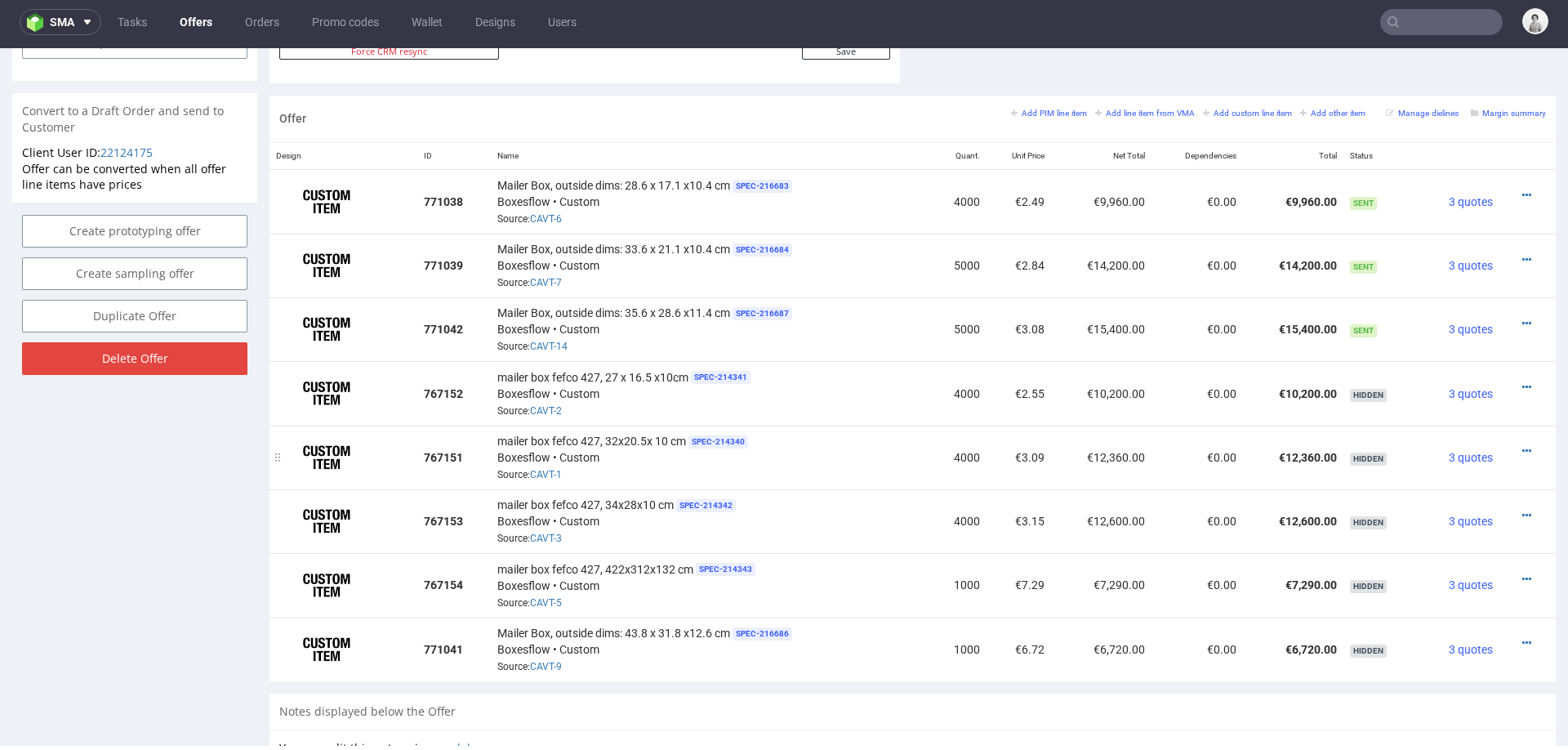
scroll to position [927, 0]
click at [1522, 639] on icon at bounding box center [1526, 644] width 9 height 11
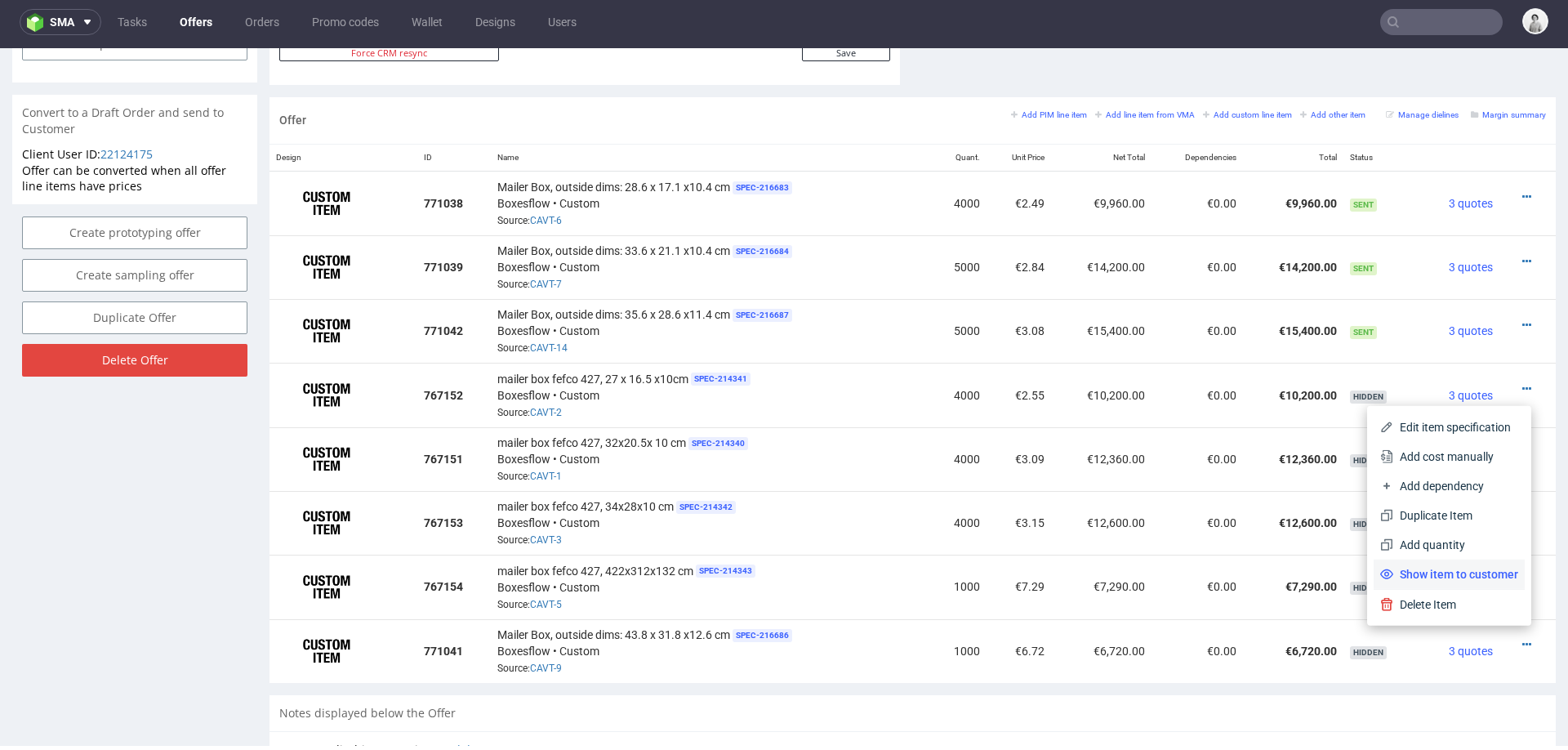
click at [1472, 577] on span "Show item to customer" at bounding box center [1455, 574] width 124 height 17
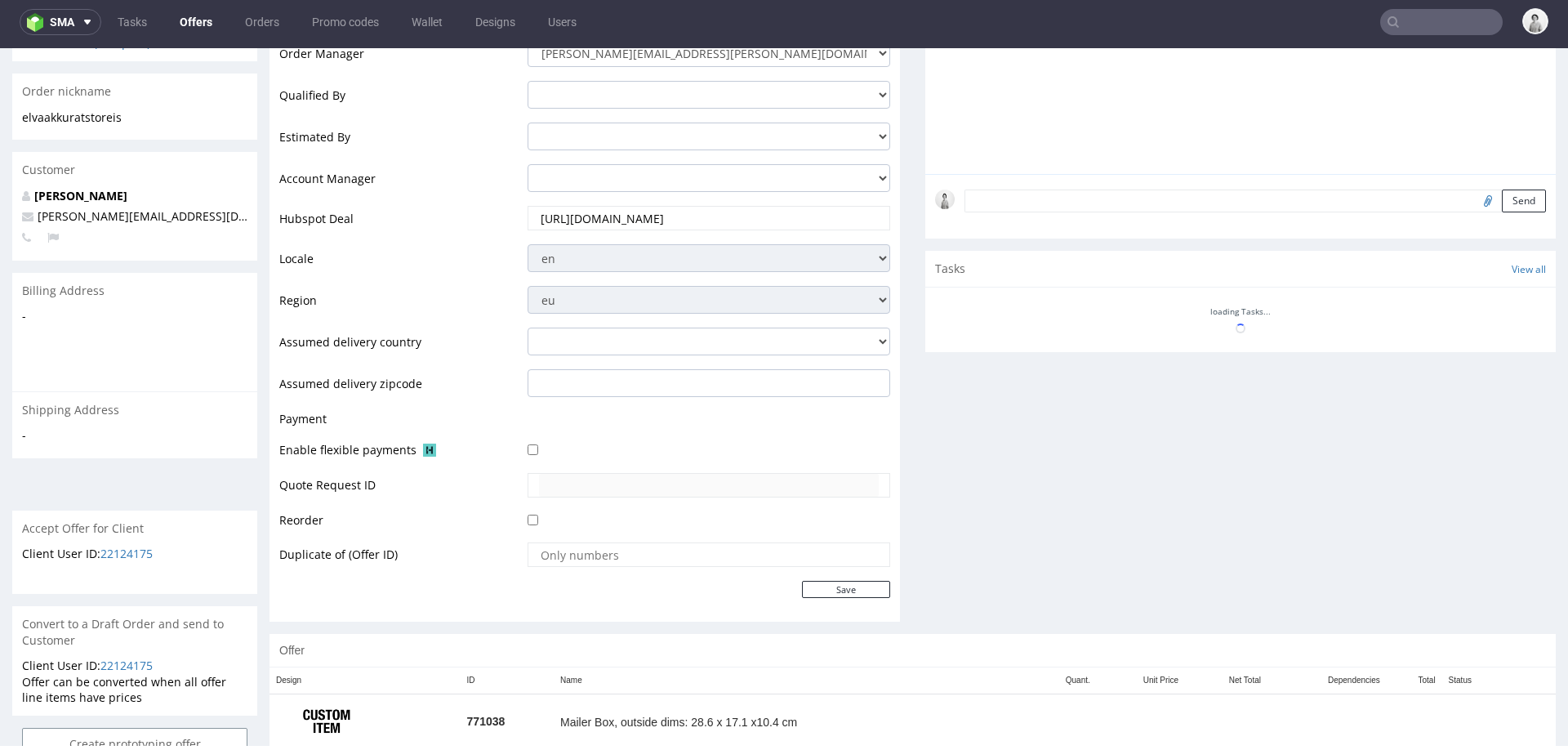
scroll to position [539, 0]
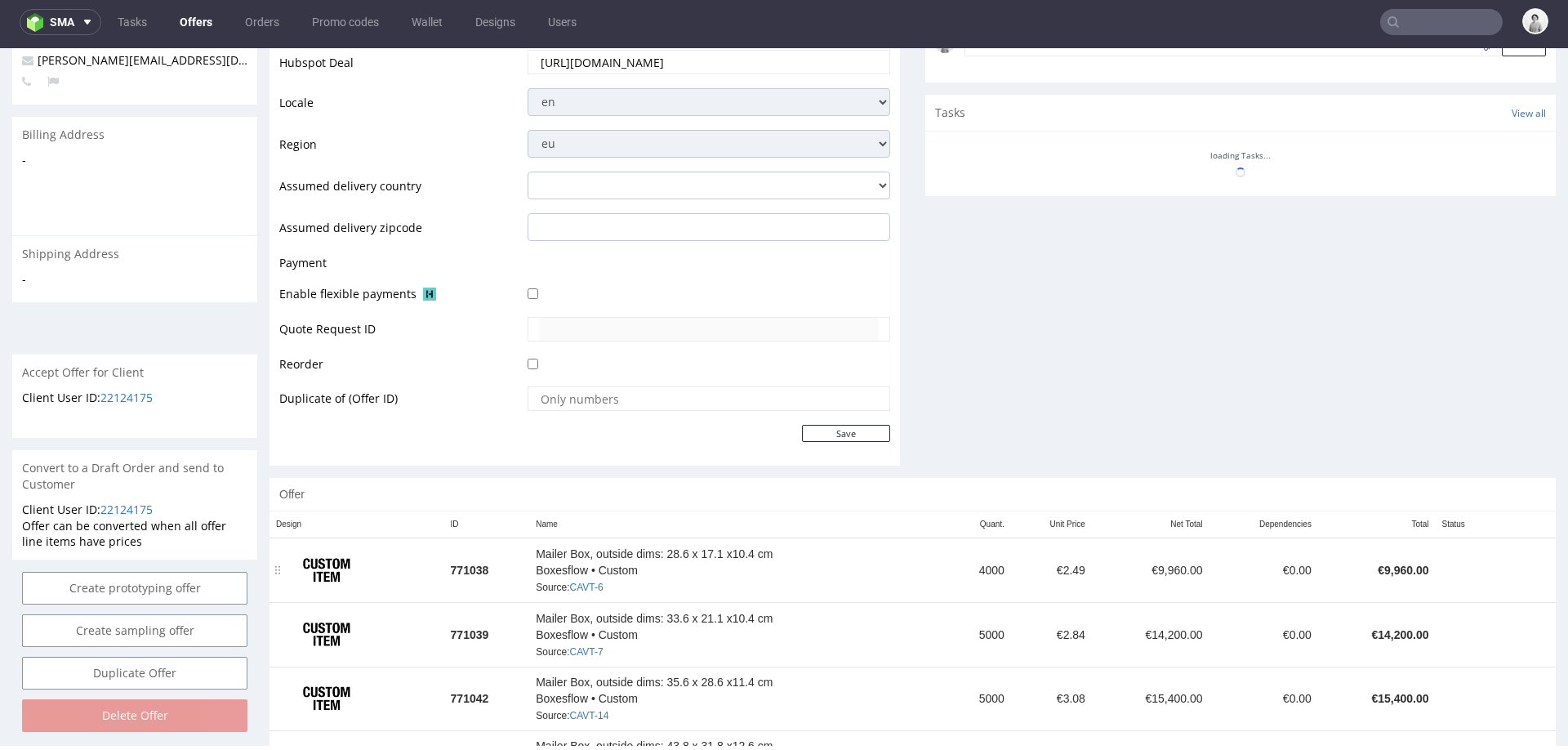
scroll to position [668, 0]
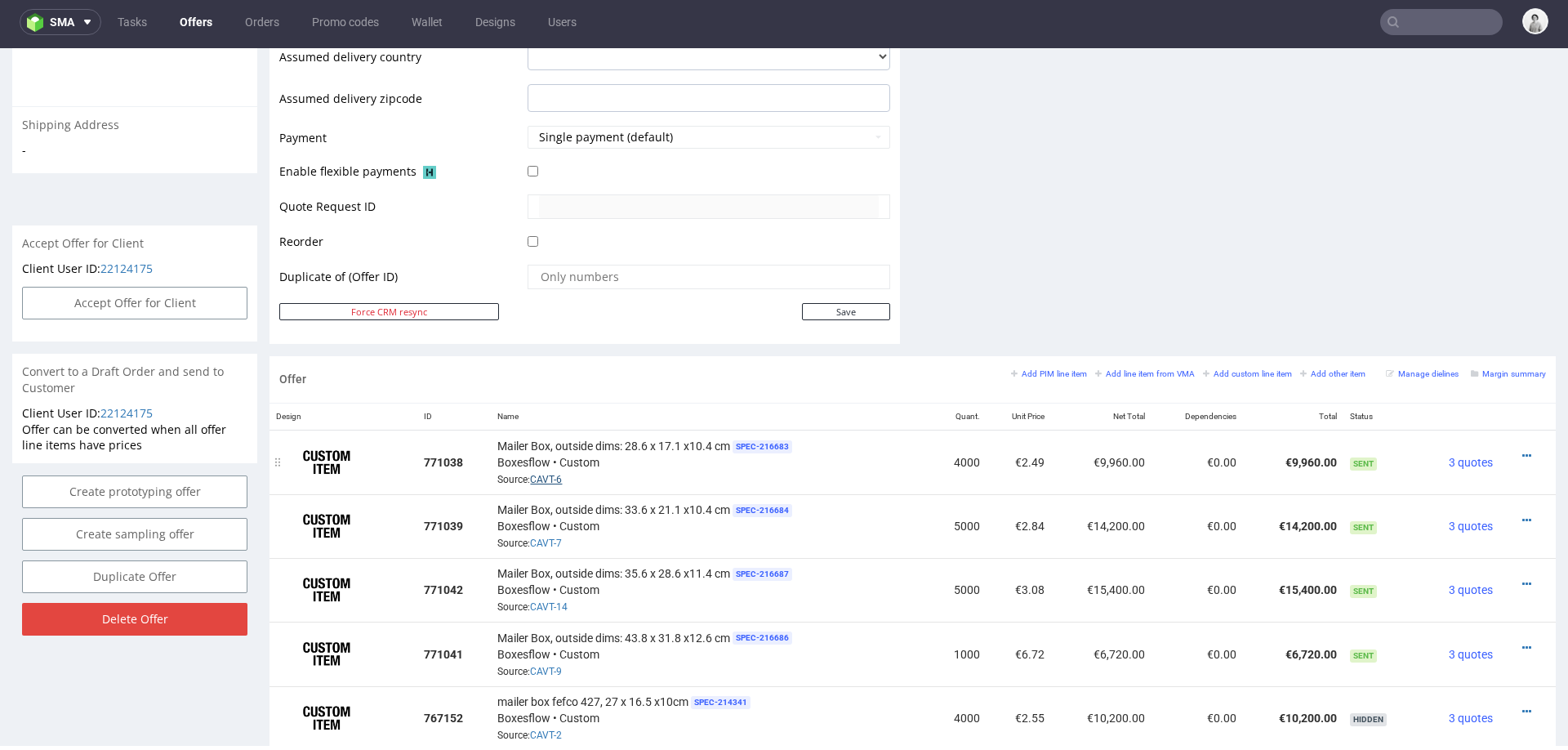
click at [539, 474] on link "CAVT-6" at bounding box center [546, 479] width 32 height 11
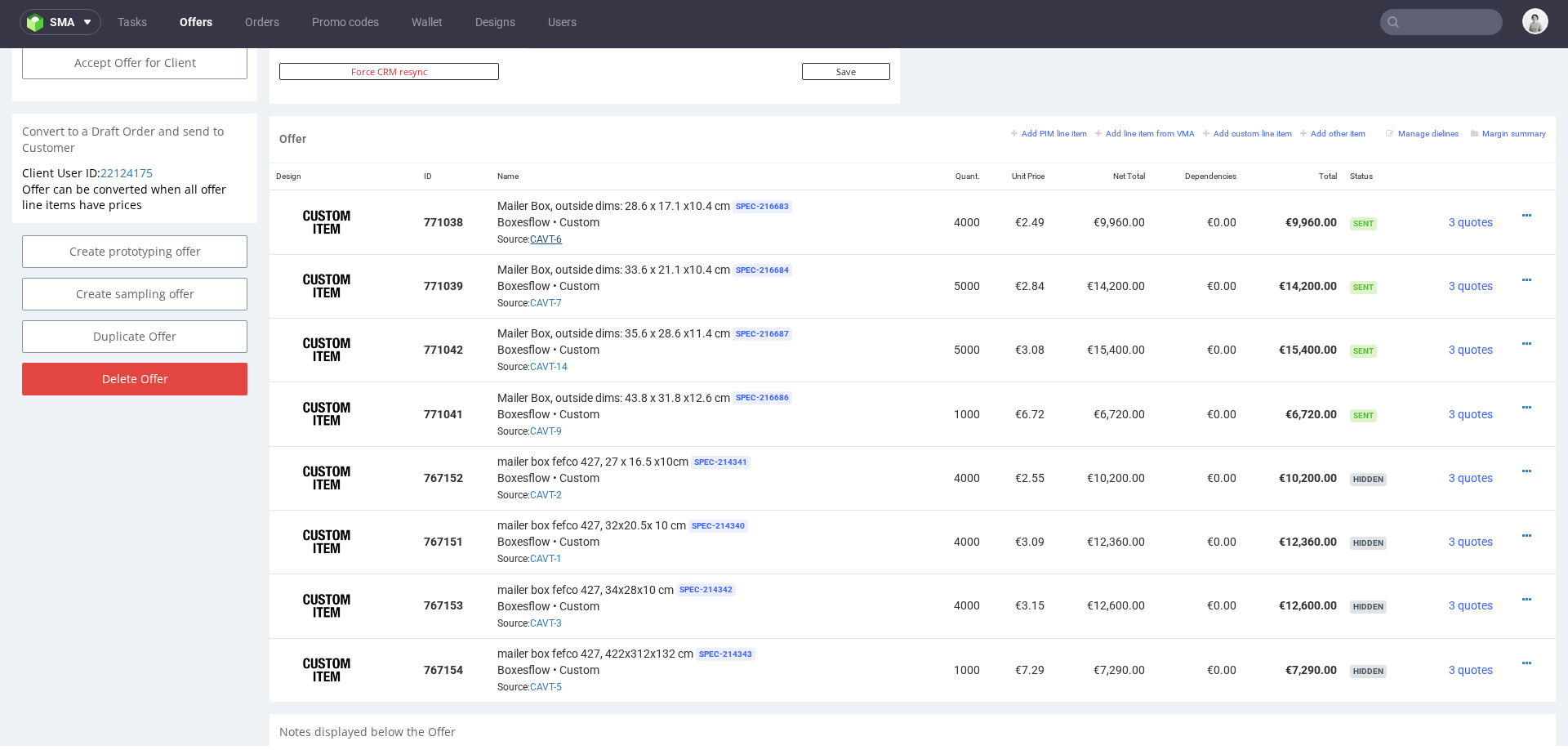
scroll to position [909, 0]
click at [1145, 128] on small "Add line item from VMA" at bounding box center [1145, 132] width 99 height 9
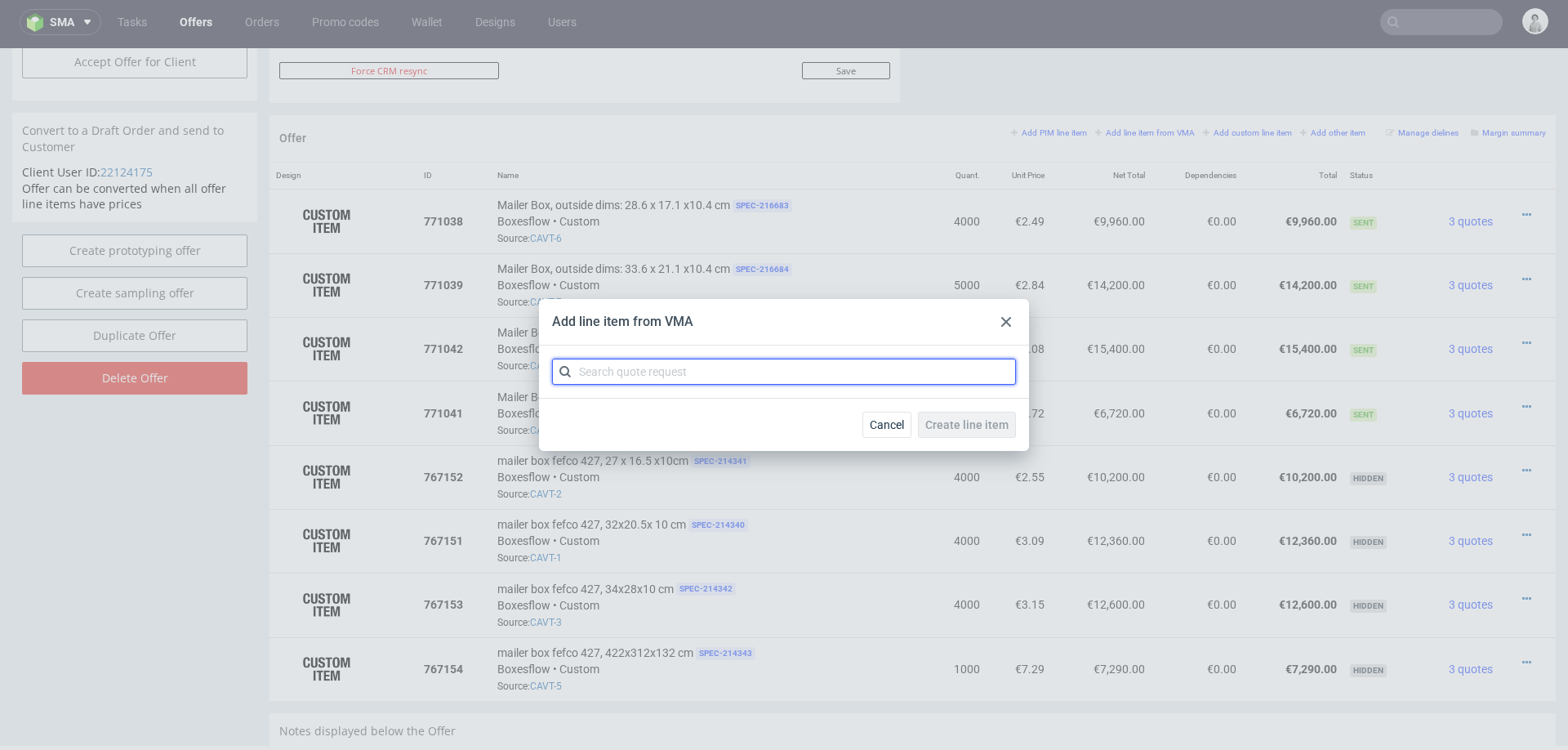
click at [724, 369] on input "text" at bounding box center [784, 372] width 464 height 26
type input "cavt"
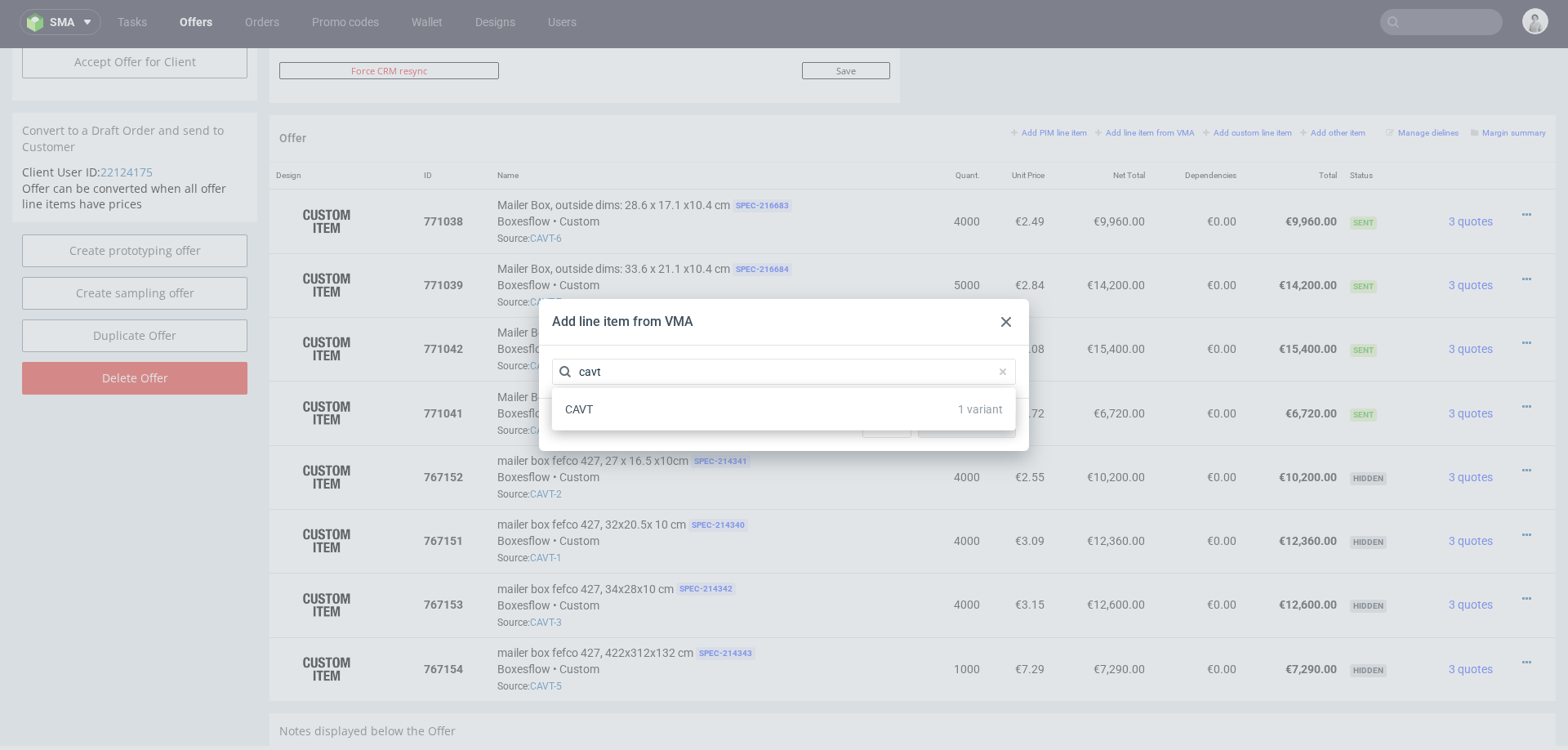
click at [616, 426] on div "CAVT 1 variant" at bounding box center [784, 409] width 464 height 43
click at [647, 412] on div "CAVT 1 variant" at bounding box center [784, 409] width 451 height 30
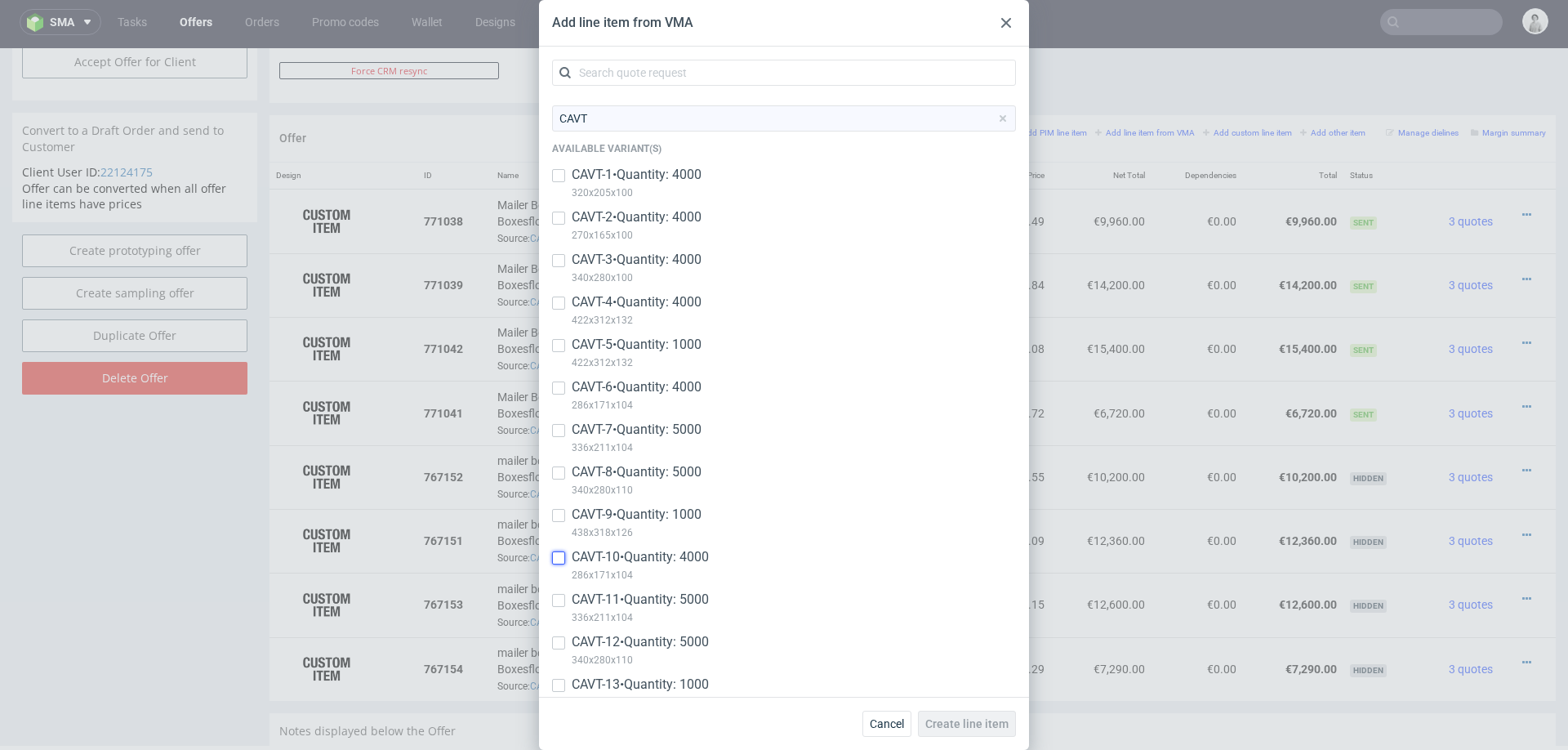
click at [556, 559] on input "checkbox" at bounding box center [558, 557] width 13 height 13
checkbox input "true"
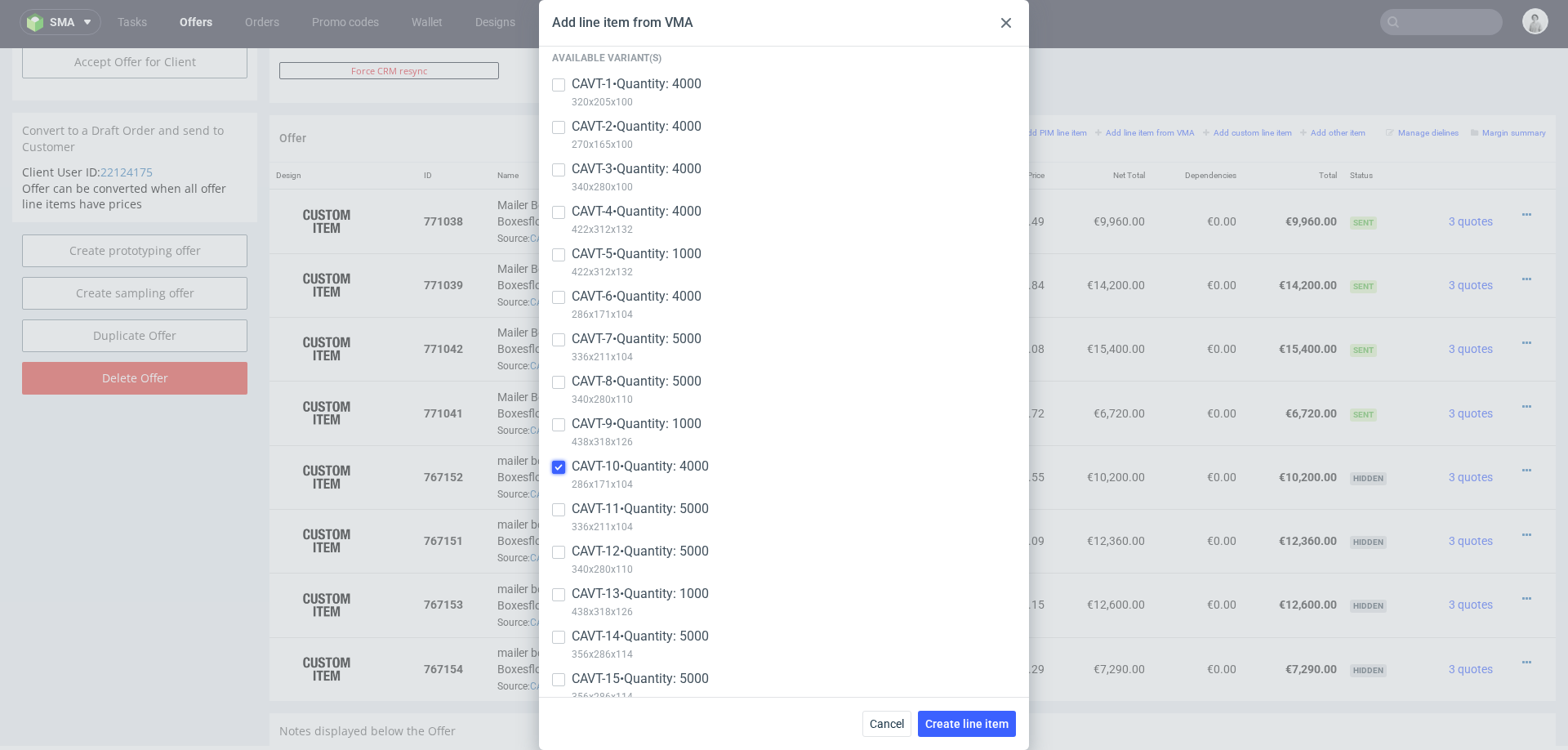
scroll to position [94, 0]
click at [560, 504] on input "checkbox" at bounding box center [558, 506] width 13 height 13
checkbox input "true"
click at [558, 589] on input "checkbox" at bounding box center [558, 591] width 13 height 13
checkbox input "true"
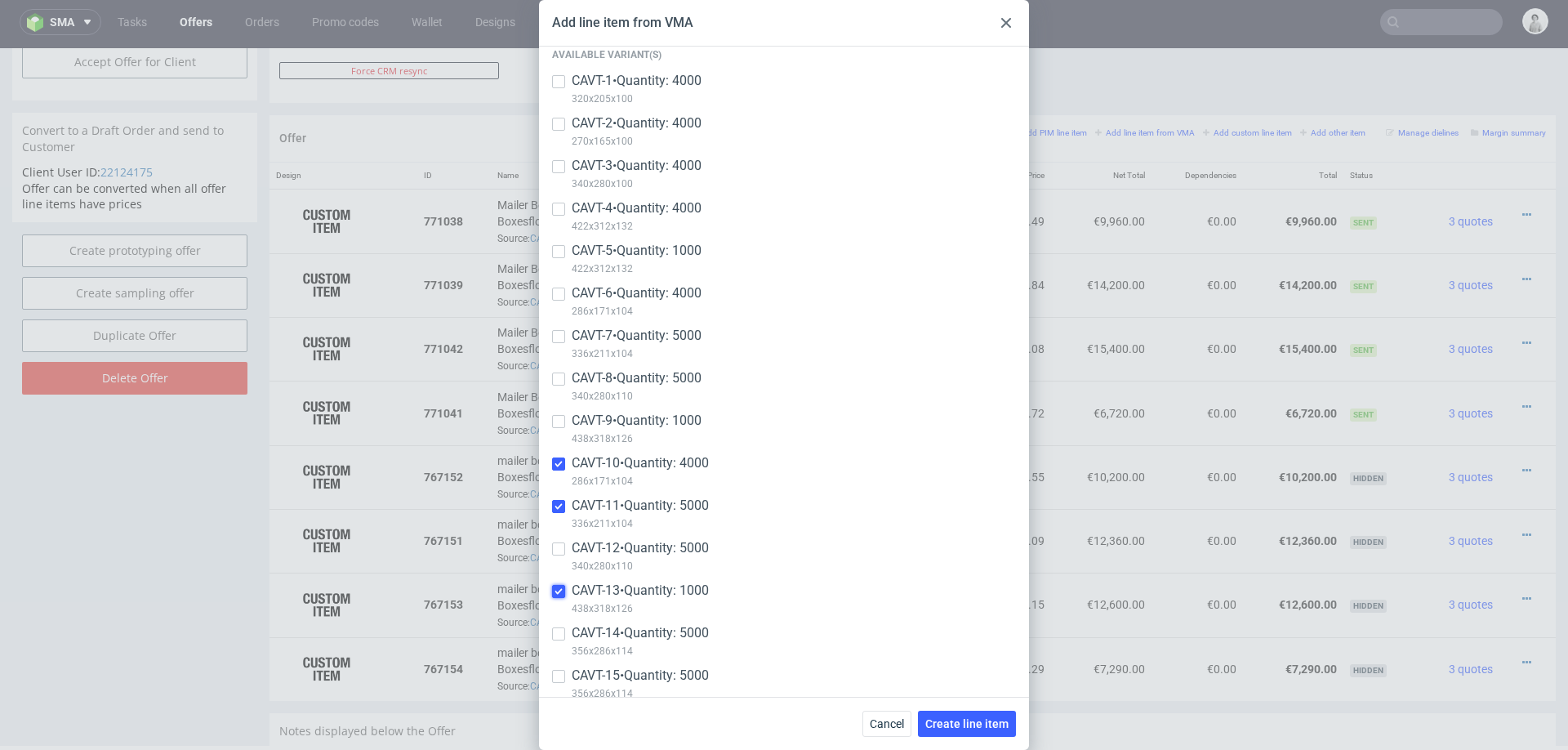
scroll to position [118, 0]
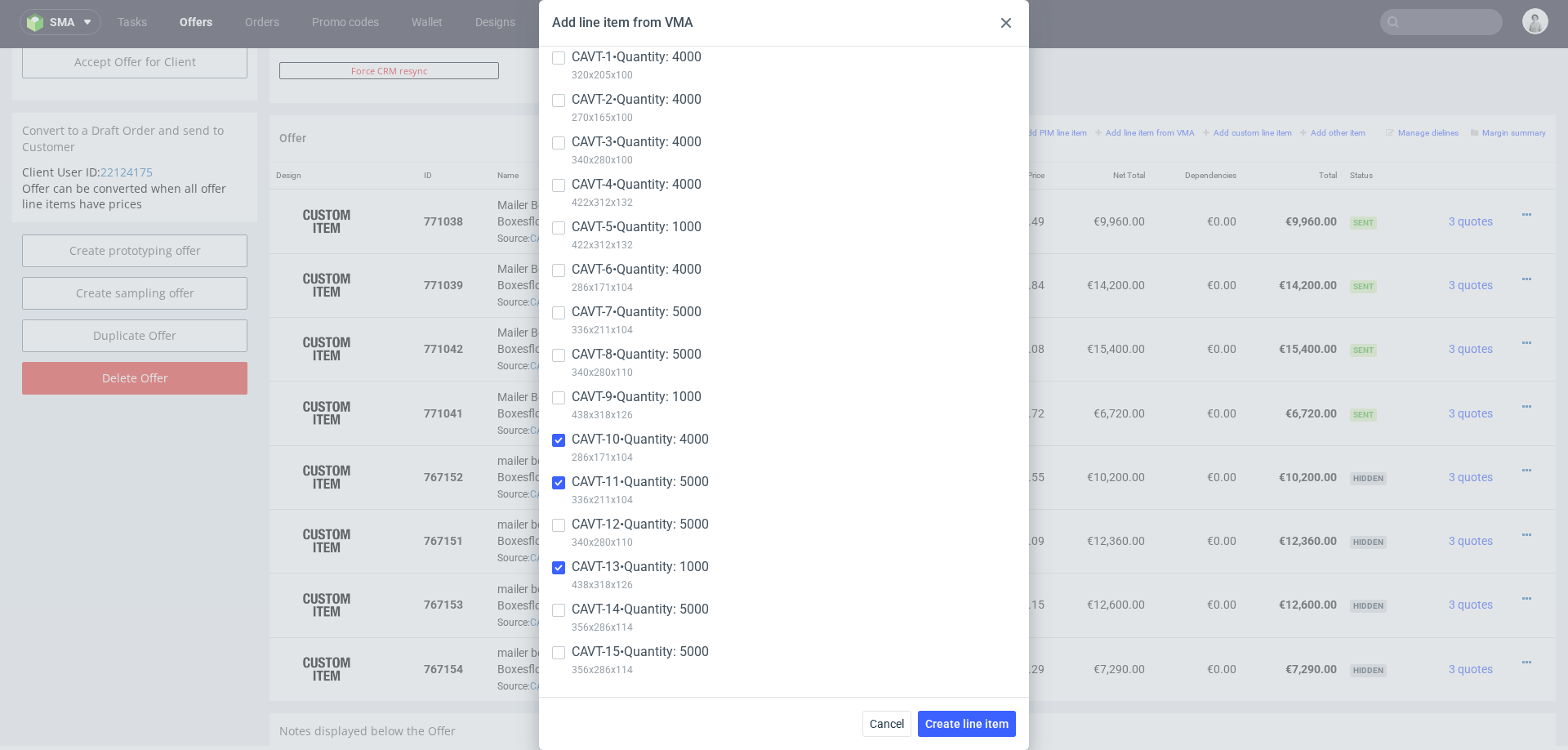
click at [561, 658] on div at bounding box center [558, 652] width 13 height 20
checkbox input "true"
click at [952, 718] on span "Create line item" at bounding box center [967, 723] width 84 height 11
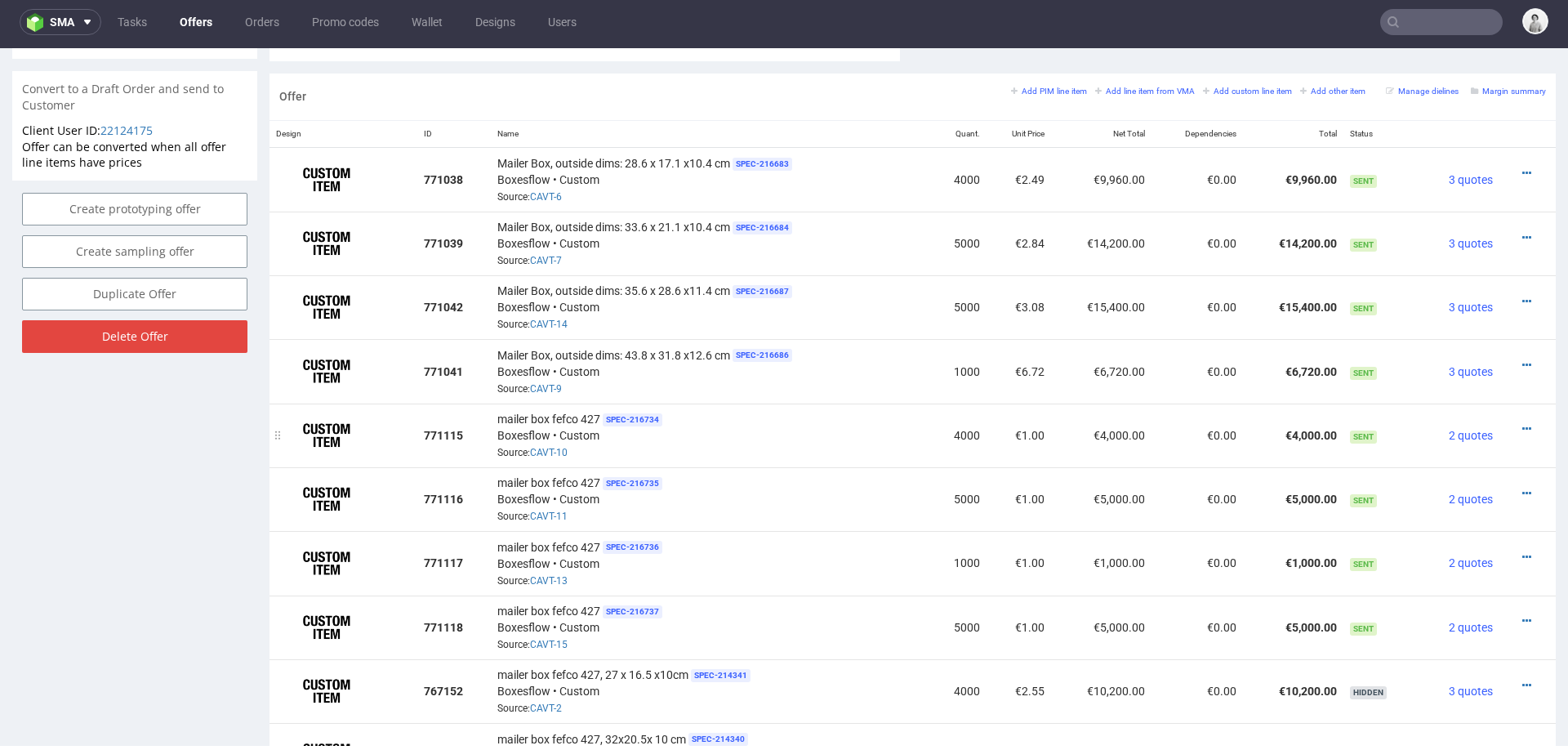
scroll to position [949, 0]
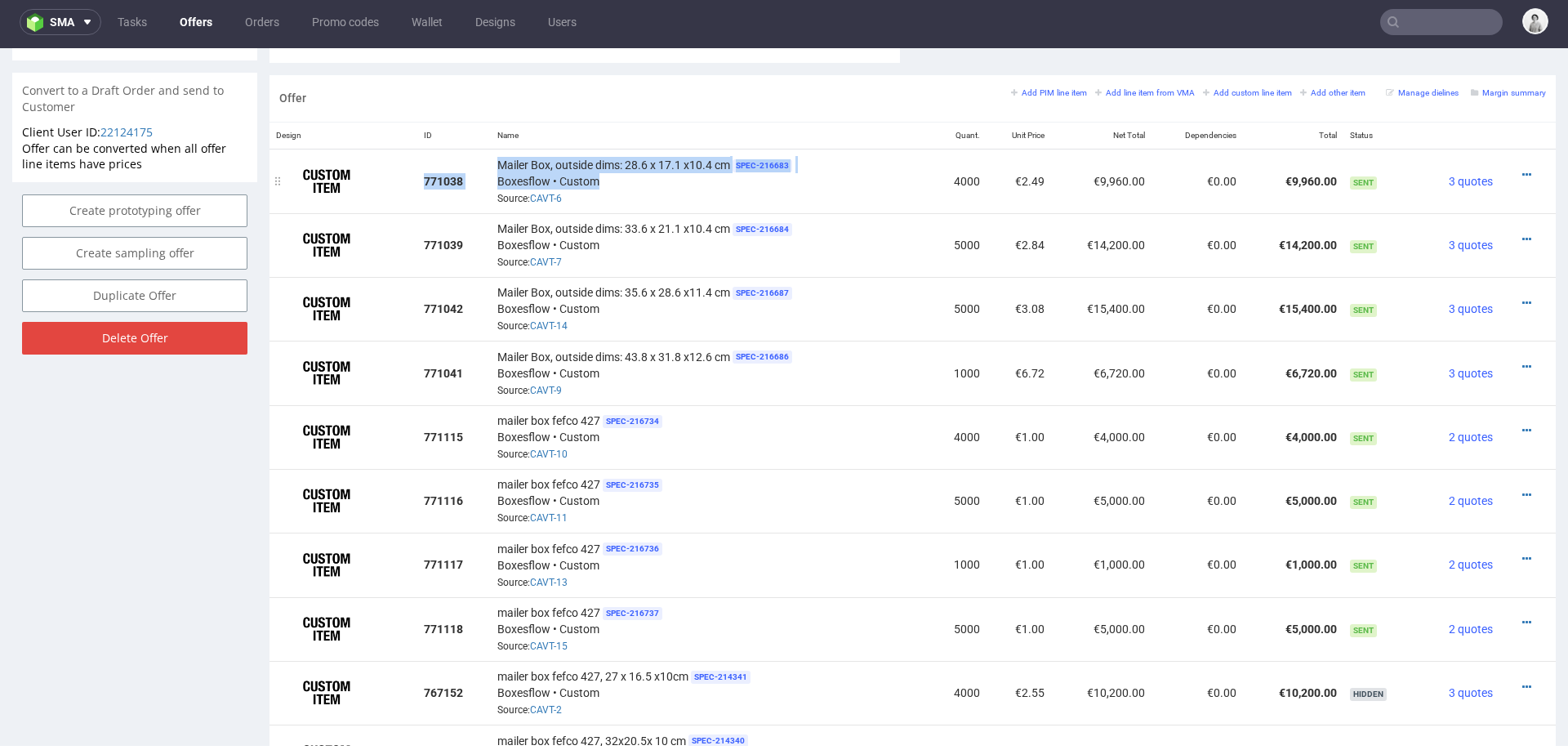
drag, startPoint x: 486, startPoint y: 156, endPoint x: 710, endPoint y: 165, distance: 224.2
click at [712, 166] on tr "771038 Mailer Box, outside dims: 28.6 x 17.1 x10.4 cm SPEC- 216683 Boxesflow • …" at bounding box center [912, 181] width 1286 height 64
click at [708, 162] on span "Mailer Box, outside dims: 28.6 x 17.1 x10.4 cm" at bounding box center [613, 165] width 232 height 17
drag, startPoint x: 727, startPoint y: 160, endPoint x: 494, endPoint y: 158, distance: 233.0
click at [497, 158] on span "Mailer Box, outside dims: 28.6 x 17.1 x10.4 cm" at bounding box center [613, 165] width 232 height 17
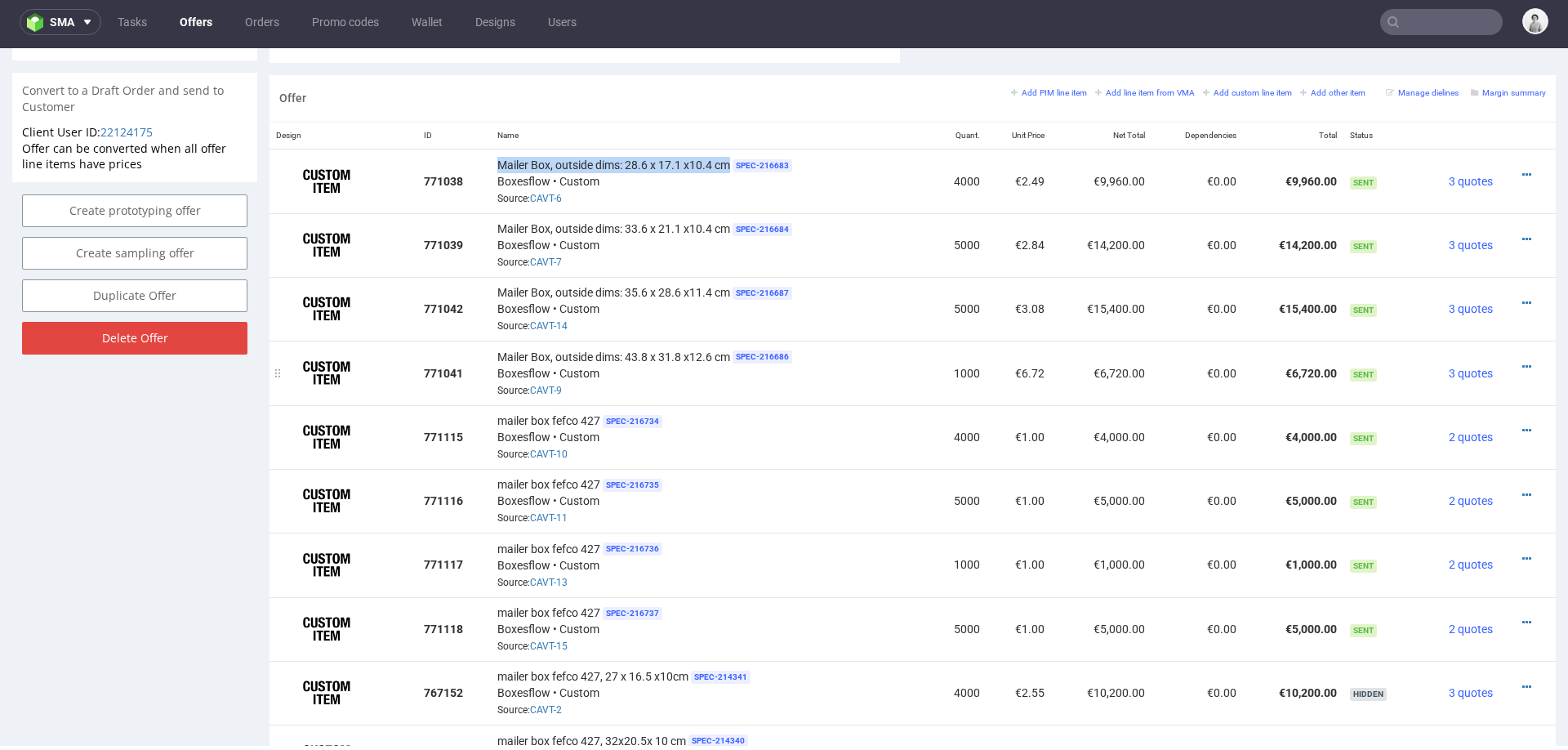
copy span "Mailer Box, outside dims: 28.6 x 17.1 x10.4 cm"
click at [1522, 425] on icon at bounding box center [1526, 430] width 9 height 11
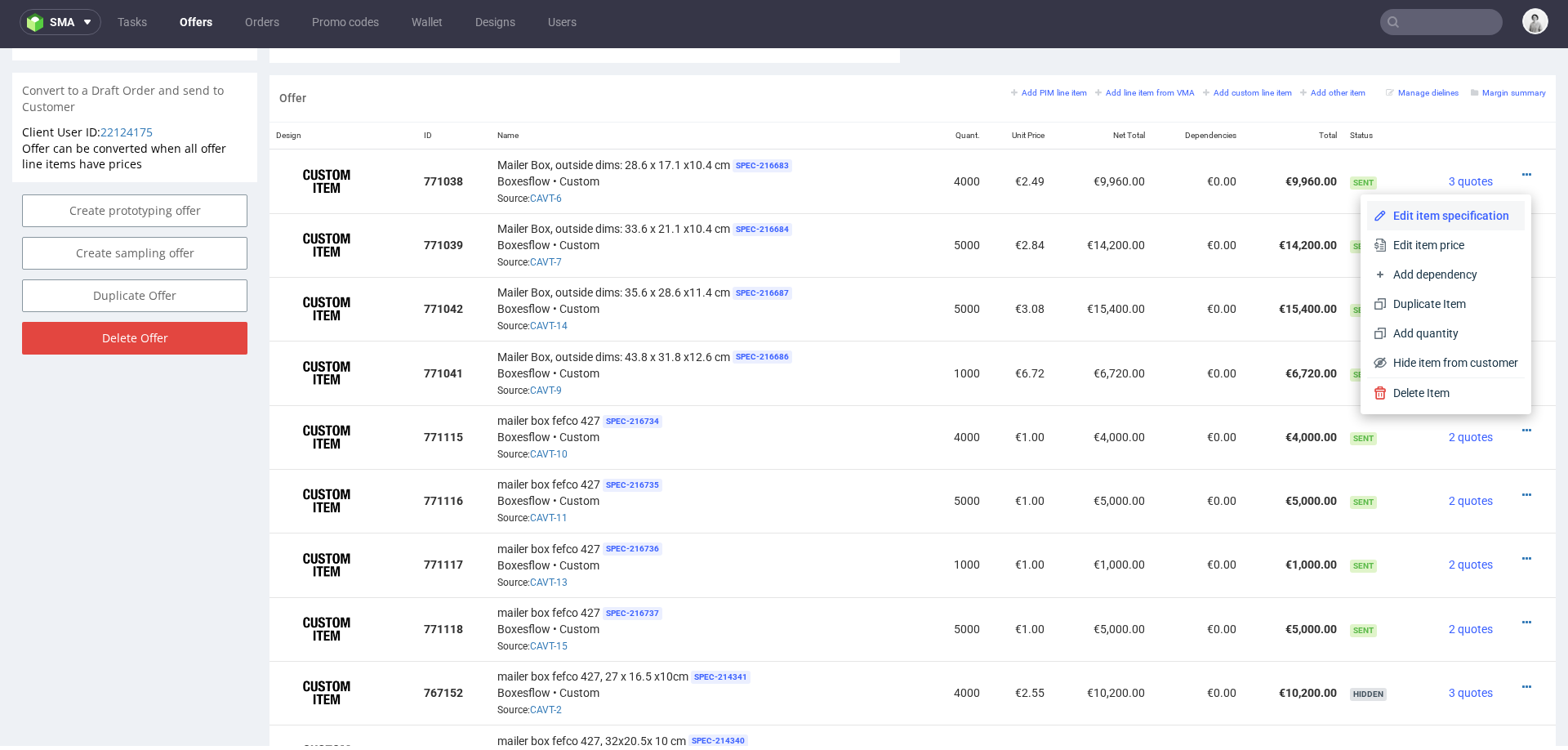
click at [1402, 215] on span "Edit item specification" at bounding box center [1451, 215] width 131 height 17
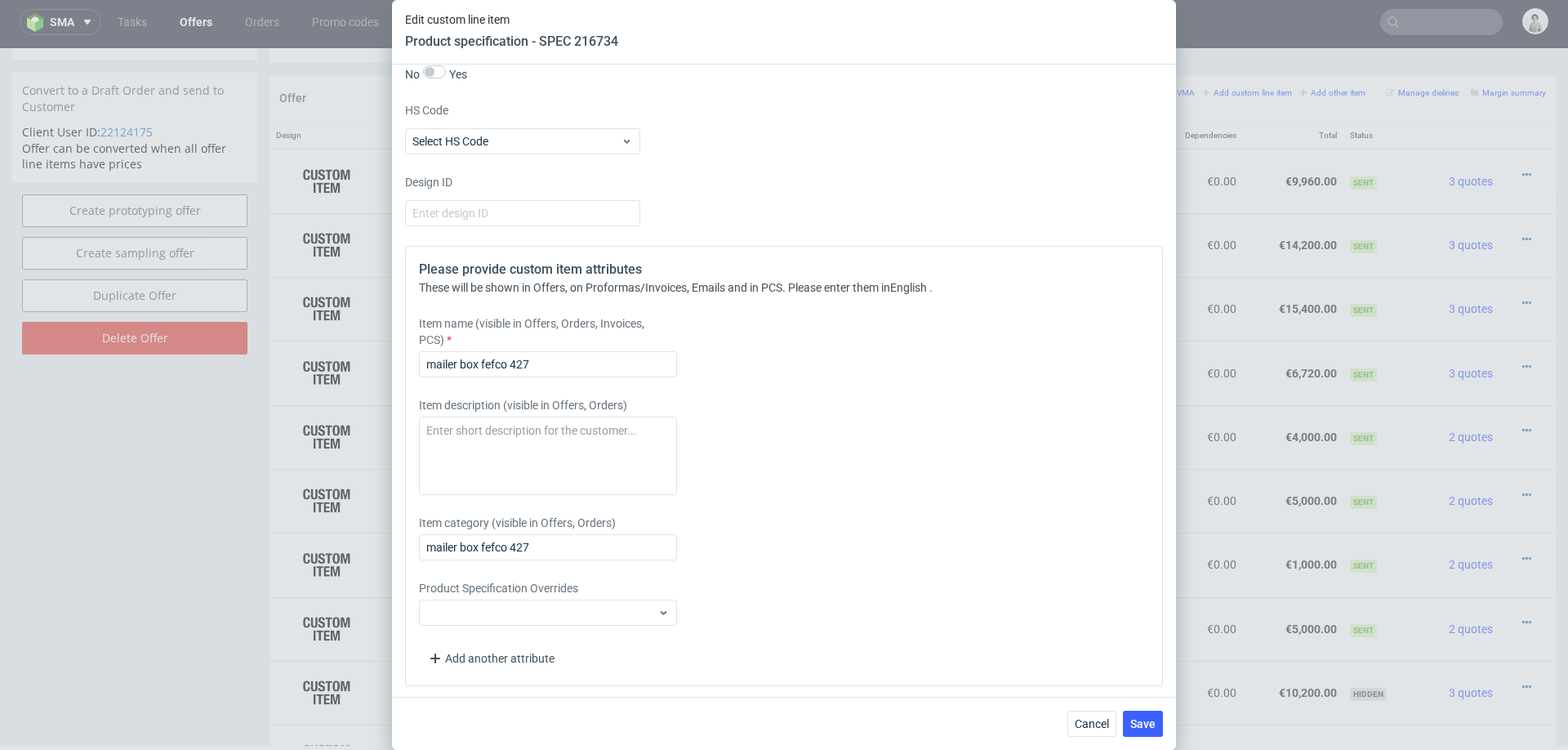
scroll to position [1431, 0]
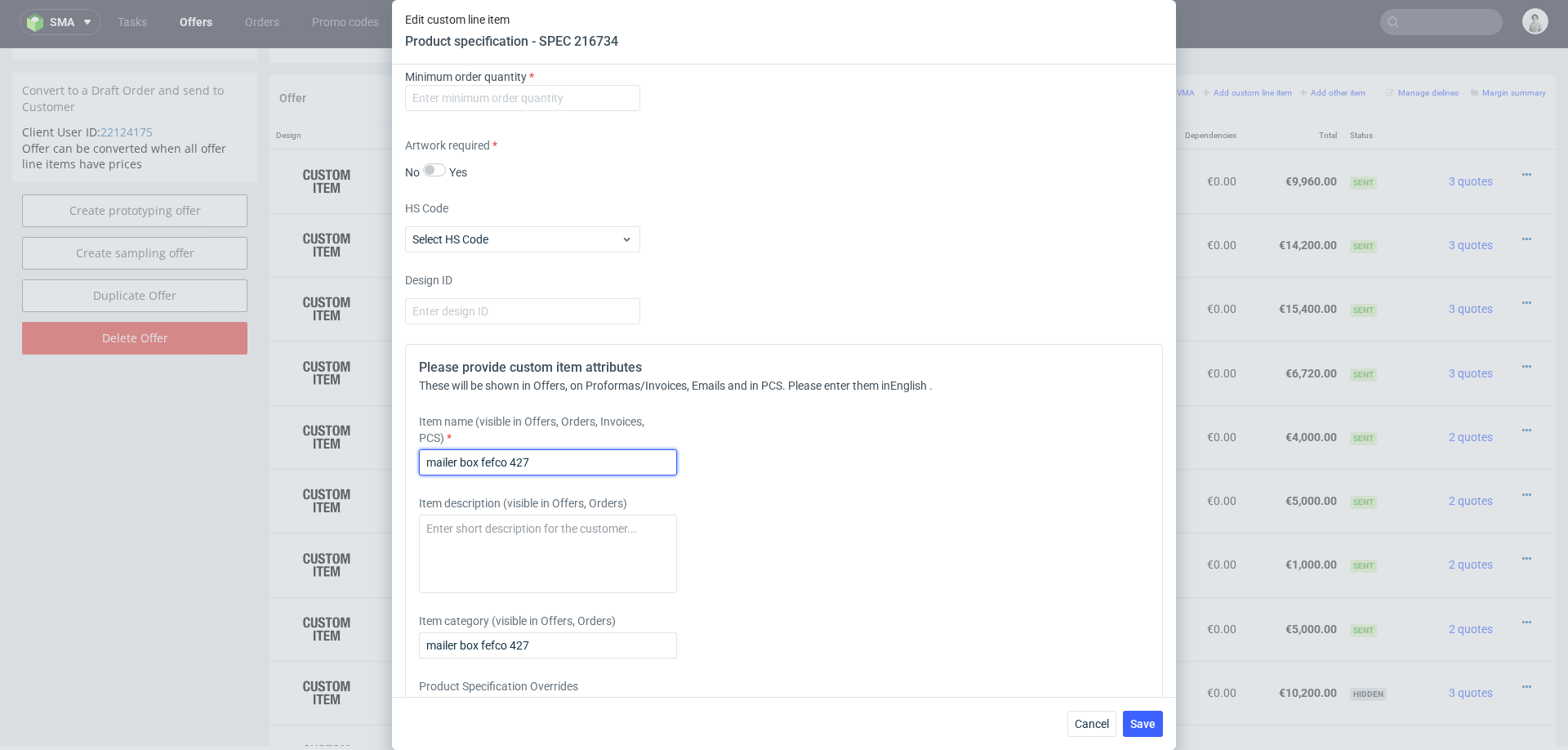
click at [502, 460] on input "mailer box fefco 427" at bounding box center [548, 463] width 258 height 26
paste input "Mailer Box, outside dims: 28.6 x 17.1 x10.4 cm"
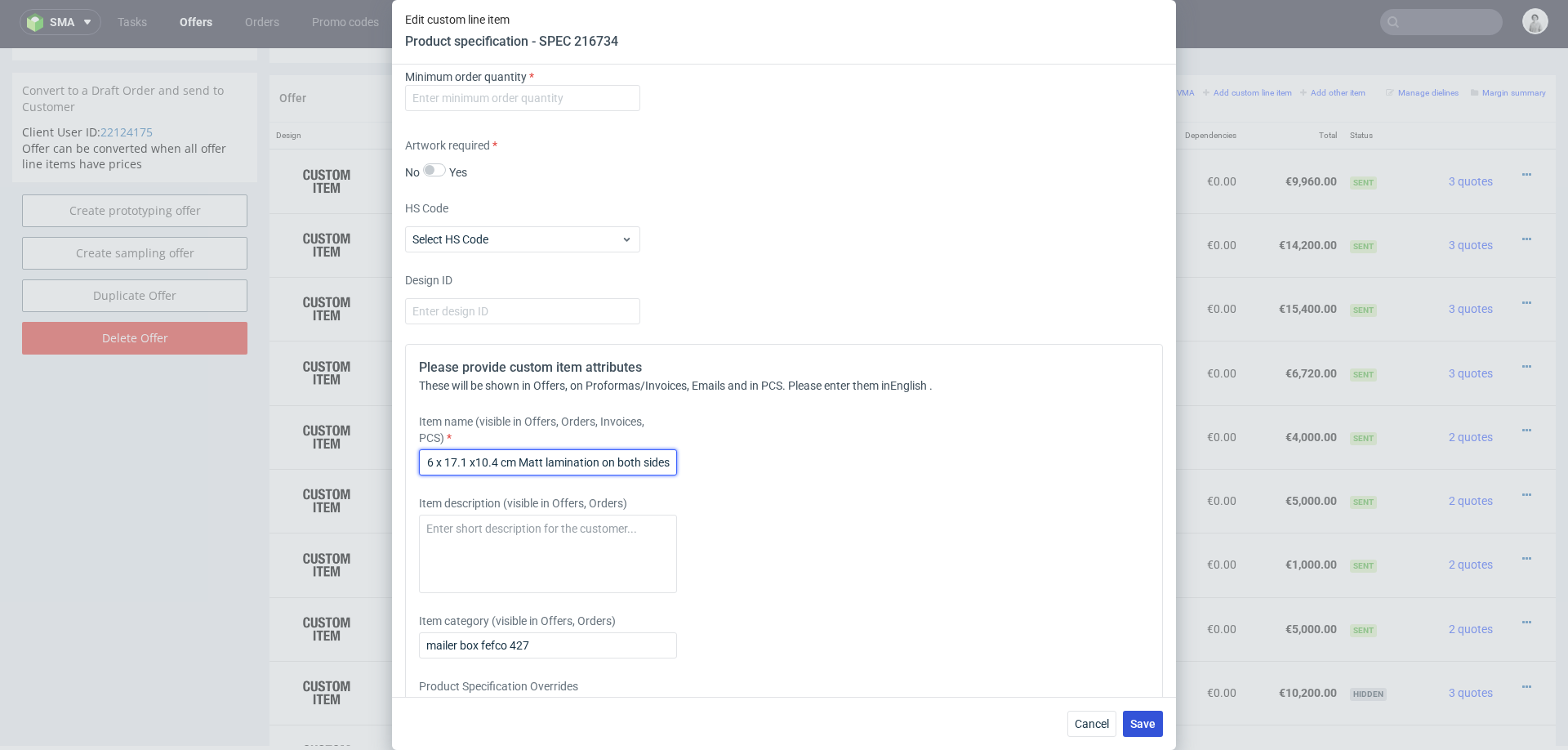
type input "Mailer Box, outside dims: 28.6 x 17.1 x10.4 cm Matt lamination on both sides"
click at [1137, 718] on span "Save" at bounding box center [1142, 723] width 25 height 11
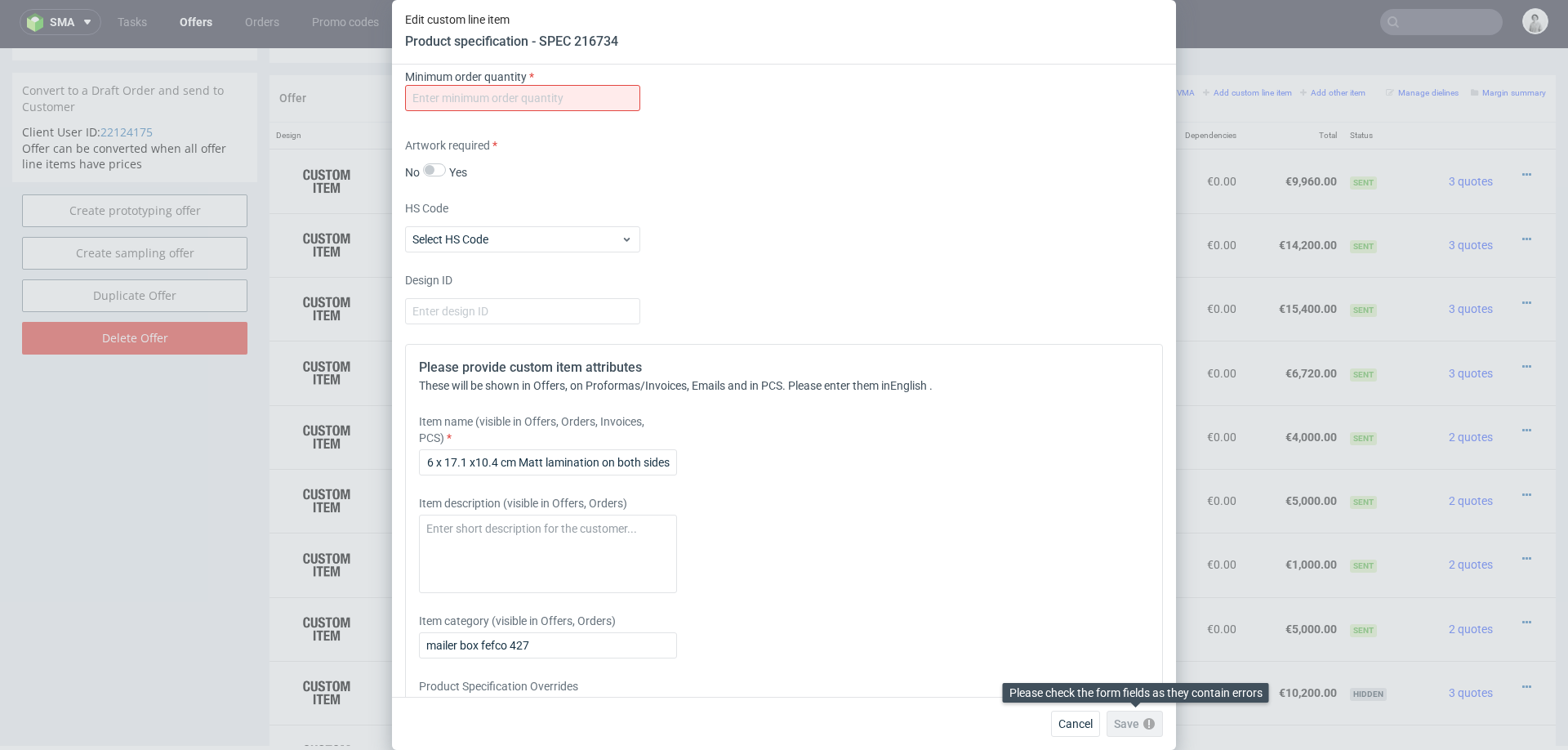
scroll to position [0, 0]
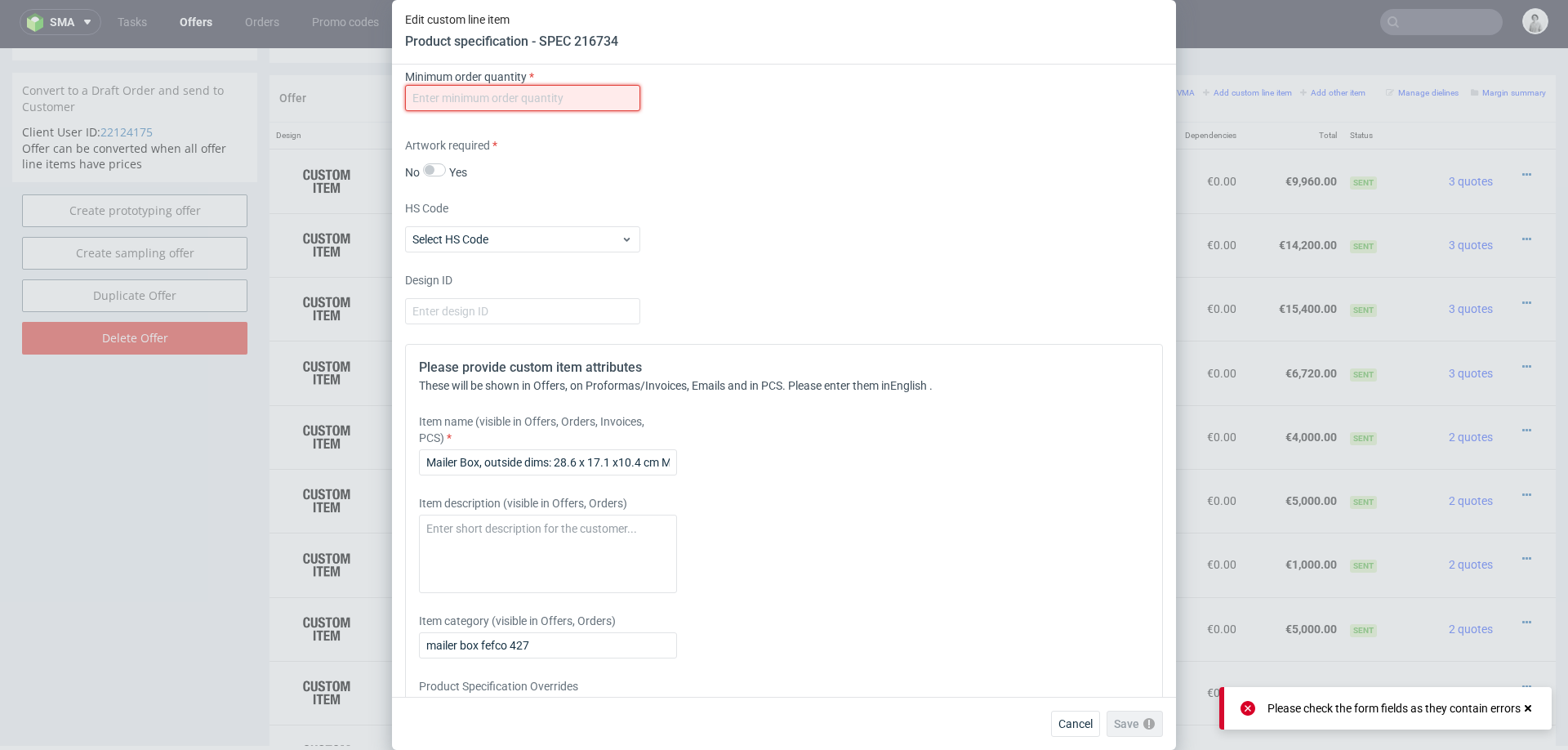
click at [508, 97] on input "number" at bounding box center [522, 98] width 235 height 26
type input "100"
click at [983, 485] on div "Please provide custom item attributes These will be shown in Offers, on Proform…" at bounding box center [784, 564] width 757 height 440
click at [1151, 724] on span "Save" at bounding box center [1142, 723] width 25 height 11
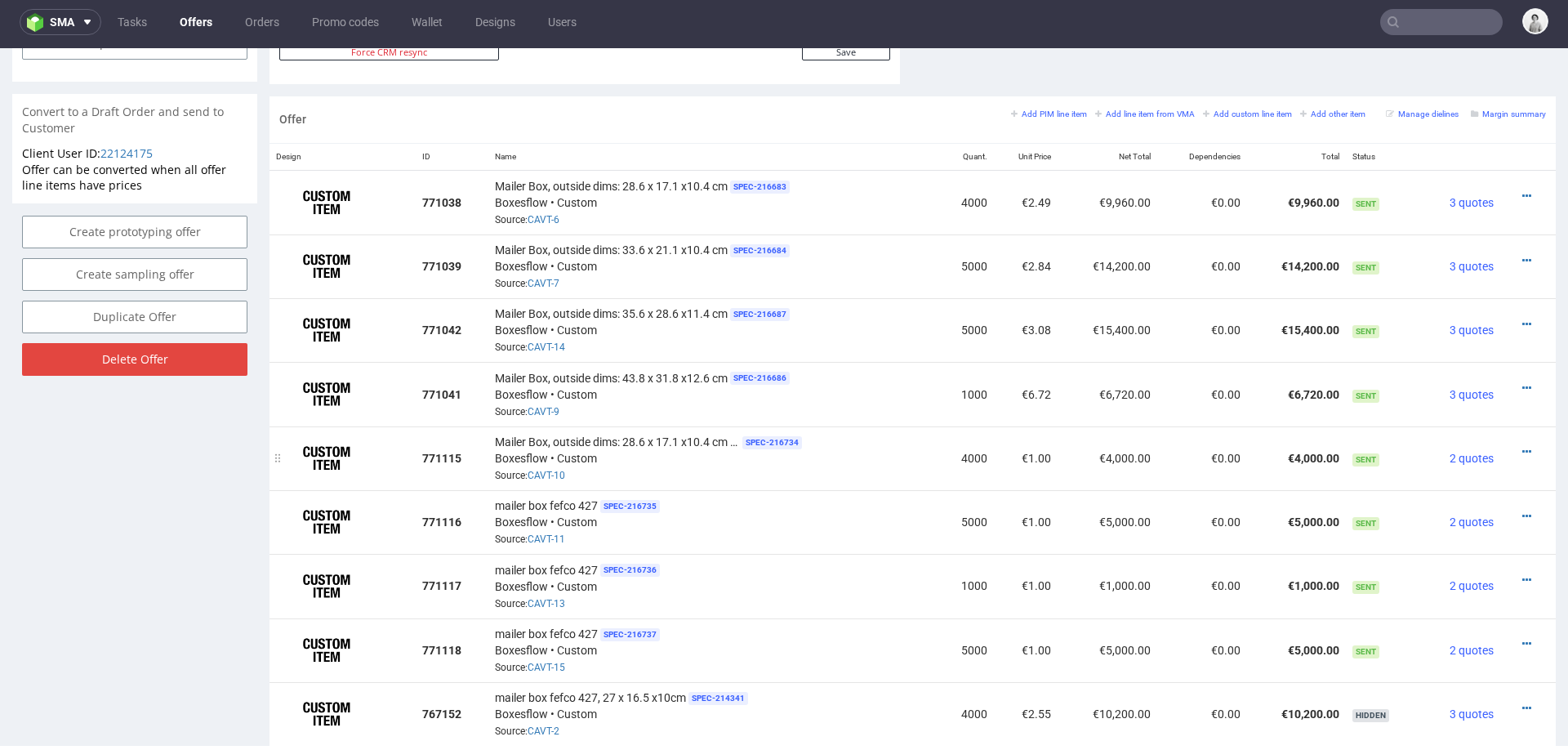
scroll to position [927, 0]
click at [1522, 192] on icon at bounding box center [1526, 197] width 9 height 11
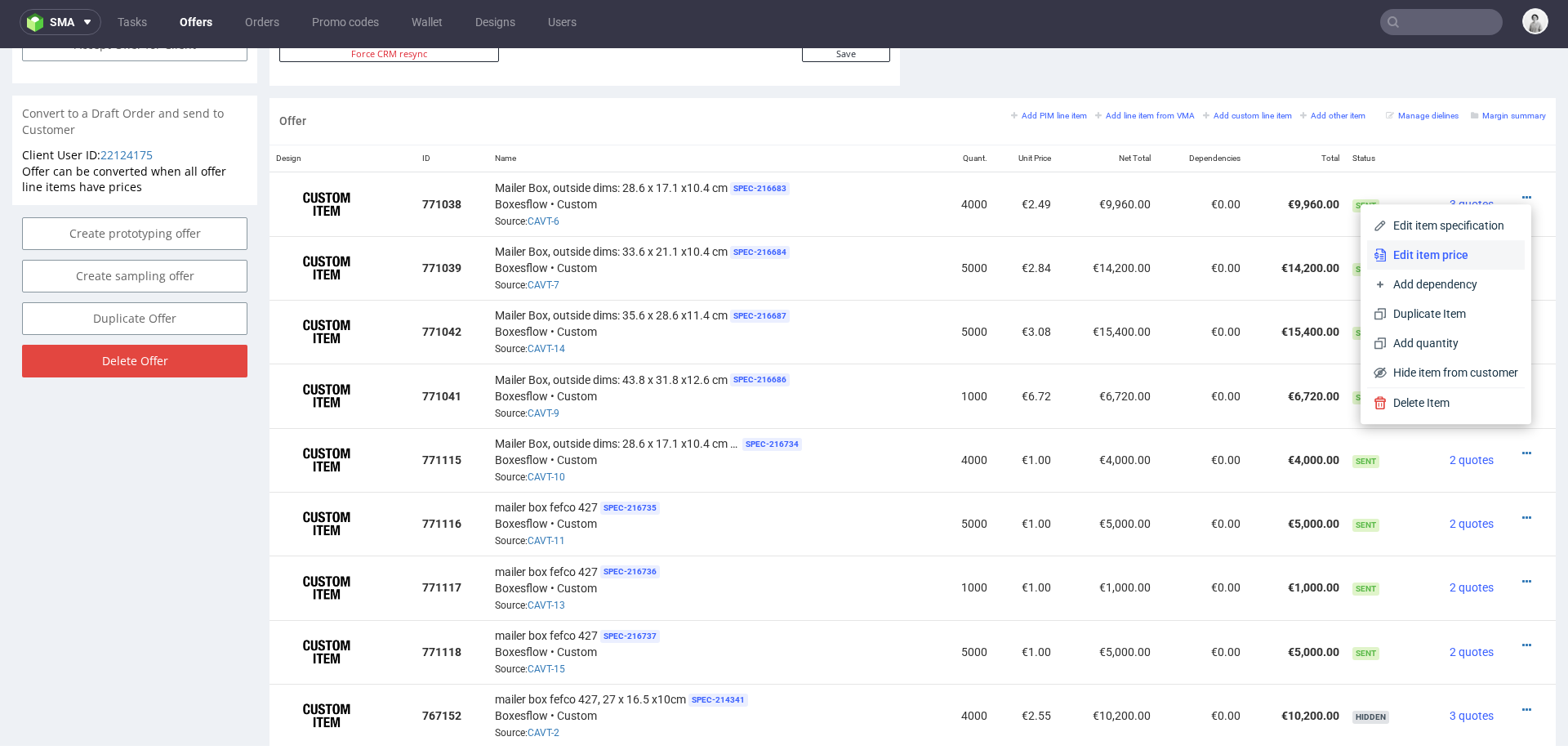
click at [1386, 250] on span "Edit item price" at bounding box center [1451, 254] width 131 height 17
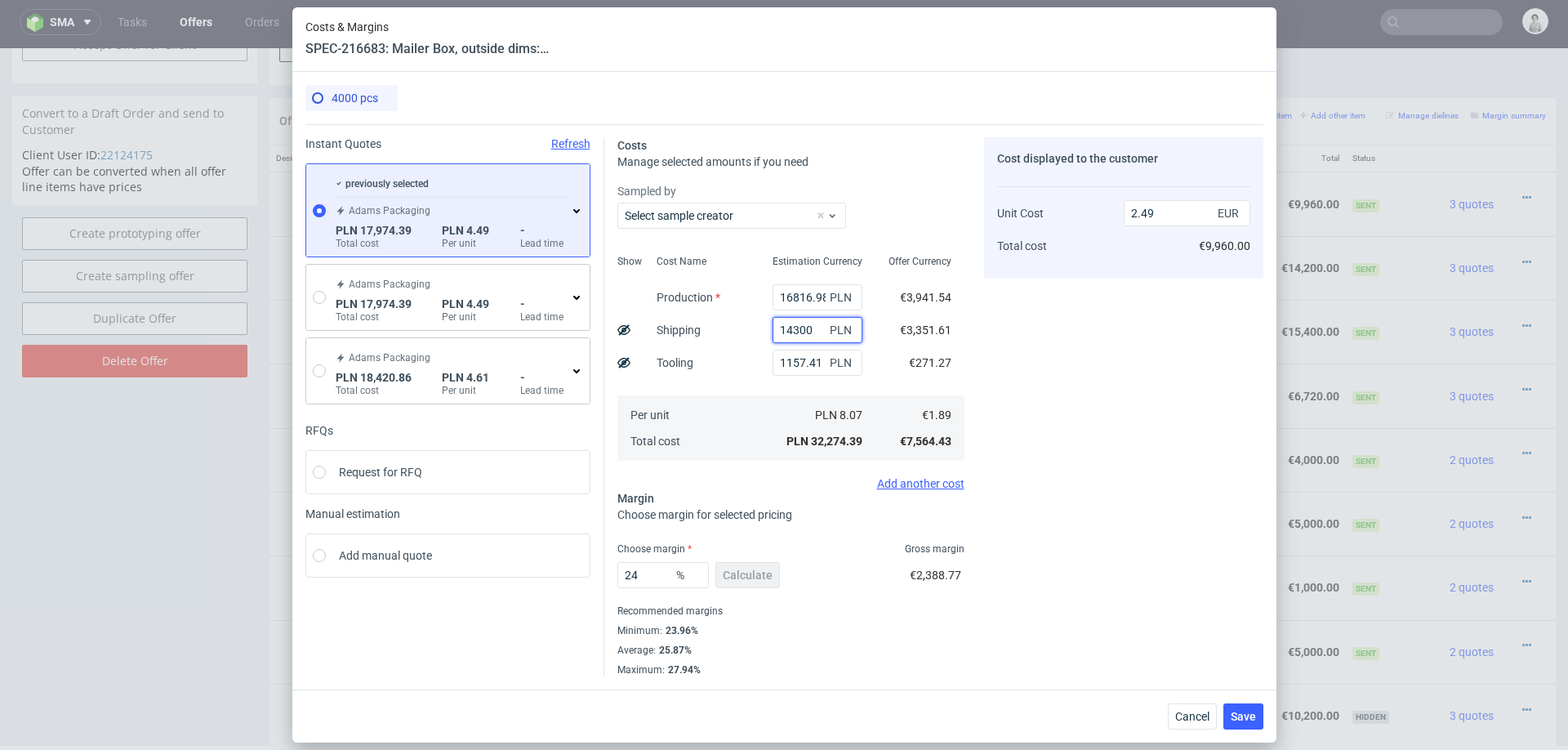
click at [796, 326] on input "14300" at bounding box center [817, 330] width 90 height 26
click at [1171, 514] on div "Cost displayed to the customer Unit Cost Total cost 2.49 EUR €9,960.00" at bounding box center [1123, 407] width 279 height 539
click at [1190, 721] on span "Cancel" at bounding box center [1192, 716] width 34 height 11
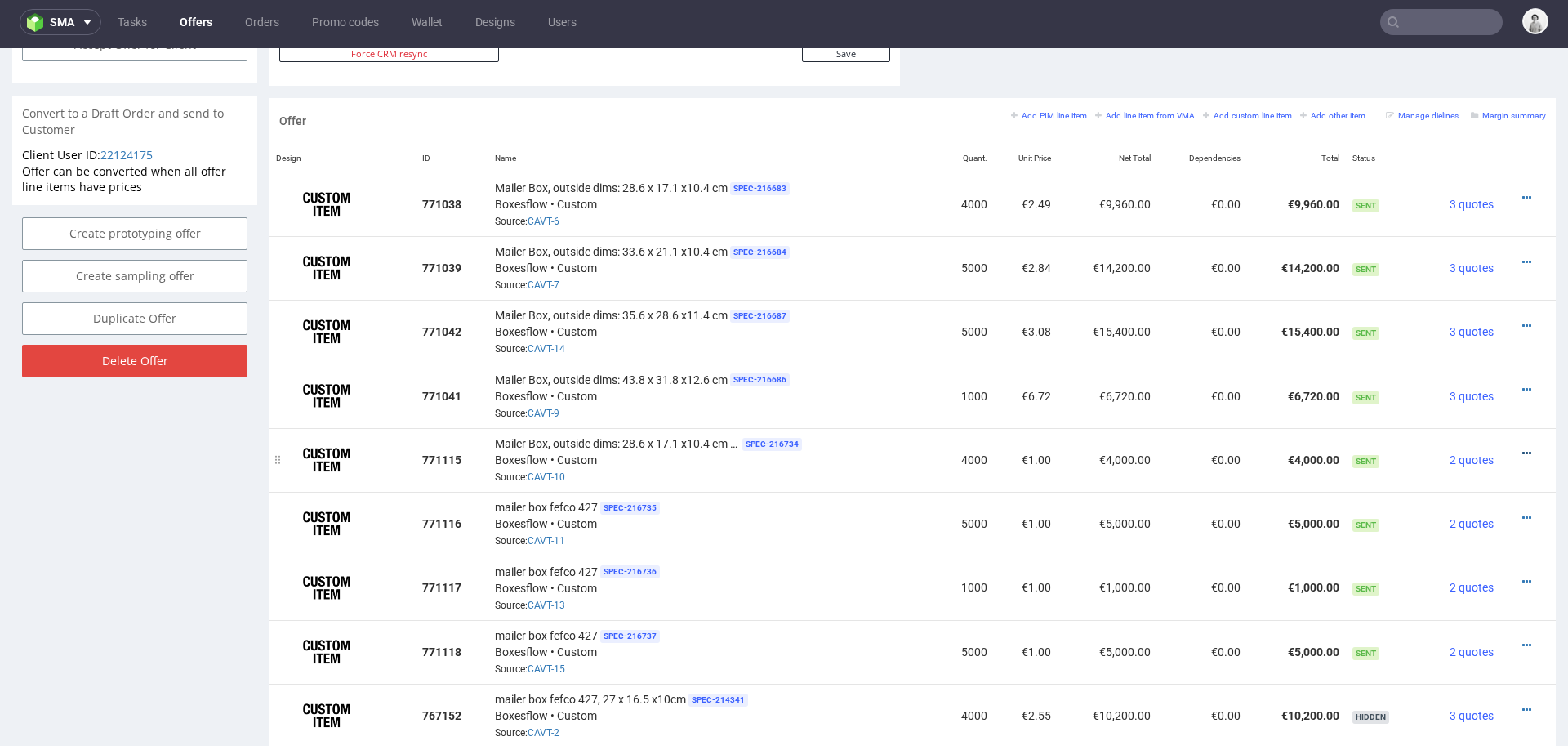
click at [1522, 448] on icon at bounding box center [1526, 453] width 9 height 11
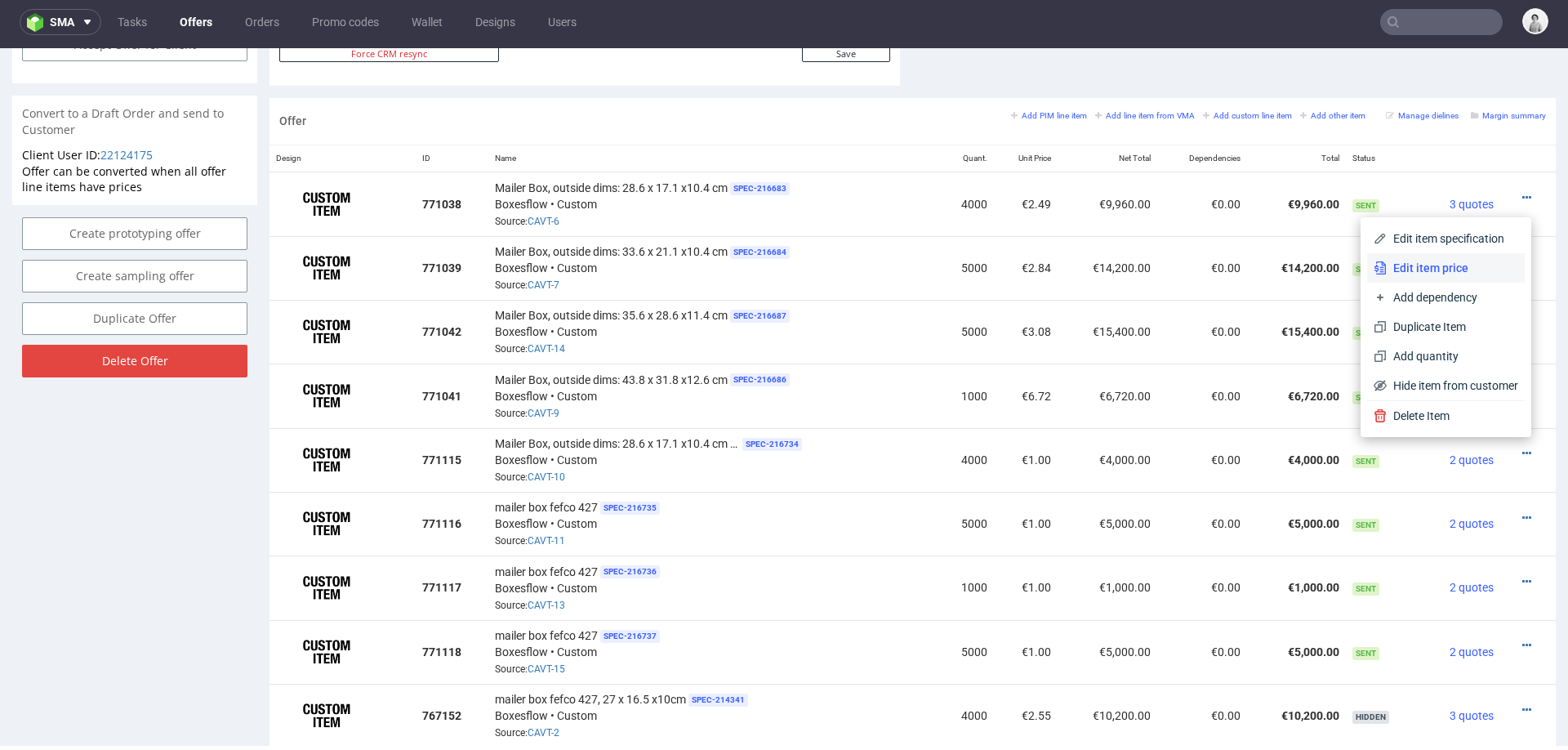
click at [1386, 273] on span "Edit item price" at bounding box center [1451, 267] width 131 height 17
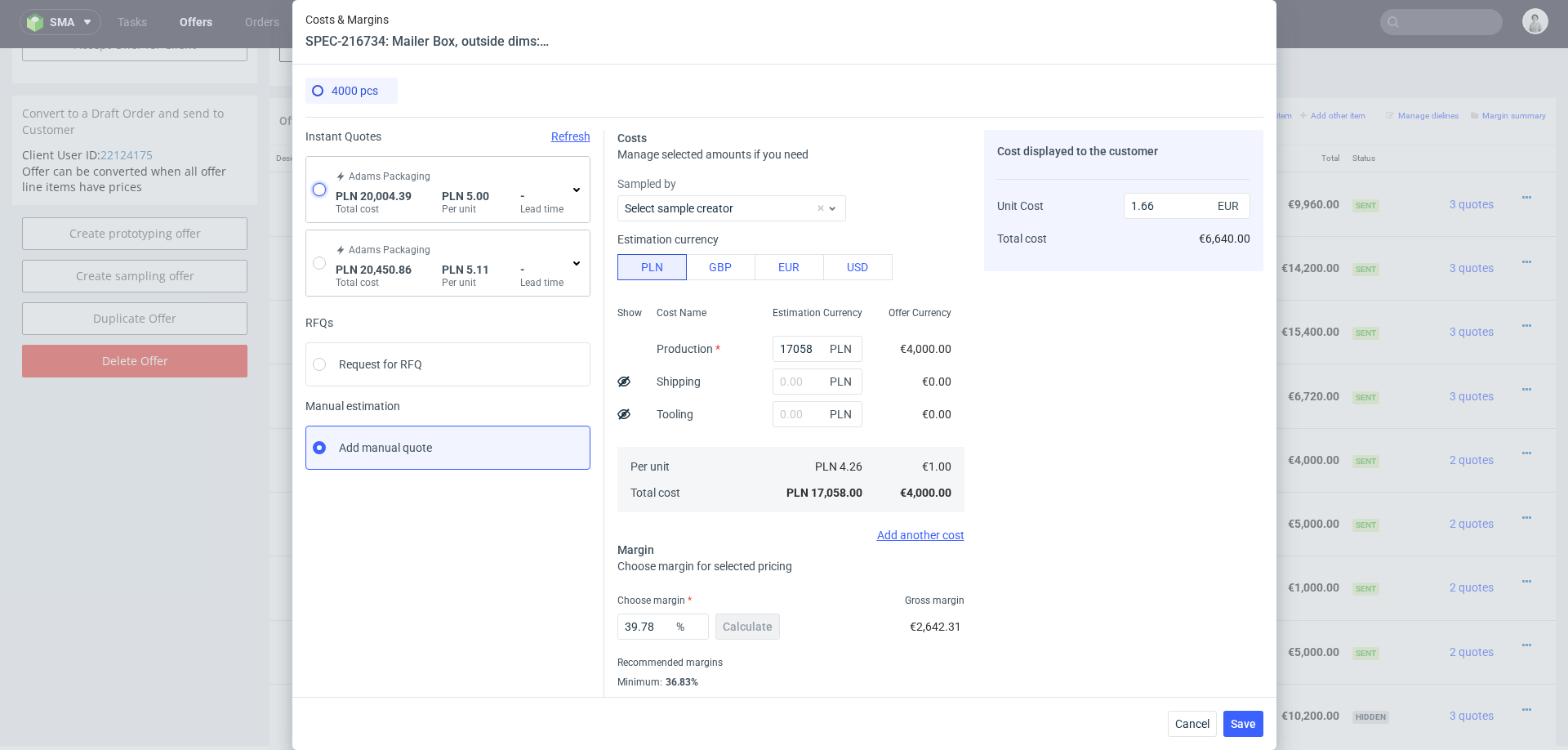
click at [316, 183] on input "radio" at bounding box center [319, 189] width 13 height 13
radio input "true"
radio input "false"
type input "18846.98"
type input "1157.41"
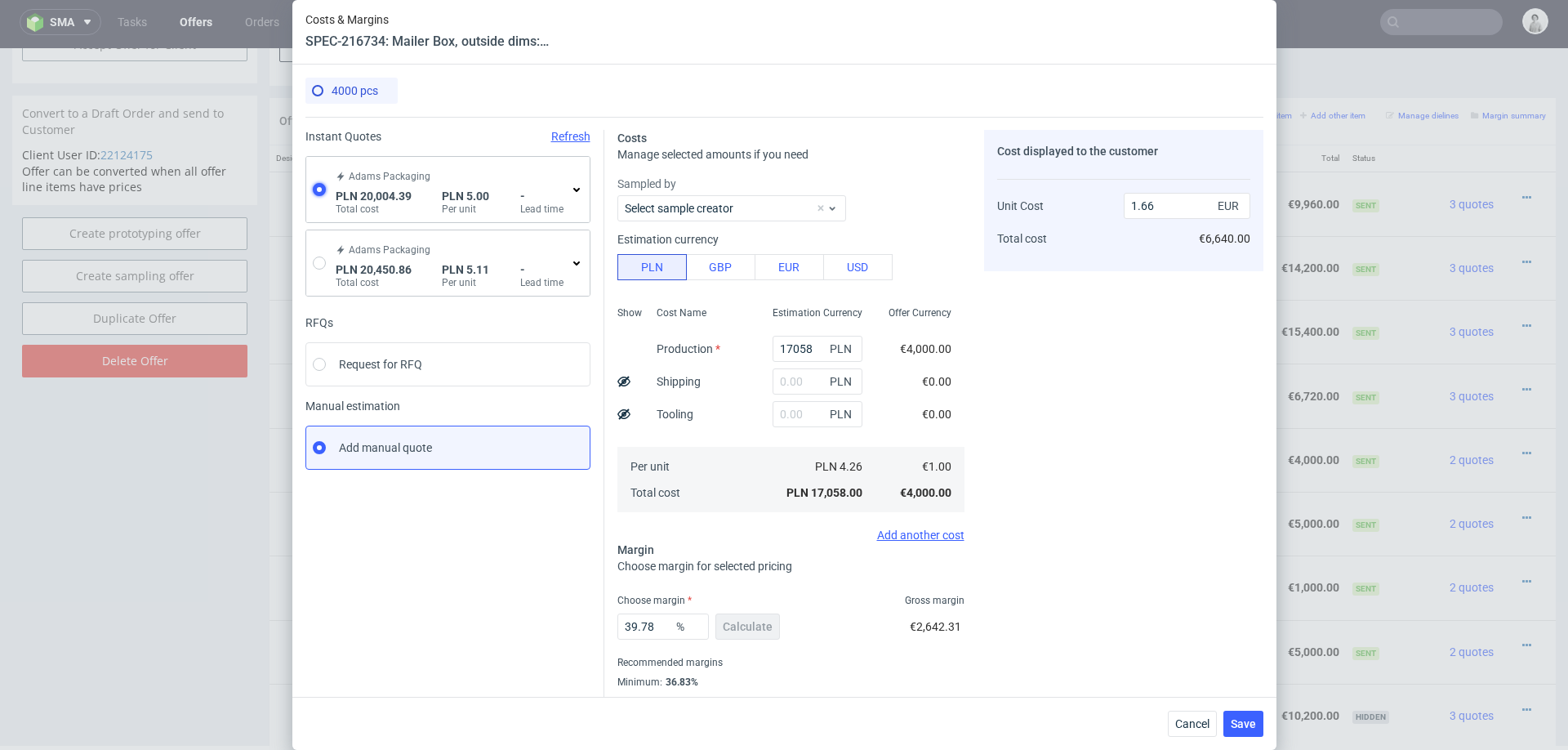
type input "1.17"
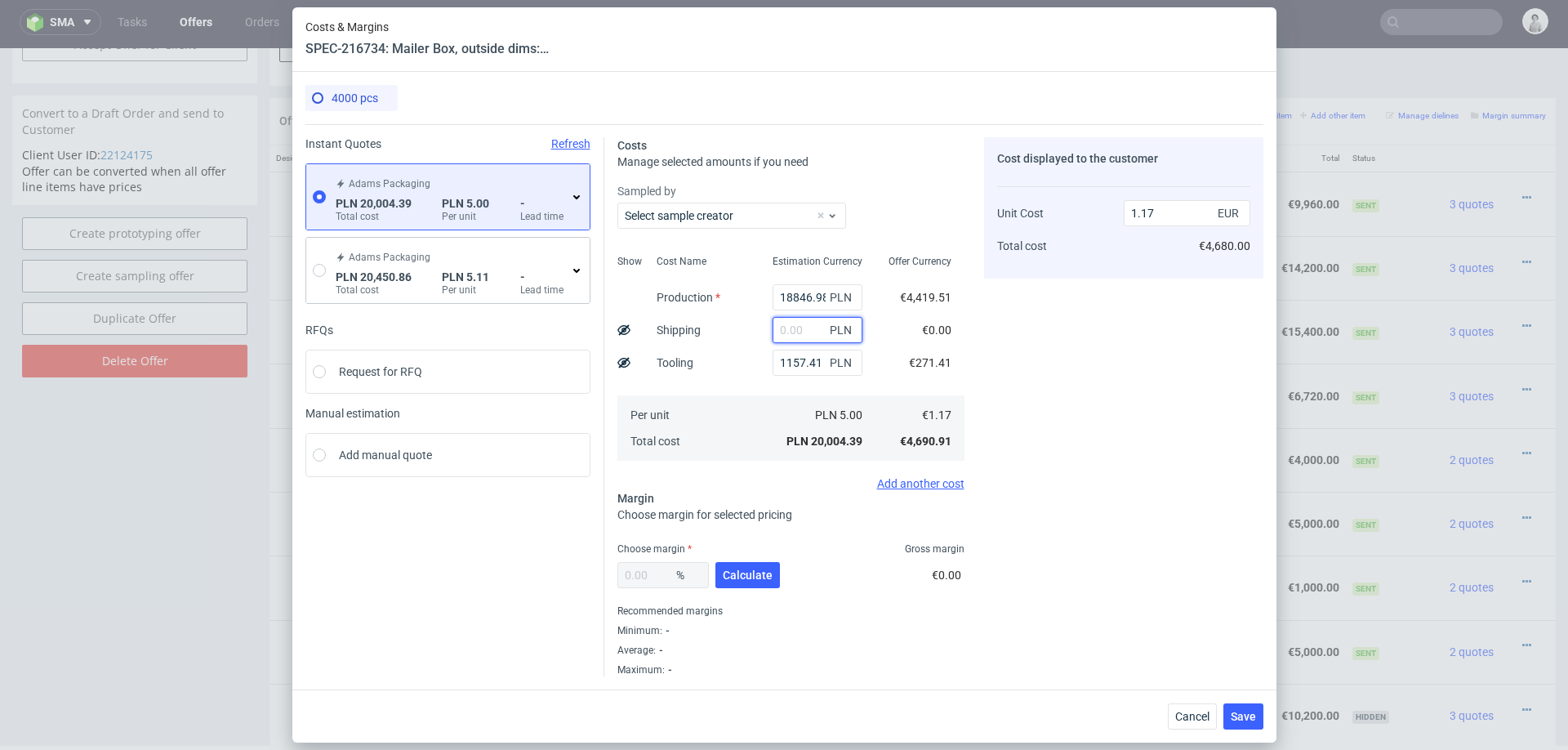
click at [804, 321] on input "text" at bounding box center [817, 330] width 90 height 26
paste input "14300"
type input "14300"
type input "2.01"
type input "14300"
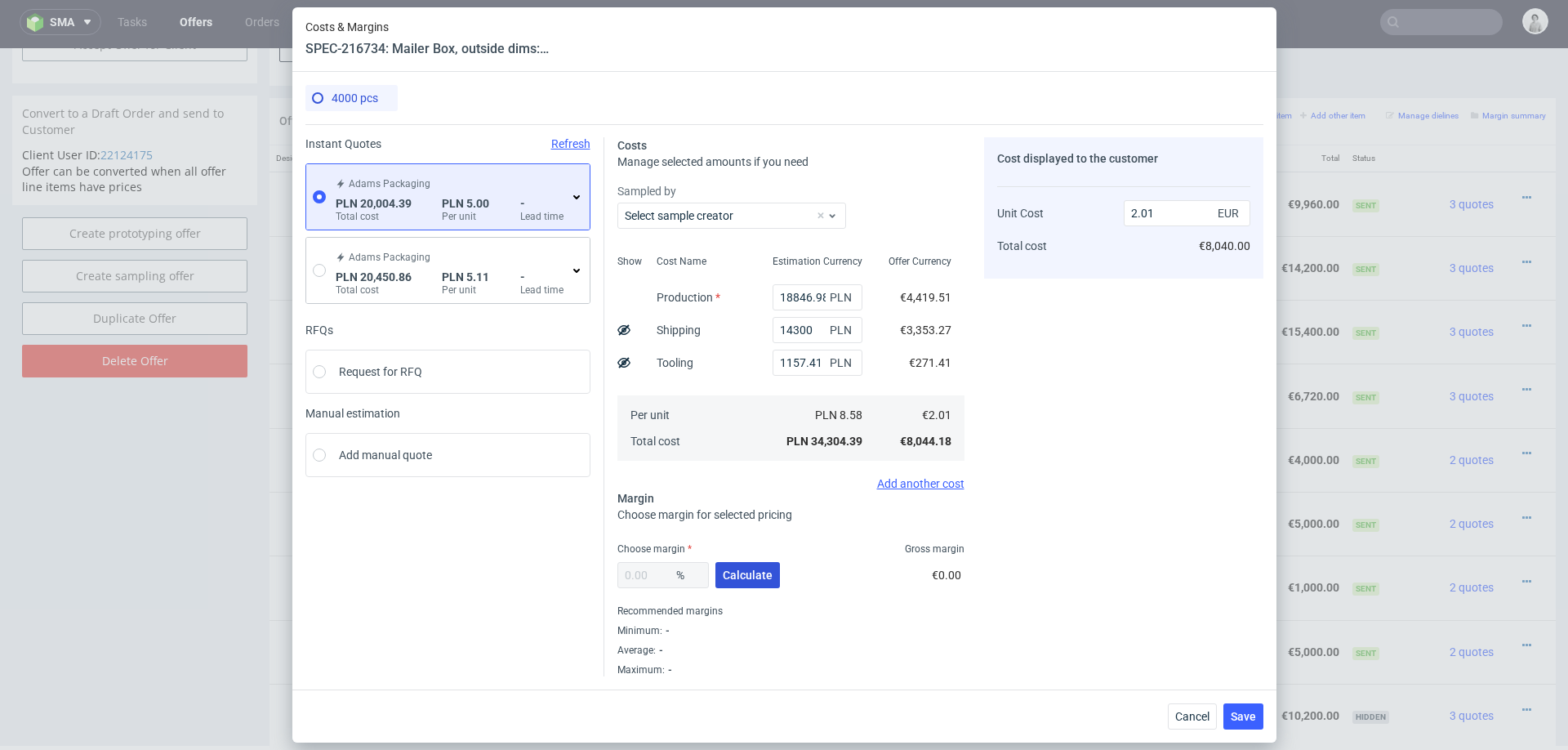
click at [736, 570] on span "Calculate" at bounding box center [747, 575] width 50 height 11
type input "25.47"
type input "2.7"
click at [650, 576] on input "25.47" at bounding box center [663, 575] width 91 height 26
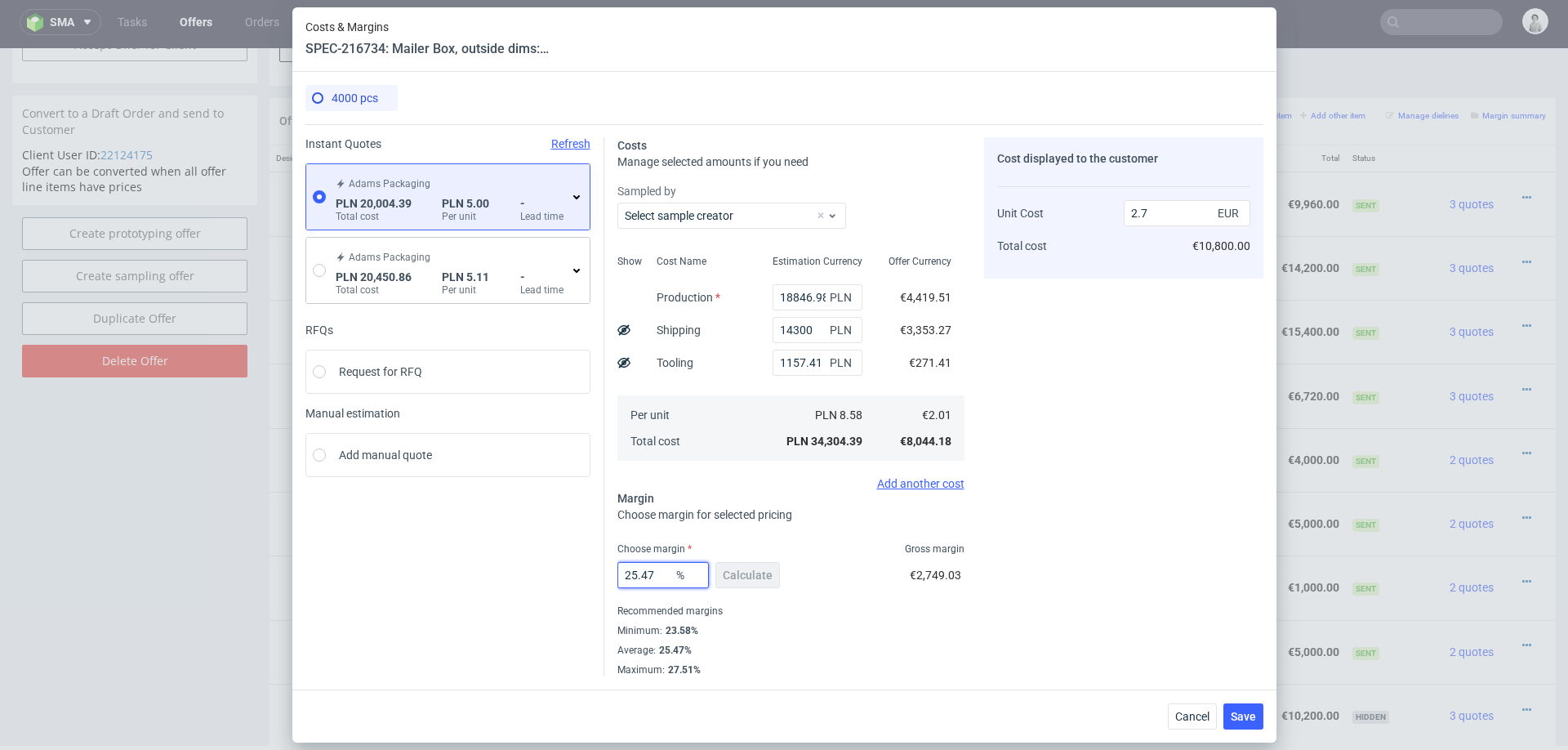
click at [650, 576] on input "25.47" at bounding box center [663, 575] width 91 height 26
type input "2"
type input "2.06"
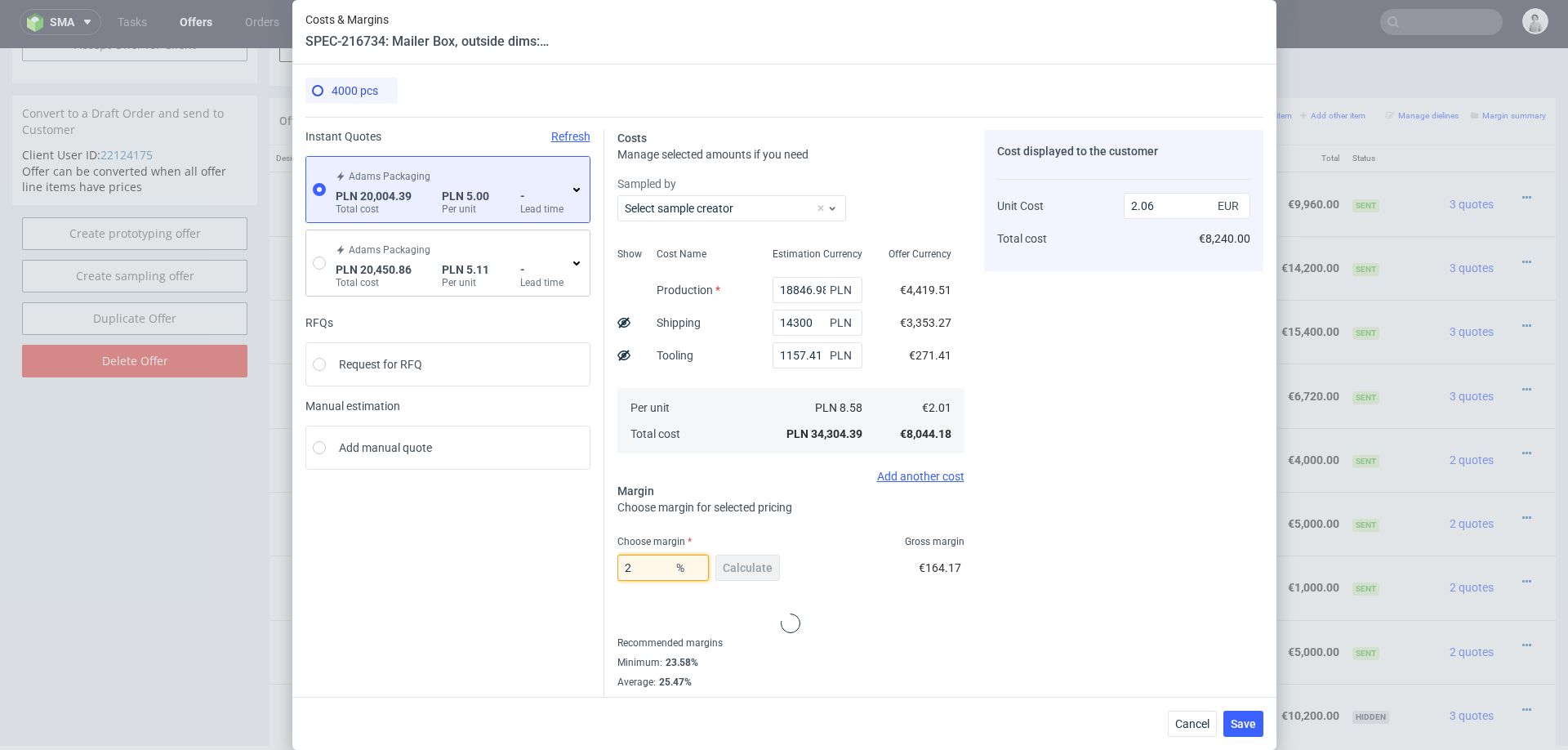
type input "24"
type input "2.65"
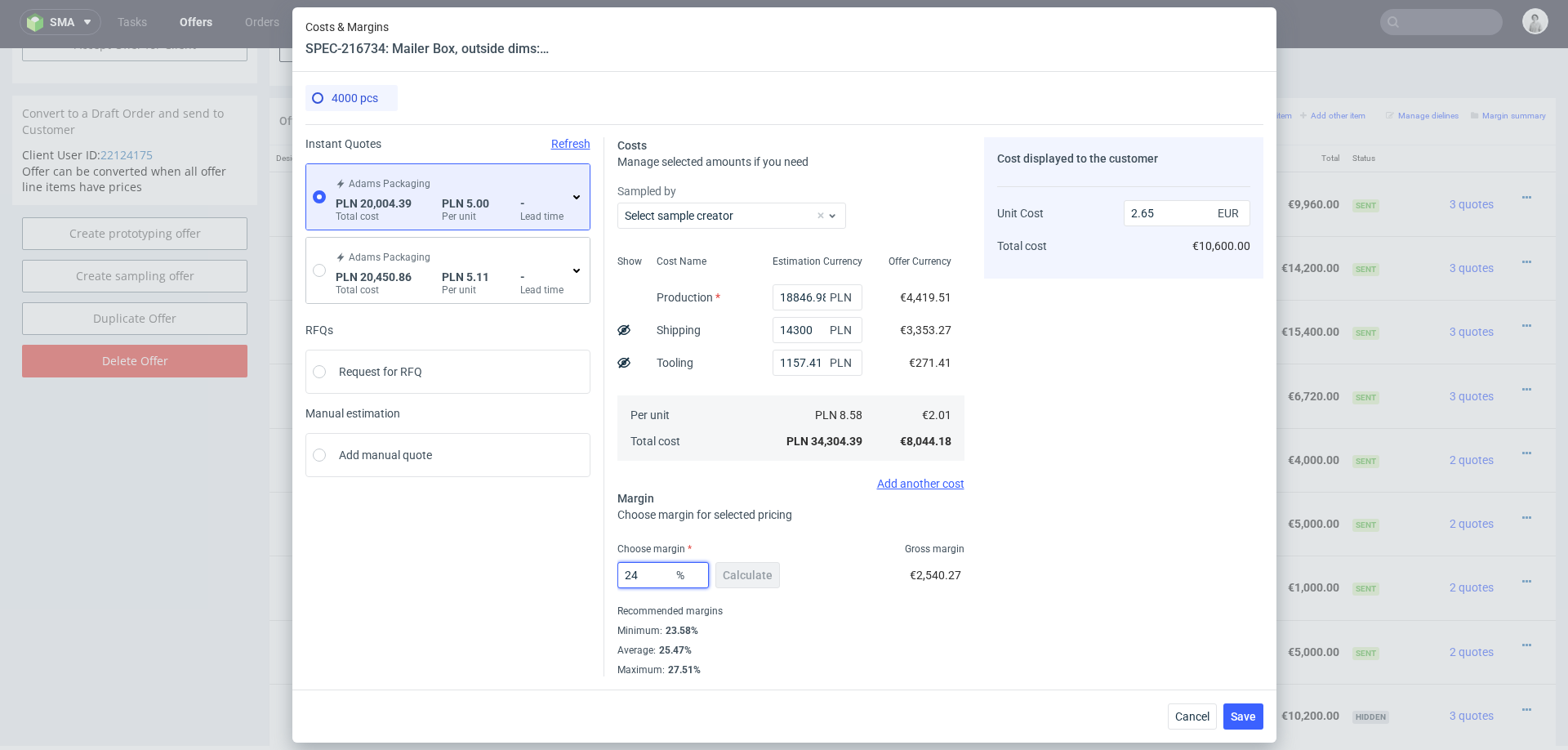
type input "24"
click at [1036, 517] on div "Cost displayed to the customer Unit Cost Total cost 2.65 EUR €10,600.00" at bounding box center [1123, 407] width 279 height 539
click at [1237, 714] on span "Save" at bounding box center [1242, 716] width 25 height 11
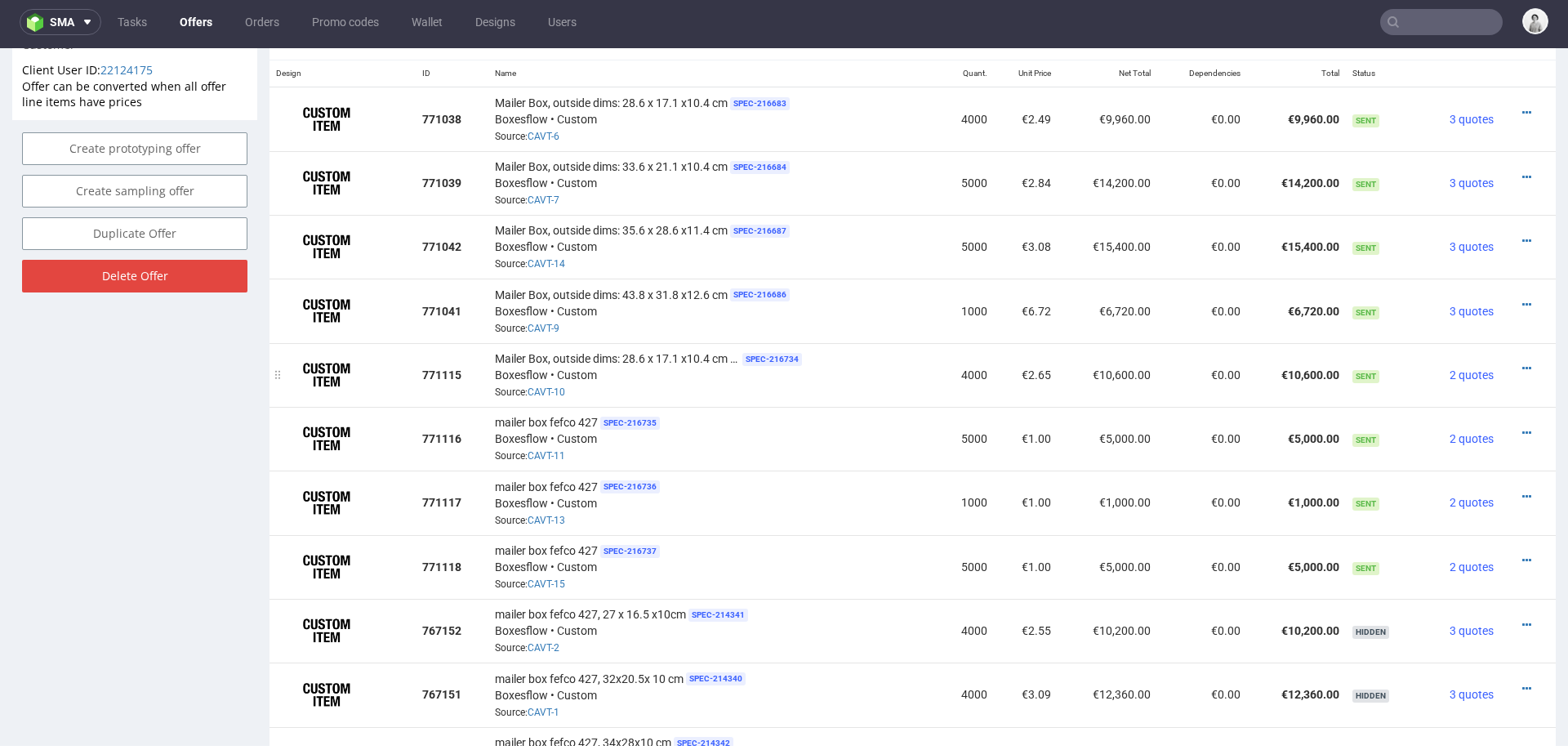
scroll to position [1012, 0]
drag, startPoint x: 282, startPoint y: 551, endPoint x: 279, endPoint y: 477, distance: 74.1
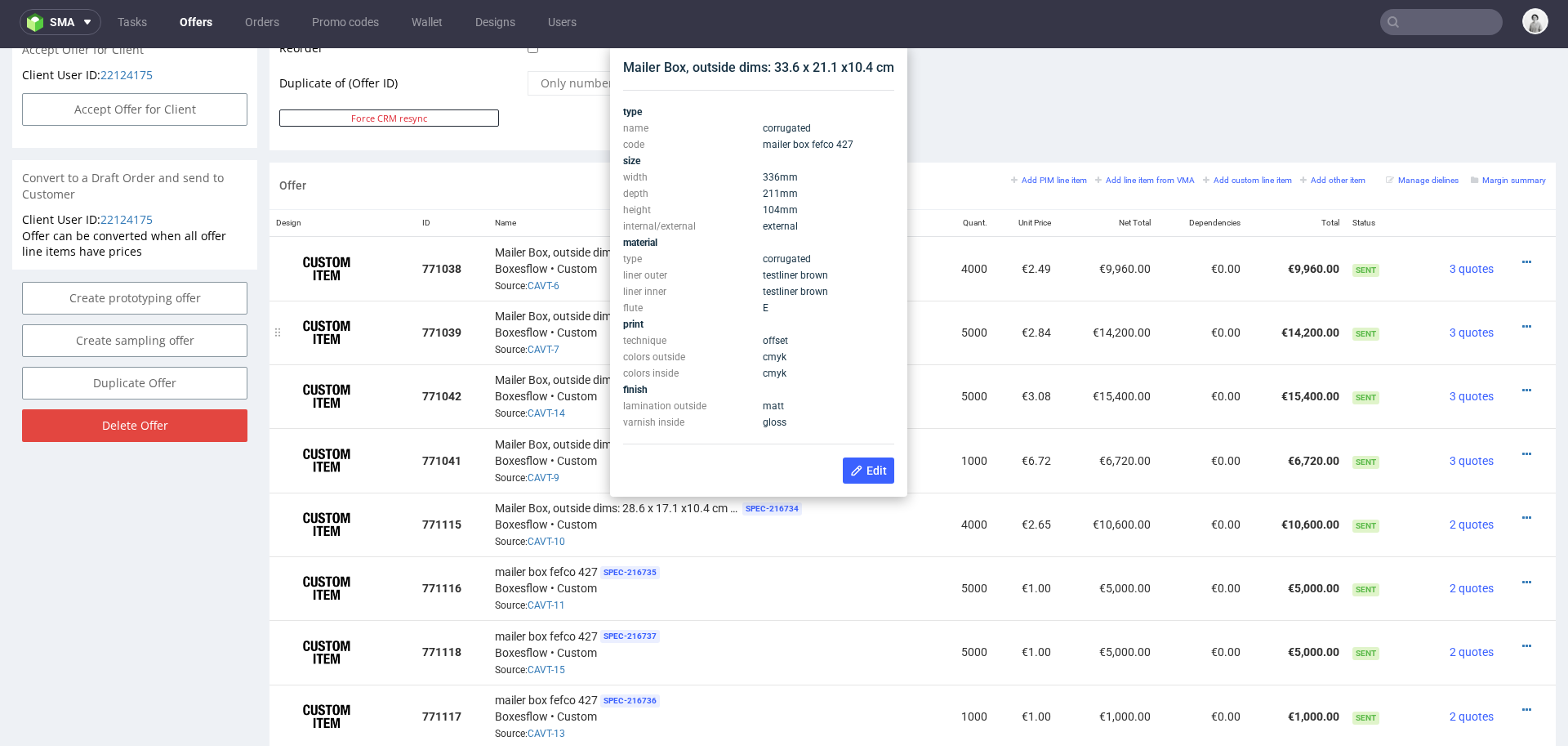
scroll to position [855, 0]
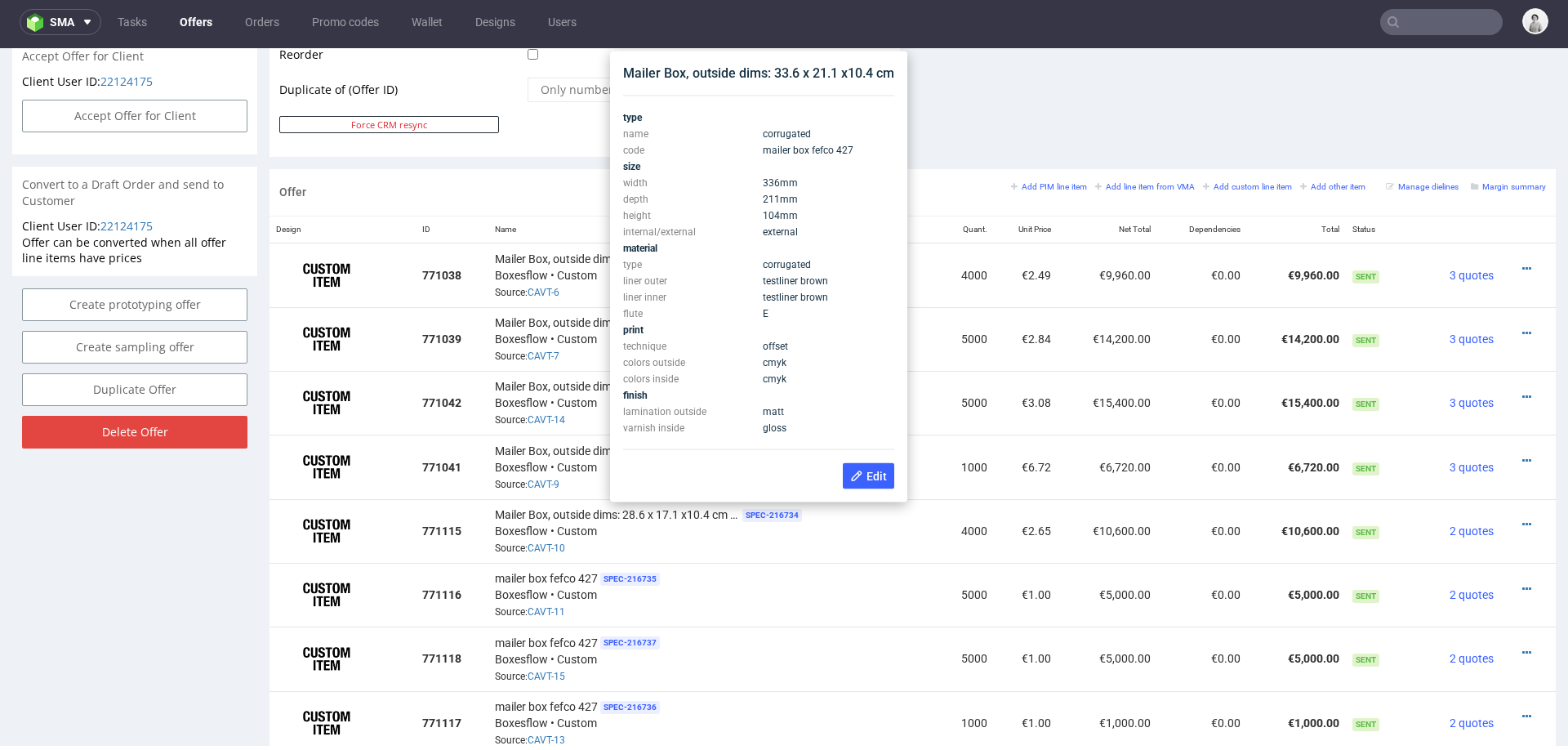
click at [749, 78] on div "Mailer Box, outside dims: 33.6 x 21.1 x10.4 cm" at bounding box center [758, 73] width 271 height 18
copy div "Mailer Box, outside dims: 33.6 x 21.1 x10.4 cm"
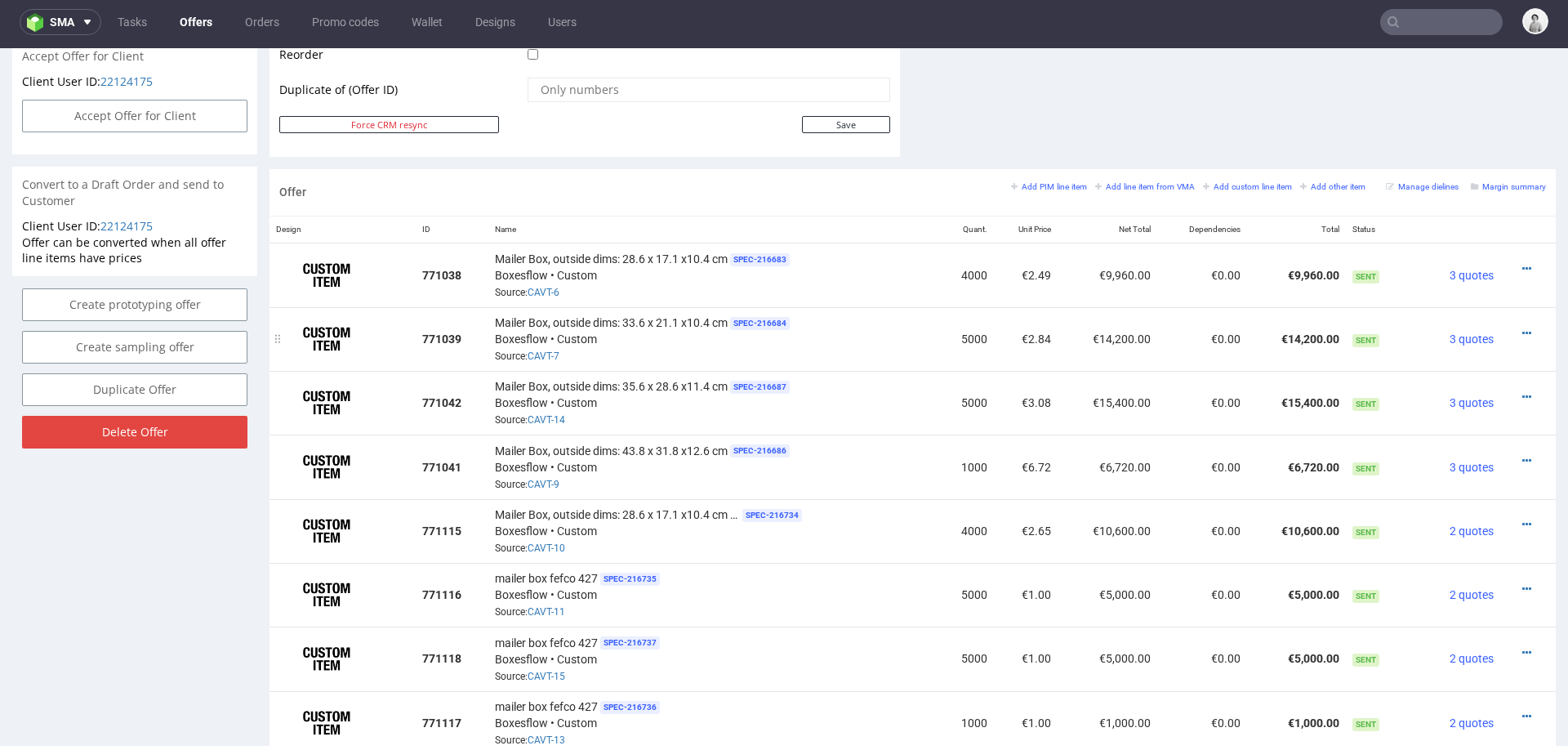
click at [1073, 309] on td "€14,200.00" at bounding box center [1107, 339] width 98 height 64
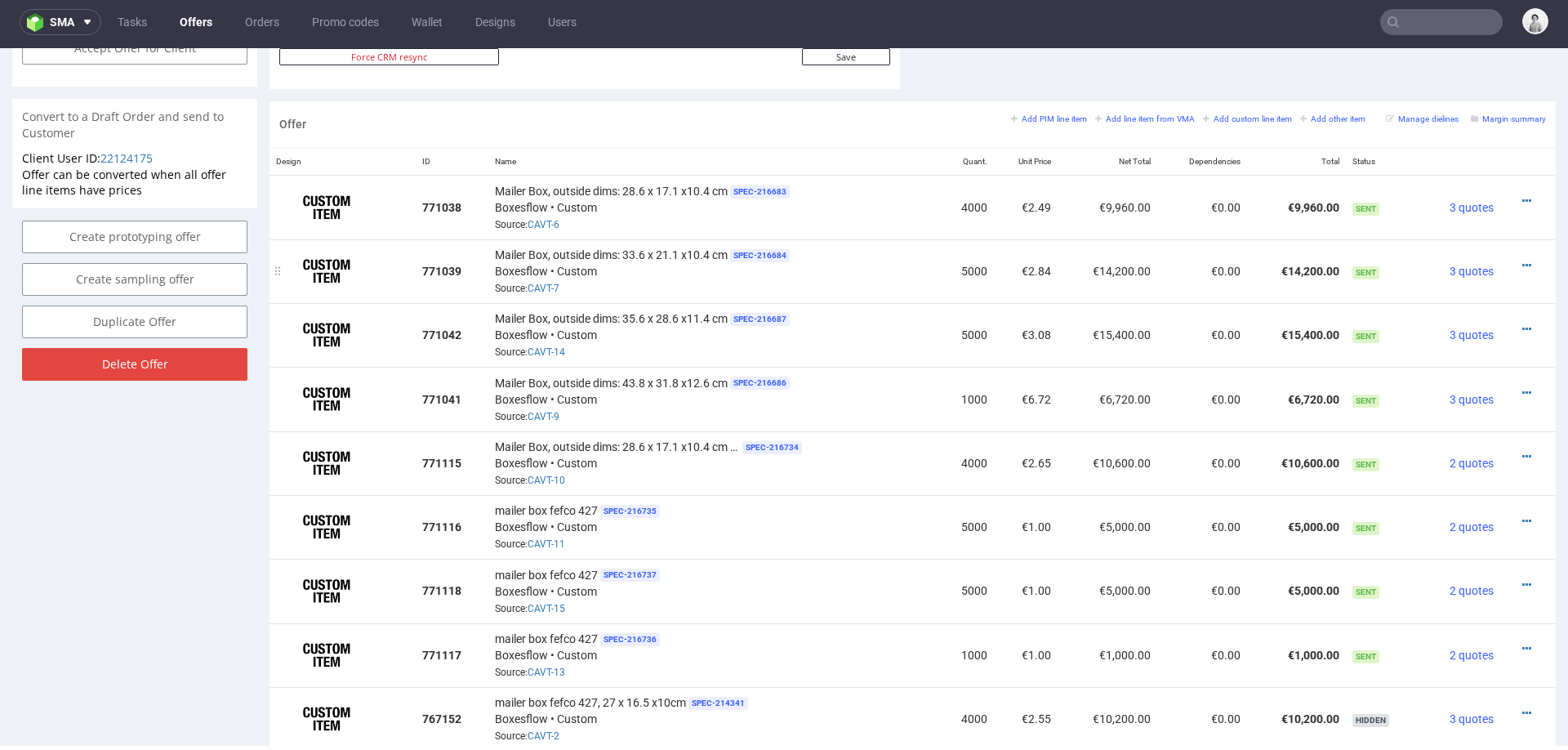
scroll to position [983, 0]
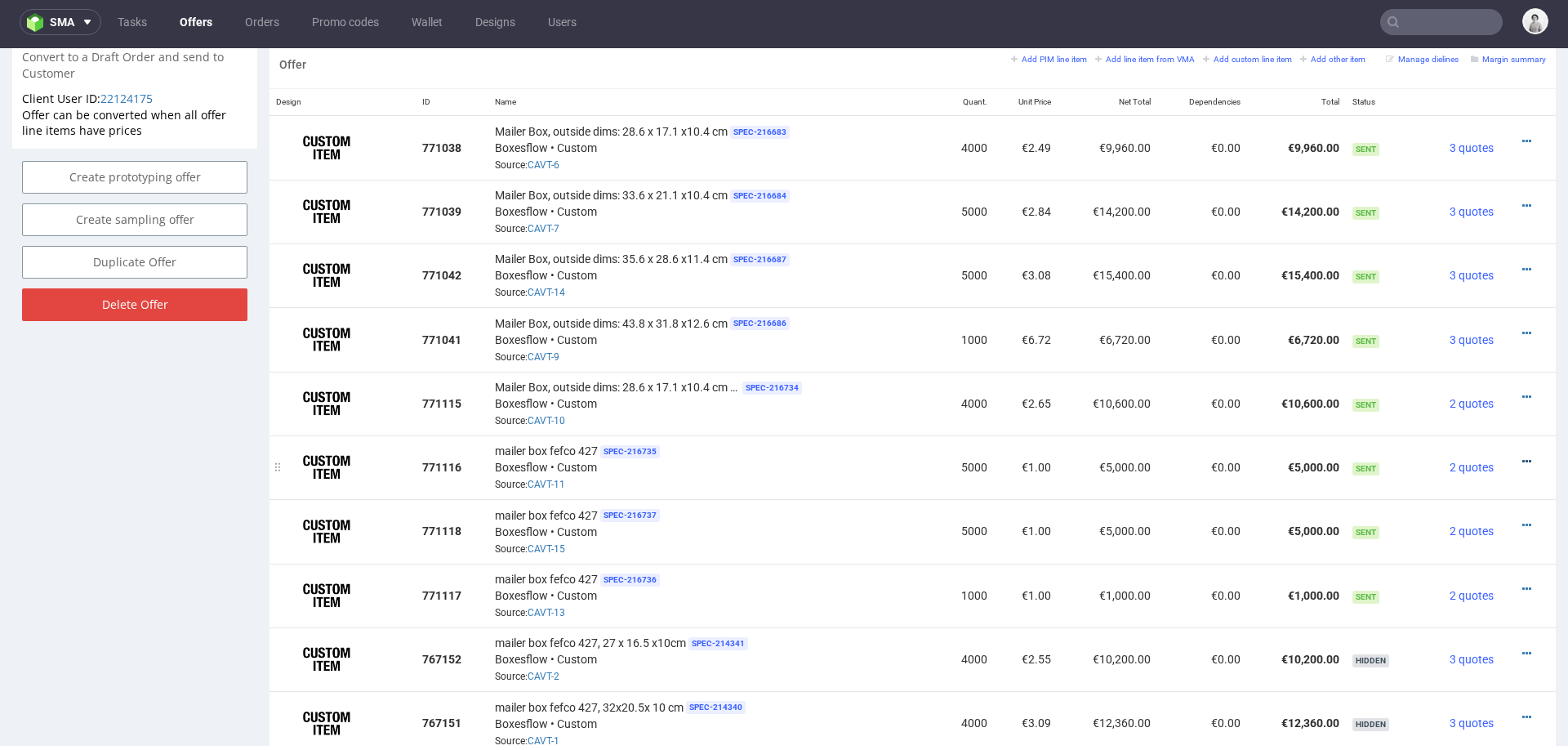
click at [1522, 456] on icon at bounding box center [1526, 461] width 9 height 11
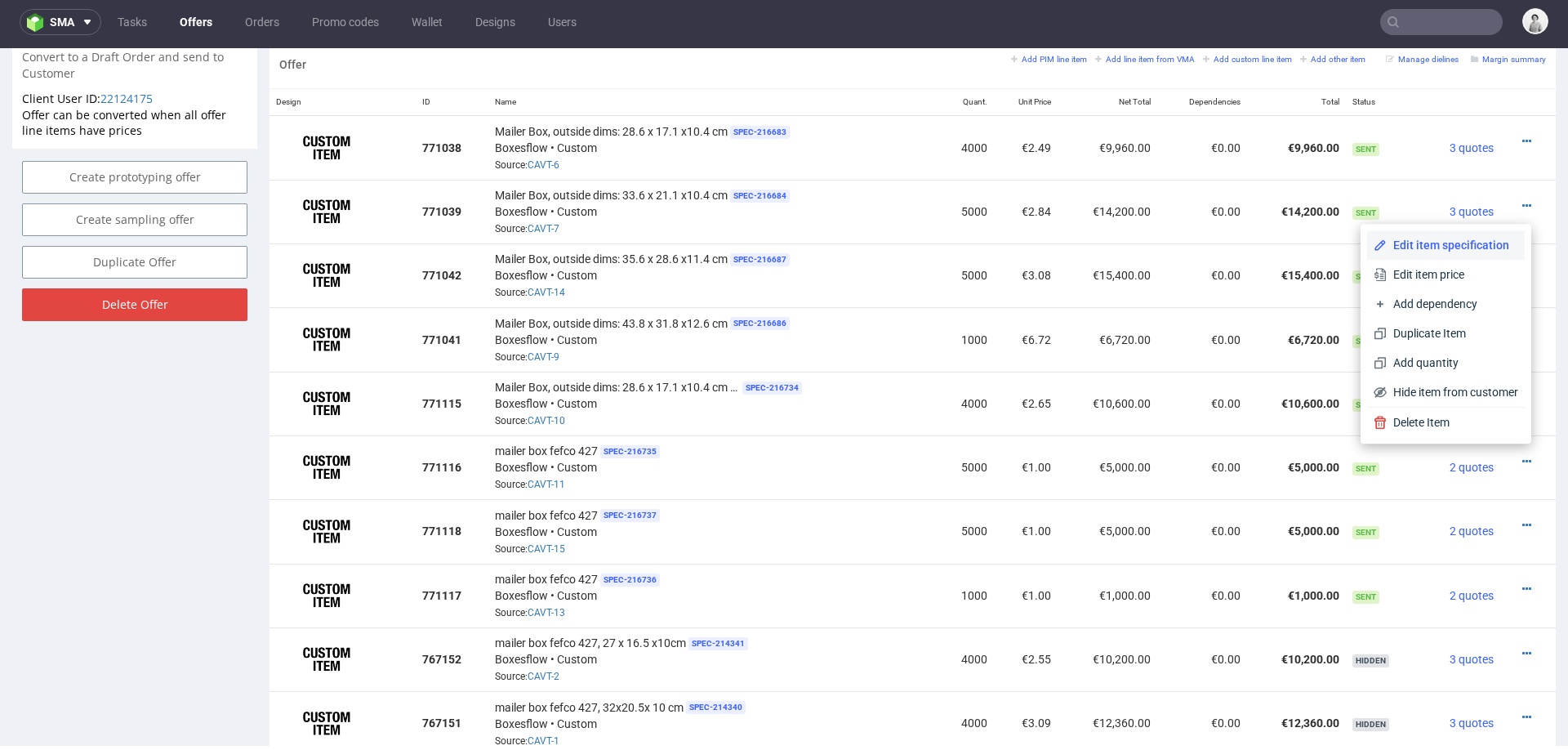
click at [1428, 244] on span "Edit item specification" at bounding box center [1451, 245] width 131 height 17
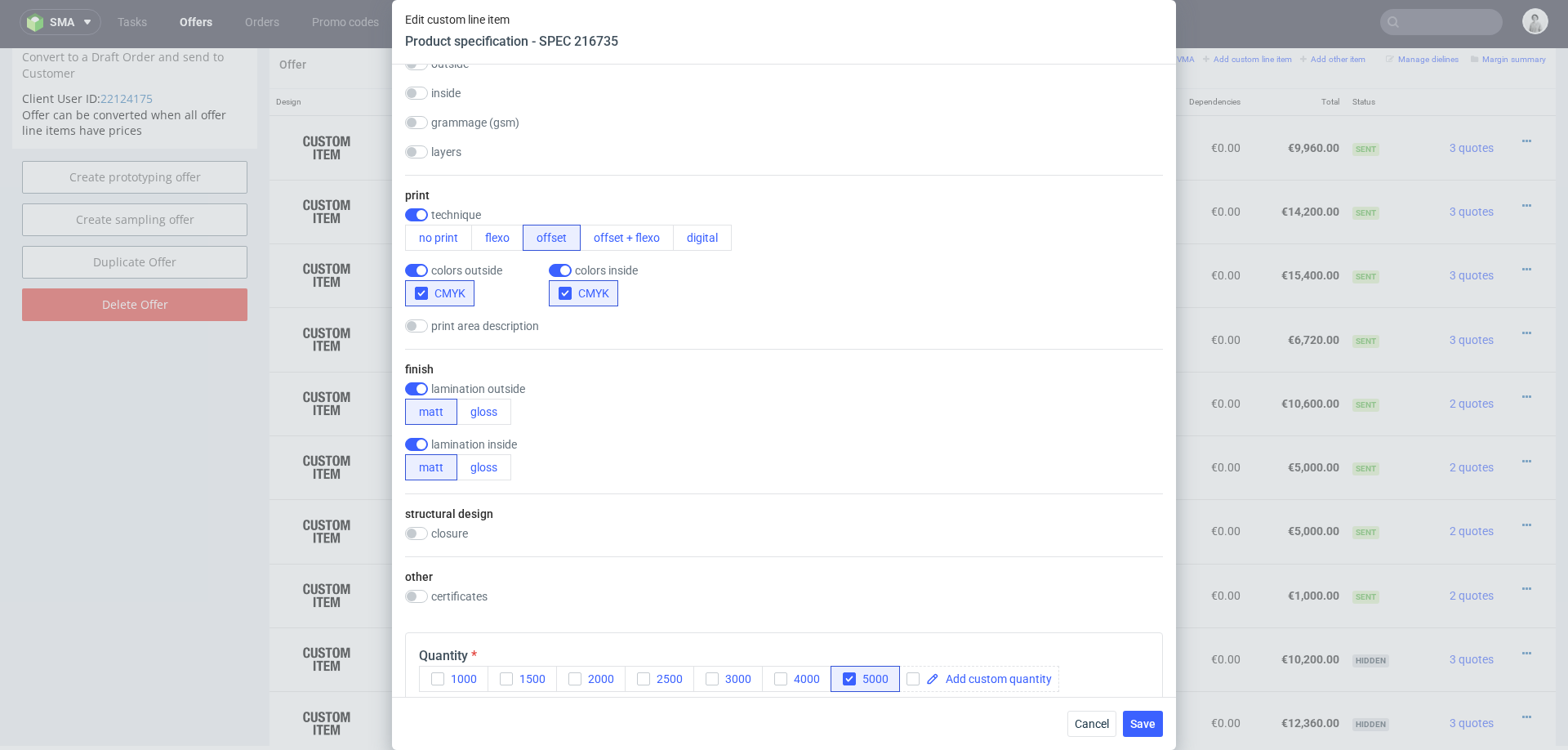
scroll to position [993, 0]
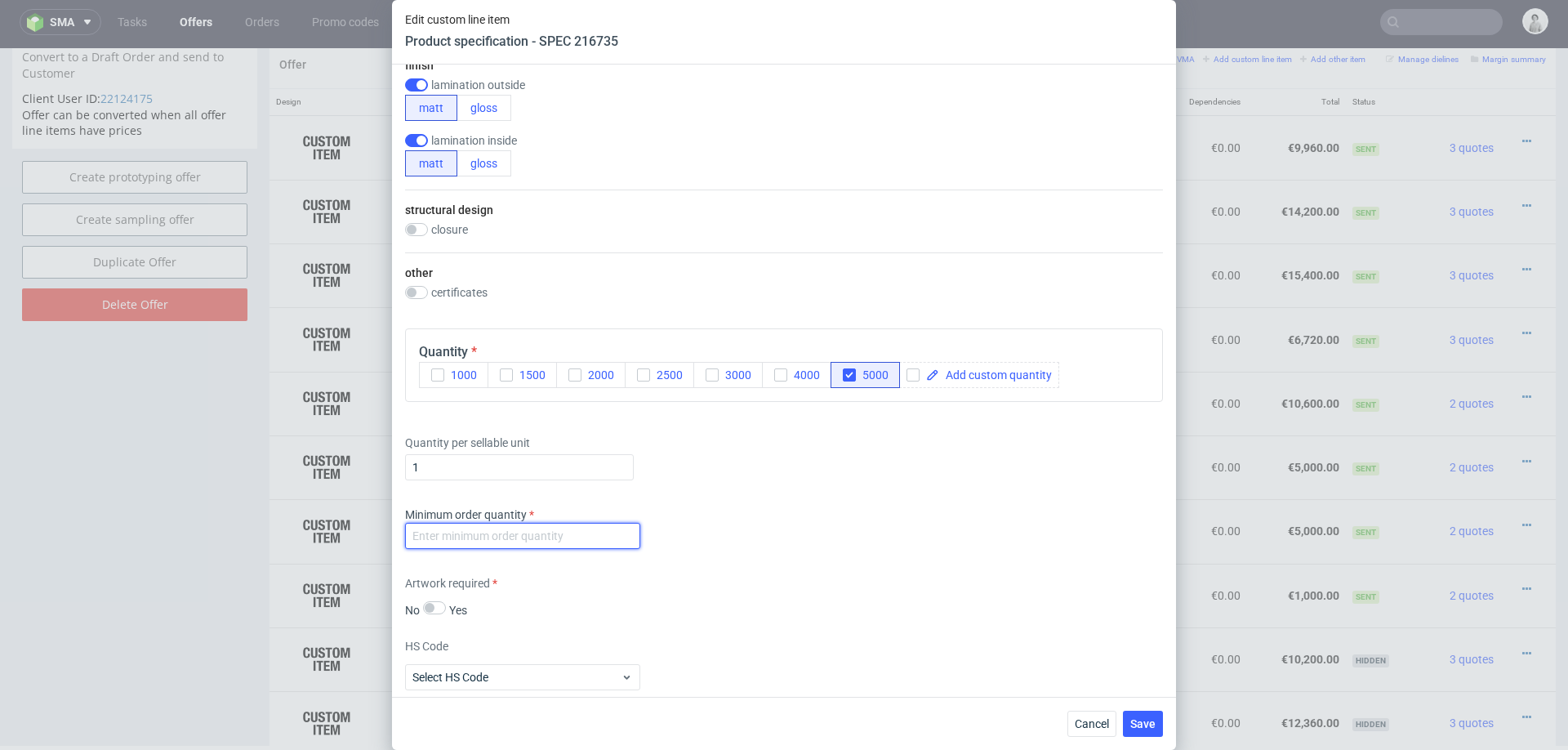
click at [541, 528] on input "number" at bounding box center [522, 536] width 235 height 26
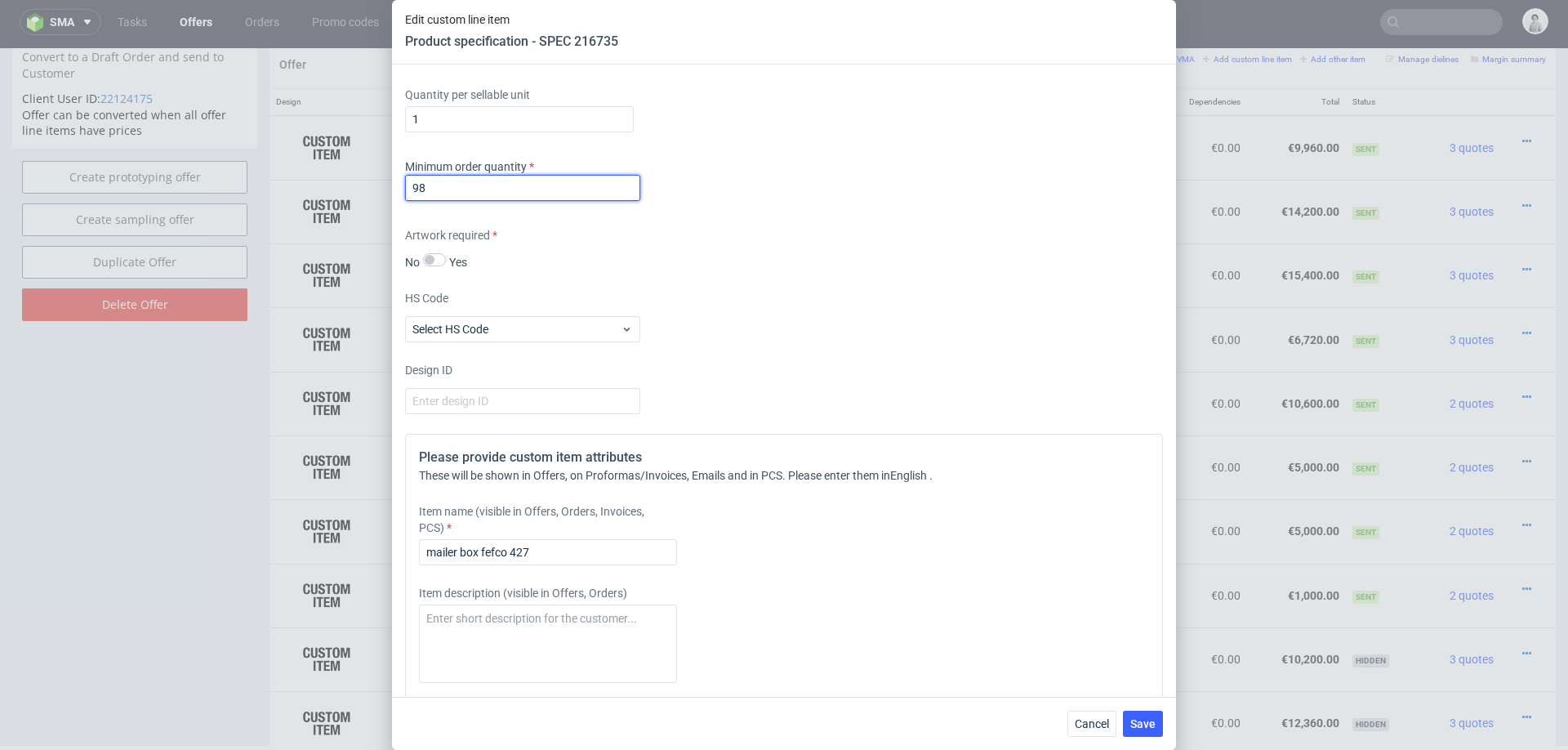
scroll to position [1354, 0]
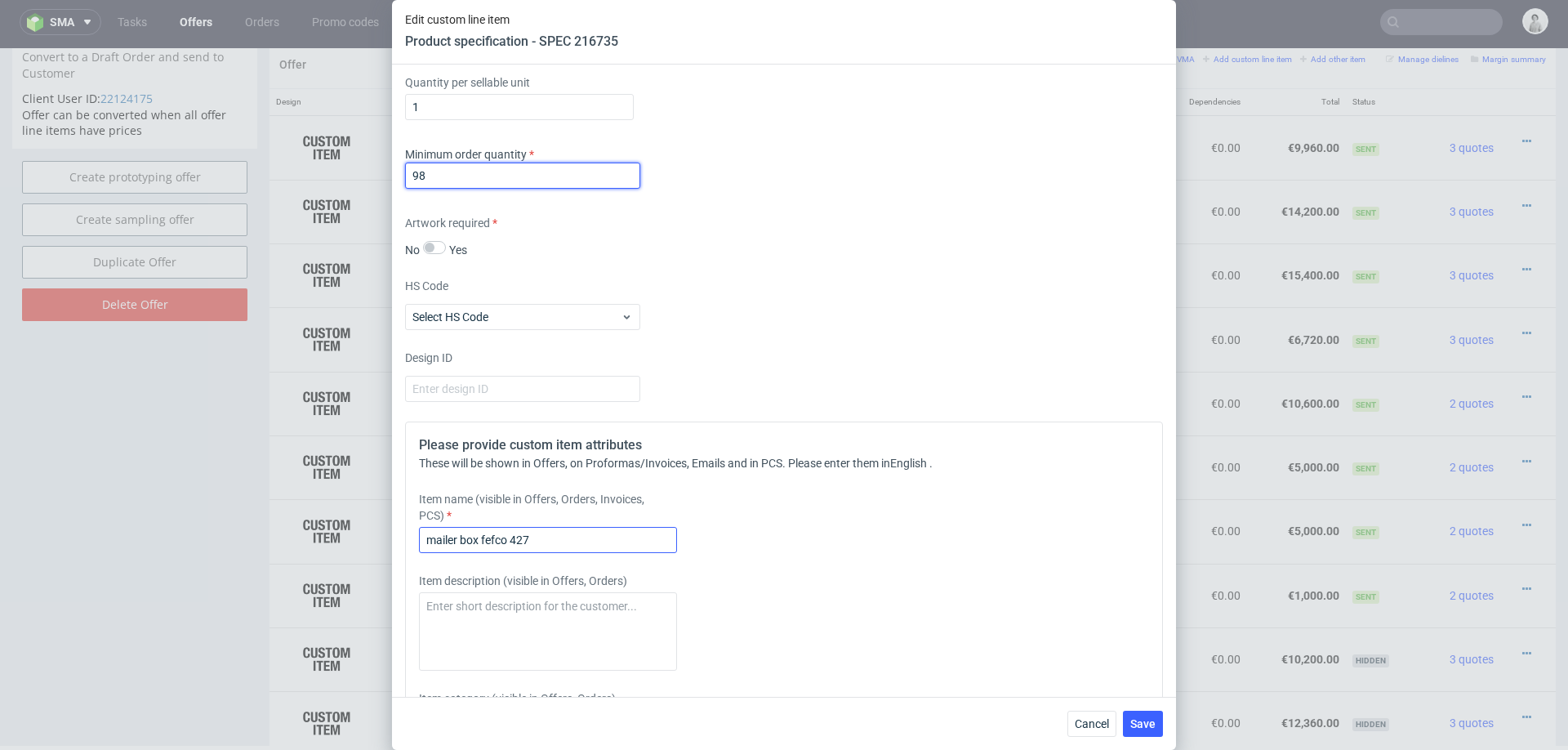
type input "98"
click at [480, 537] on input "mailer box fefco 427" at bounding box center [548, 540] width 258 height 26
paste input "Mailer Box, outside dims: 33.6 x 21.1 x10.4 cm"
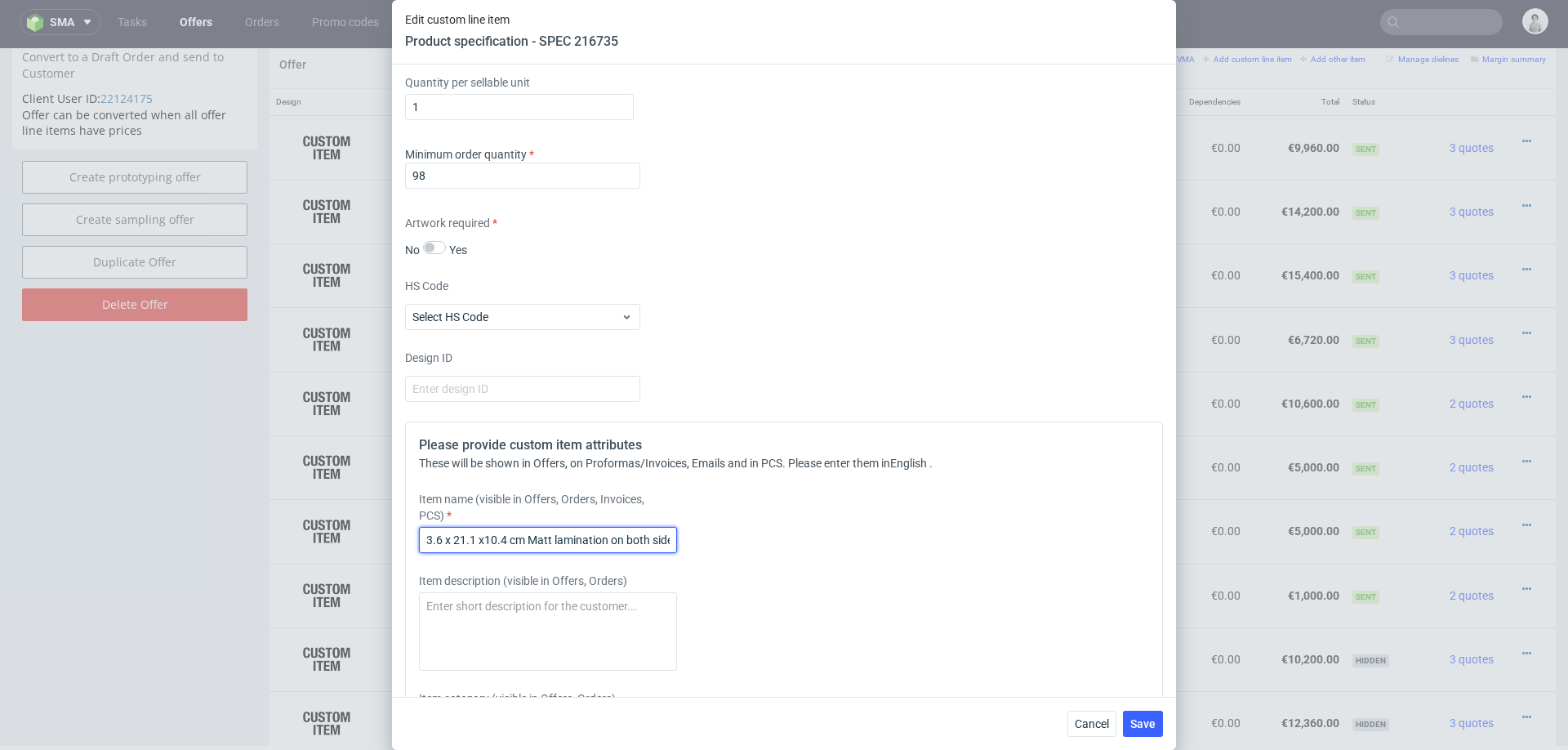
scroll to position [0, 146]
type input "Mailer Box, outside dims: 33.6 x 21.1 x10.4 cm Matt lamination on both sides"
click at [1140, 722] on span "Save" at bounding box center [1142, 723] width 25 height 11
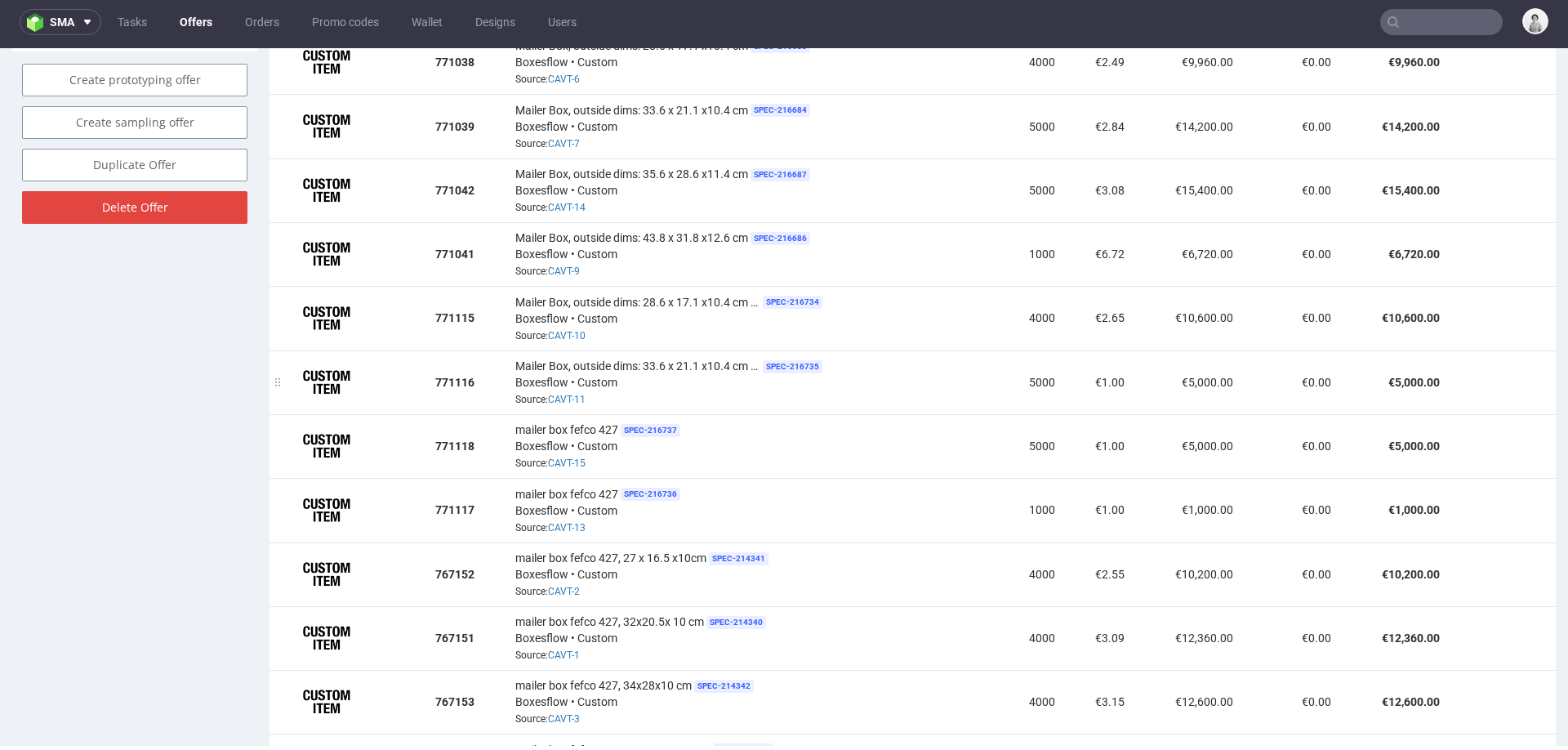
scroll to position [1080, 0]
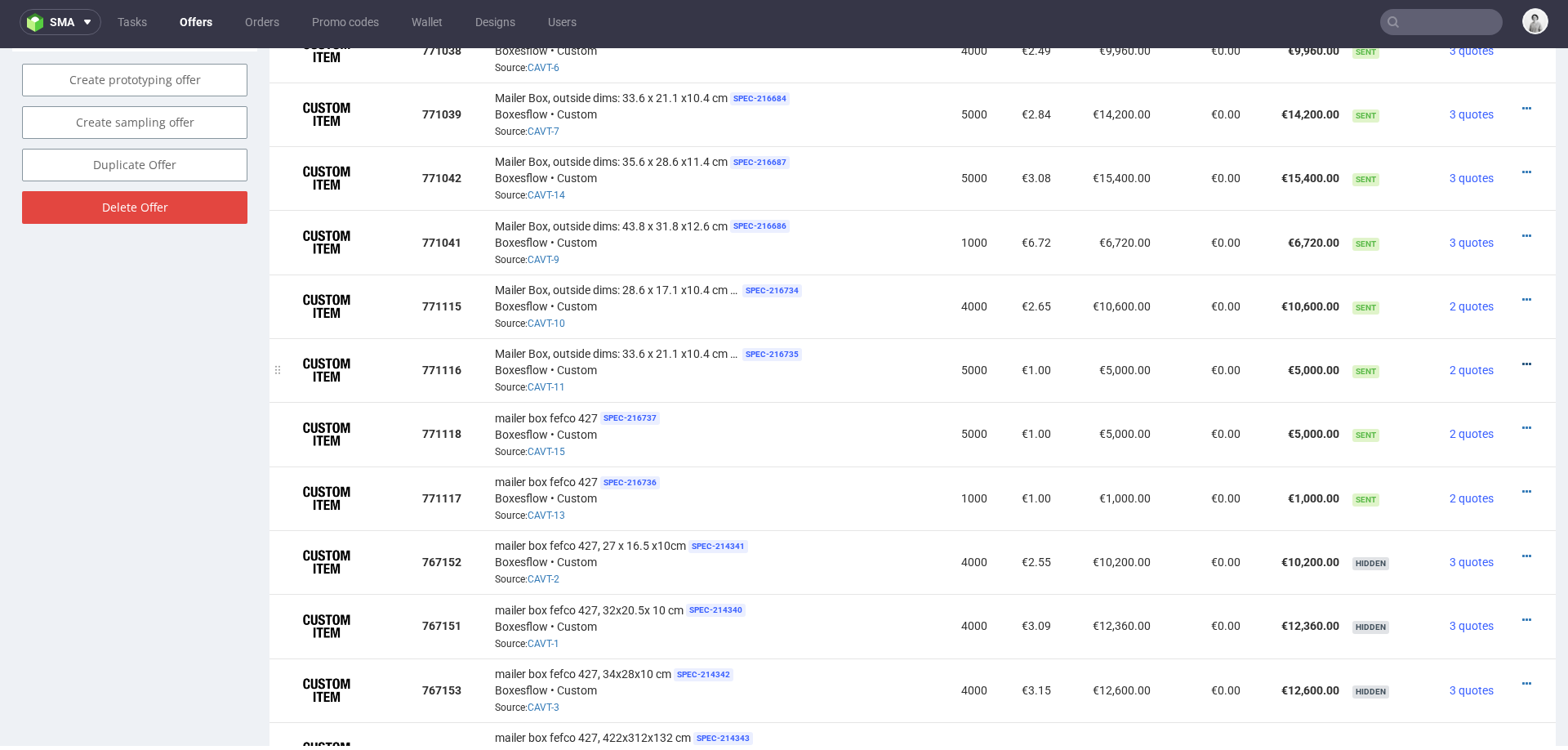
click at [1522, 359] on icon at bounding box center [1526, 364] width 9 height 11
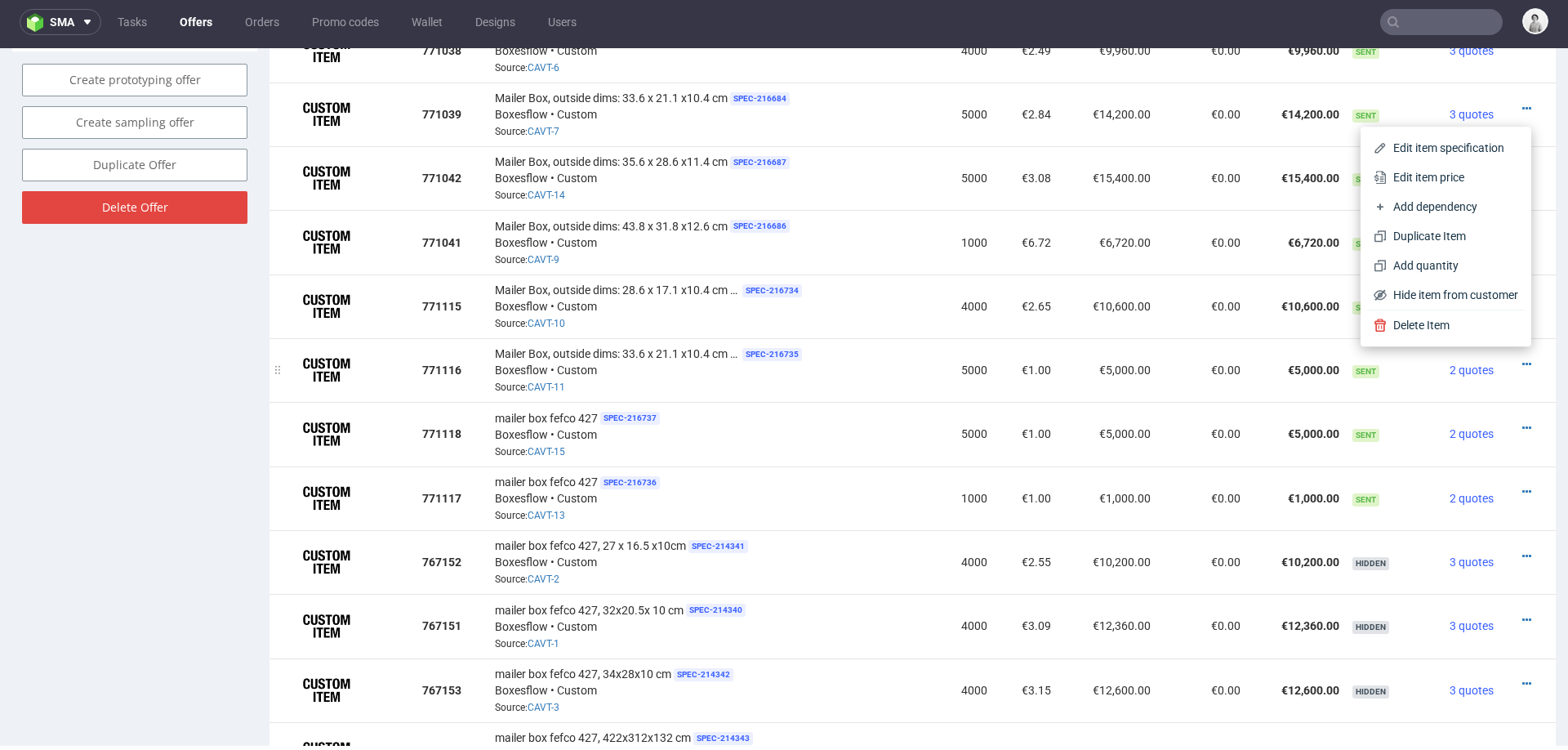
click at [1029, 362] on td "€1.00" at bounding box center [1025, 369] width 64 height 64
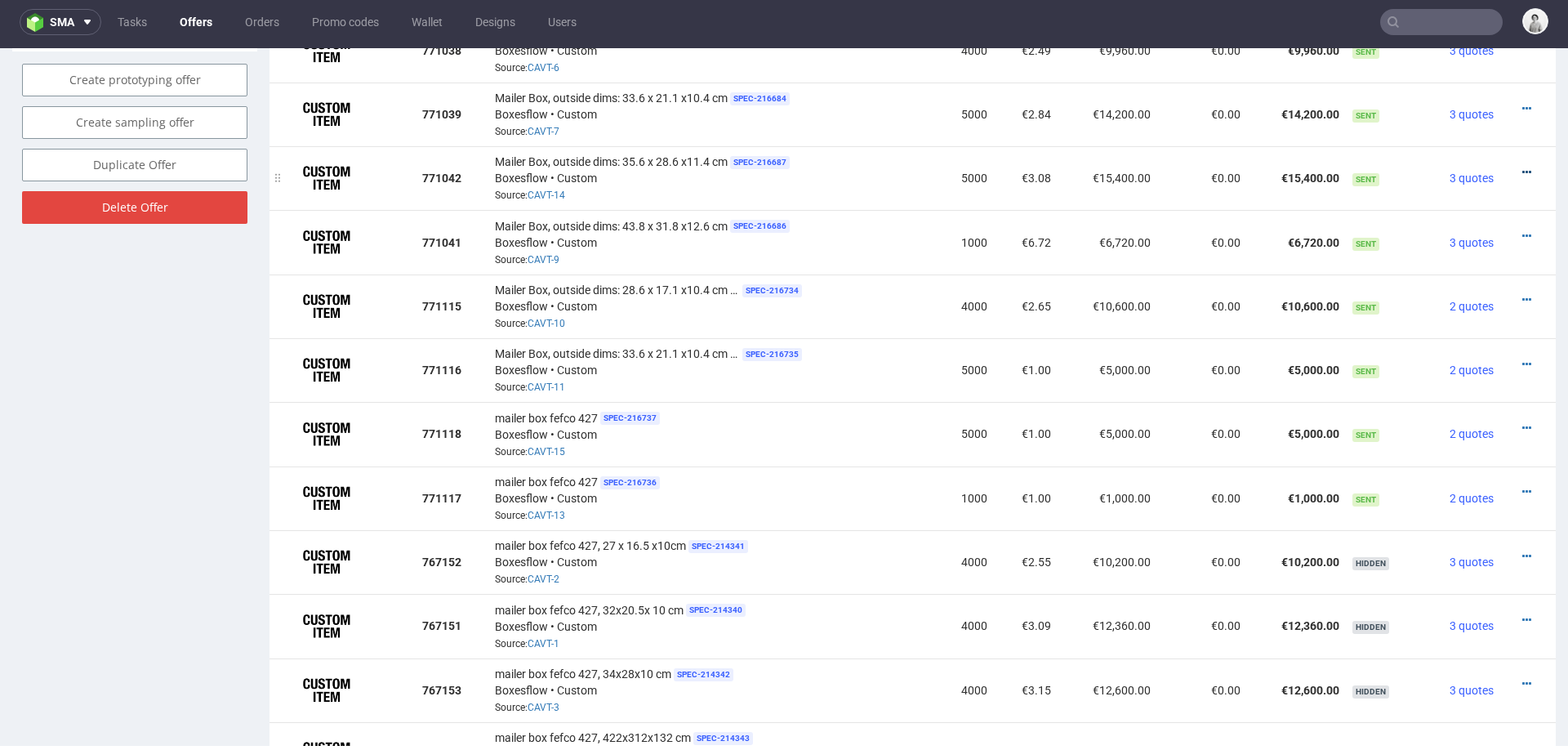
click at [1522, 166] on icon at bounding box center [1526, 172] width 9 height 11
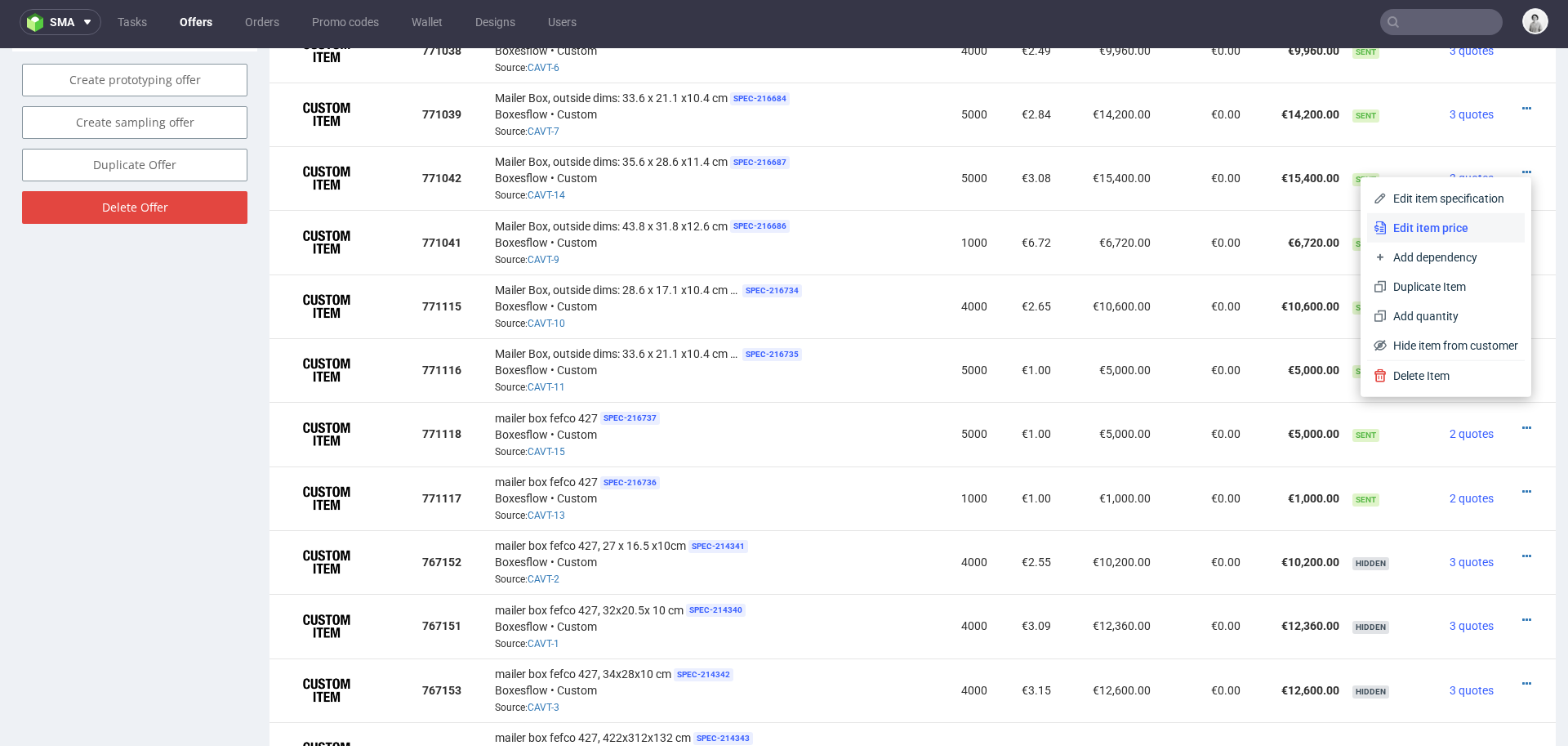
click at [1413, 226] on span "Edit item price" at bounding box center [1451, 227] width 131 height 17
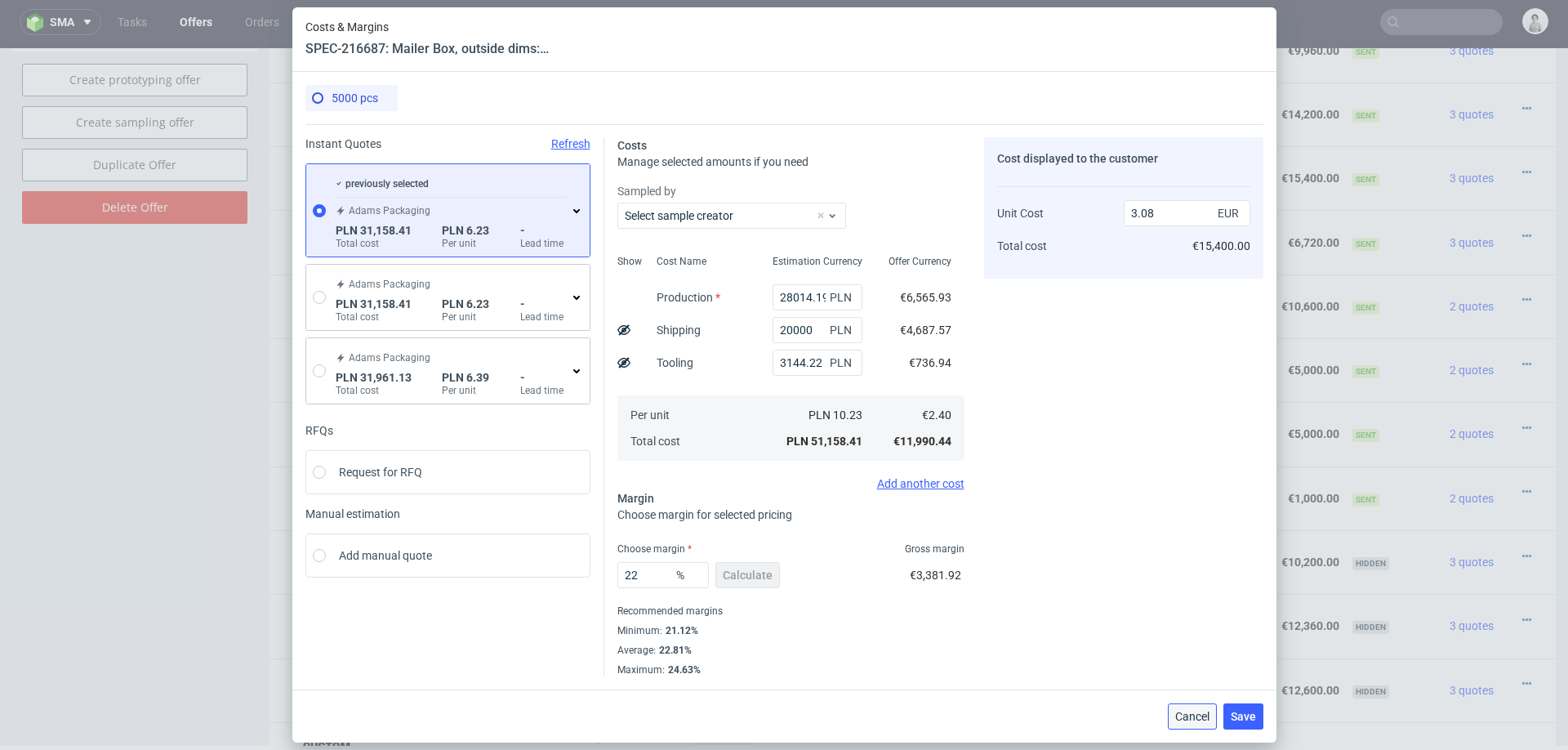
click at [1179, 715] on span "Cancel" at bounding box center [1192, 716] width 34 height 11
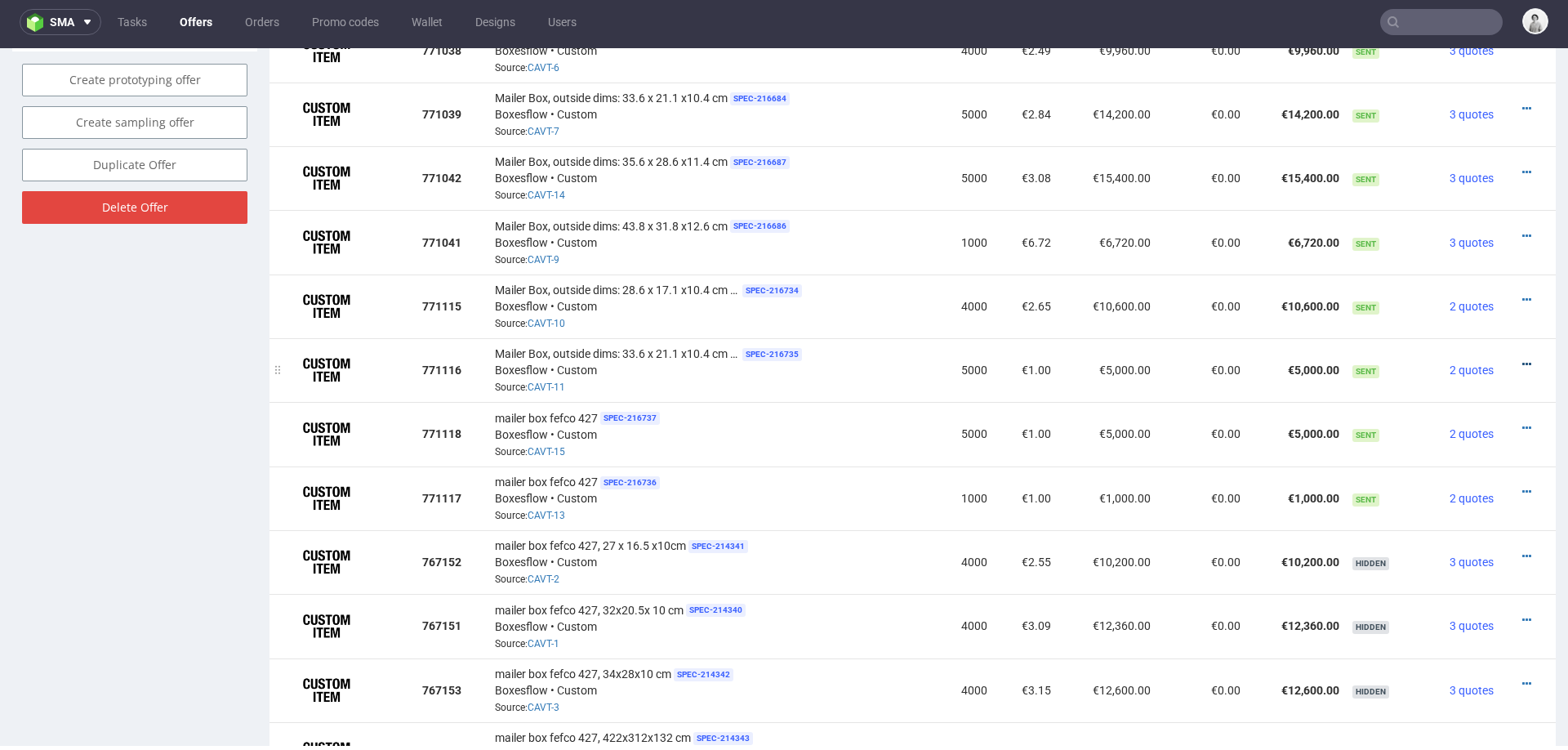
click at [1522, 359] on icon at bounding box center [1526, 364] width 9 height 11
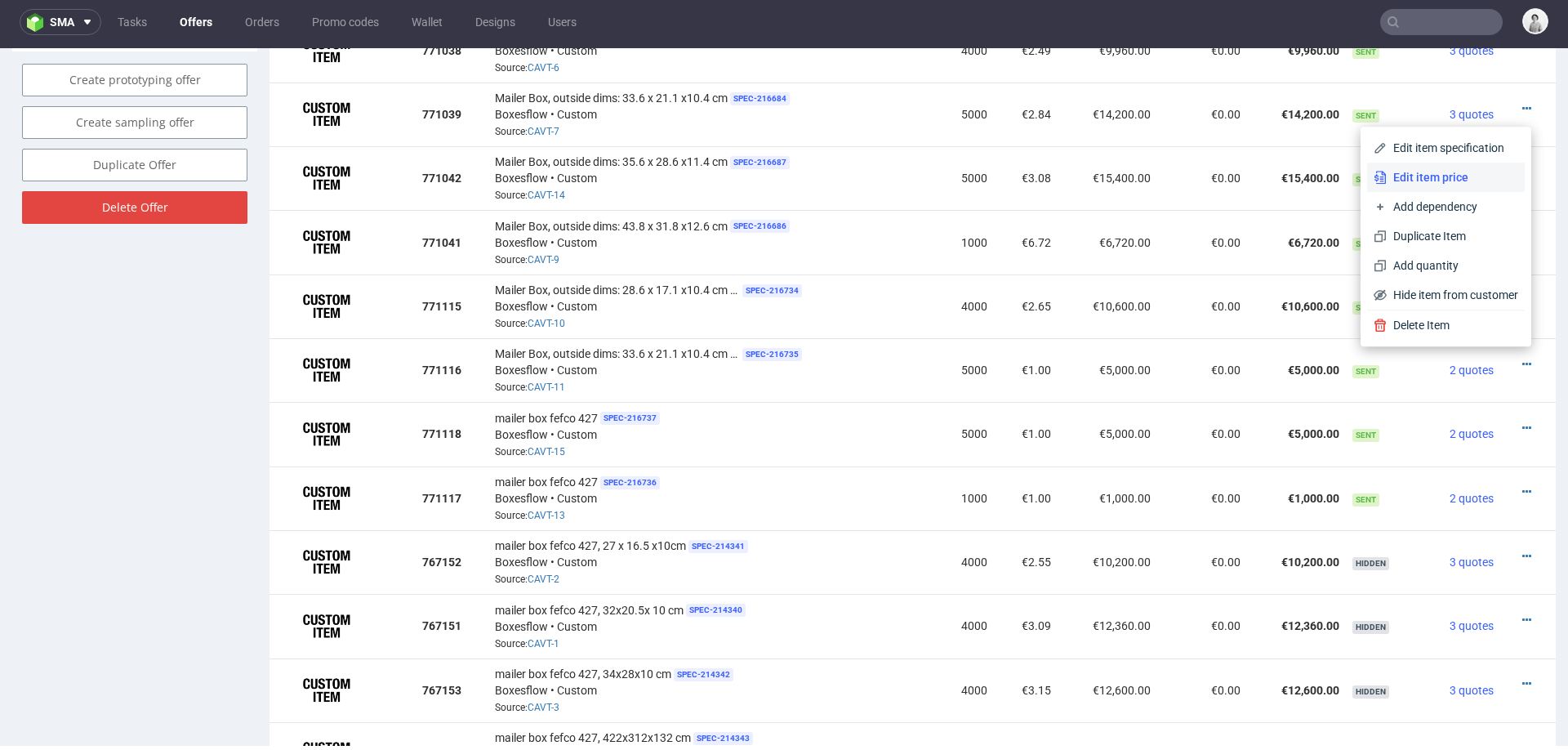
click at [1417, 186] on span "Edit item price" at bounding box center [1451, 177] width 131 height 17
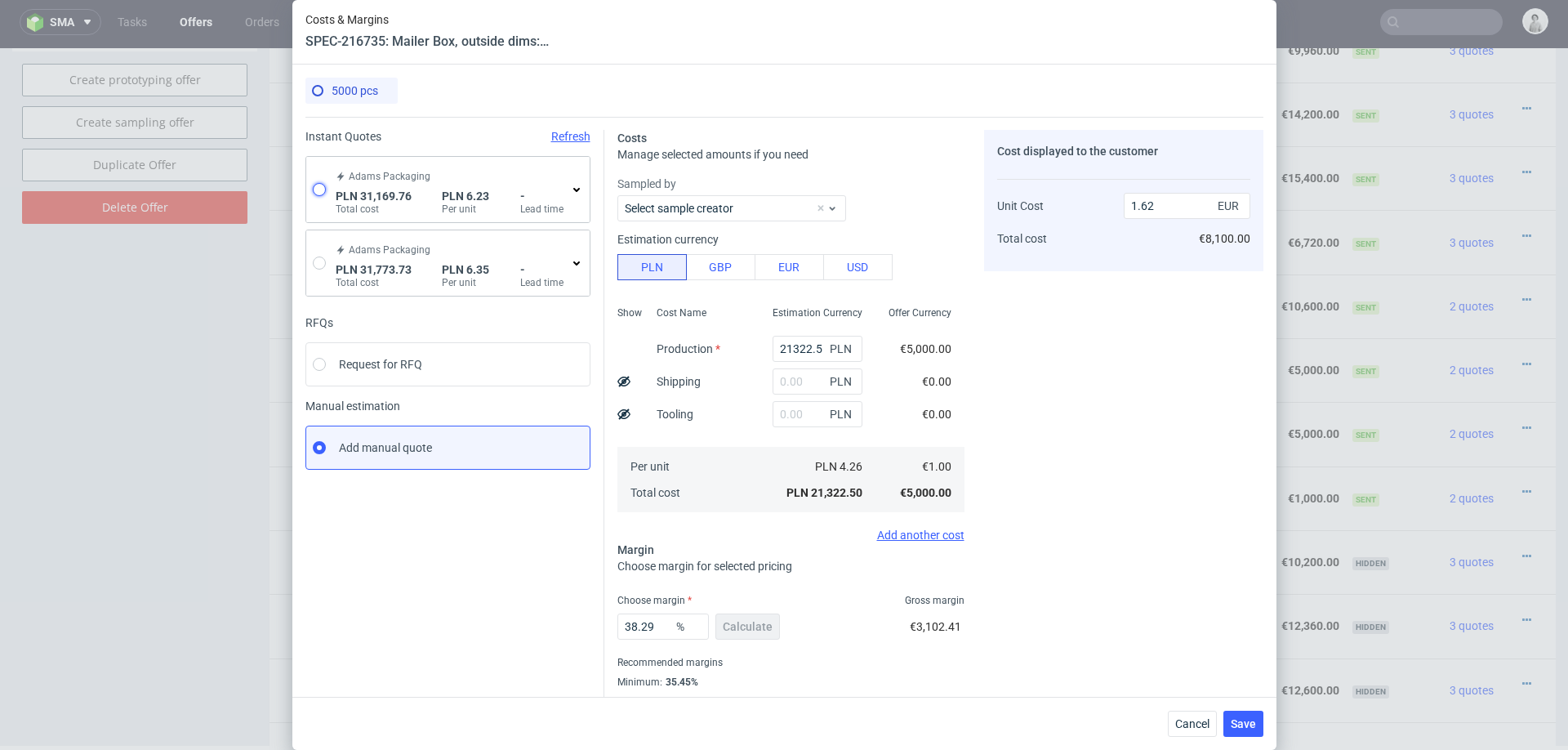
click at [316, 187] on input "radio" at bounding box center [319, 189] width 13 height 13
radio input "true"
radio input "false"
type input "28553.019999999997"
type input "2616.74"
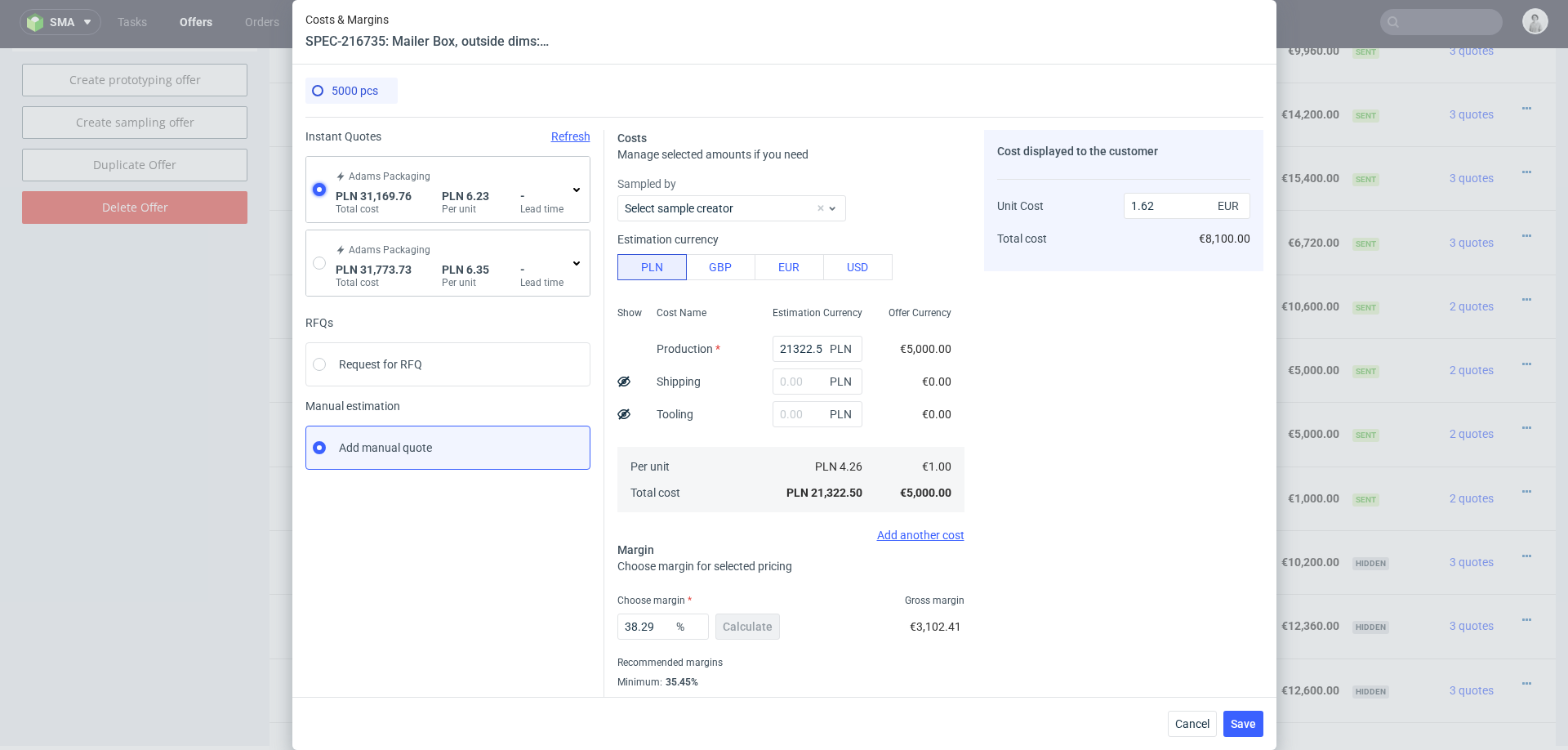
type input "1.46"
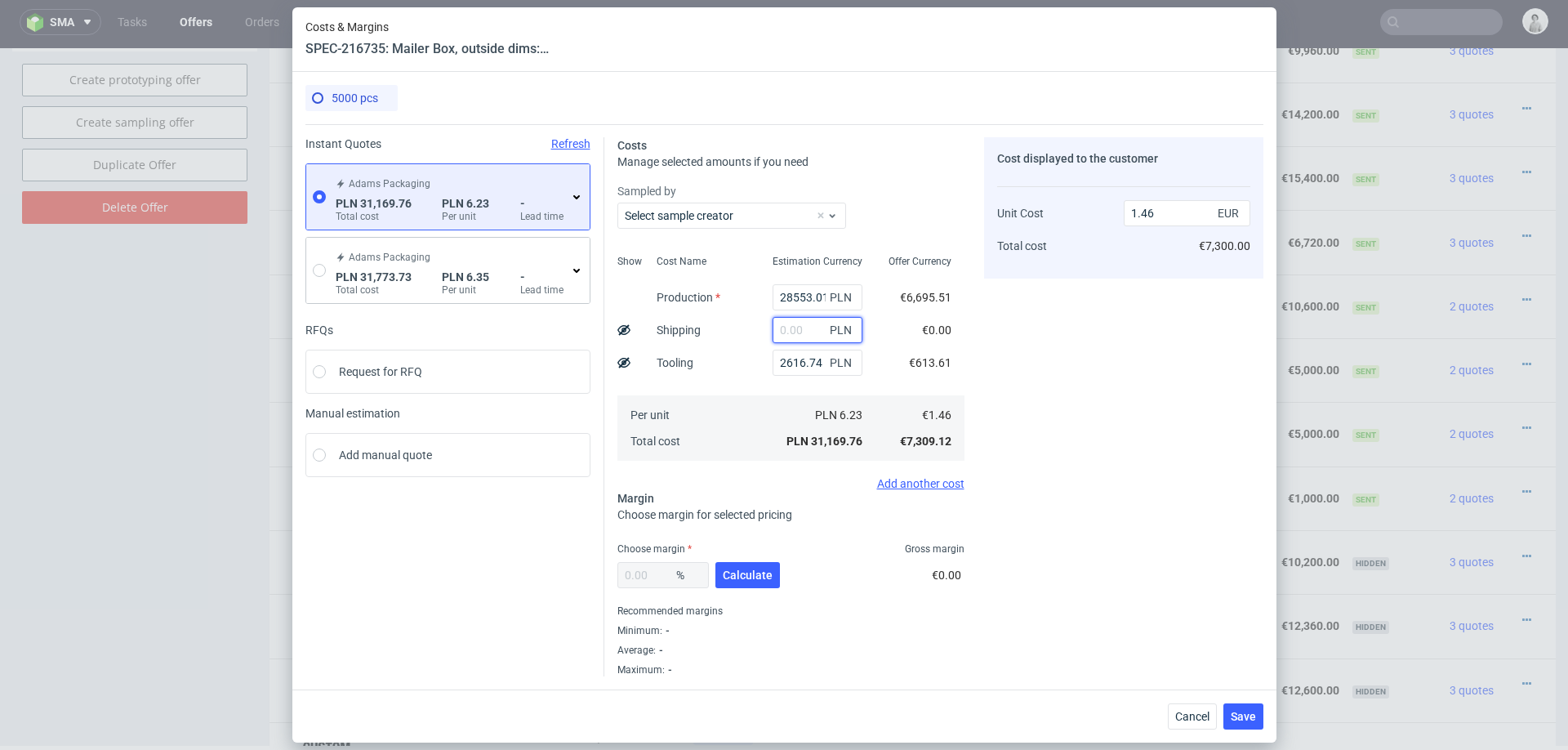
click at [799, 327] on input "text" at bounding box center [817, 330] width 90 height 26
type input "2000"
type input "1.55"
type input "20000"
type input "2.4"
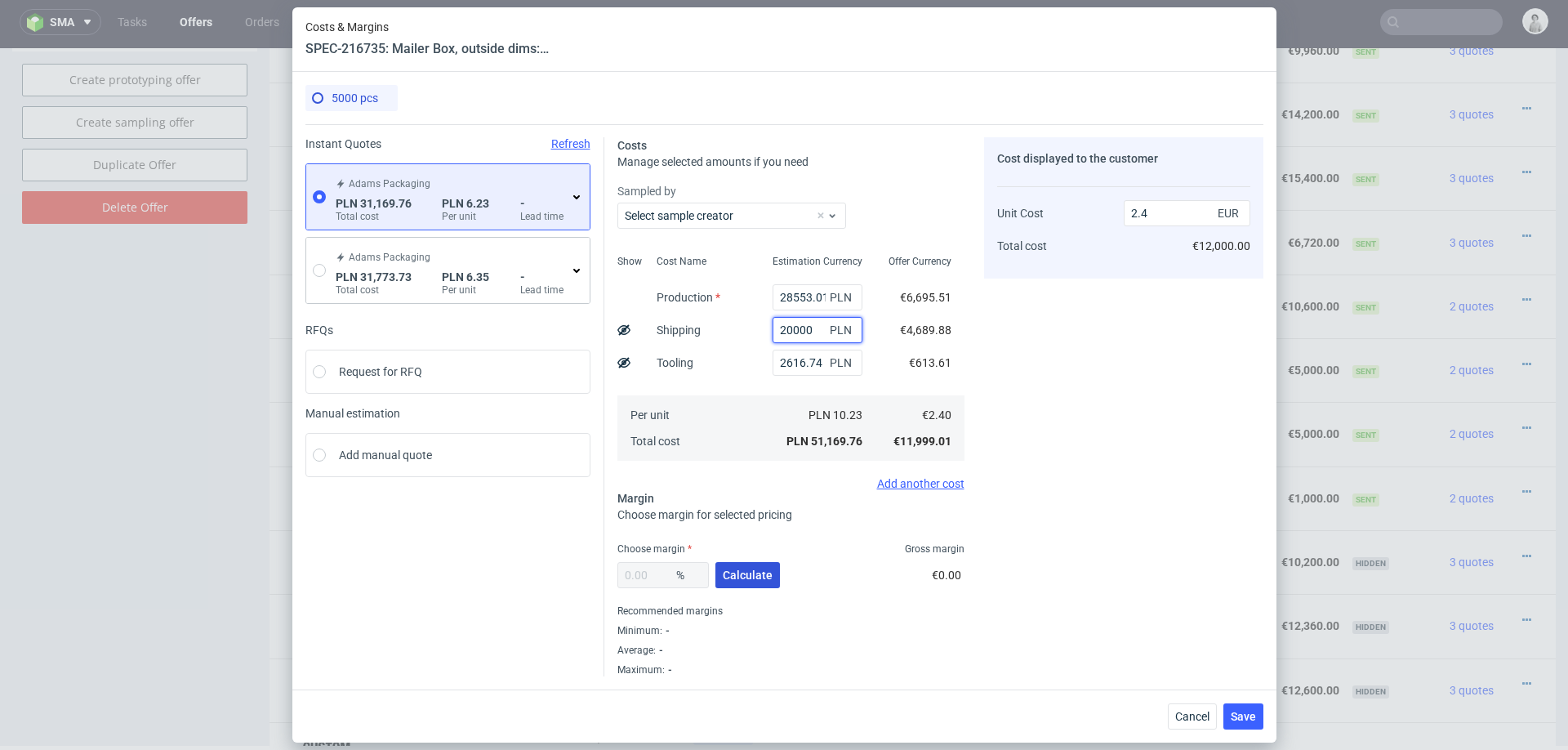
type input "20000"
click at [727, 575] on span "Calculate" at bounding box center [747, 575] width 50 height 11
type input "22.81"
type input "3.11"
click at [646, 578] on input "22.81" at bounding box center [663, 575] width 91 height 26
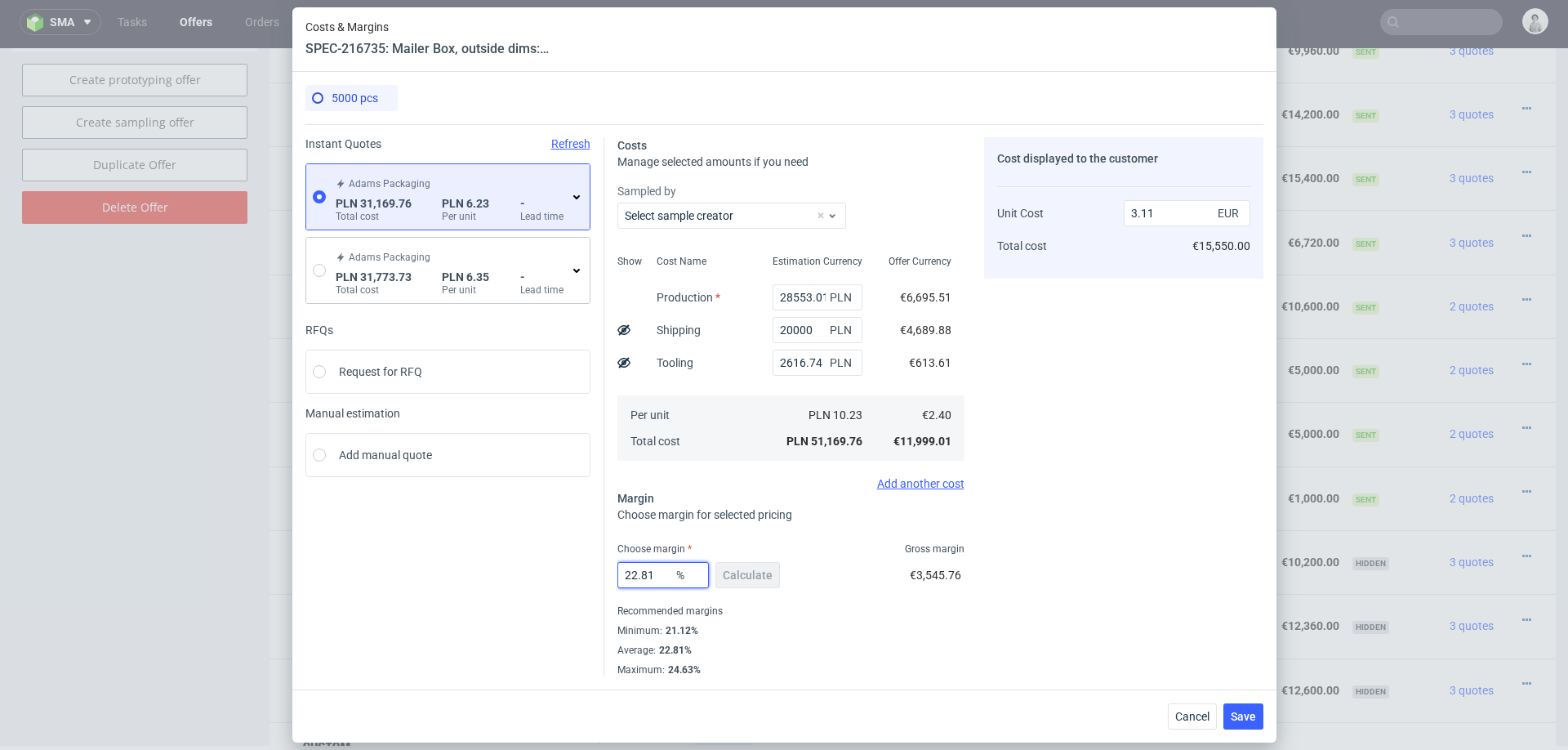
click at [646, 578] on input "22.81" at bounding box center [663, 575] width 91 height 26
type input "22"
type input "3.08"
type input "22"
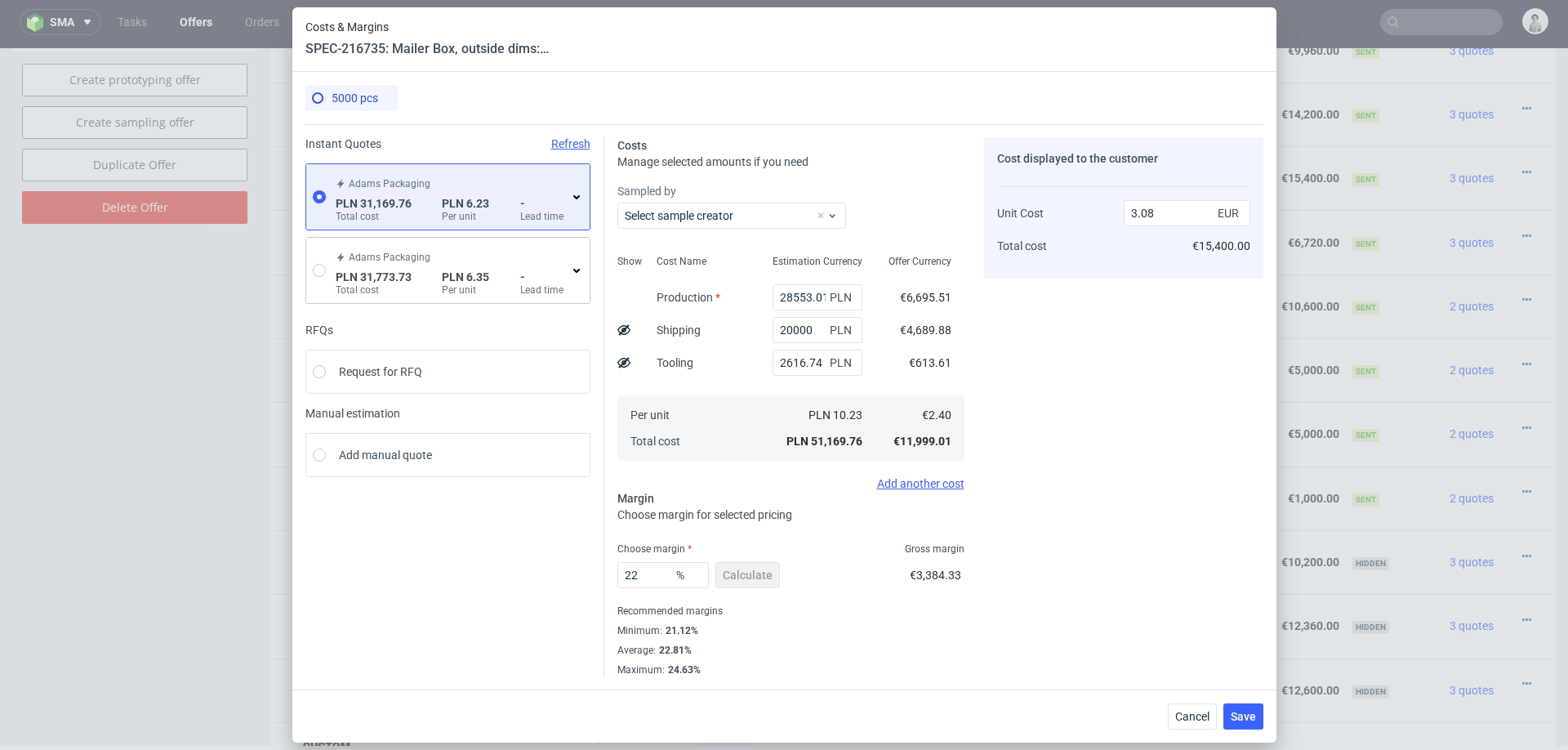
click at [968, 579] on div "Costs Manage selected amounts if you need Sampled by Select sample creator Show…" at bounding box center [933, 401] width 659 height 552
click at [1233, 713] on span "Save" at bounding box center [1242, 716] width 25 height 11
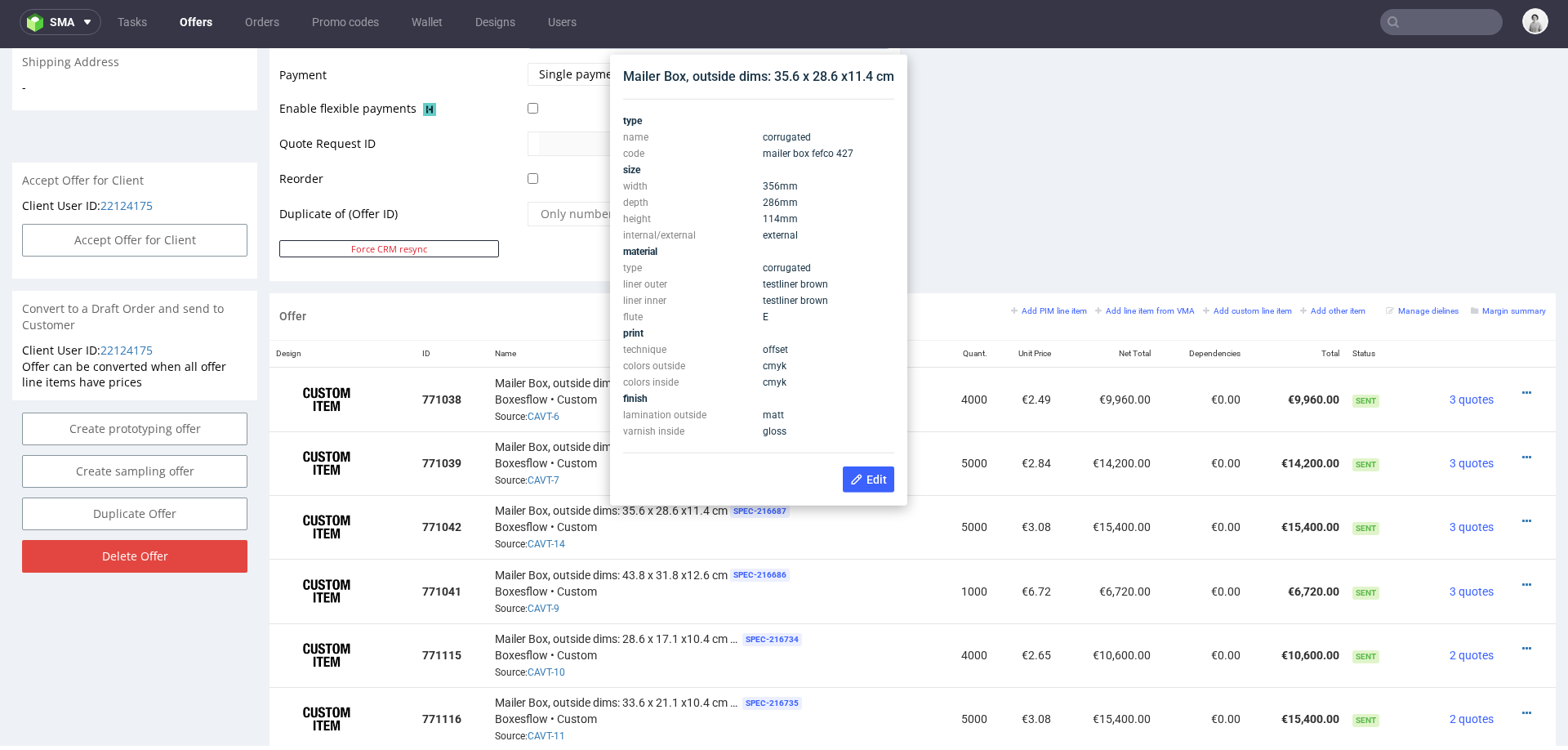
scroll to position [729, 0]
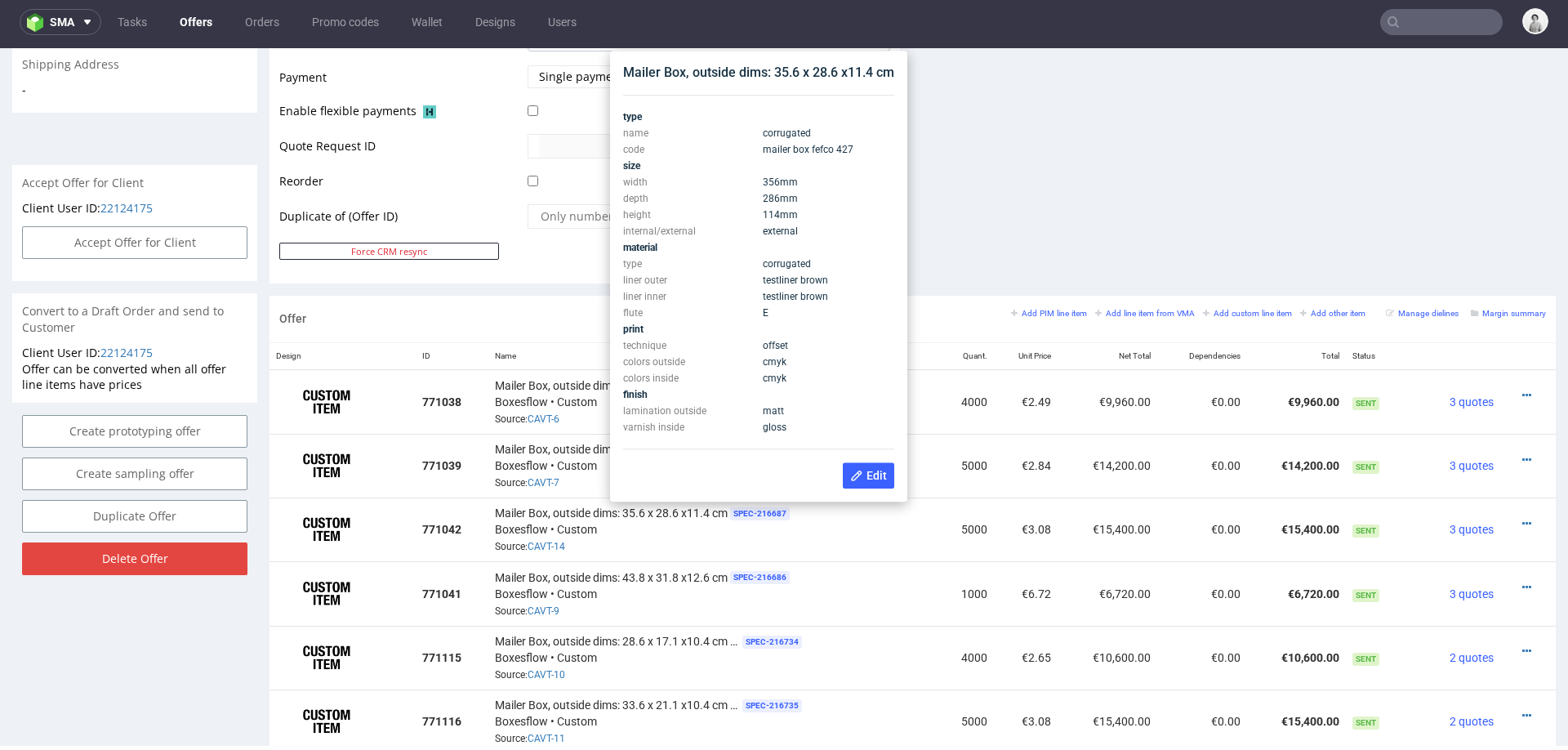
click at [778, 65] on div "Mailer Box, outside dims: 35.6 x 28.6 x11.4 cm" at bounding box center [758, 72] width 271 height 18
copy div "Mailer Box, outside dims: 35.6 x 28.6 x11.4 cm"
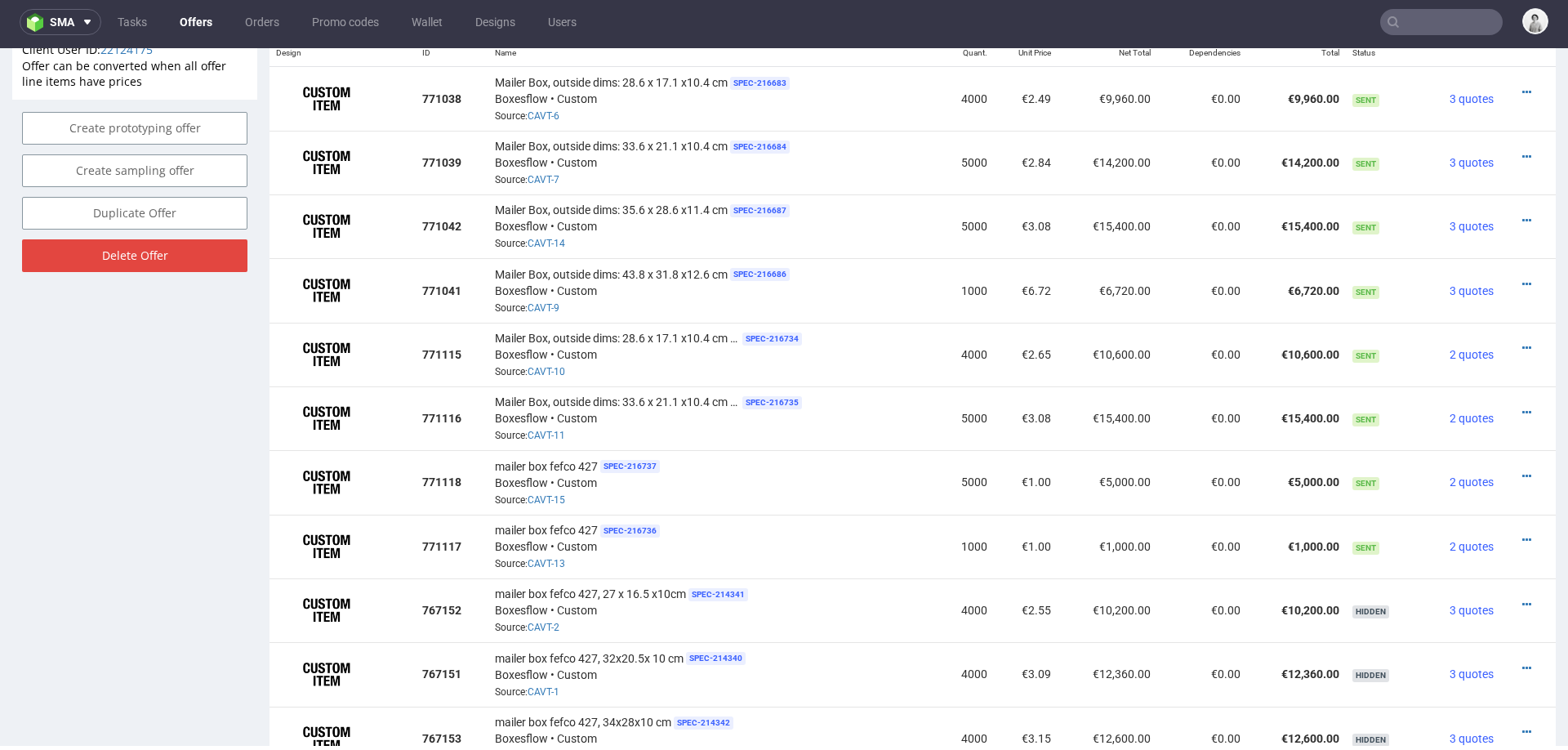
scroll to position [1194, 0]
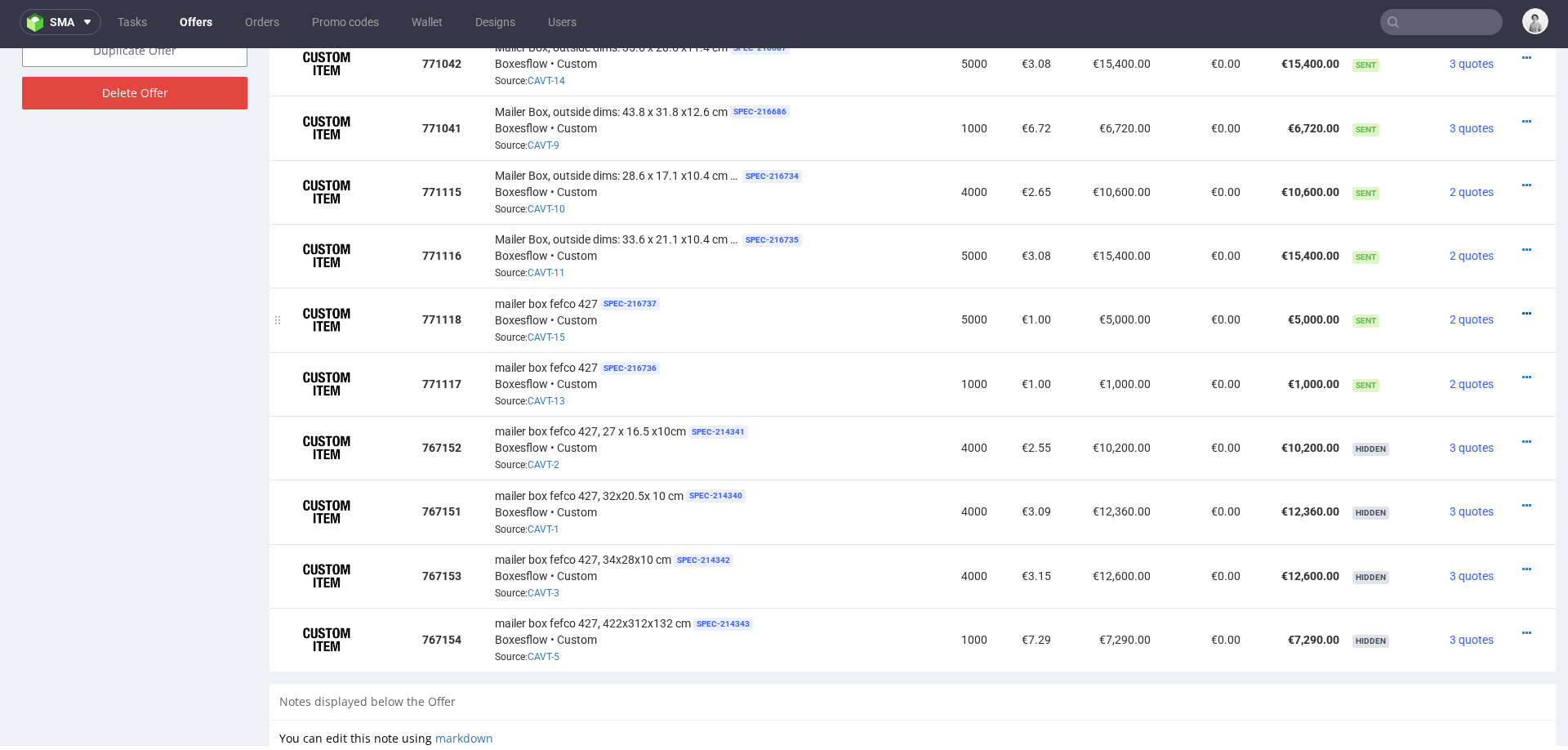
click at [1522, 308] on icon at bounding box center [1526, 314] width 9 height 11
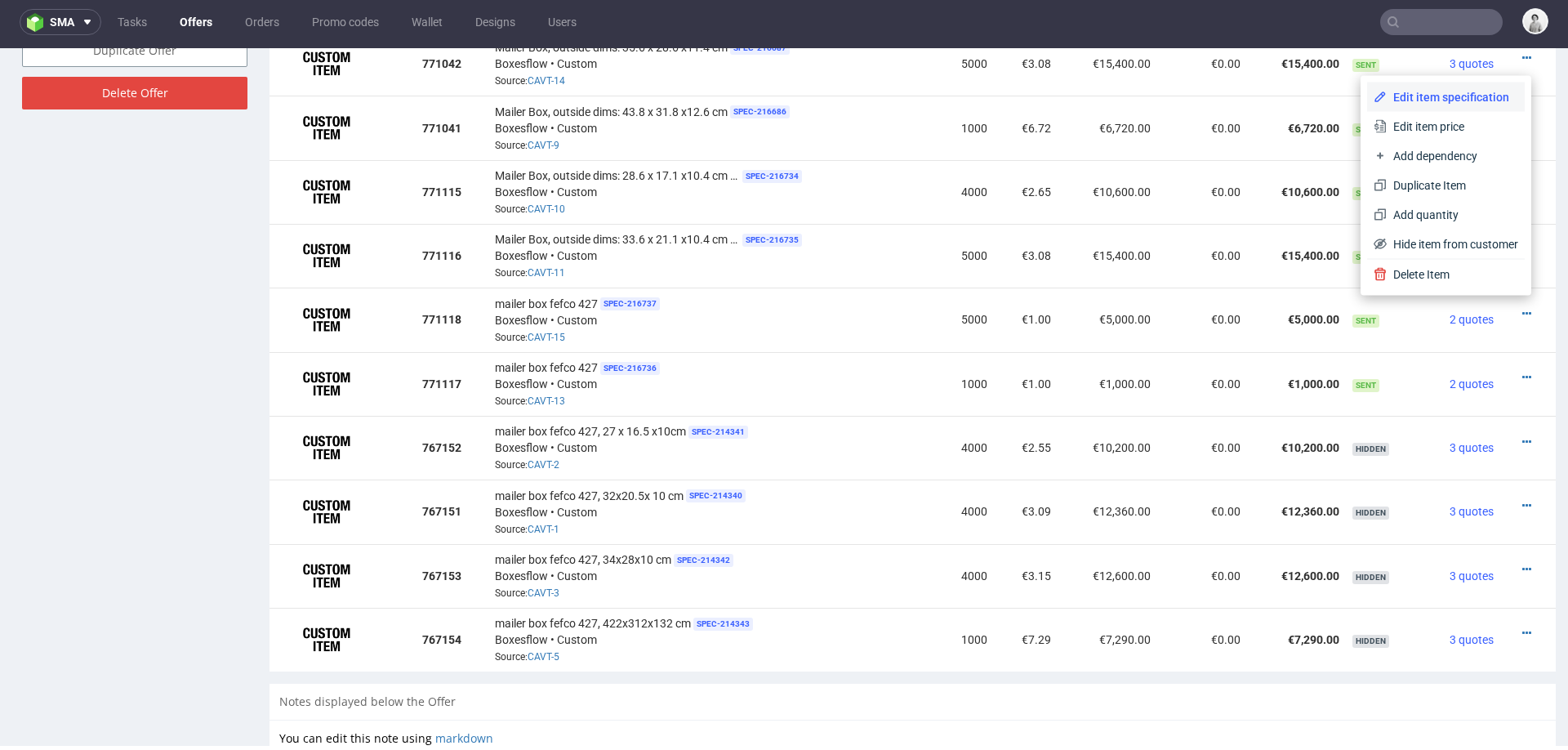
click at [1433, 89] on span "Edit item specification" at bounding box center [1451, 97] width 131 height 17
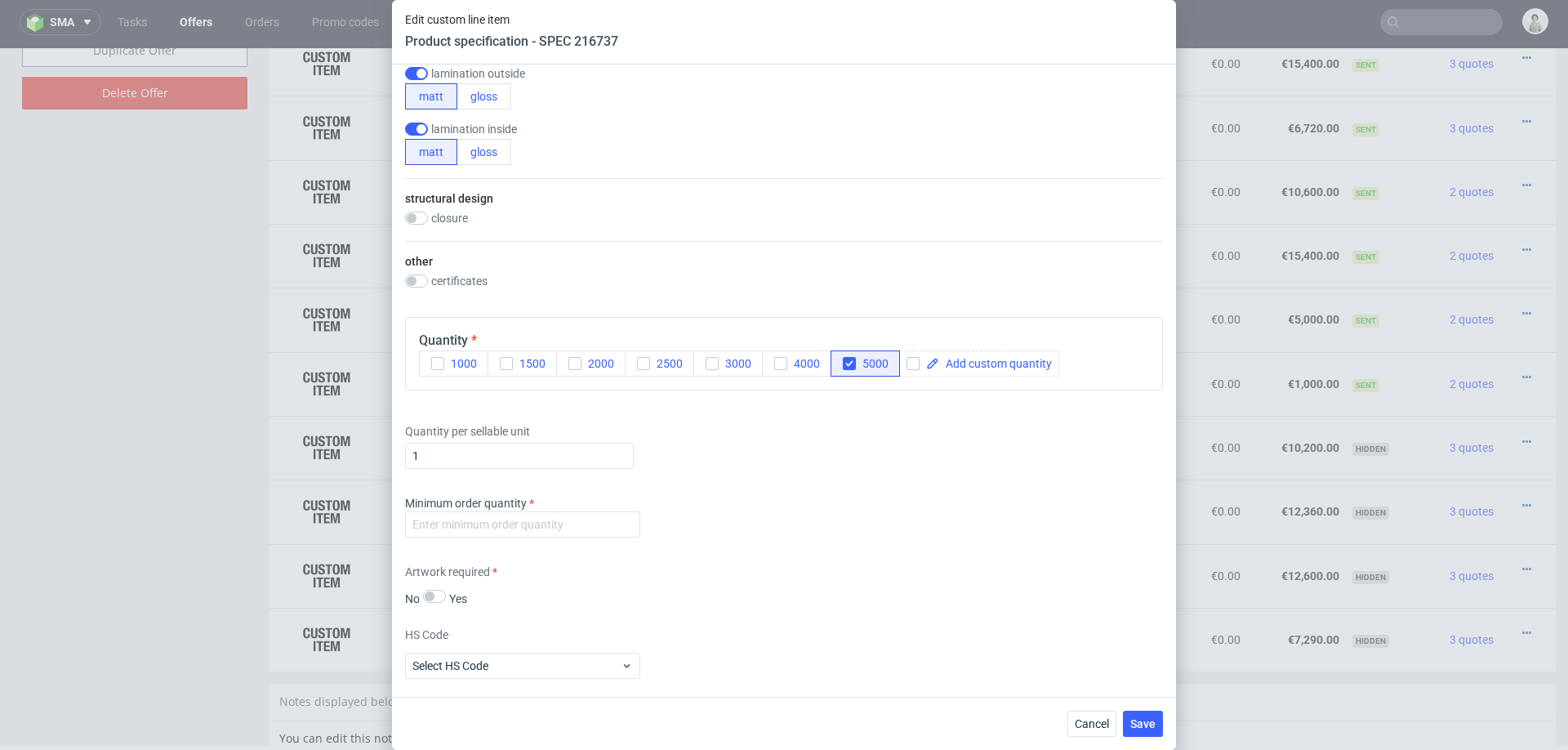
scroll to position [1008, 0]
click at [606, 517] on input "number" at bounding box center [522, 521] width 235 height 26
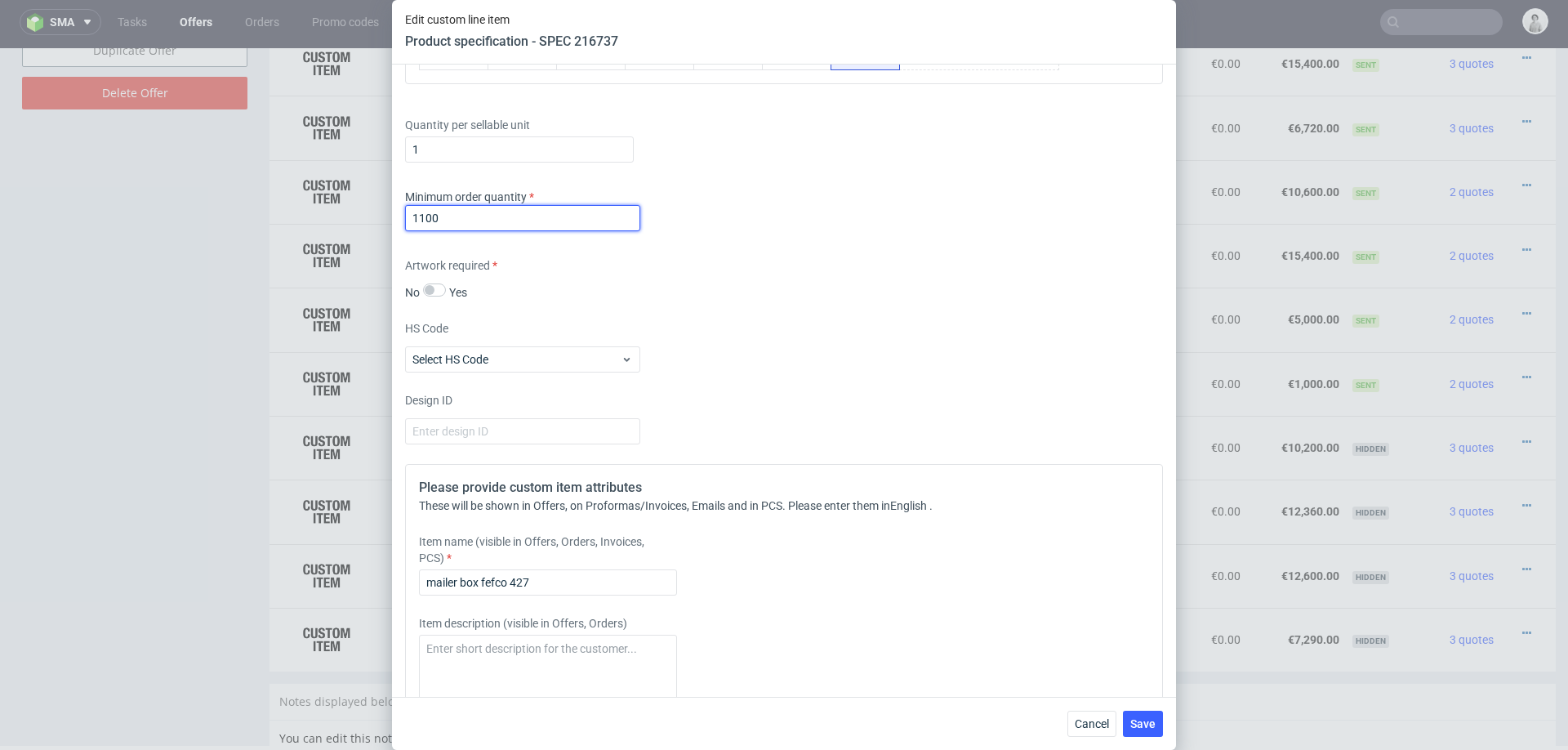
scroll to position [1312, 0]
type input "1100"
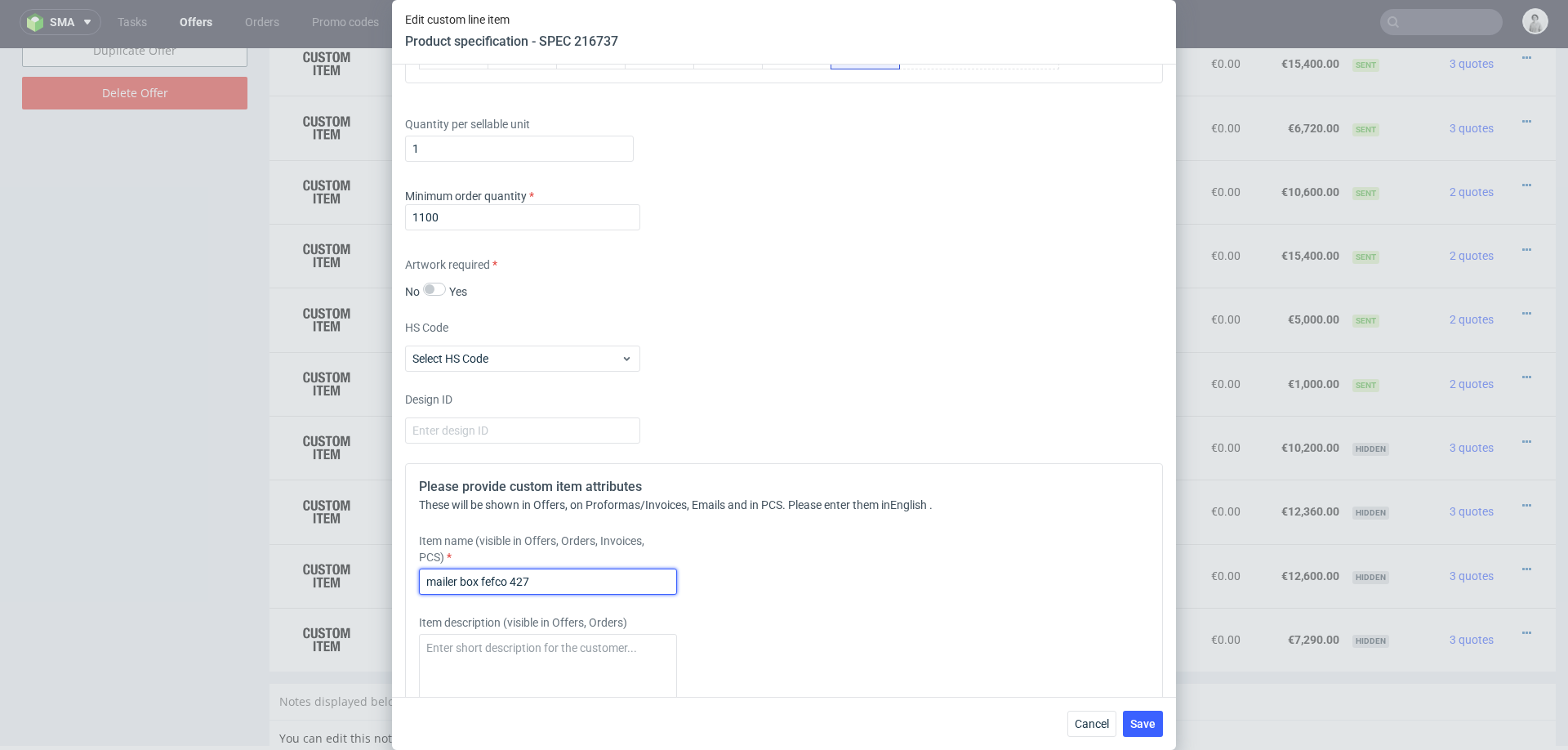
click at [575, 577] on input "mailer box fefco 427" at bounding box center [548, 582] width 258 height 26
paste input "Mailer Box, outside dims: 35.6 x 28.6 x11.4 cm"
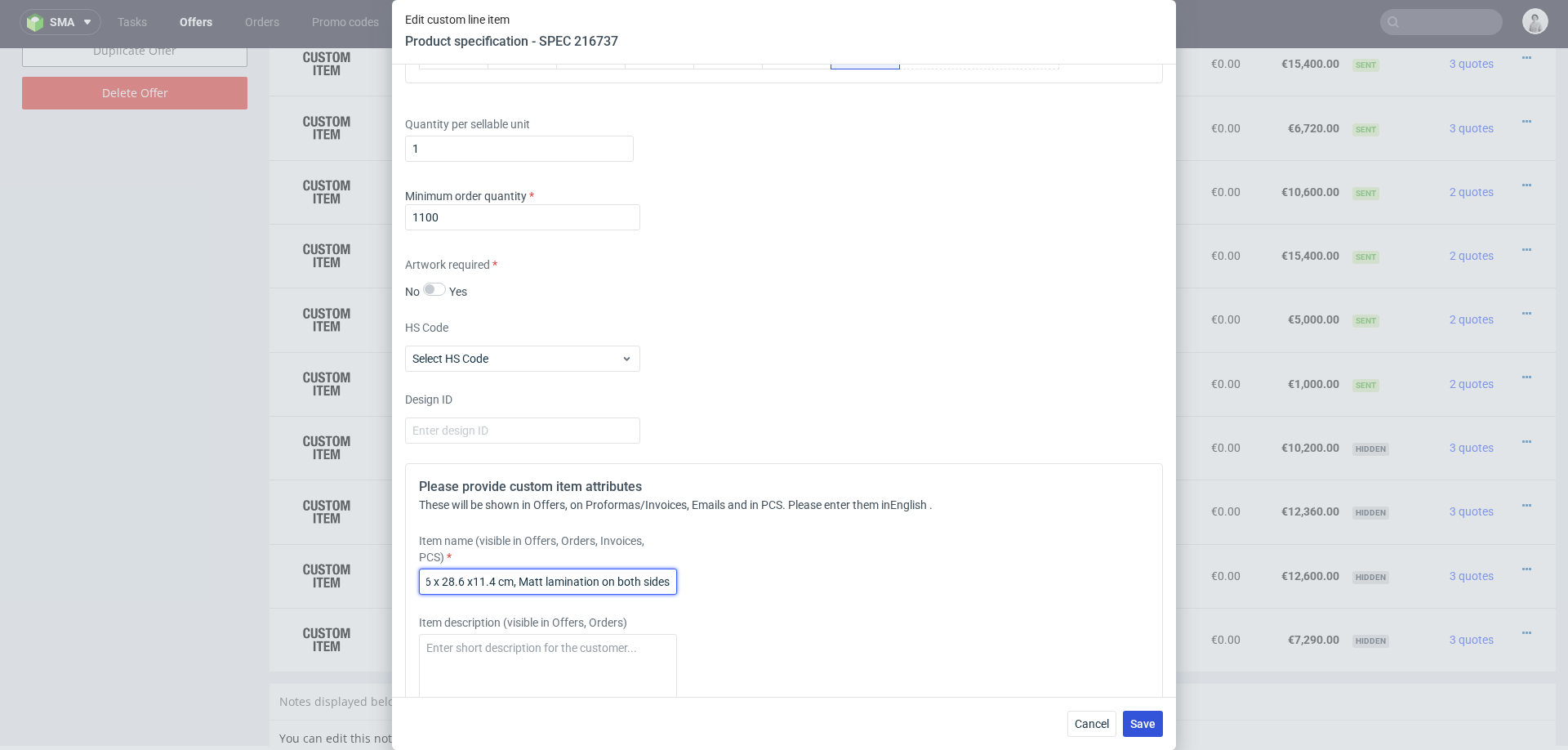
type input "Mailer Box, outside dims: 35.6 x 28.6 x11.4 cm, Matt lamination on both sides"
click at [1128, 714] on button "Save" at bounding box center [1143, 724] width 40 height 26
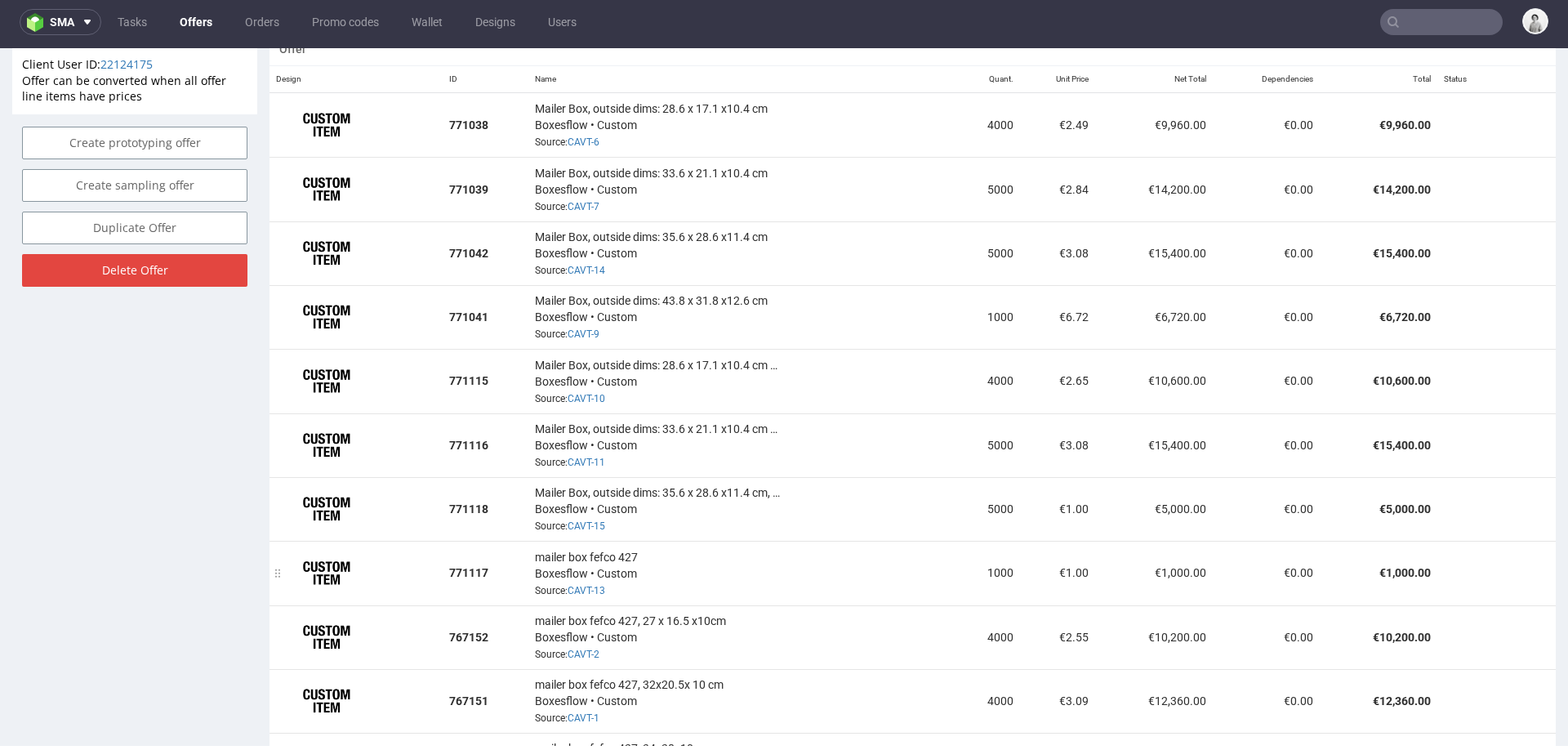
scroll to position [1017, 0]
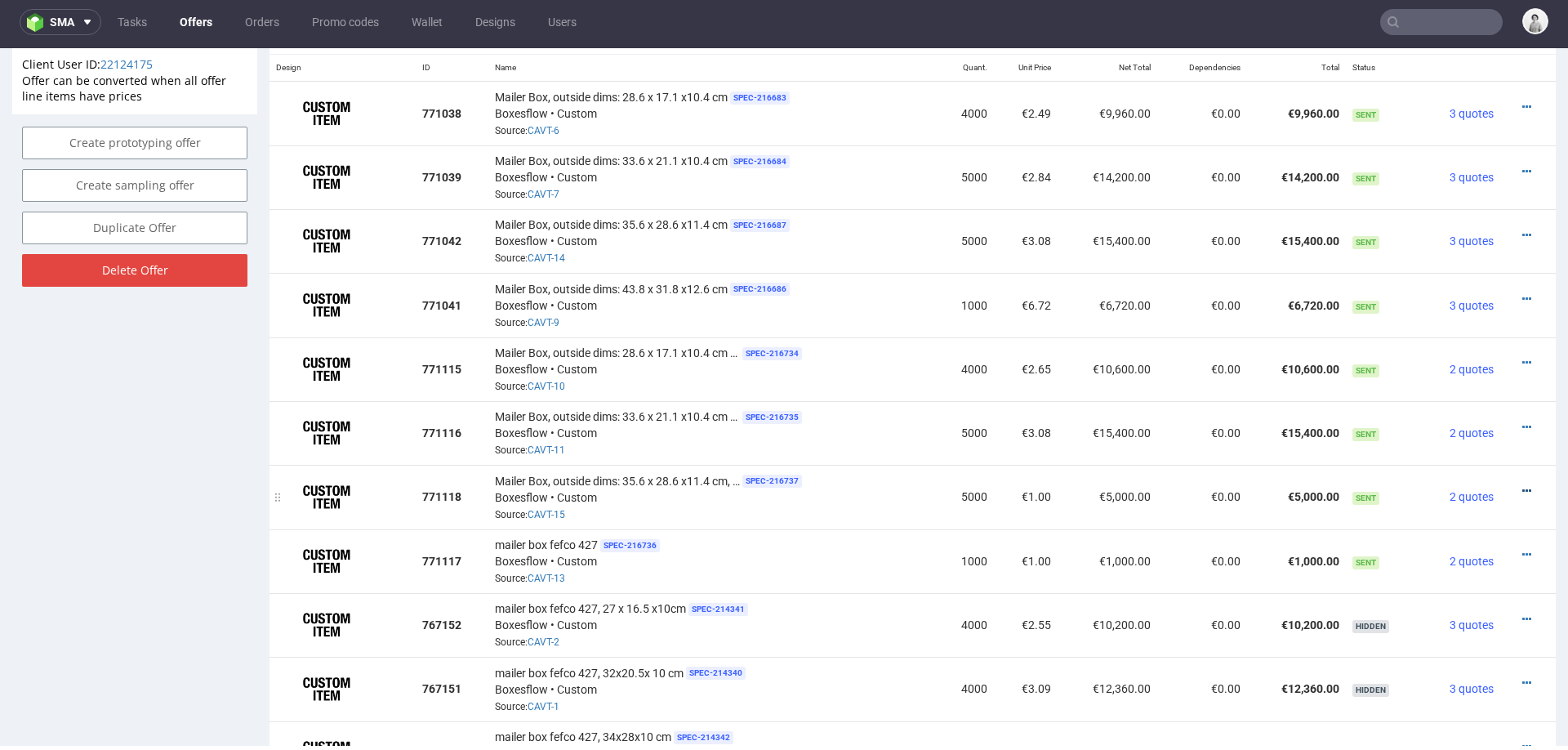
click at [1522, 485] on icon at bounding box center [1526, 490] width 9 height 11
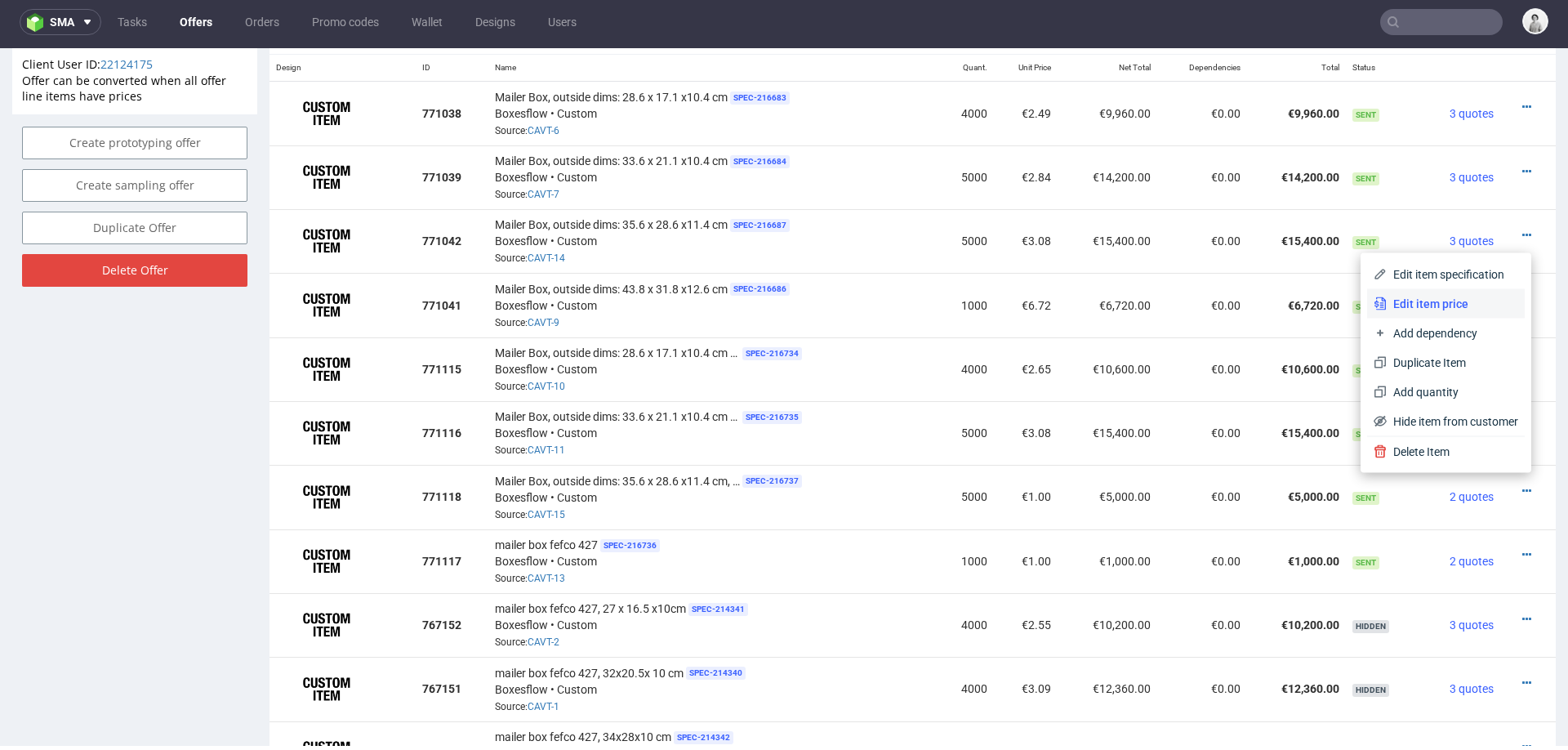
click at [1438, 308] on span "Edit item price" at bounding box center [1451, 303] width 131 height 17
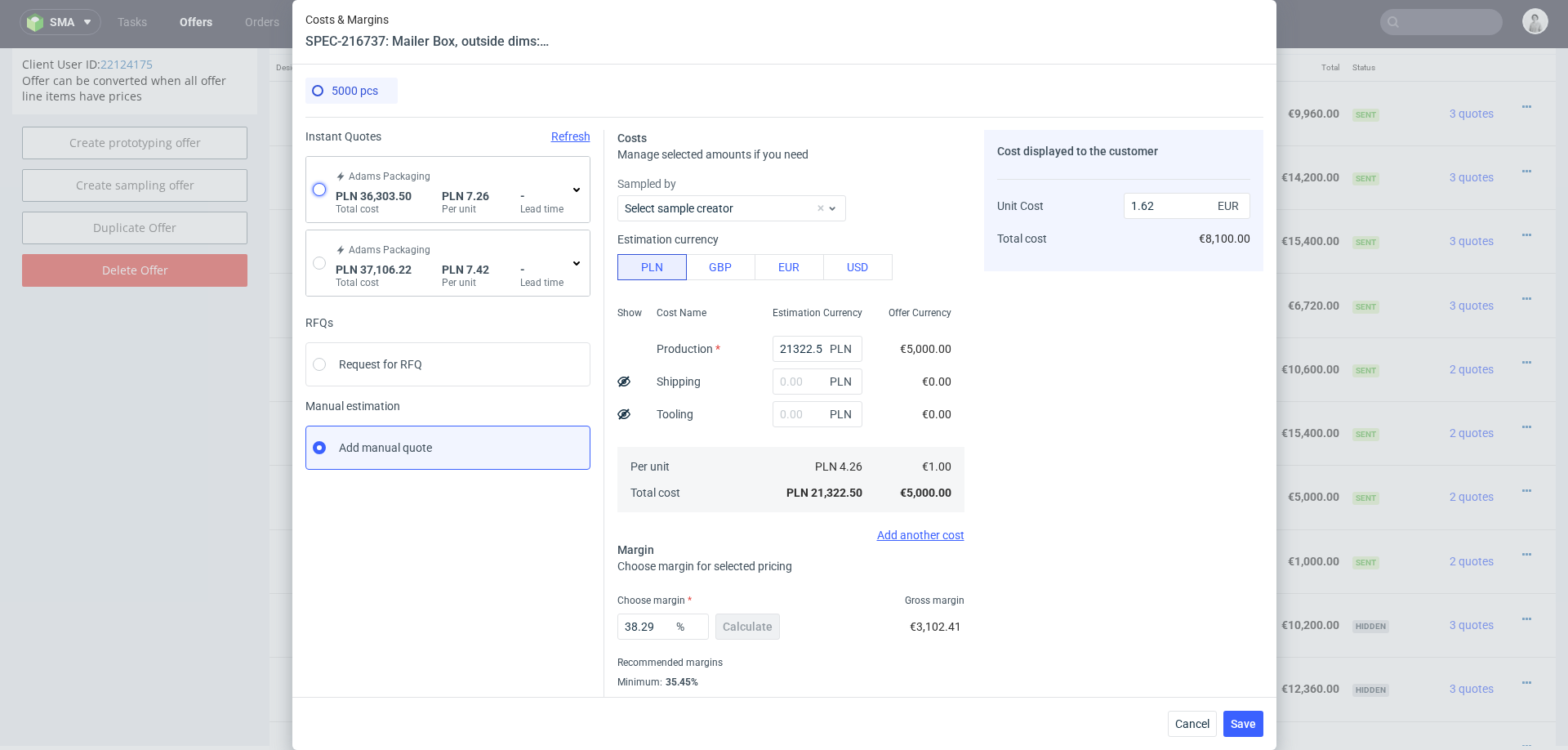
click at [320, 188] on input "radio" at bounding box center [319, 189] width 13 height 13
radio input "true"
radio input "false"
type input "33159.28"
type input "3144.22"
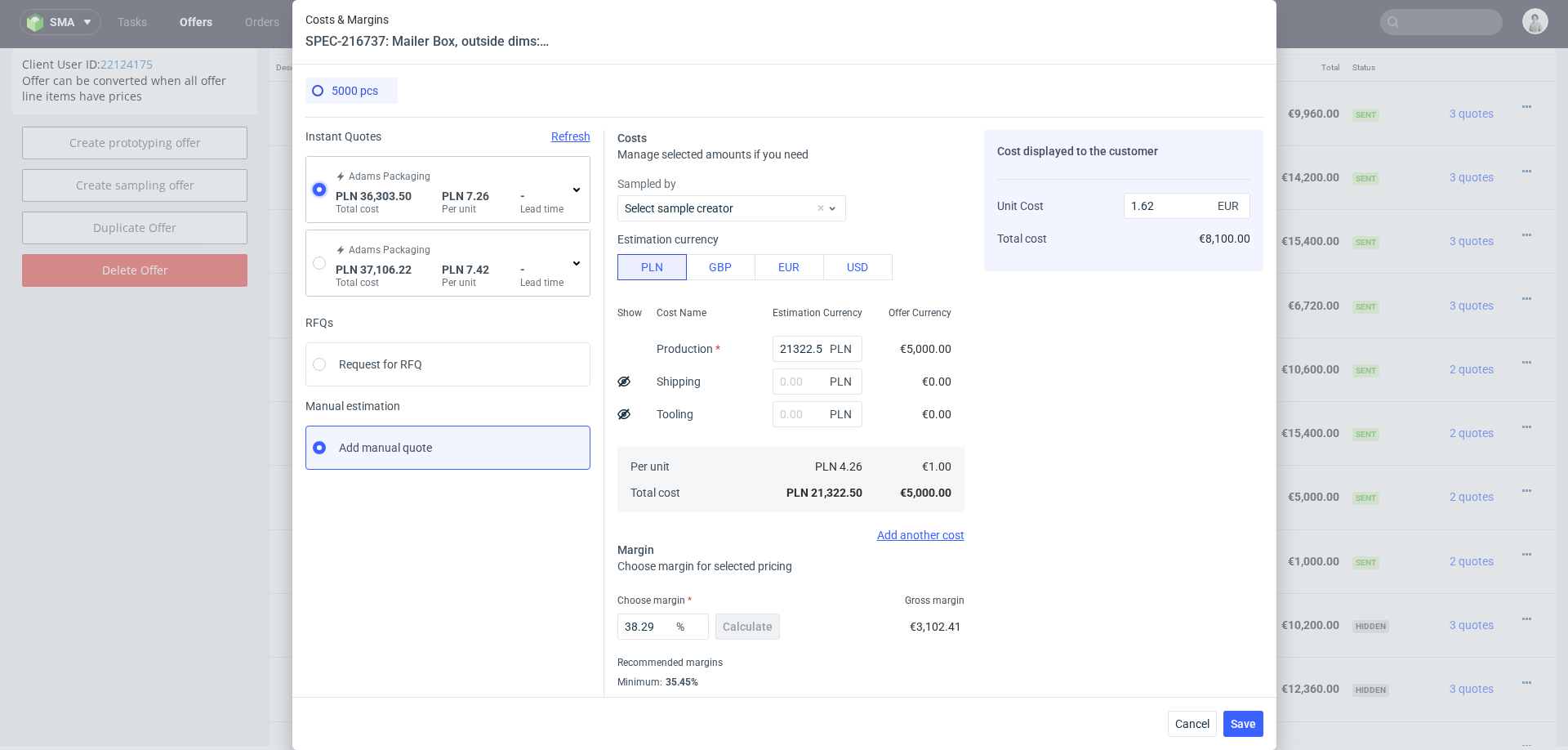
type input "1.71"
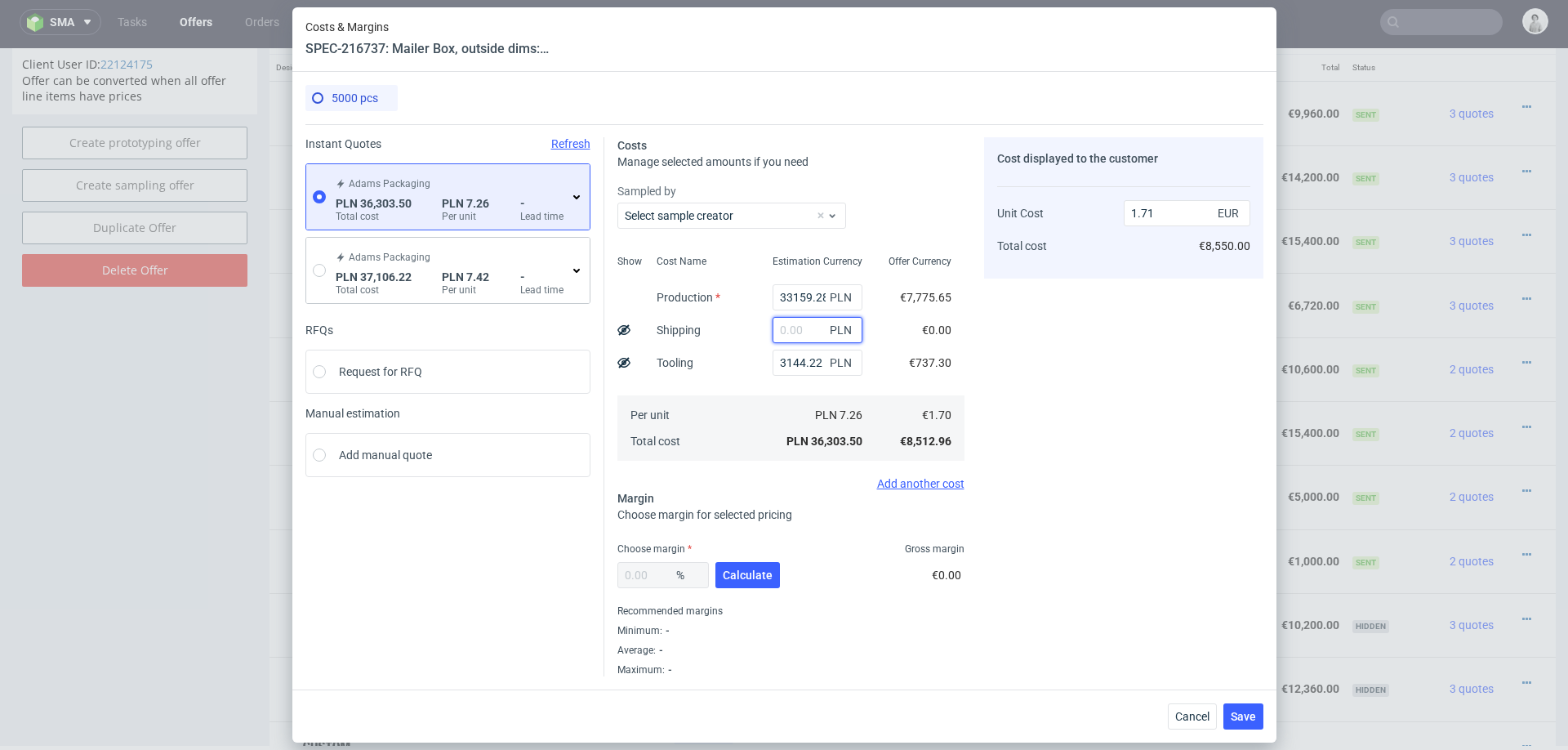
click at [803, 330] on input "text" at bounding box center [817, 330] width 90 height 26
type input "20000"
type input "2.65"
type input "20000"
click at [742, 573] on span "Calculate" at bounding box center [747, 575] width 50 height 11
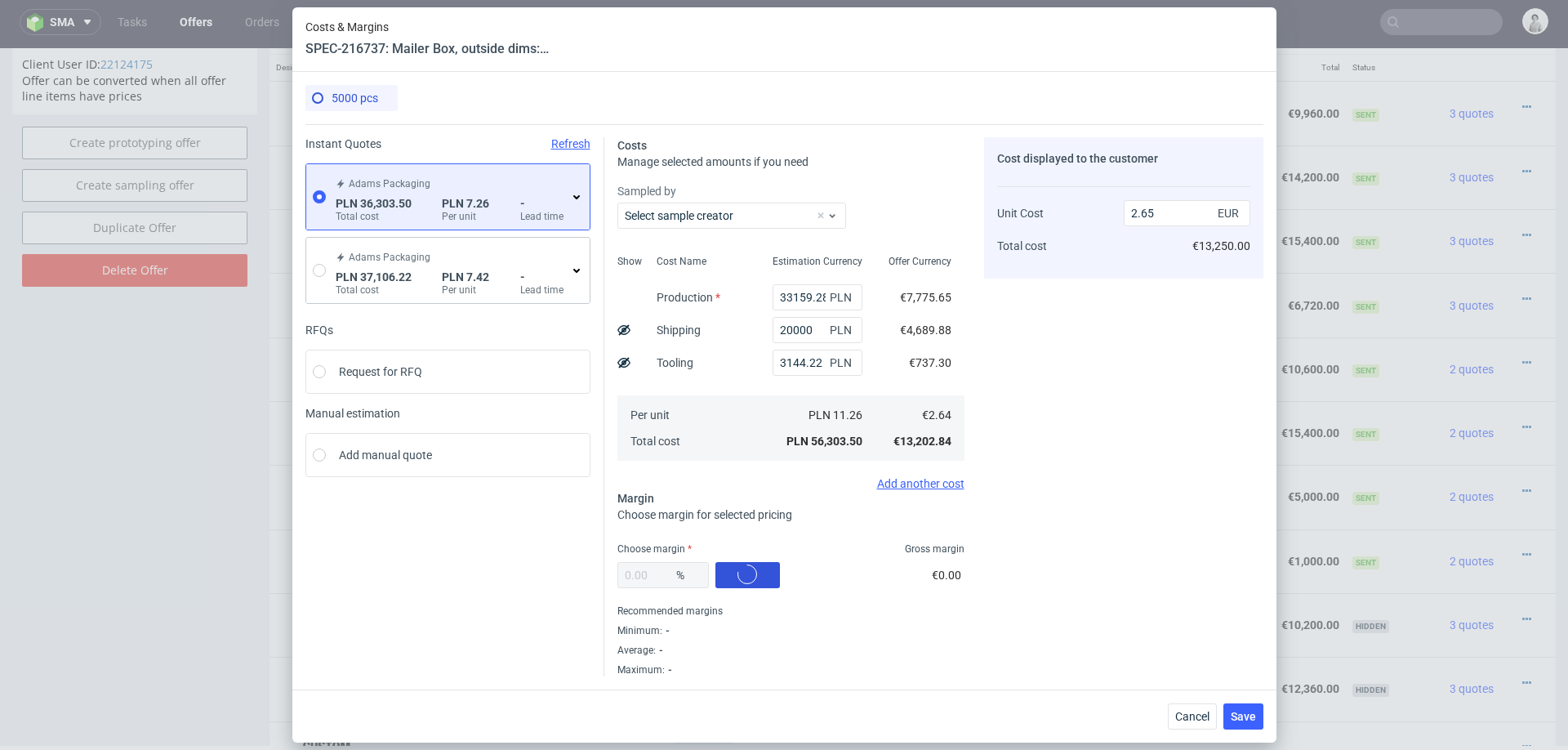
type input "22.17"
type input "3.4"
click at [658, 573] on input "22.17" at bounding box center [663, 575] width 91 height 26
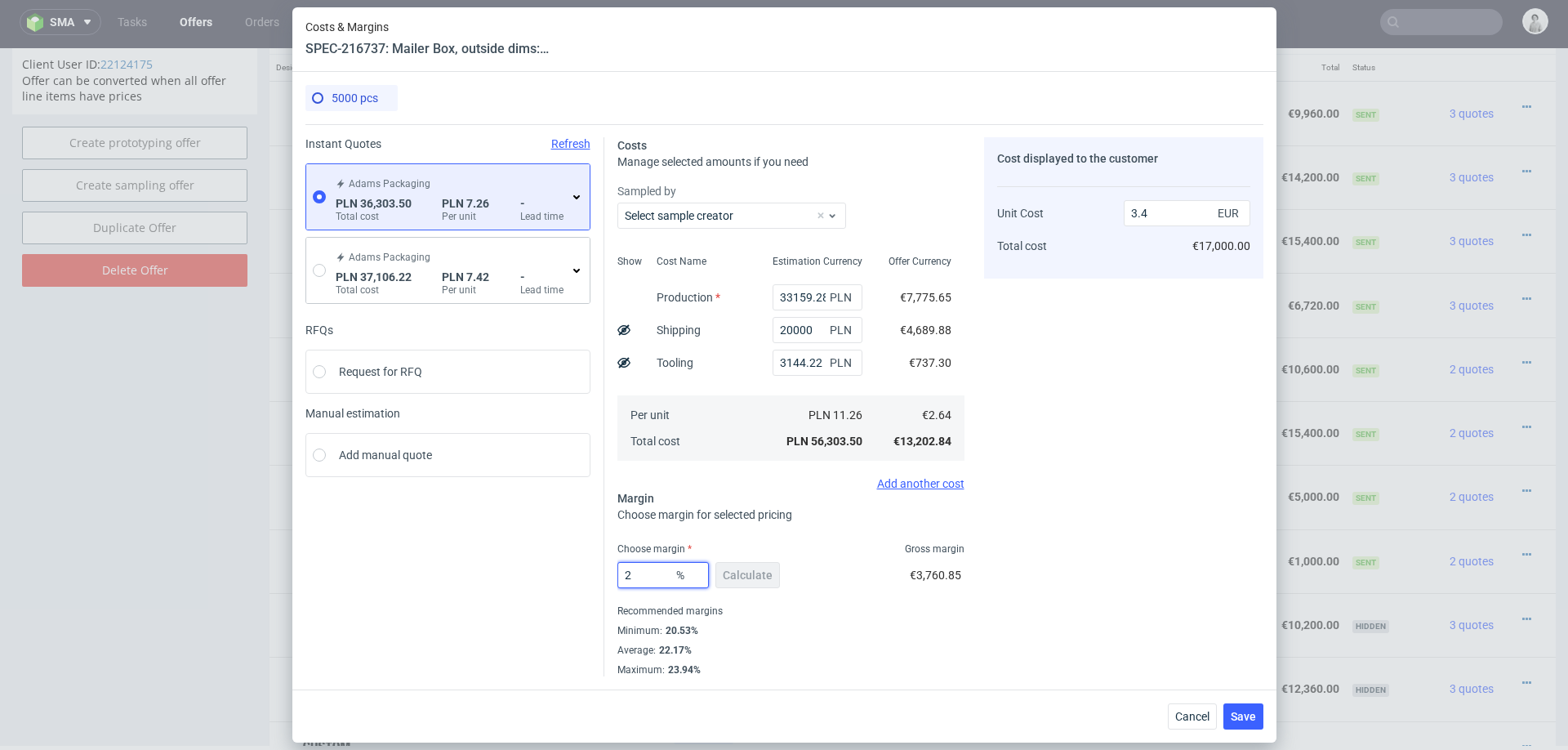
type input "21"
type input "3.35"
type input "21"
click at [909, 615] on div "Recommended margins" at bounding box center [791, 611] width 347 height 20
click at [1240, 713] on span "Save" at bounding box center [1242, 716] width 25 height 11
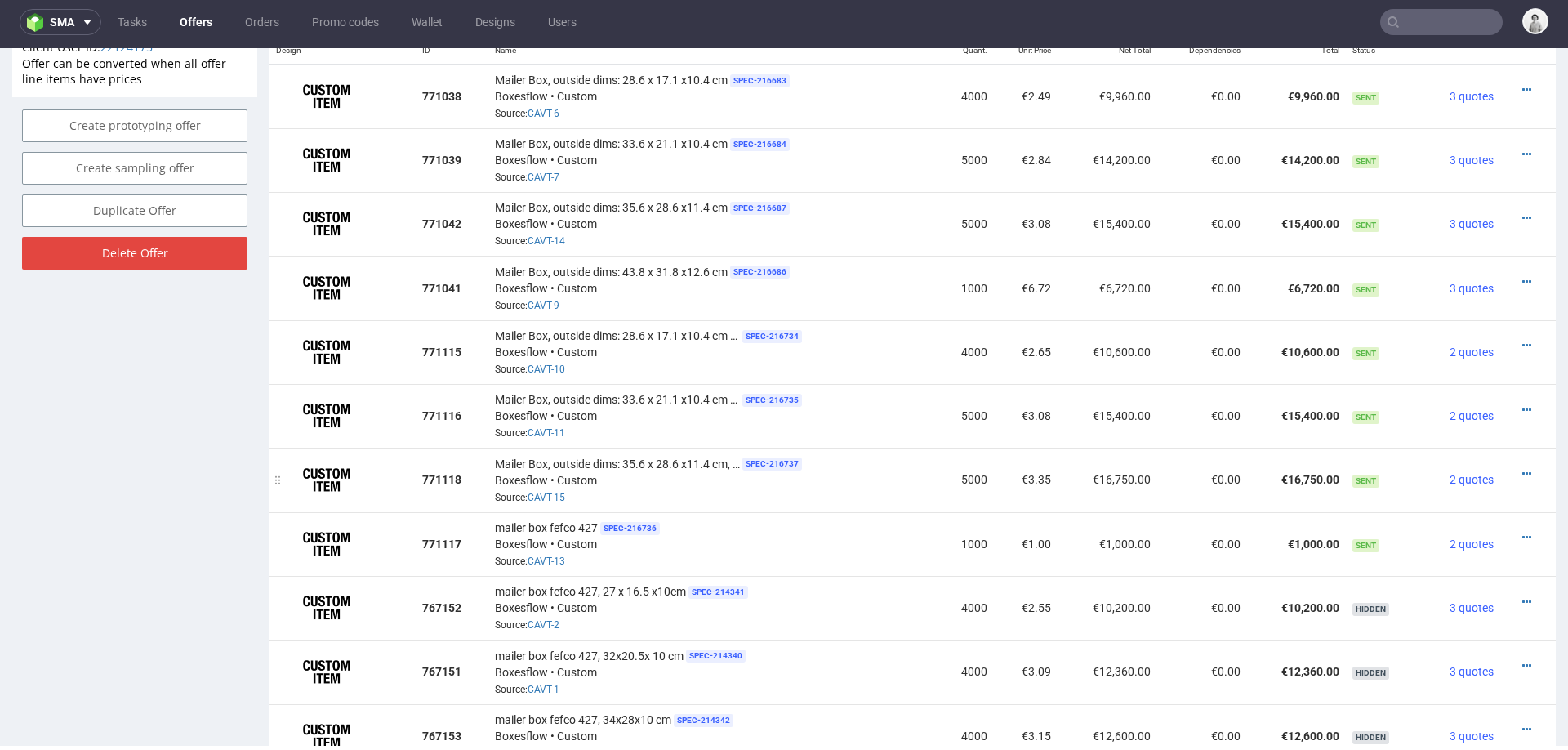
scroll to position [1067, 0]
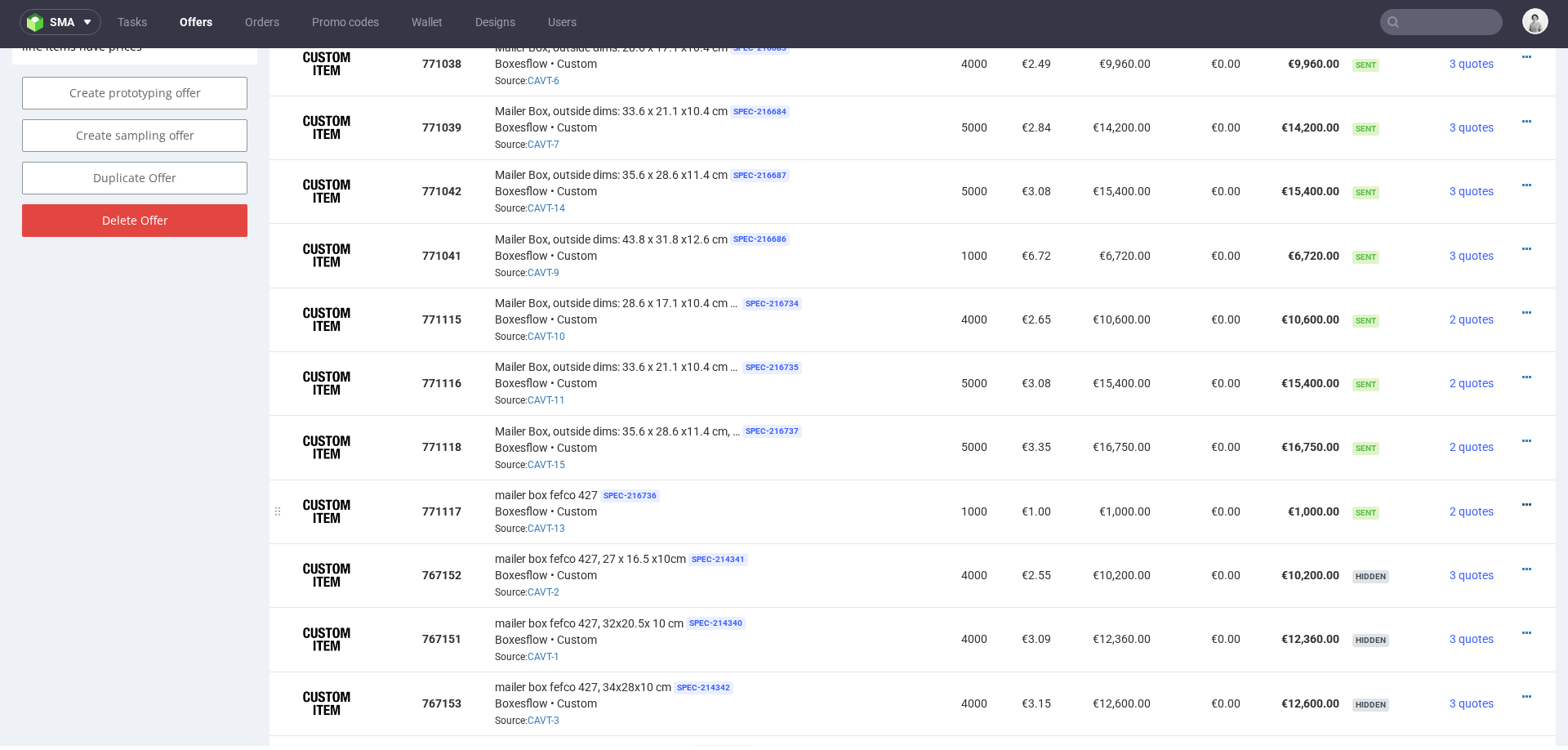
click at [1522, 499] on icon at bounding box center [1526, 504] width 9 height 11
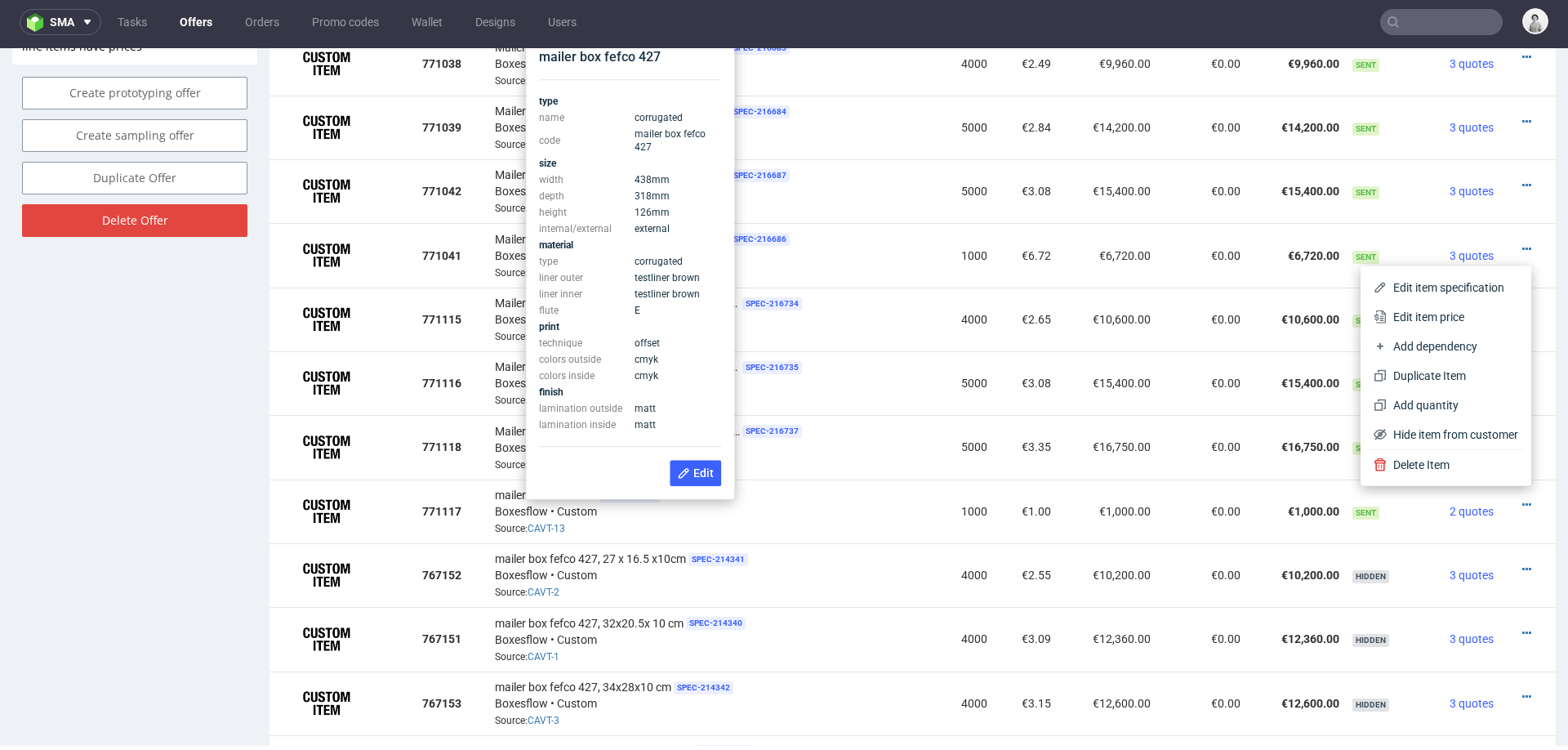
scroll to position [1010, 0]
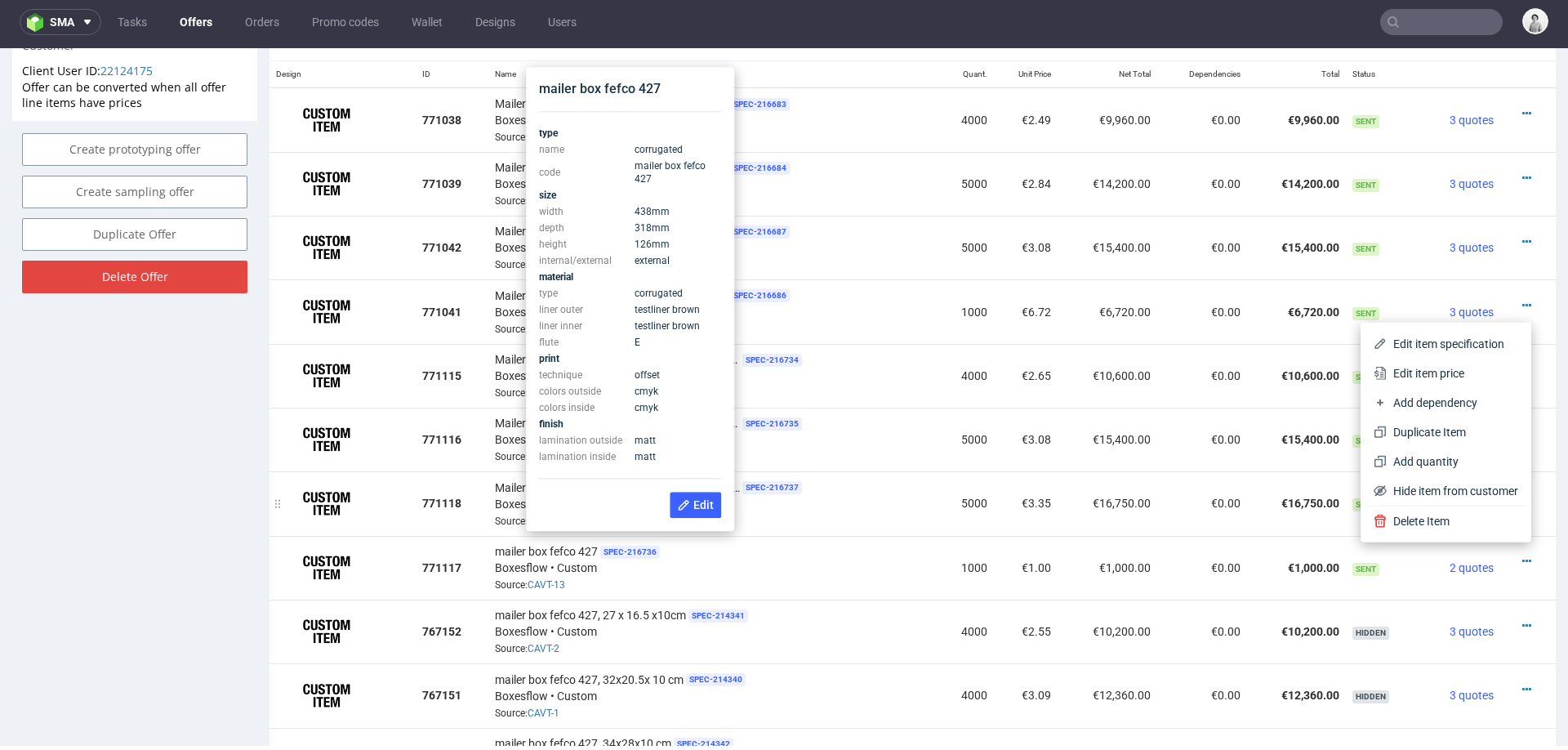
click at [903, 511] on div "Mailer Box, outside dims: 35.6 x 28.6 x11.4 cm, Matt lamination on both sides S…" at bounding box center [713, 503] width 438 height 51
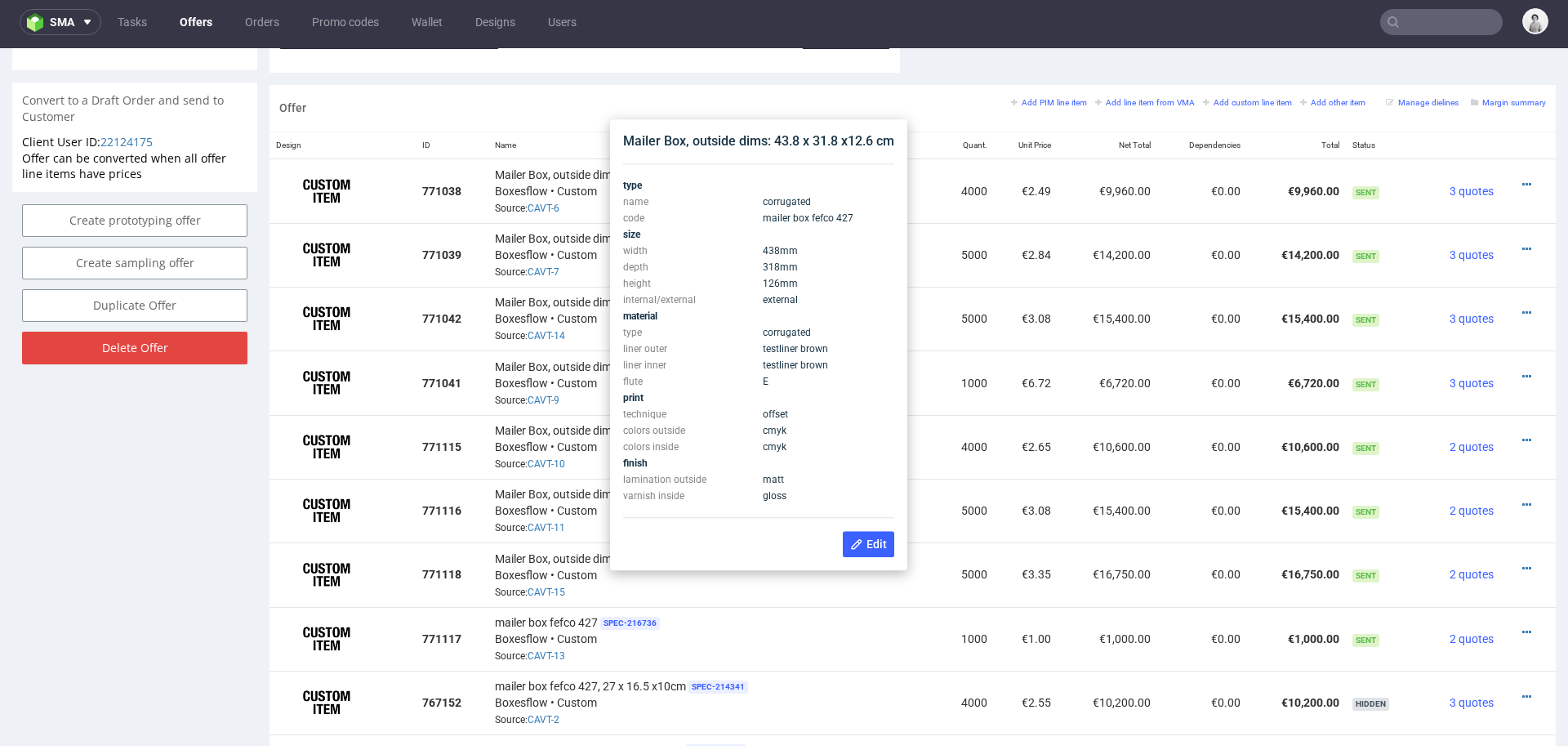
scroll to position [917, 0]
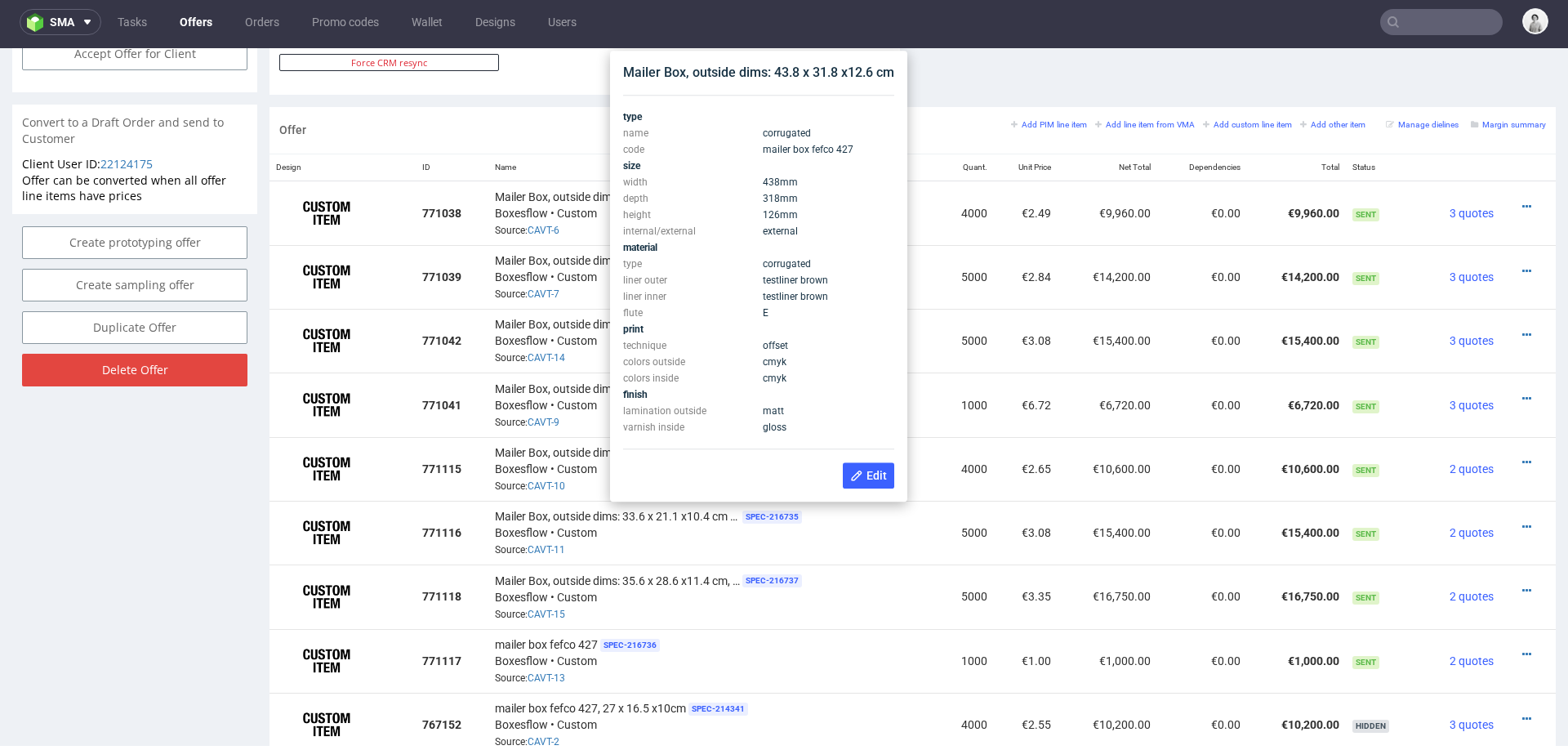
click at [771, 75] on div "Mailer Box, outside dims: 43.8 x 31.8 x12.6 cm" at bounding box center [758, 72] width 271 height 18
copy div "Mailer Box, outside dims: 43.8 x 31.8 x12.6 cm"
click at [1095, 501] on td "€15,400.00" at bounding box center [1107, 532] width 98 height 64
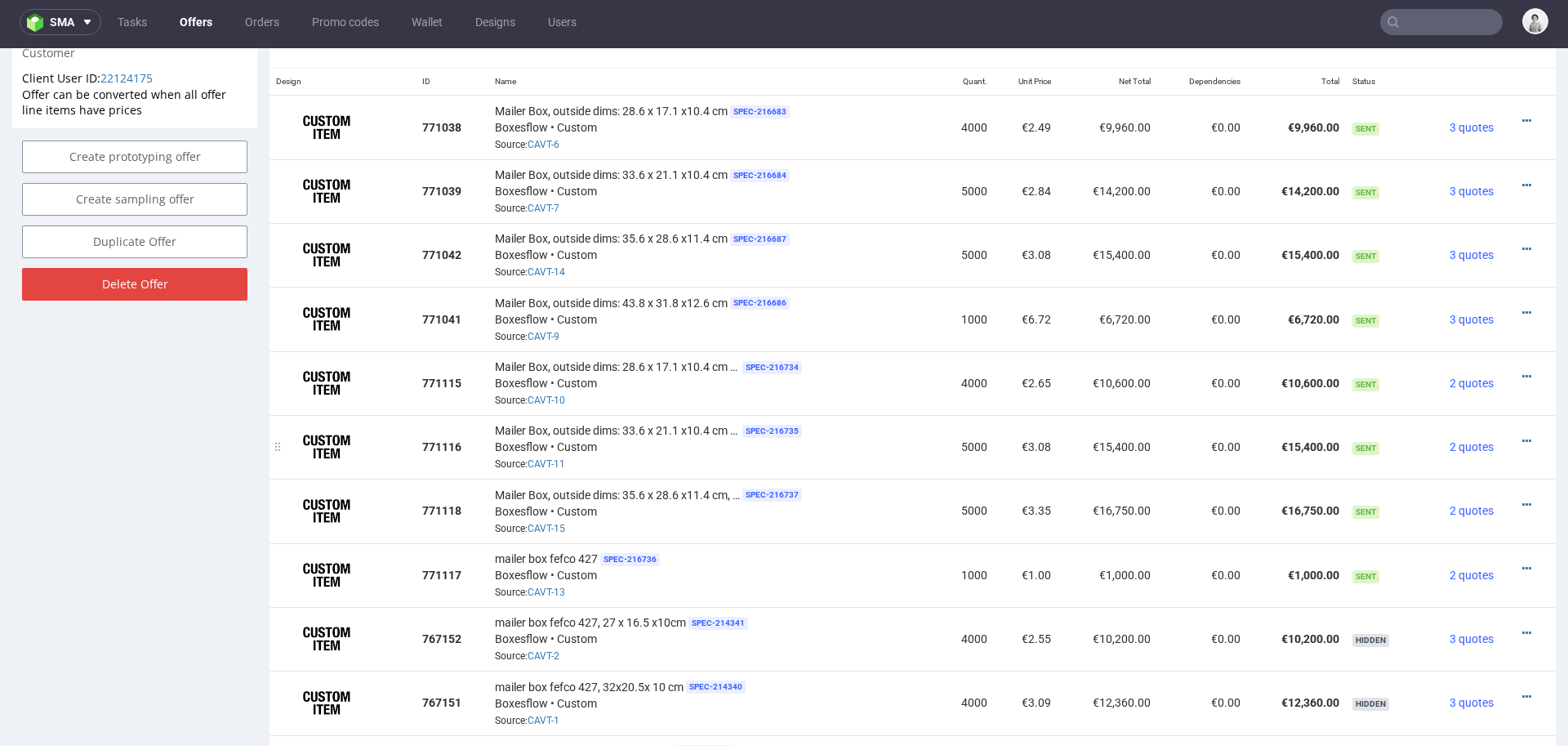
scroll to position [1005, 0]
click at [1522, 561] on icon at bounding box center [1526, 566] width 9 height 11
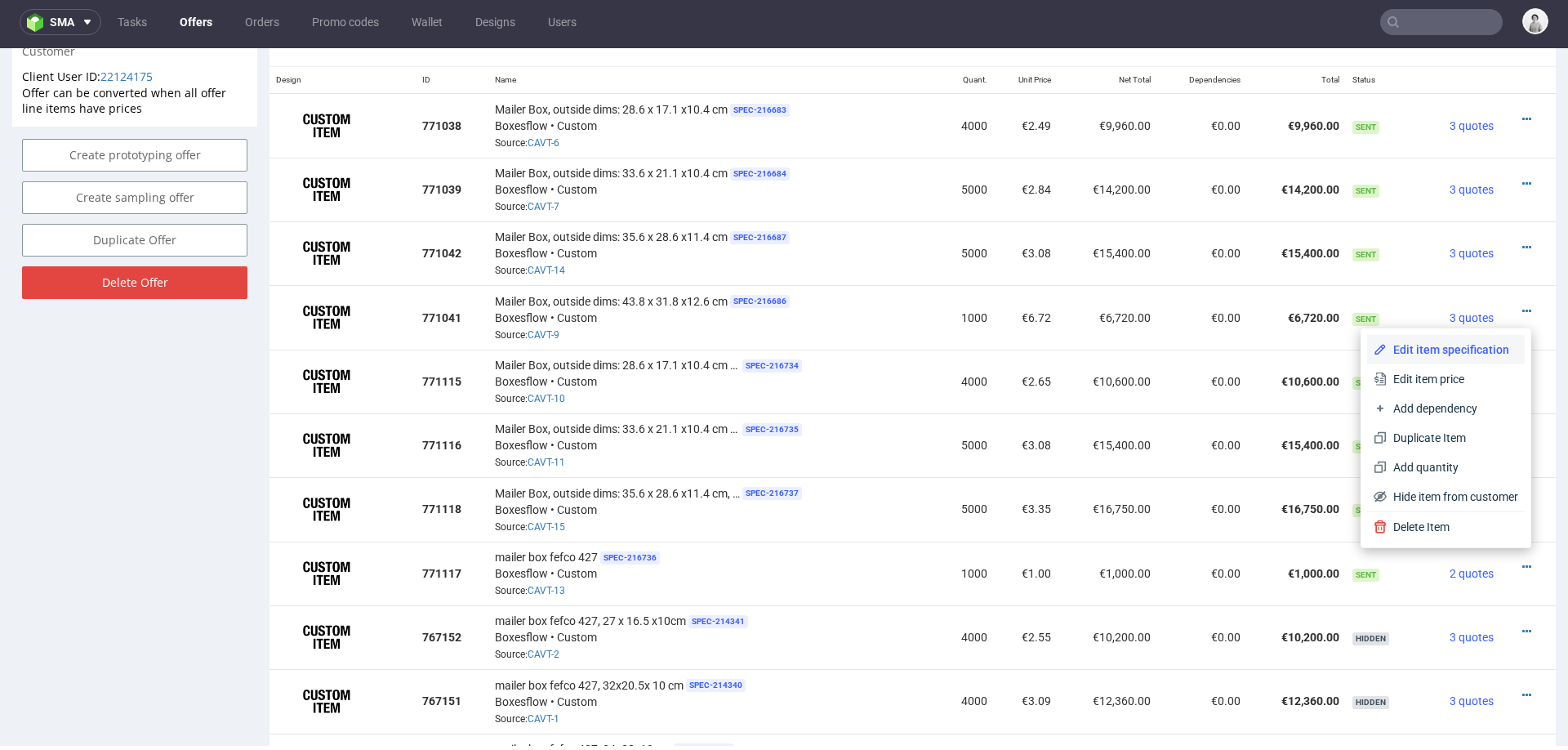
click at [1463, 350] on span "Edit item specification" at bounding box center [1451, 349] width 131 height 17
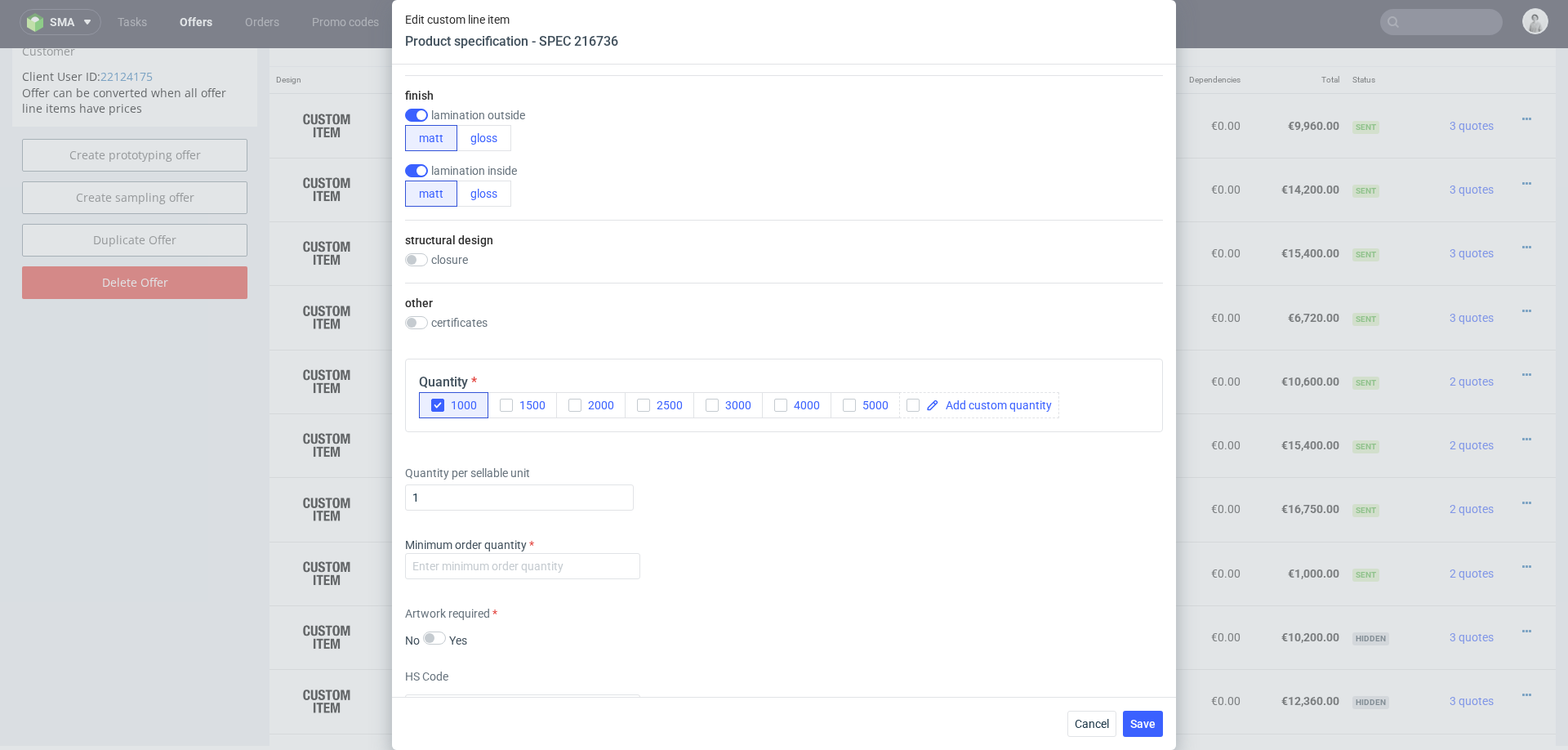
scroll to position [968, 0]
click at [557, 557] on input "number" at bounding box center [522, 561] width 235 height 26
type input "1000"
click at [869, 590] on div "Supplier Custom Custom supplier Boxesflow Technical specification Instant price…" at bounding box center [784, 381] width 784 height 632
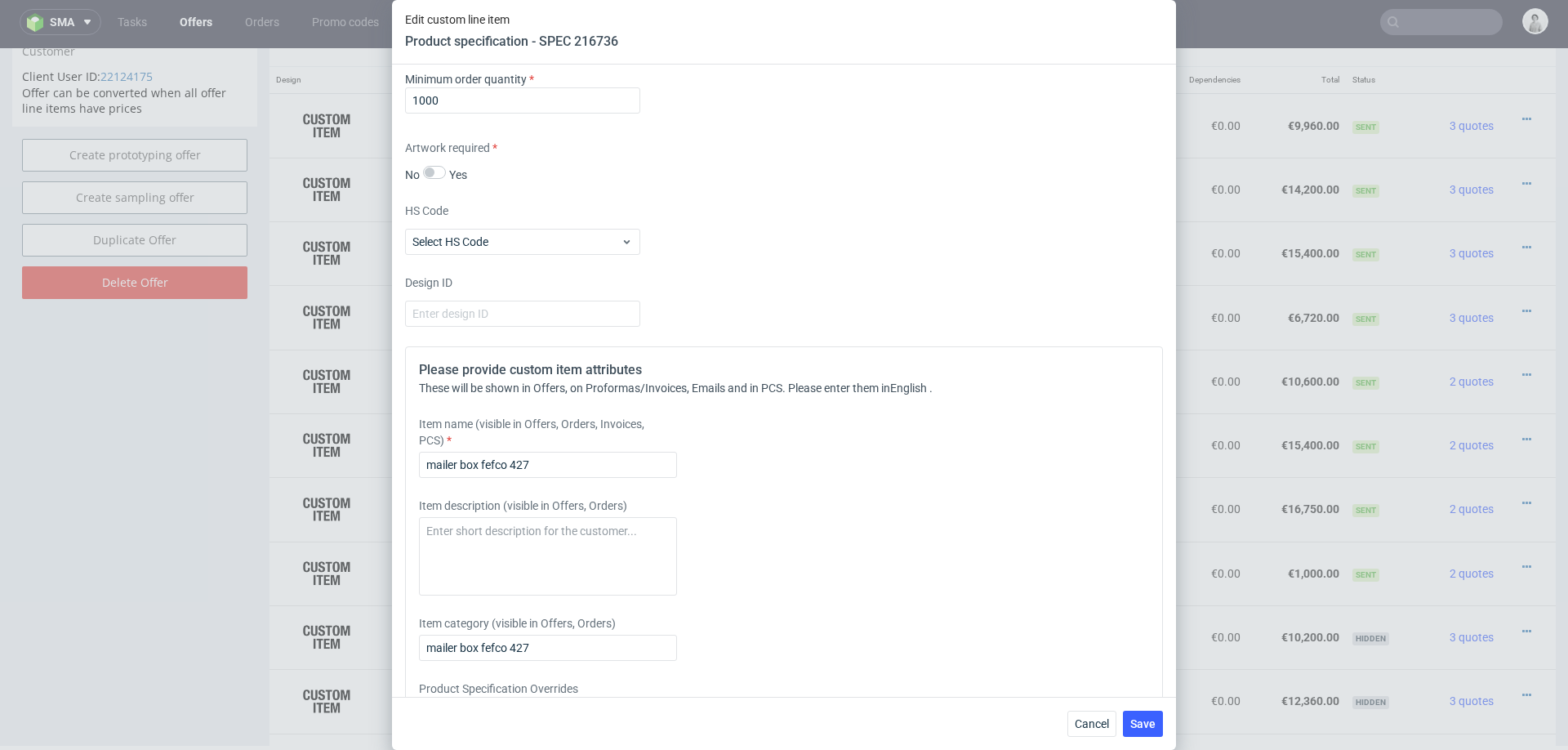
scroll to position [1429, 0]
click at [614, 458] on input "mailer box fefco 427" at bounding box center [548, 464] width 258 height 26
paste input "Mailer Box, outside dims: 43.8 x 31.8 x12.6 cm"
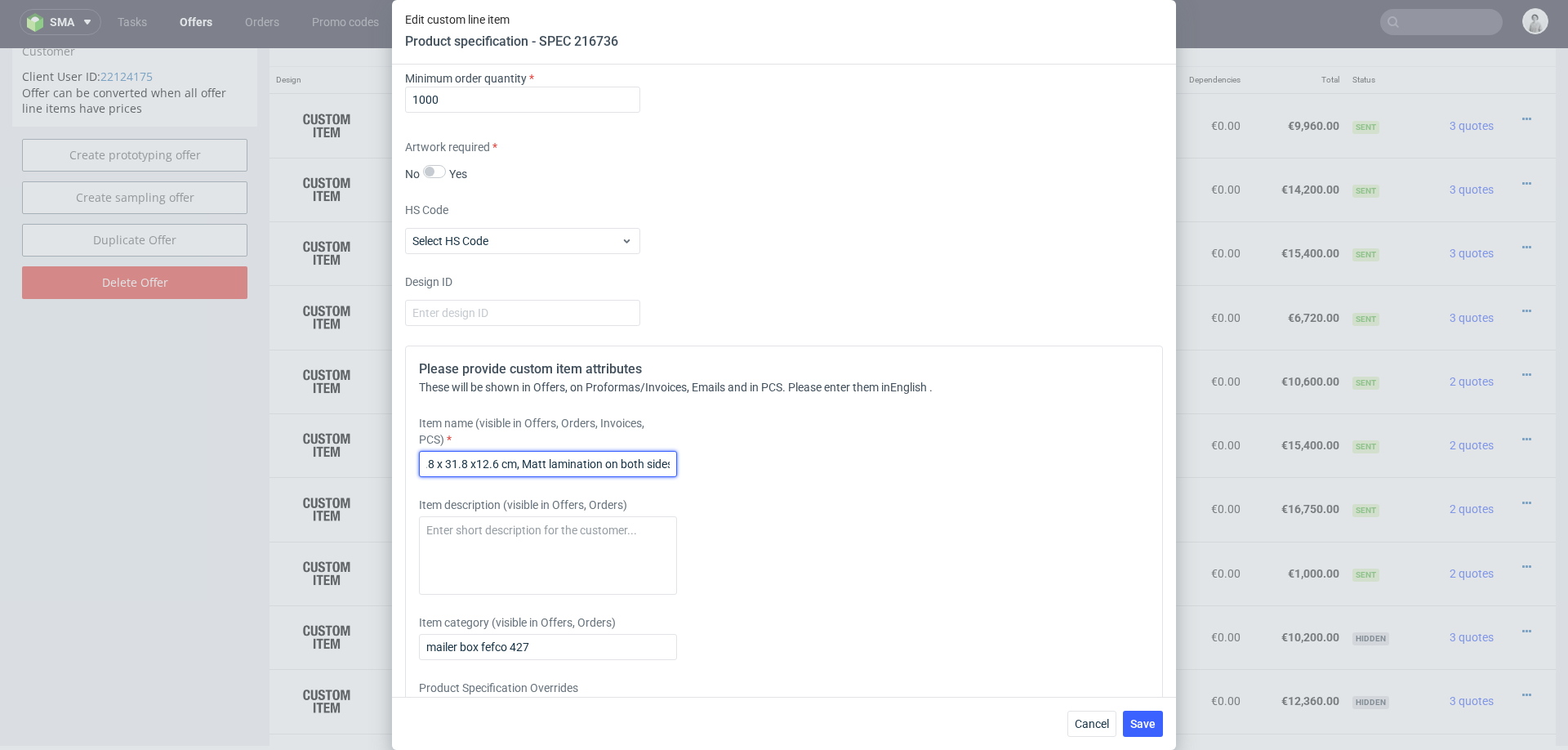
scroll to position [0, 149]
type input "Mailer Box, outside dims: 43.8 x 31.8 x12.6 cm, Matt lamination on both sides"
click at [1140, 723] on span "Save" at bounding box center [1142, 723] width 25 height 11
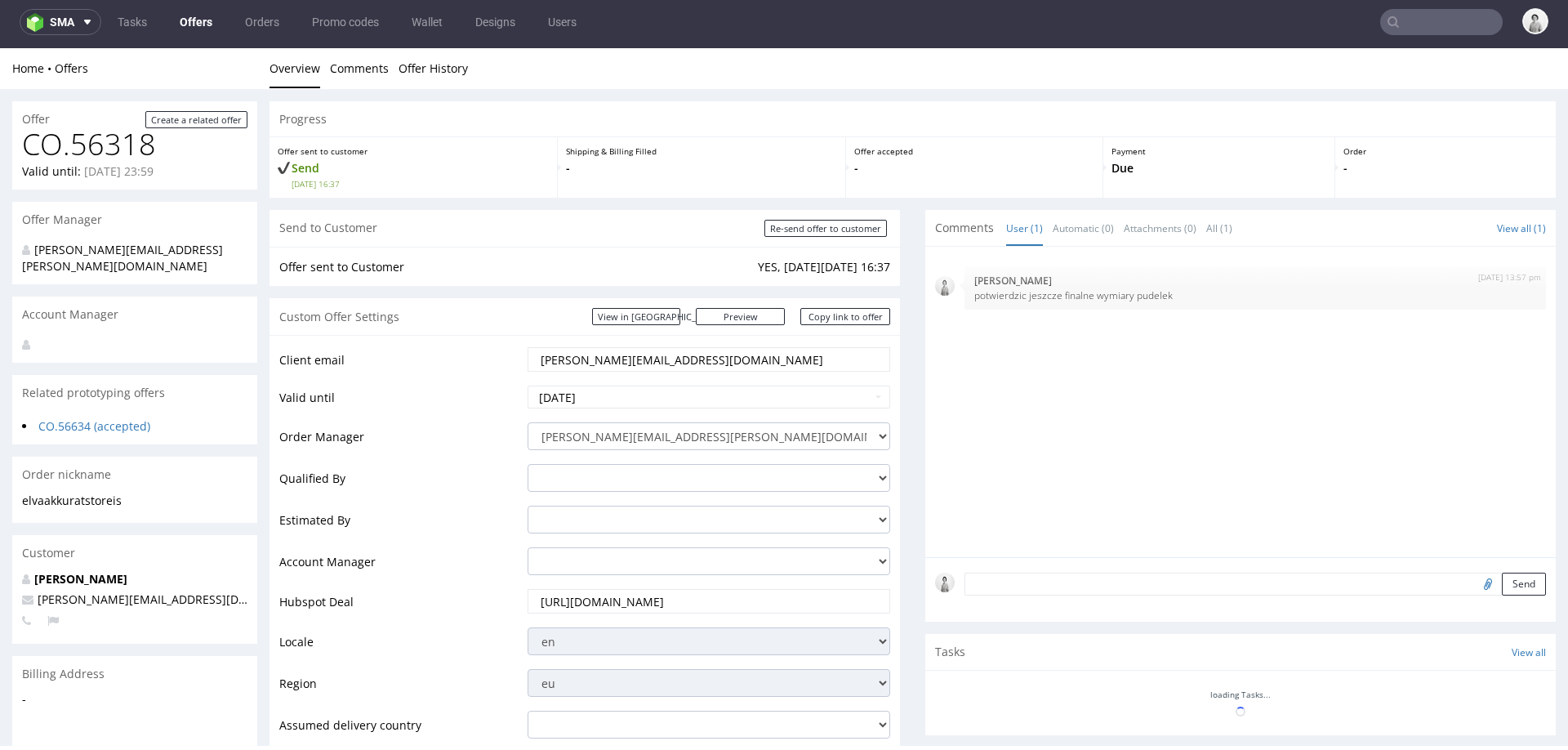
scroll to position [527, 0]
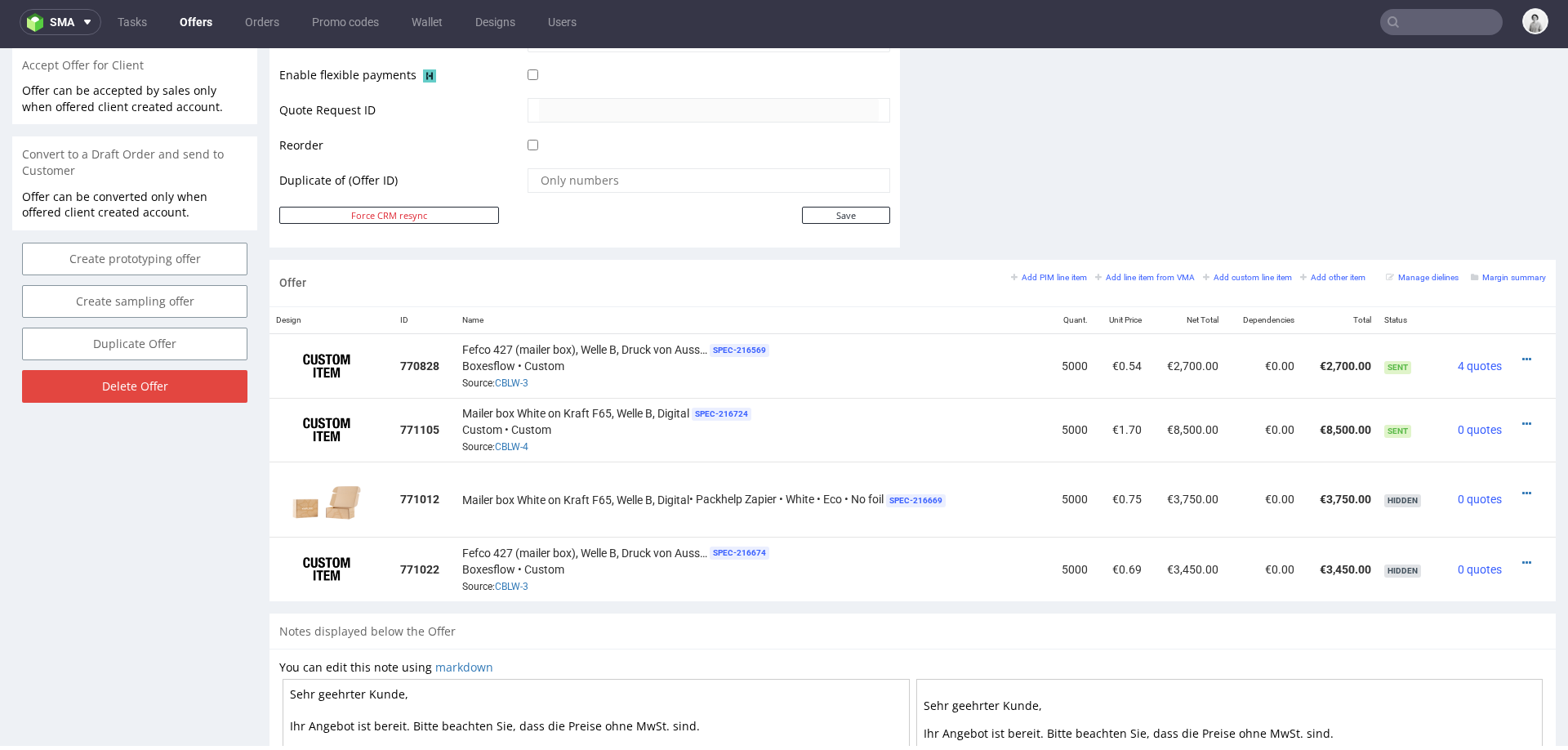
scroll to position [766, 0]
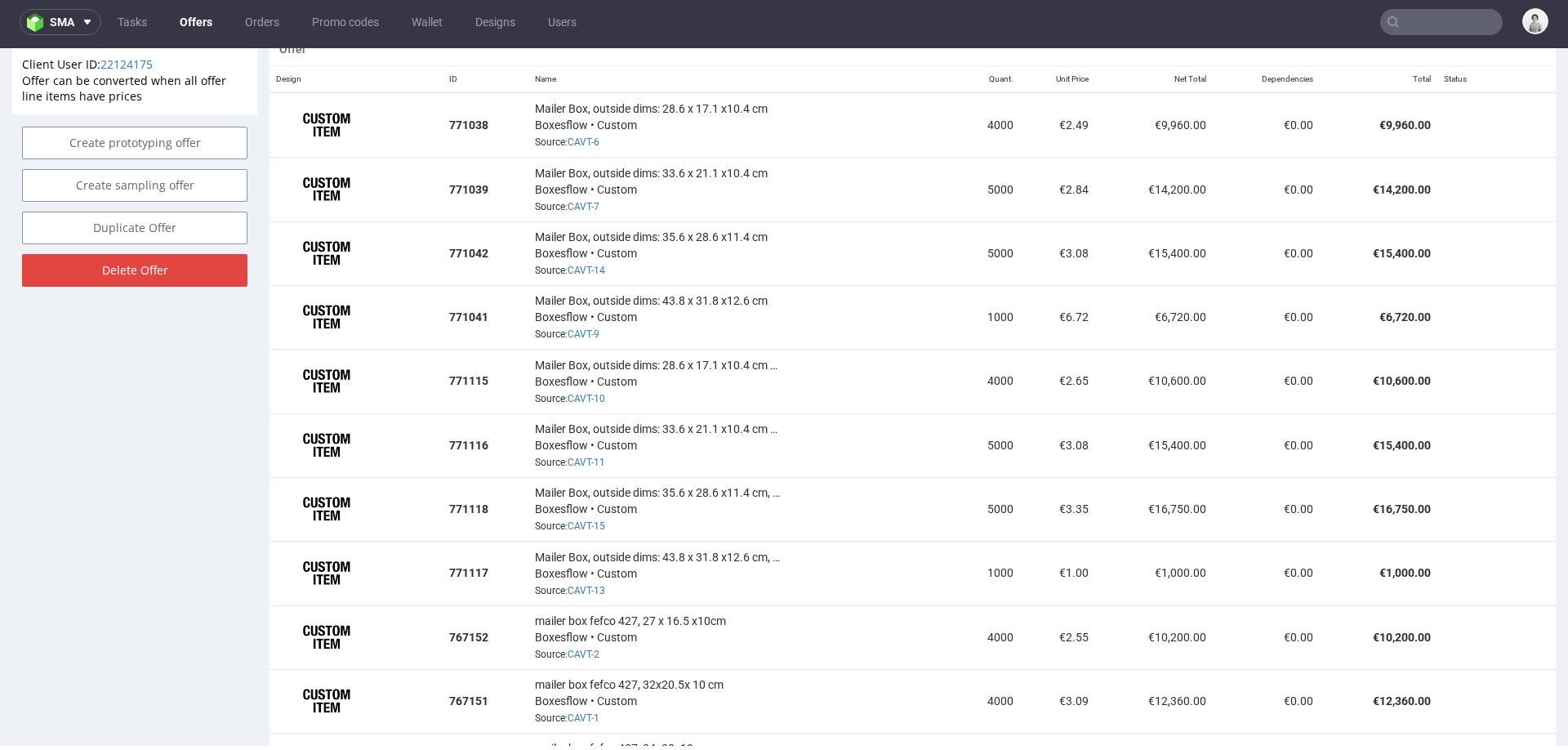
scroll to position [1017, 0]
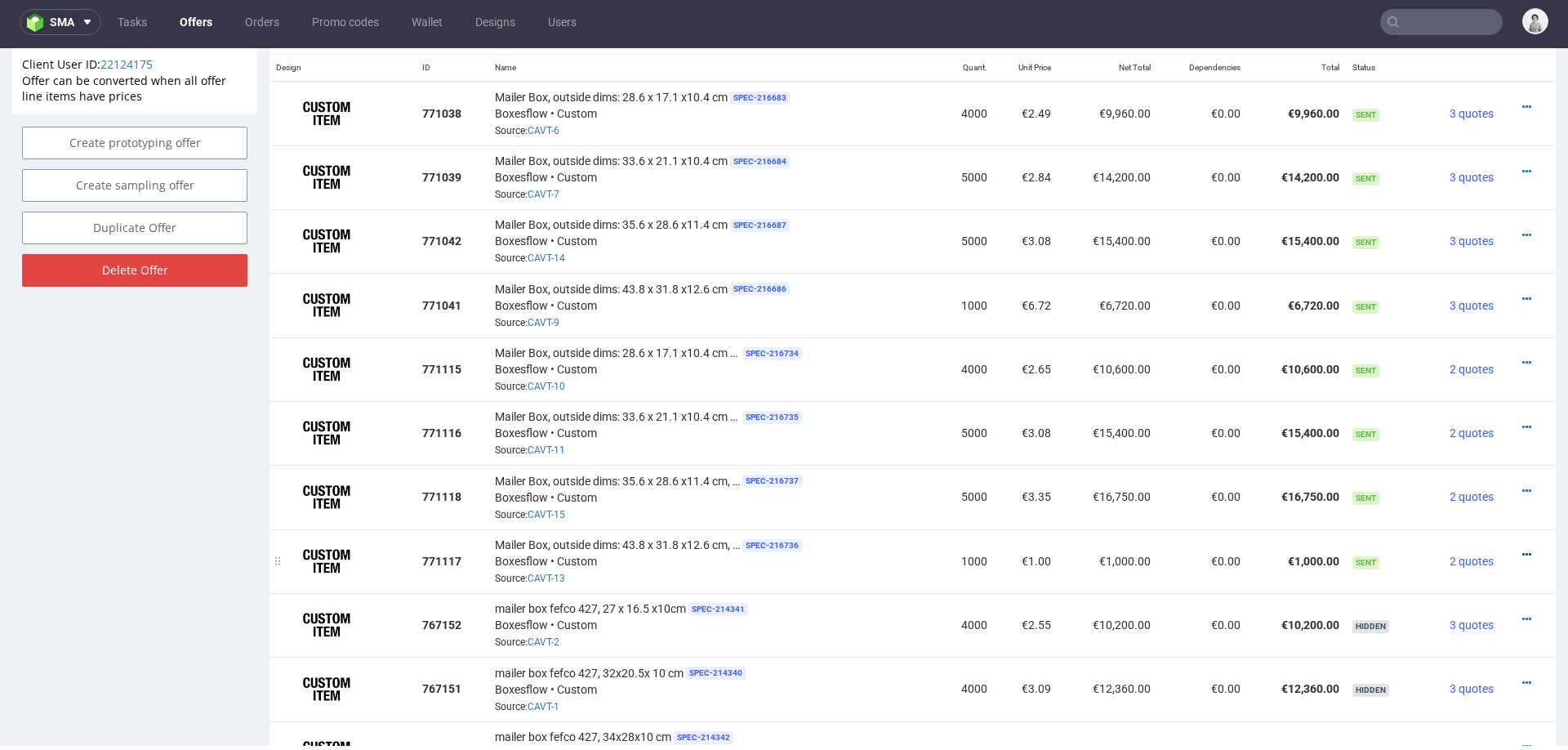
click at [1522, 549] on icon at bounding box center [1526, 554] width 9 height 11
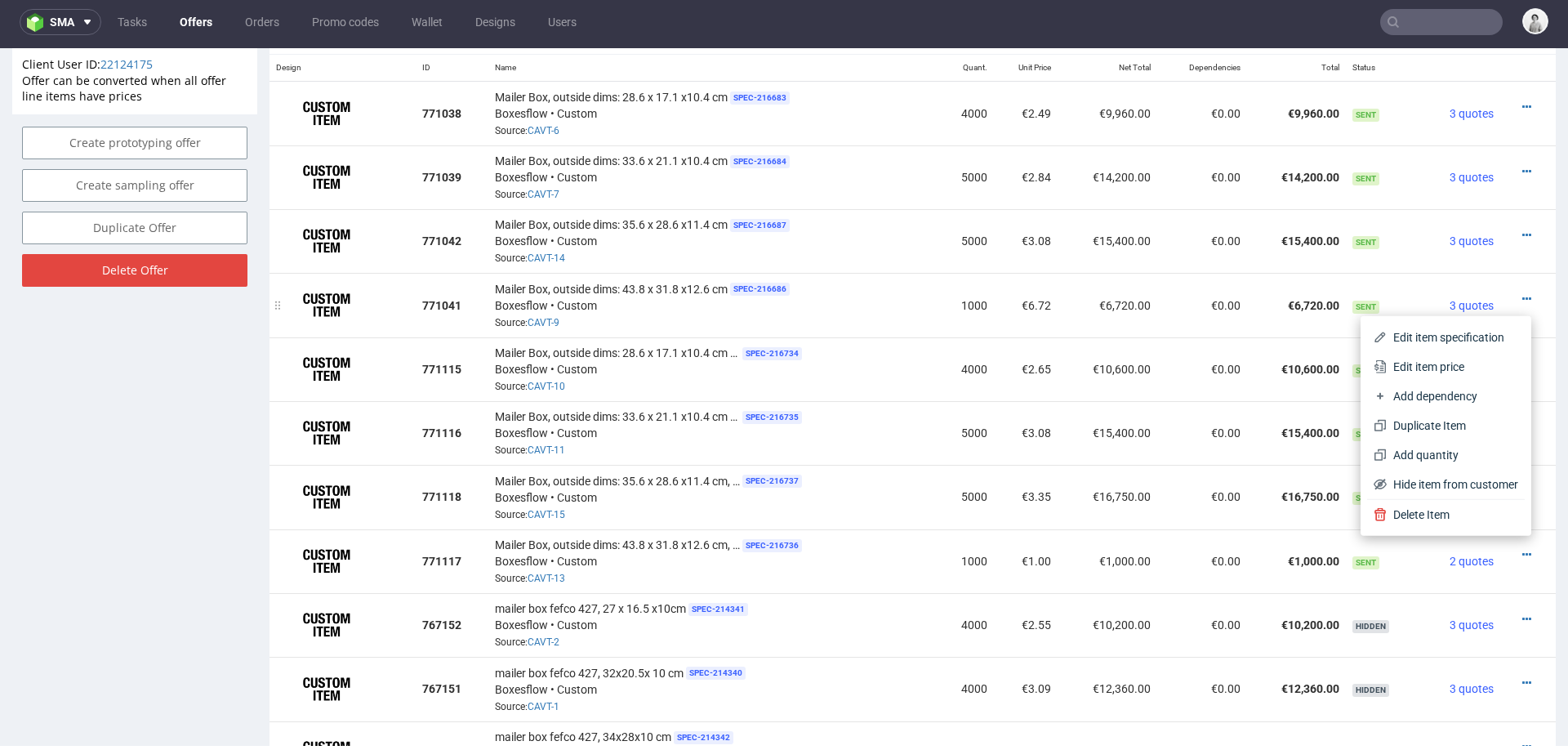
click at [1132, 326] on td "€6,720.00" at bounding box center [1107, 304] width 98 height 64
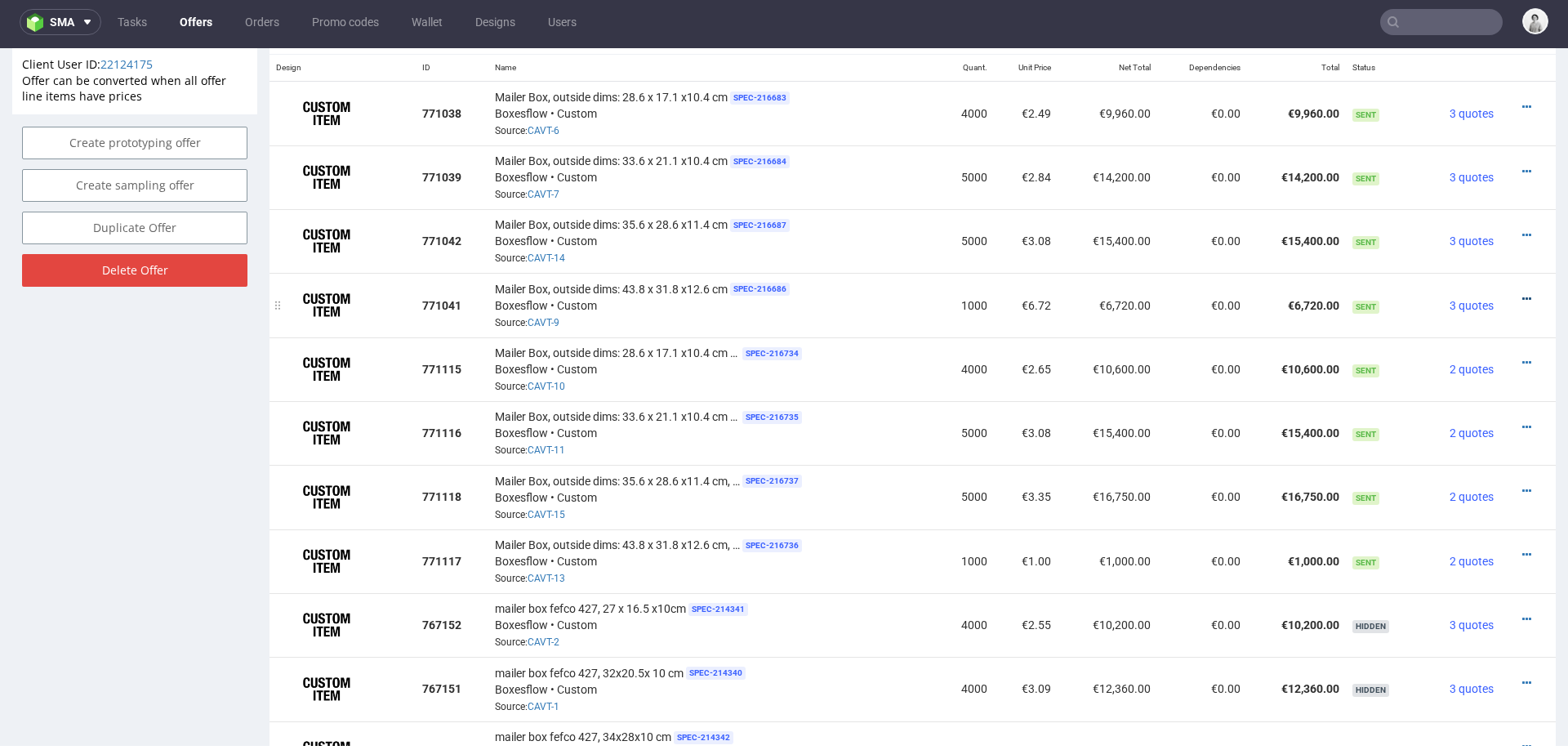
click at [1522, 294] on icon at bounding box center [1526, 299] width 9 height 11
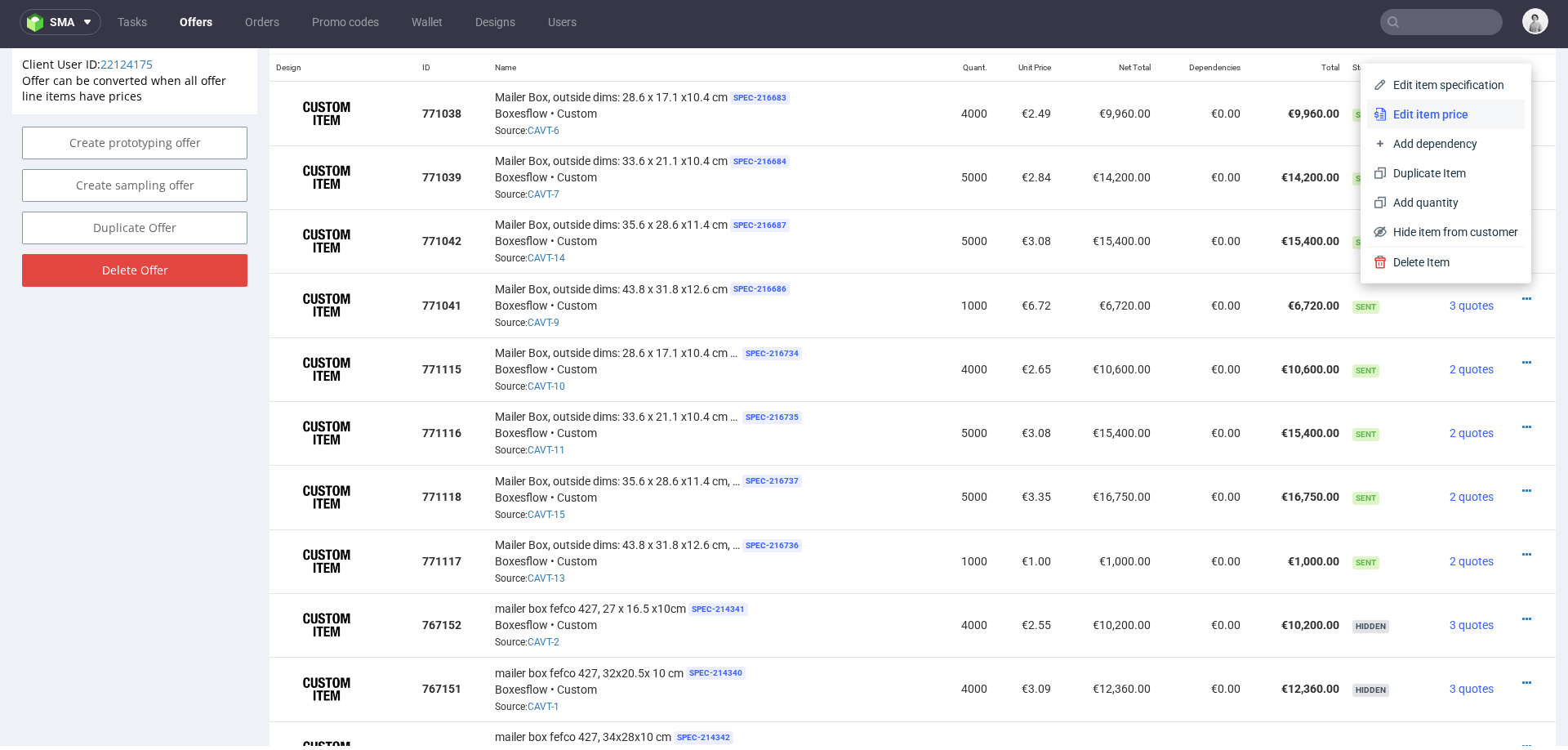
click at [1439, 115] on span "Edit item price" at bounding box center [1451, 114] width 131 height 17
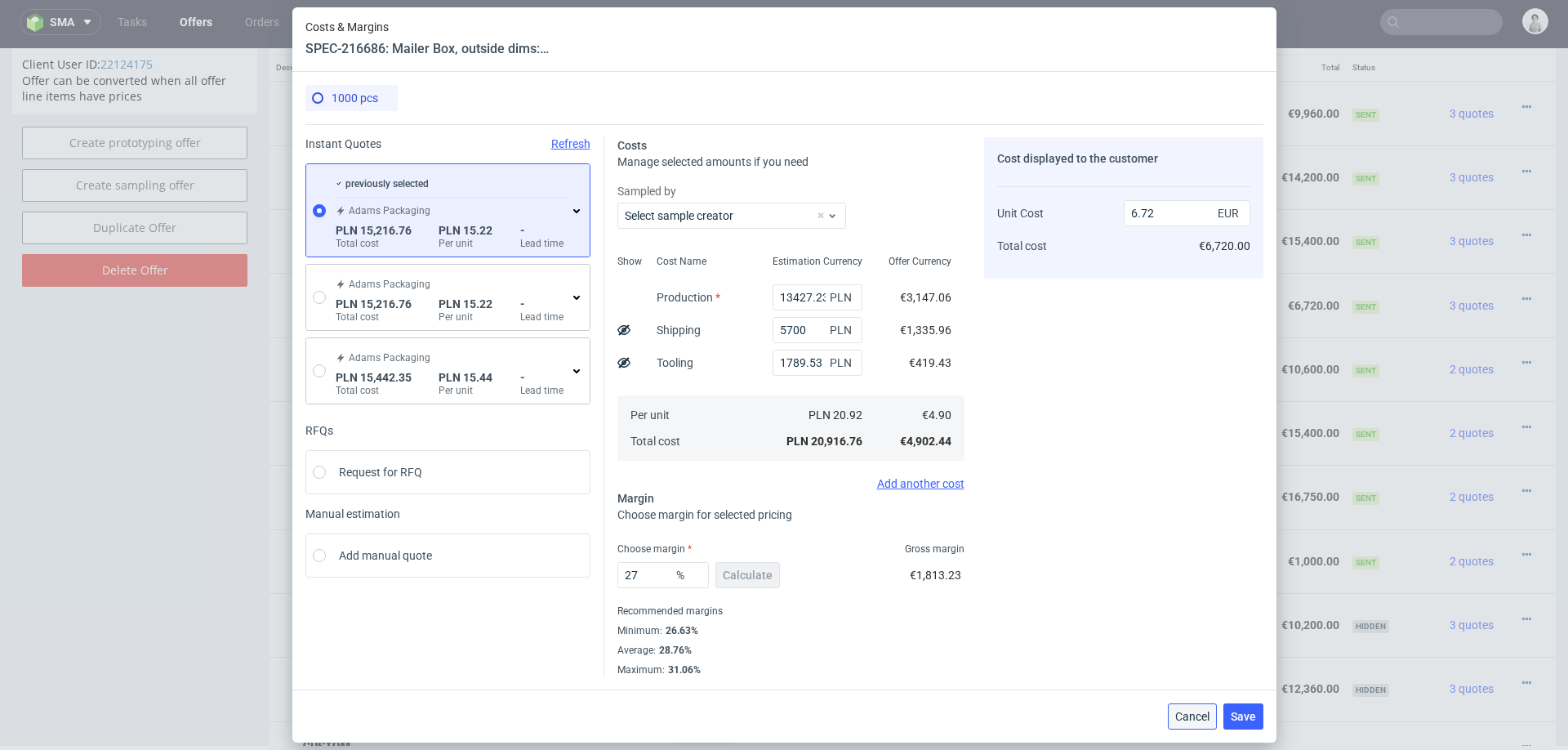
click at [1177, 716] on span "Cancel" at bounding box center [1192, 716] width 34 height 11
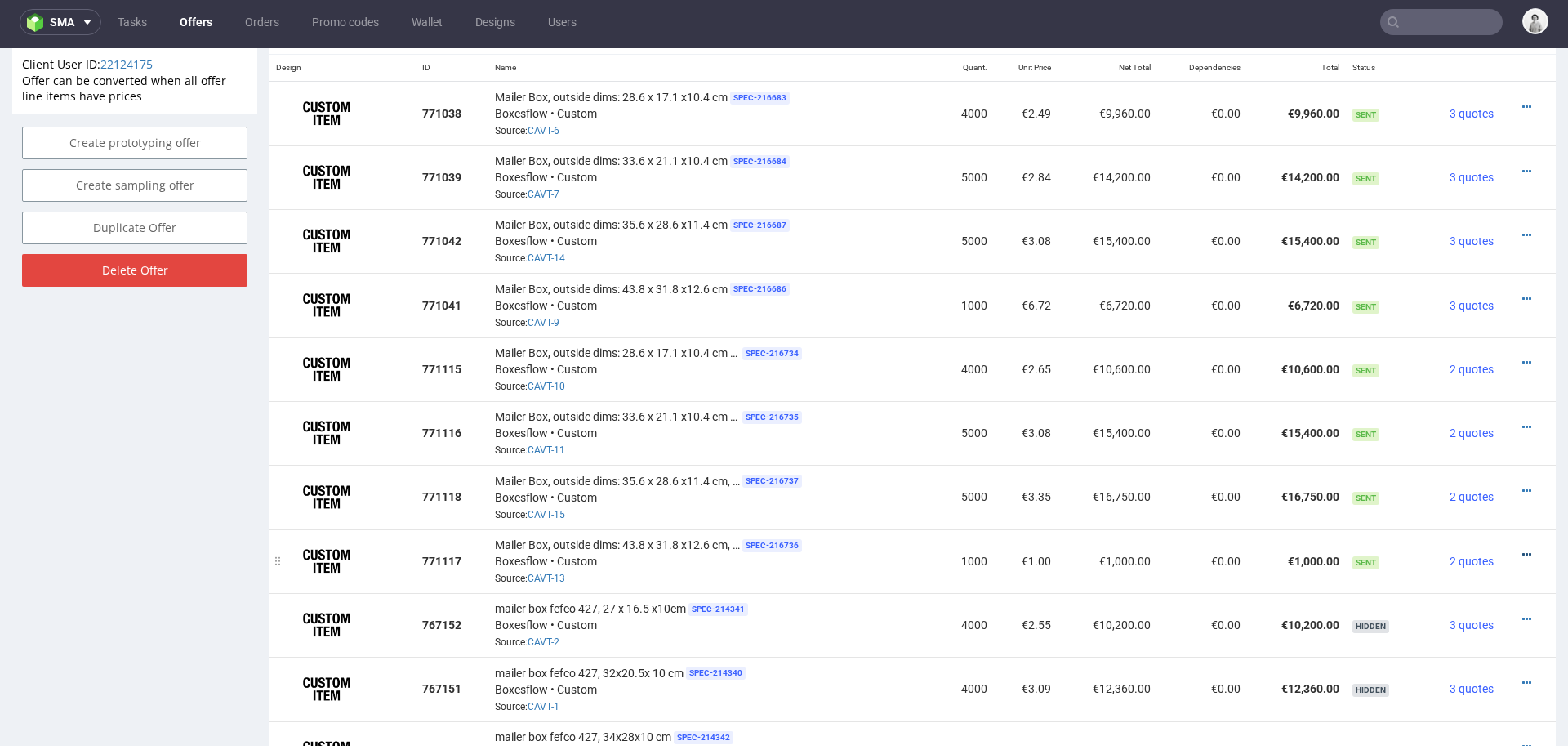
click at [1522, 549] on icon at bounding box center [1526, 554] width 9 height 11
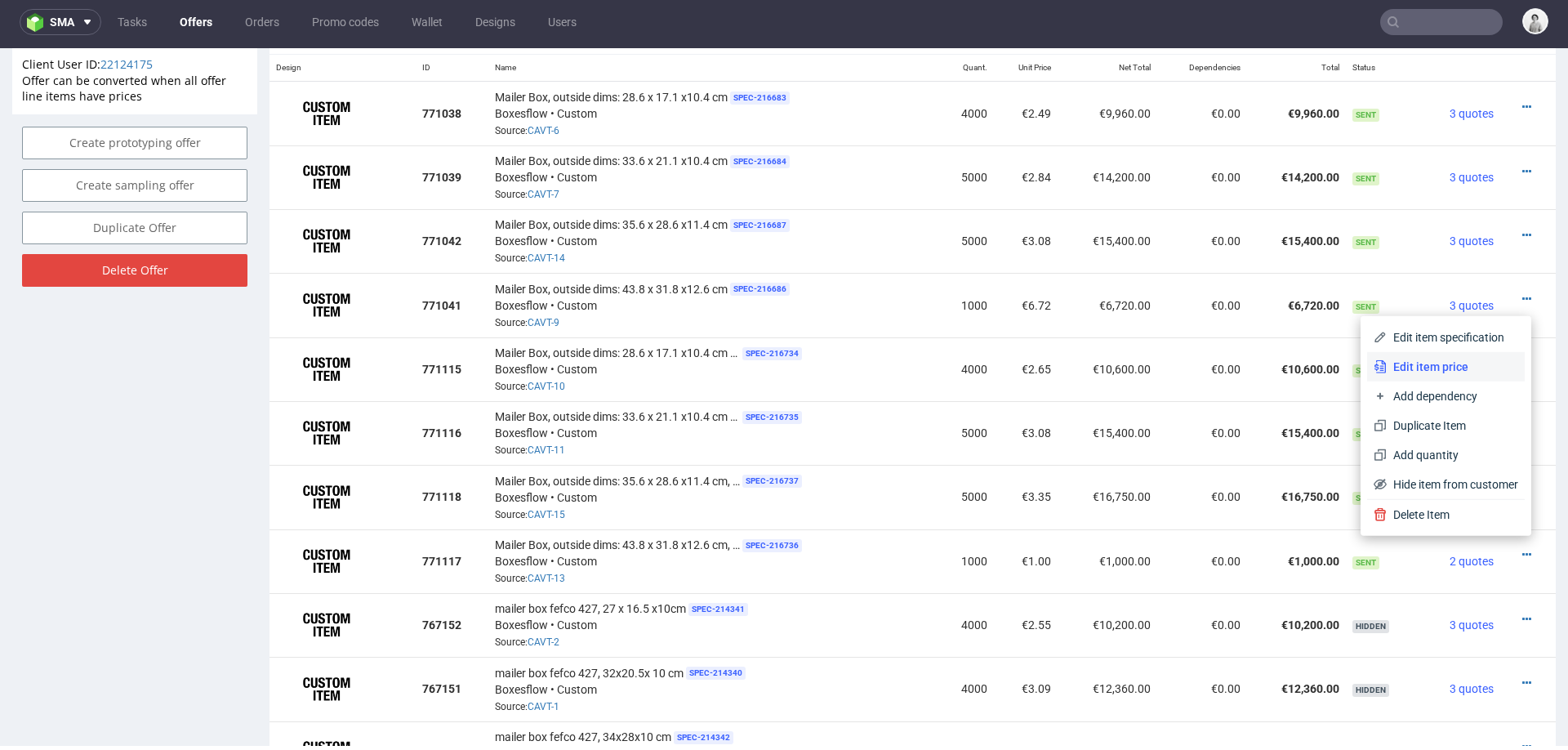
click at [1446, 371] on span "Edit item price" at bounding box center [1451, 367] width 131 height 17
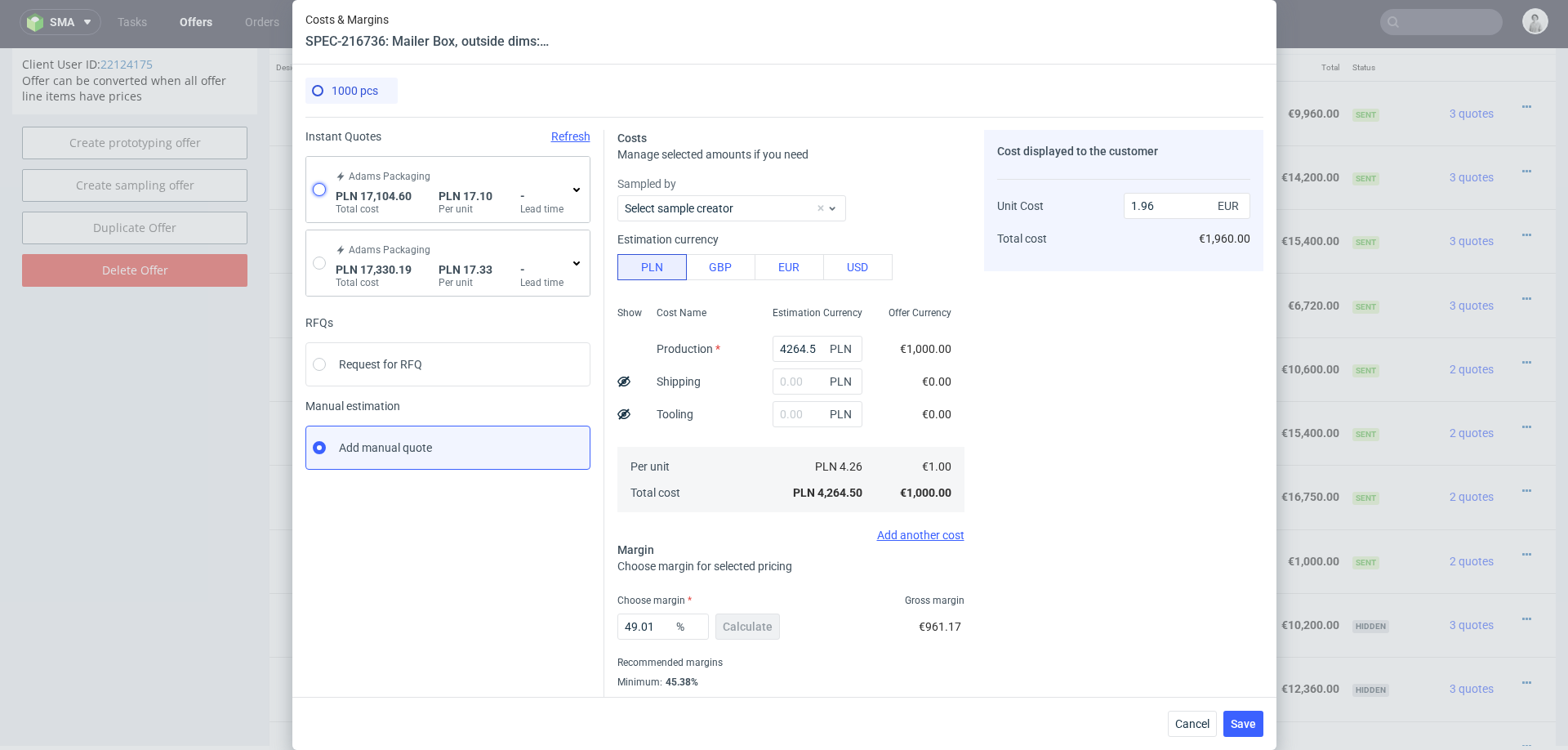
click at [319, 184] on input "radio" at bounding box center [319, 189] width 13 height 13
radio input "true"
radio input "false"
type input "15315.069999999998"
type input "1789.53"
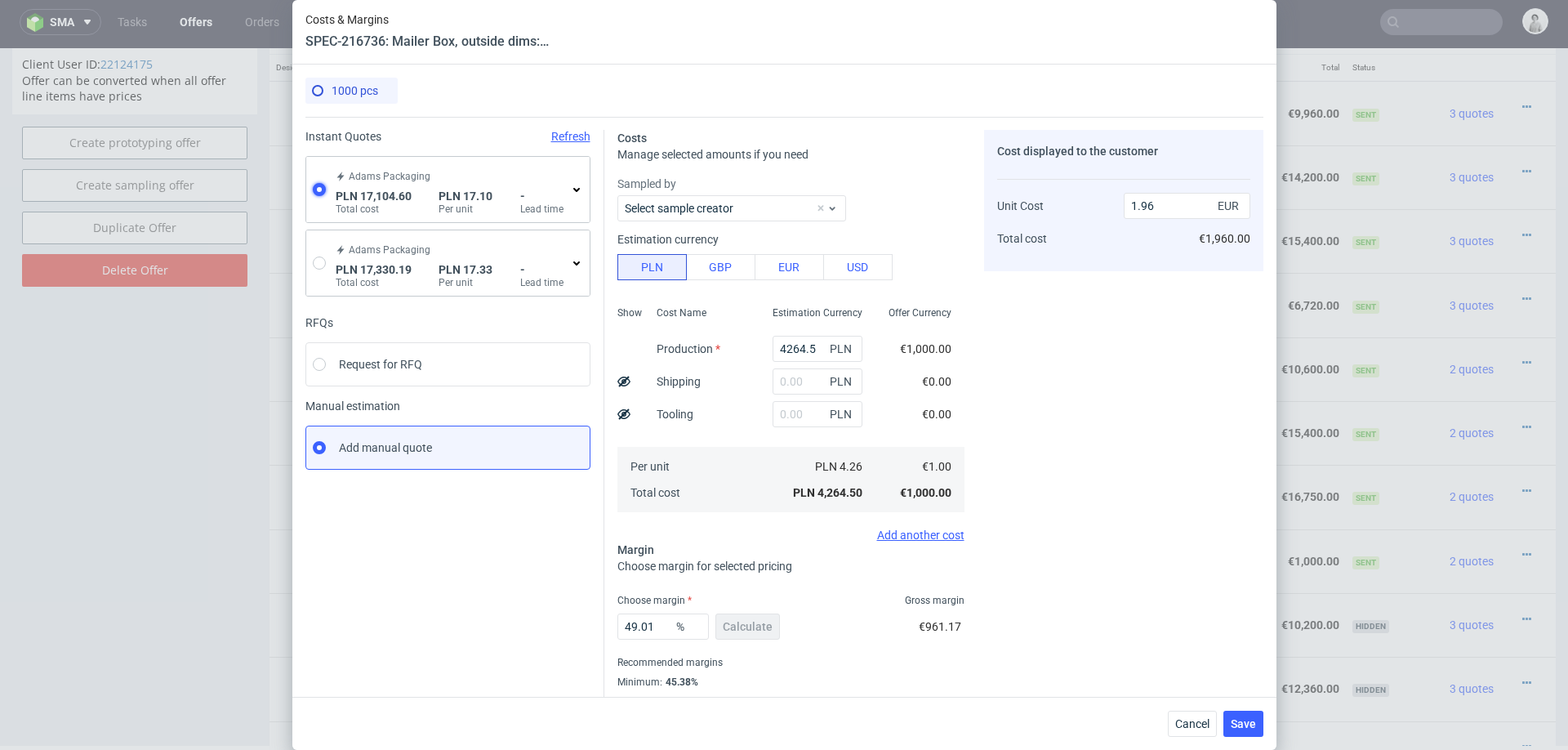
type input "4.01"
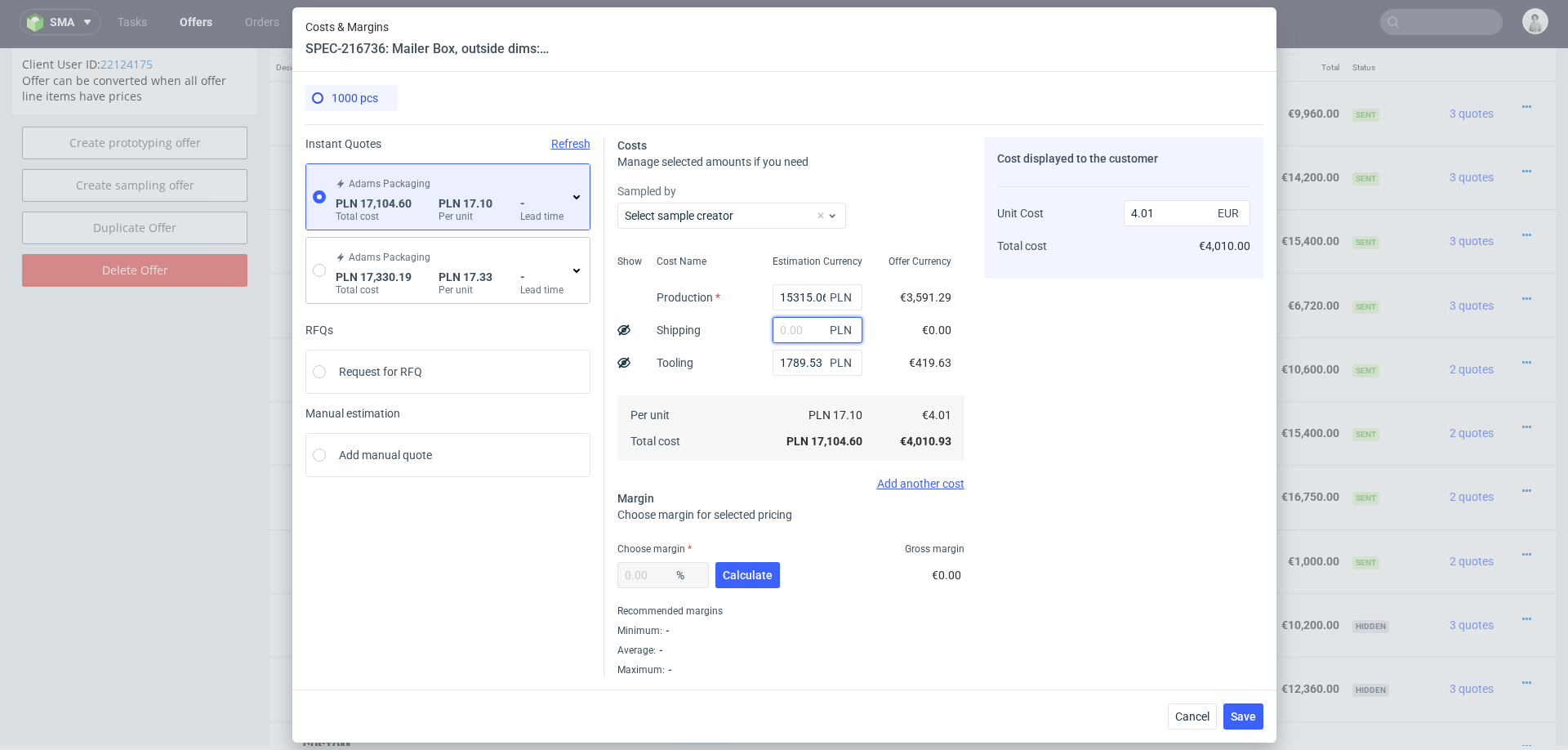
click at [797, 319] on input "text" at bounding box center [817, 330] width 90 height 26
type input "570"
type input "4.02"
type input "5700"
type input "5.35"
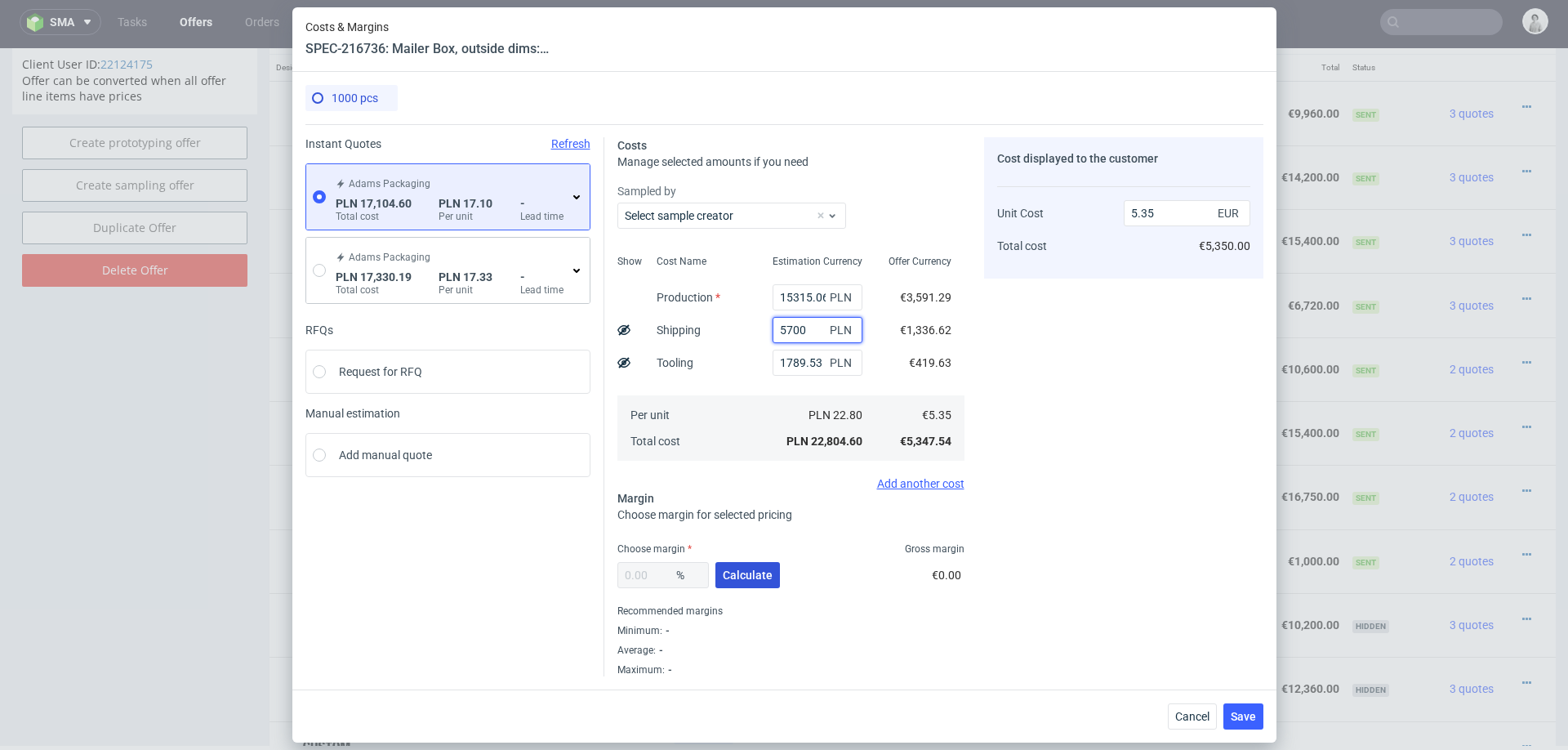
type input "5700"
click at [740, 564] on button "Calculate" at bounding box center [748, 575] width 64 height 26
type input "28.19"
type input "7.45"
click at [642, 581] on input "28.19" at bounding box center [663, 575] width 91 height 26
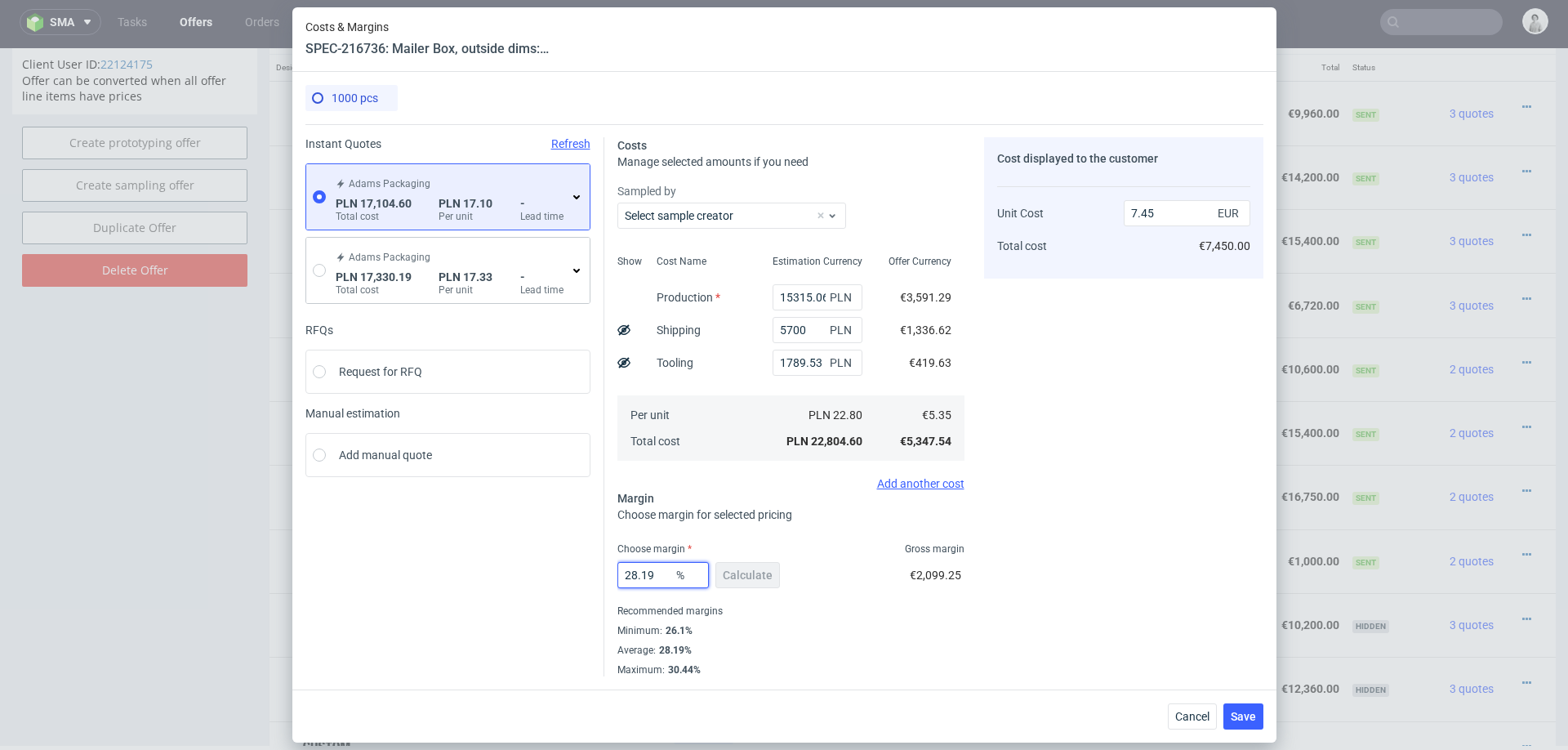
click at [642, 581] on input "28.19" at bounding box center [663, 575] width 91 height 26
type input "26"
type input "7.23"
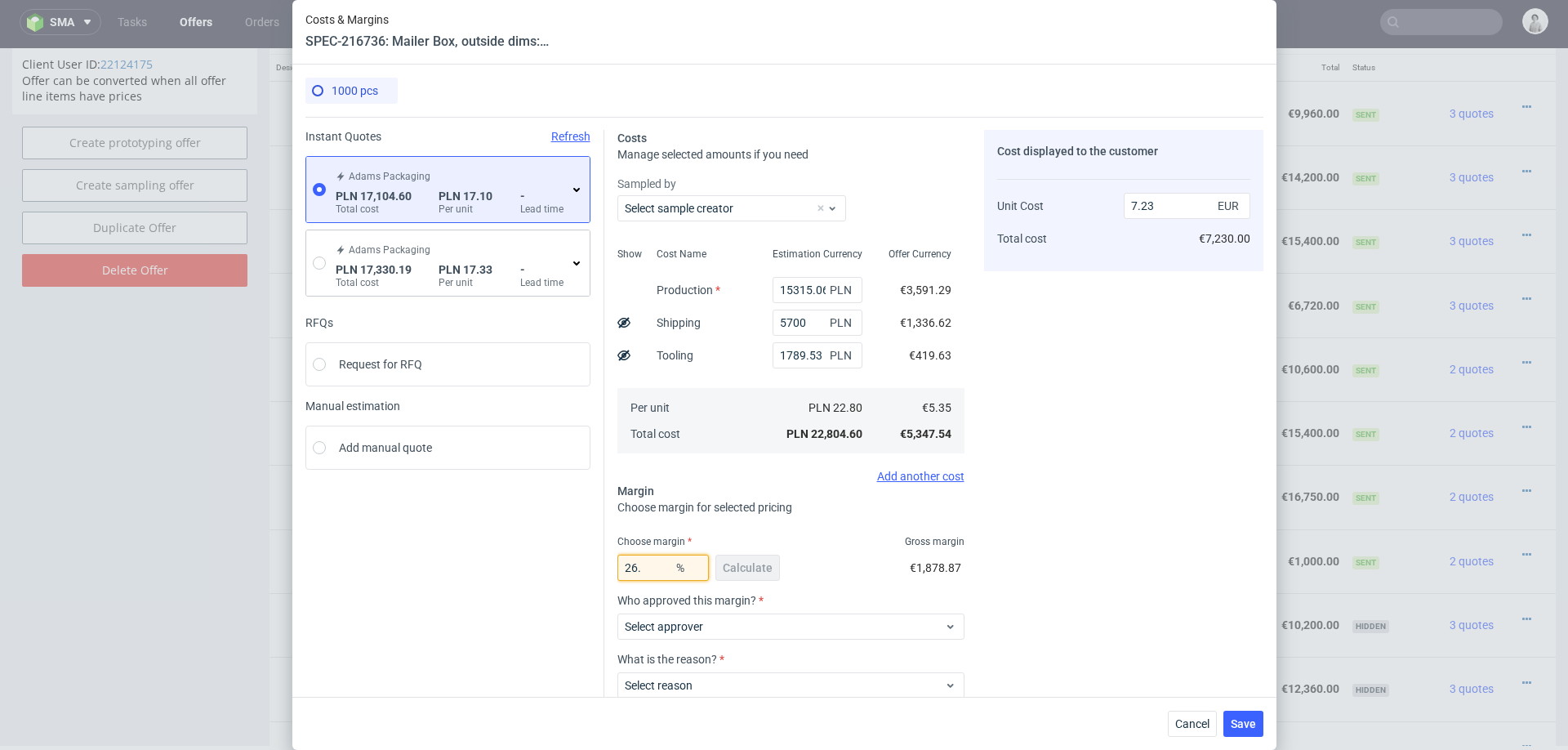
type input "26.5"
type input "7.28"
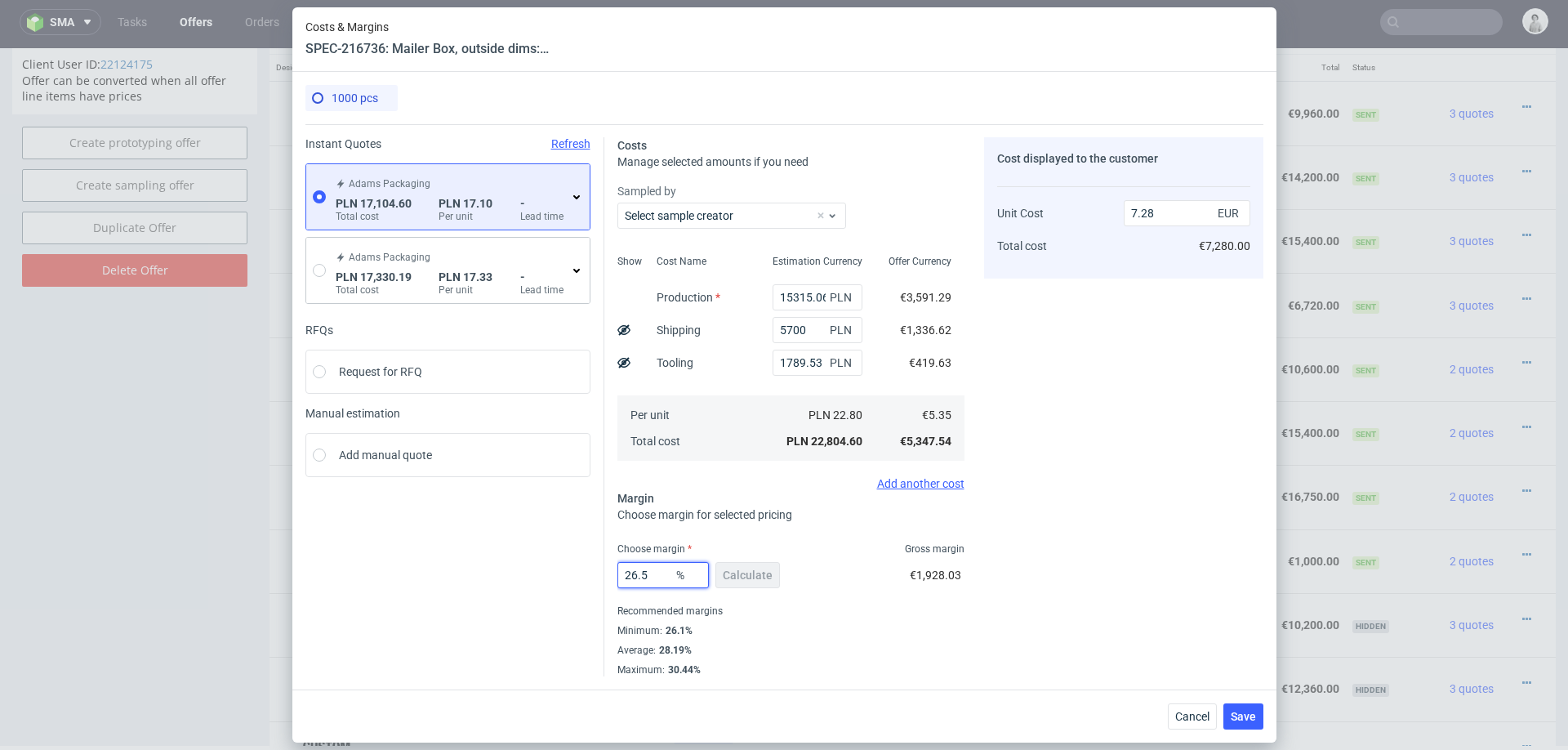
type input "26.5"
click at [1006, 584] on div "Cost displayed to the customer Unit Cost Total cost 7.28 EUR €7,280.00" at bounding box center [1123, 407] width 279 height 539
click at [1230, 711] on span "Save" at bounding box center [1242, 716] width 25 height 11
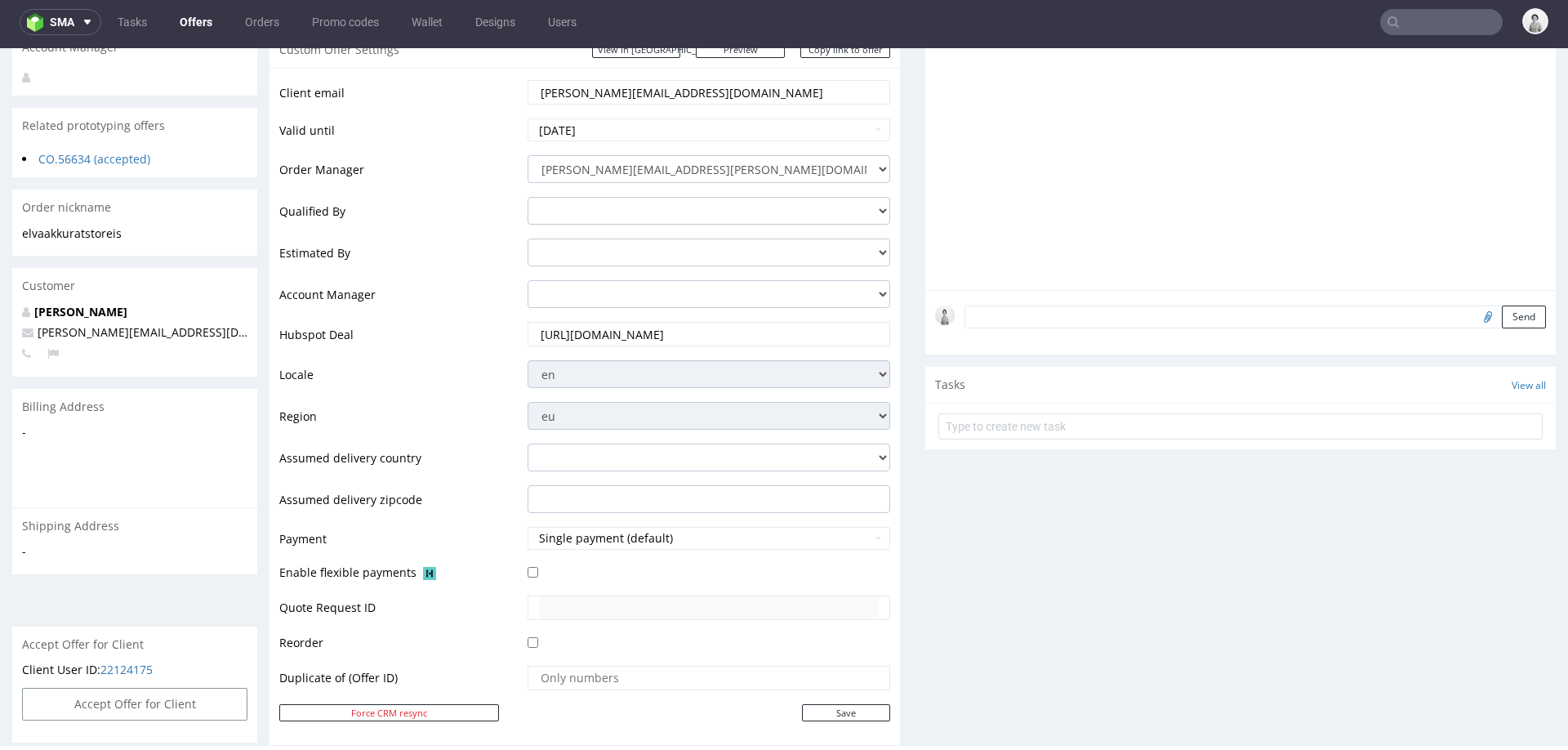
scroll to position [0, 0]
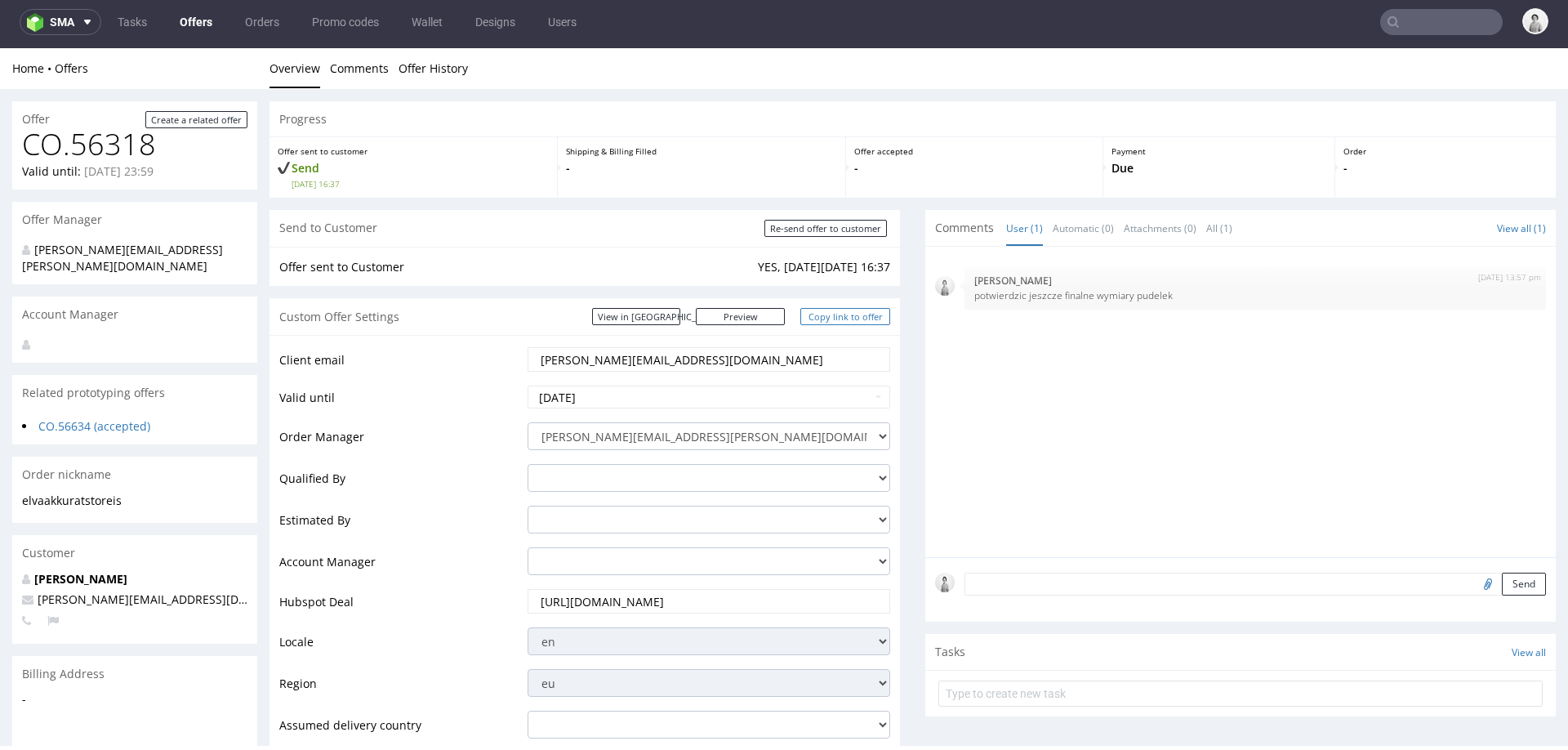
click at [860, 316] on link "Copy link to offer" at bounding box center [845, 317] width 90 height 17
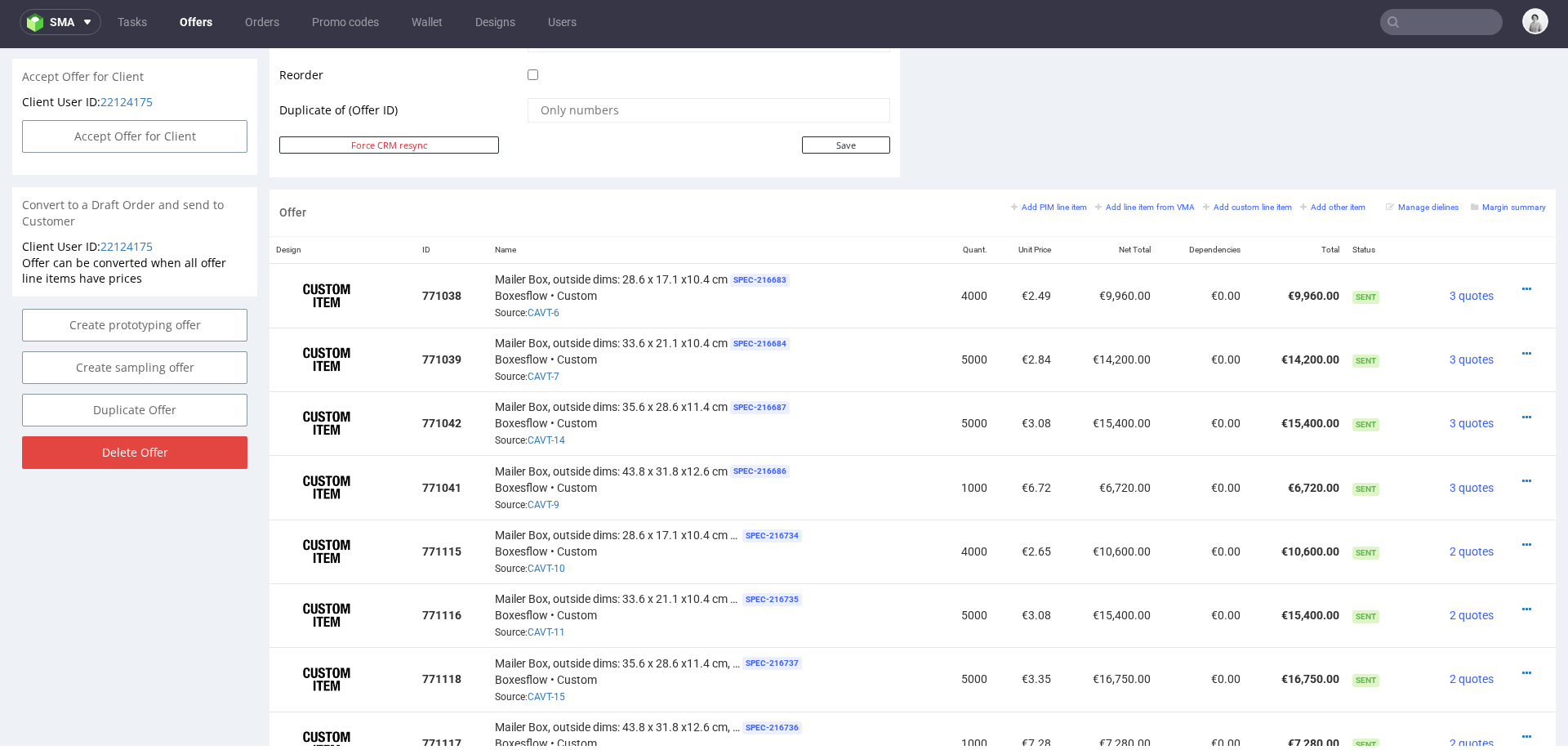
scroll to position [834, 0]
drag, startPoint x: 621, startPoint y: 273, endPoint x: 723, endPoint y: 273, distance: 102.0
click at [723, 274] on span "Mailer Box, outside dims: 28.6 x 17.1 x10.4 cm" at bounding box center [610, 280] width 232 height 17
copy span "28.6 x 17.1 x10.4 cm"
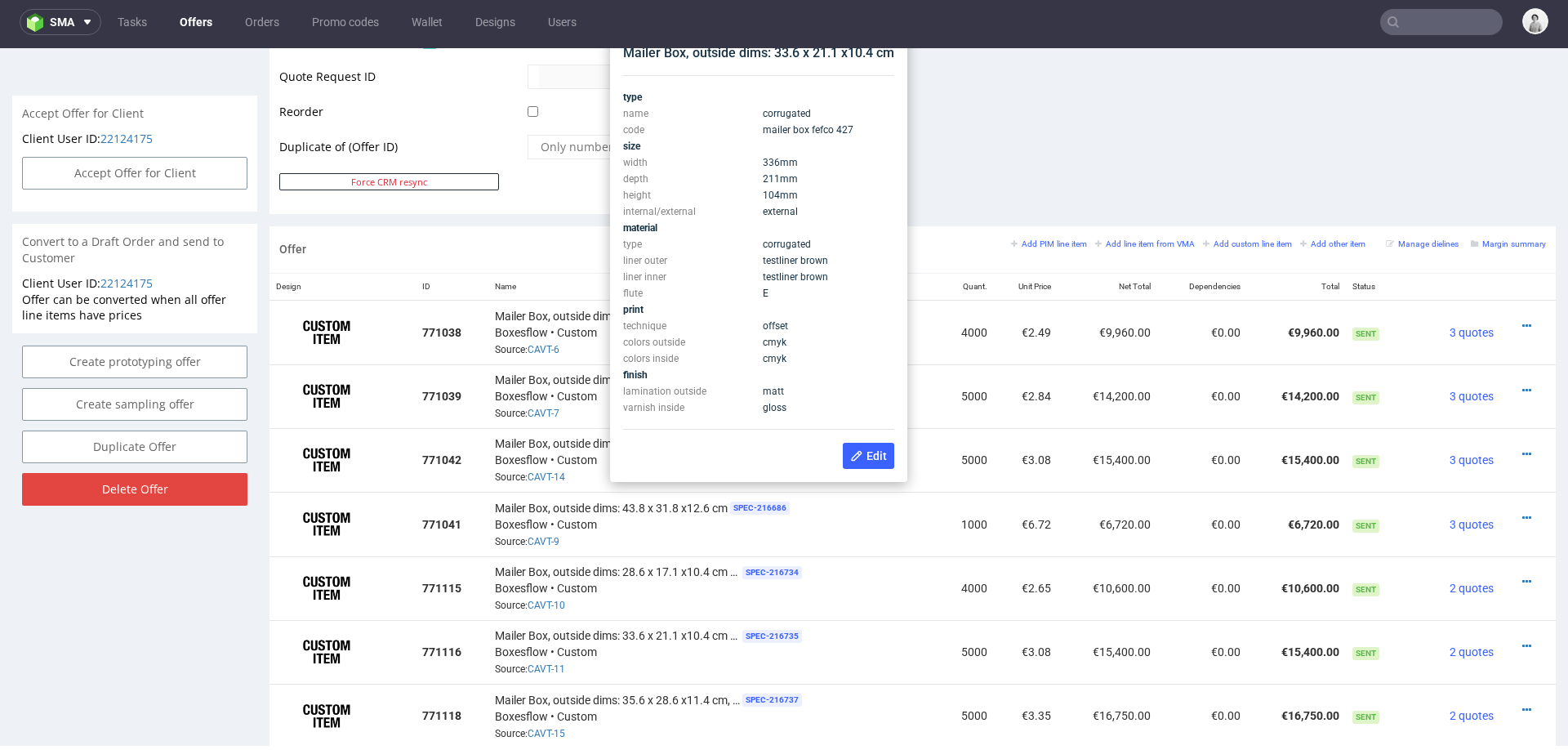
scroll to position [779, 0]
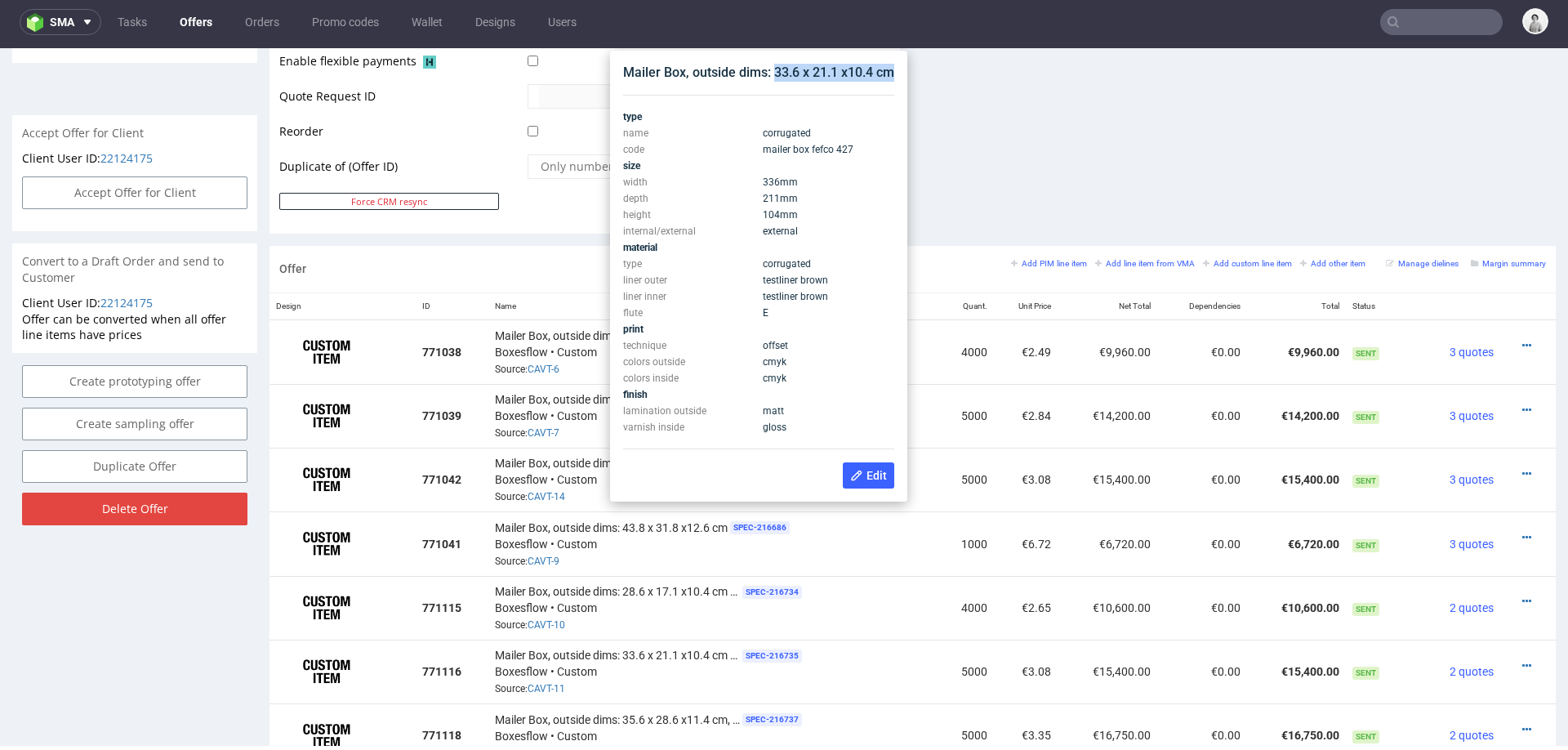
drag, startPoint x: 777, startPoint y: 74, endPoint x: 900, endPoint y: 72, distance: 123.0
click at [900, 73] on div "Mailer Box, outside dims: 33.6 x 21.1 x10.4 cm type name corrugated code mailer…" at bounding box center [758, 276] width 284 height 438
copy div "33.6 x 21.1 x10.4 cm"
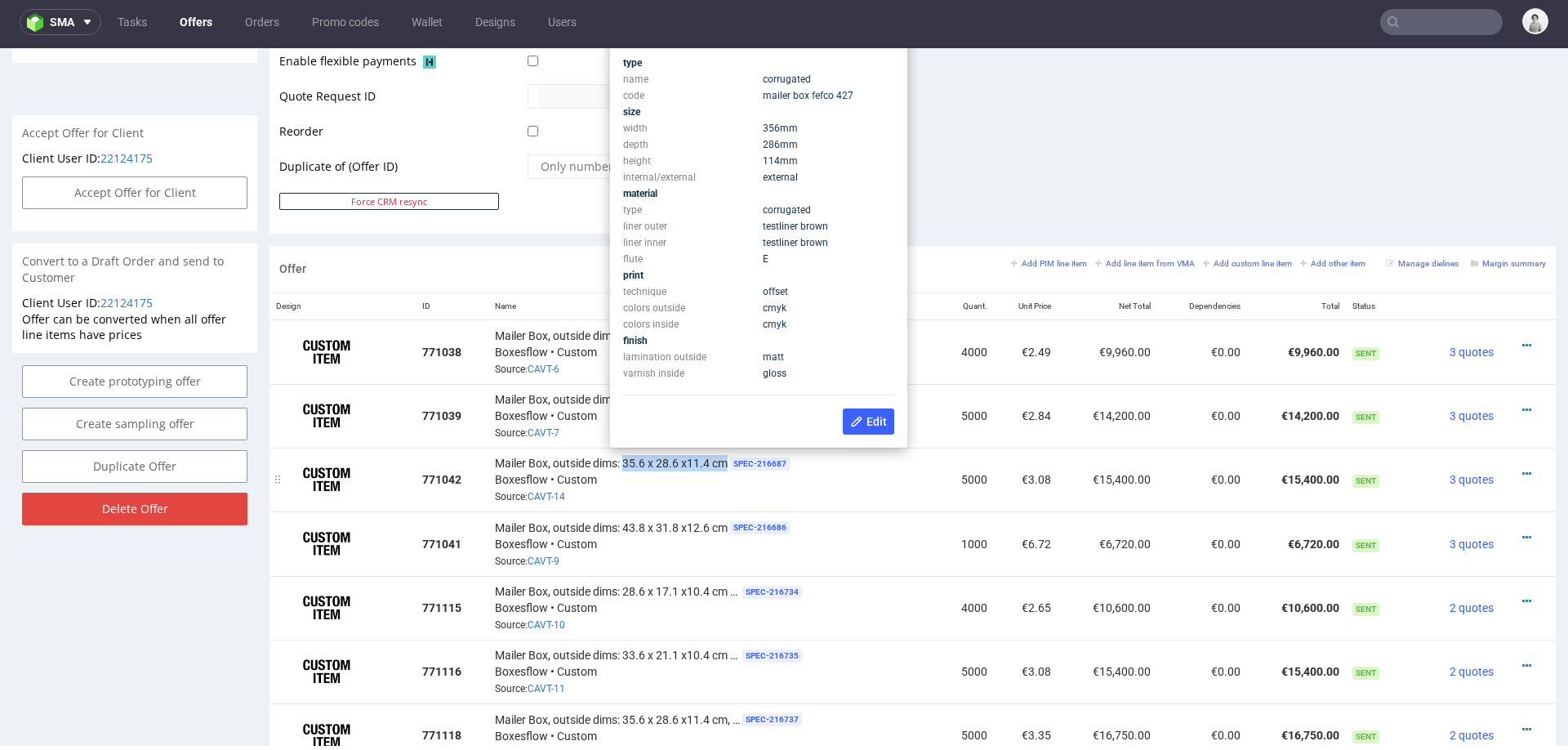
drag, startPoint x: 624, startPoint y: 456, endPoint x: 729, endPoint y: 458, distance: 105.0
click at [729, 458] on div "Mailer Box, outside dims: 35.6 x 28.6 x11.4 cm SPEC- 216687 Boxesflow • Custom …" at bounding box center [713, 479] width 438 height 51
copy span "35.6 x 28.6 x11.4 cm"
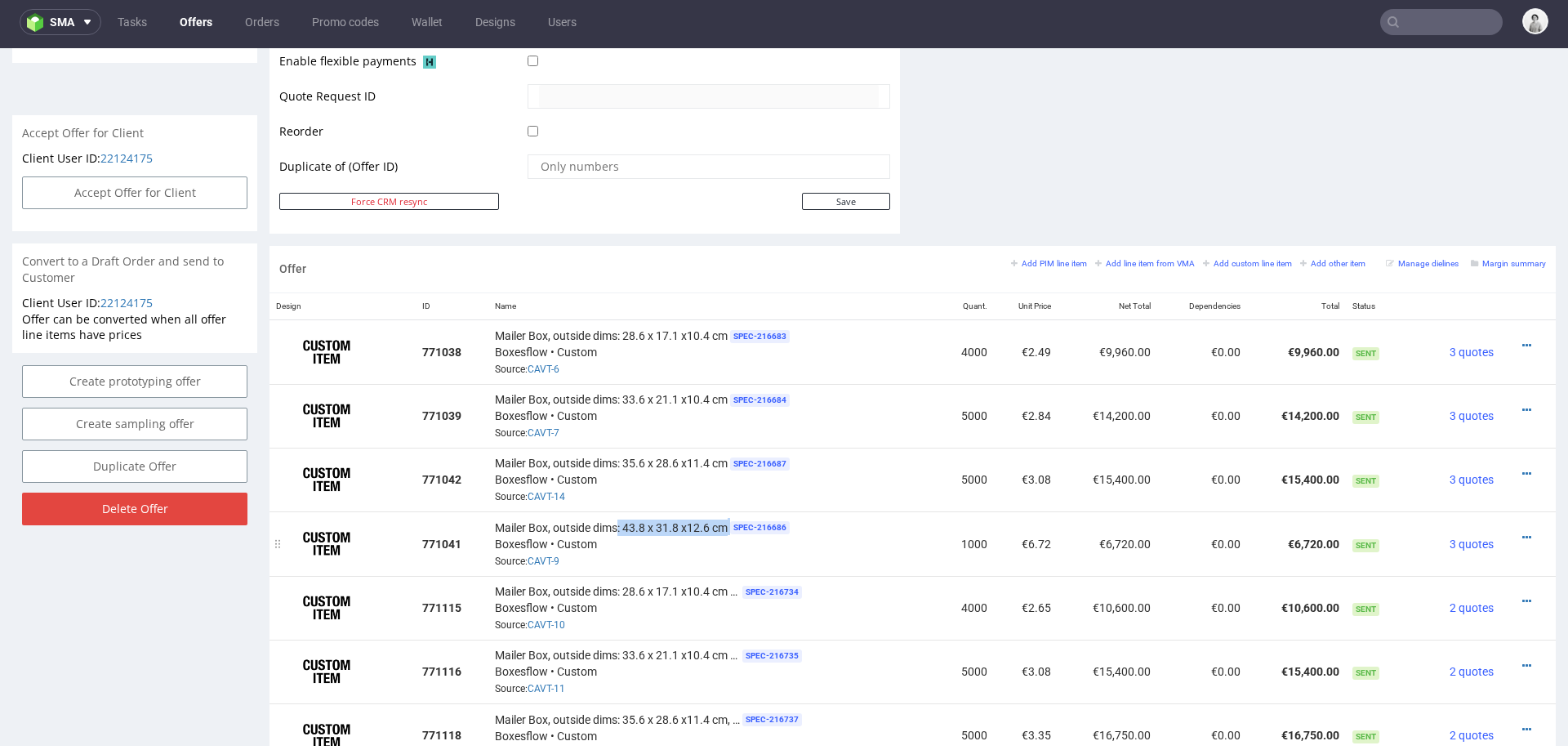
drag, startPoint x: 729, startPoint y: 523, endPoint x: 637, endPoint y: 519, distance: 92.1
click at [617, 520] on div "Mailer Box, outside dims: 43.8 x 31.8 x12.6 cm SPEC- 216686 Boxesflow • Custom …" at bounding box center [713, 544] width 438 height 51
copy div "43.8 x 31.8 x12.6 cm"
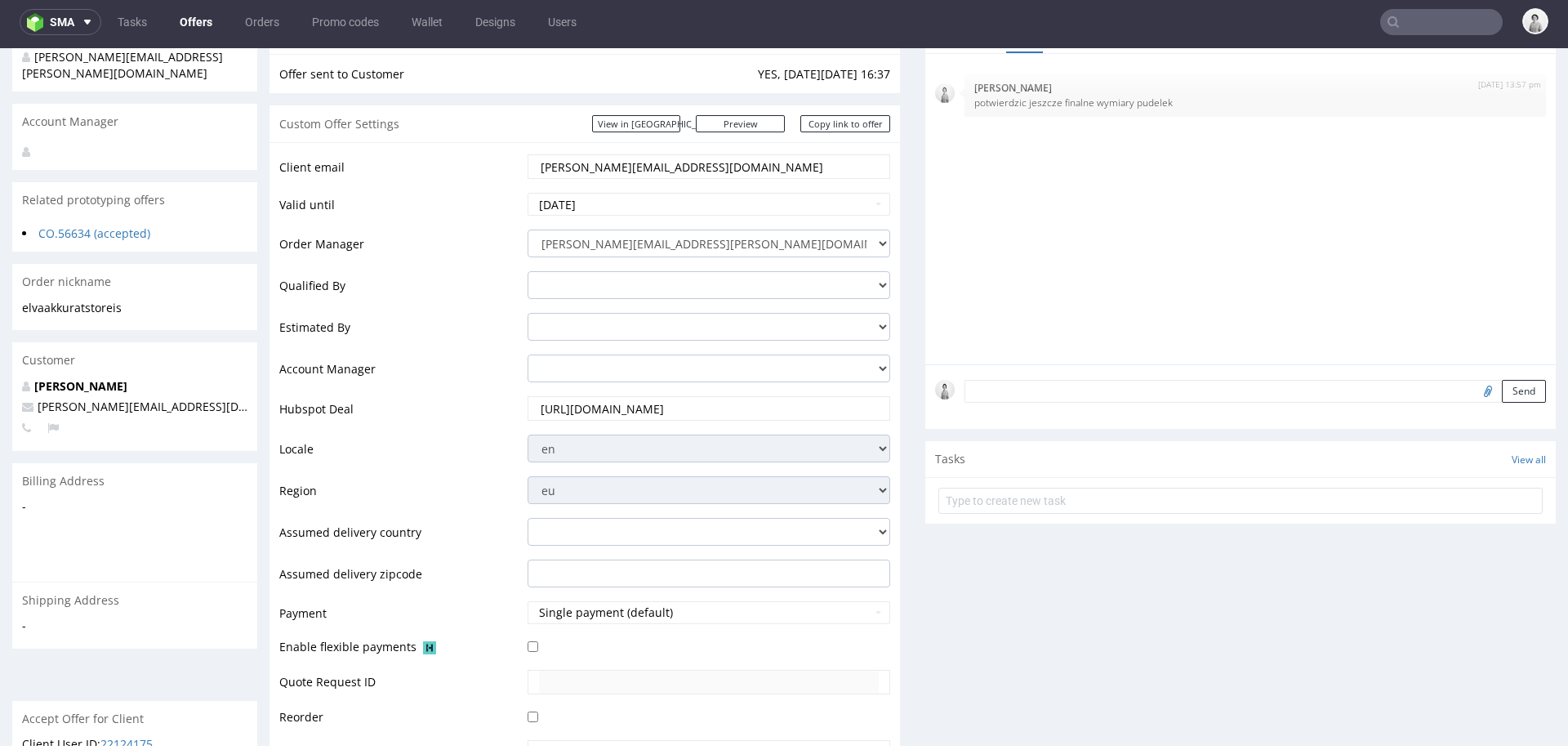
scroll to position [0, 0]
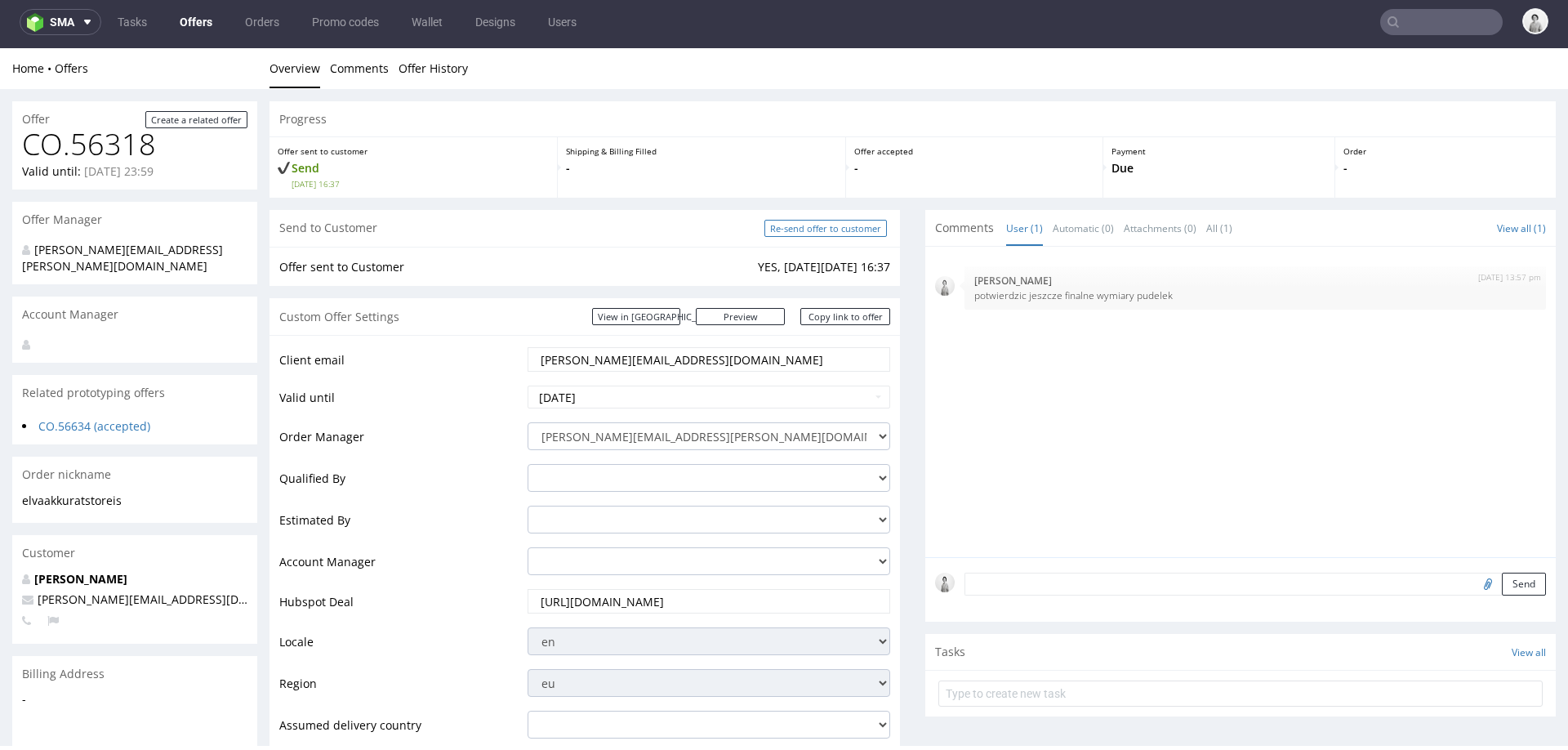
click at [839, 223] on input "Re-send offer to customer" at bounding box center [825, 228] width 123 height 17
type input "In progress..."
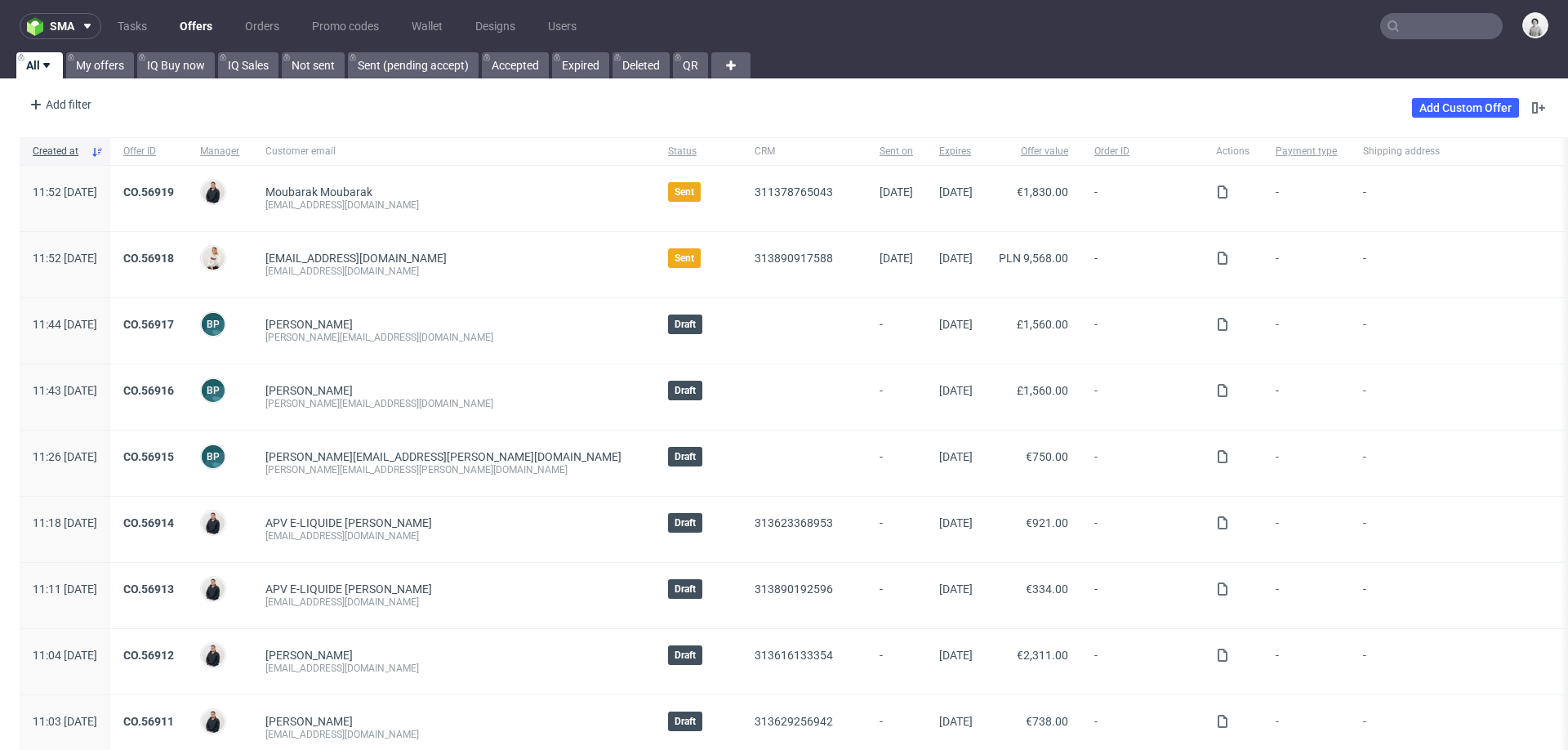
click at [1441, 37] on input "text" at bounding box center [1441, 26] width 123 height 26
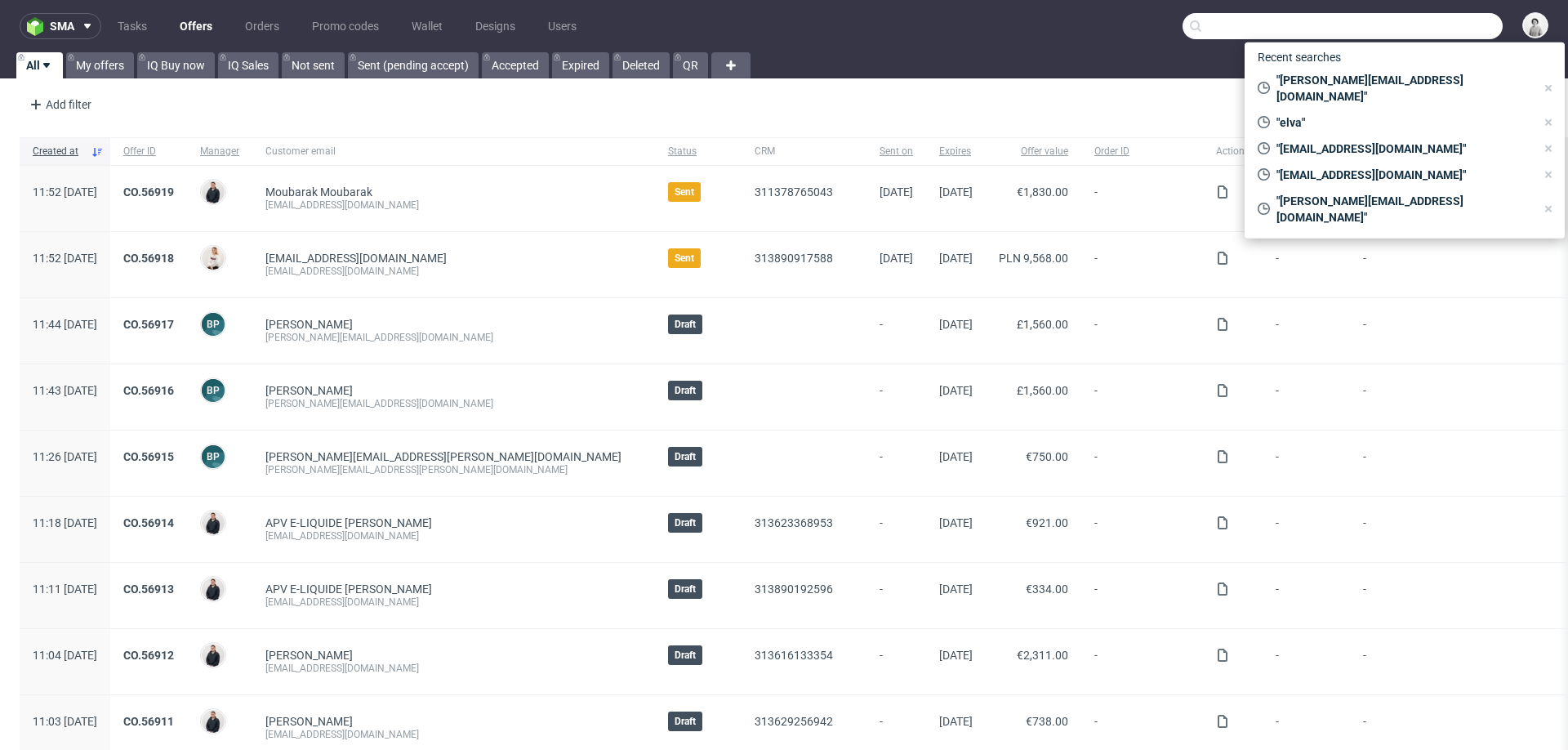
paste input "[PERSON_NAME][EMAIL_ADDRESS][DOMAIN_NAME]"
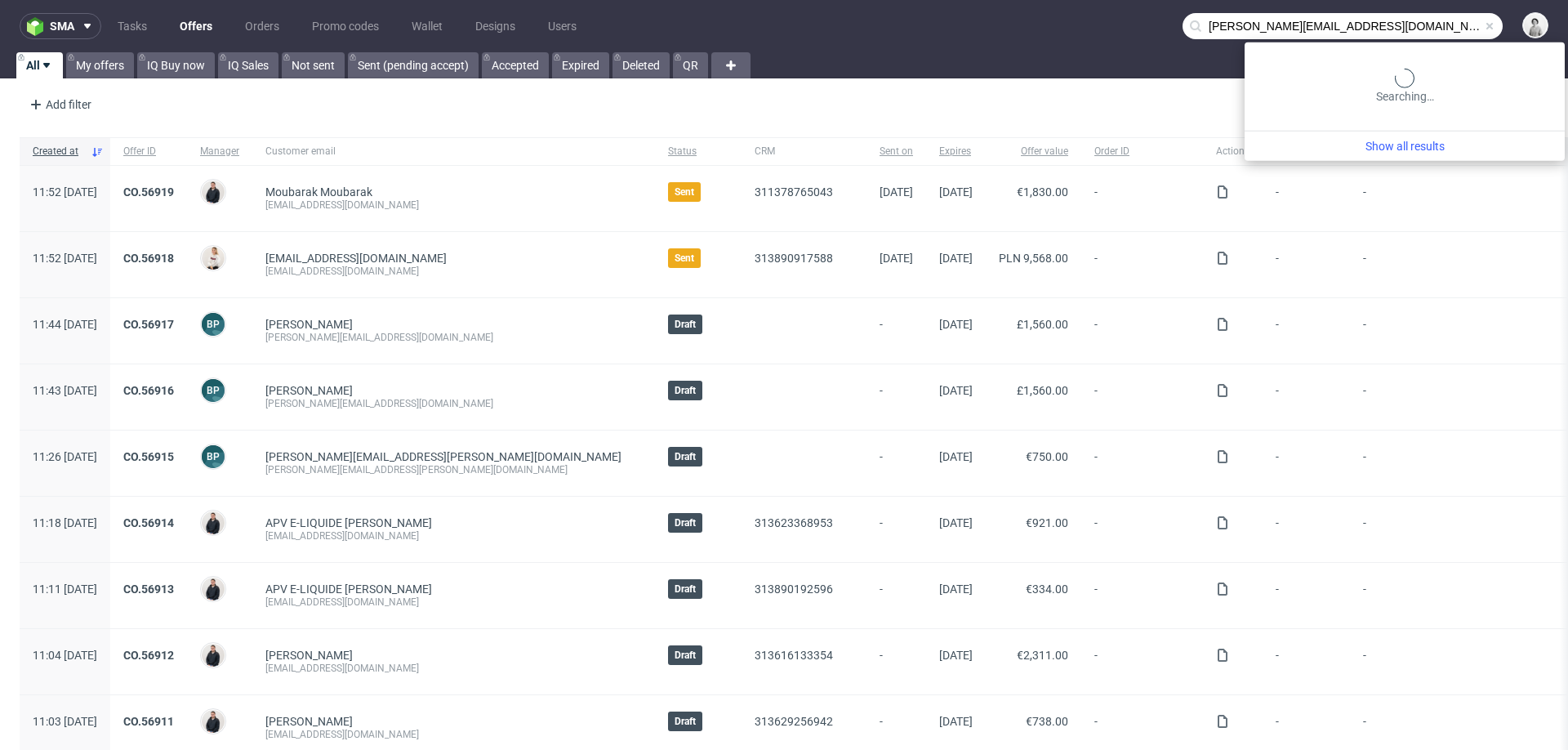
type input "[PERSON_NAME][EMAIL_ADDRESS][DOMAIN_NAME]"
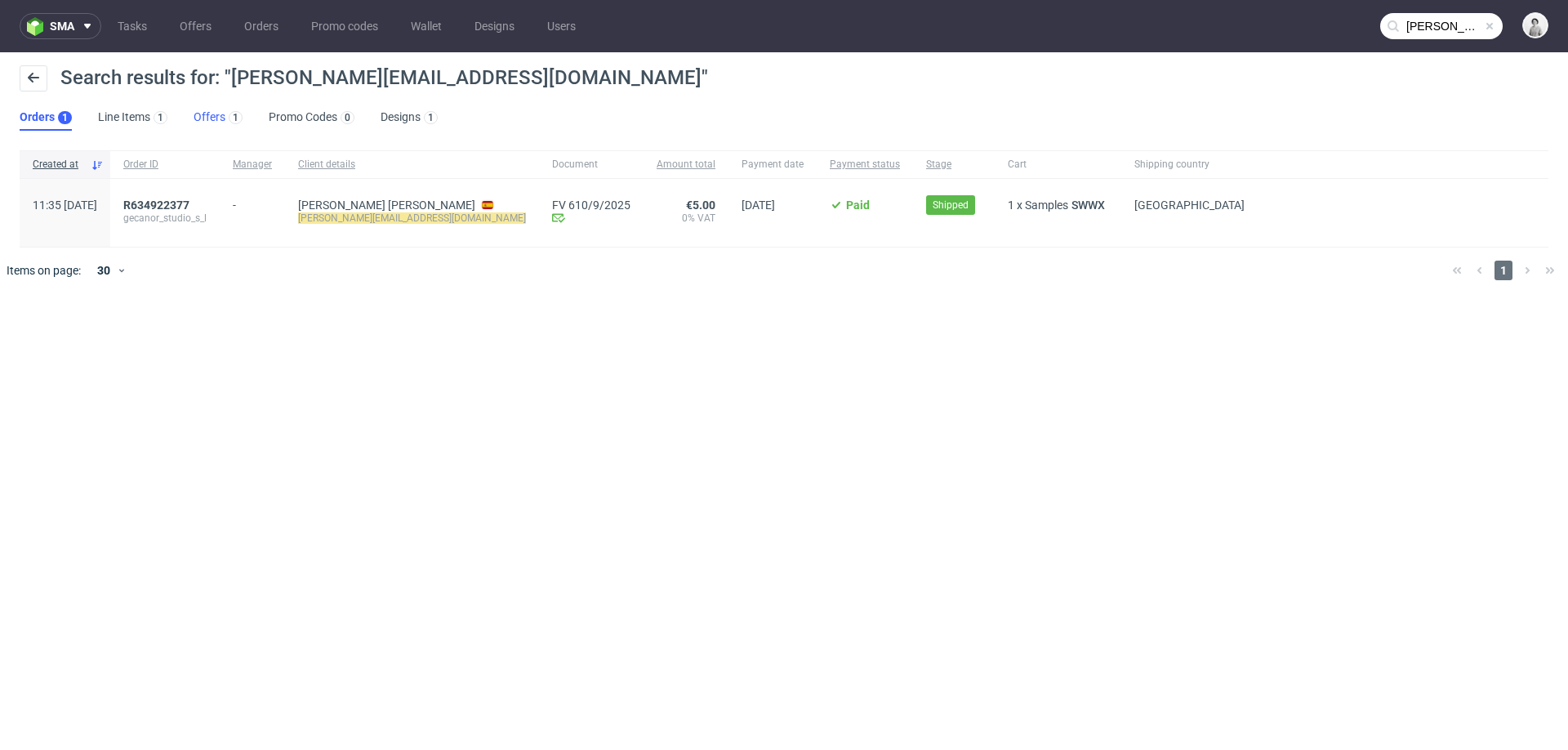
click at [209, 112] on link "Offers 1" at bounding box center [218, 118] width 49 height 26
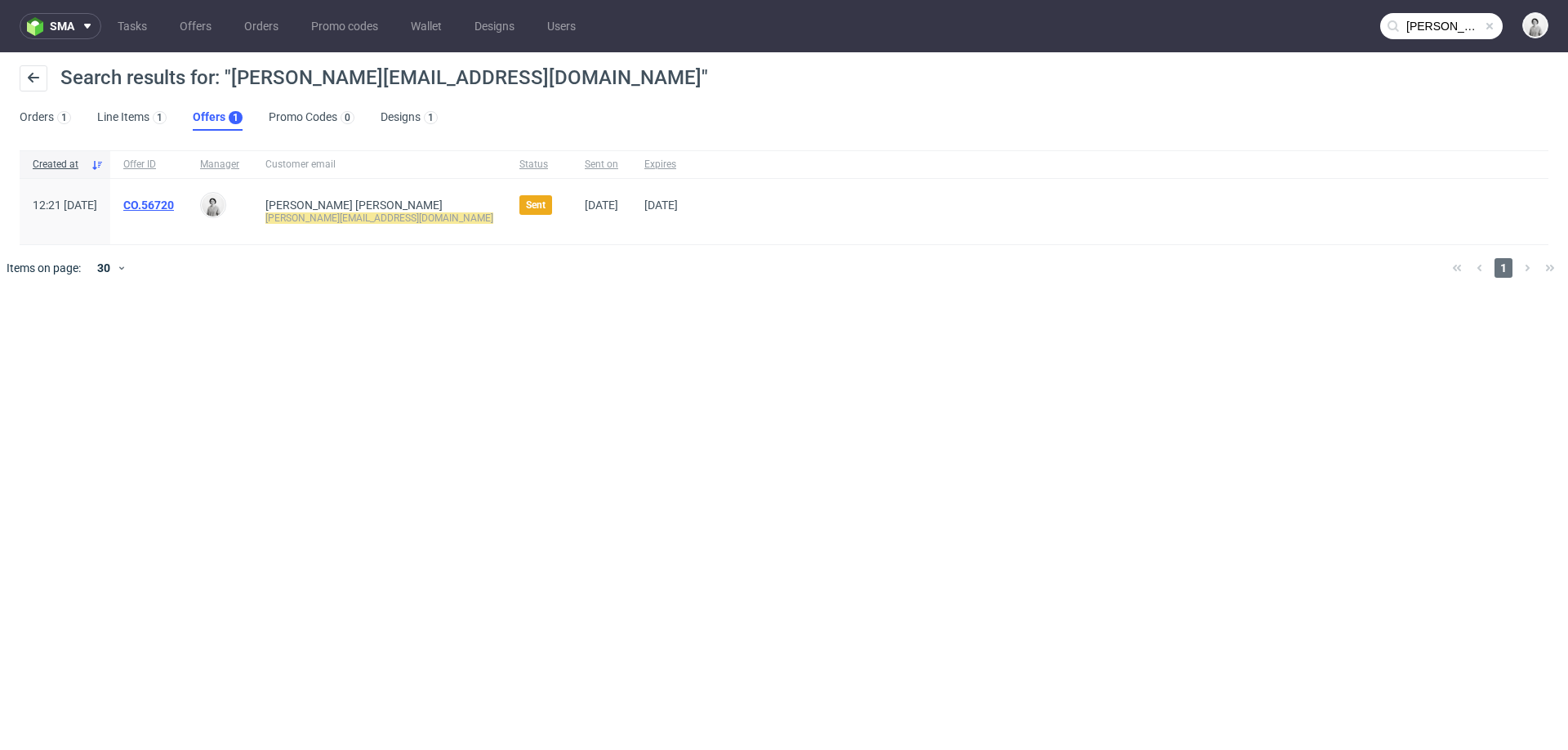
click at [174, 199] on link "CO.56720" at bounding box center [149, 205] width 50 height 13
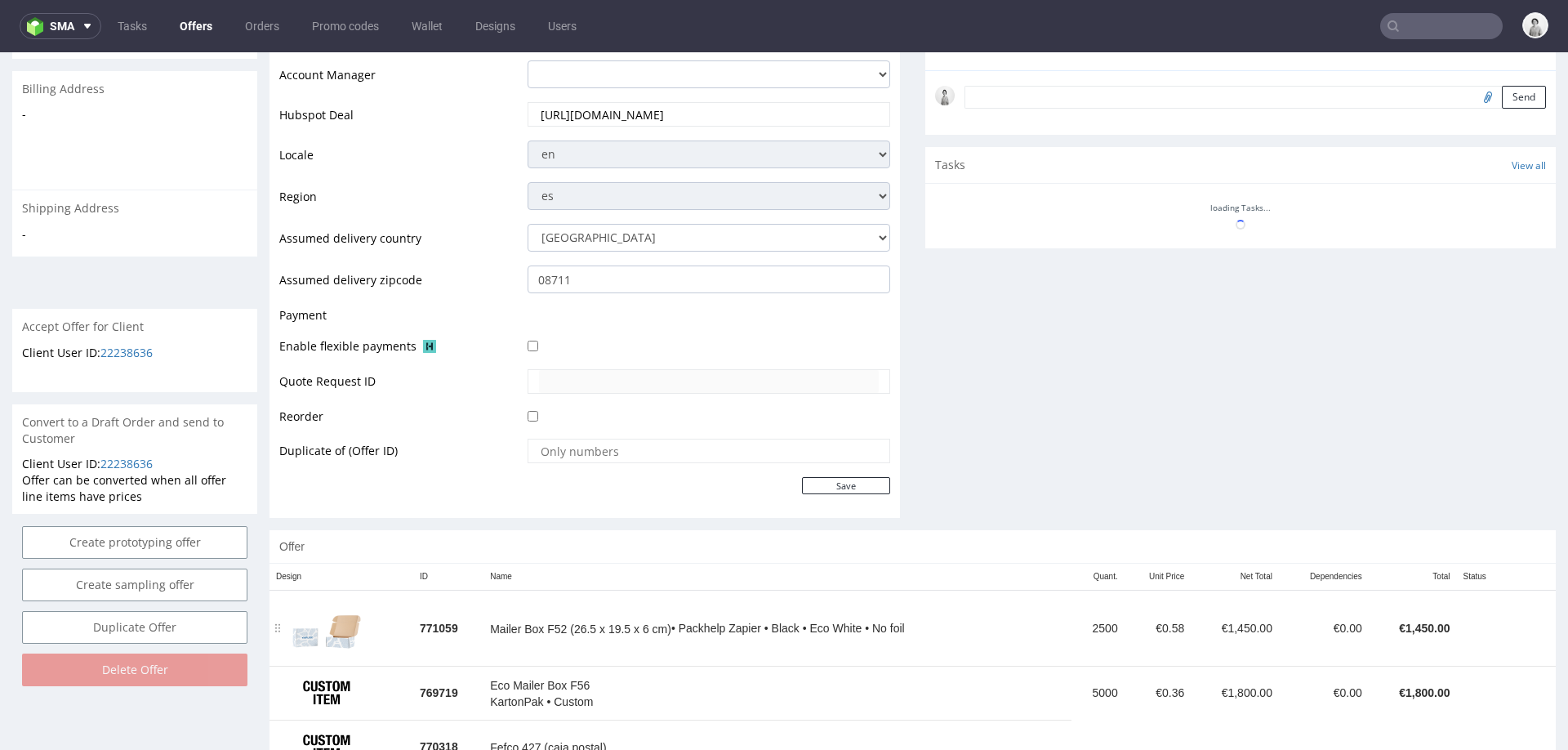
scroll to position [545, 0]
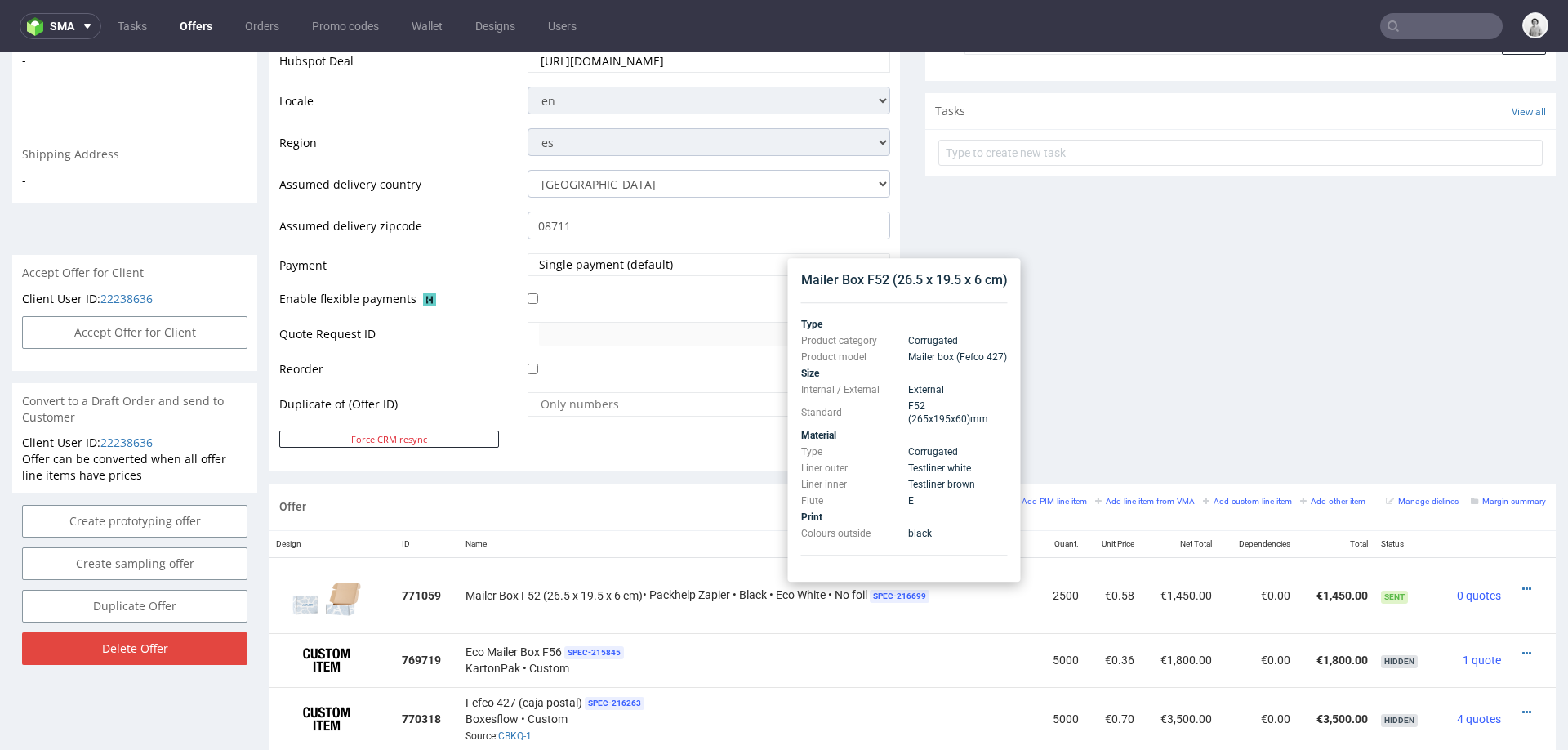
click at [1133, 305] on div "Comments User (0) Automatic (1) Attachments (0) All (1) View all (1) [DATE] 12:…" at bounding box center [1241, 76] width 630 height 814
